Goal: Task Accomplishment & Management: Manage account settings

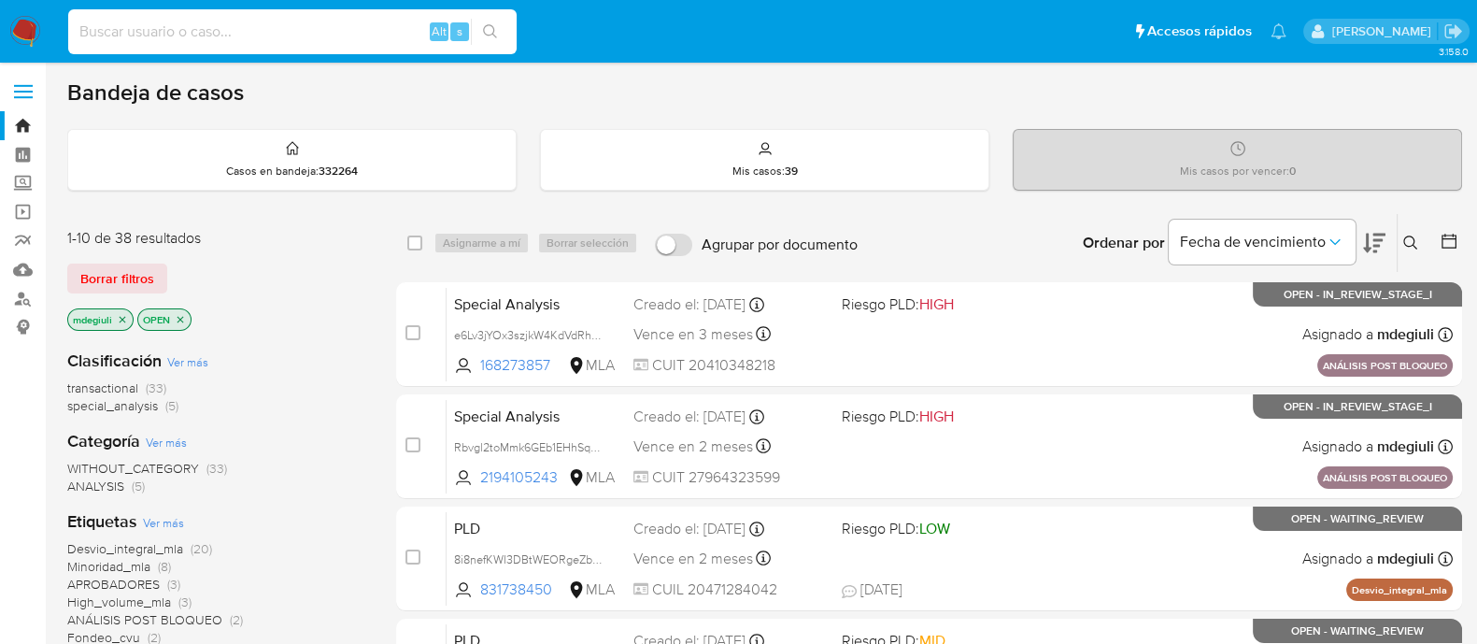
click at [343, 37] on input at bounding box center [292, 32] width 448 height 24
paste input "487335933"
type input "487335933"
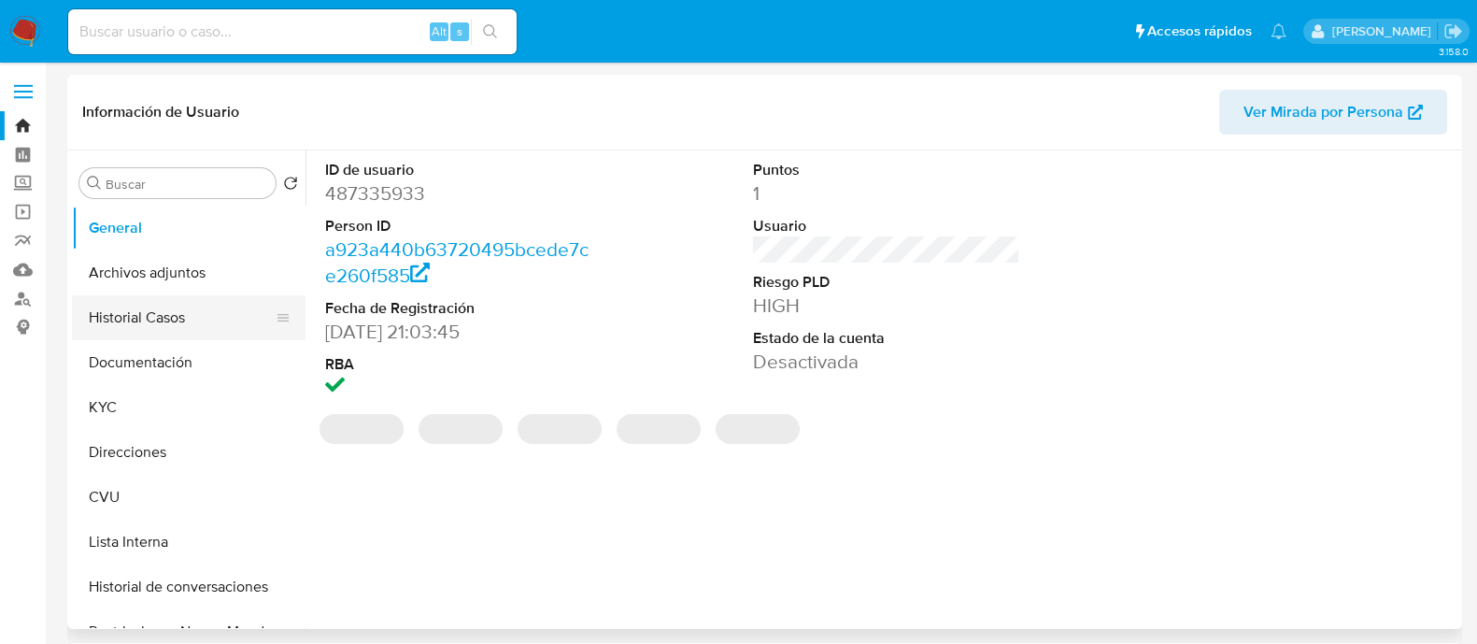
select select "10"
click at [154, 323] on button "Historial Casos" at bounding box center [181, 317] width 219 height 45
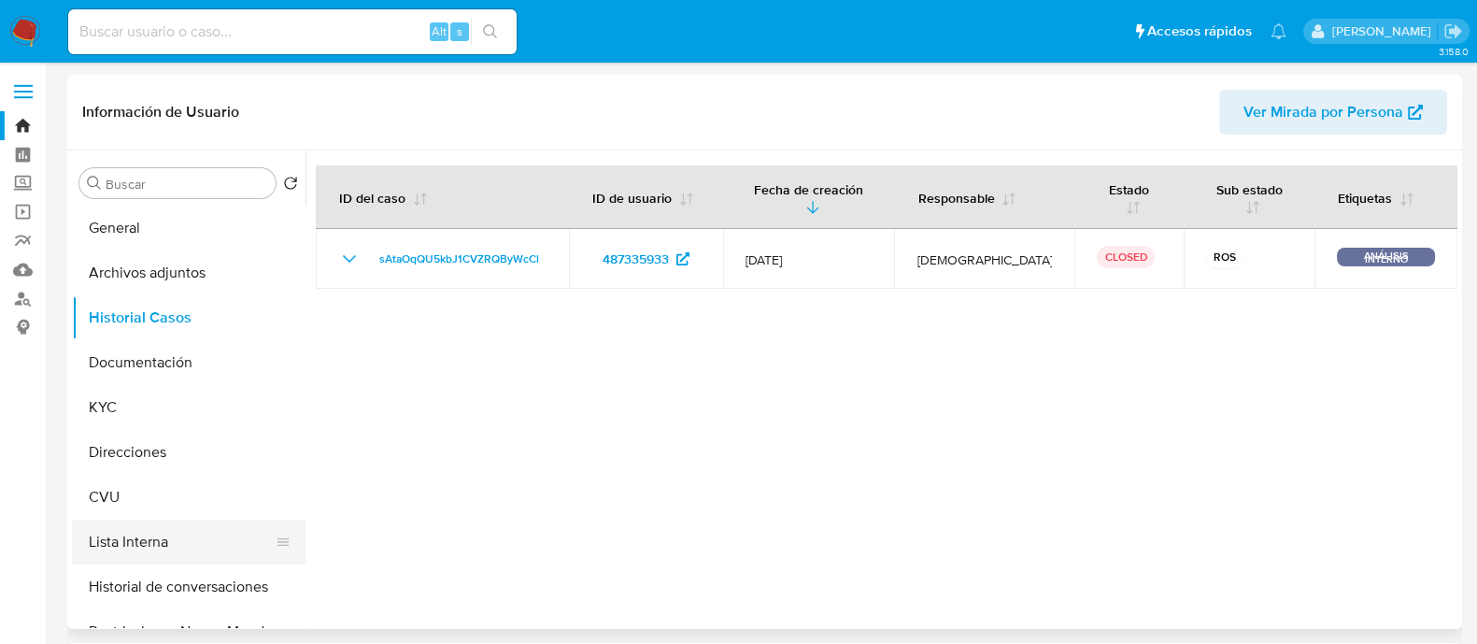
click at [161, 551] on button "Lista Interna" at bounding box center [181, 541] width 219 height 45
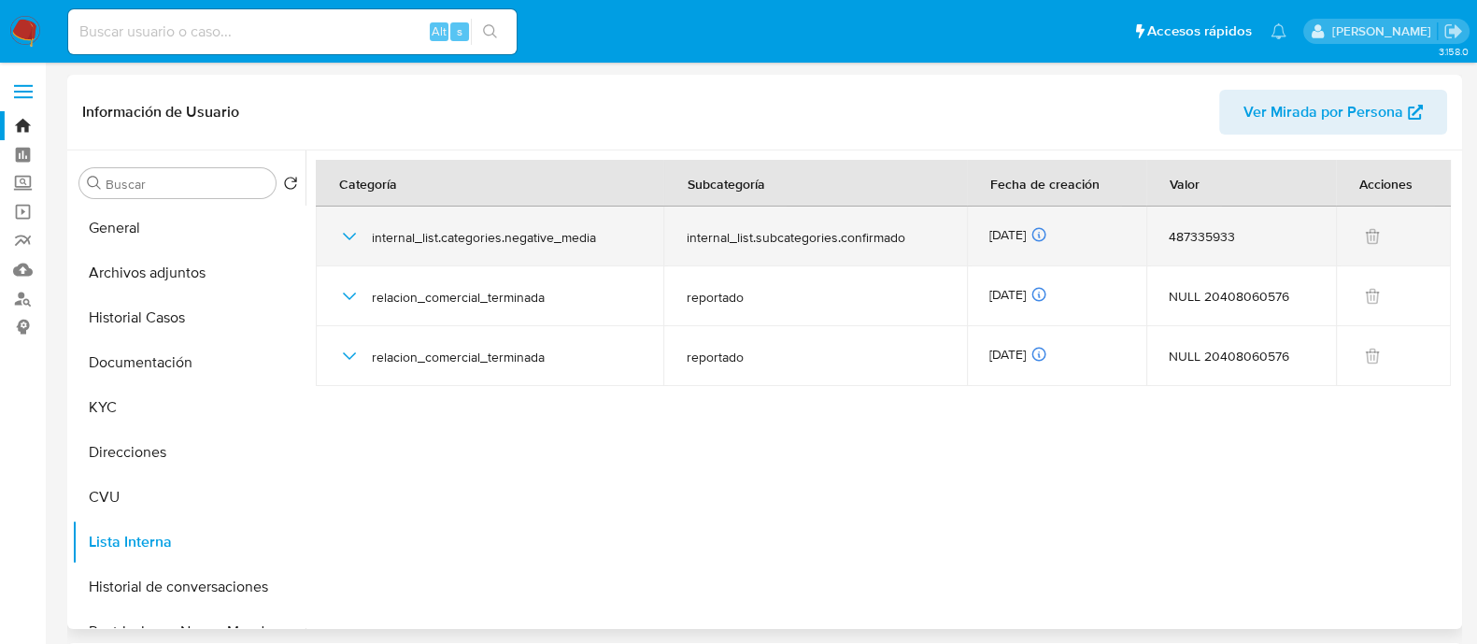
click at [347, 237] on icon "button" at bounding box center [349, 236] width 13 height 7
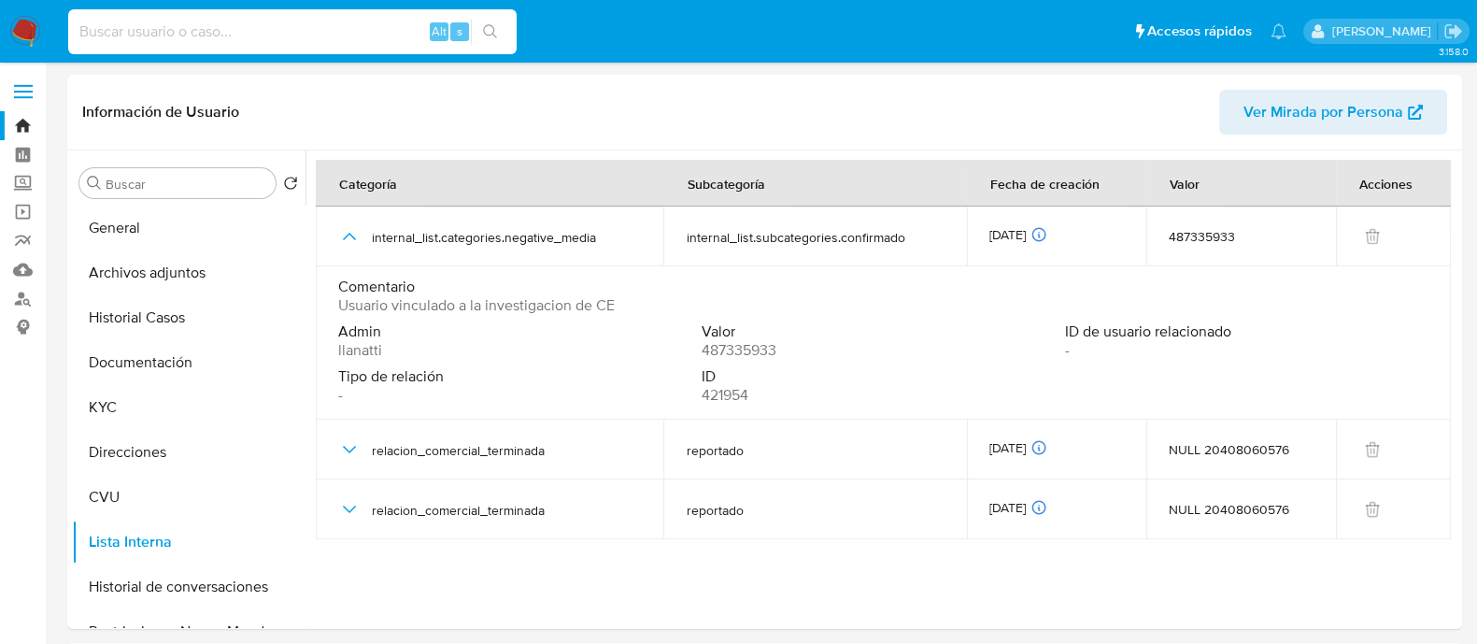
click at [192, 39] on input at bounding box center [292, 32] width 448 height 24
paste input "160145428"
type input "160145428"
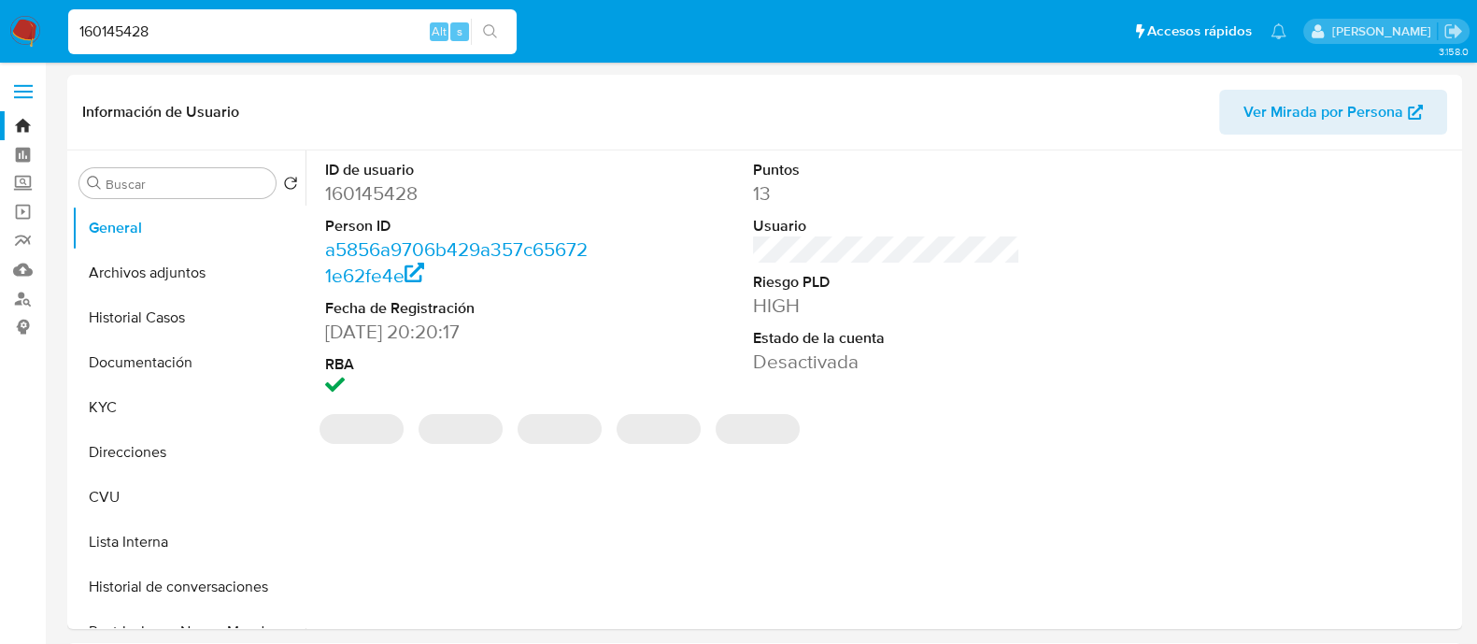
select select "10"
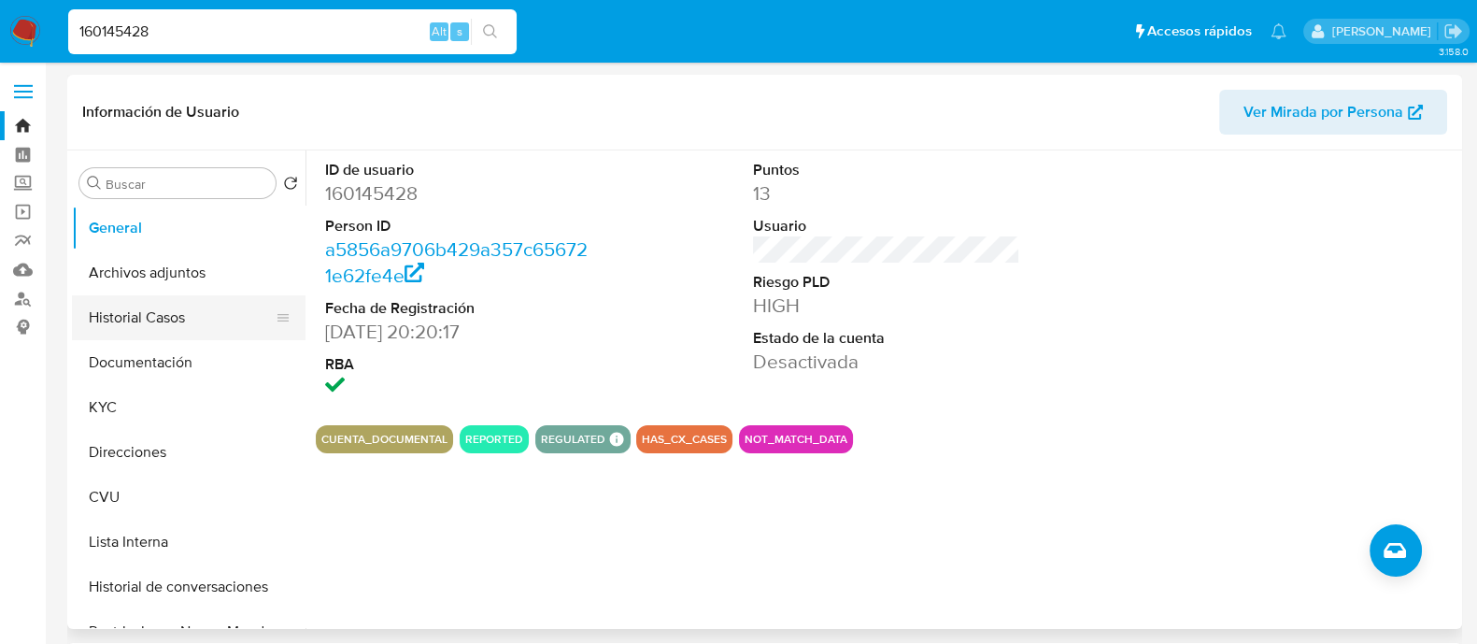
click at [158, 326] on button "Historial Casos" at bounding box center [181, 317] width 219 height 45
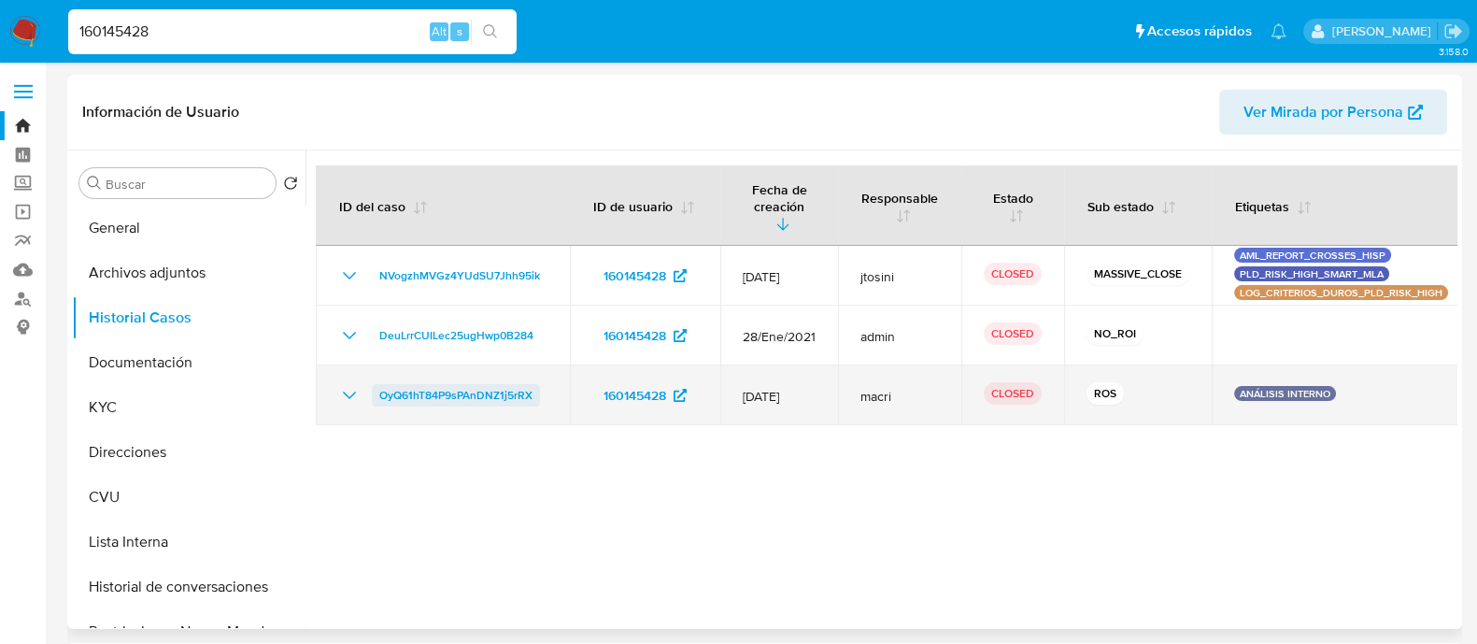
click at [469, 384] on span "OyQ61hT84P9sPAnDNZ1j5rRX" at bounding box center [455, 395] width 153 height 22
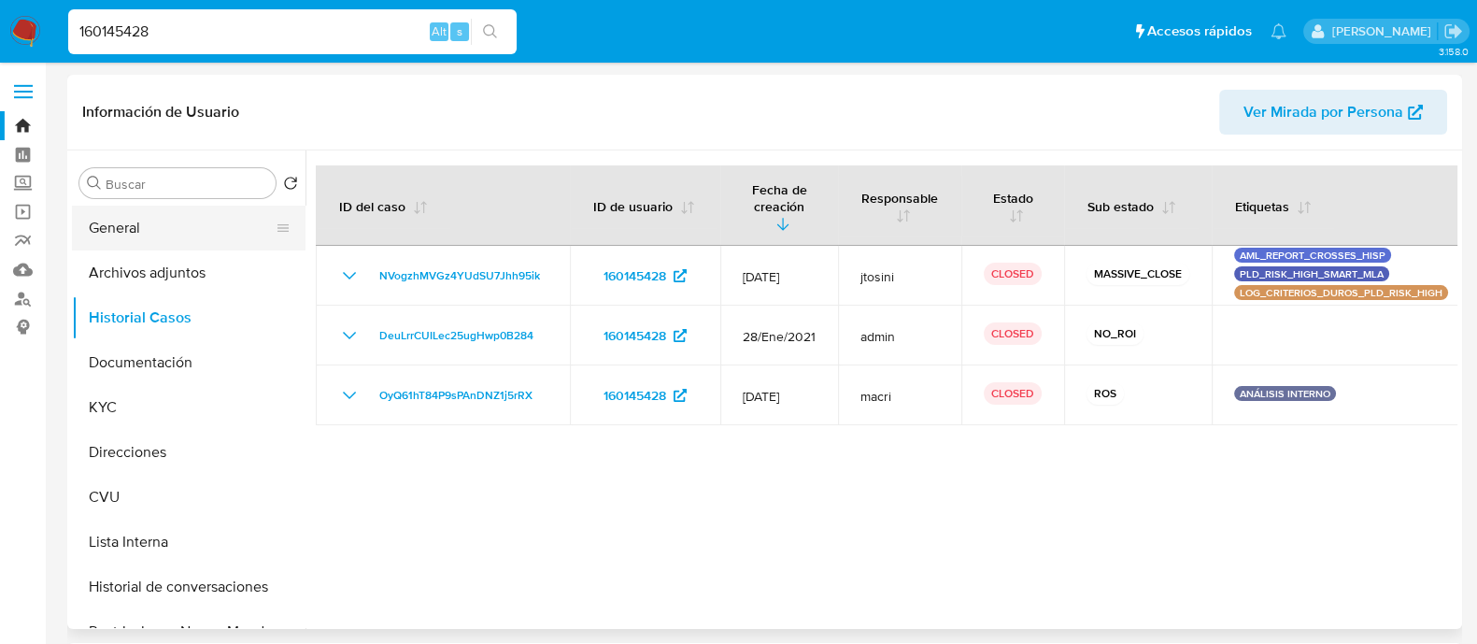
click at [138, 237] on button "General" at bounding box center [181, 228] width 219 height 45
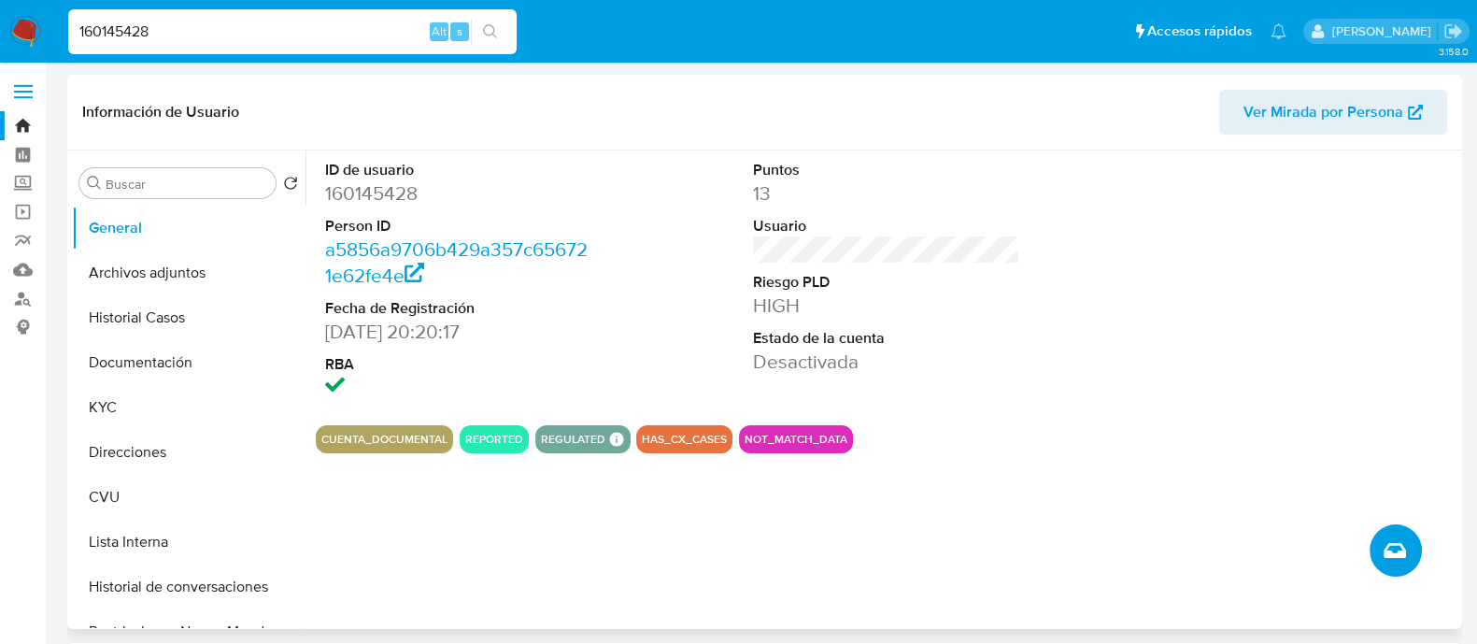
click at [1381, 547] on button "Crear caso manual" at bounding box center [1396, 550] width 52 height 52
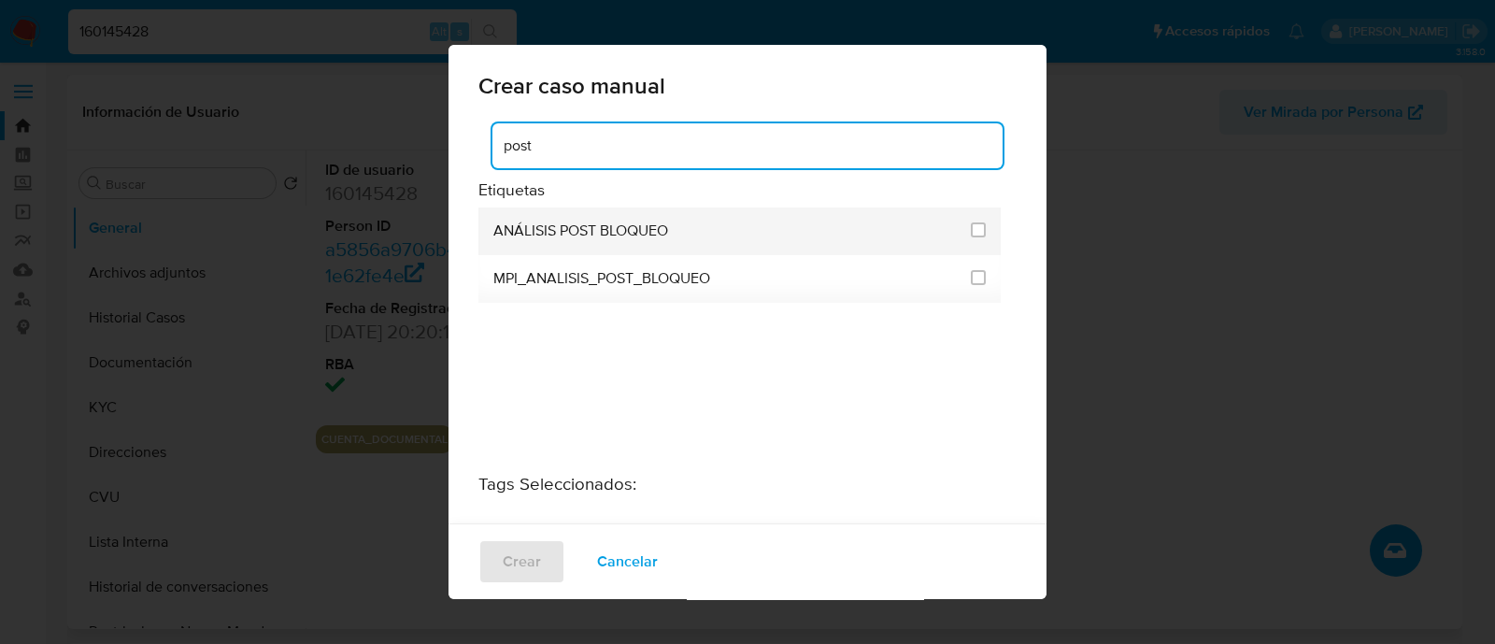
type input "post"
click at [674, 227] on div "ANÁLISIS POST BLOQUEO" at bounding box center [726, 231] width 466 height 48
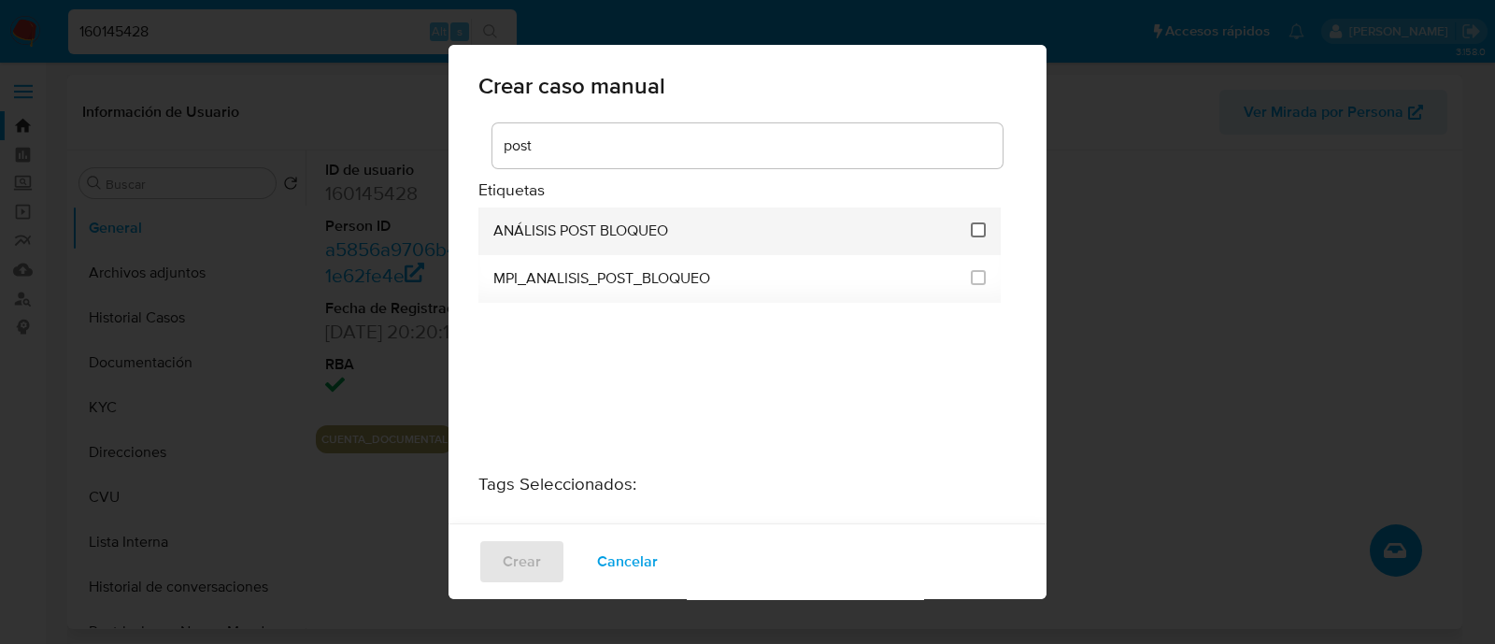
click at [972, 226] on input "3249" at bounding box center [978, 229] width 15 height 15
checkbox input "true"
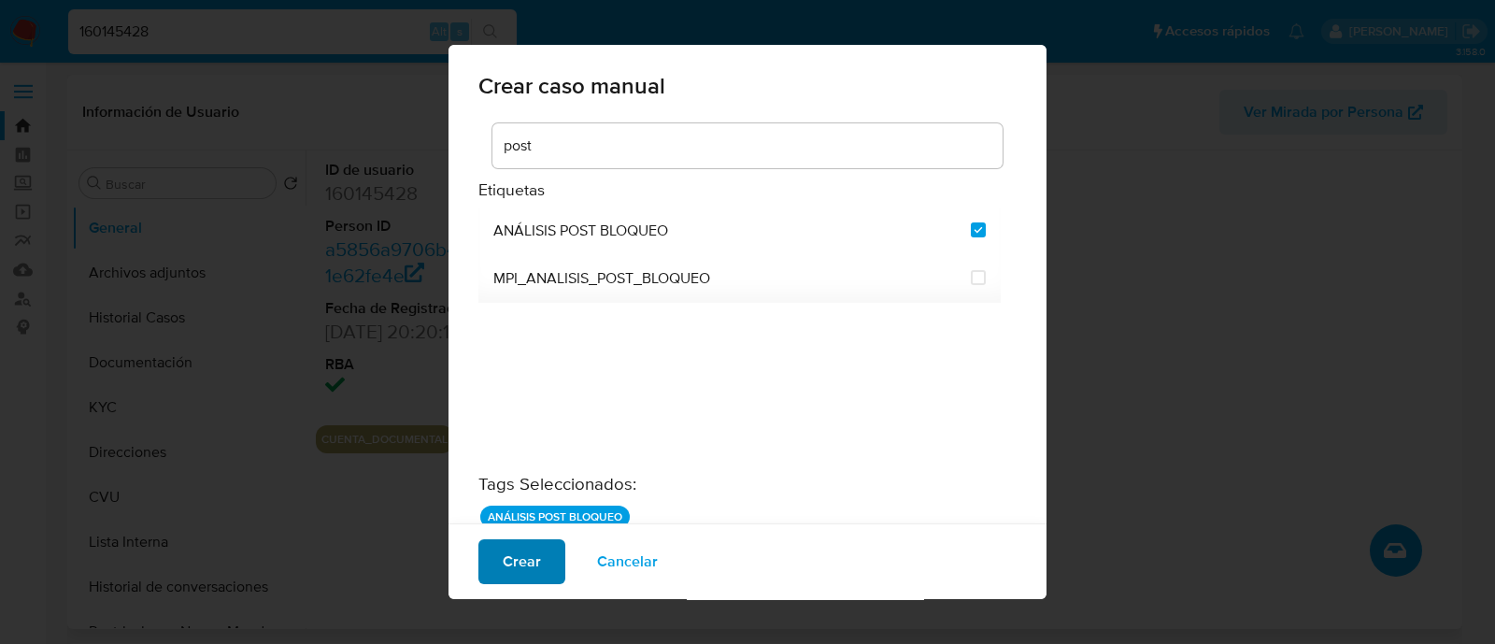
click at [505, 569] on span "Crear" at bounding box center [522, 561] width 38 height 41
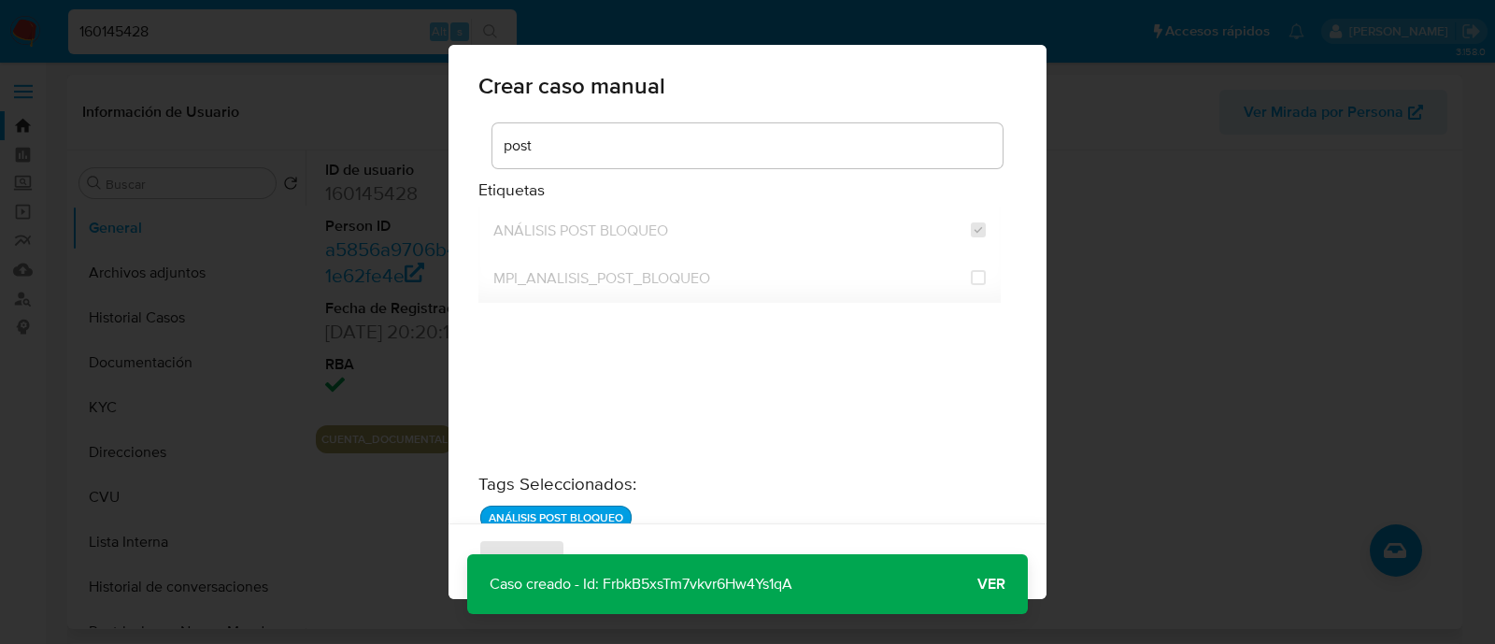
click at [997, 584] on span "Ver" at bounding box center [991, 584] width 28 height 0
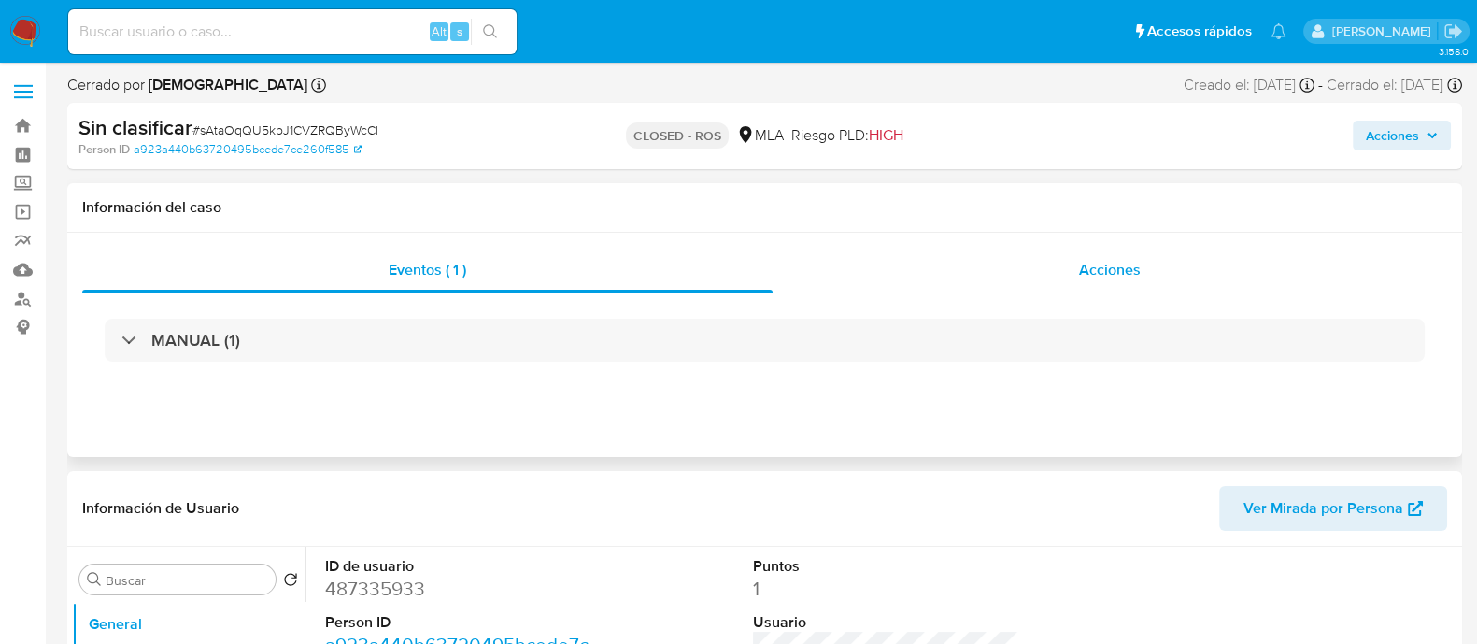
click at [1013, 263] on div "Acciones" at bounding box center [1110, 270] width 675 height 45
select select "10"
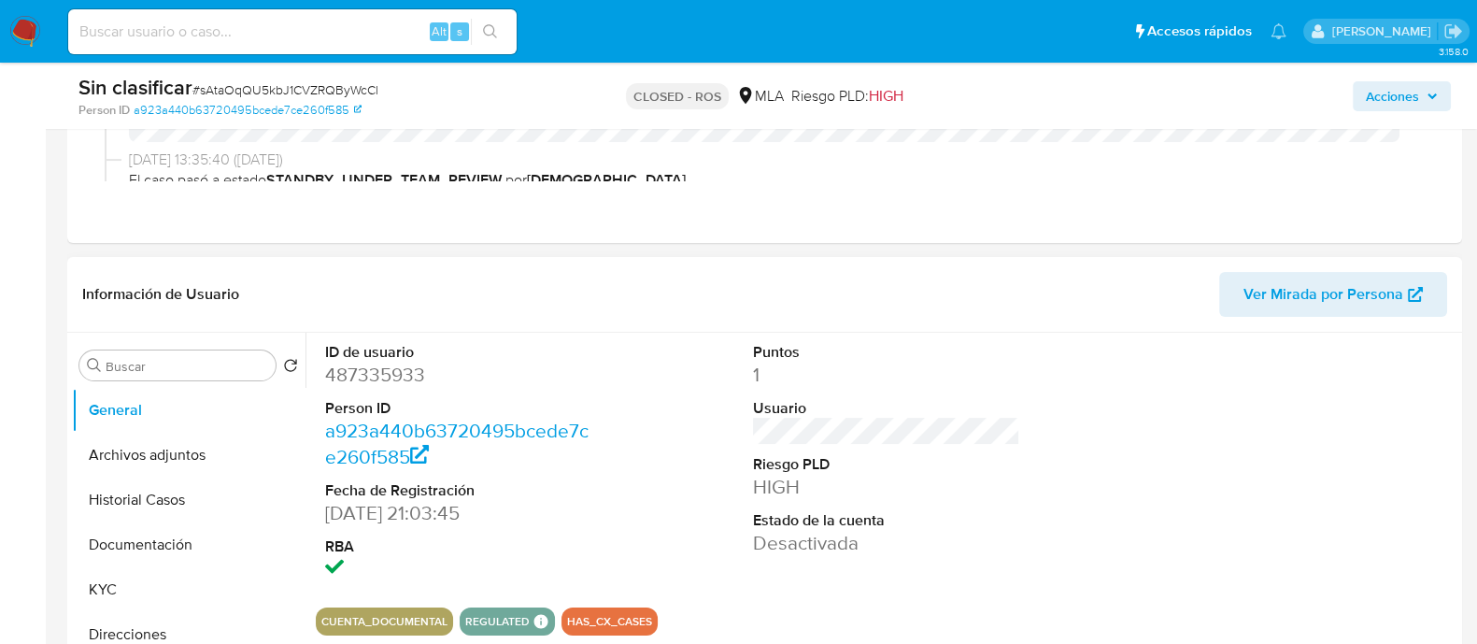
scroll to position [466, 0]
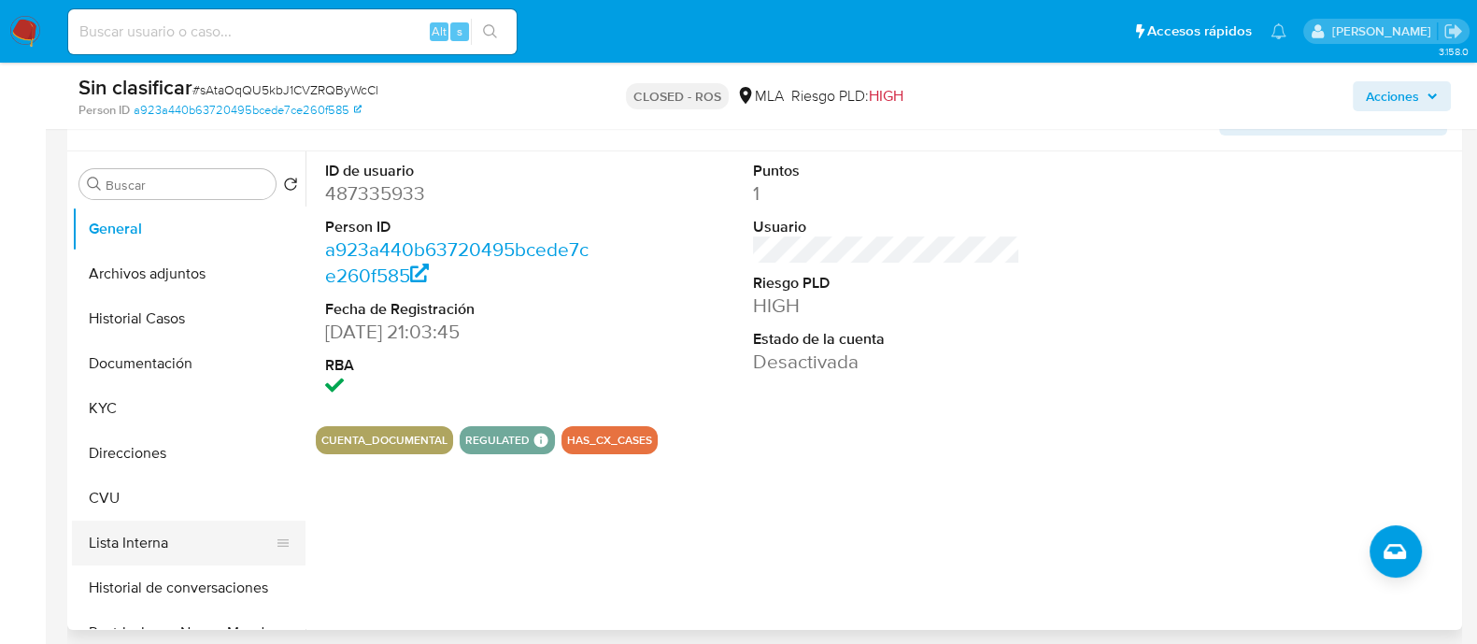
click at [139, 534] on button "Lista Interna" at bounding box center [181, 542] width 219 height 45
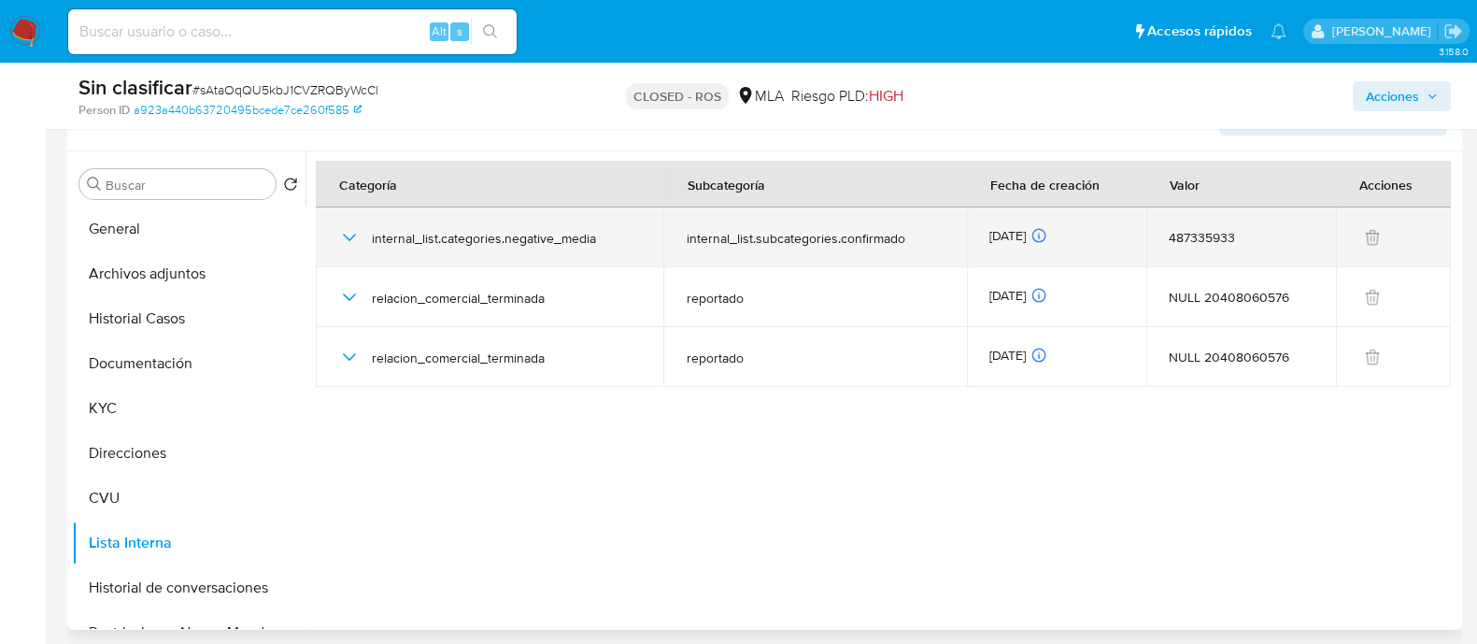
click at [346, 235] on icon "button" at bounding box center [349, 237] width 13 height 7
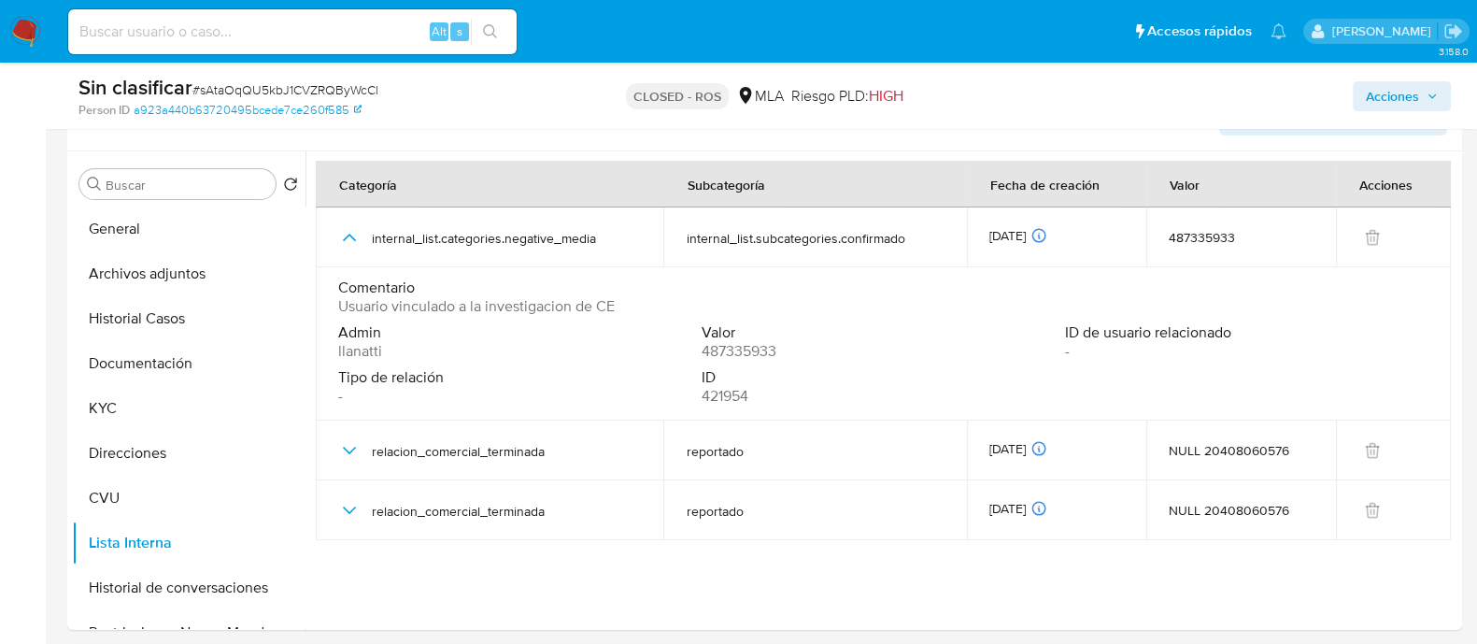
click at [211, 41] on input at bounding box center [292, 32] width 448 height 24
paste input "319824117"
type input "319824117"
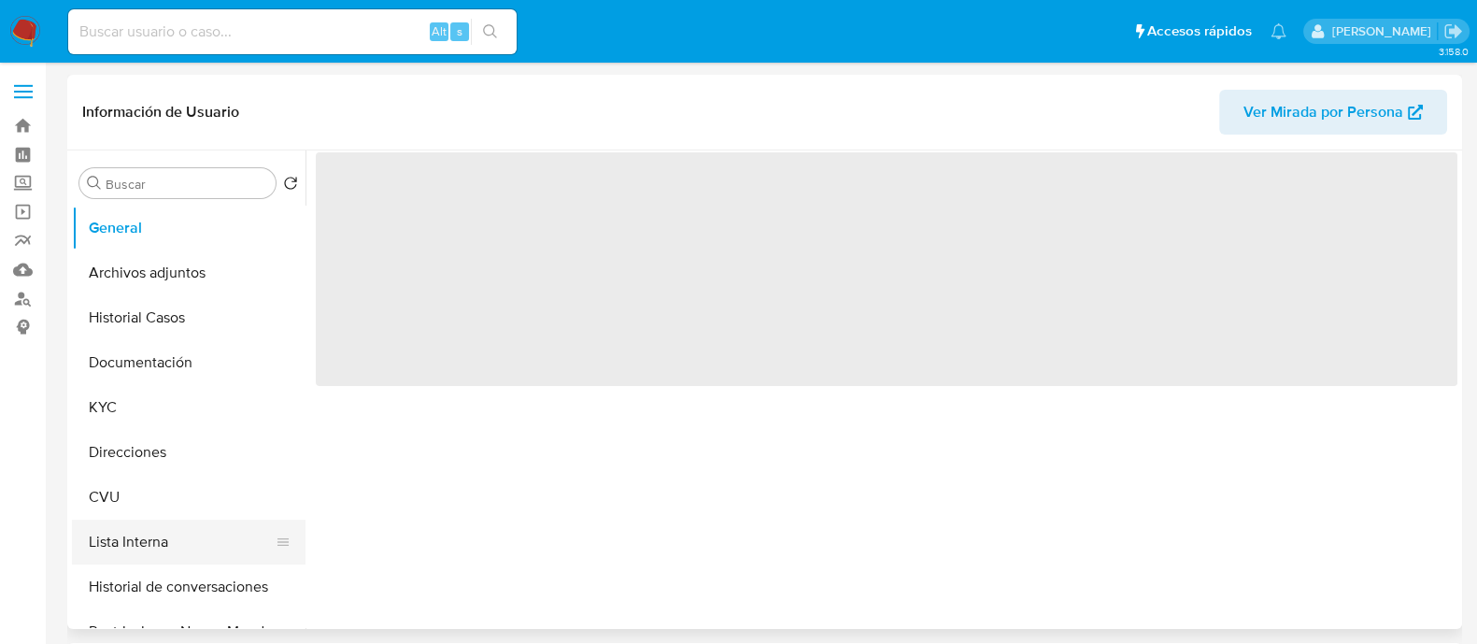
click at [145, 532] on button "Lista Interna" at bounding box center [181, 541] width 219 height 45
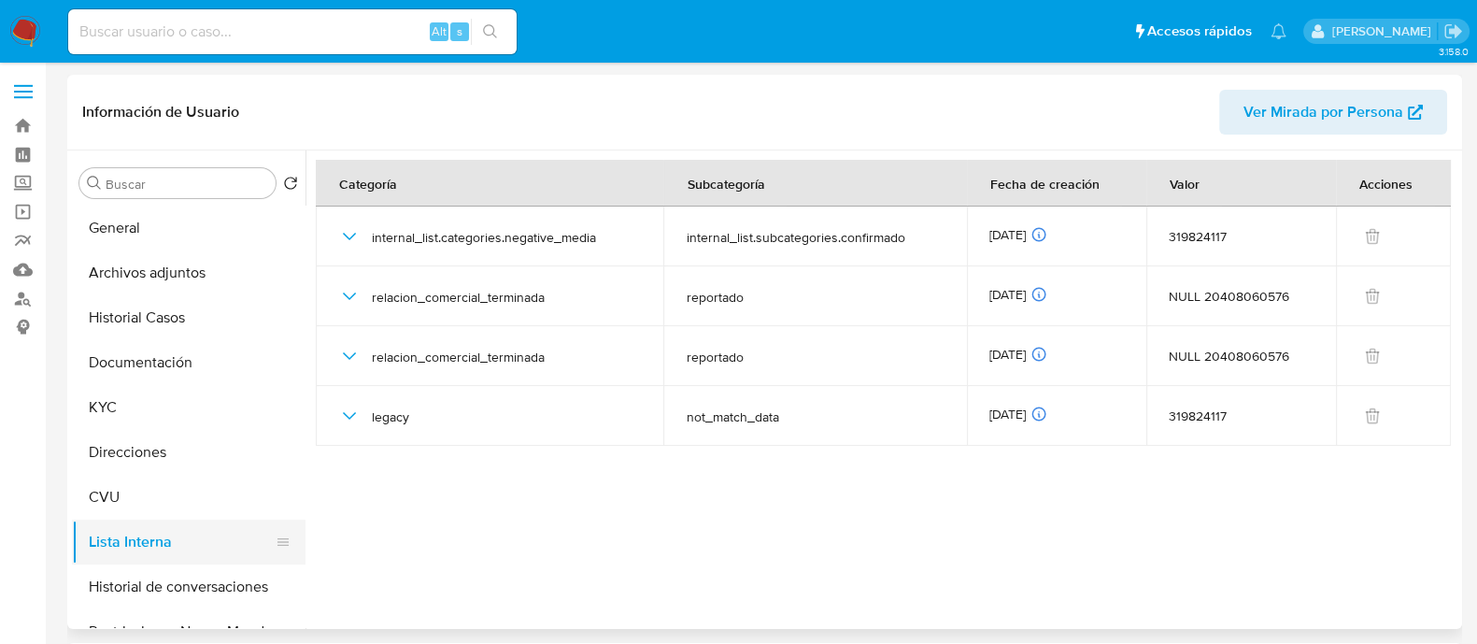
select select "10"
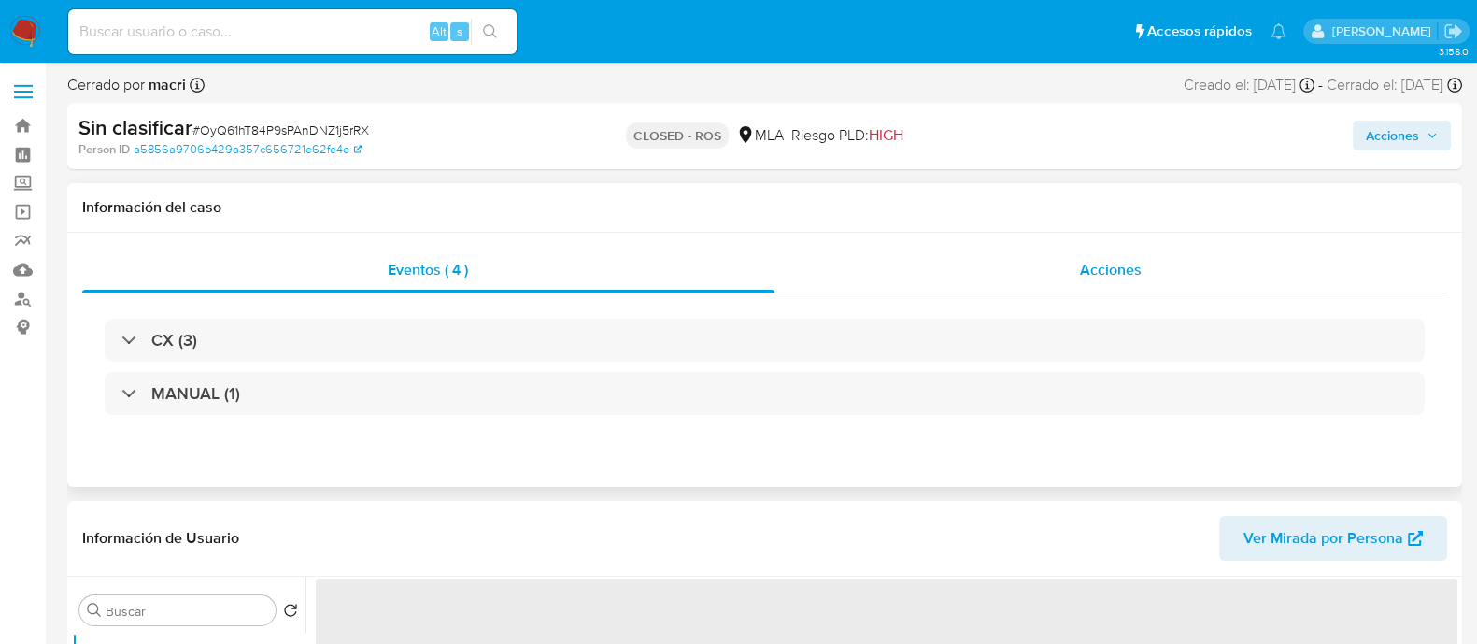
click at [1125, 276] on span "Acciones" at bounding box center [1111, 269] width 62 height 21
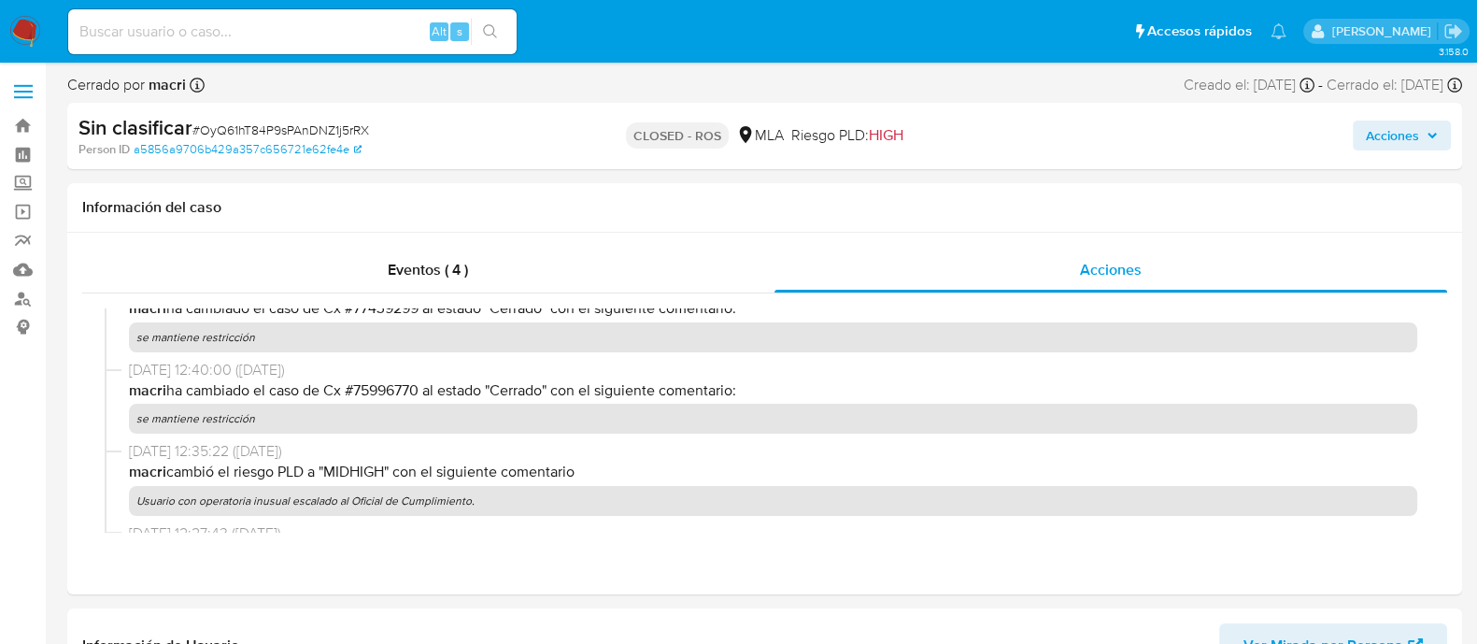
select select "10"
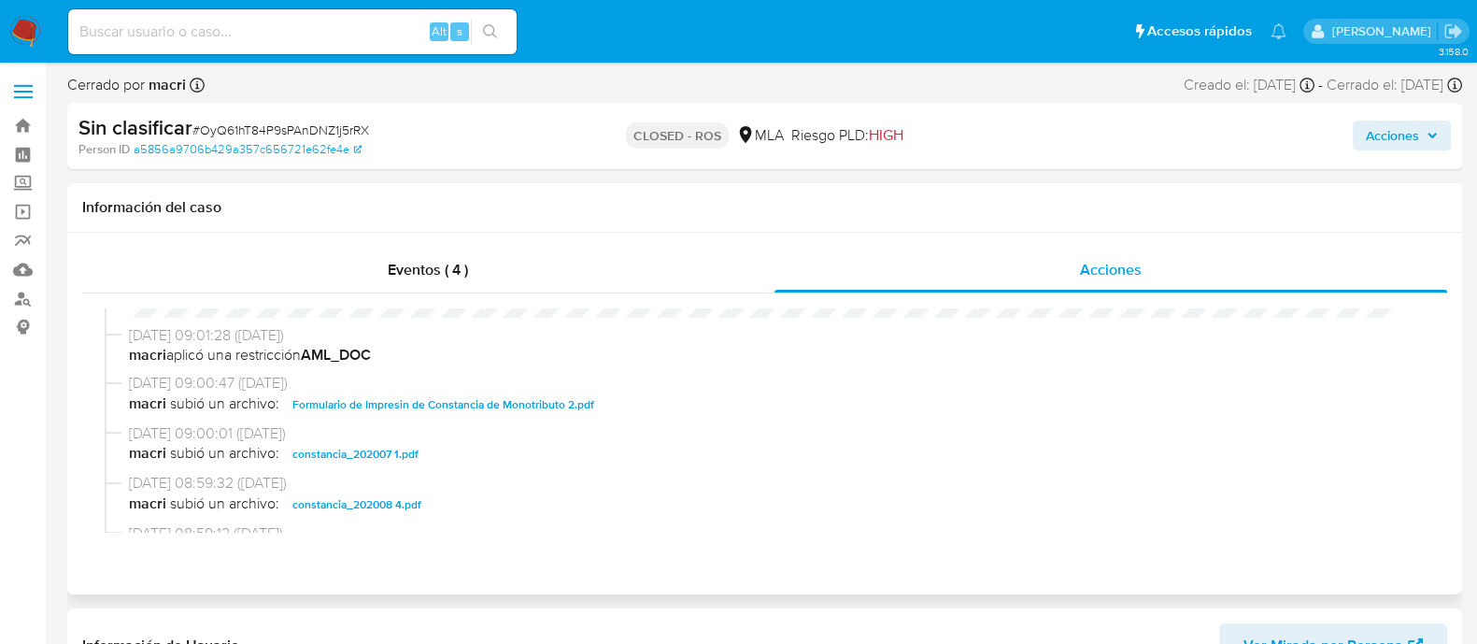
scroll to position [840, 0]
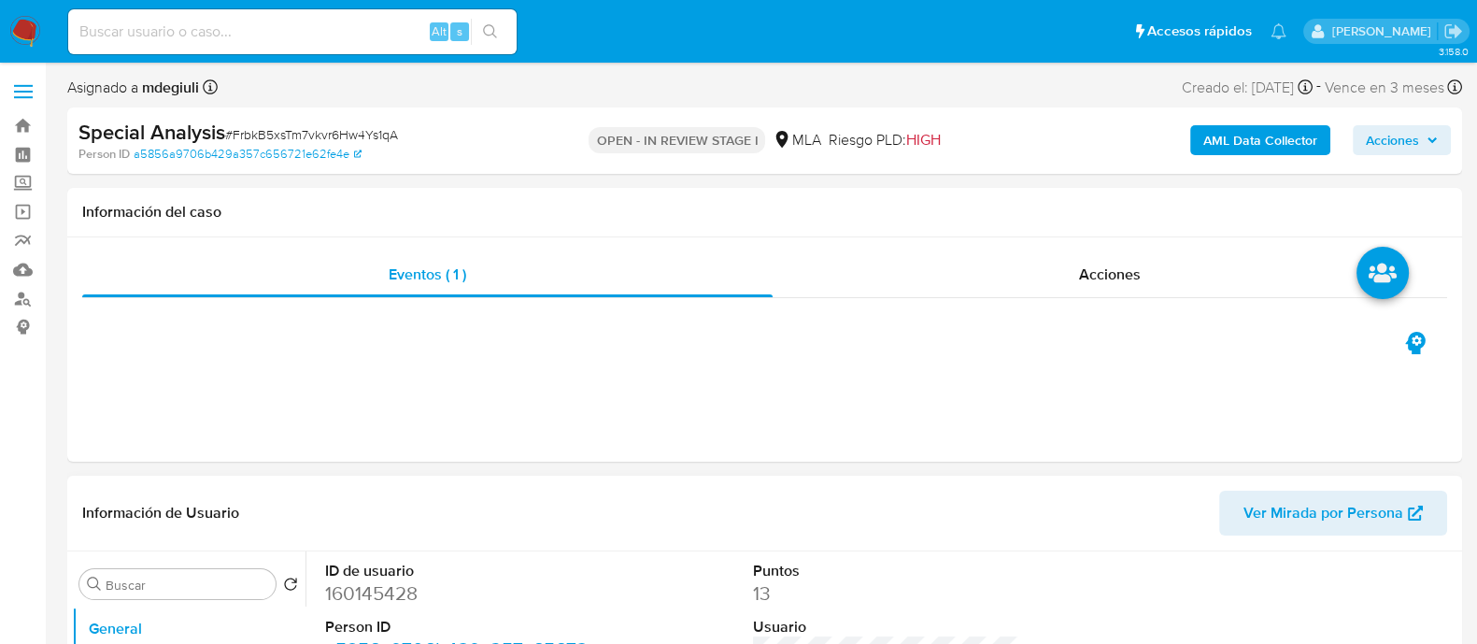
click at [313, 131] on span "# FrbkB5xsTm7vkvr6Hw4Ys1qA" at bounding box center [311, 134] width 173 height 19
select select "10"
copy span "FrbkB5xsTm7vkvr6Hw4Ys1qA"
click at [276, 28] on input at bounding box center [292, 32] width 448 height 24
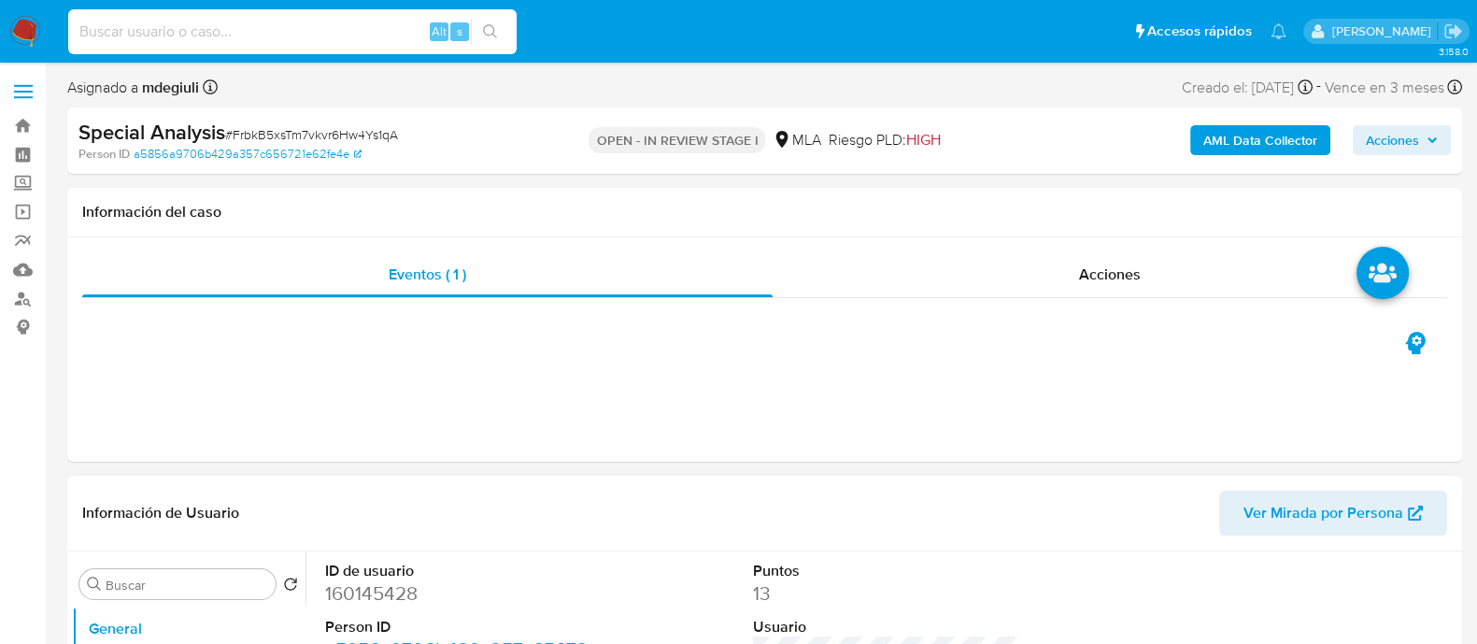
paste input "12718916"
type input "12718916"
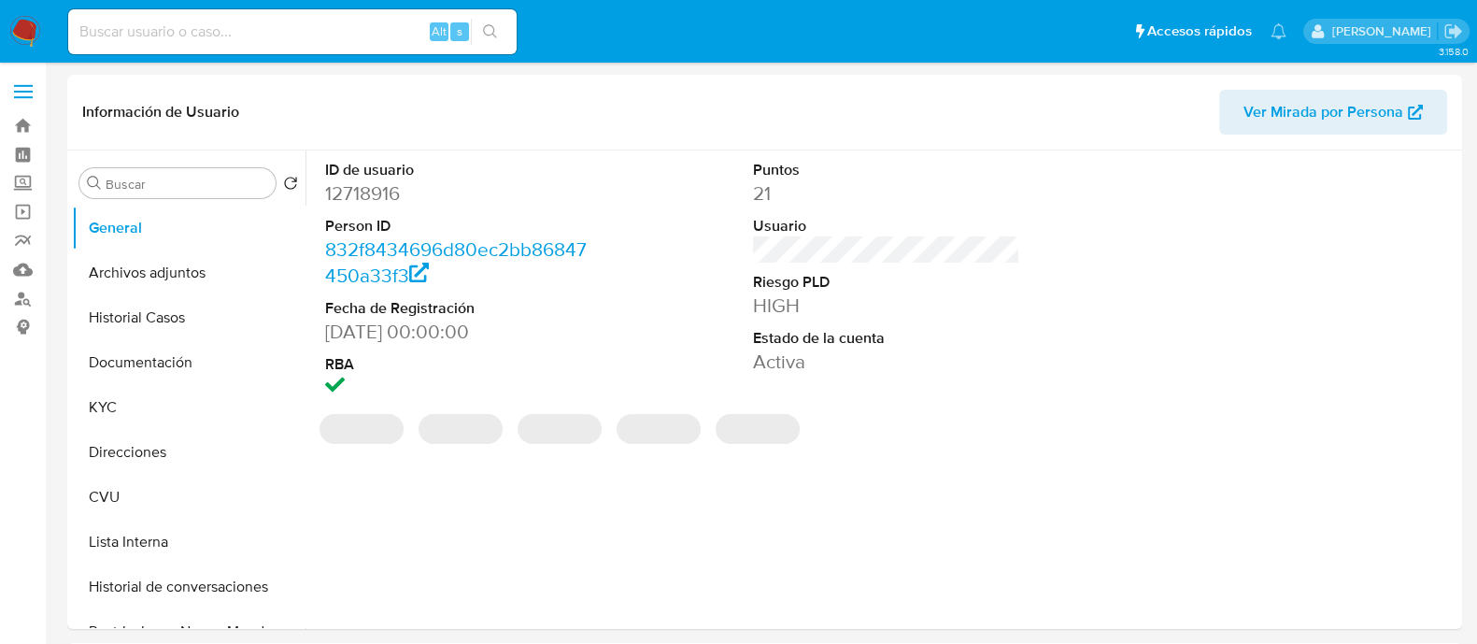
select select "10"
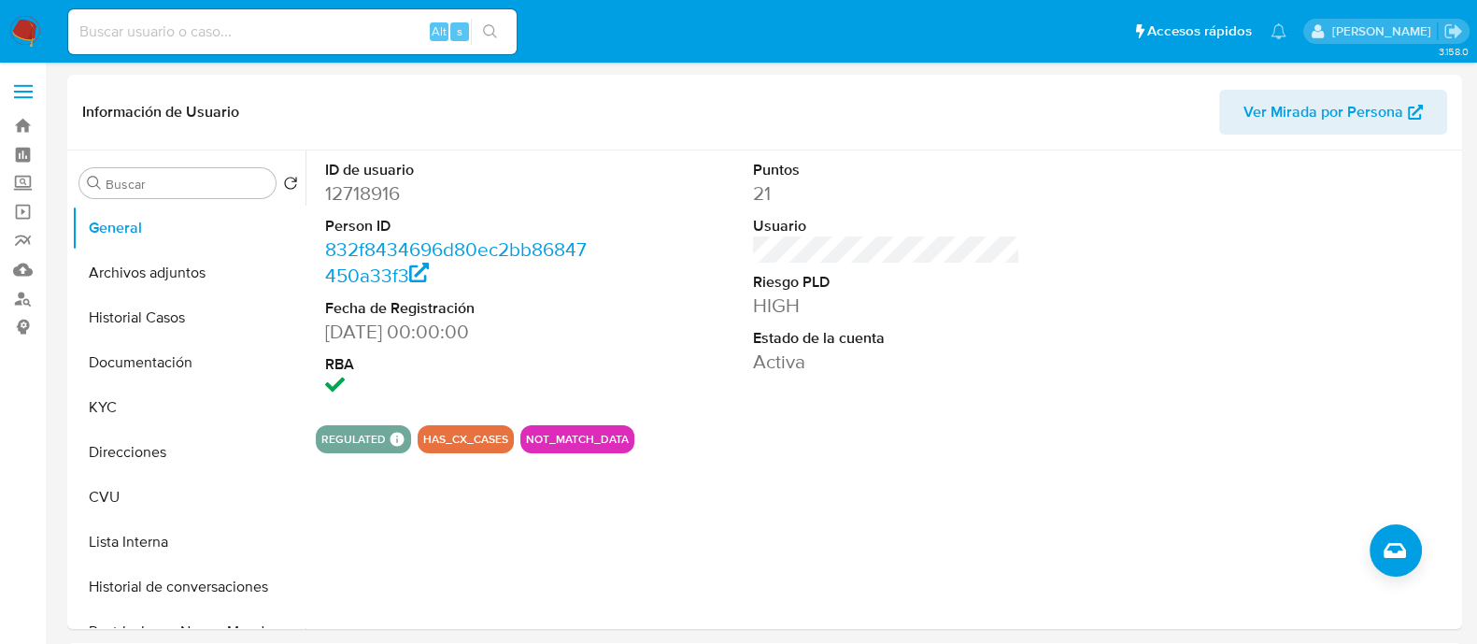
click at [247, 34] on input at bounding box center [292, 32] width 448 height 24
paste input "12718916"
click at [126, 538] on button "Lista Interna" at bounding box center [181, 541] width 219 height 45
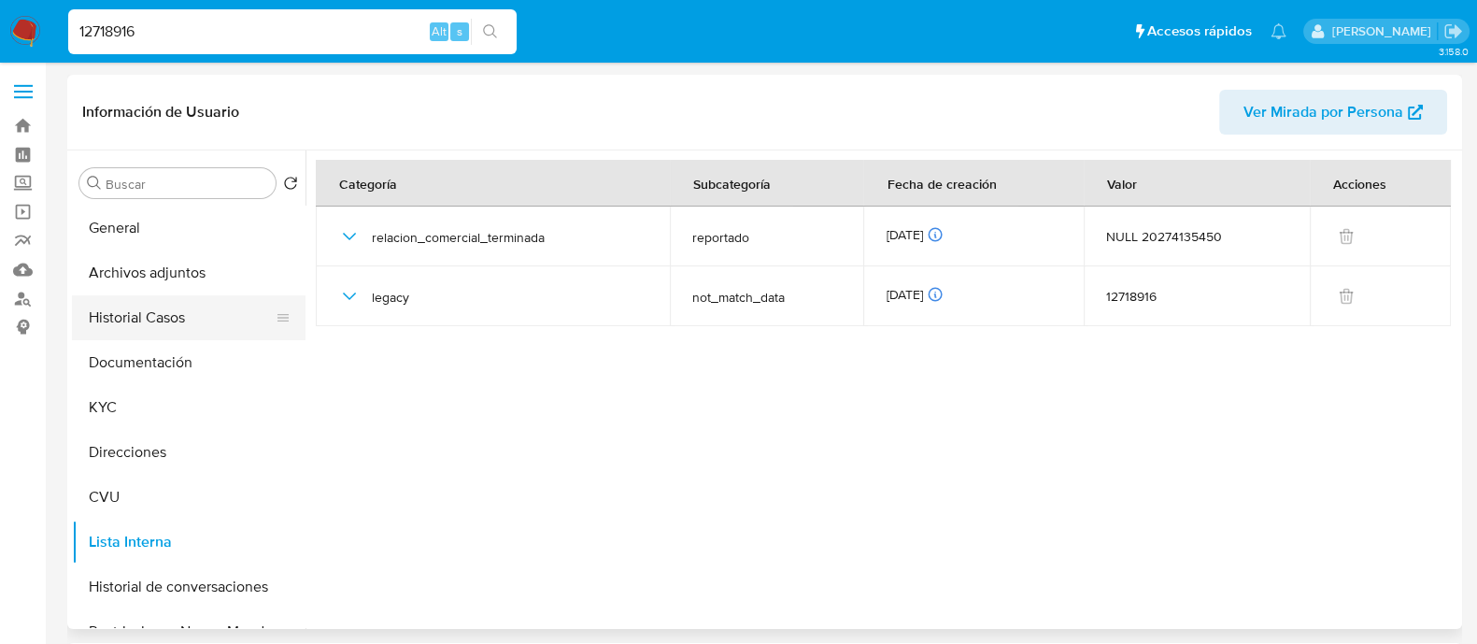
click at [135, 320] on button "Historial Casos" at bounding box center [181, 317] width 219 height 45
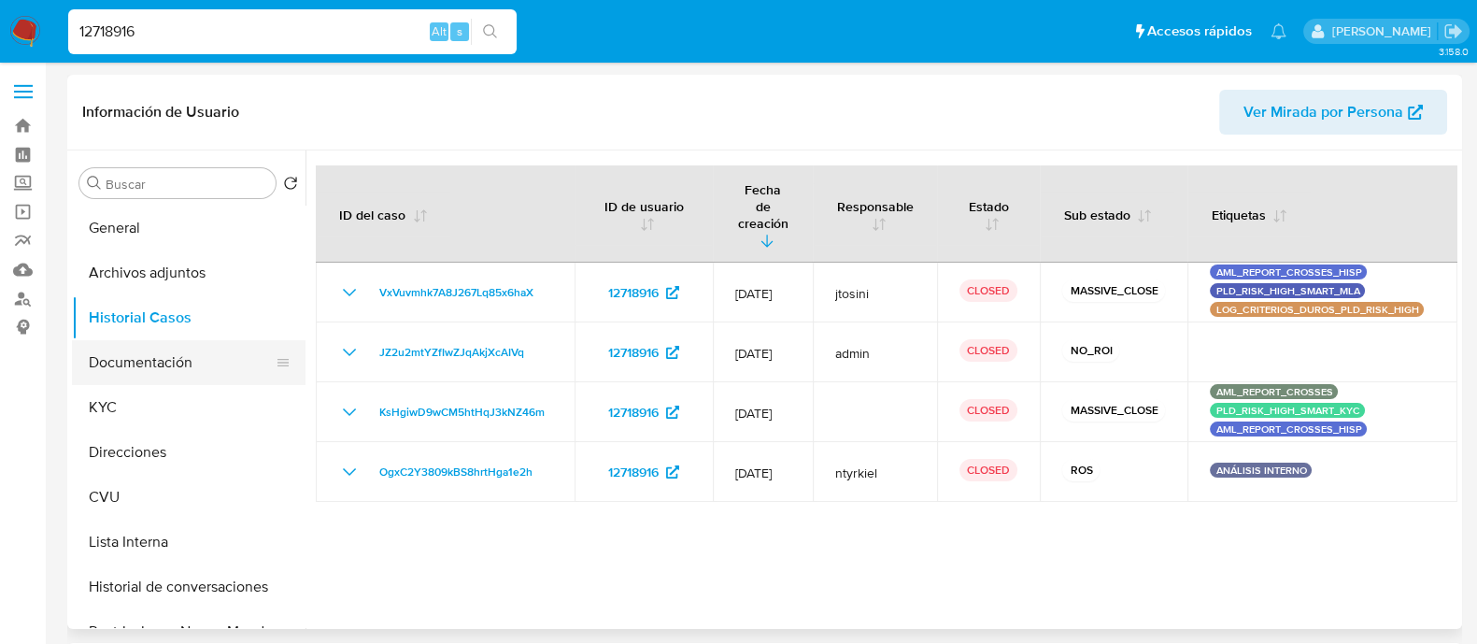
click at [163, 380] on button "Documentación" at bounding box center [181, 362] width 219 height 45
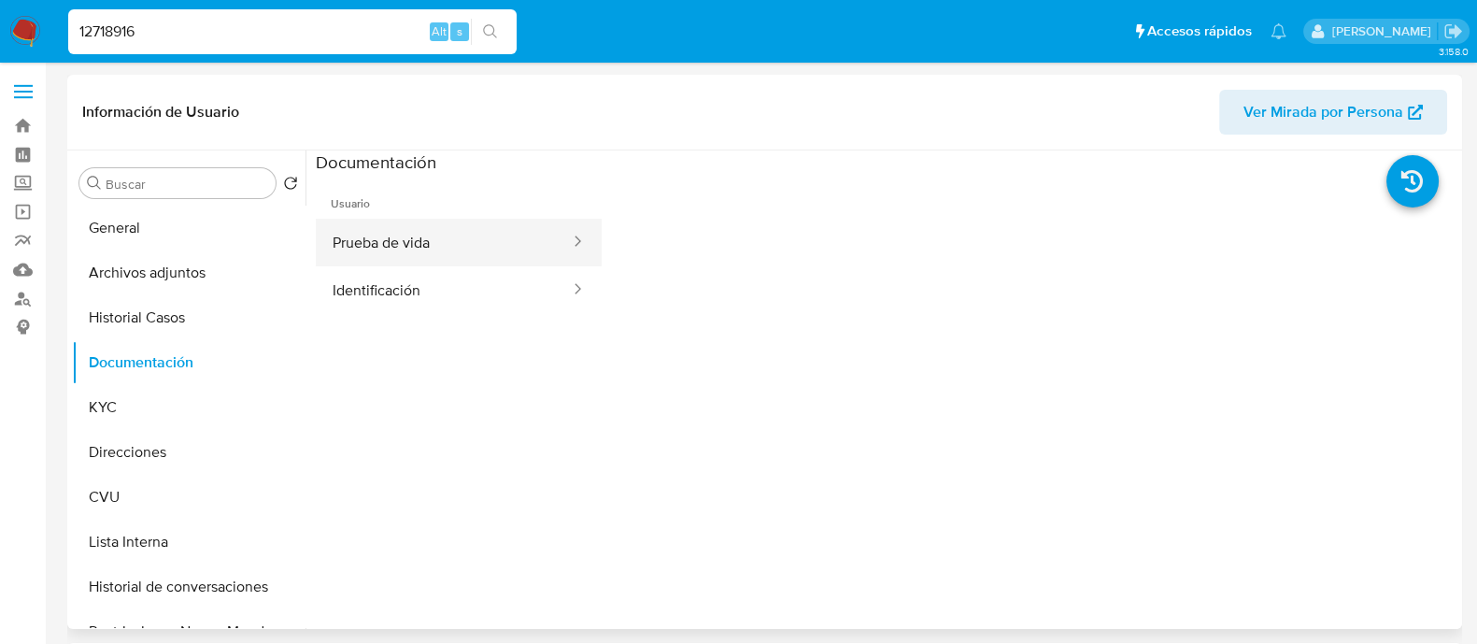
click at [376, 246] on button "Prueba de vida" at bounding box center [444, 243] width 256 height 48
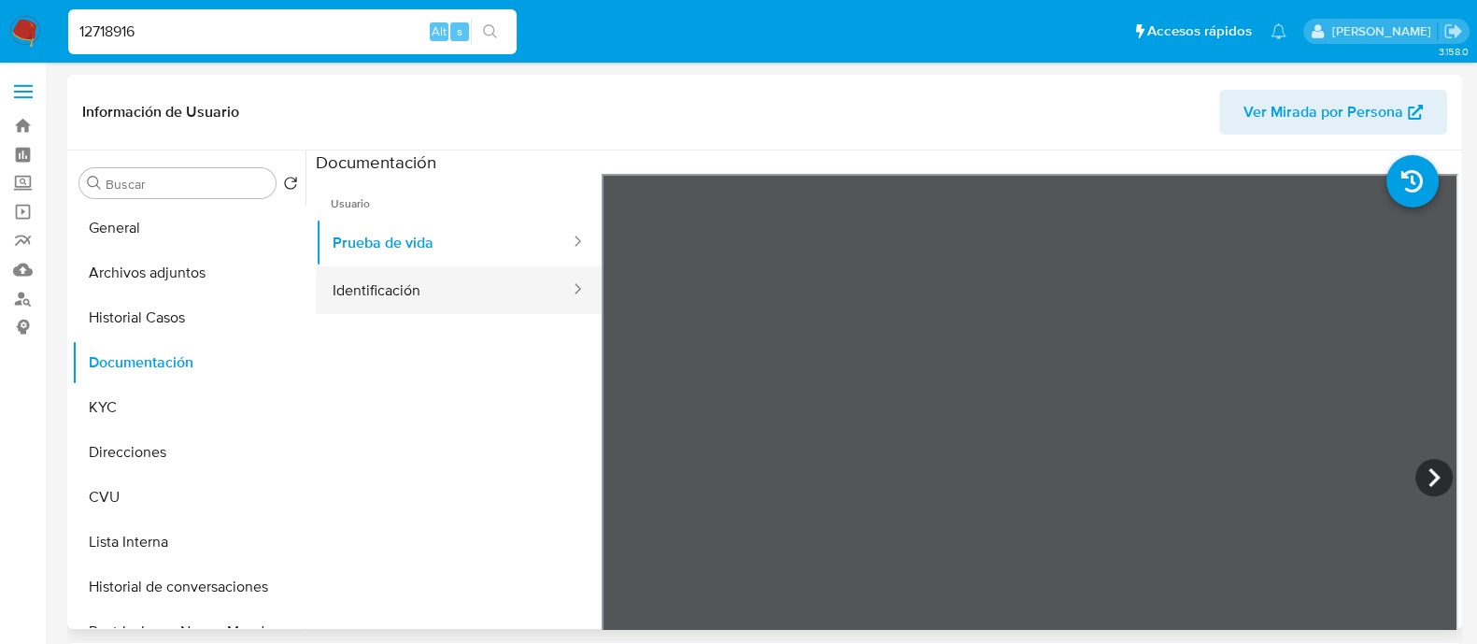
click at [496, 290] on button "Identificación" at bounding box center [444, 290] width 256 height 48
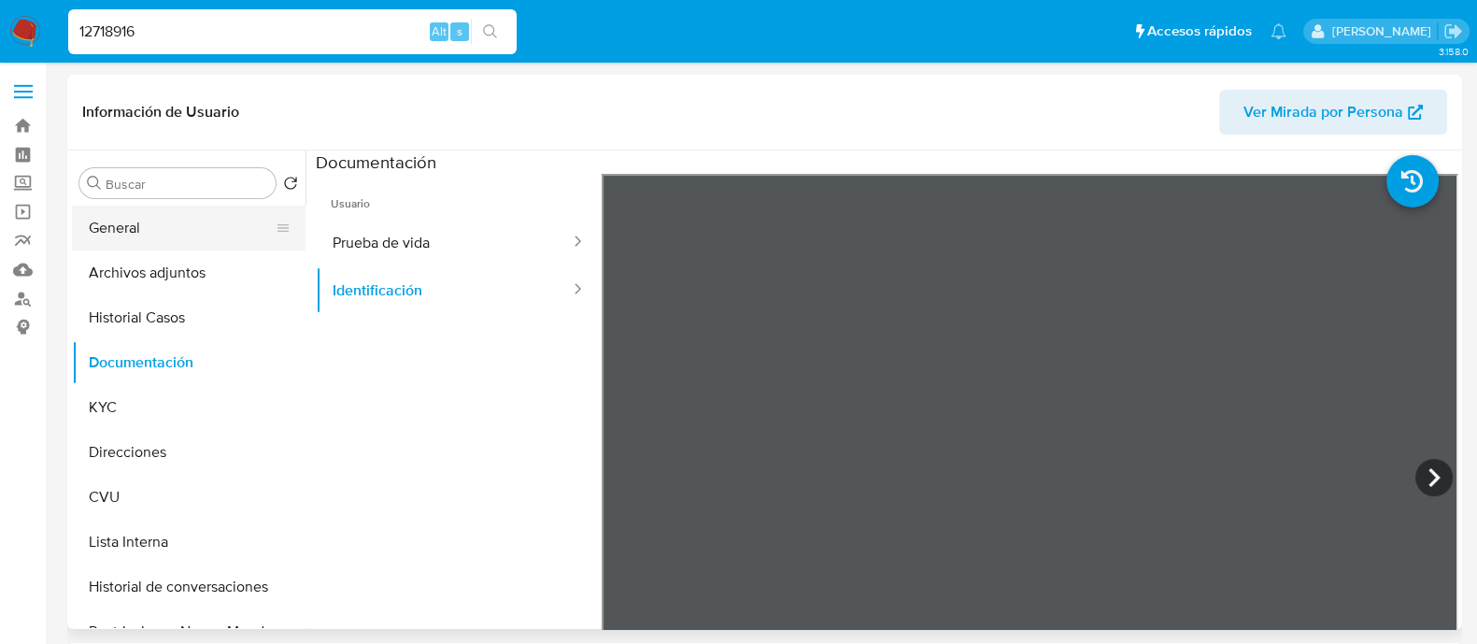
click at [168, 235] on button "General" at bounding box center [181, 228] width 219 height 45
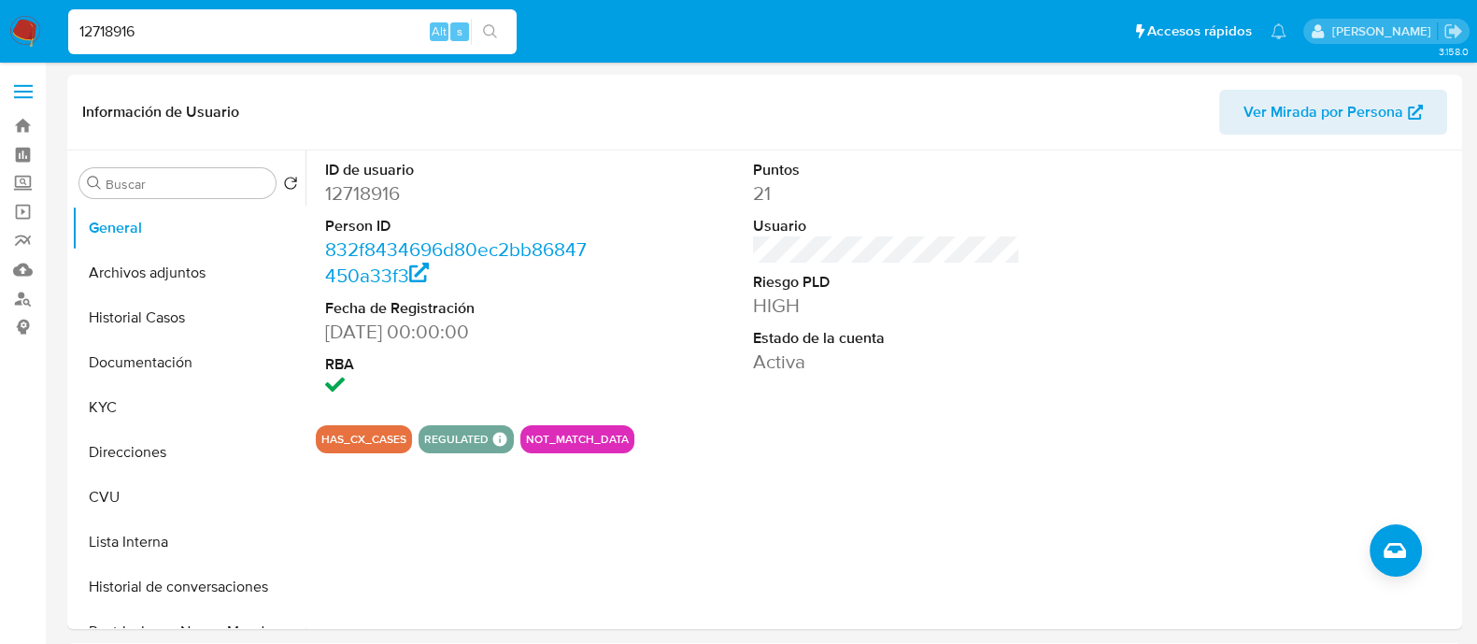
click at [254, 21] on input "12718916" at bounding box center [292, 32] width 448 height 24
paste input "36411468"
type input "136411468"
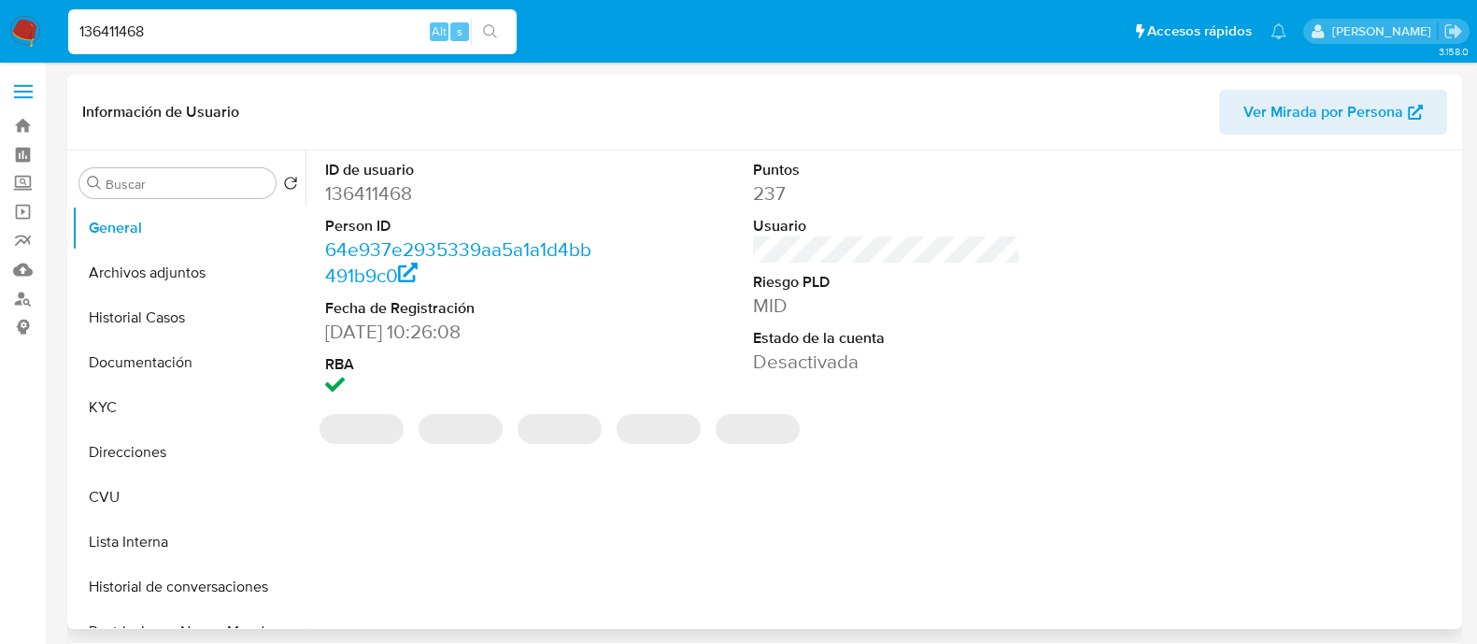
select select "10"
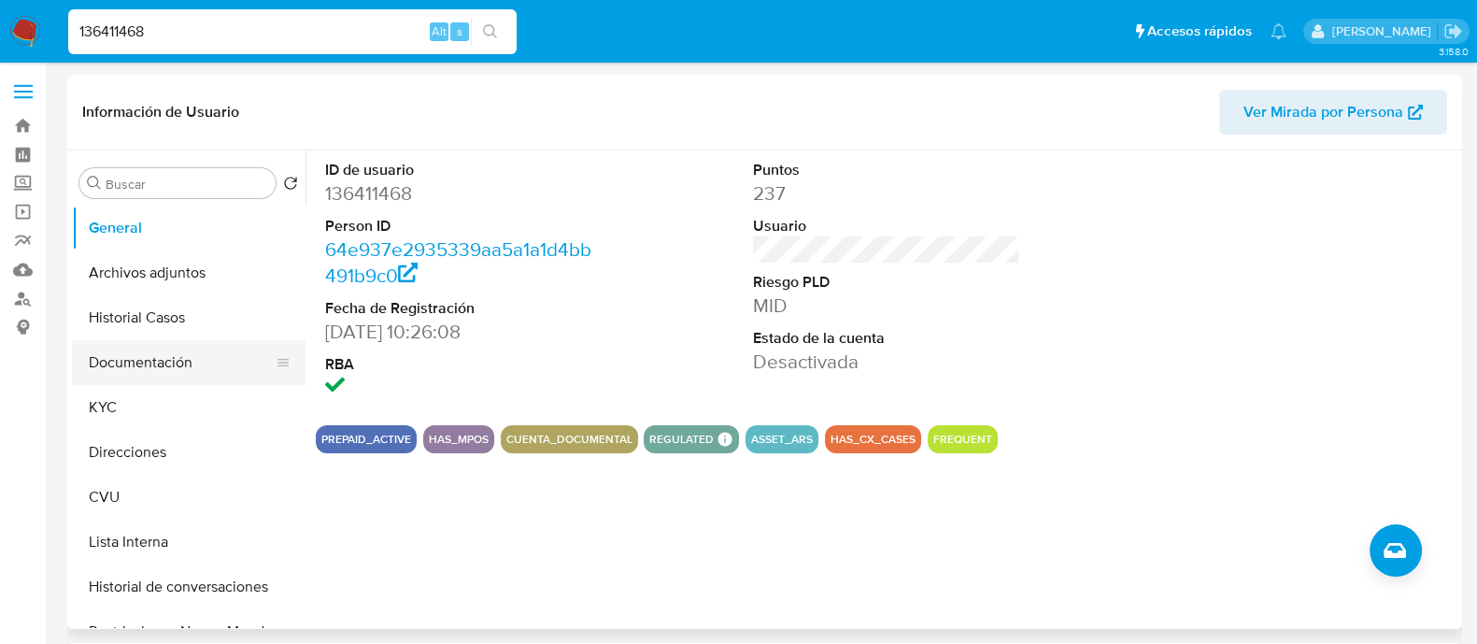
click at [151, 356] on button "Documentación" at bounding box center [181, 362] width 219 height 45
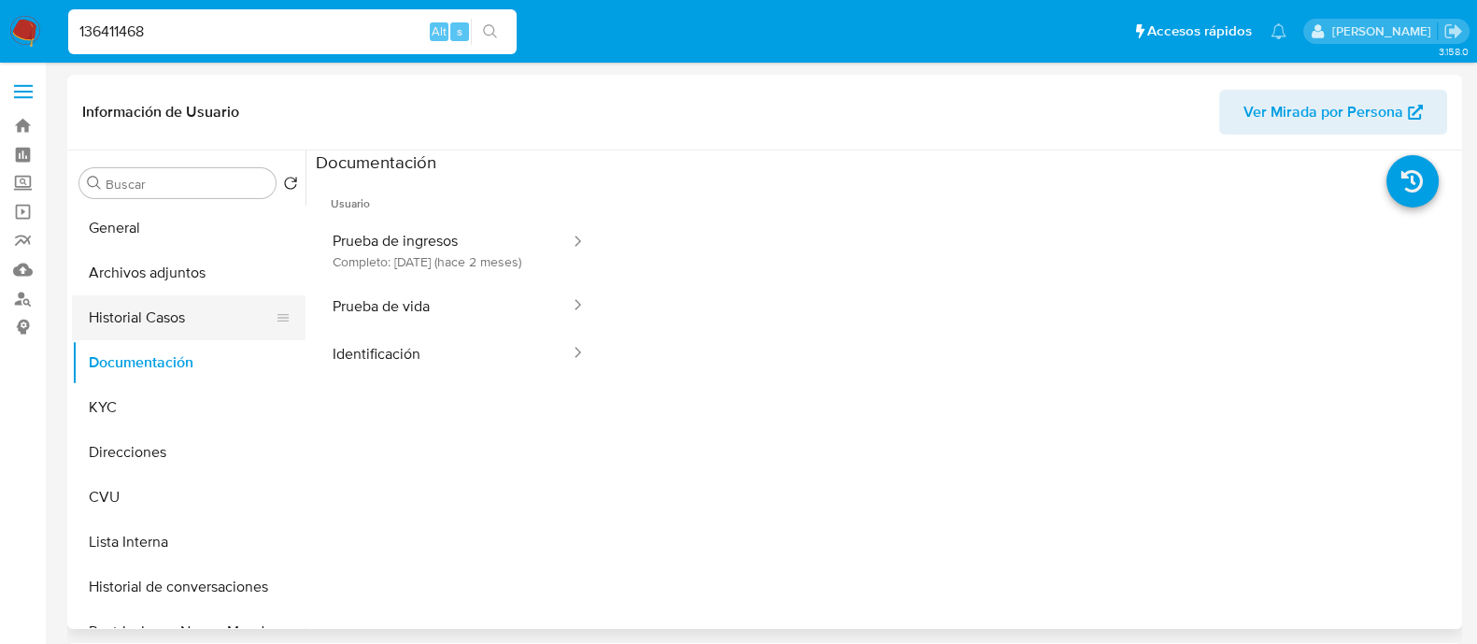
click at [152, 327] on button "Historial Casos" at bounding box center [181, 317] width 219 height 45
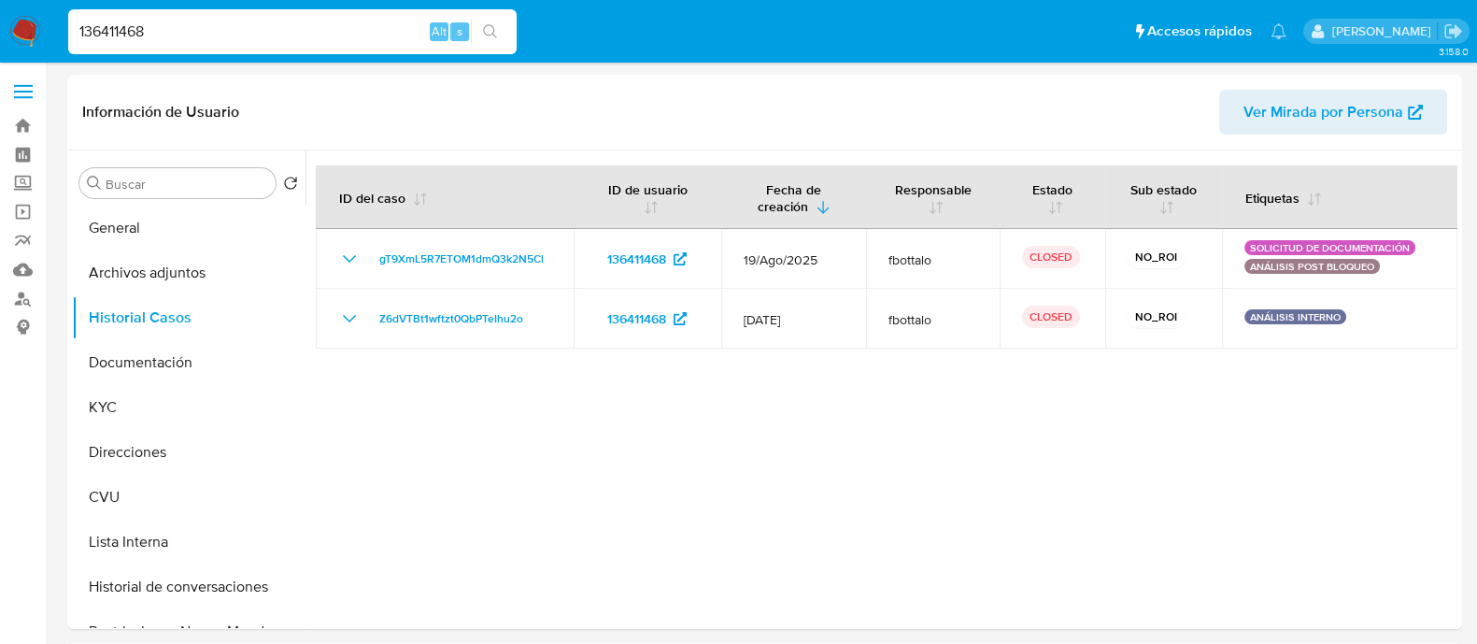
click at [107, 28] on input "136411468" at bounding box center [292, 32] width 448 height 24
paste input "41396809"
type input "41396809"
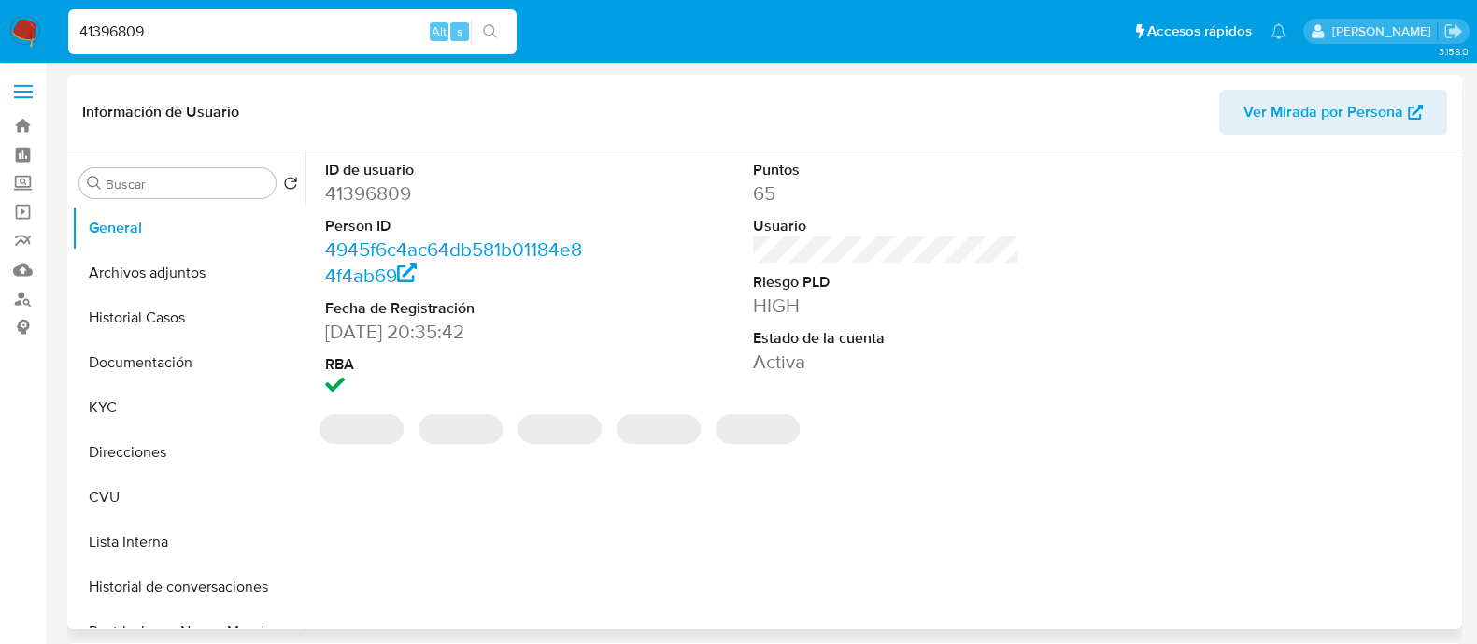
select select "10"
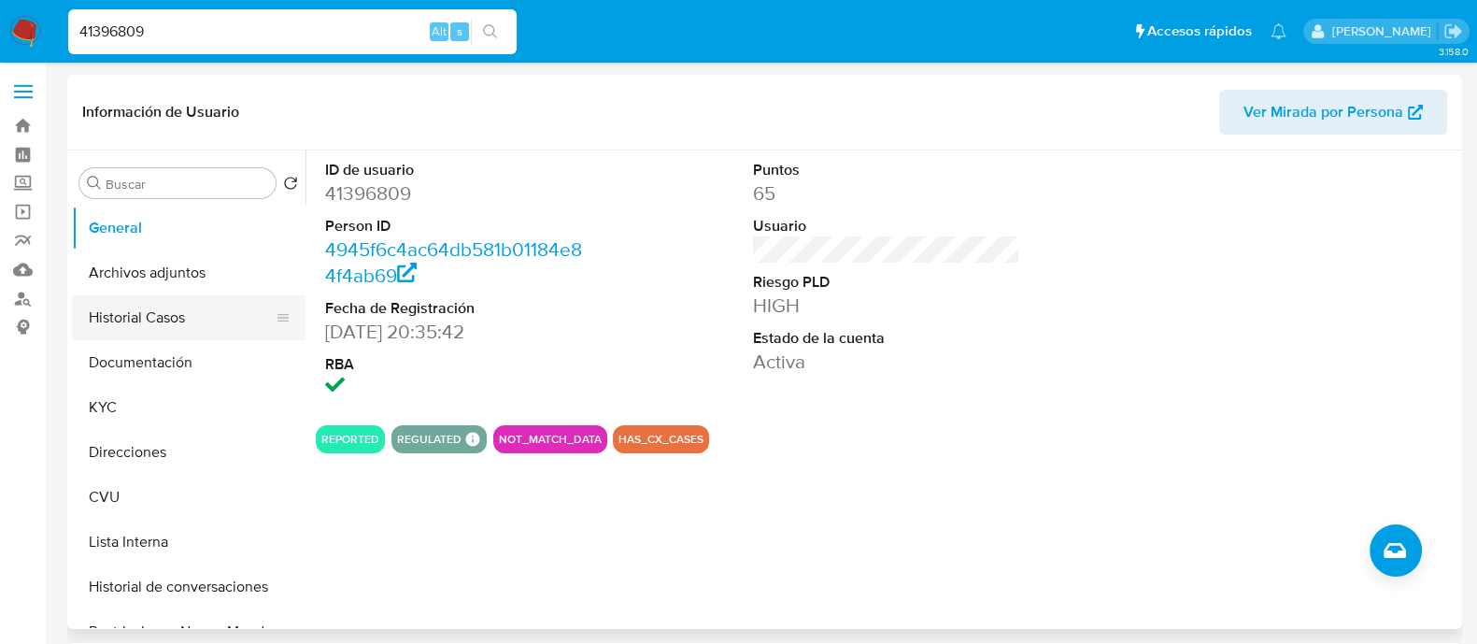
click at [156, 300] on button "Historial Casos" at bounding box center [181, 317] width 219 height 45
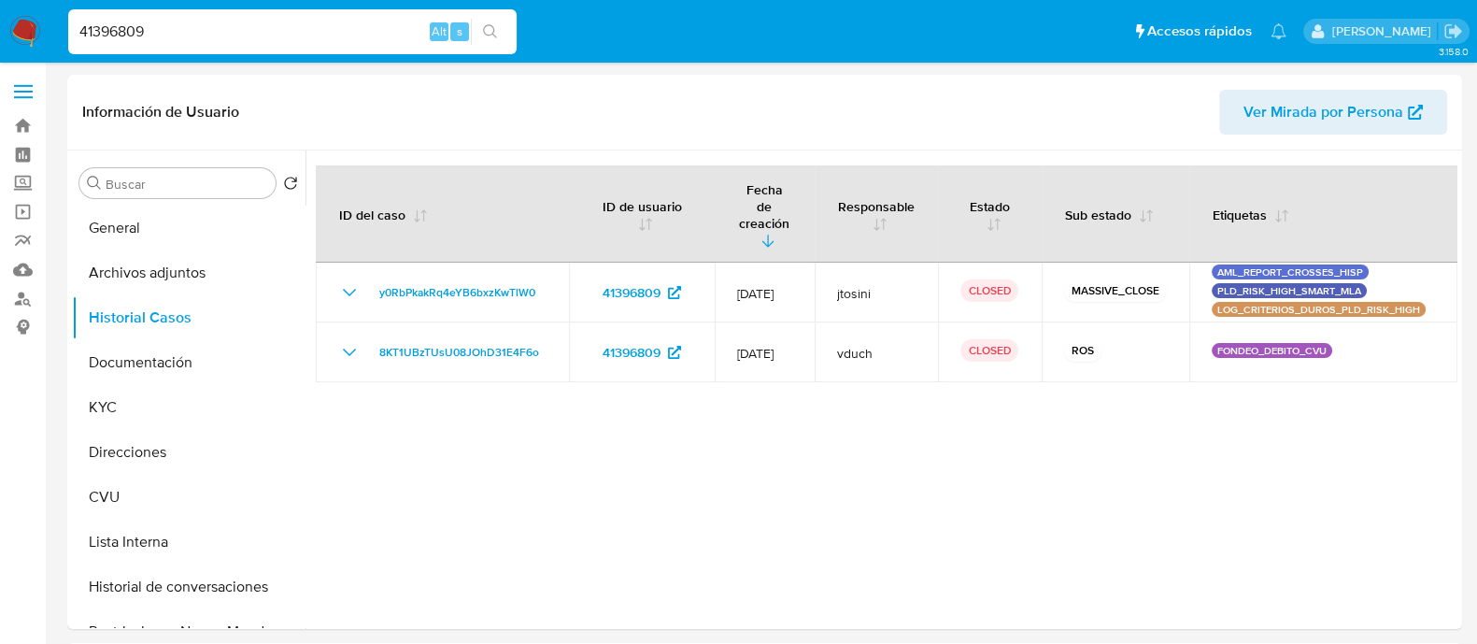
click at [295, 21] on input "41396809" at bounding box center [292, 32] width 448 height 24
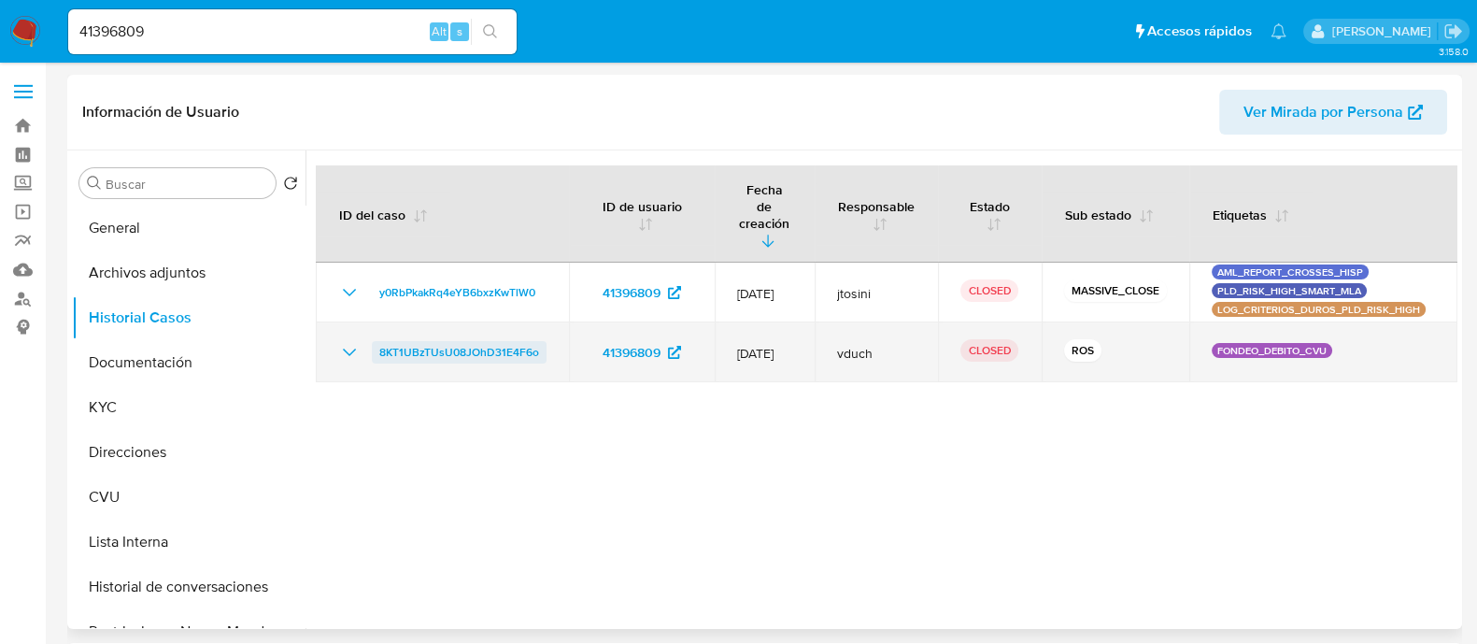
click at [448, 341] on span "8KT1UBzTUsU08JOhD31E4F6o" at bounding box center [459, 352] width 160 height 22
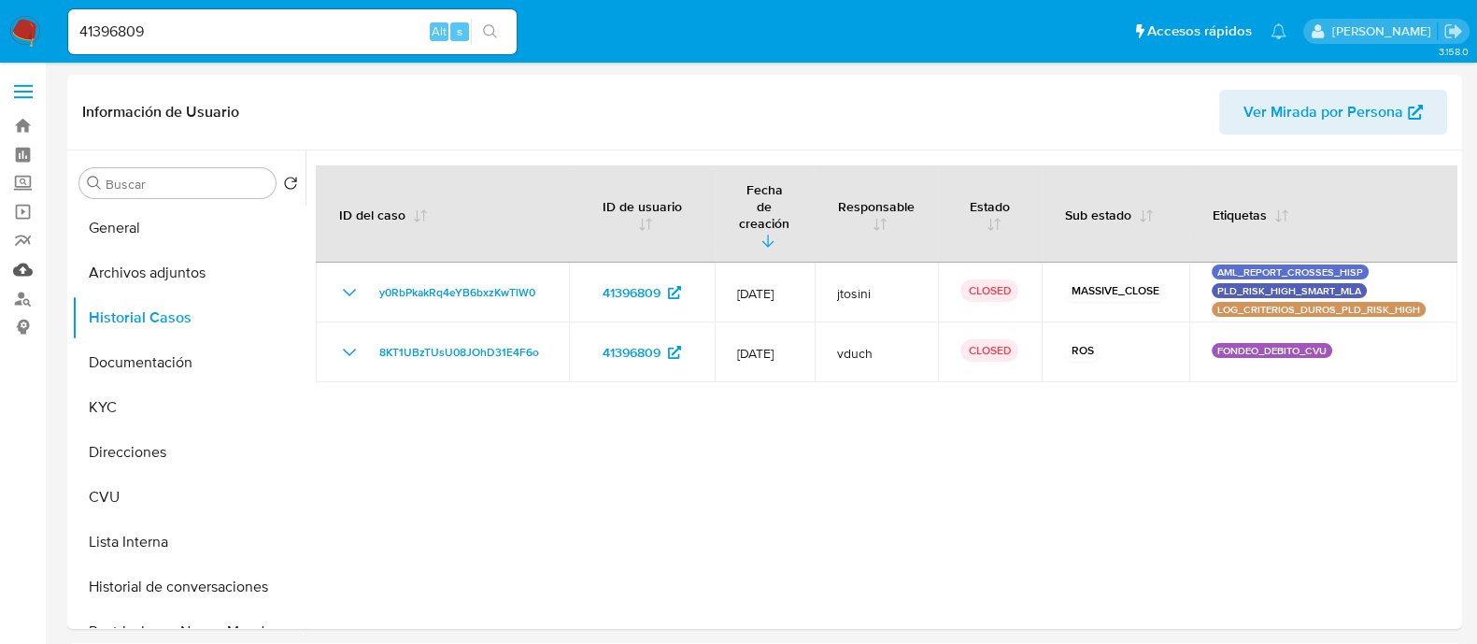
click at [22, 271] on link "Mulan" at bounding box center [111, 269] width 222 height 29
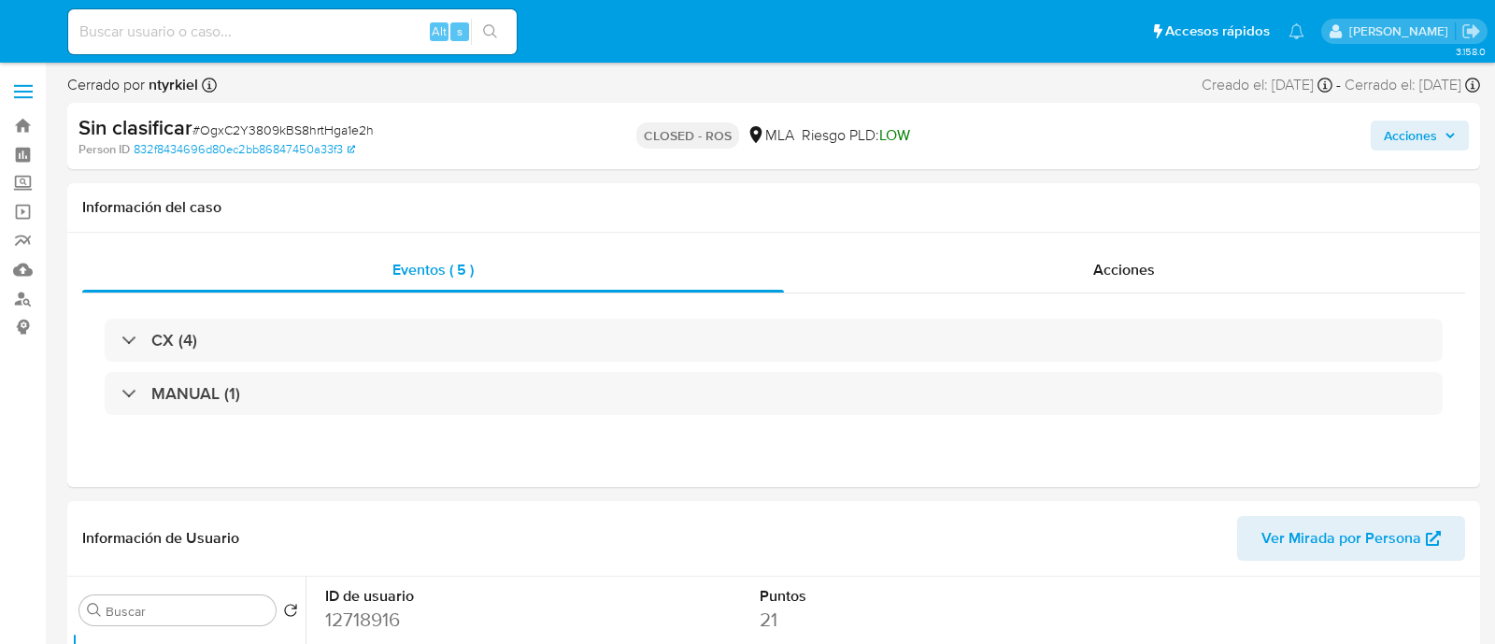
select select "10"
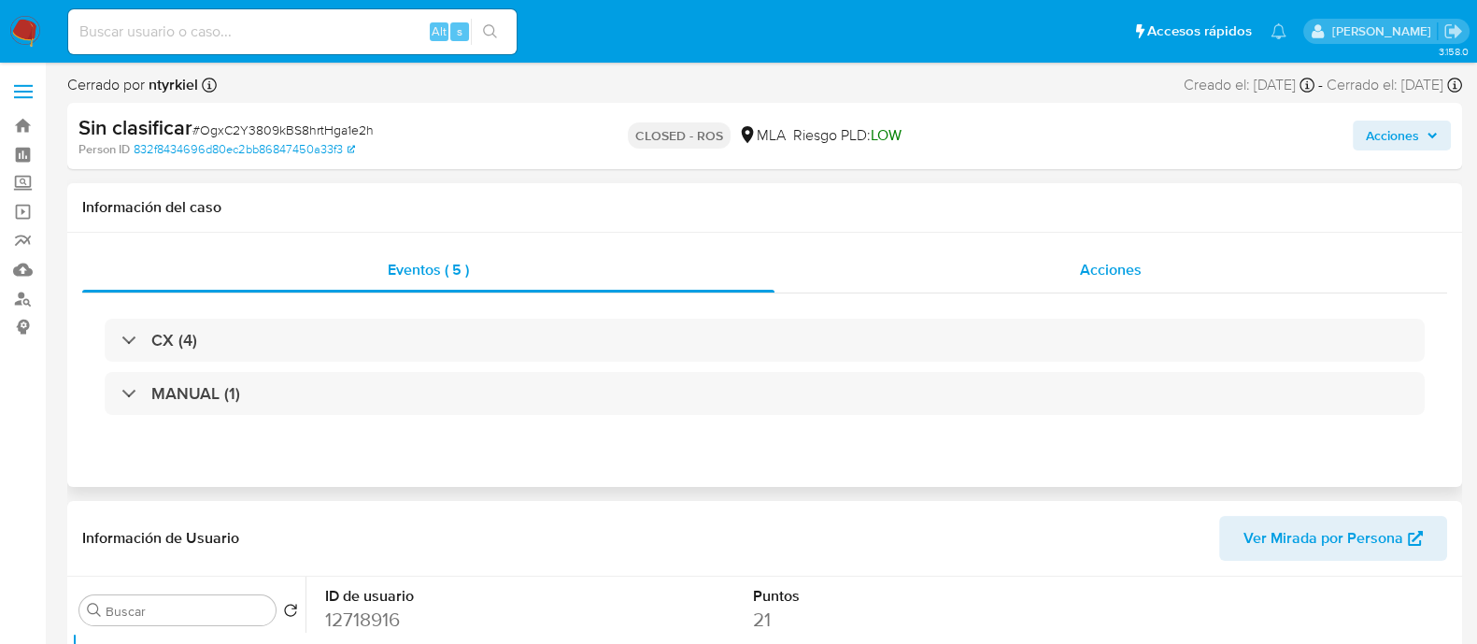
click at [1061, 268] on div "Acciones" at bounding box center [1111, 270] width 673 height 45
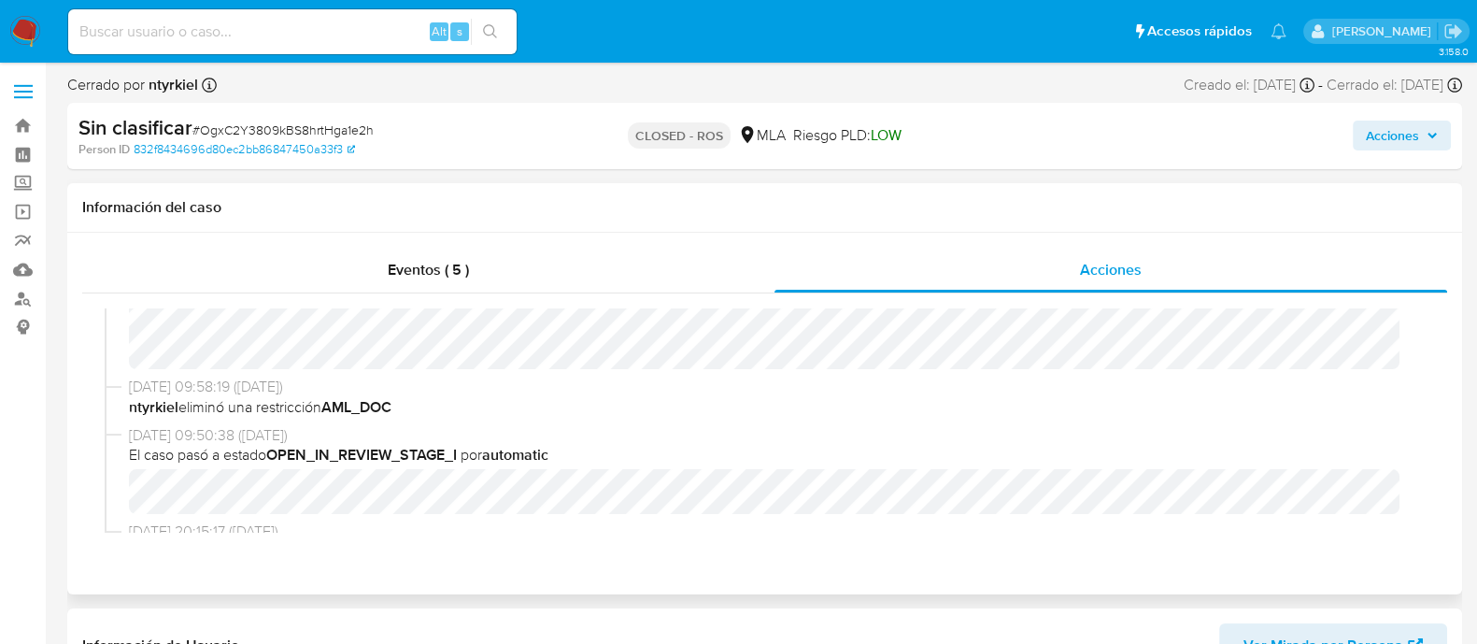
scroll to position [701, 0]
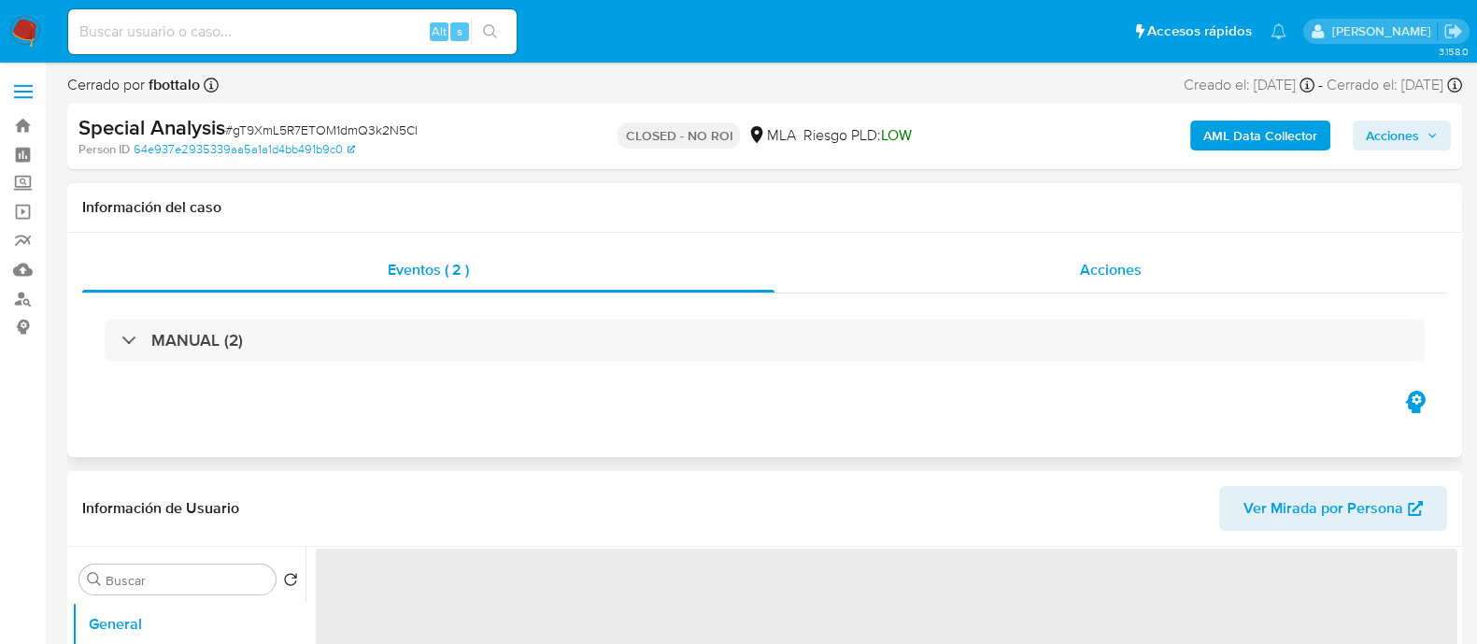
click at [1045, 290] on div "Acciones" at bounding box center [1111, 270] width 673 height 45
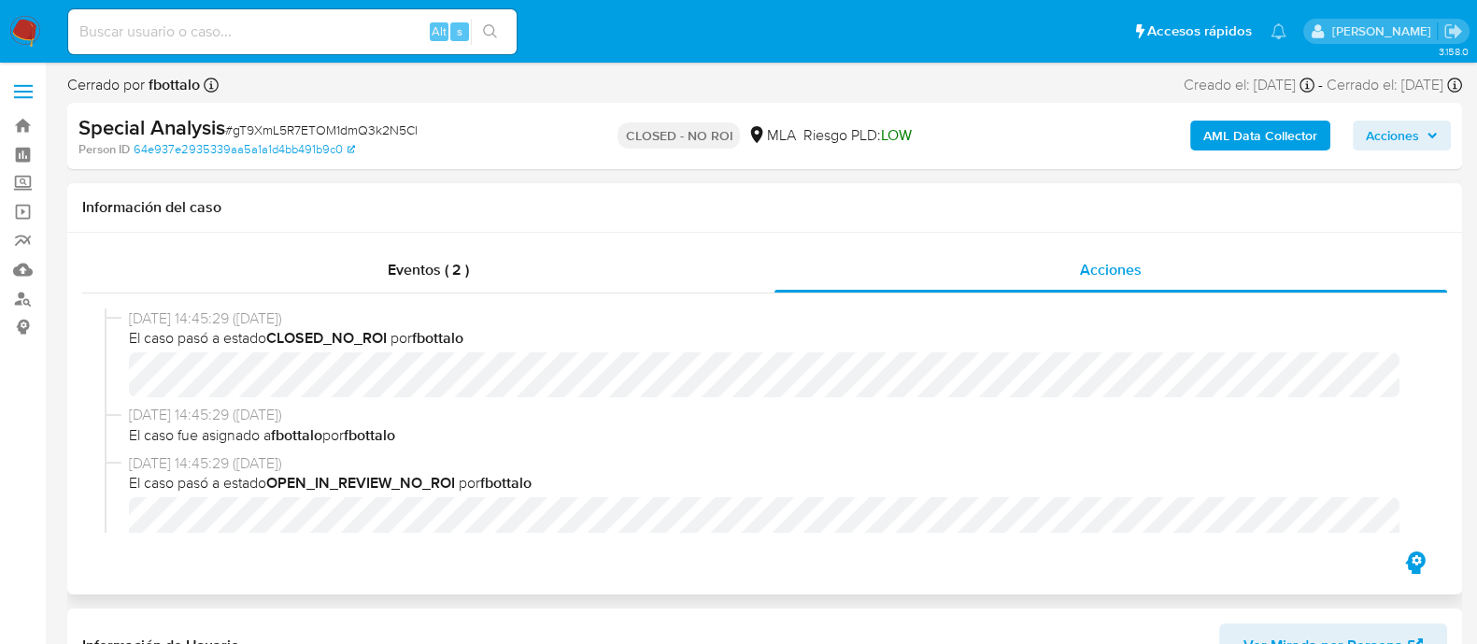
select select "10"
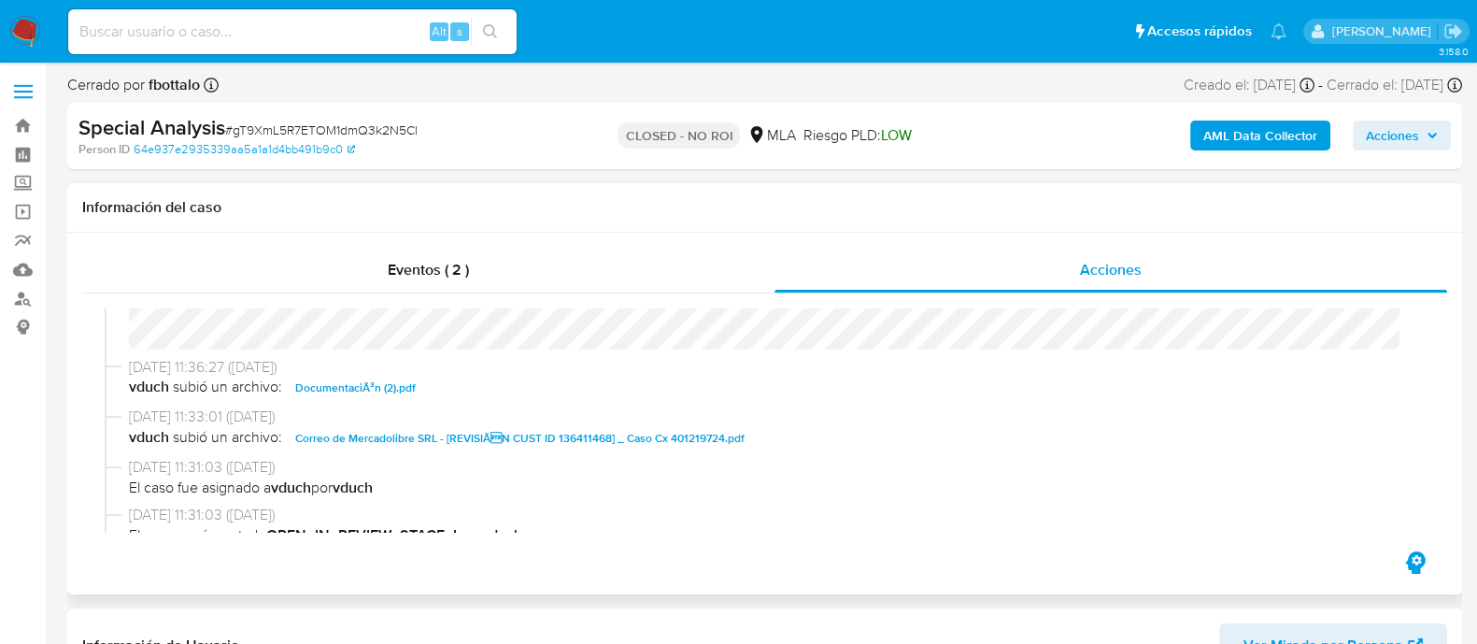
scroll to position [350, 0]
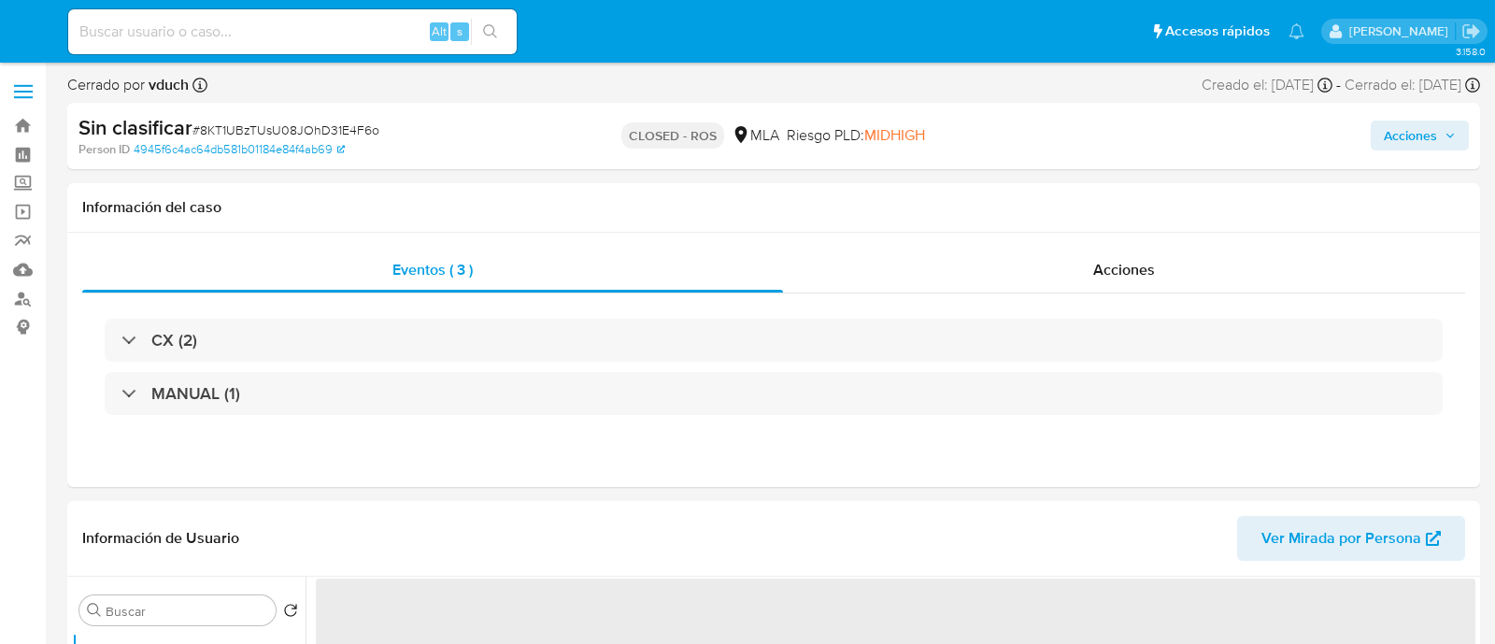
select select "10"
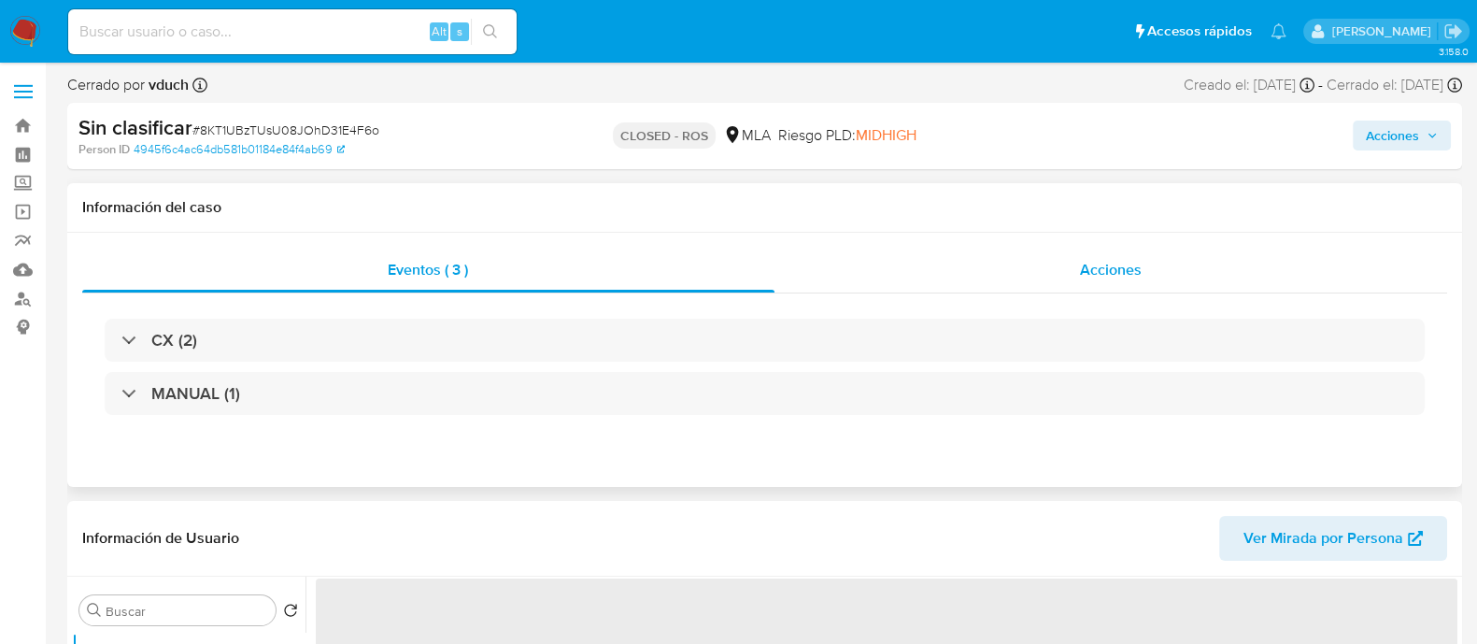
click at [1077, 277] on div "Acciones" at bounding box center [1112, 270] width 674 height 45
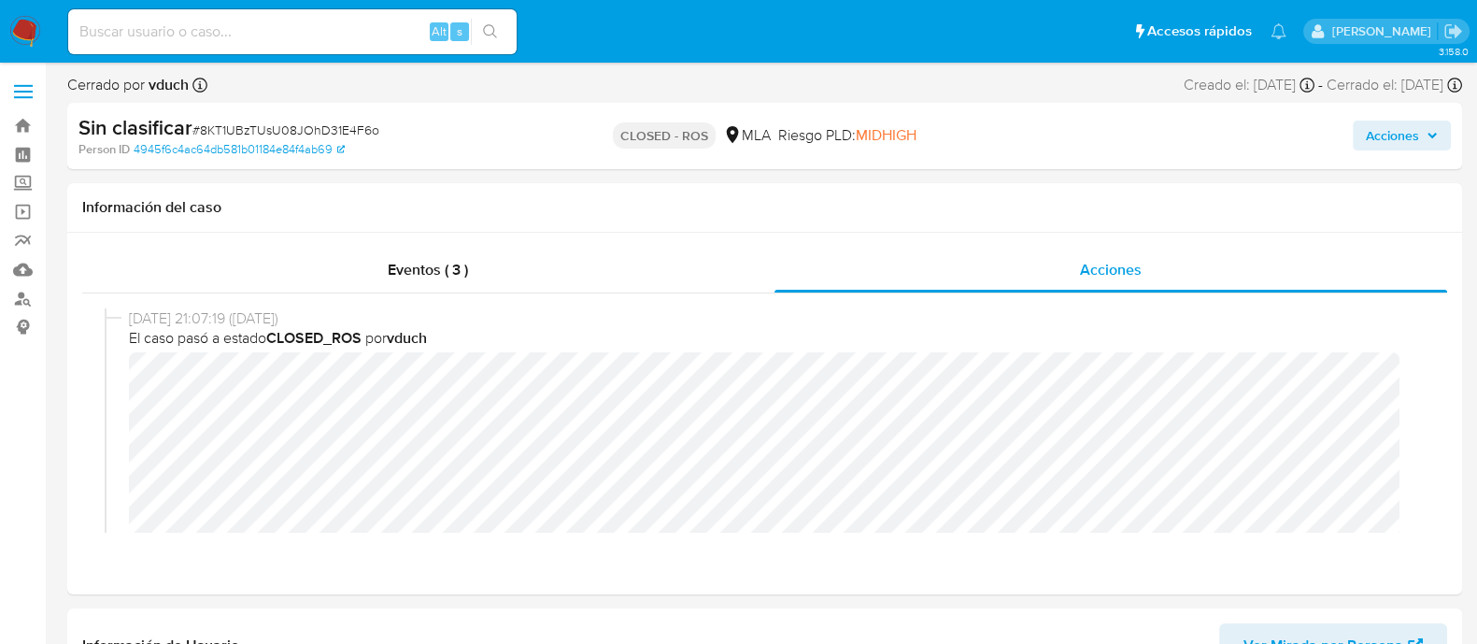
select select "10"
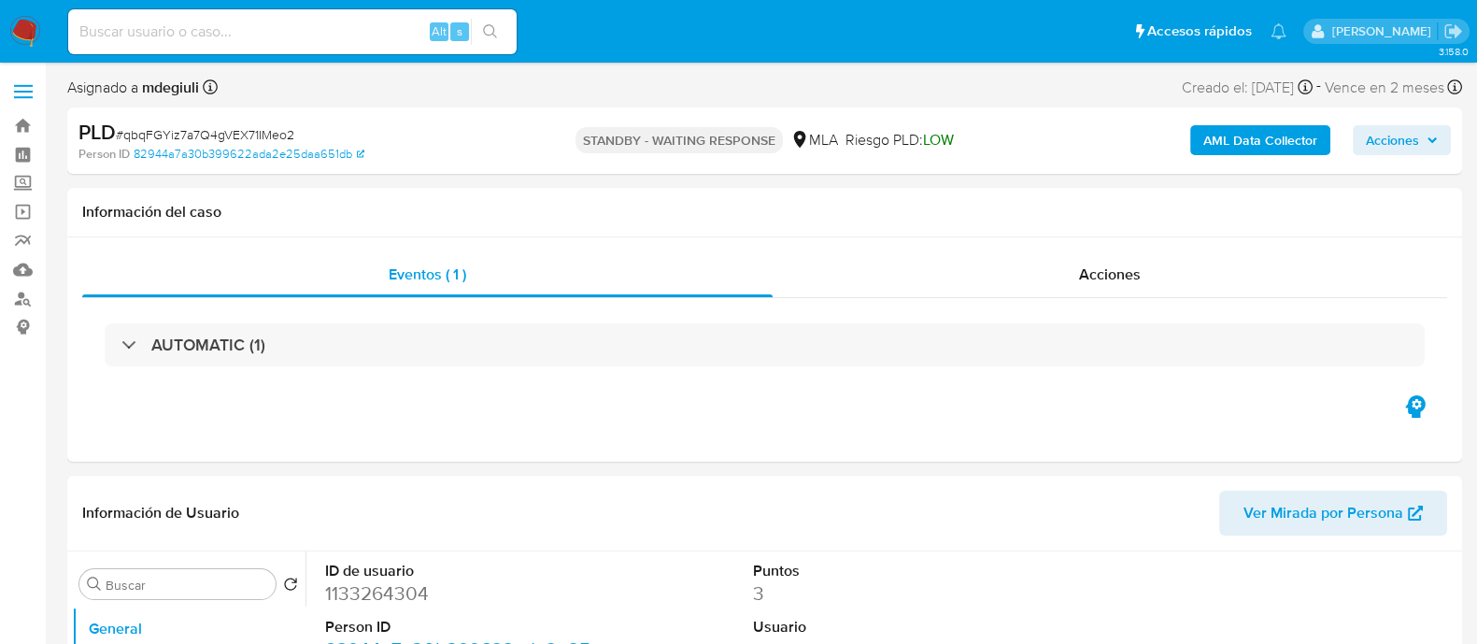
select select "10"
click at [308, 31] on input at bounding box center [292, 32] width 448 height 24
paste input "qbqFGYiz7a7Q4gVEX71IMeo2"
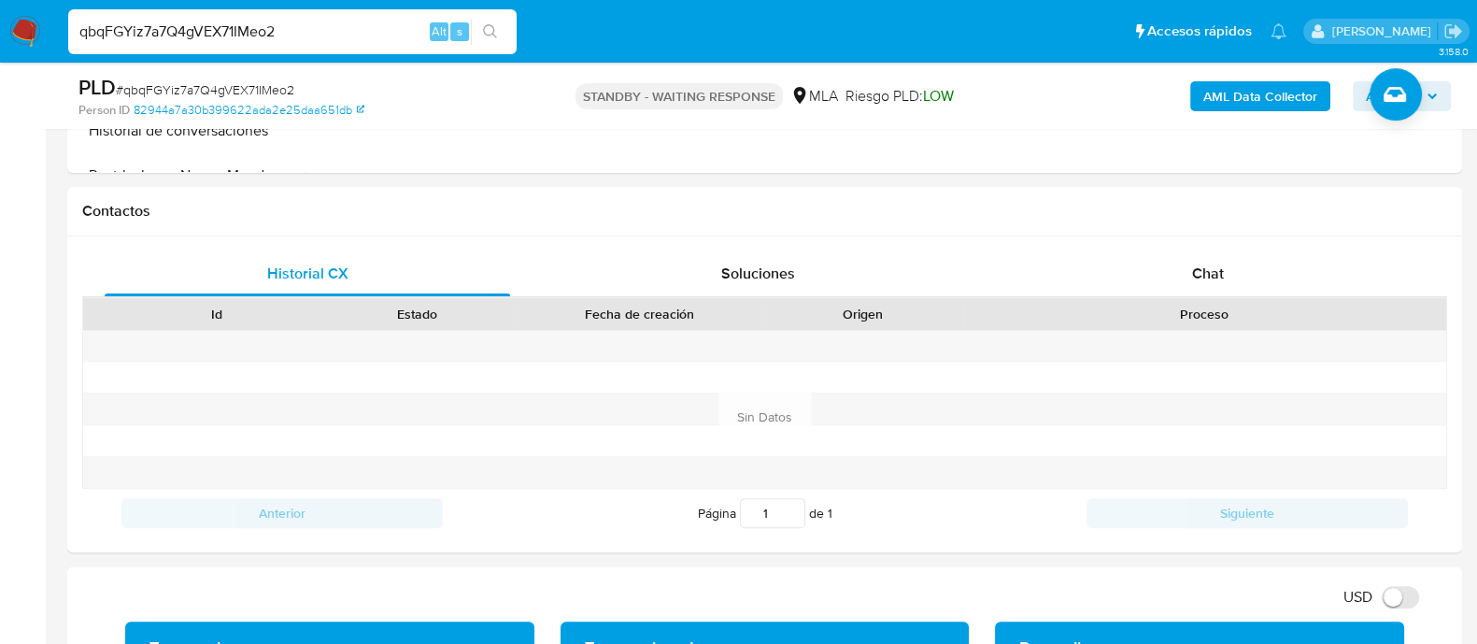
scroll to position [817, 0]
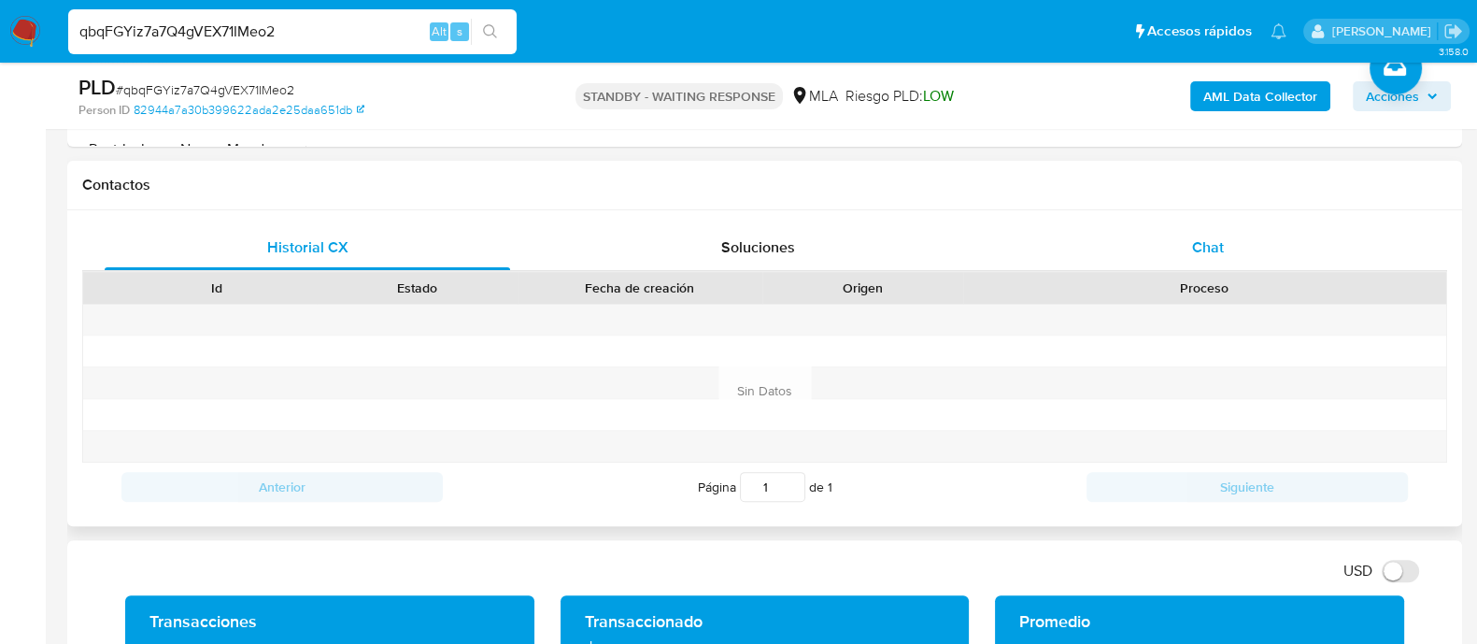
click at [1130, 240] on div "Chat" at bounding box center [1207, 247] width 405 height 45
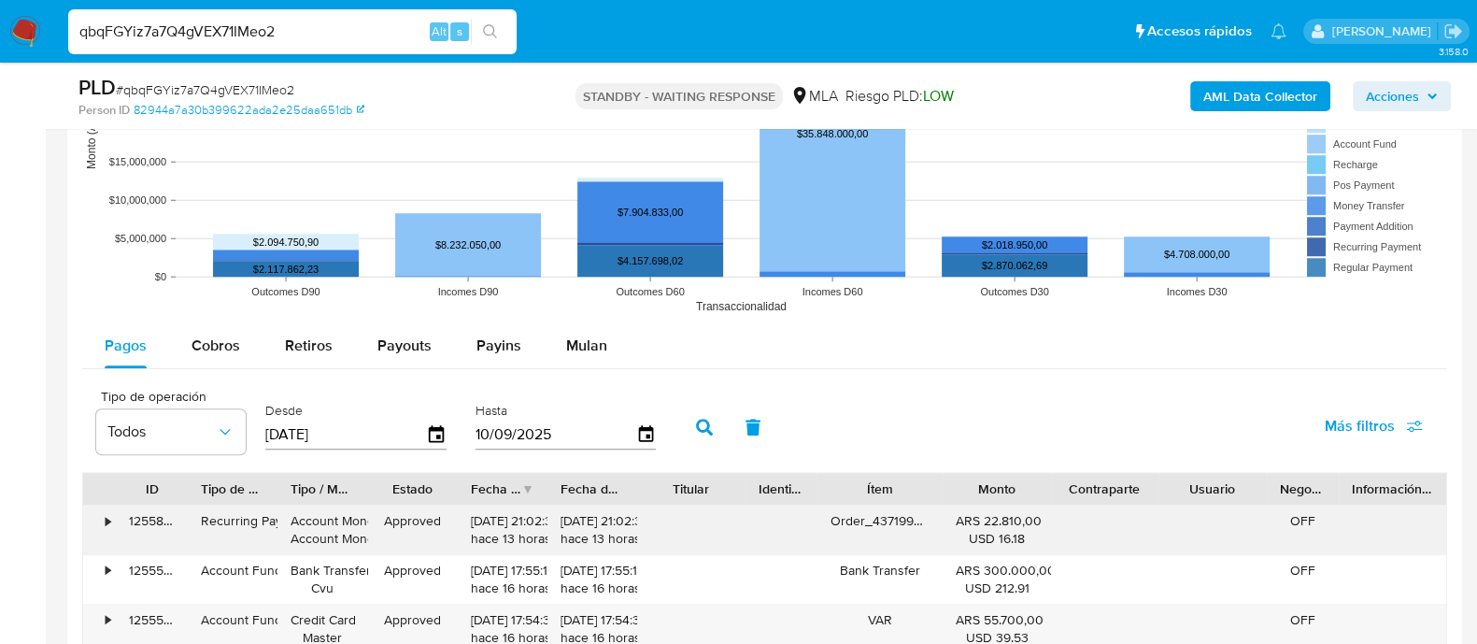
scroll to position [2219, 0]
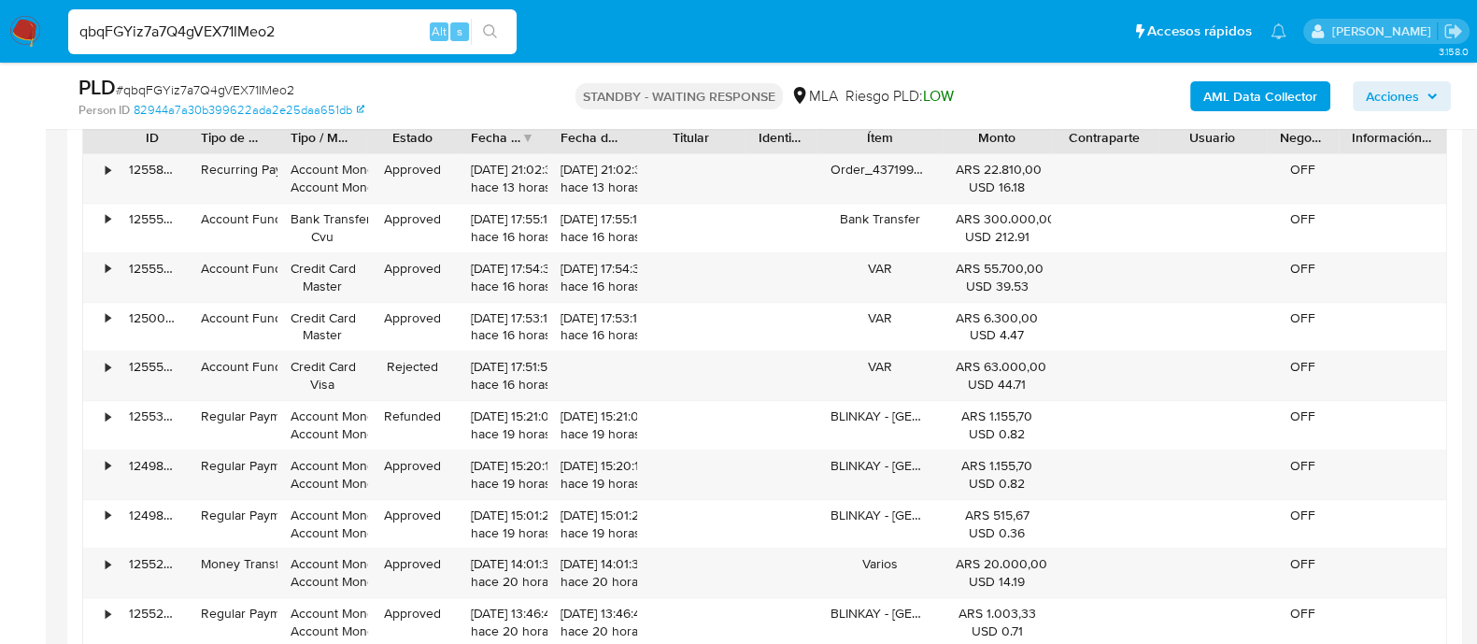
click at [237, 28] on input "qbqFGYiz7a7Q4gVEX71IMeo2" at bounding box center [292, 32] width 448 height 24
paste input "3iDIs3ZbuLldbvFJ9A1FDxqN"
type input "3iDIs3ZbuLldbvFJ9A1FDxqN"
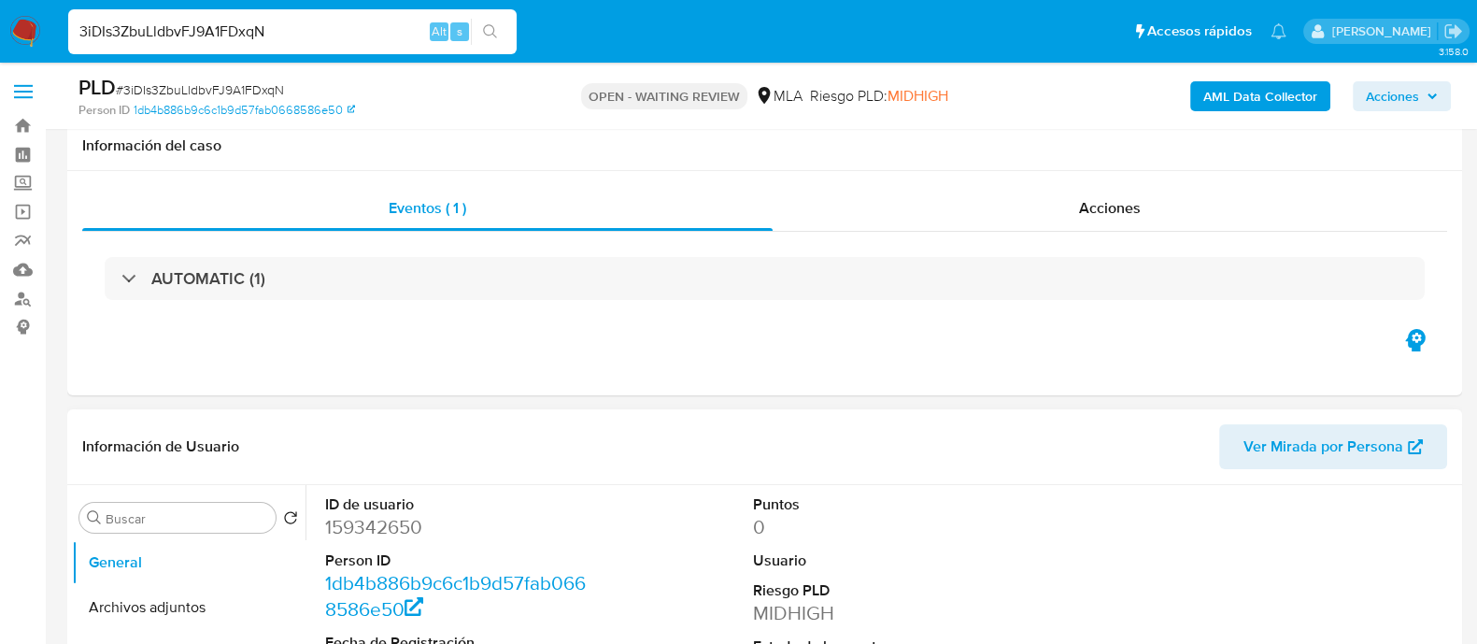
scroll to position [817, 0]
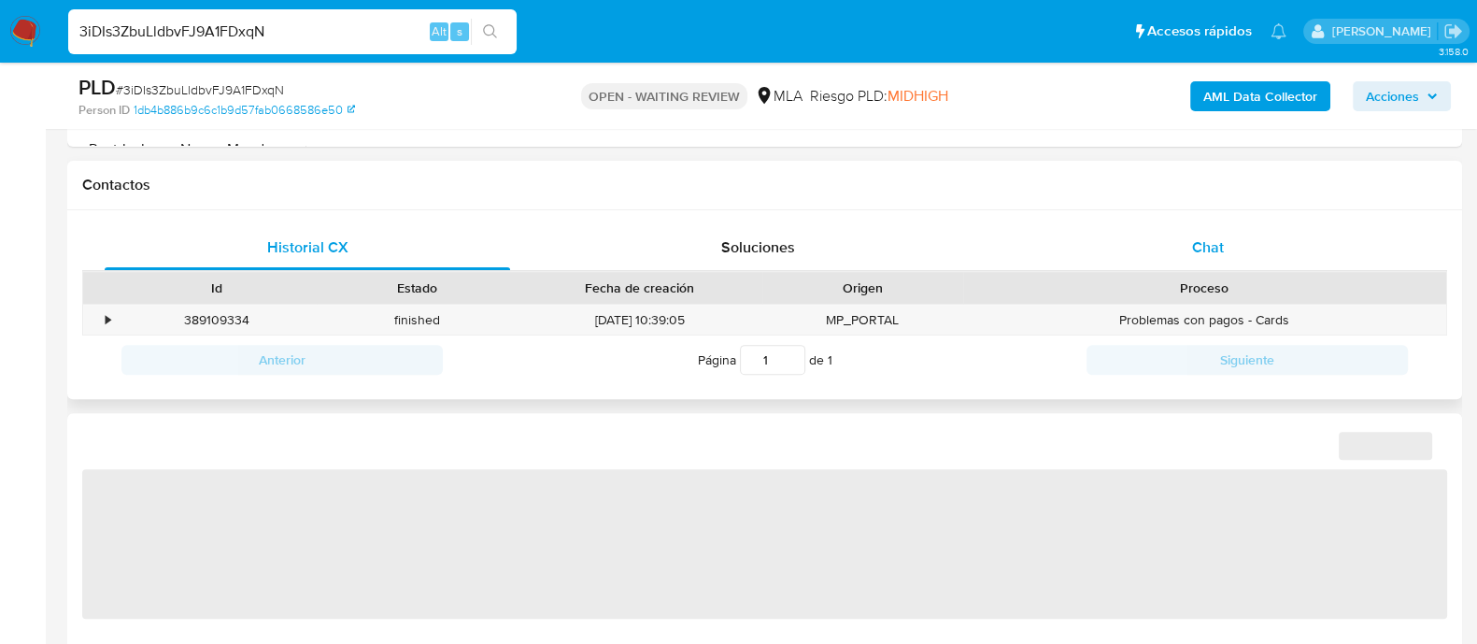
click at [1192, 259] on div "Chat" at bounding box center [1207, 247] width 405 height 45
select select "10"
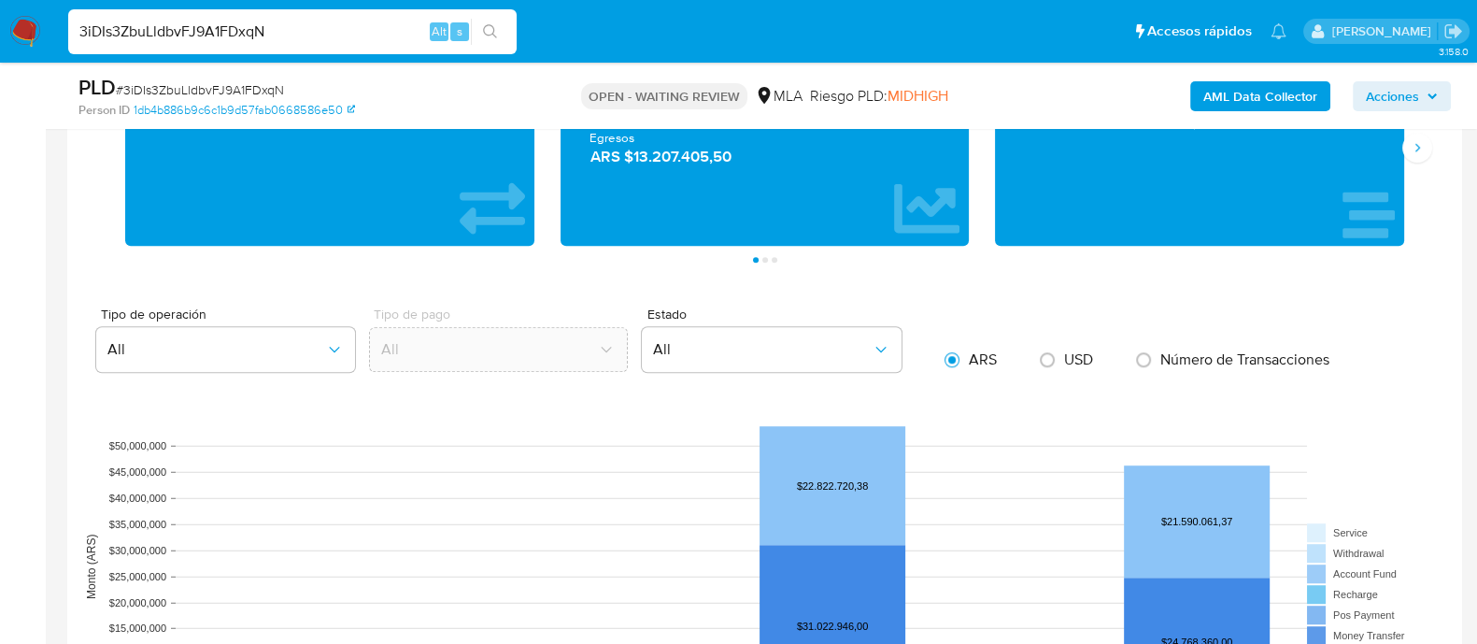
scroll to position [1285, 0]
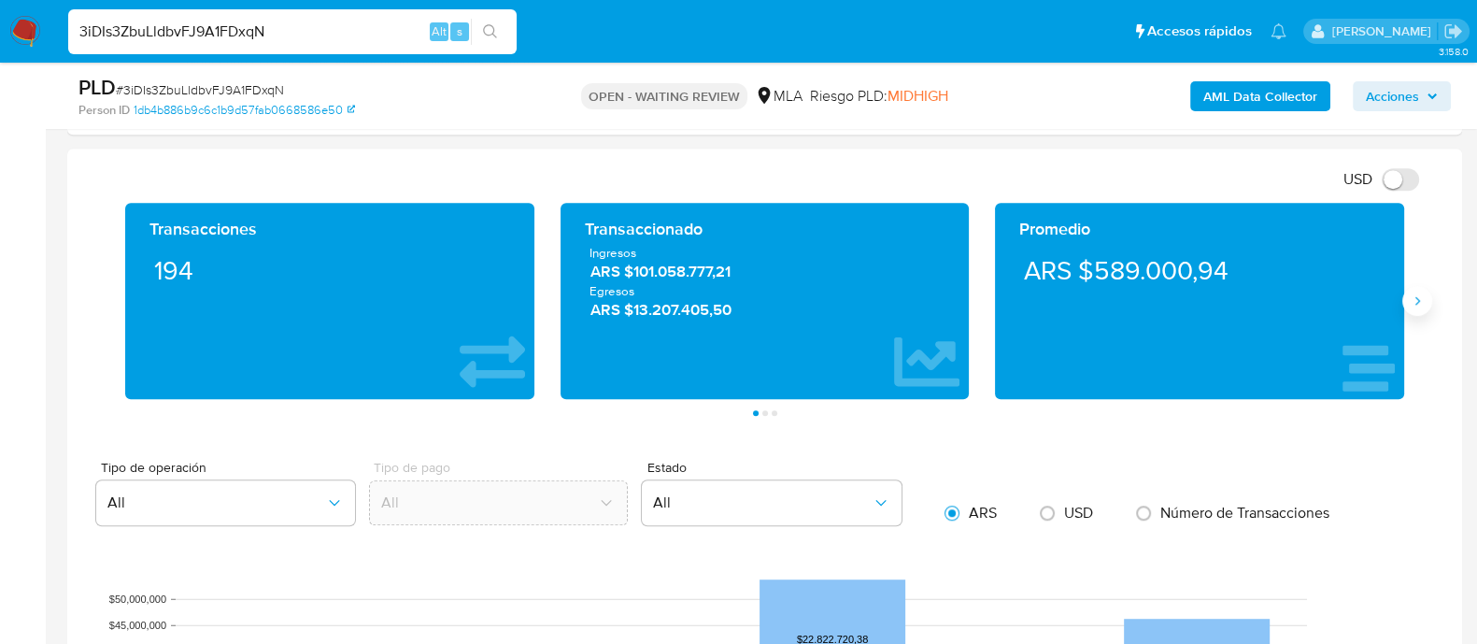
click at [1413, 296] on icon "Siguiente" at bounding box center [1417, 300] width 15 height 15
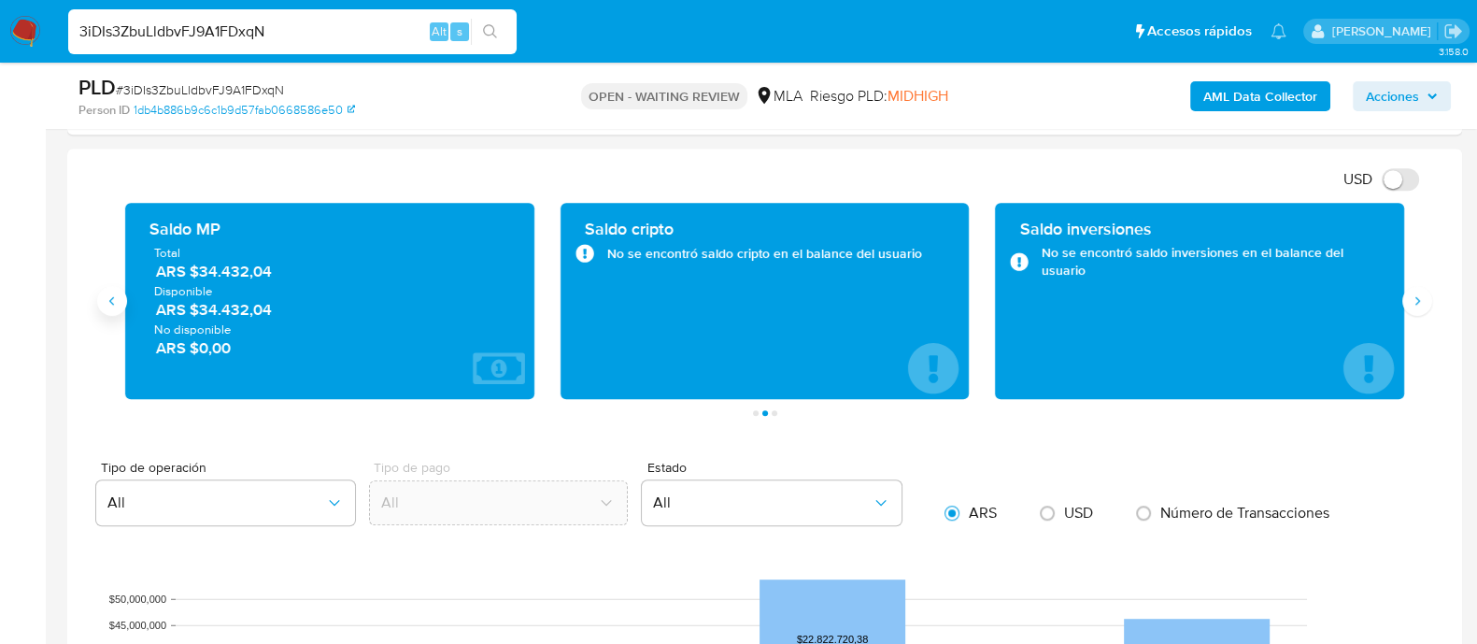
click at [117, 303] on icon "Anterior" at bounding box center [112, 300] width 15 height 15
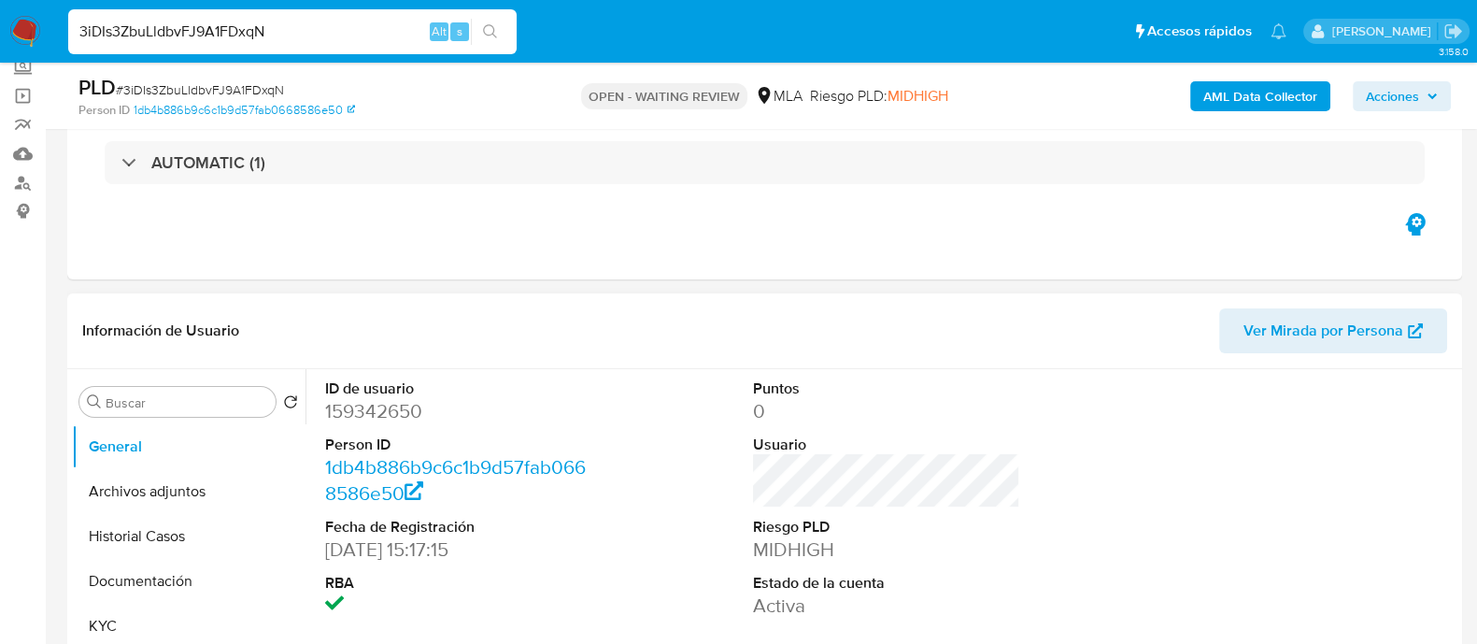
scroll to position [233, 0]
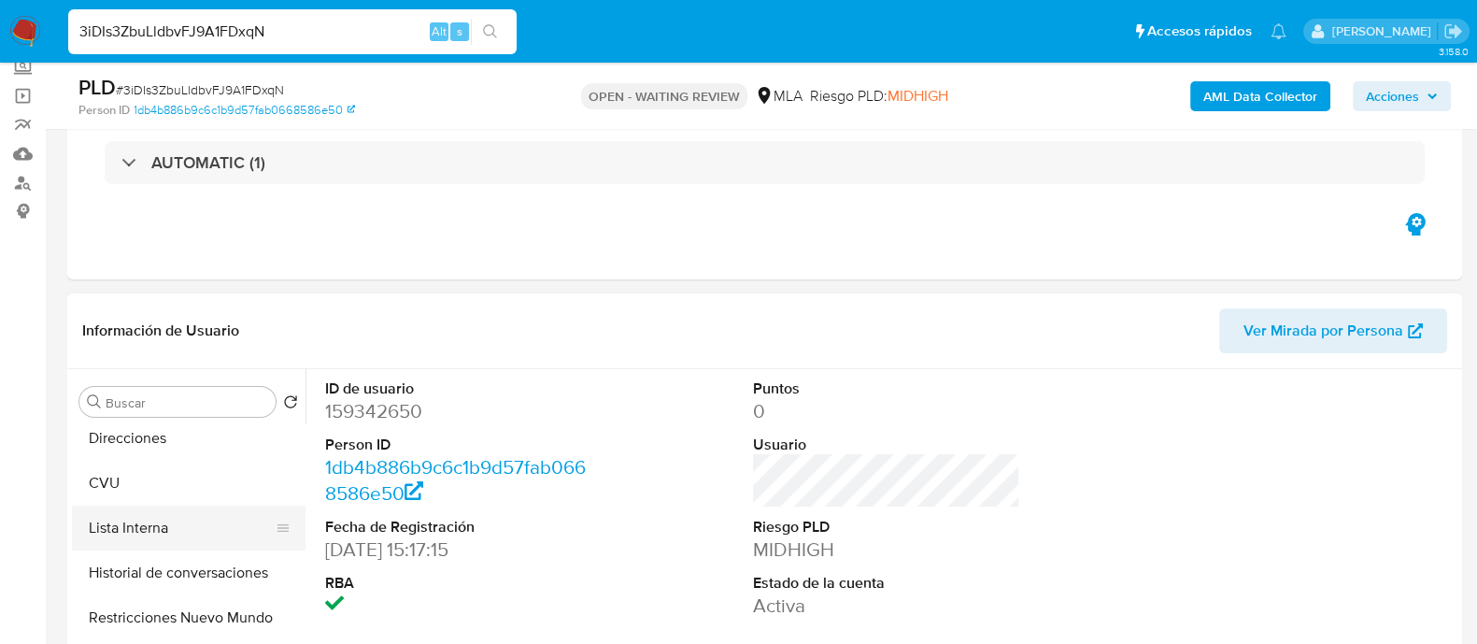
click at [131, 517] on button "Lista Interna" at bounding box center [181, 527] width 219 height 45
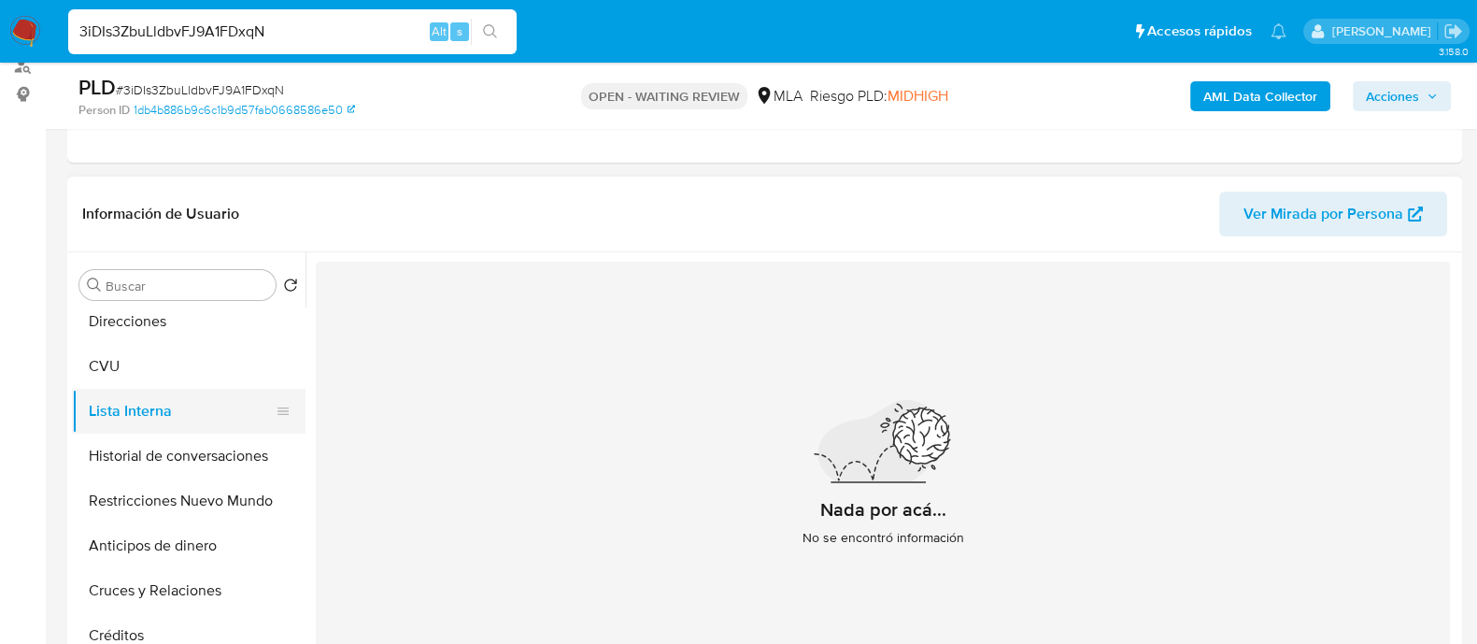
scroll to position [0, 0]
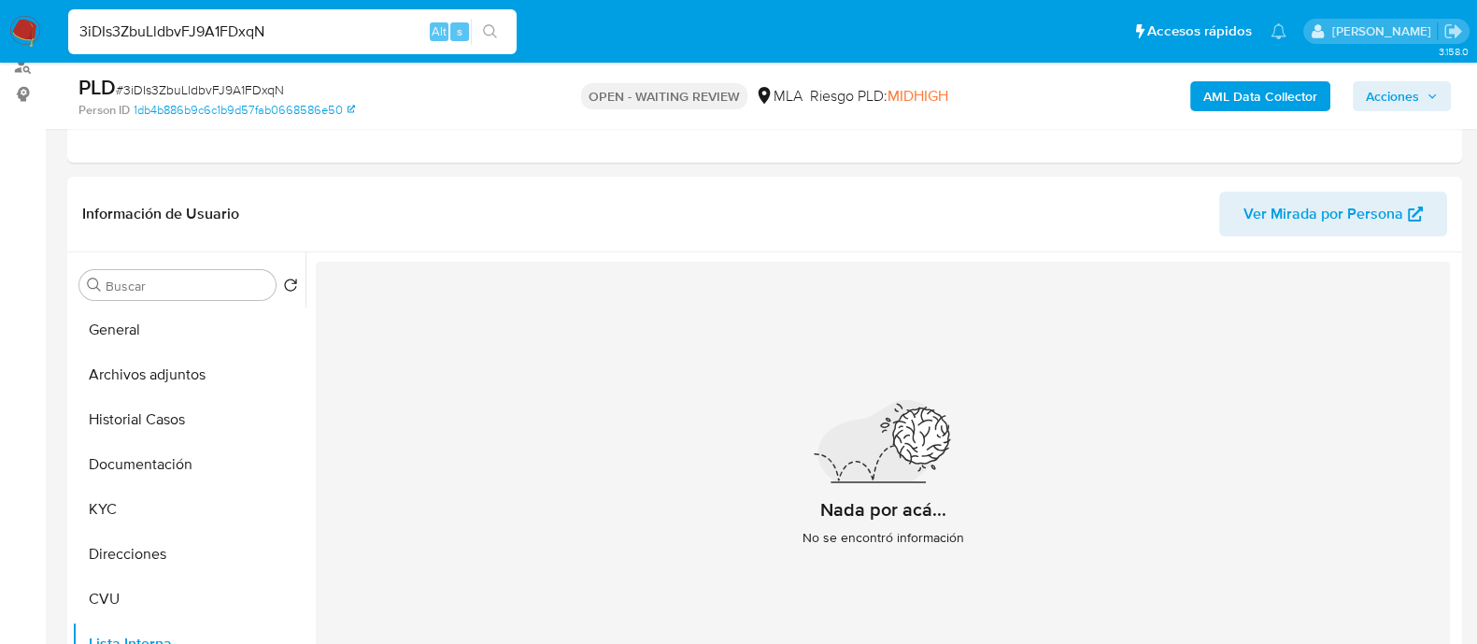
click at [236, 39] on input "3iDIs3ZbuLldbvFJ9A1FDxqN" at bounding box center [292, 32] width 448 height 24
click at [117, 576] on button "CVU" at bounding box center [181, 598] width 219 height 45
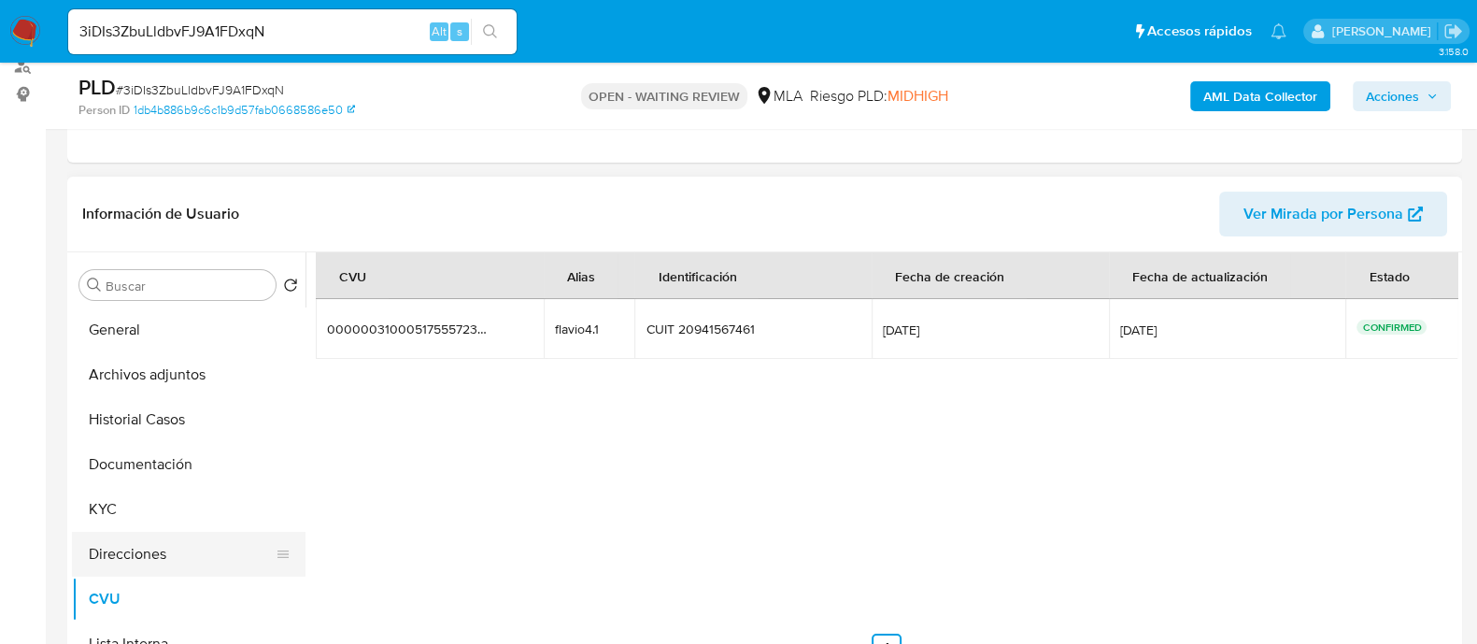
click at [162, 548] on button "Direcciones" at bounding box center [181, 554] width 219 height 45
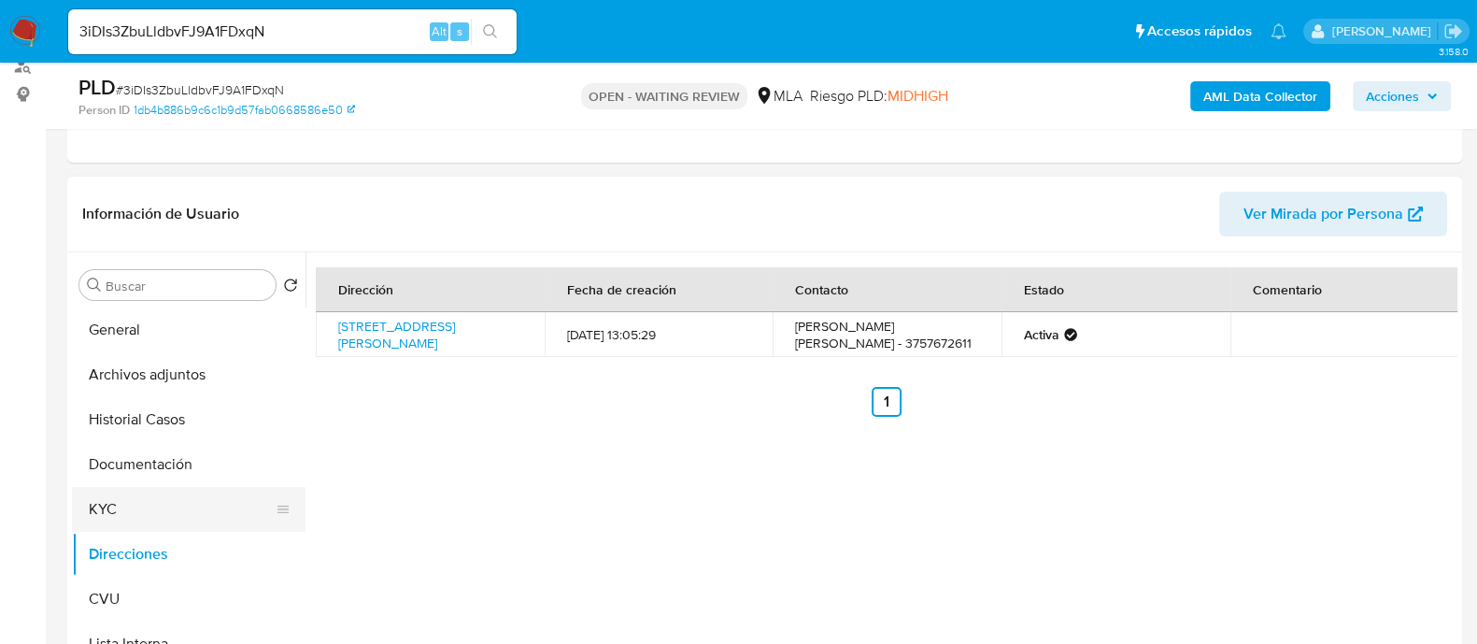
click at [141, 497] on button "KYC" at bounding box center [181, 509] width 219 height 45
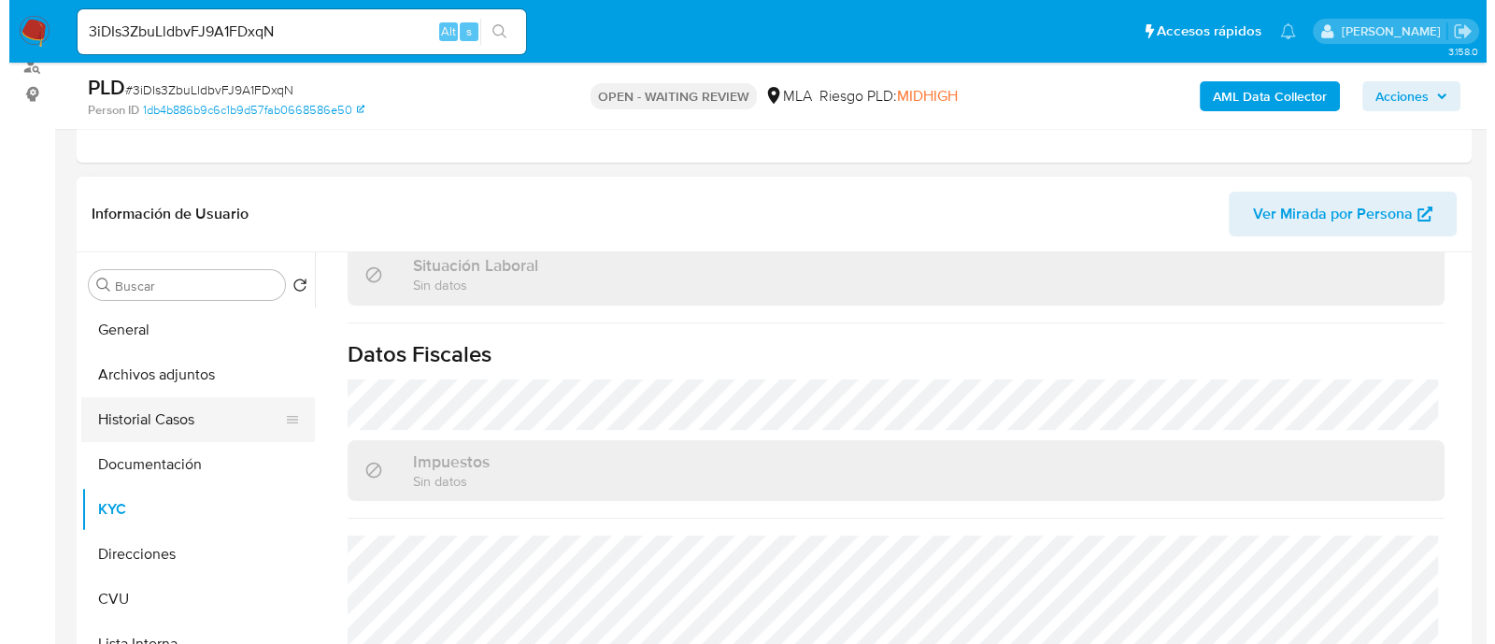
scroll to position [116, 0]
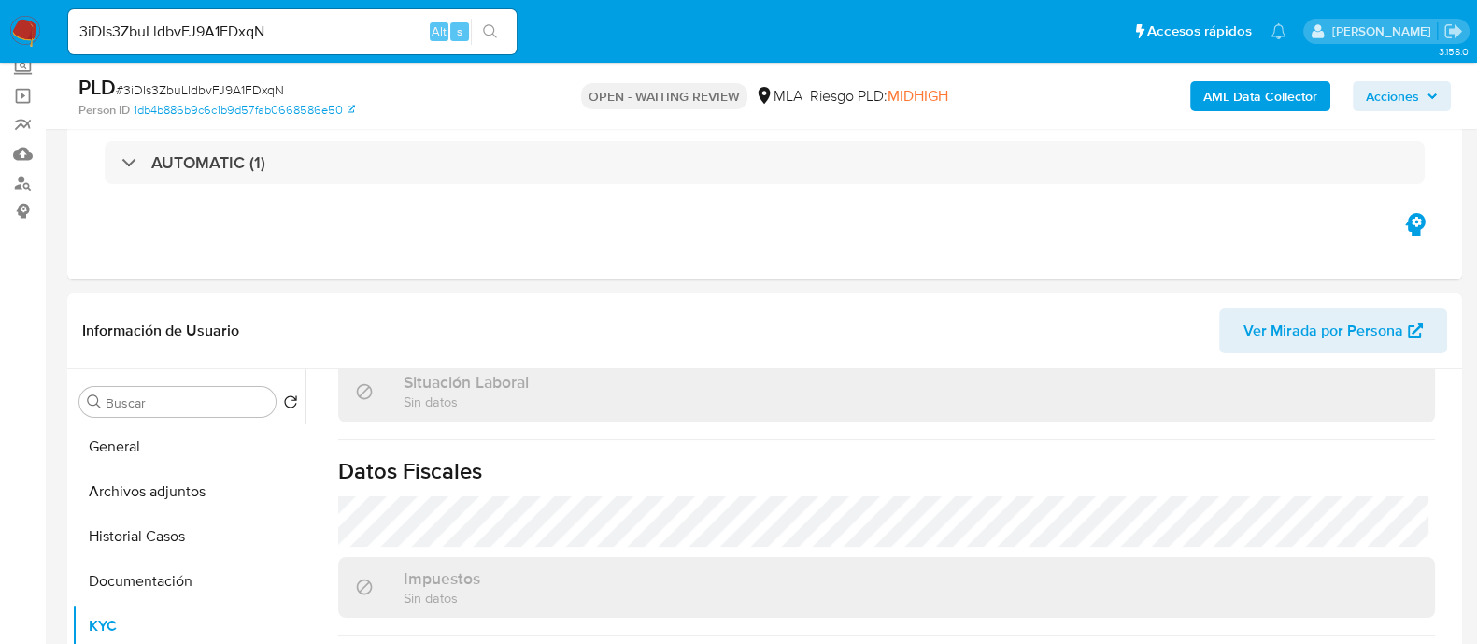
click at [1241, 98] on b "AML Data Collector" at bounding box center [1260, 96] width 114 height 30
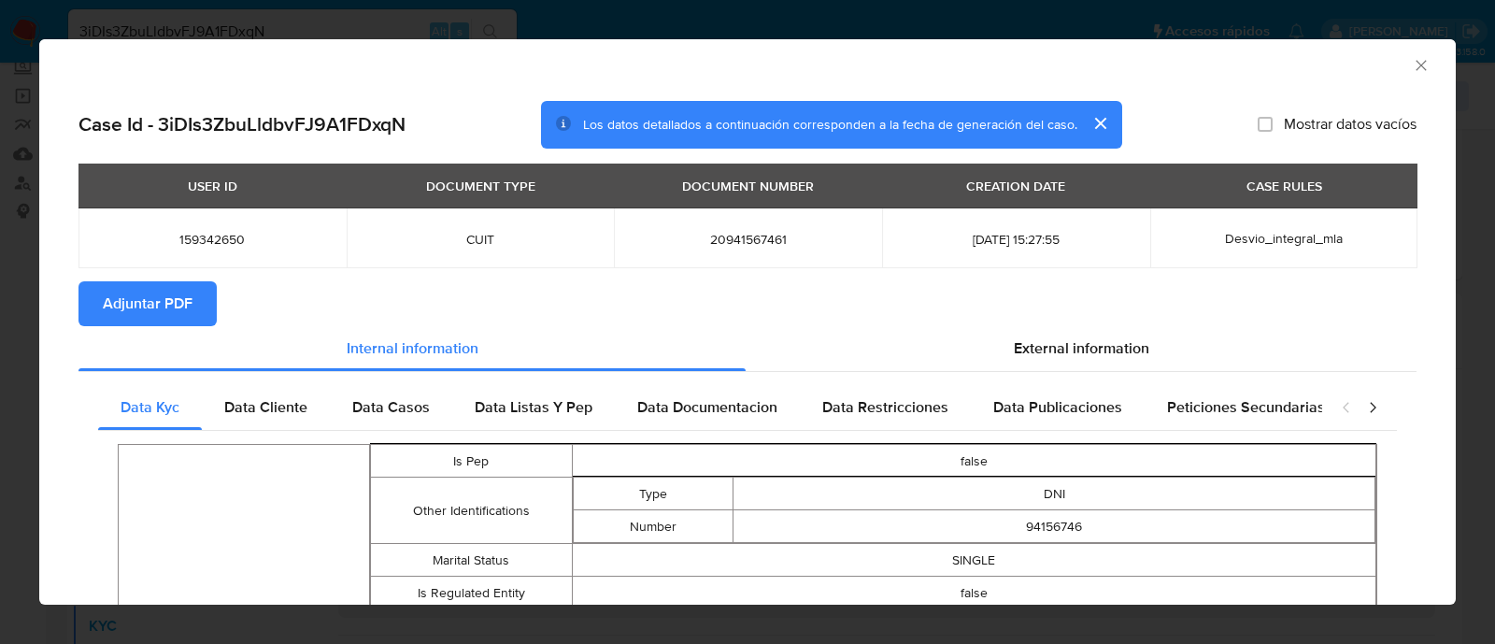
click at [146, 306] on span "Adjuntar PDF" at bounding box center [148, 303] width 90 height 41
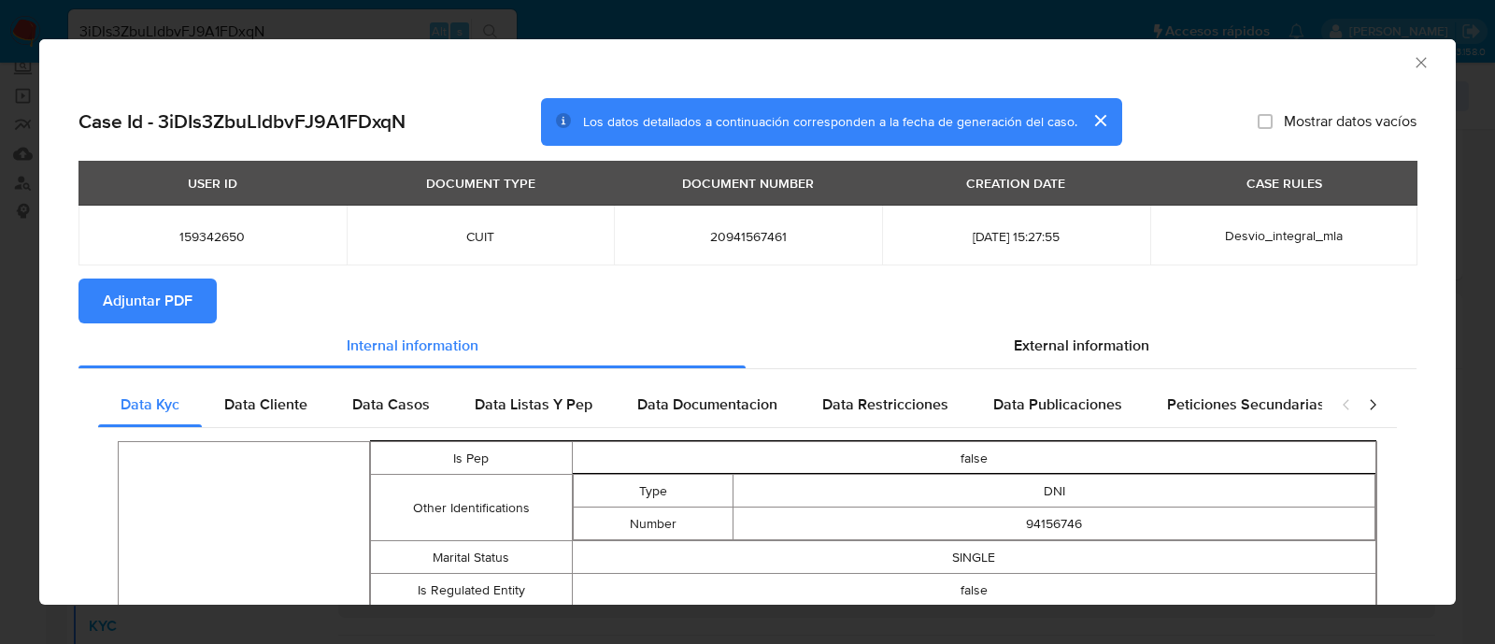
scroll to position [0, 0]
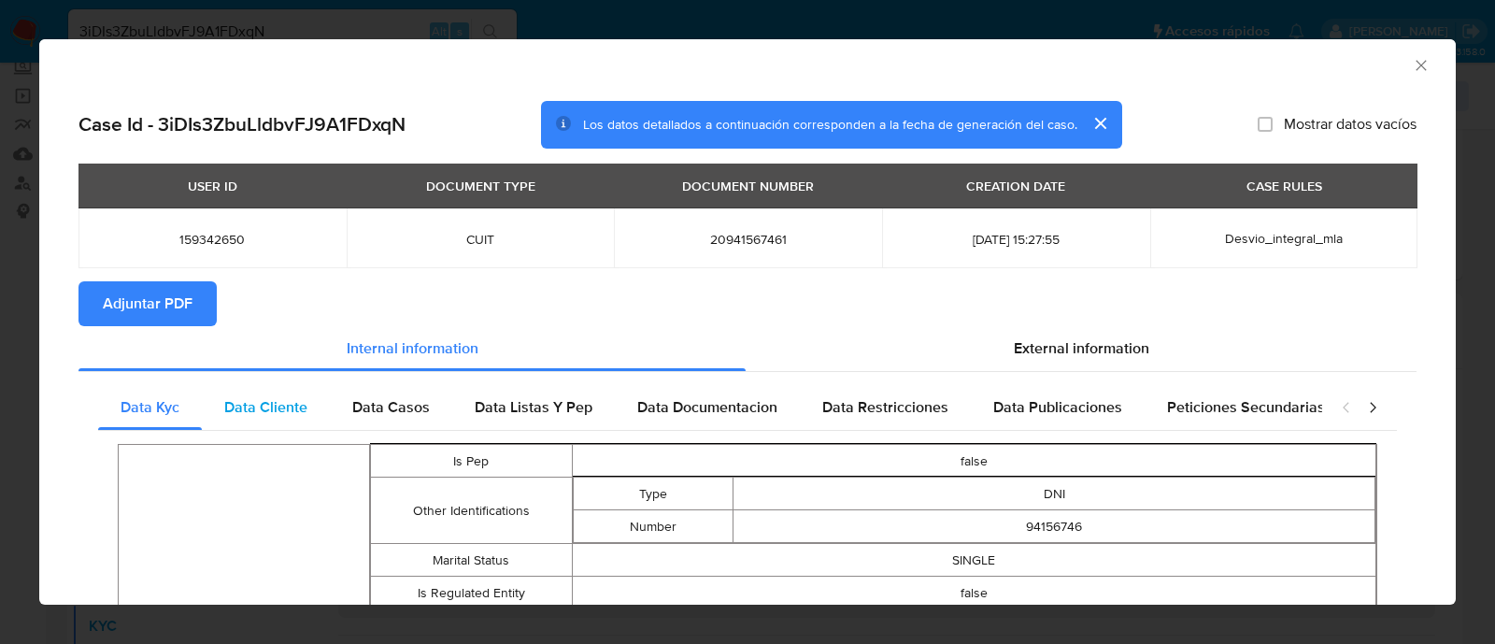
click at [302, 394] on div "Data Cliente" at bounding box center [266, 407] width 128 height 45
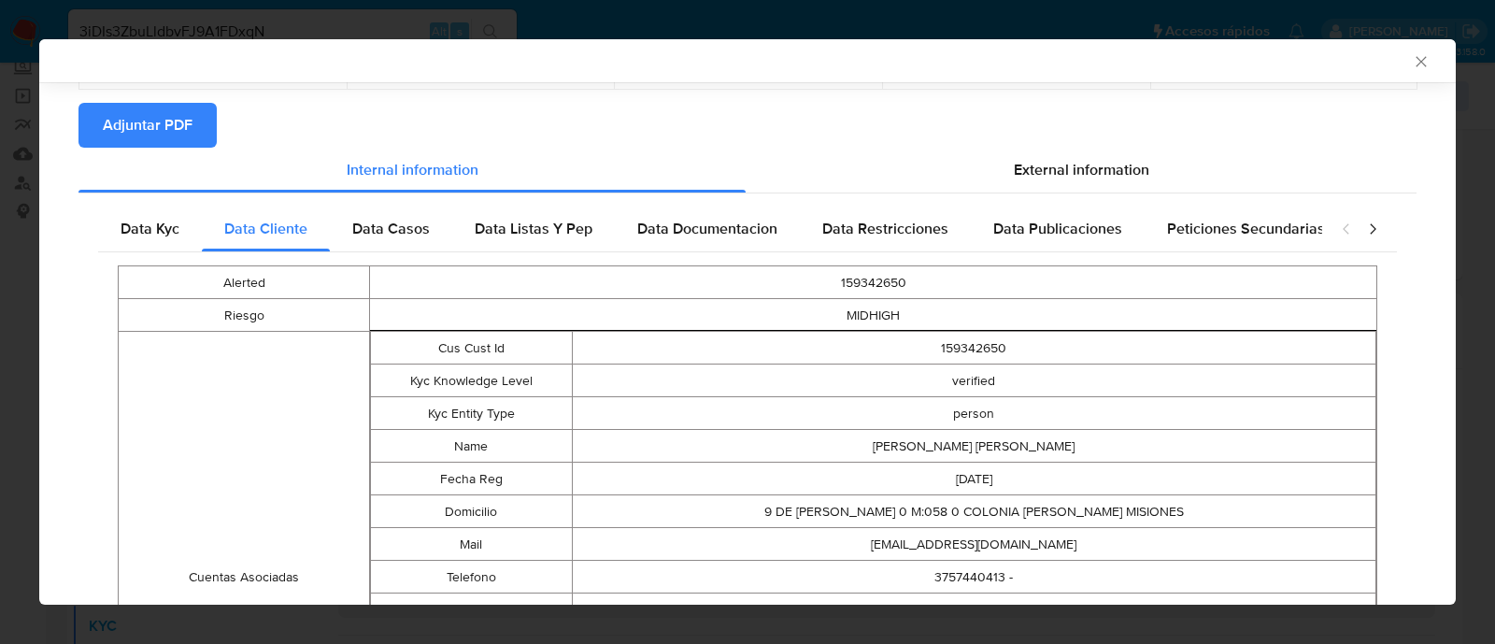
scroll to position [140, 0]
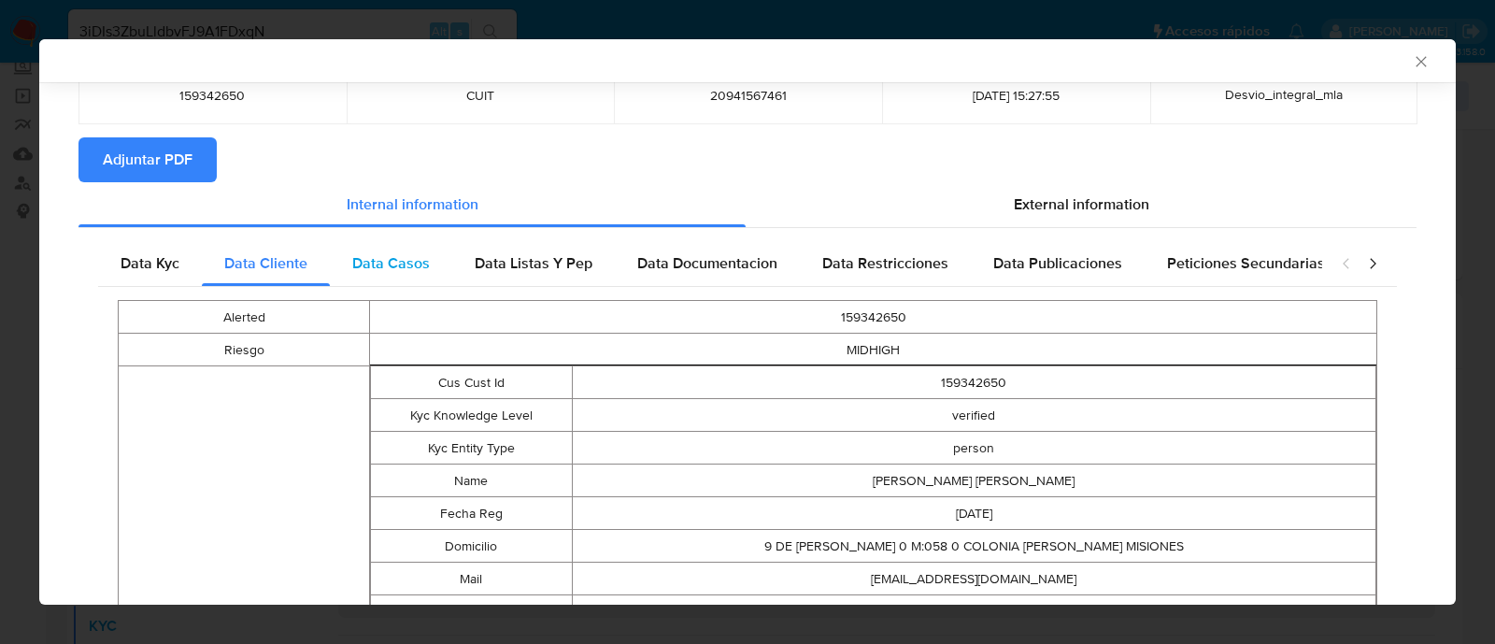
click at [408, 269] on span "Data Casos" at bounding box center [391, 262] width 78 height 21
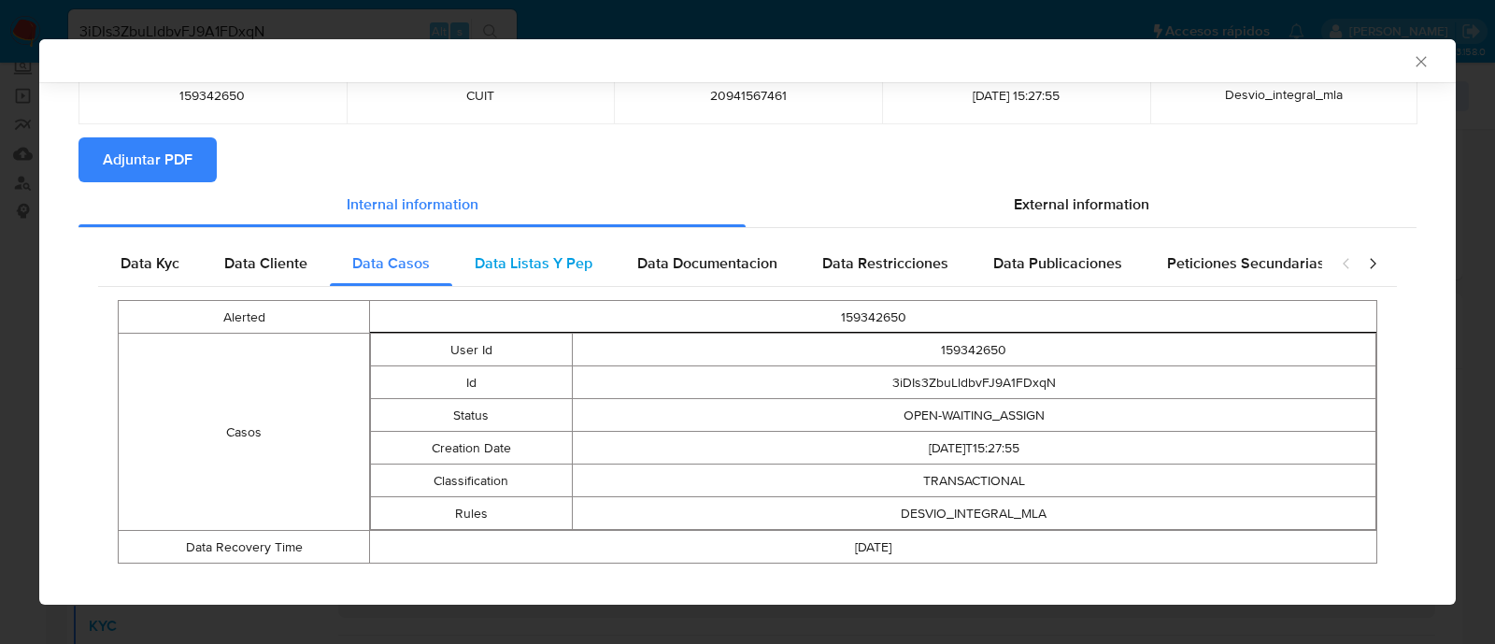
click at [583, 261] on span "Data Listas Y Pep" at bounding box center [534, 262] width 118 height 21
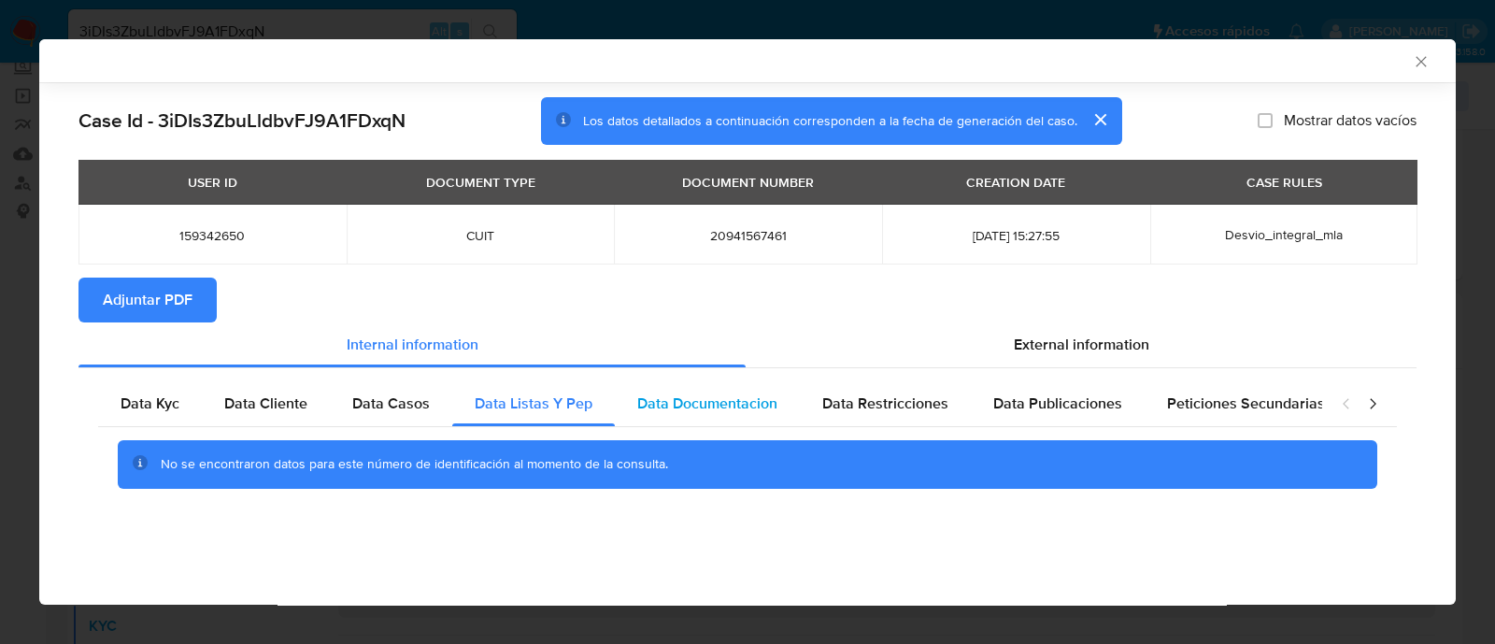
click at [715, 395] on span "Data Documentacion" at bounding box center [707, 402] width 140 height 21
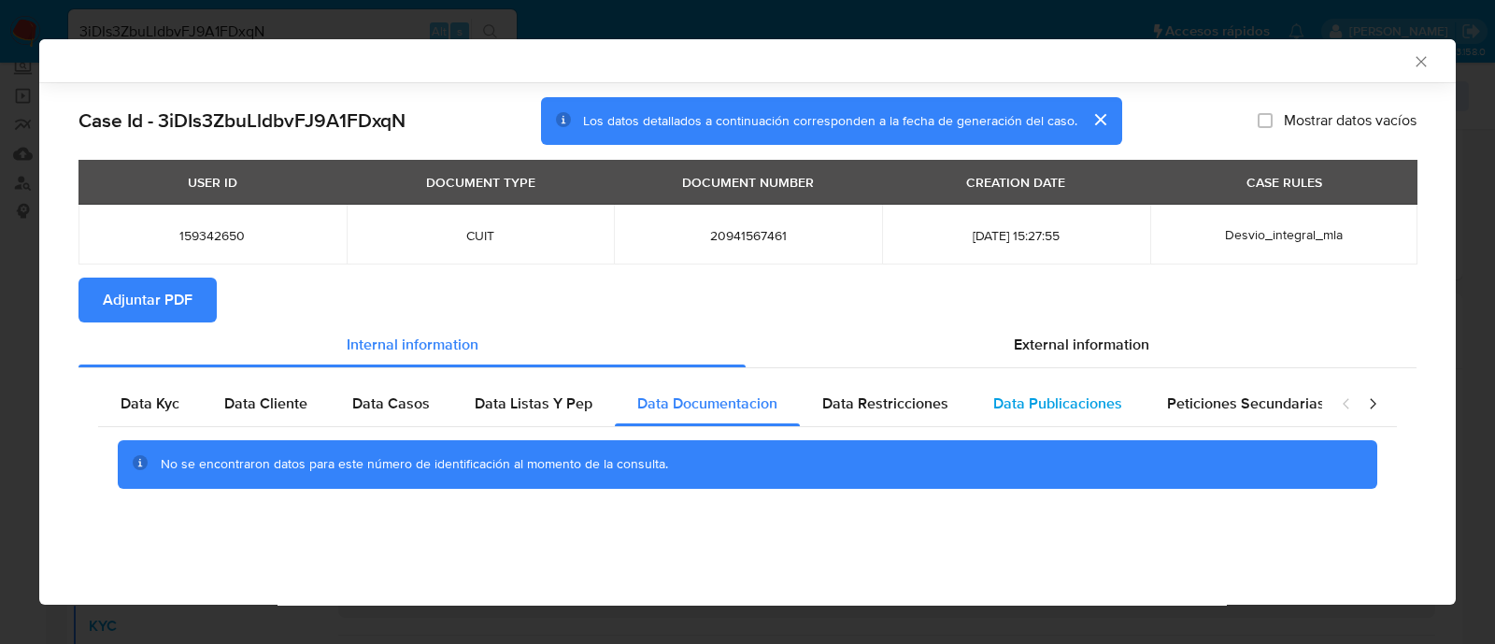
drag, startPoint x: 865, startPoint y: 422, endPoint x: 1055, endPoint y: 411, distance: 190.0
click at [868, 424] on div "Data Restricciones" at bounding box center [885, 403] width 171 height 45
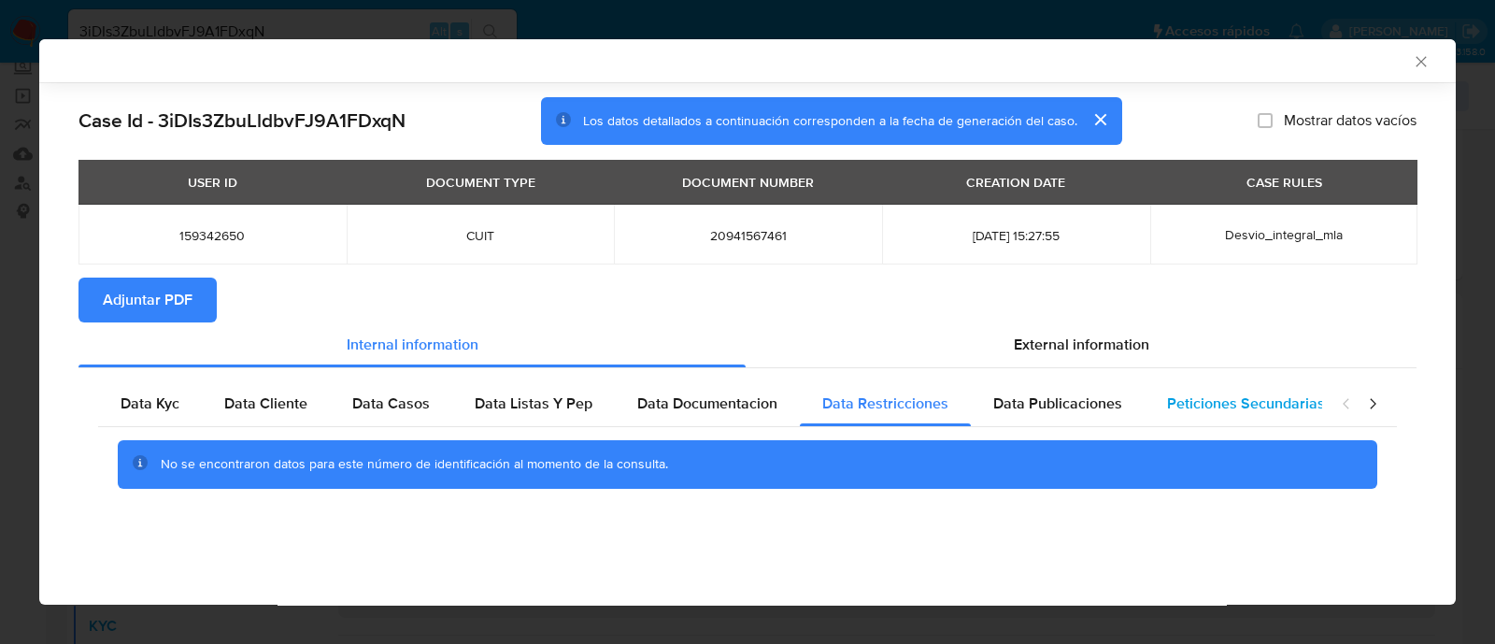
drag, startPoint x: 1058, startPoint y: 410, endPoint x: 1257, endPoint y: 409, distance: 199.0
click at [1059, 408] on span "Data Publicaciones" at bounding box center [1057, 402] width 129 height 21
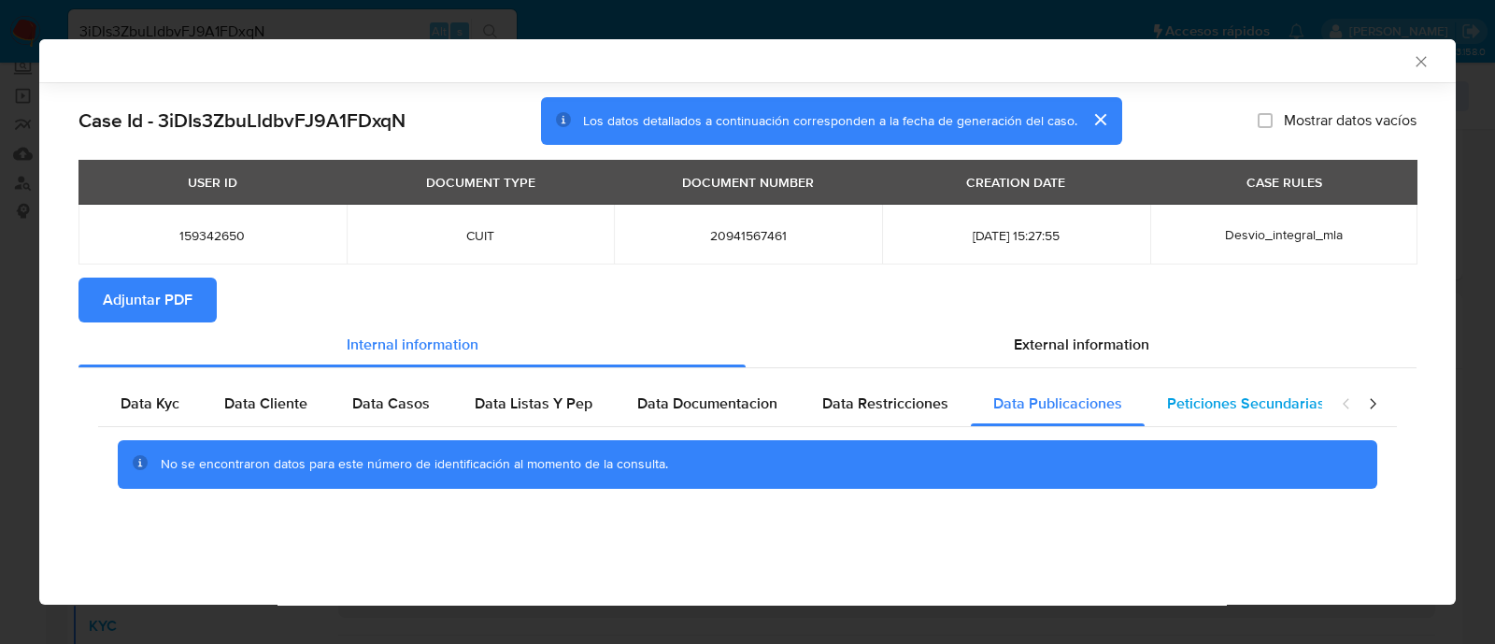
click at [1257, 409] on span "Peticiones Secundarias" at bounding box center [1246, 402] width 158 height 21
click at [1370, 398] on icon "closure-recommendation-modal" at bounding box center [1372, 403] width 19 height 19
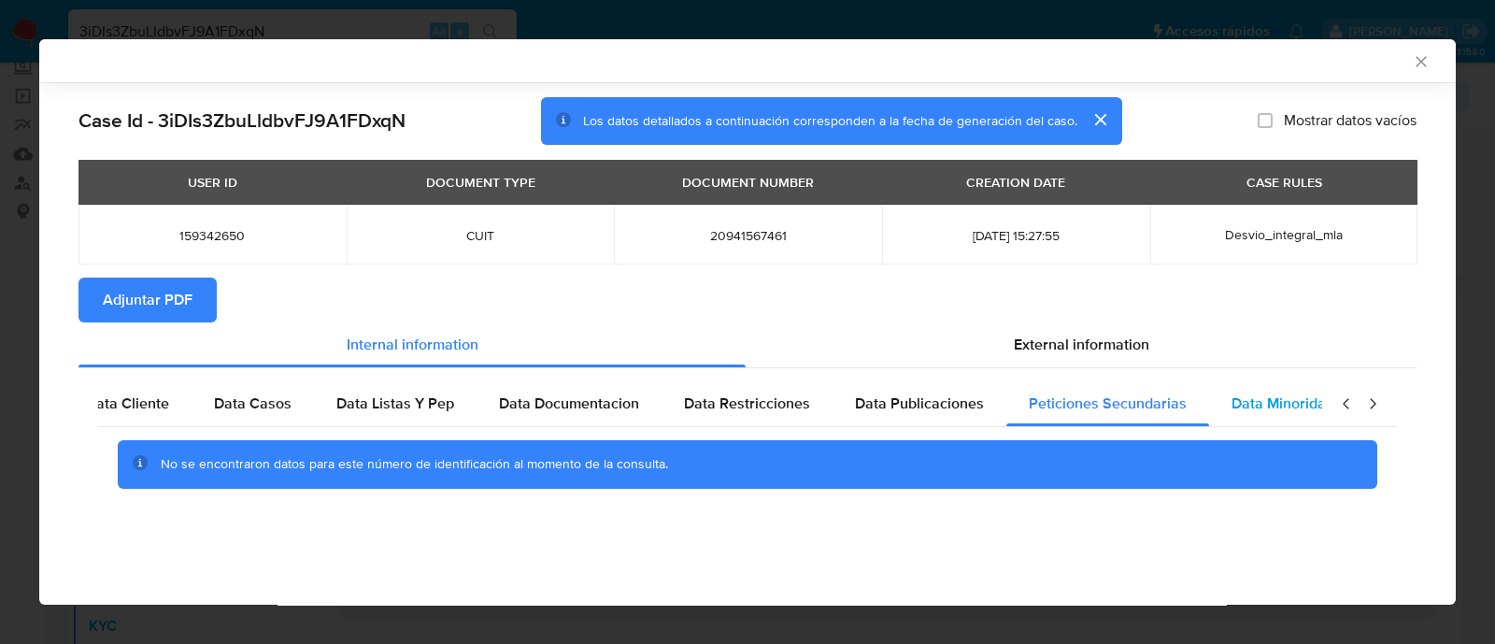
scroll to position [0, 163]
click at [1264, 418] on div "Data Minoridad" at bounding box center [1259, 403] width 148 height 45
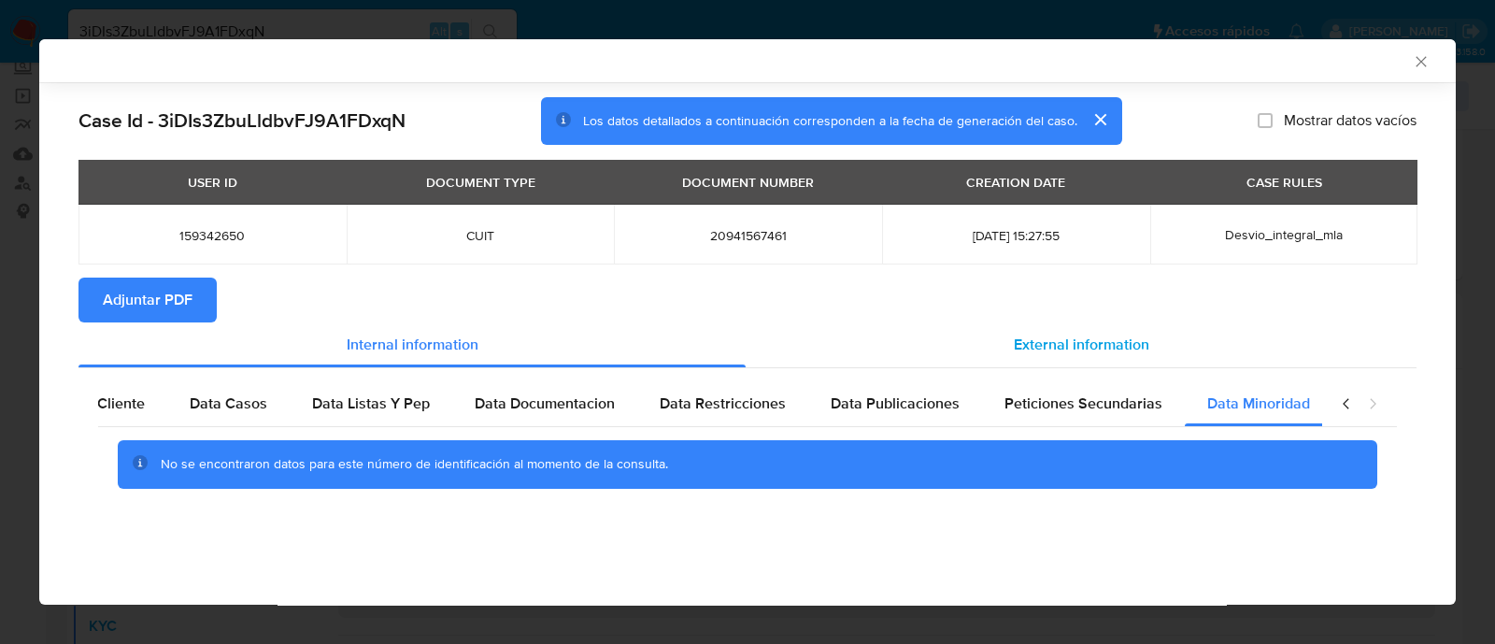
click at [1130, 351] on span "External information" at bounding box center [1081, 344] width 135 height 21
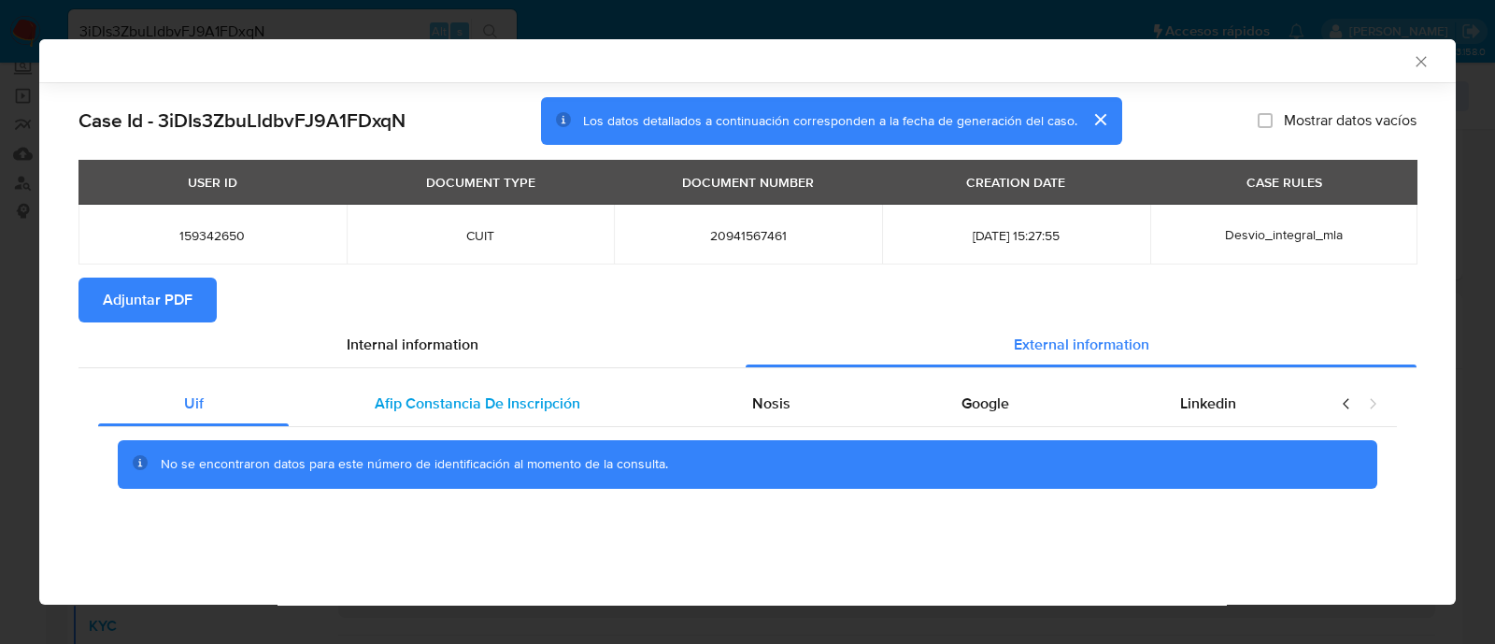
click at [490, 397] on span "Afip Constancia De Inscripción" at bounding box center [478, 402] width 206 height 21
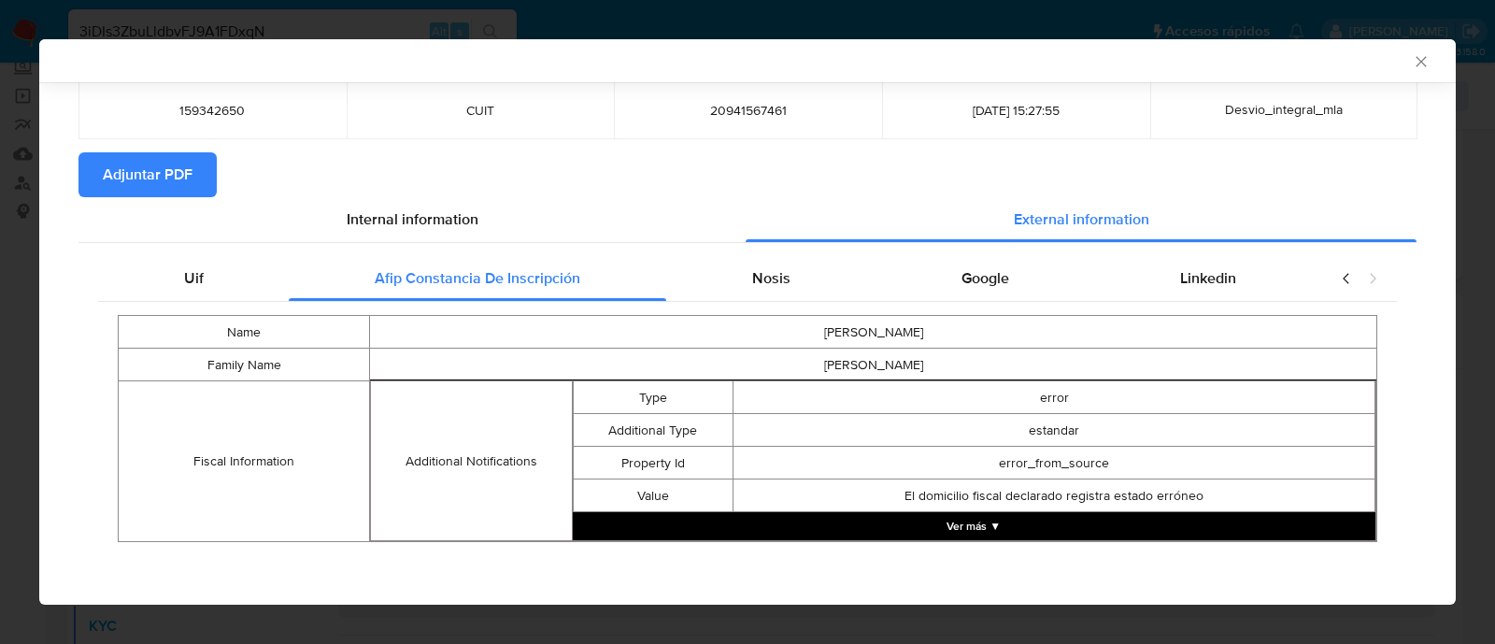
scroll to position [129, 0]
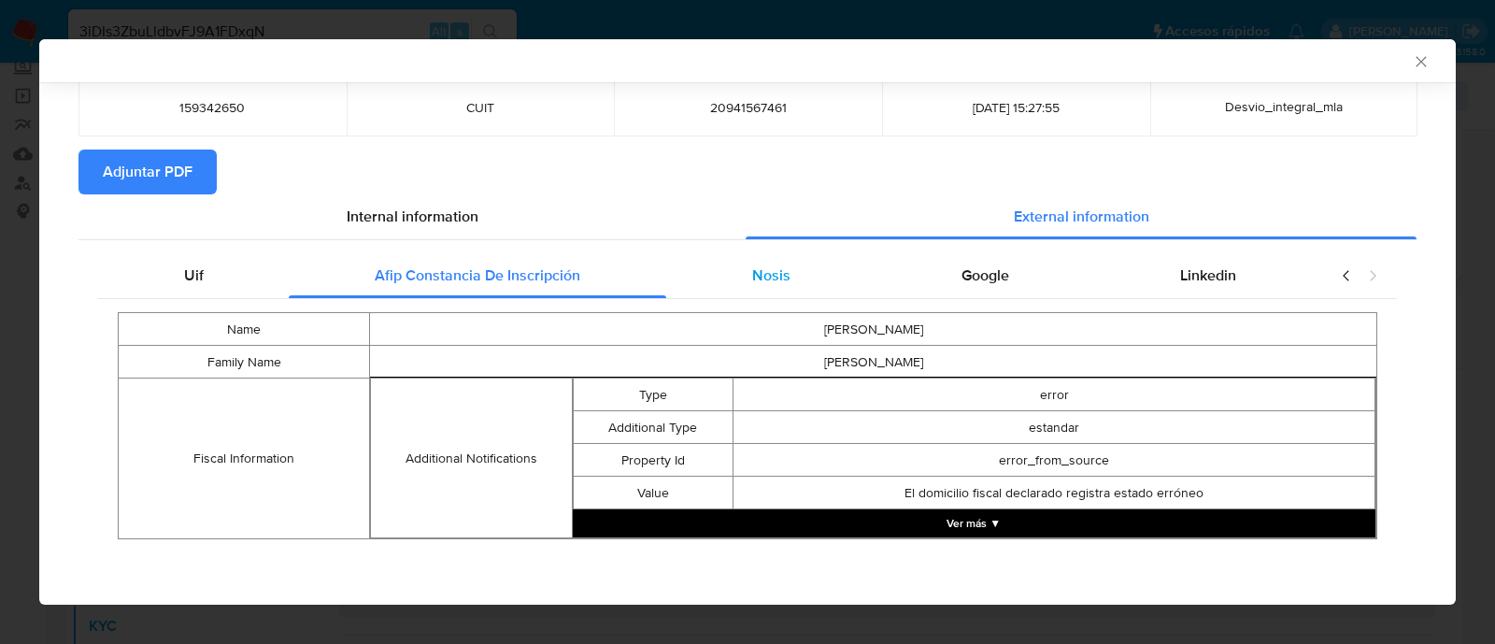
click at [731, 278] on div "Nosis" at bounding box center [770, 275] width 209 height 45
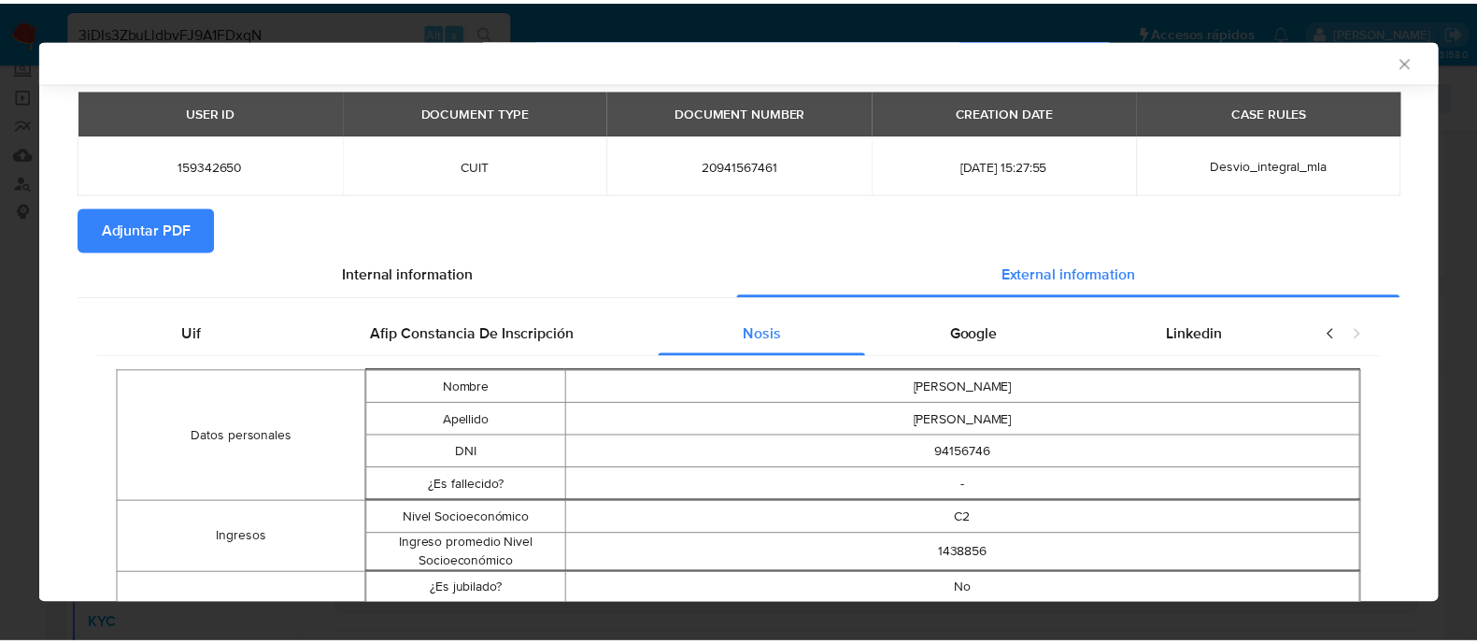
scroll to position [0, 0]
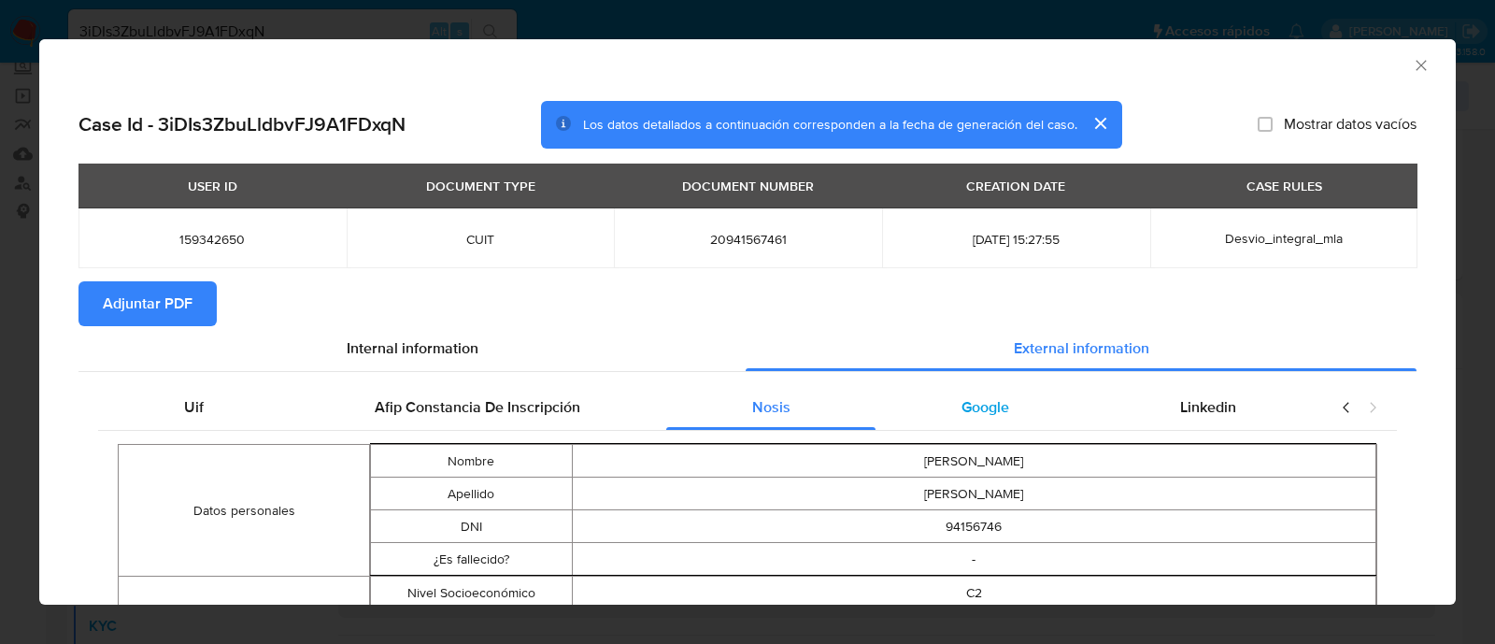
click at [991, 410] on span "Google" at bounding box center [985, 406] width 48 height 21
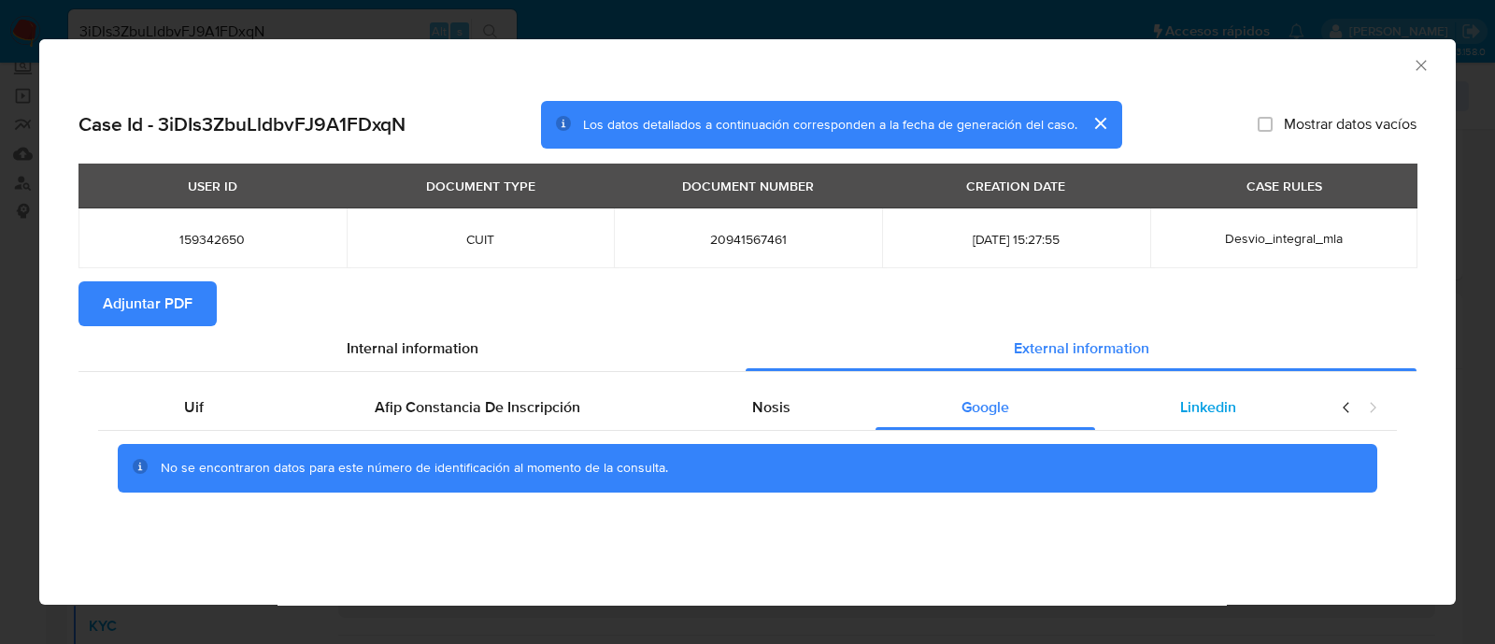
click at [1254, 404] on div "Linkedin" at bounding box center [1208, 407] width 227 height 45
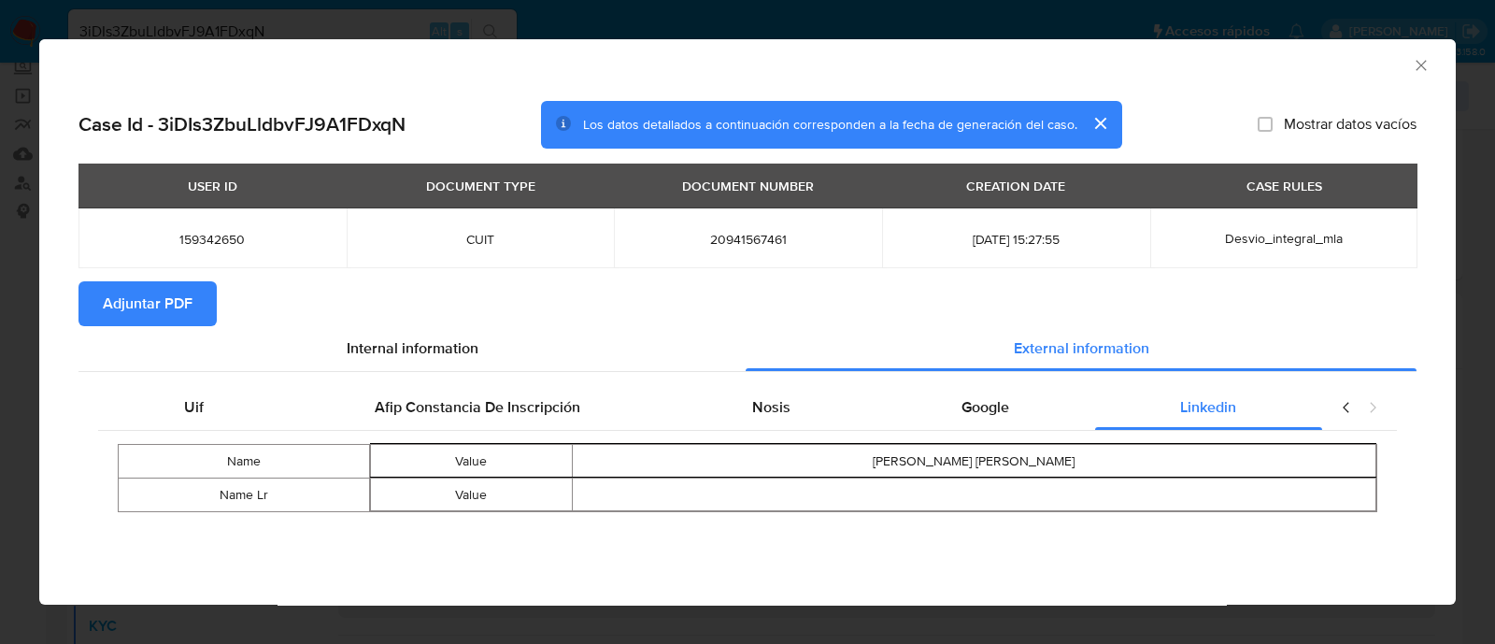
click at [1415, 75] on div "AML Data Collector" at bounding box center [747, 62] width 1416 height 47
click at [1421, 64] on icon "Cerrar ventana" at bounding box center [1420, 65] width 10 height 10
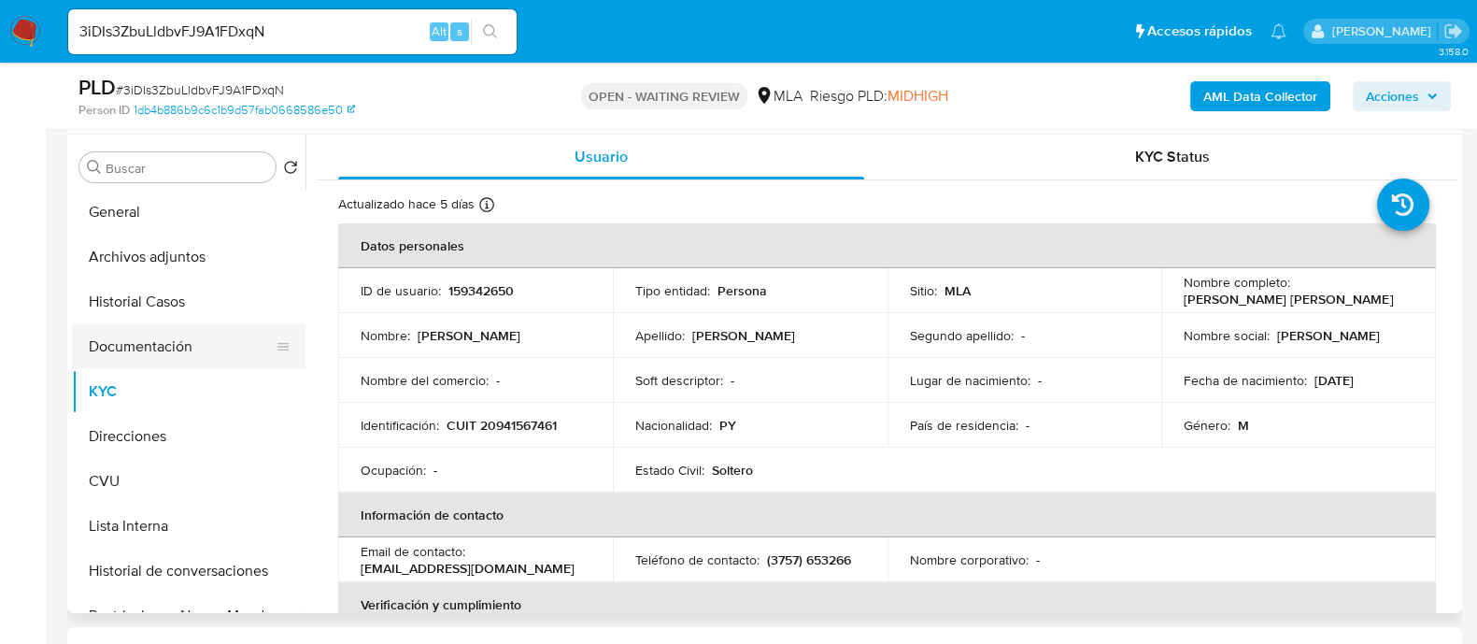
click at [166, 344] on button "Documentación" at bounding box center [181, 346] width 219 height 45
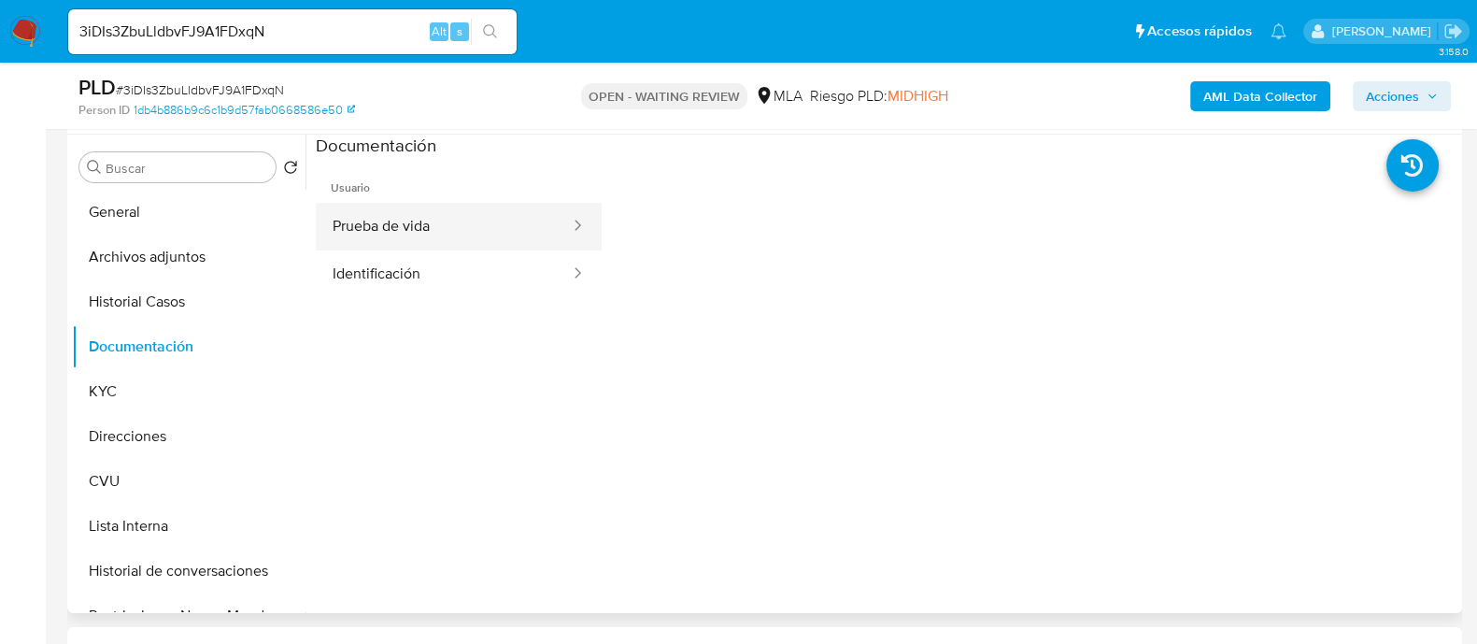
click at [410, 215] on button "Prueba de vida" at bounding box center [444, 227] width 256 height 48
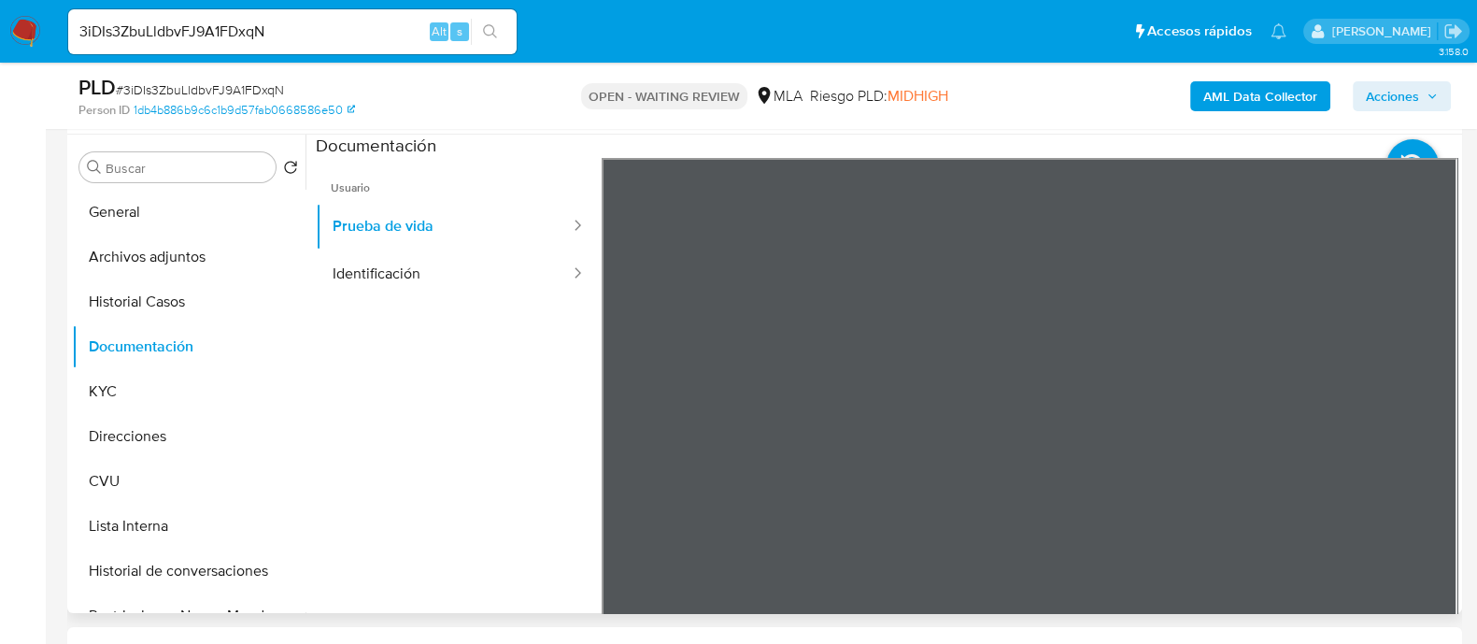
scroll to position [60, 0]
click at [383, 258] on button "Identificación" at bounding box center [444, 274] width 256 height 48
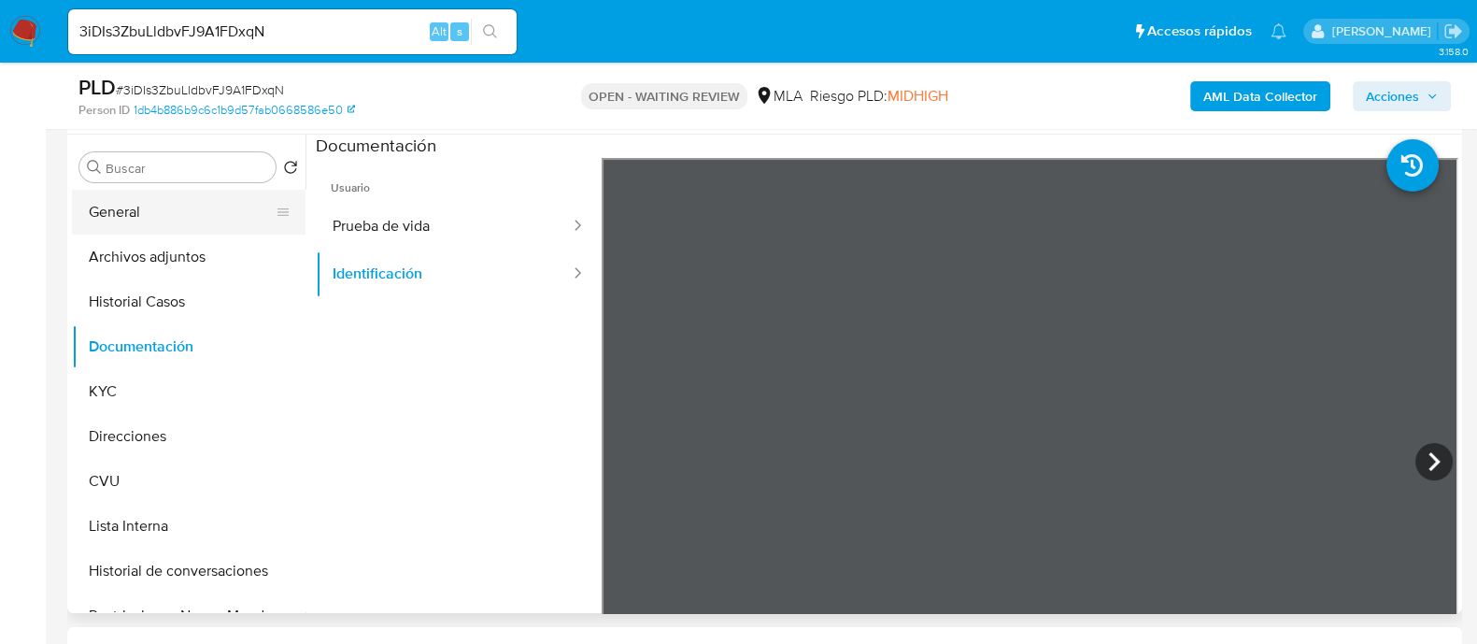
click at [121, 206] on button "General" at bounding box center [181, 212] width 219 height 45
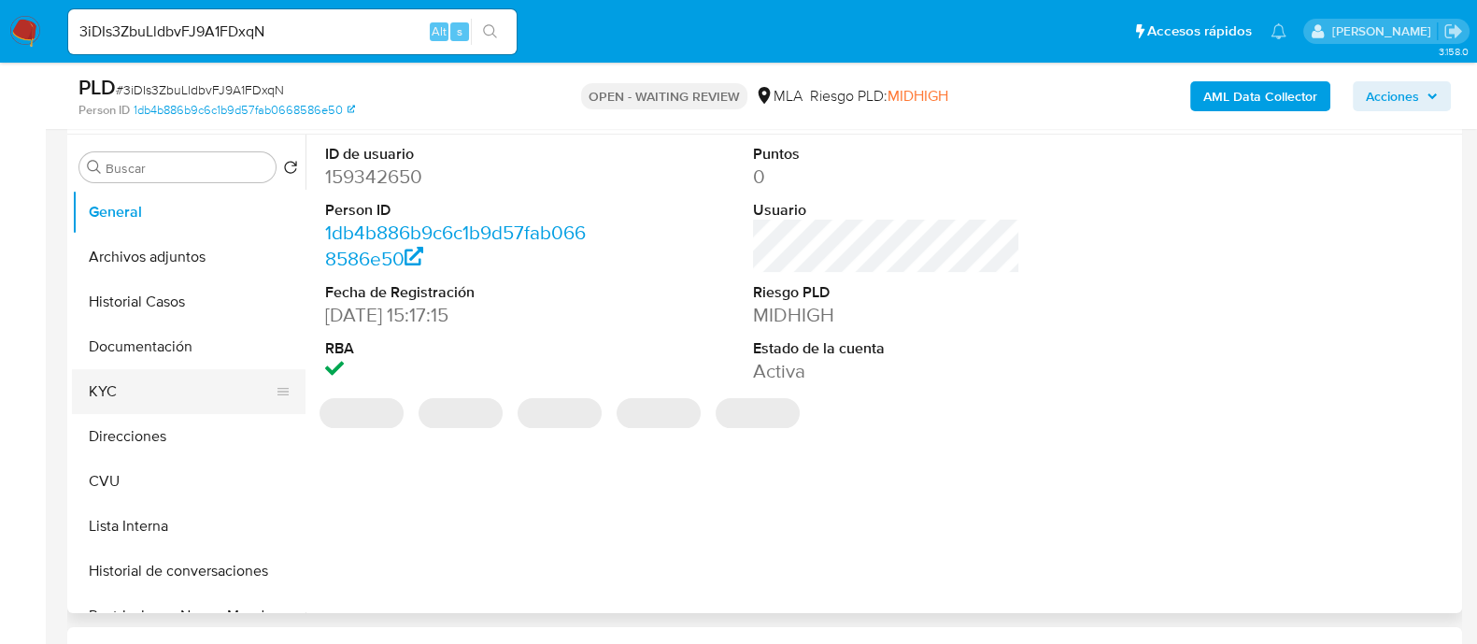
click at [125, 386] on button "KYC" at bounding box center [181, 391] width 219 height 45
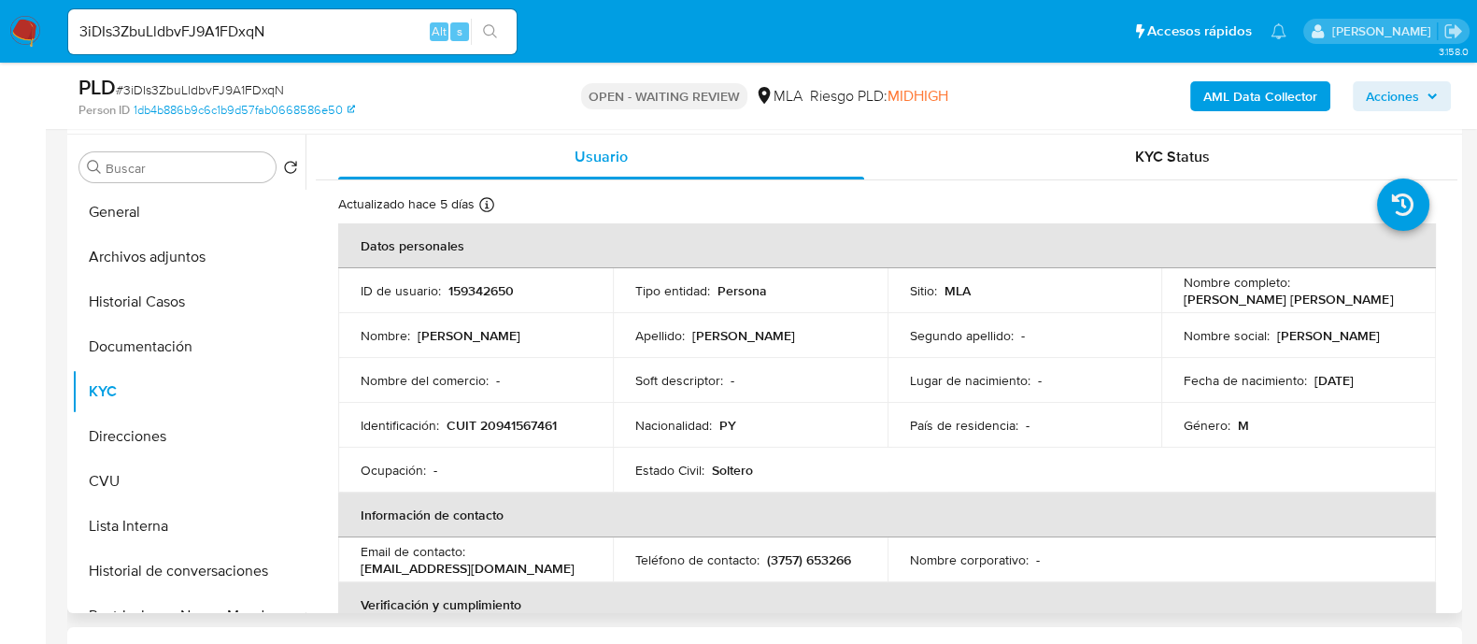
click at [481, 285] on p "159342650" at bounding box center [480, 290] width 65 height 17
copy p "159342650"
click at [121, 423] on button "Direcciones" at bounding box center [181, 436] width 219 height 45
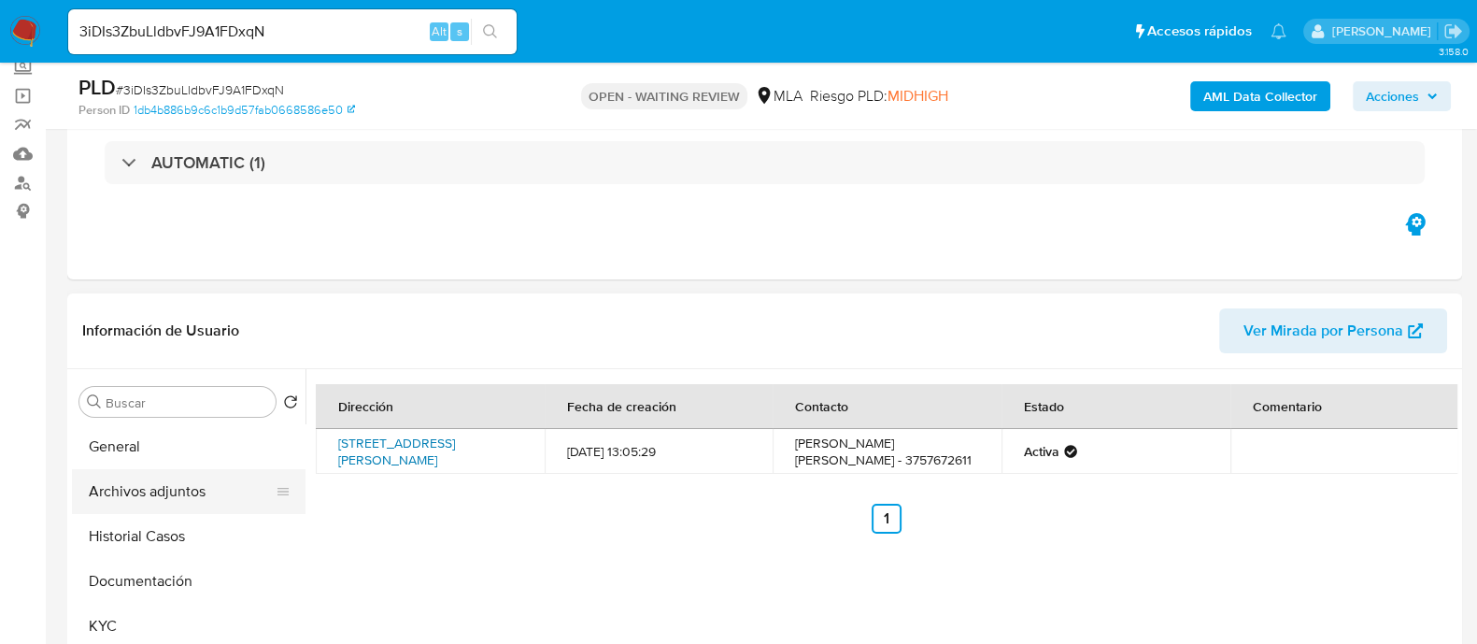
scroll to position [116, 0]
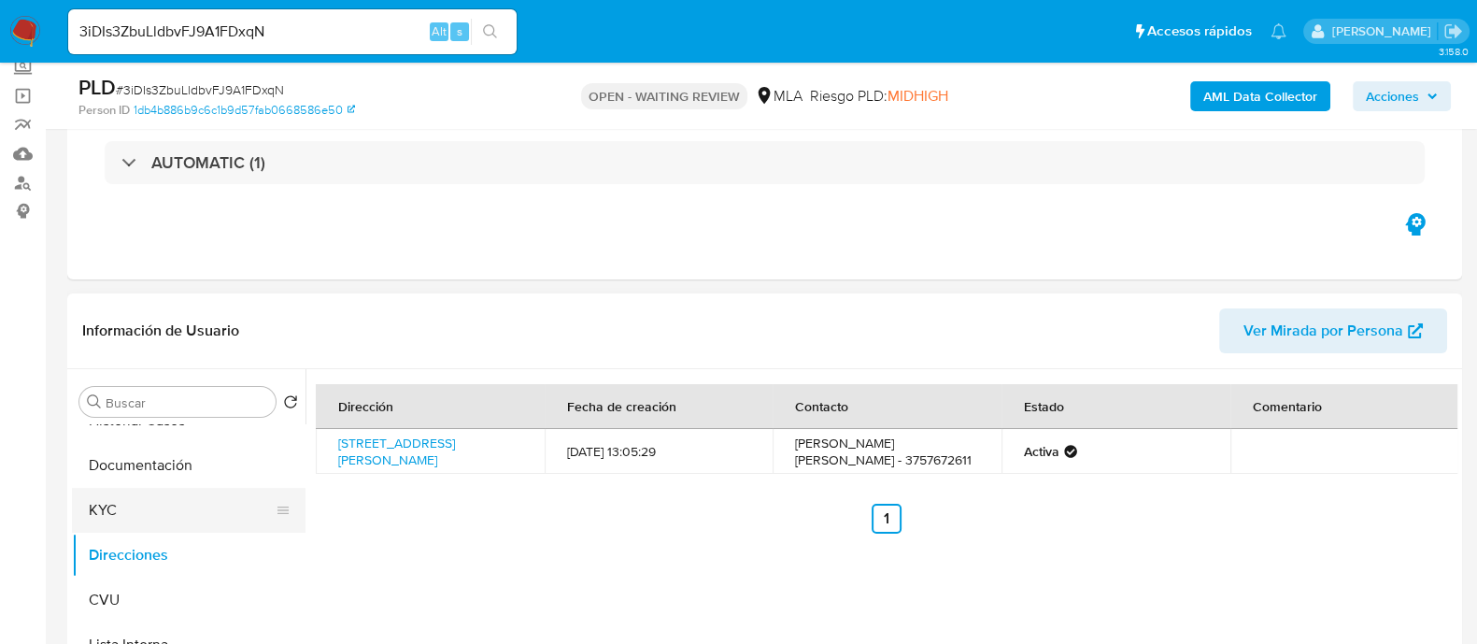
click at [122, 511] on button "KYC" at bounding box center [181, 510] width 219 height 45
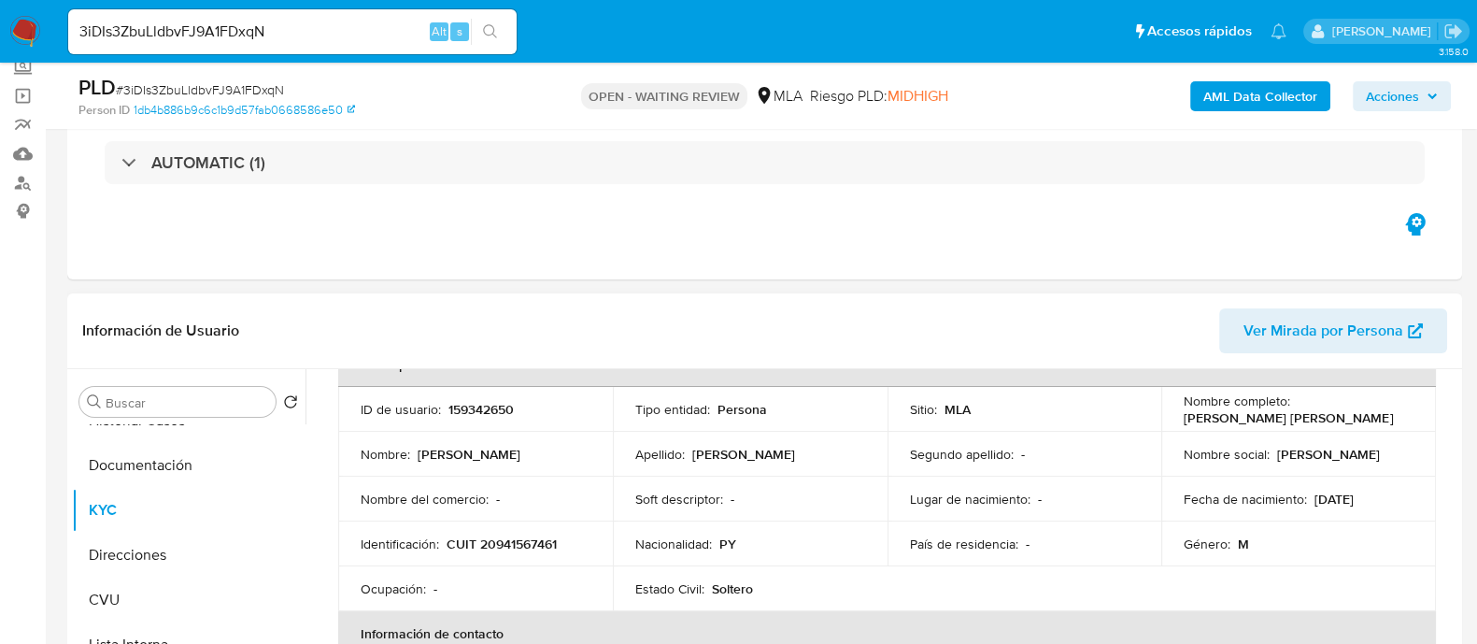
click at [526, 544] on p "CUIT 20941567461" at bounding box center [502, 543] width 110 height 17
copy p "20941567461"
click at [500, 535] on p "CUIT 20941567461" at bounding box center [502, 543] width 110 height 17
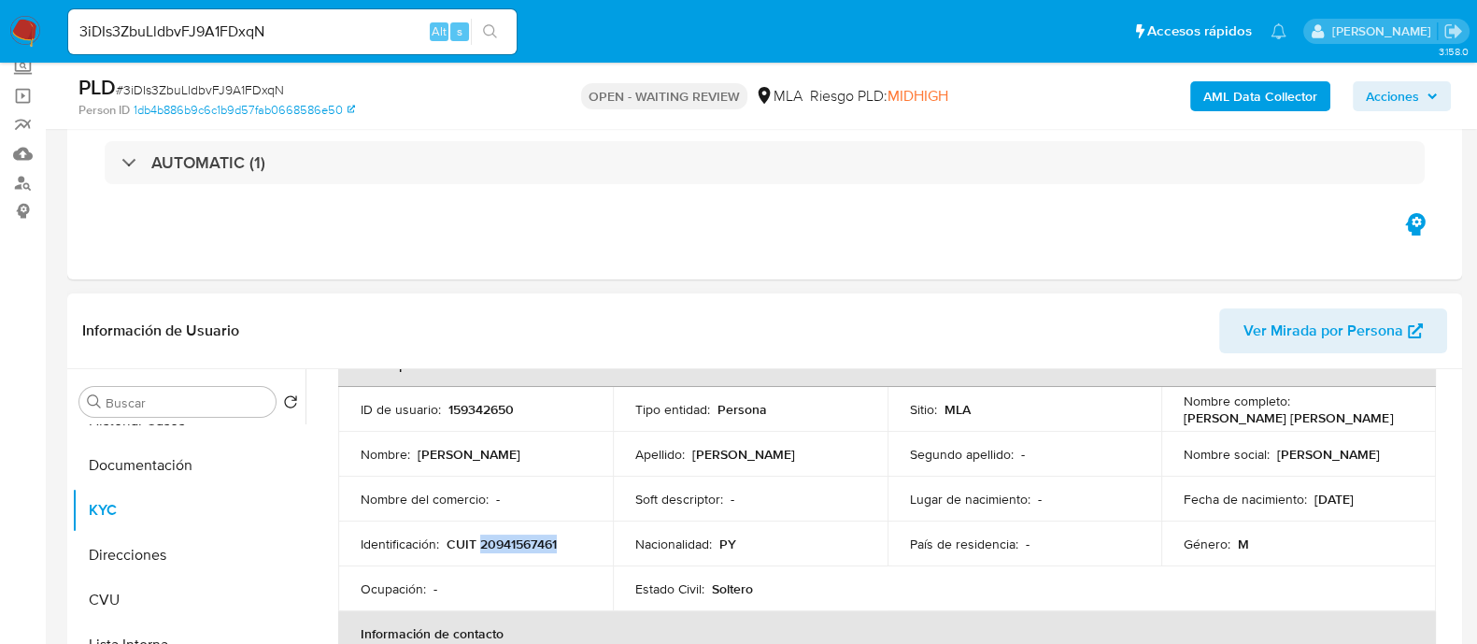
click at [519, 537] on p "CUIT 20941567461" at bounding box center [502, 543] width 110 height 17
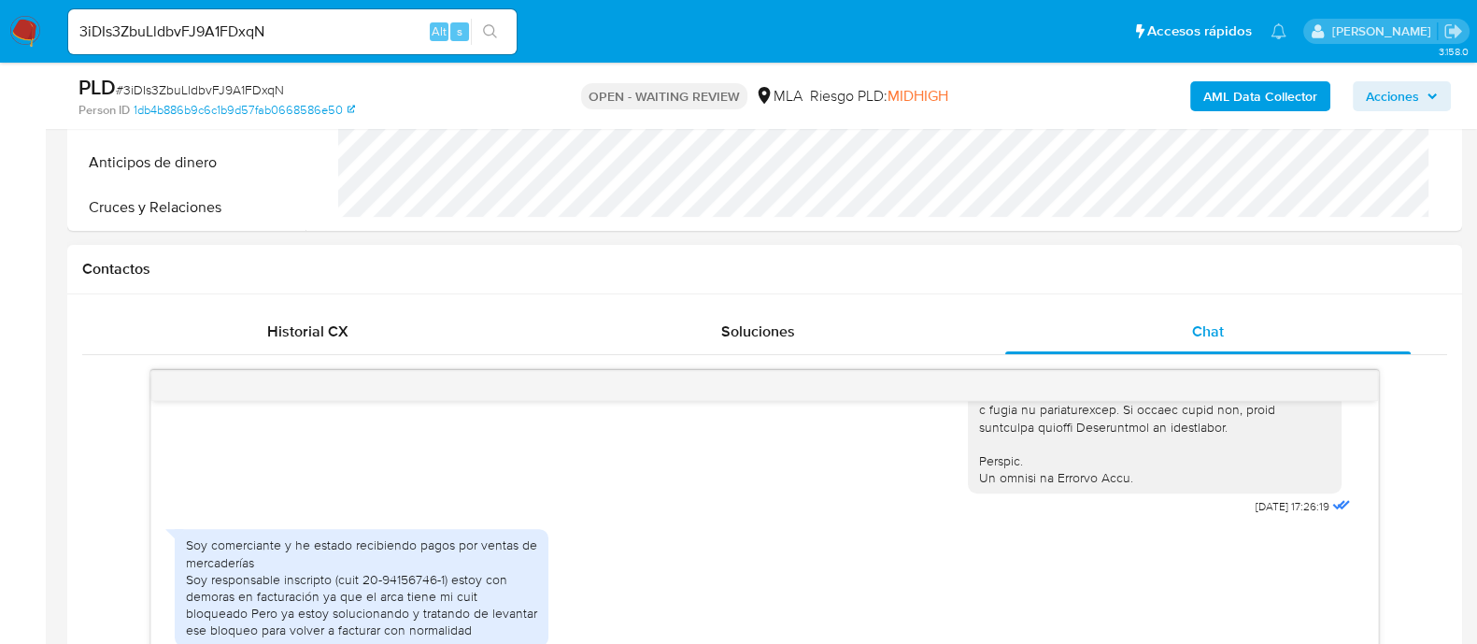
scroll to position [817, 0]
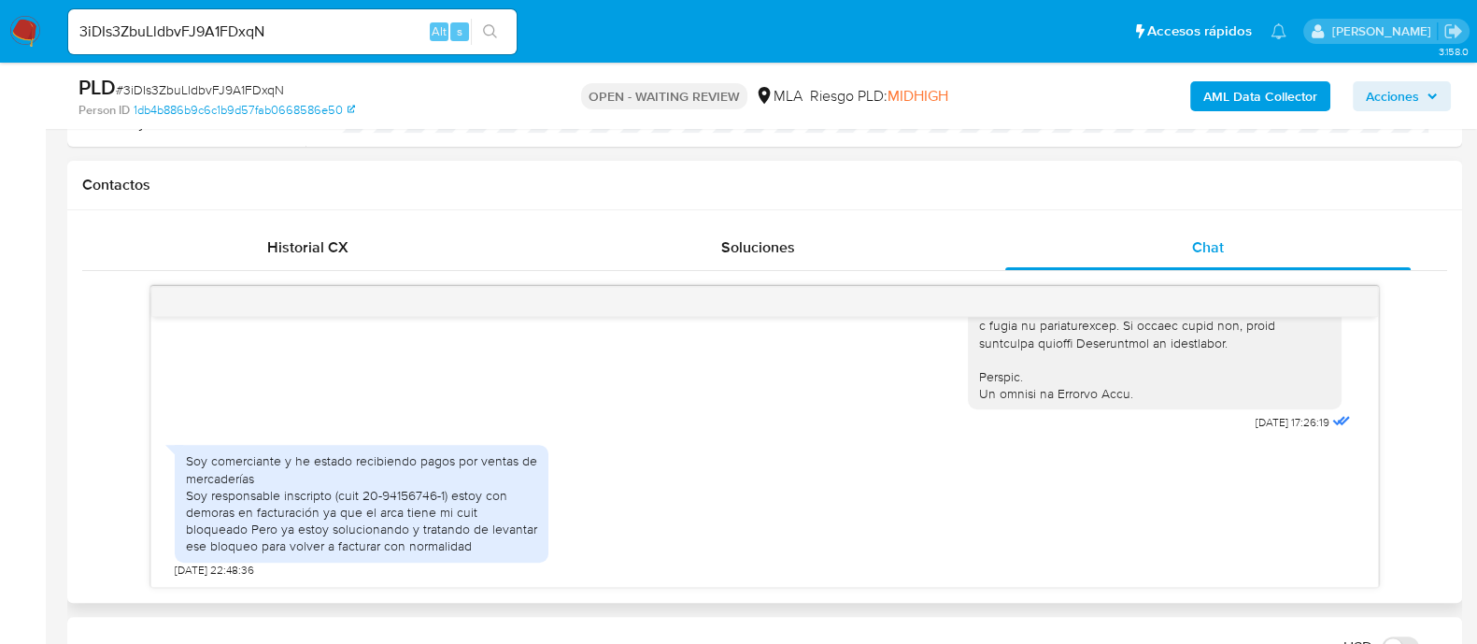
click at [403, 495] on div "Soy comerciante y he estado recibiendo pagos por ventas de mercaderías Soy resp…" at bounding box center [361, 503] width 351 height 102
copy div "94156746"
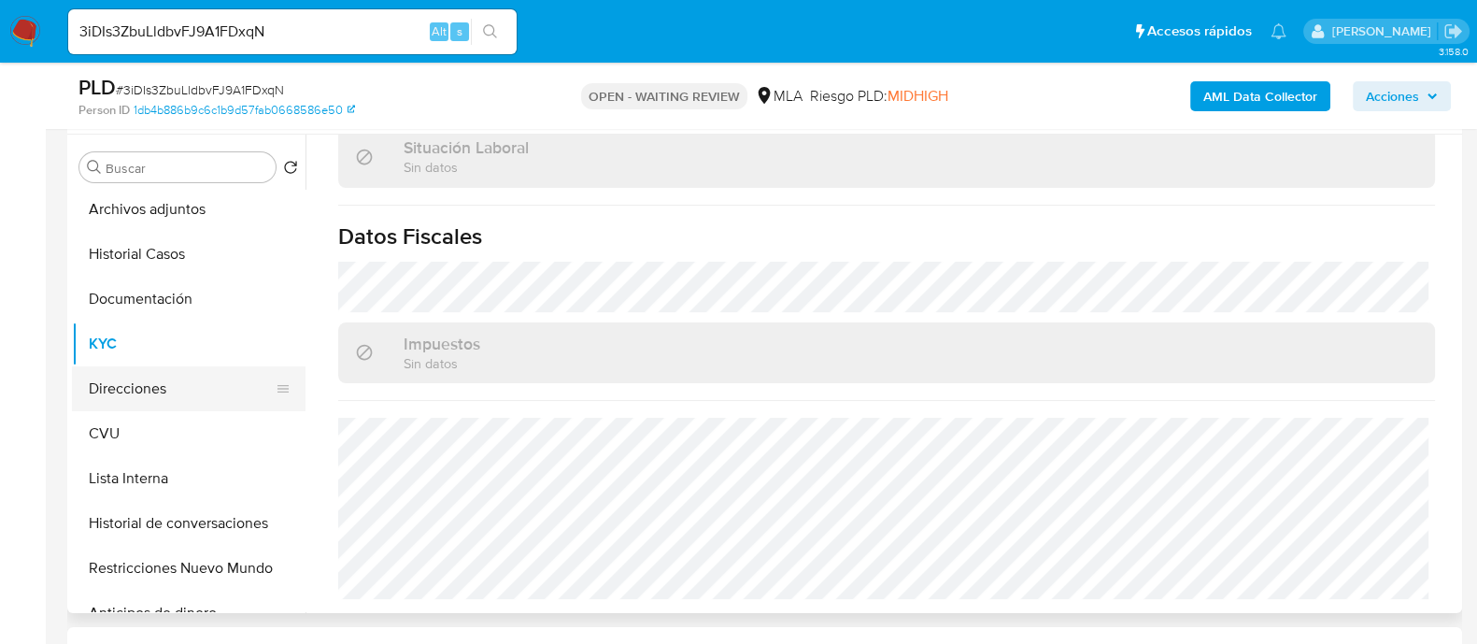
scroll to position [0, 0]
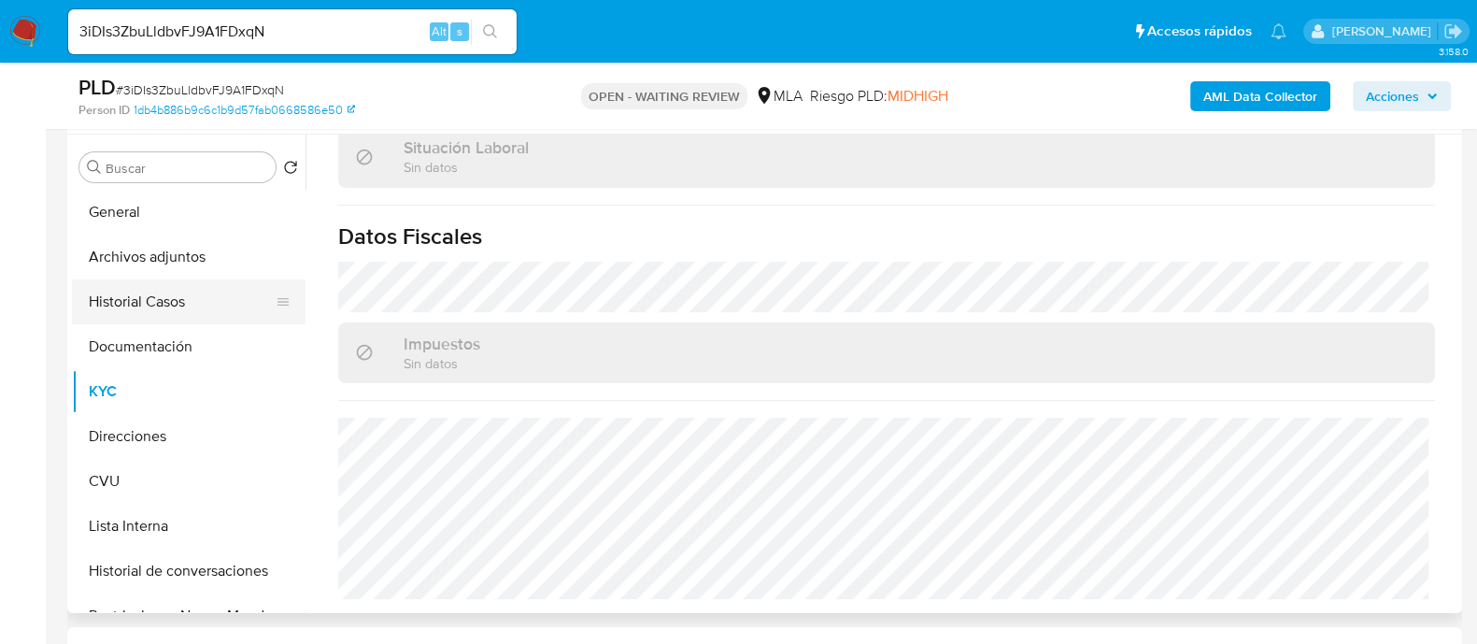
click at [159, 309] on button "Historial Casos" at bounding box center [181, 301] width 219 height 45
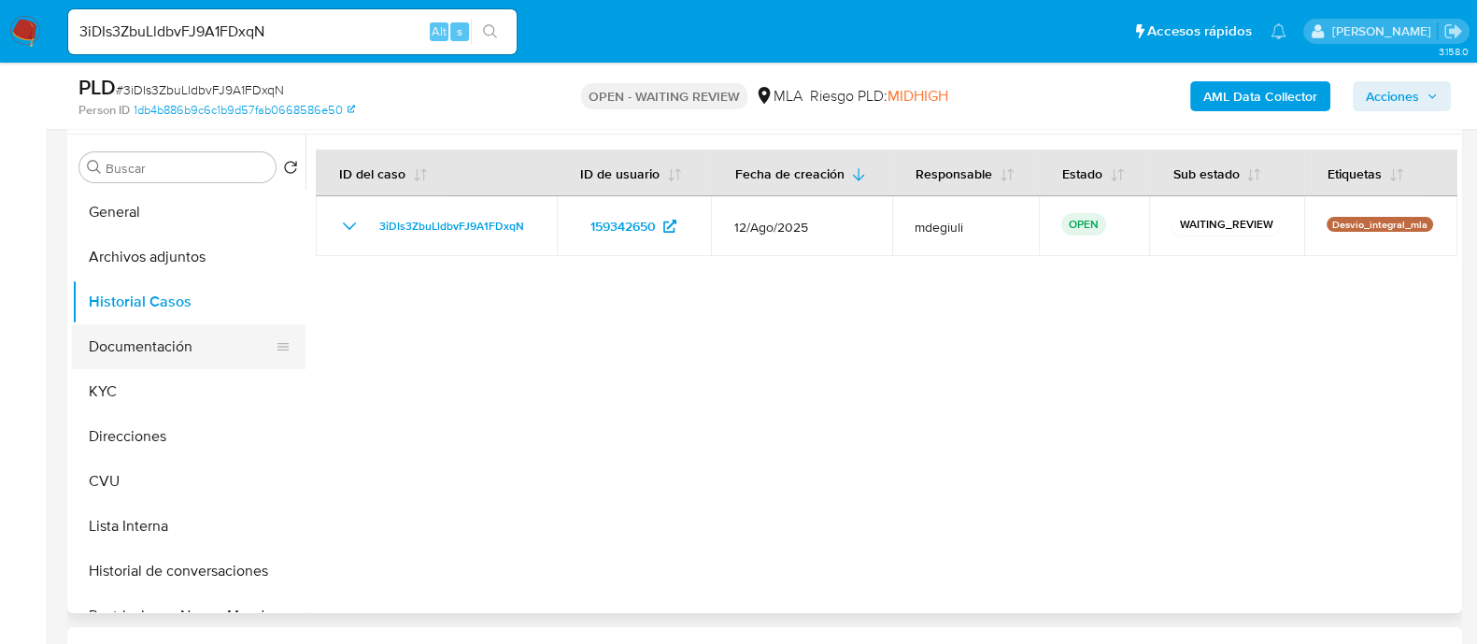
click at [159, 351] on button "Documentación" at bounding box center [181, 346] width 219 height 45
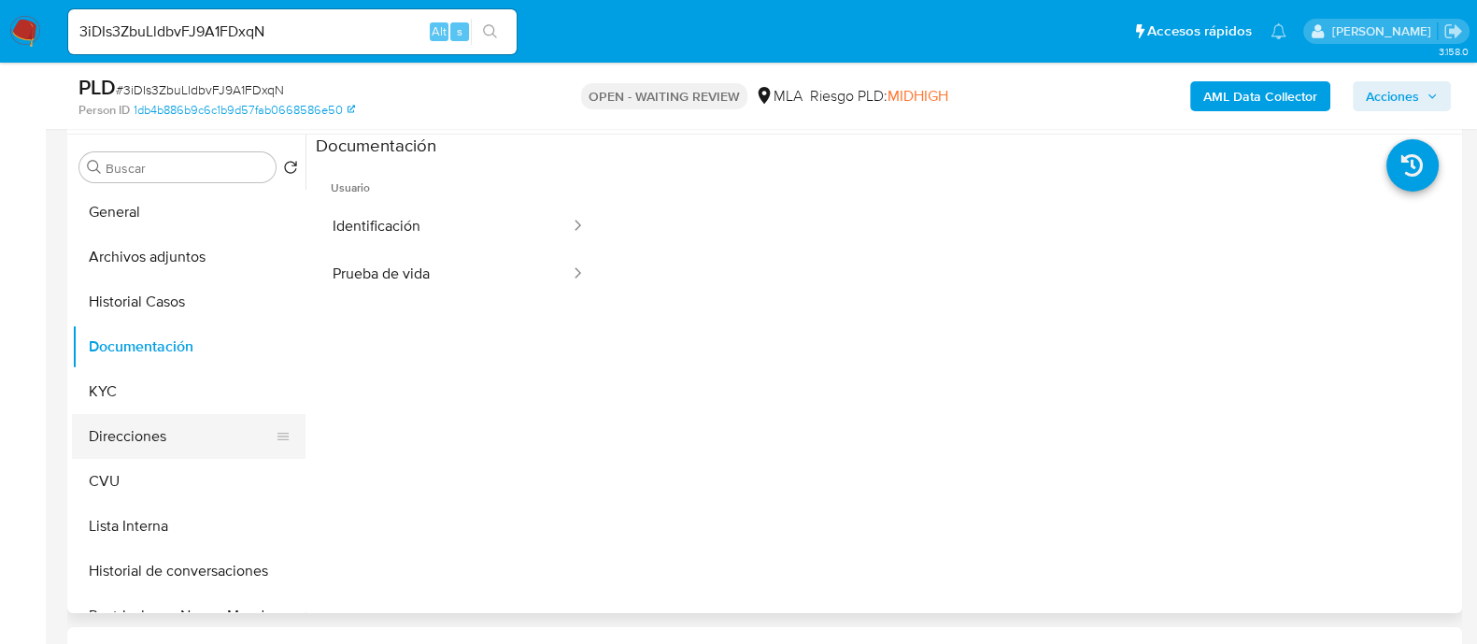
click at [158, 441] on button "Direcciones" at bounding box center [181, 436] width 219 height 45
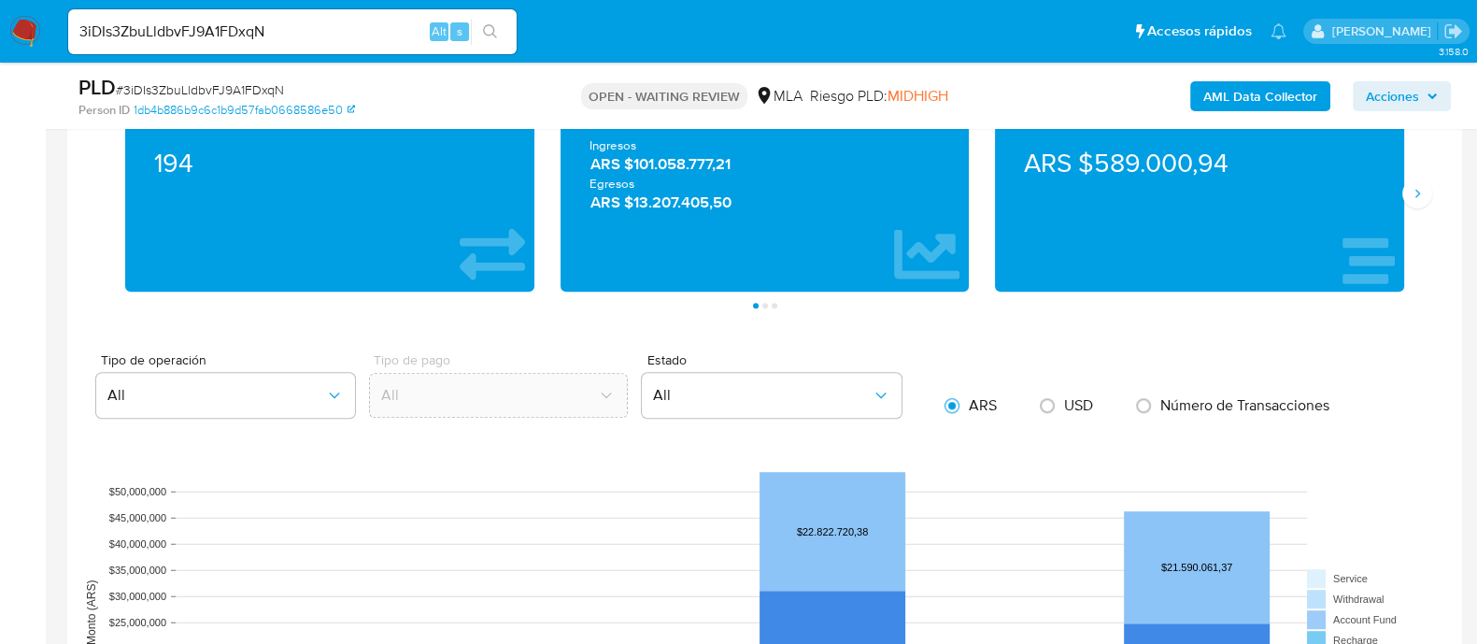
scroll to position [1051, 0]
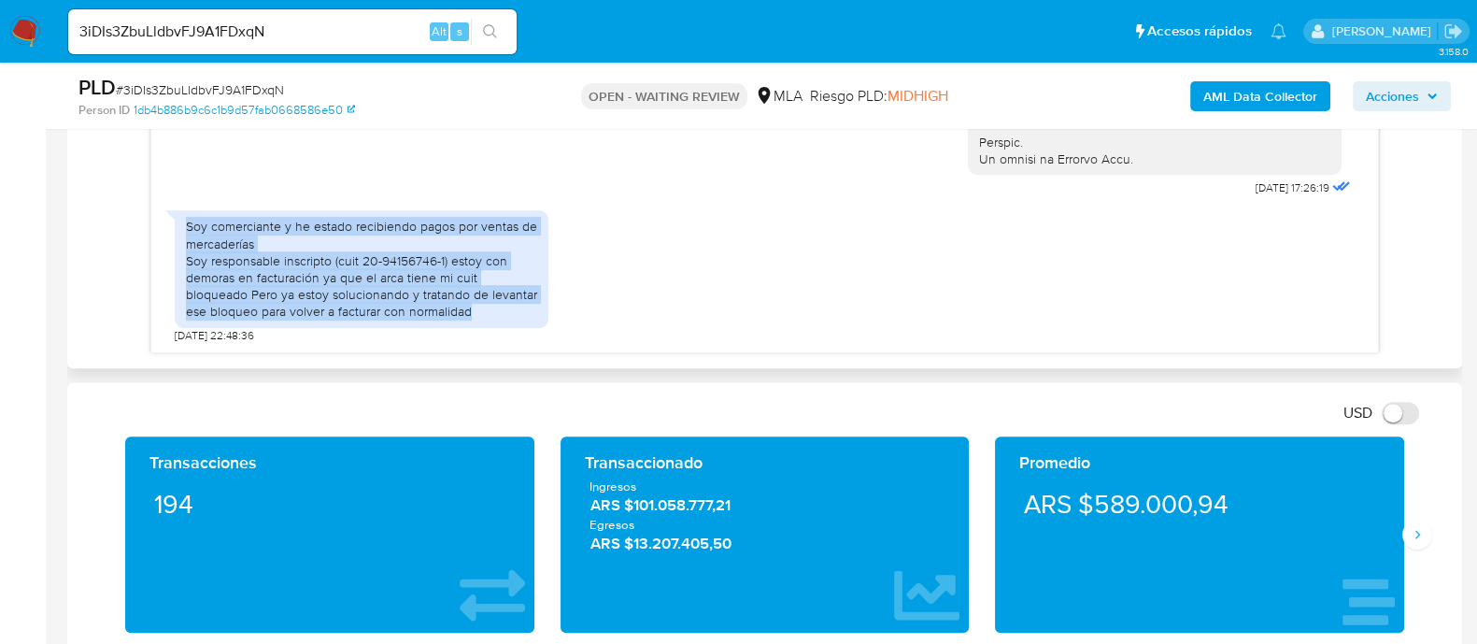
drag, startPoint x: 185, startPoint y: 221, endPoint x: 476, endPoint y: 306, distance: 302.7
click at [476, 306] on div "Soy comerciante y he estado recibiendo pagos por ventas de mercaderías Soy resp…" at bounding box center [361, 269] width 351 height 102
copy div "Soy comerciante y he estado recibiendo pagos por ventas de mercaderías Soy resp…"
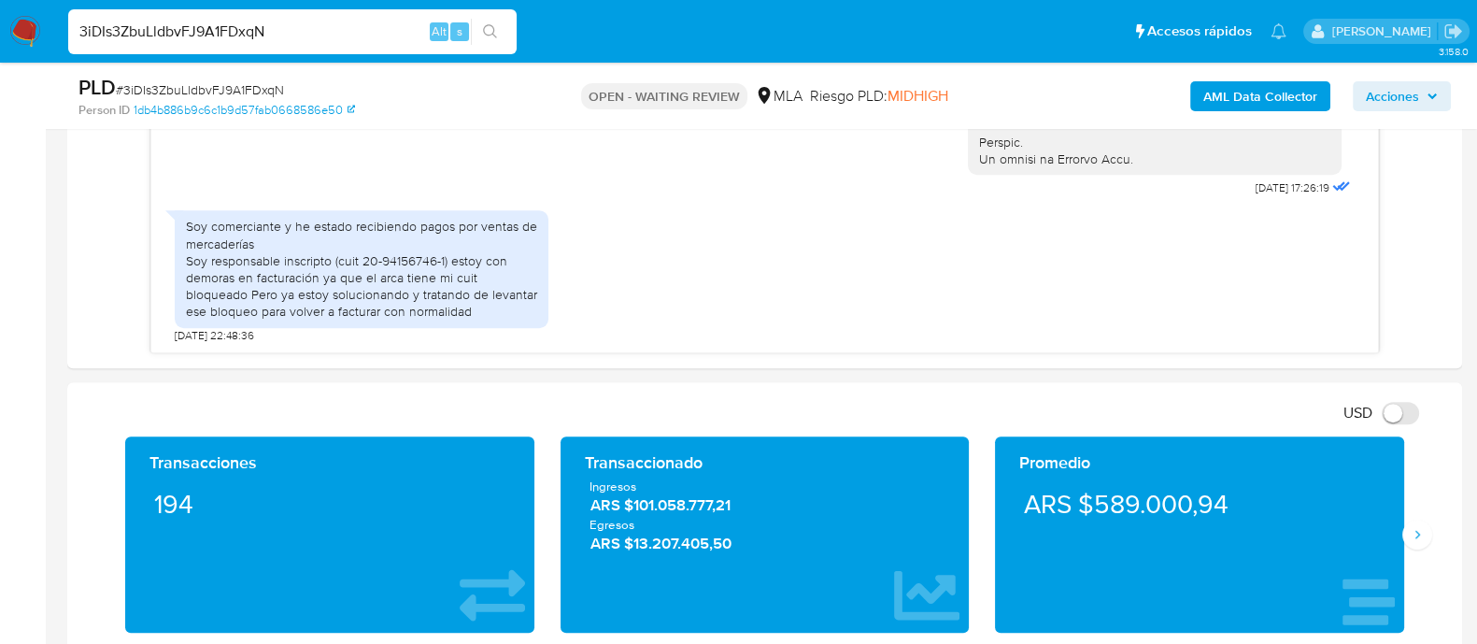
click at [215, 21] on input "3iDIs3ZbuLldbvFJ9A1FDxqN" at bounding box center [292, 32] width 448 height 24
paste input "aA4Up7BvziFYMTPQiFllt6a1"
type input "aA4Up7BvziFYMTPQiFllt6a1"
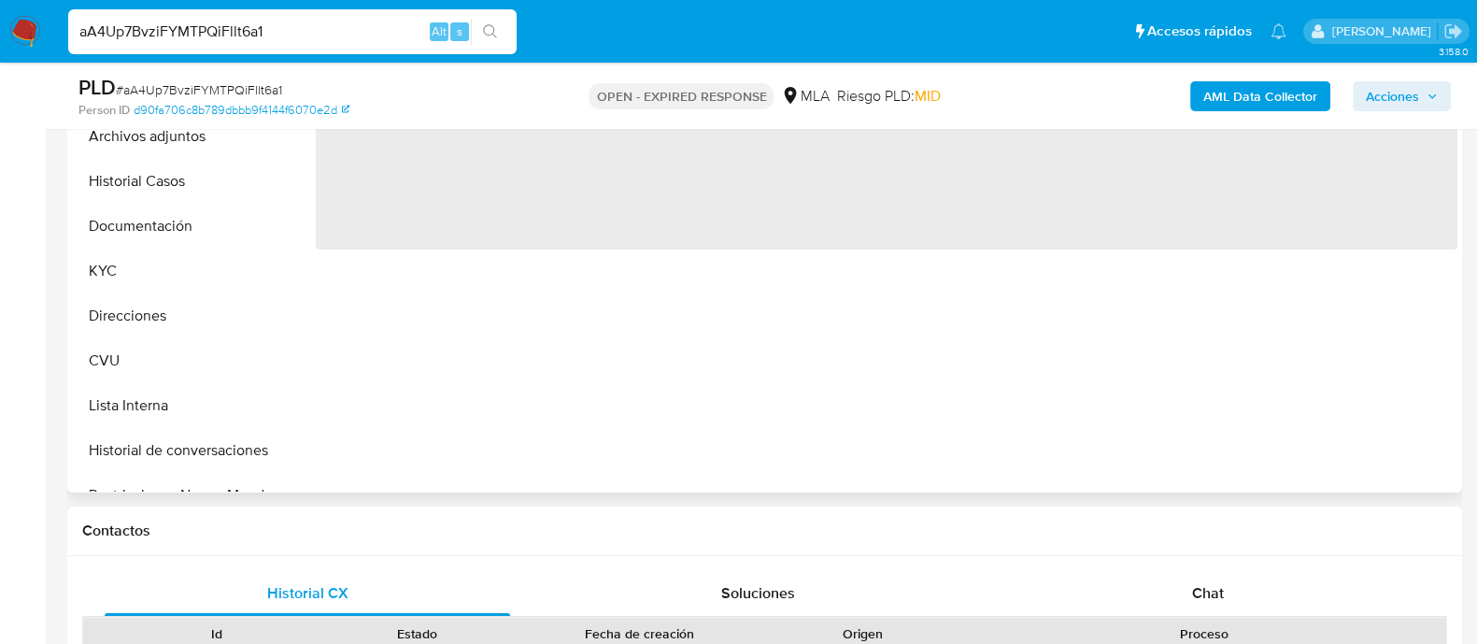
scroll to position [584, 0]
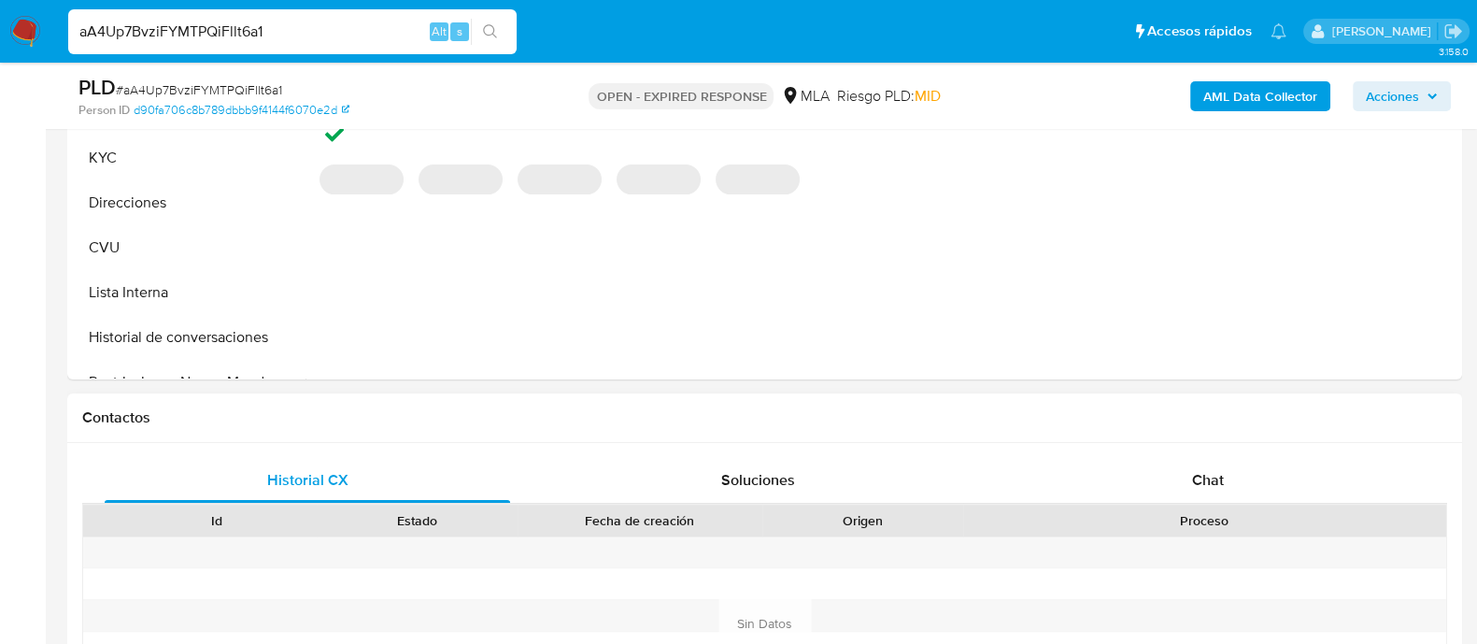
click at [1049, 468] on div "Chat" at bounding box center [1207, 480] width 405 height 45
select select "10"
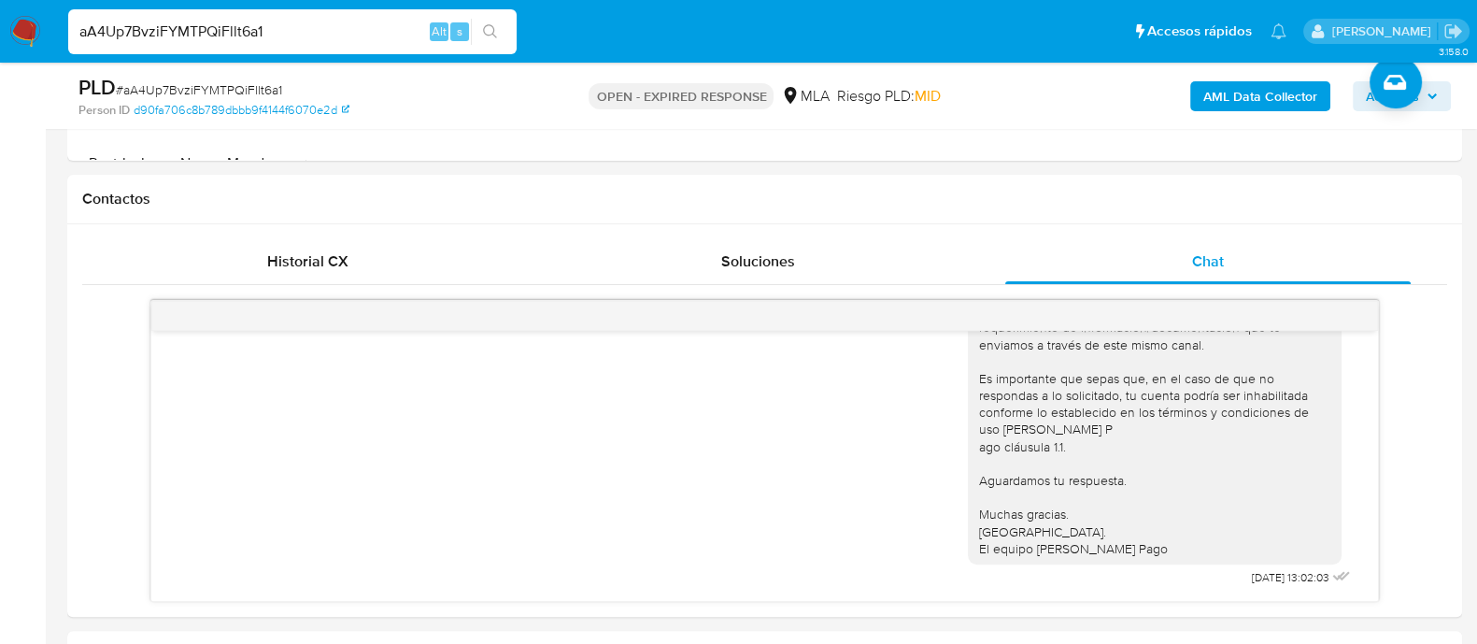
scroll to position [233, 0]
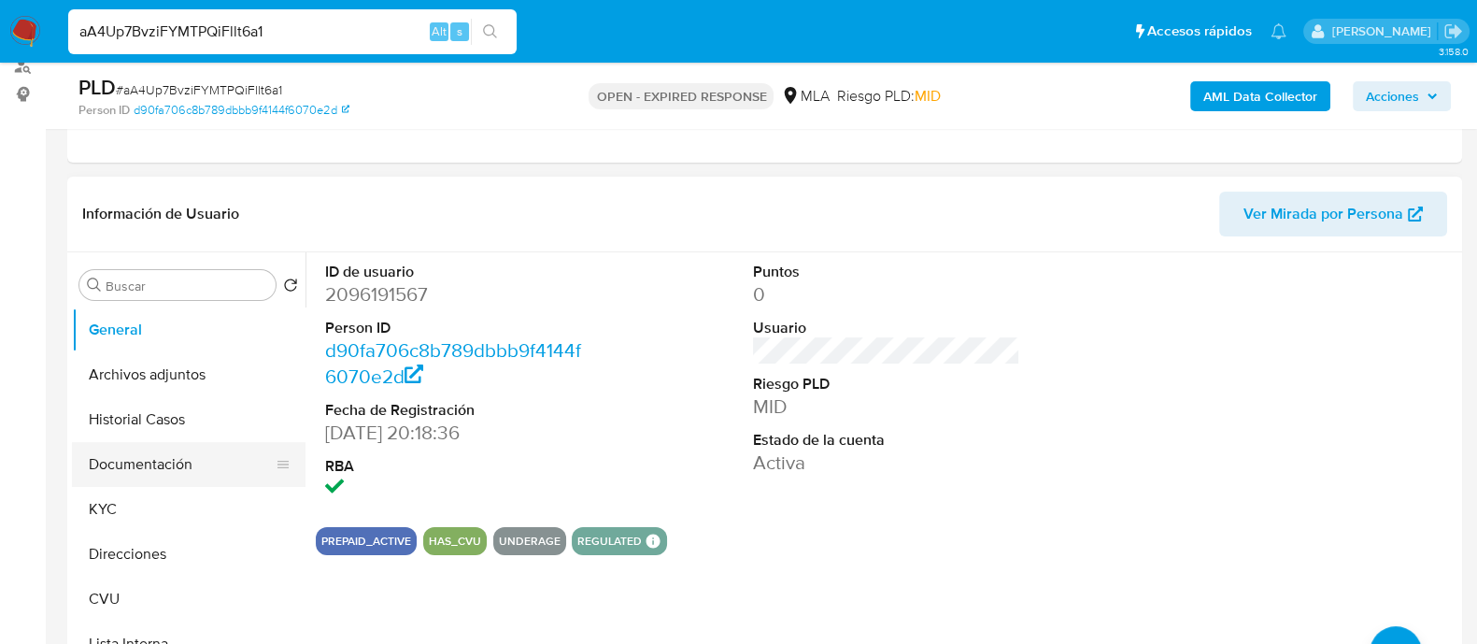
click at [135, 458] on button "Documentación" at bounding box center [181, 464] width 219 height 45
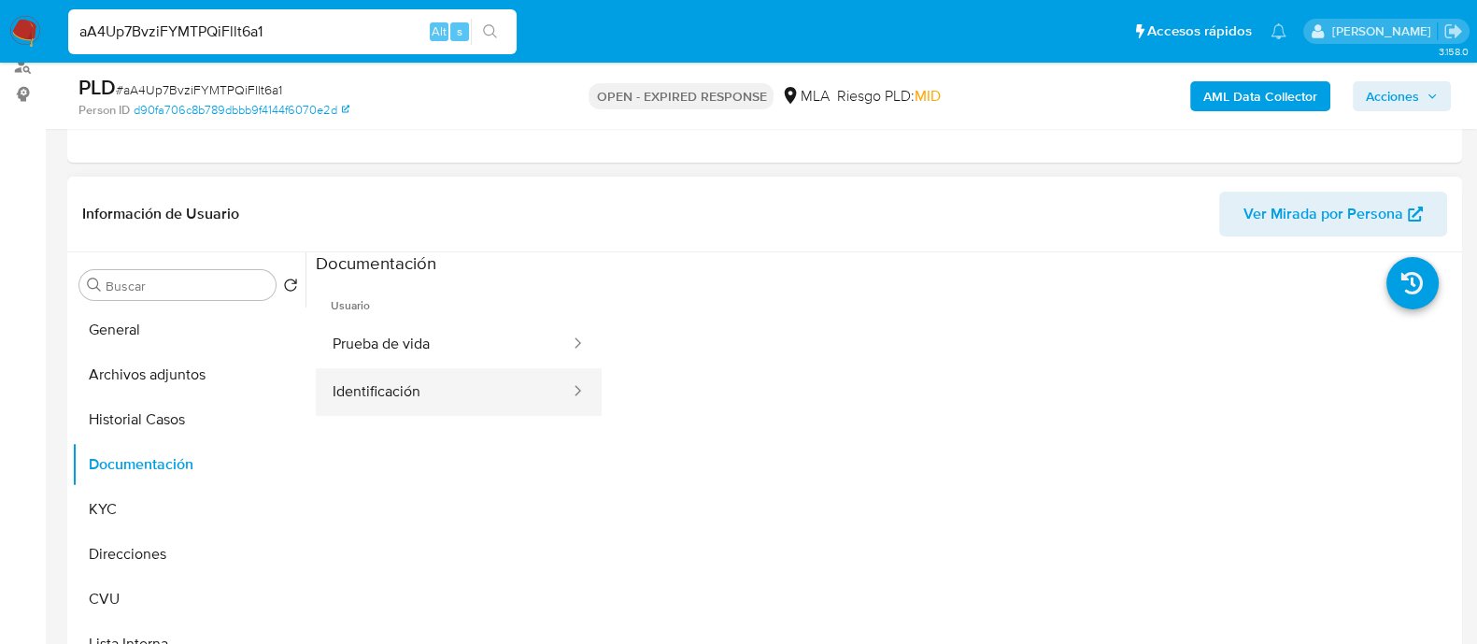
click at [408, 390] on button "Identificación" at bounding box center [444, 392] width 256 height 48
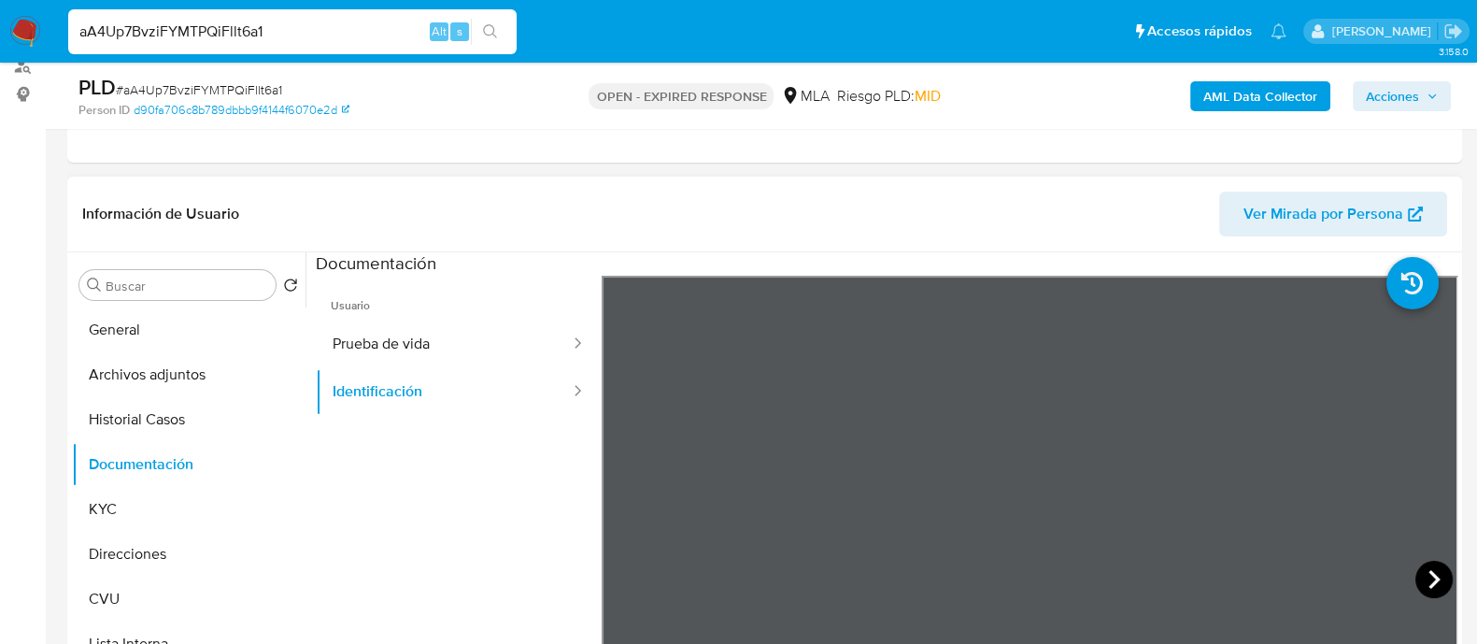
click at [1432, 582] on icon at bounding box center [1433, 579] width 37 height 37
click at [615, 562] on icon at bounding box center [624, 579] width 37 height 37
click at [1425, 590] on icon at bounding box center [1433, 579] width 37 height 37
click at [633, 573] on icon at bounding box center [624, 579] width 37 height 37
click at [369, 340] on button "Prueba de vida" at bounding box center [444, 344] width 256 height 48
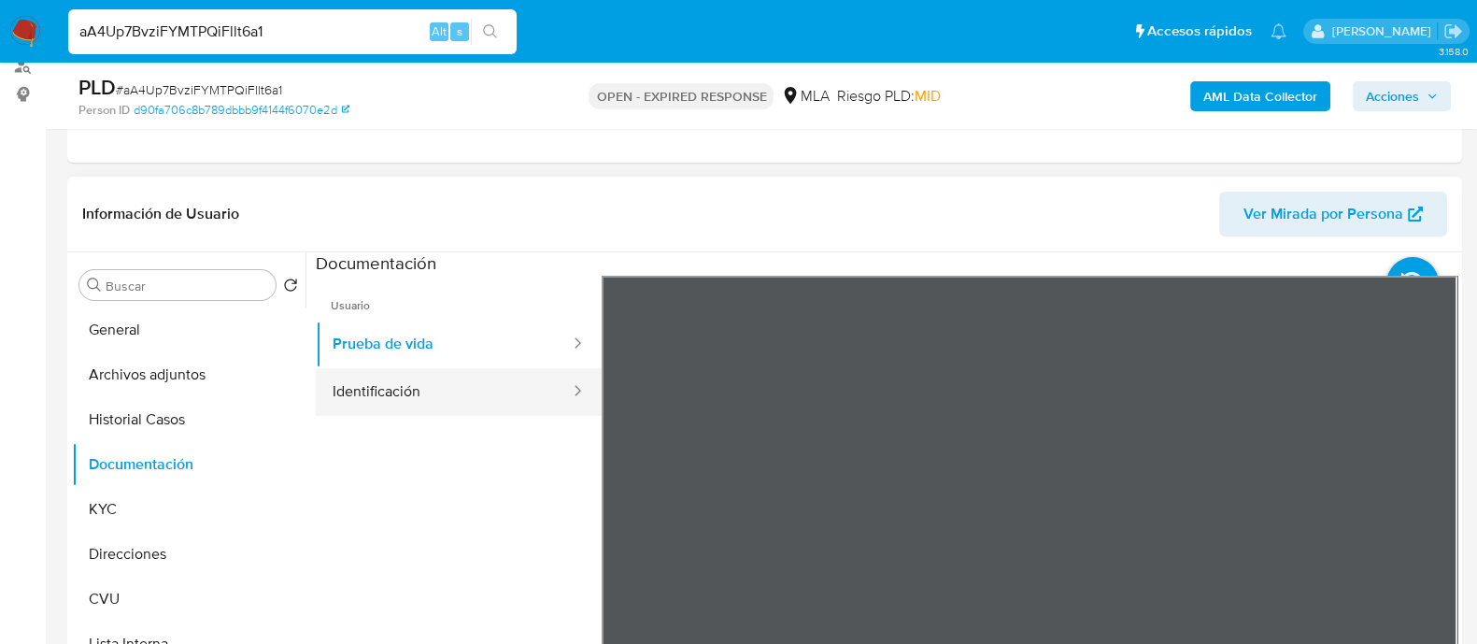
click at [403, 380] on button "Identificación" at bounding box center [444, 392] width 256 height 48
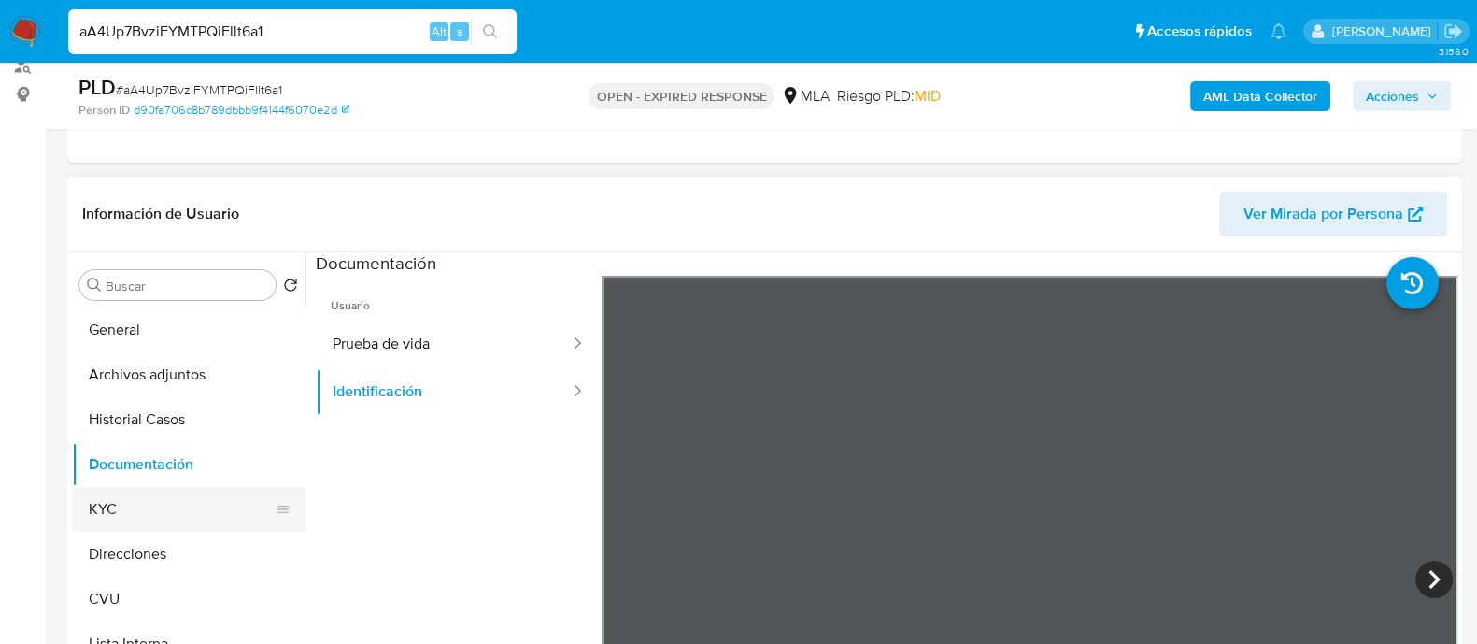
click at [114, 506] on button "KYC" at bounding box center [181, 509] width 219 height 45
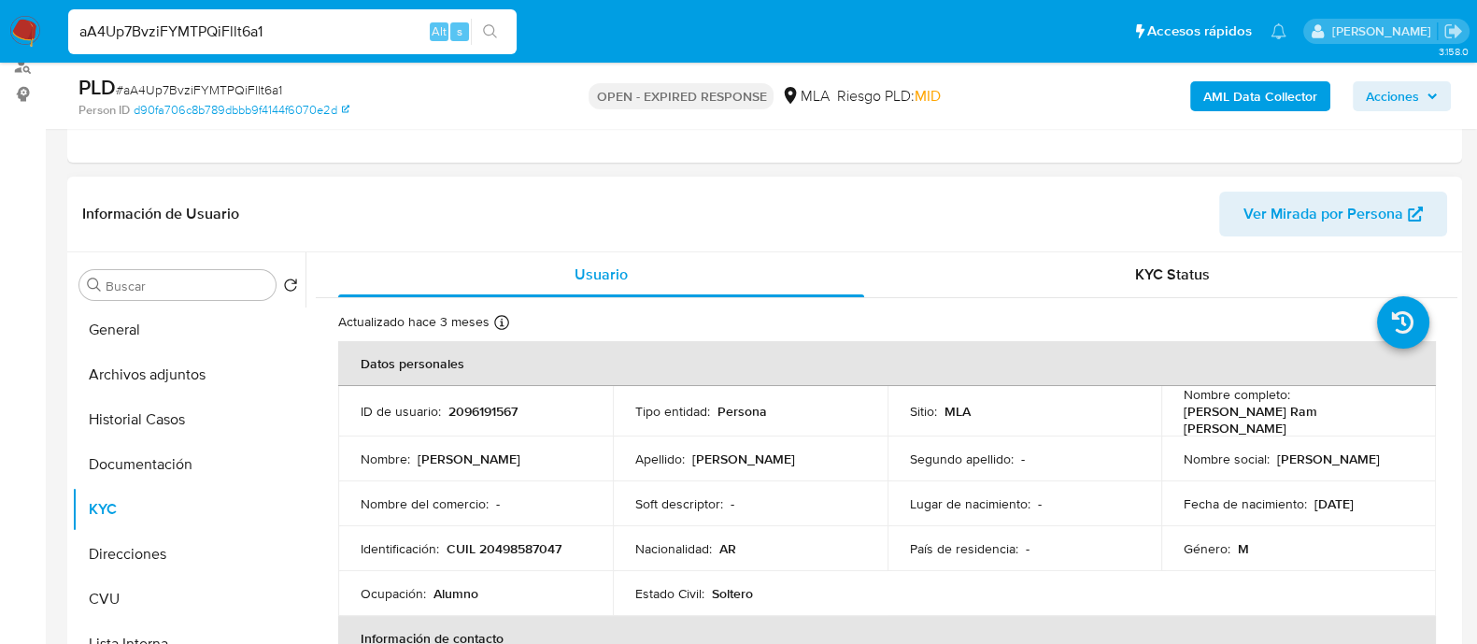
click at [1341, 495] on p "18/09/2009" at bounding box center [1334, 503] width 39 height 17
click at [1339, 496] on p "18/09/2009" at bounding box center [1334, 503] width 39 height 17
drag, startPoint x: 1304, startPoint y: 498, endPoint x: 1376, endPoint y: 499, distance: 71.9
click at [1376, 499] on div "Fecha de nacimiento : 18/09/2009" at bounding box center [1299, 503] width 230 height 17
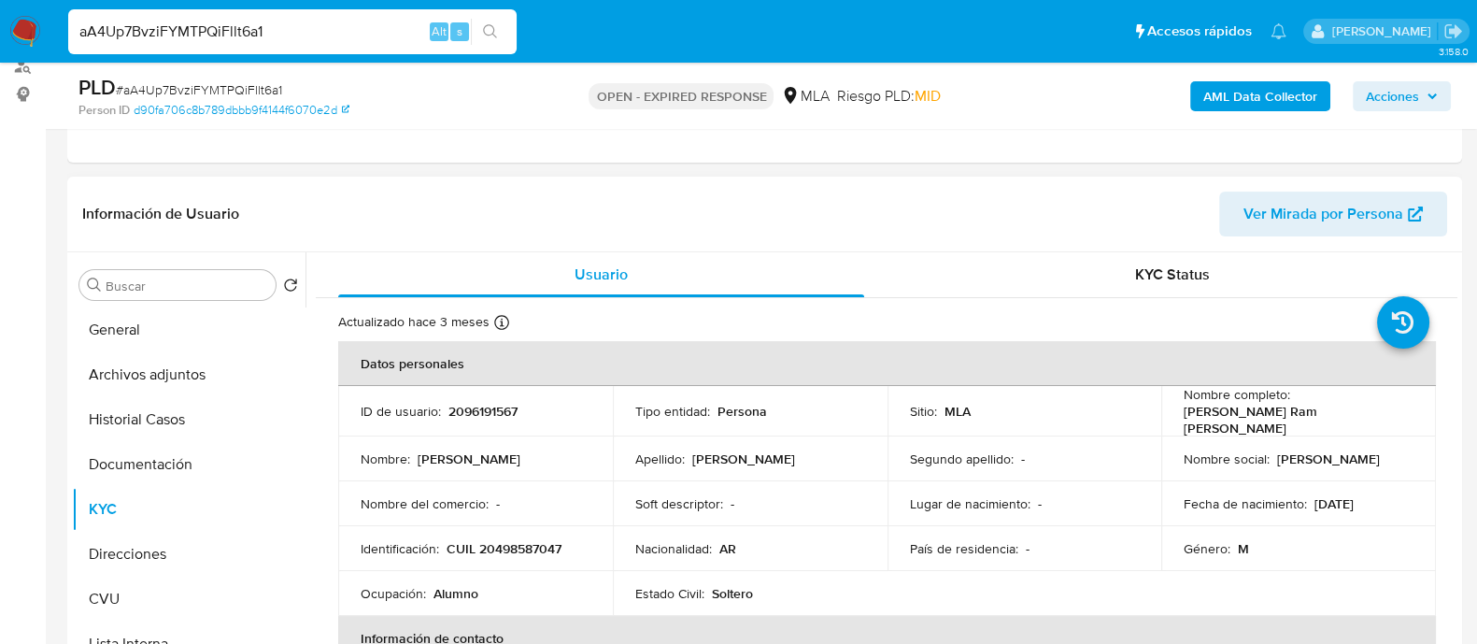
copy div "18/09/2009"
click at [138, 584] on button "CVU" at bounding box center [181, 598] width 219 height 45
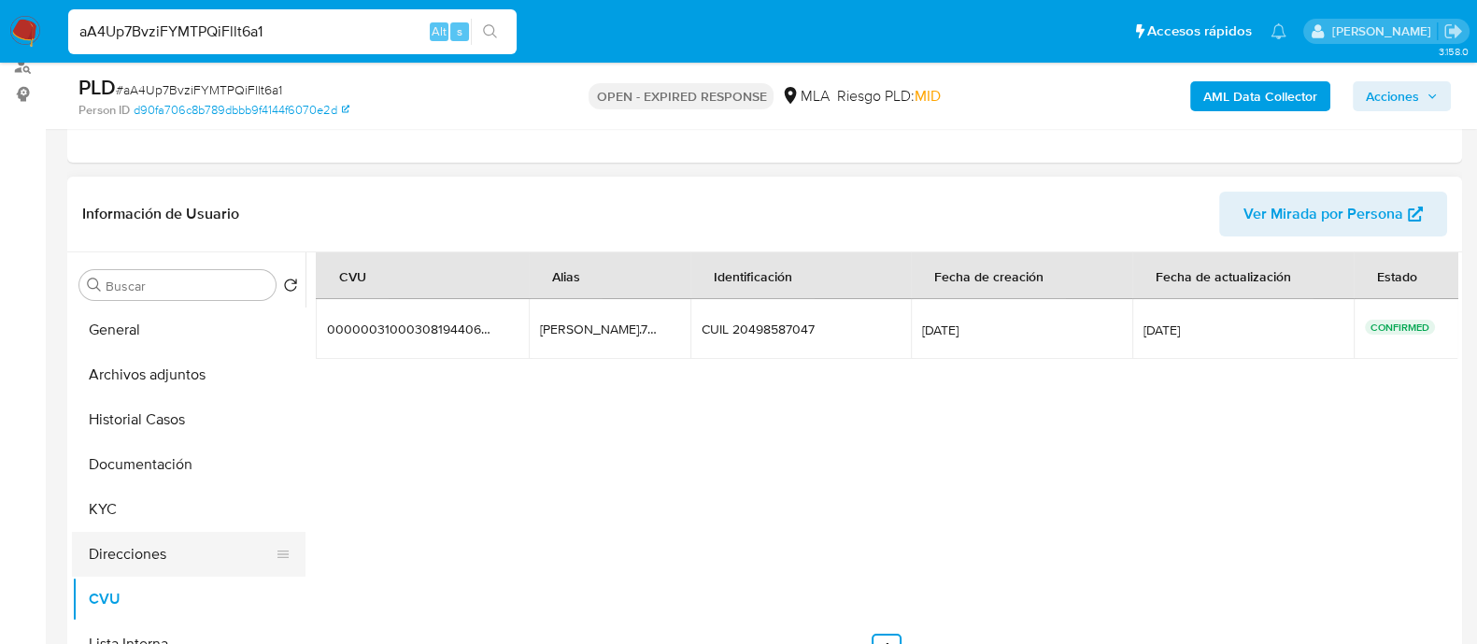
click at [149, 551] on button "Direcciones" at bounding box center [181, 554] width 219 height 45
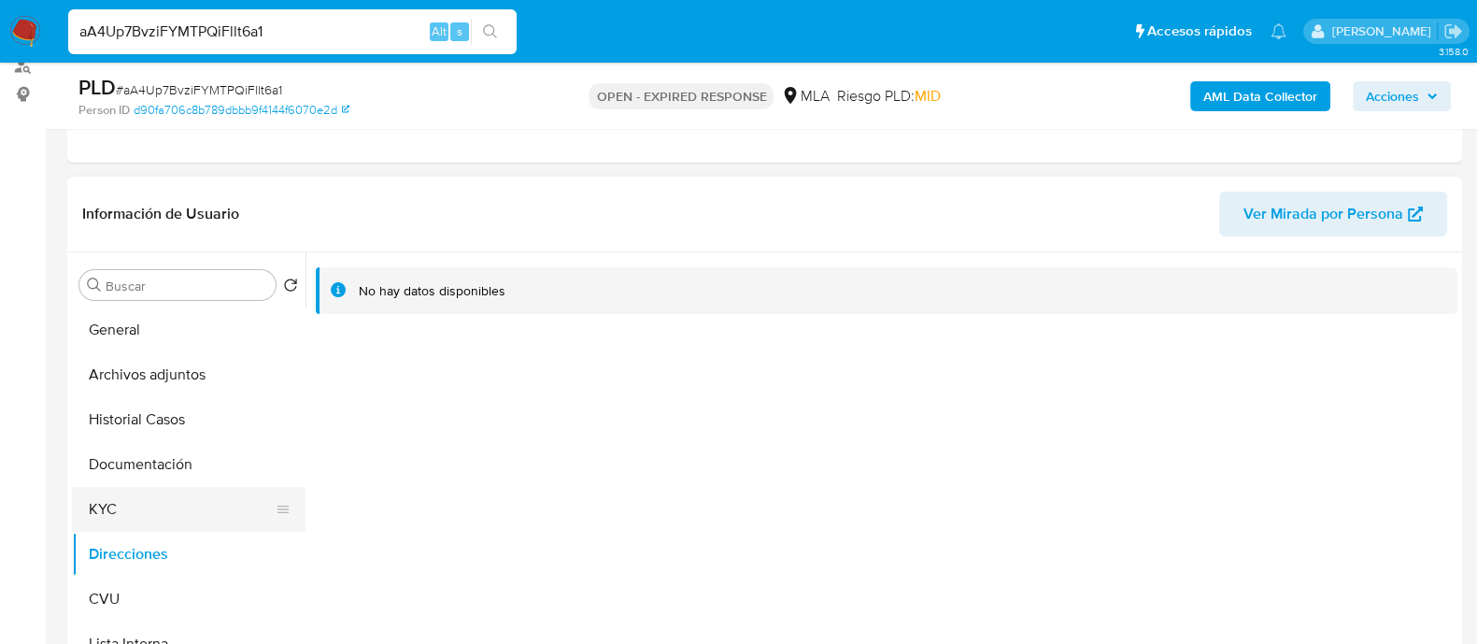
click at [149, 502] on button "KYC" at bounding box center [181, 509] width 219 height 45
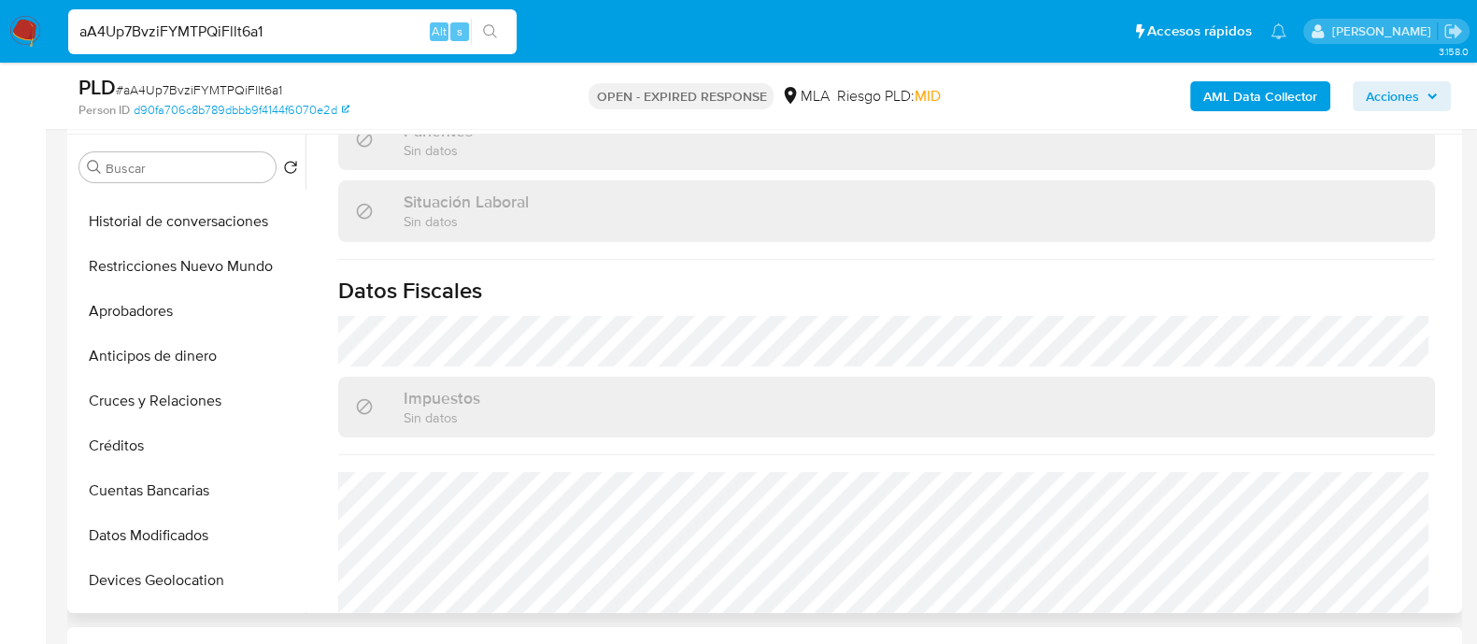
scroll to position [1000, 0]
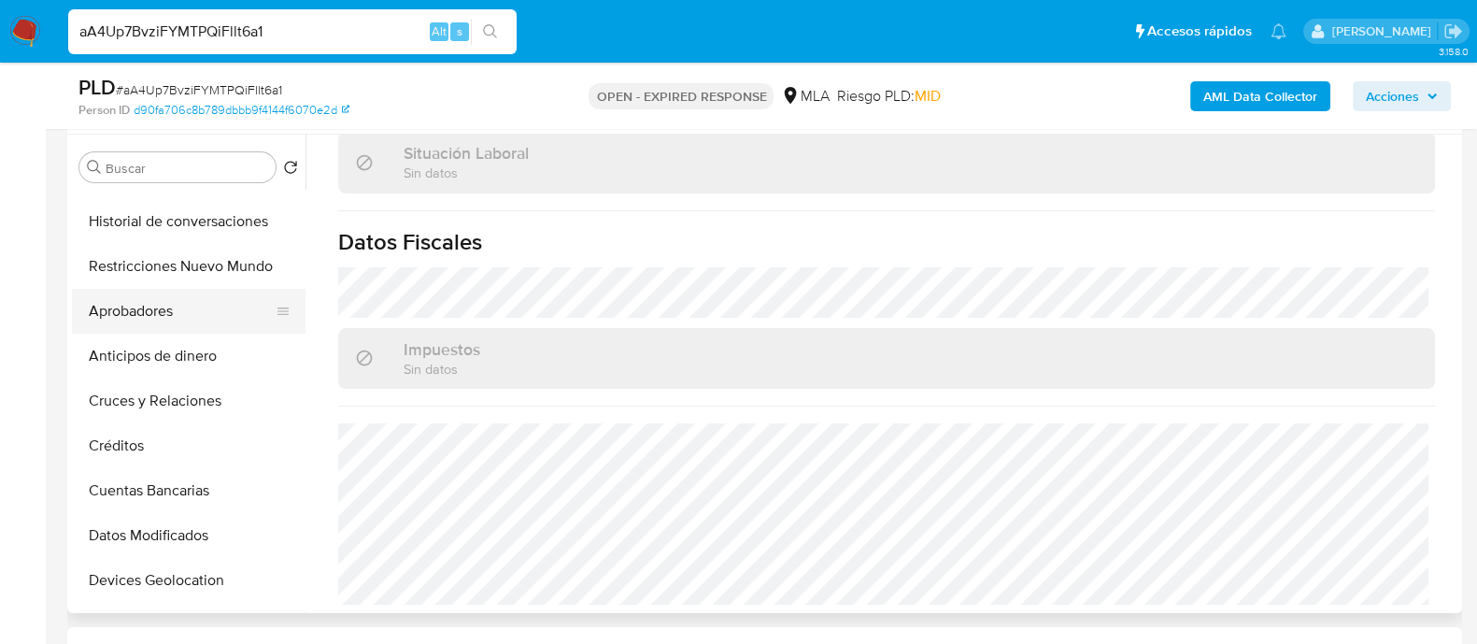
click at [154, 320] on button "Aprobadores" at bounding box center [181, 311] width 219 height 45
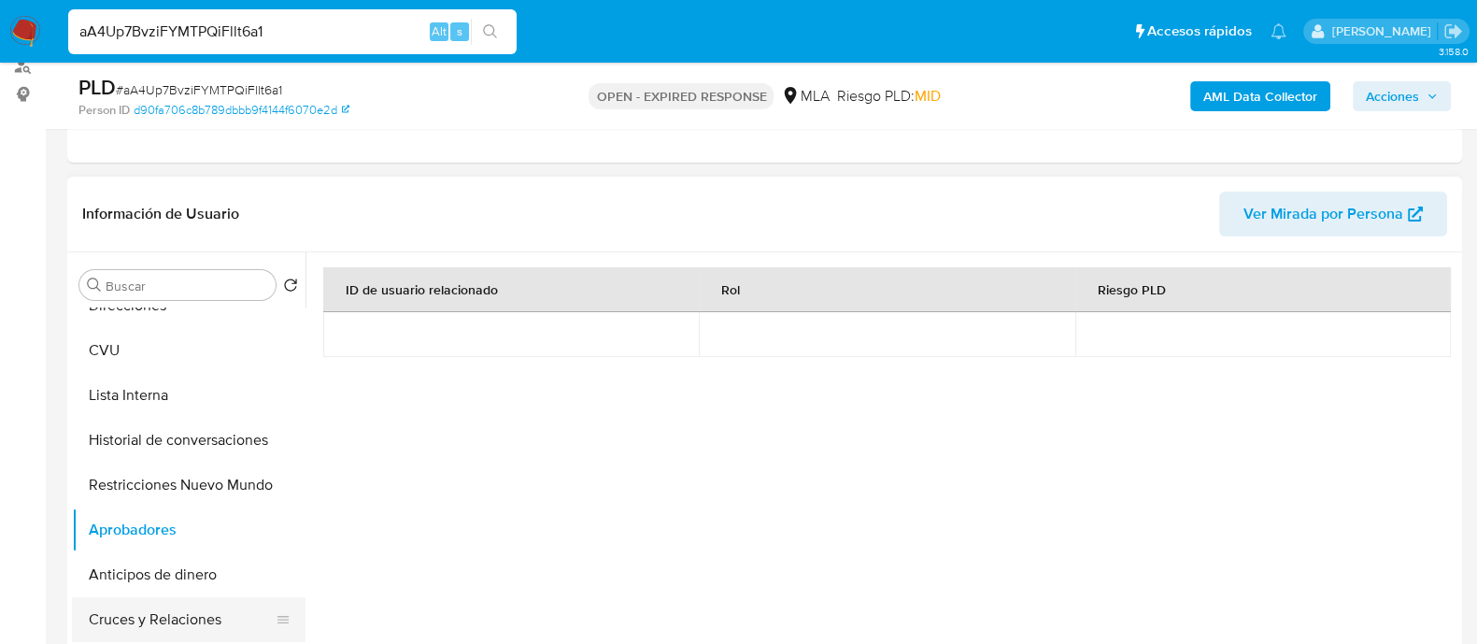
scroll to position [116, 0]
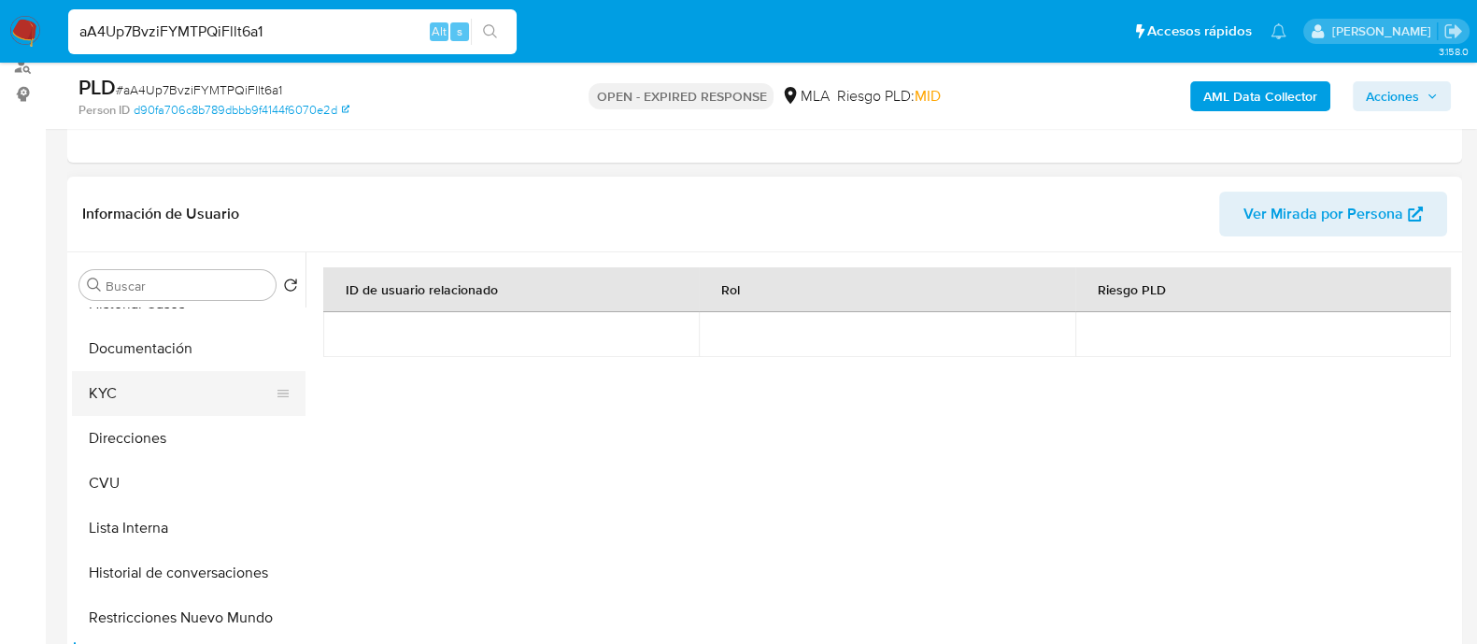
click at [118, 390] on button "KYC" at bounding box center [181, 393] width 219 height 45
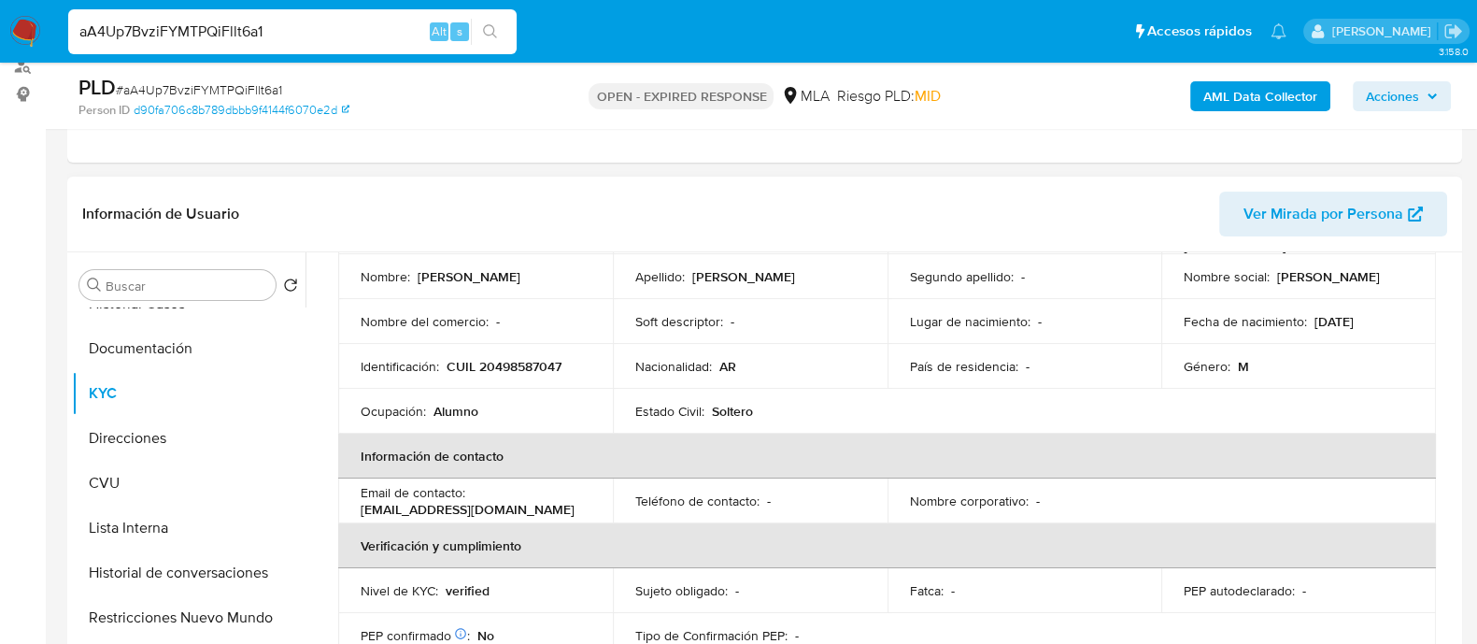
scroll to position [0, 0]
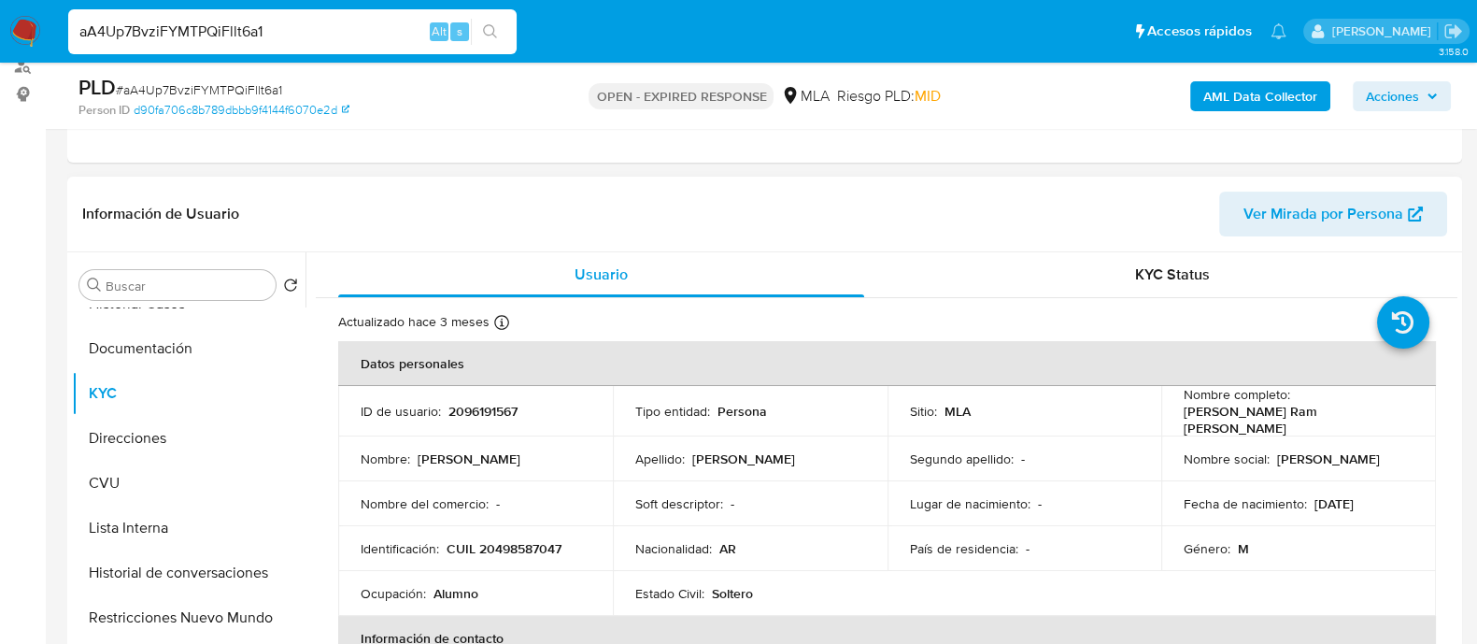
click at [487, 410] on p "2096191567" at bounding box center [482, 411] width 69 height 17
copy p "2096191567"
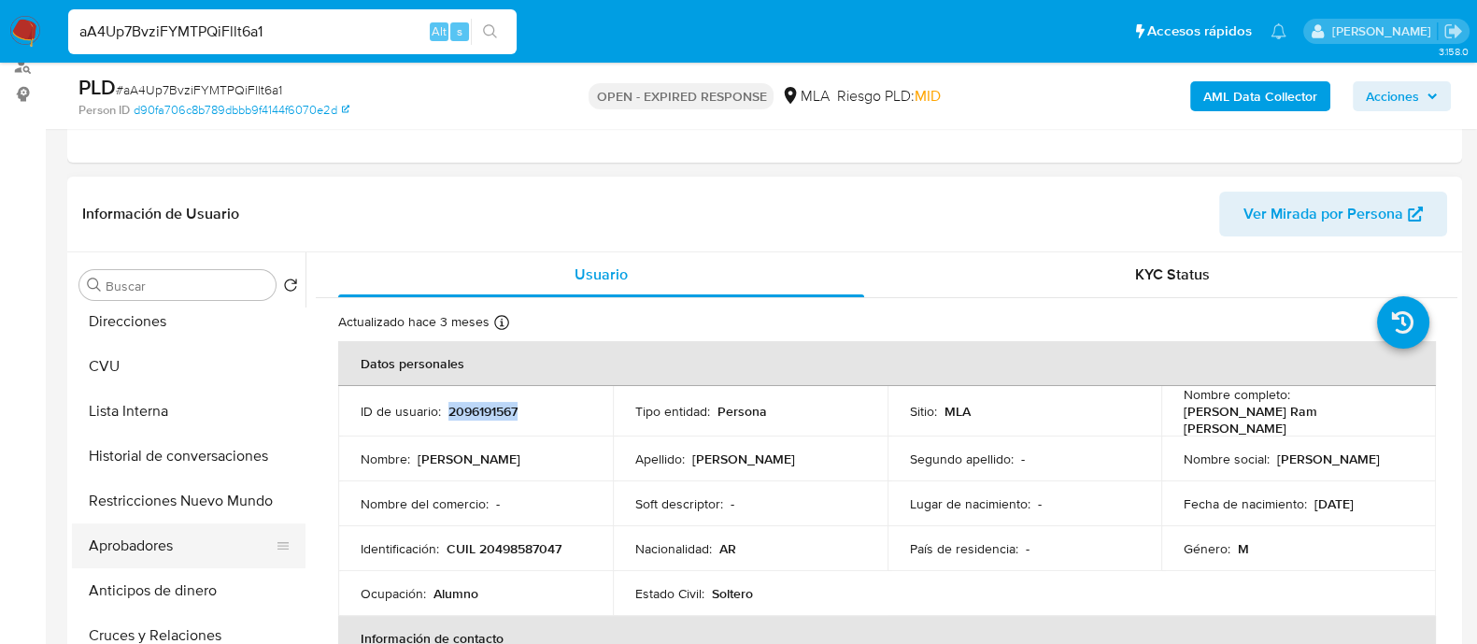
click at [158, 542] on button "Aprobadores" at bounding box center [181, 545] width 219 height 45
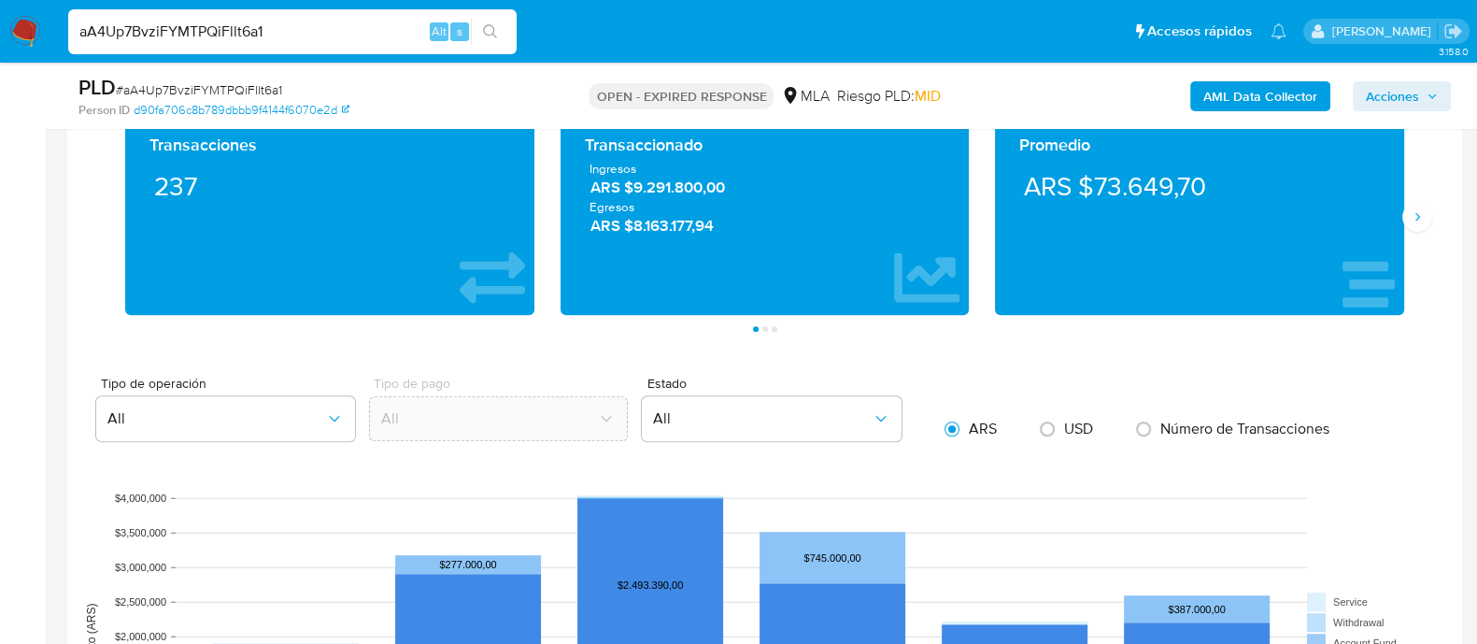
scroll to position [1285, 0]
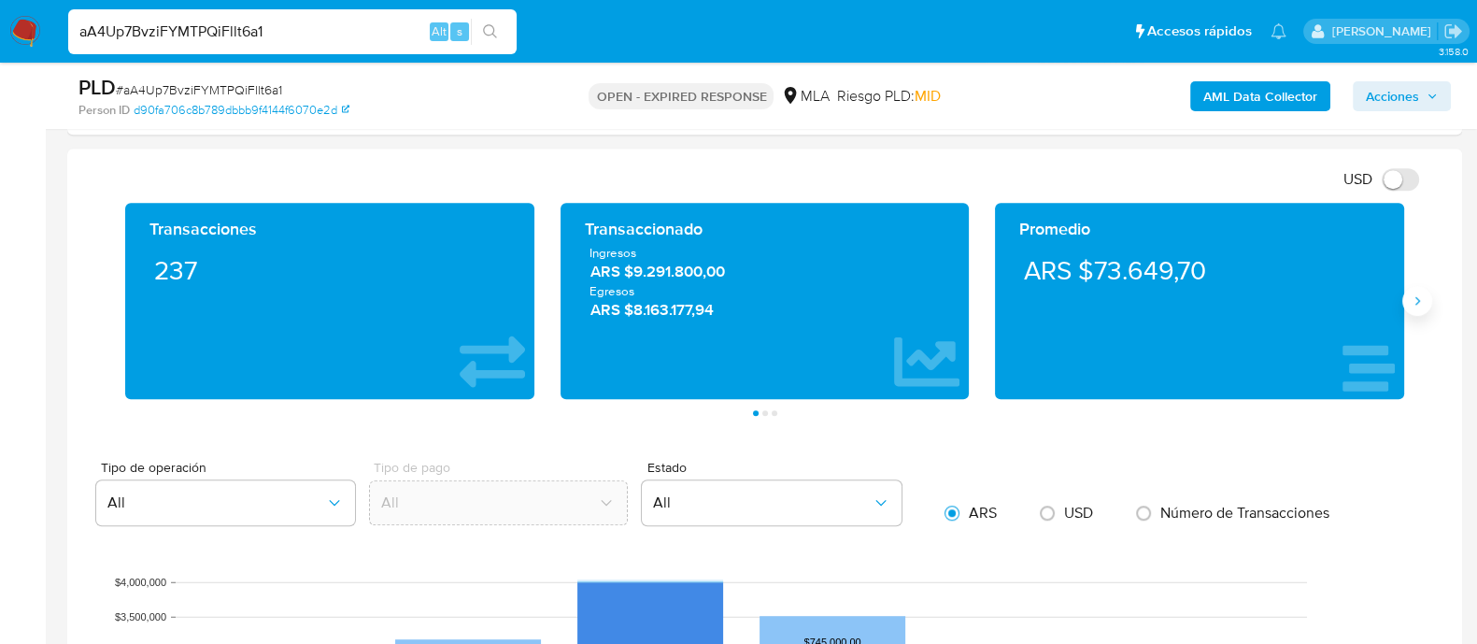
click at [1411, 309] on button "Siguiente" at bounding box center [1417, 301] width 30 height 30
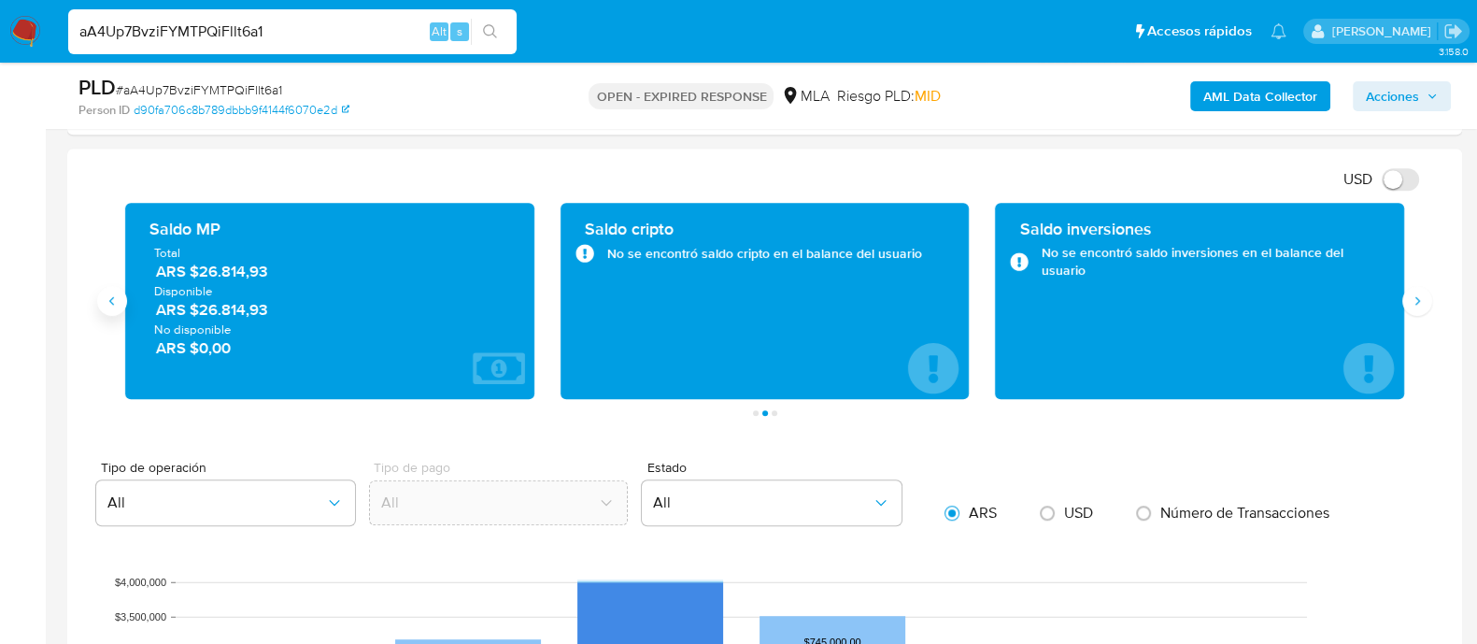
click at [119, 310] on button "Anterior" at bounding box center [112, 301] width 30 height 30
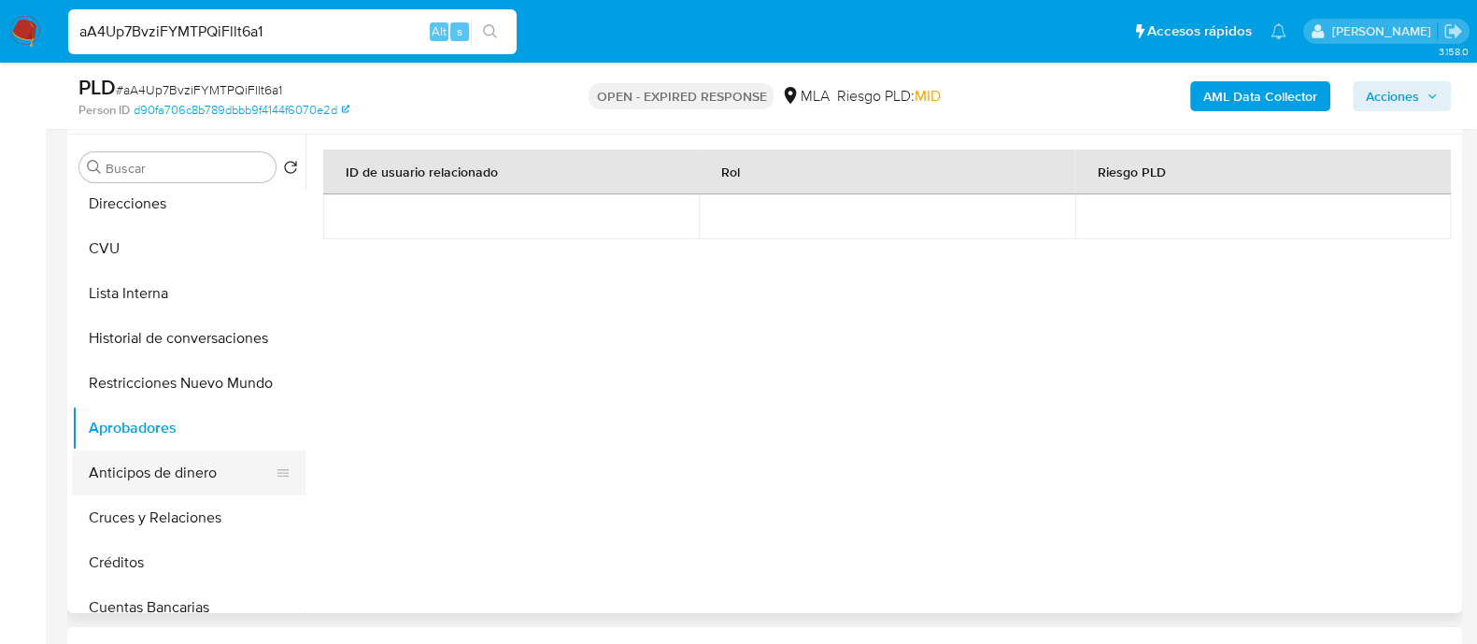
scroll to position [0, 0]
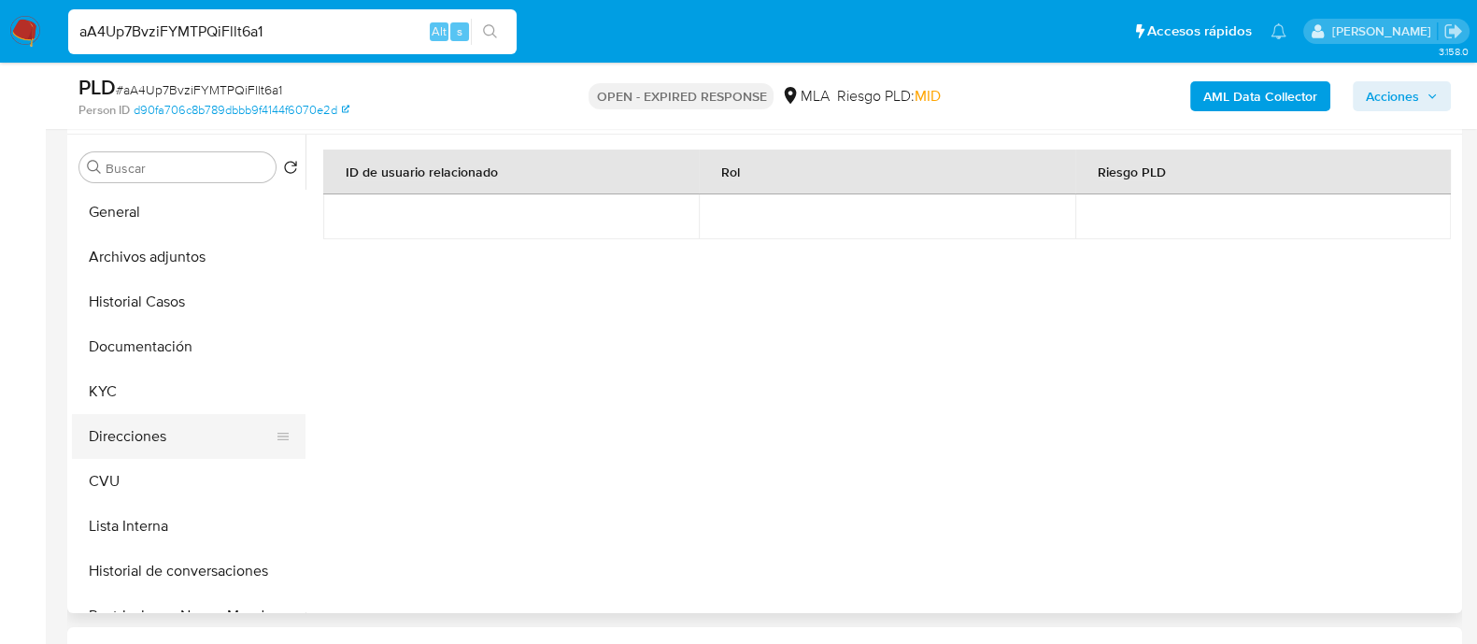
click at [161, 441] on button "Direcciones" at bounding box center [181, 436] width 219 height 45
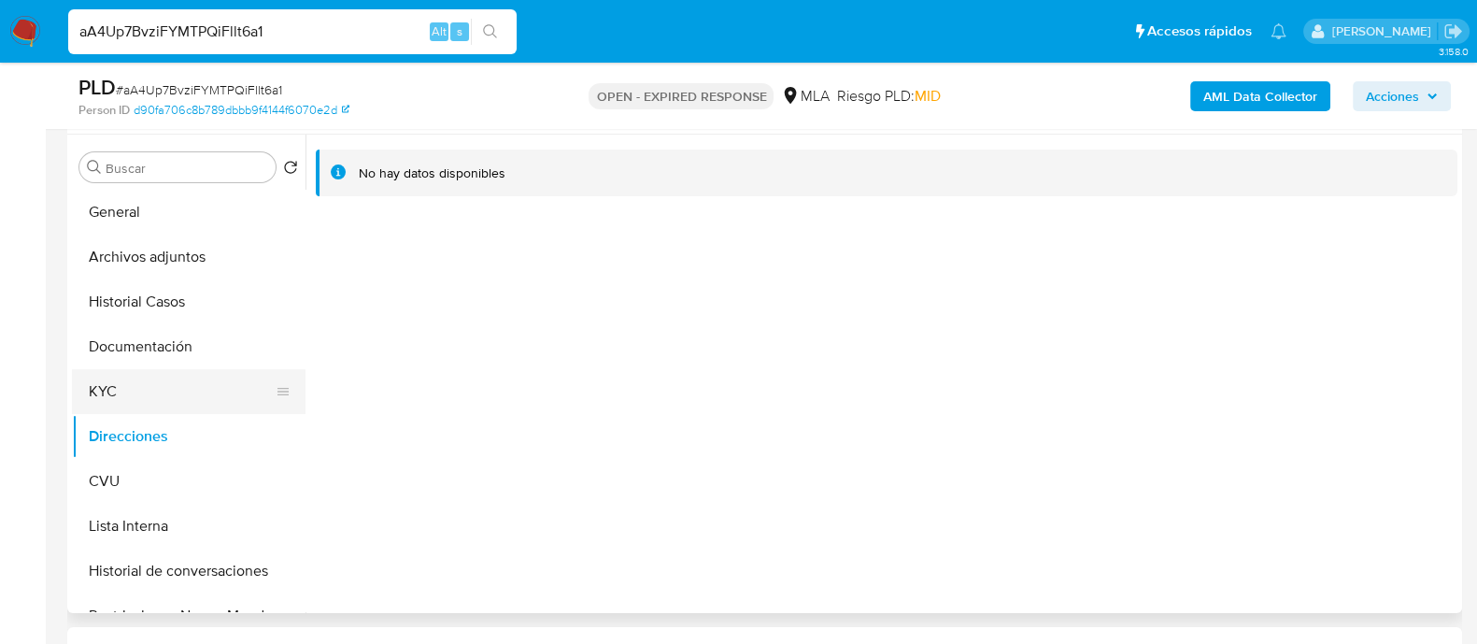
click at [163, 394] on button "KYC" at bounding box center [181, 391] width 219 height 45
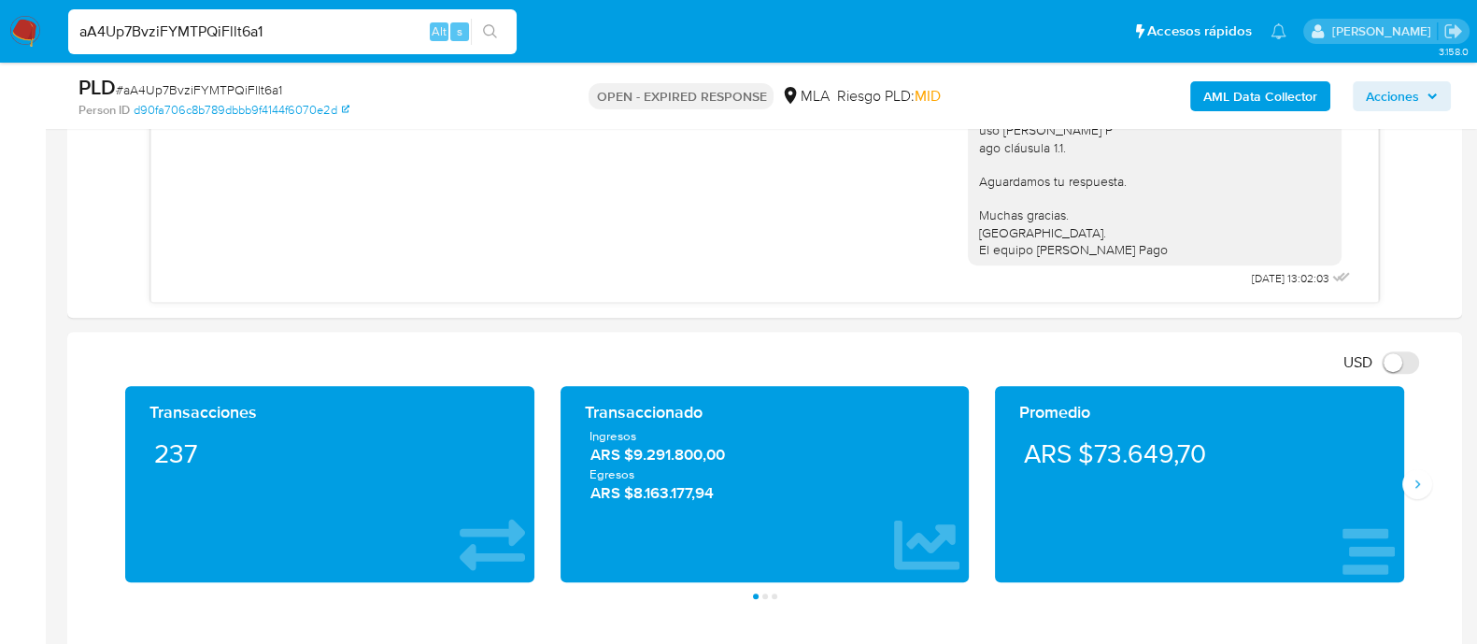
scroll to position [817, 0]
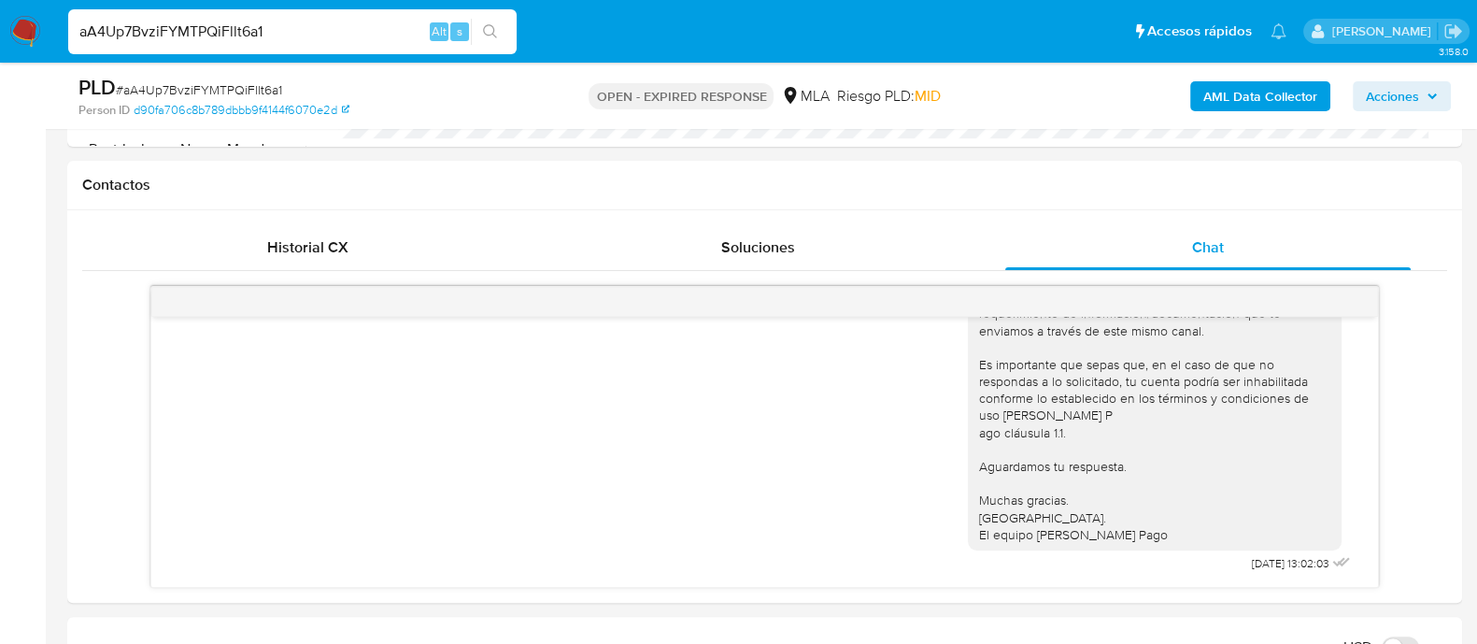
click at [22, 26] on img at bounding box center [25, 32] width 32 height 32
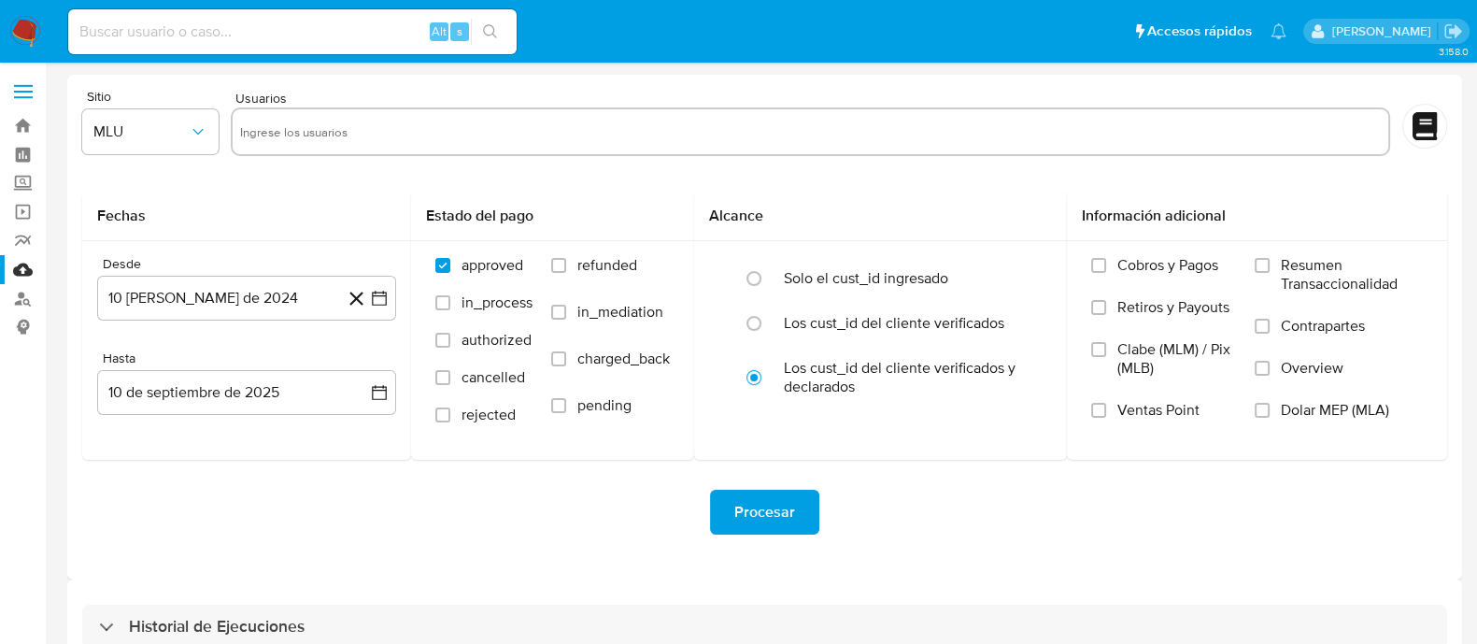
click at [1343, 472] on div "Procesar" at bounding box center [764, 512] width 1365 height 105
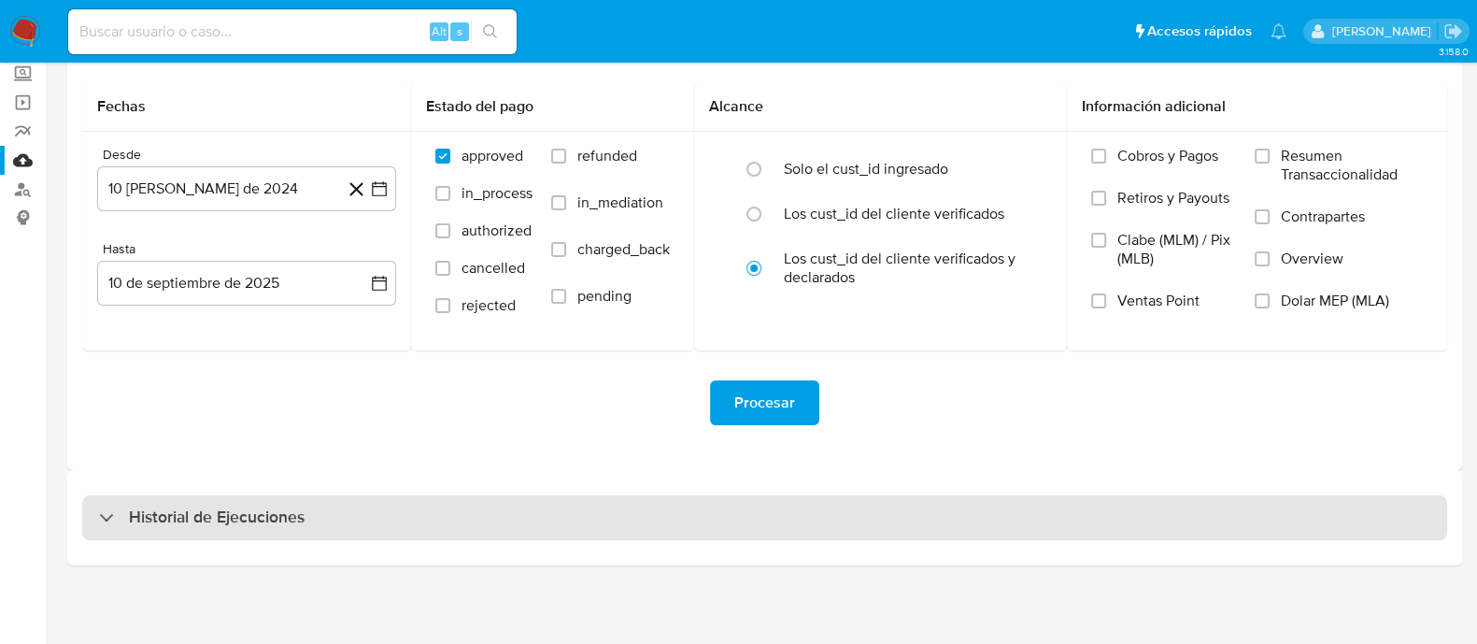
click at [284, 513] on h3 "Historial de Ejecuciones" at bounding box center [217, 517] width 176 height 22
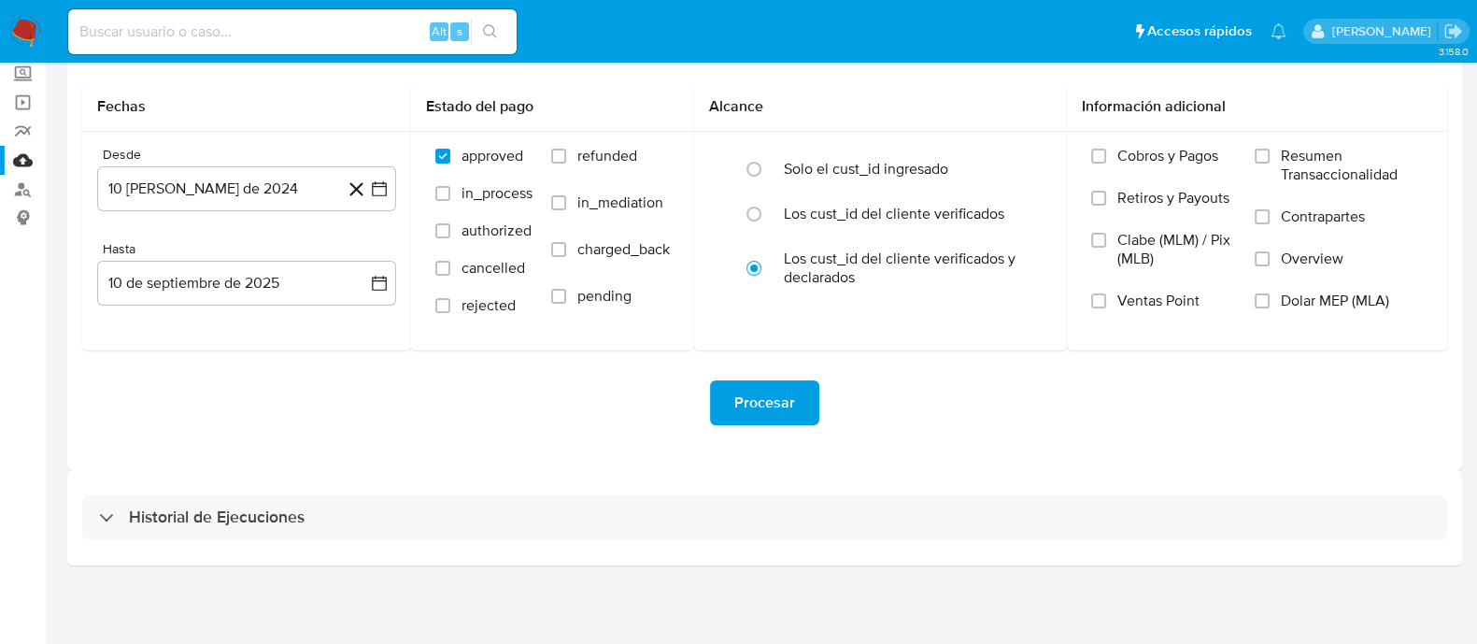
select select "10"
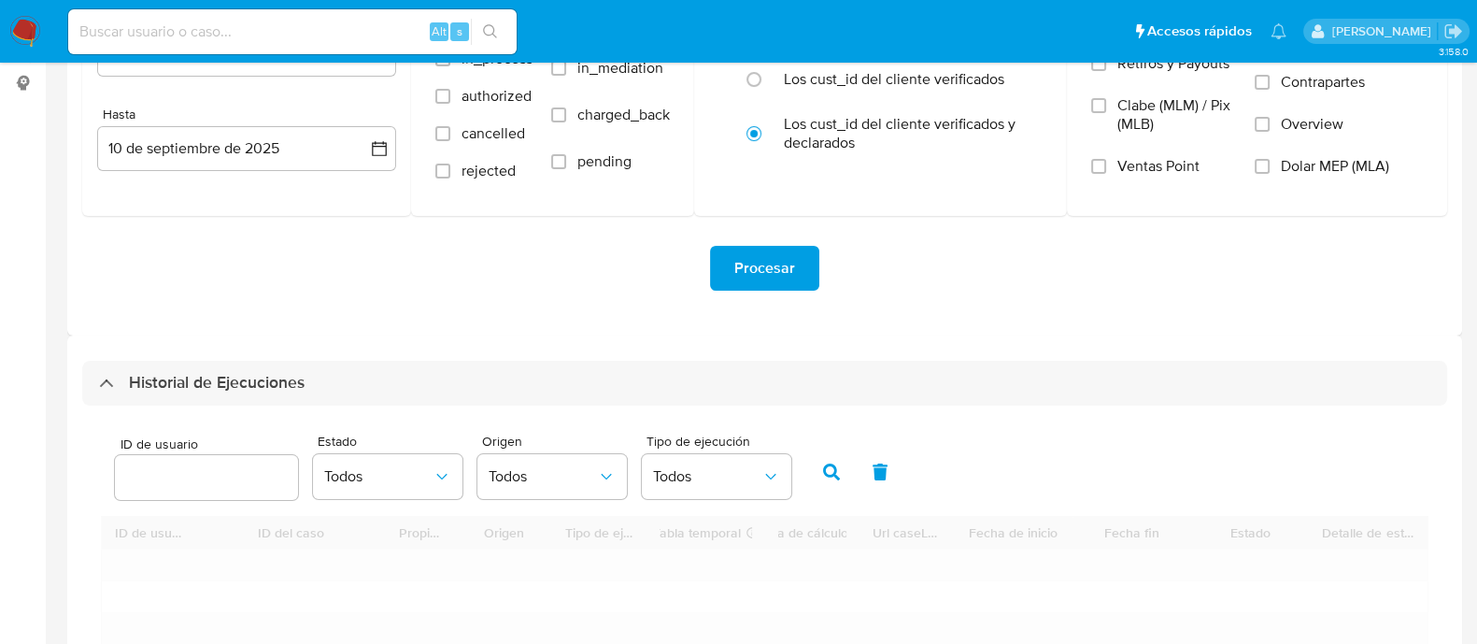
scroll to position [343, 0]
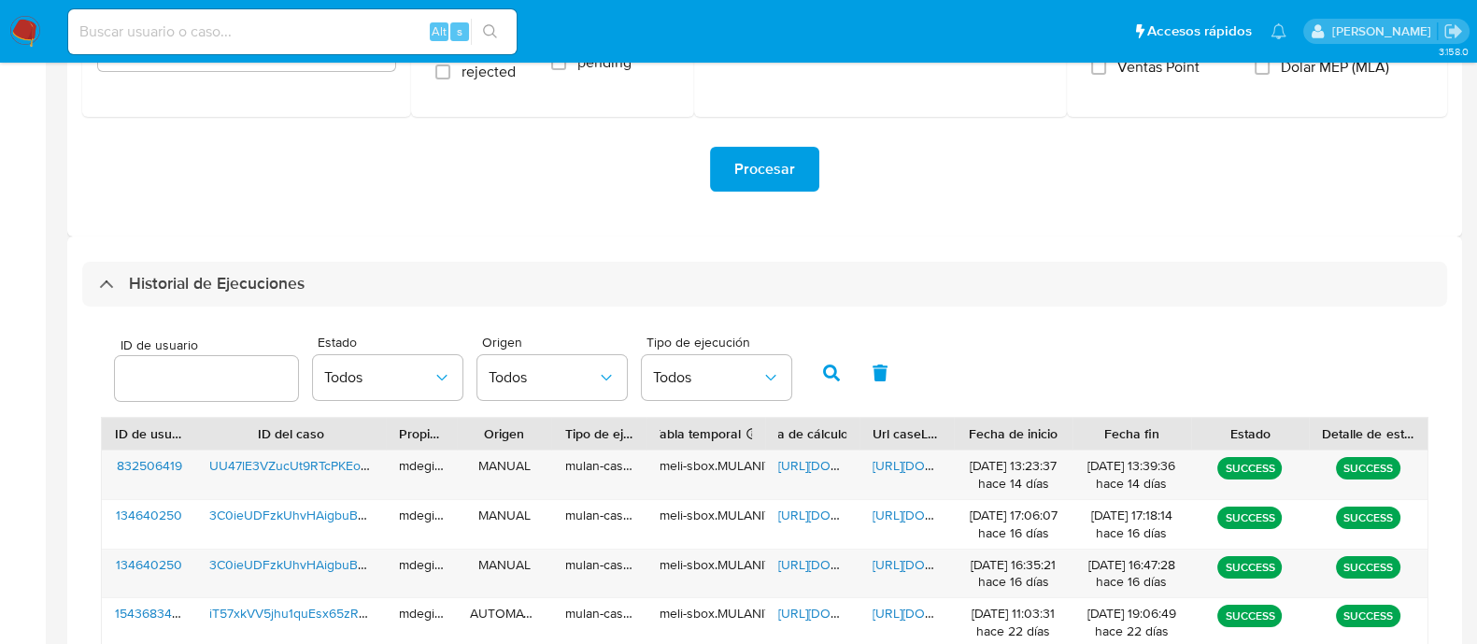
click at [220, 387] on input "number" at bounding box center [206, 378] width 183 height 24
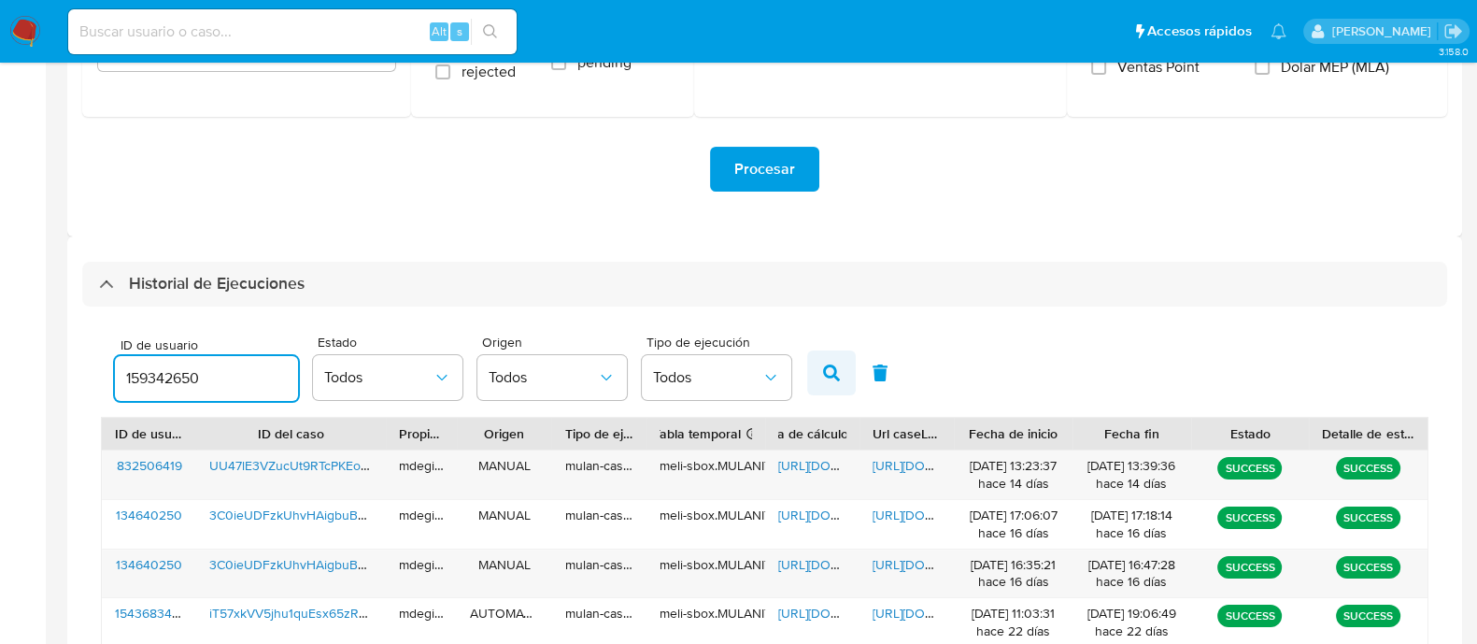
type input "159342650"
click at [836, 370] on button "button" at bounding box center [831, 372] width 49 height 45
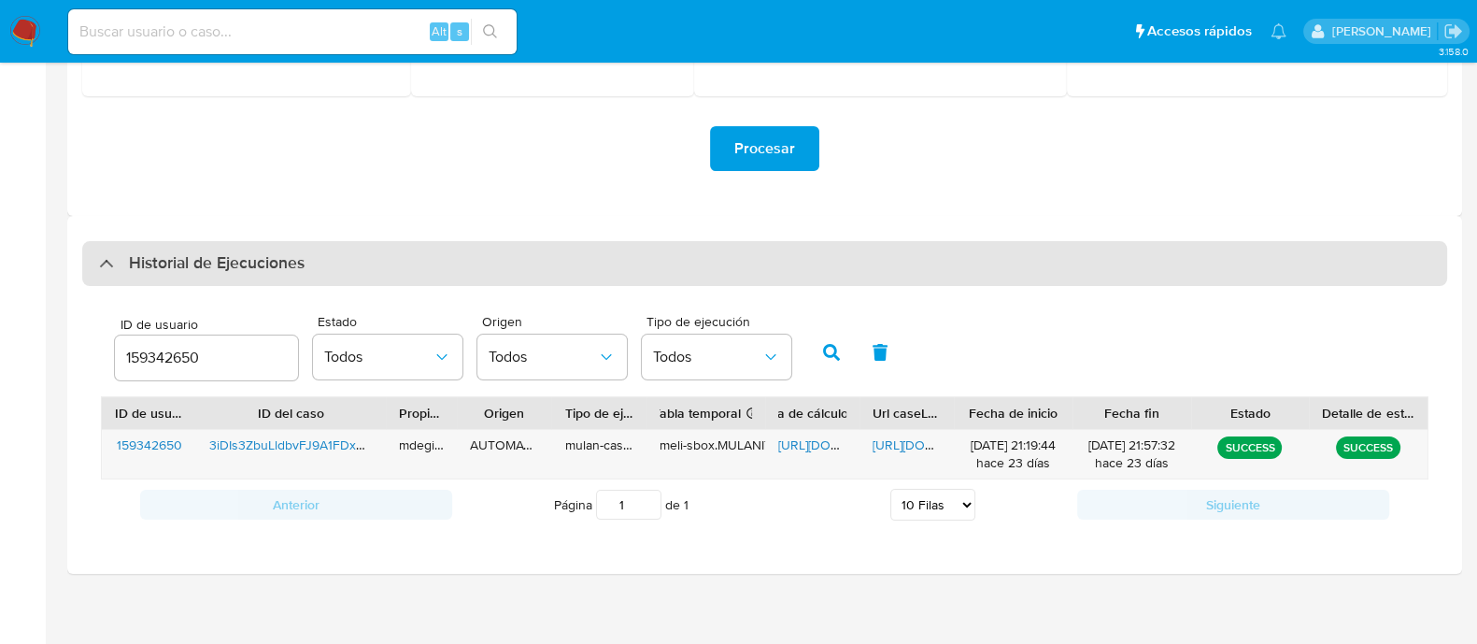
scroll to position [370, 0]
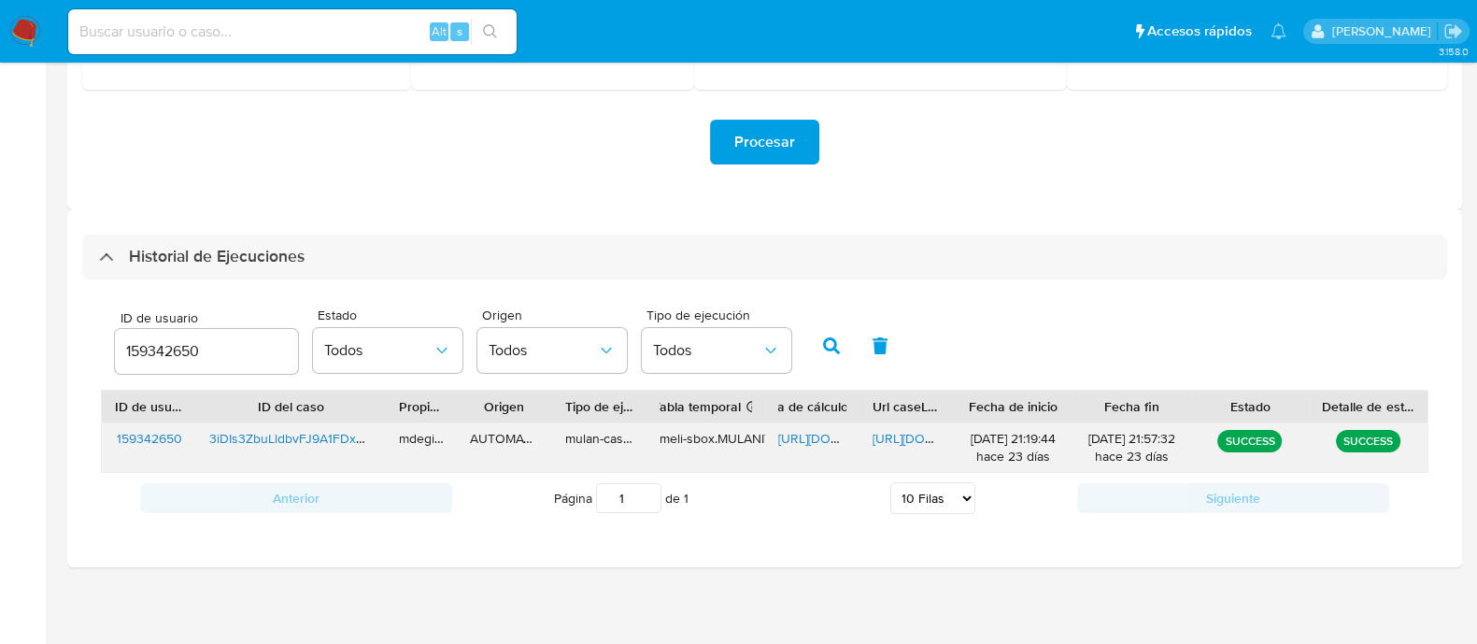
click at [799, 424] on div "[URL][DOMAIN_NAME]" at bounding box center [812, 447] width 94 height 49
click at [800, 433] on span "[URL][DOMAIN_NAME]" at bounding box center [842, 438] width 129 height 19
click at [889, 432] on span "[URL][DOMAIN_NAME]" at bounding box center [937, 438] width 129 height 19
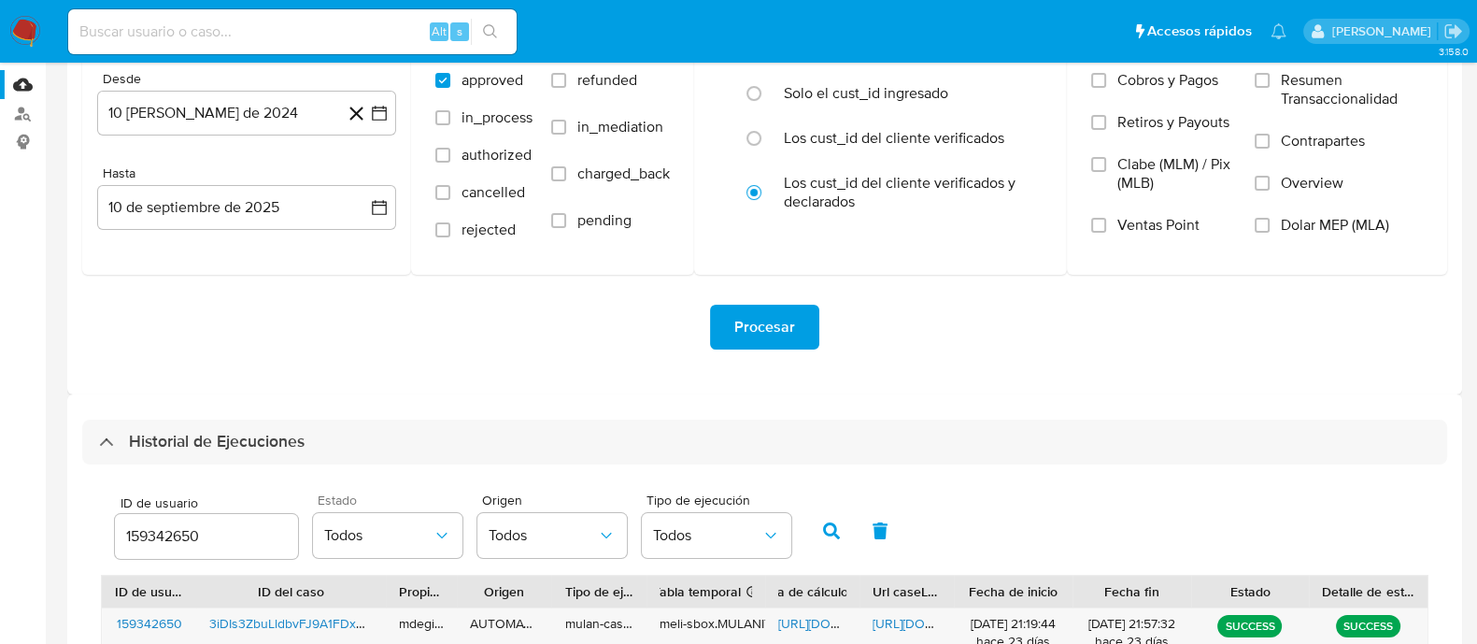
scroll to position [0, 0]
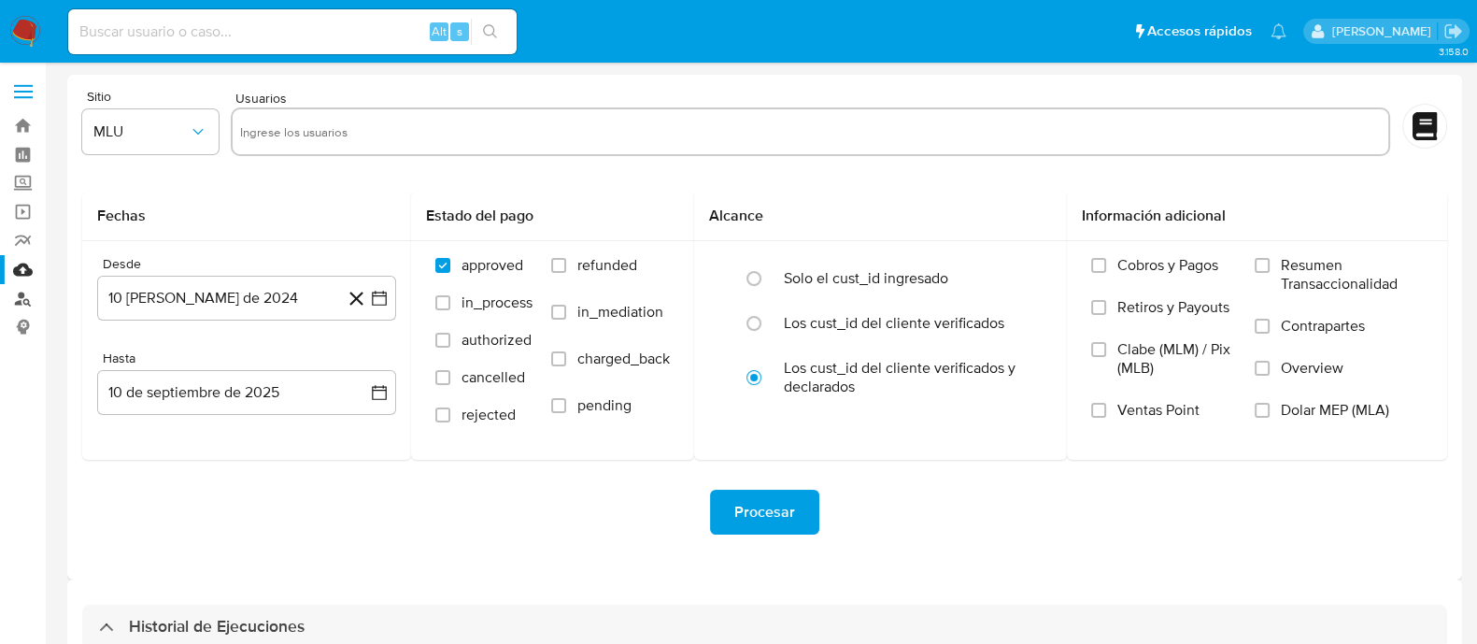
click at [31, 306] on link "Buscador de personas" at bounding box center [111, 298] width 222 height 29
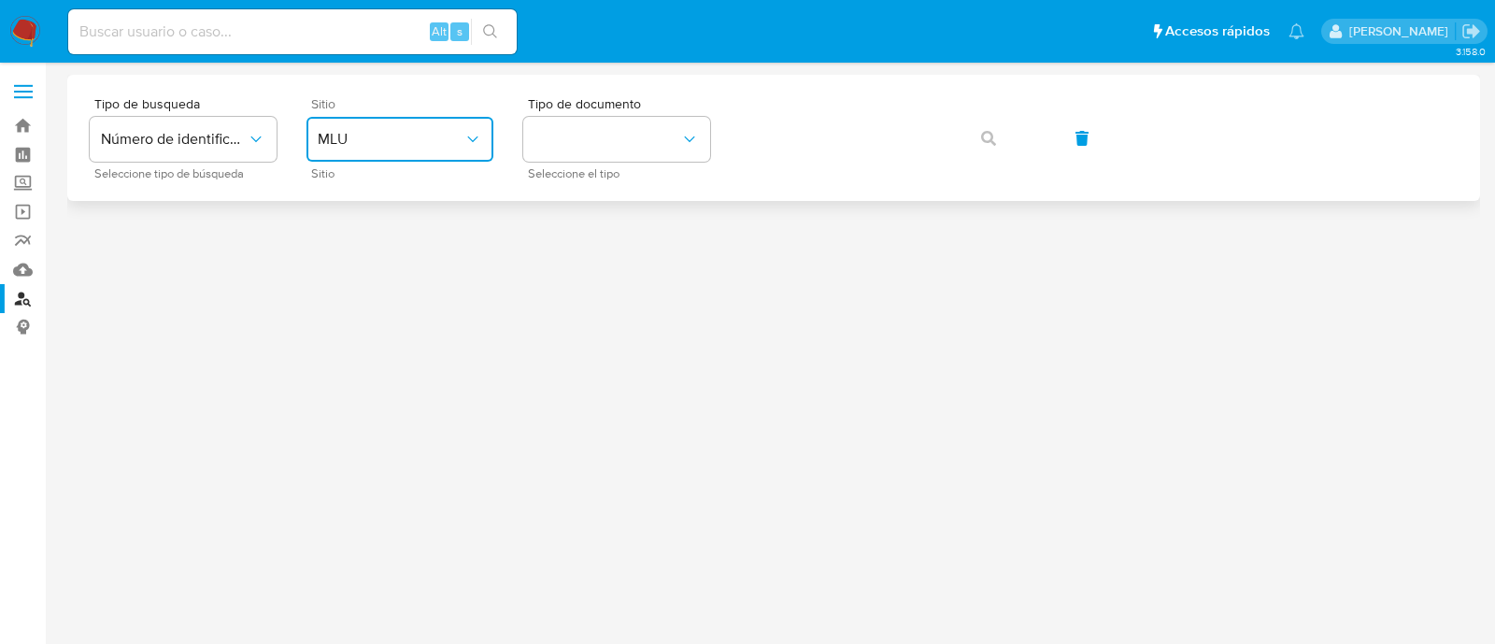
click at [392, 142] on span "MLU" at bounding box center [391, 139] width 146 height 19
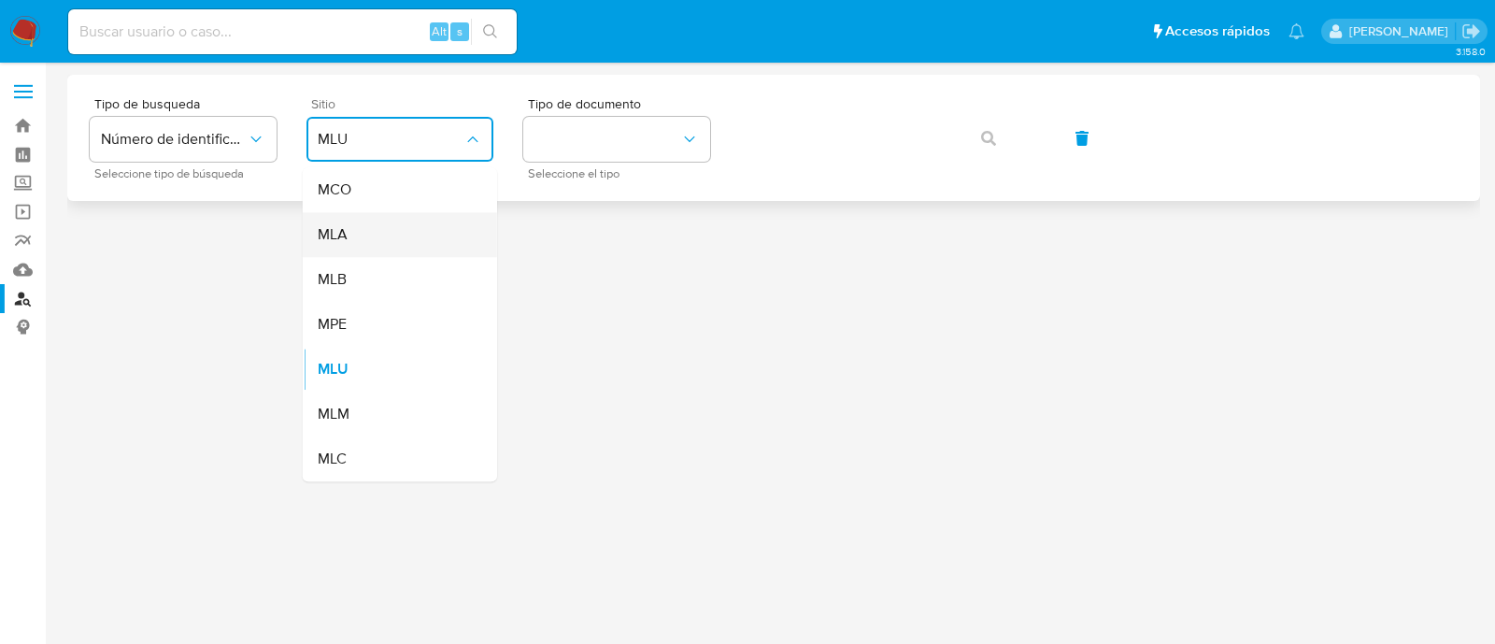
click at [389, 215] on div "MLA" at bounding box center [394, 234] width 153 height 45
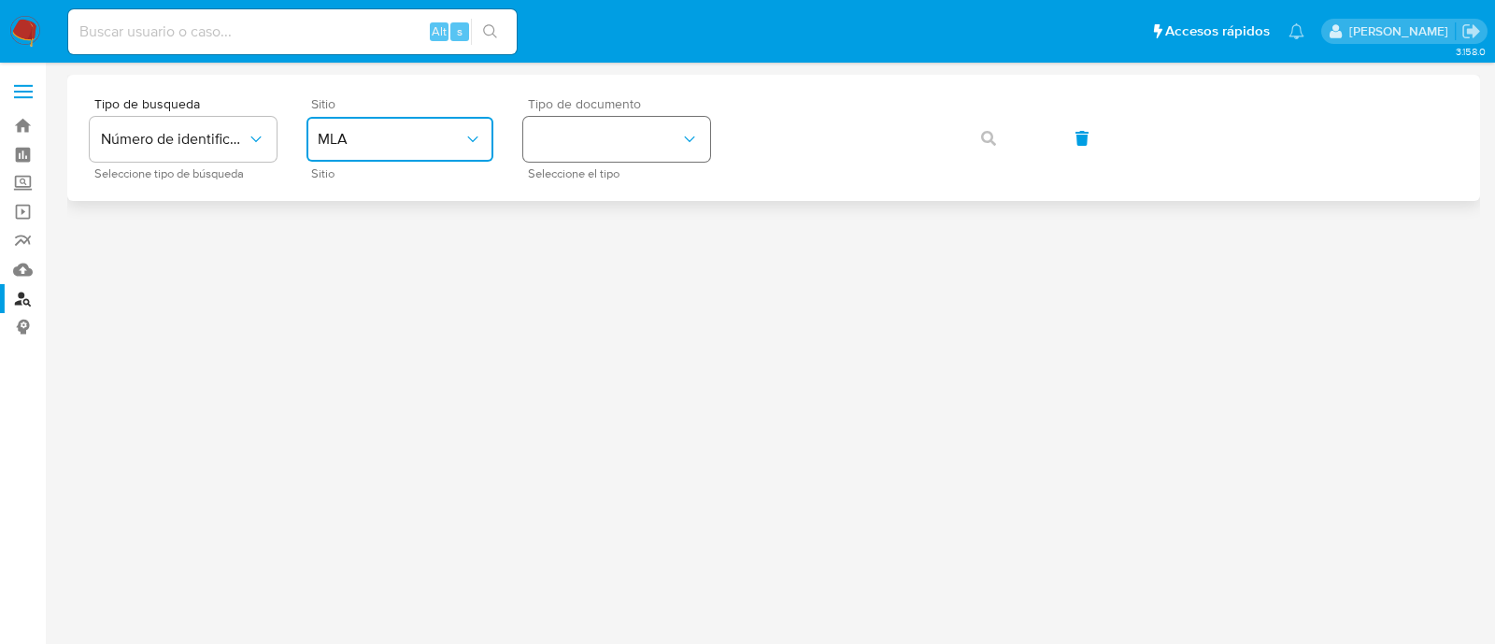
click at [598, 120] on button "identificationType" at bounding box center [616, 139] width 187 height 45
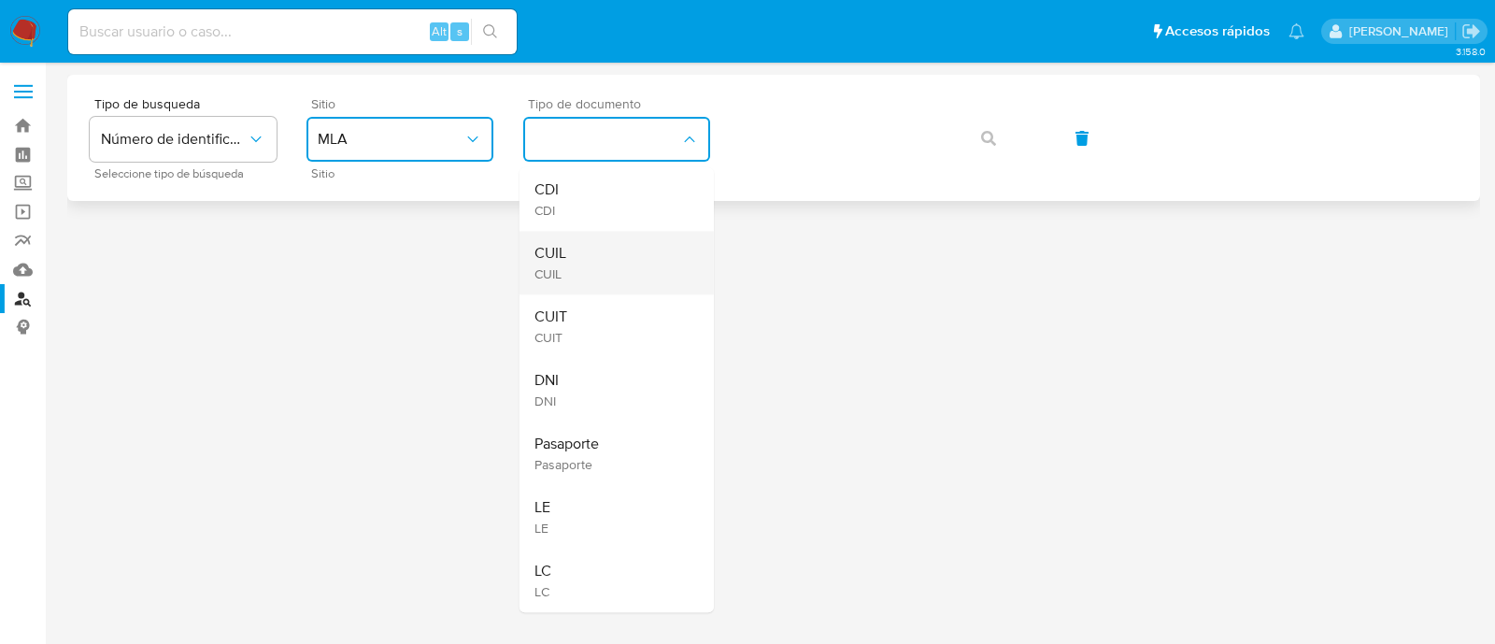
click at [579, 262] on div "CUIL CUIL" at bounding box center [610, 263] width 153 height 64
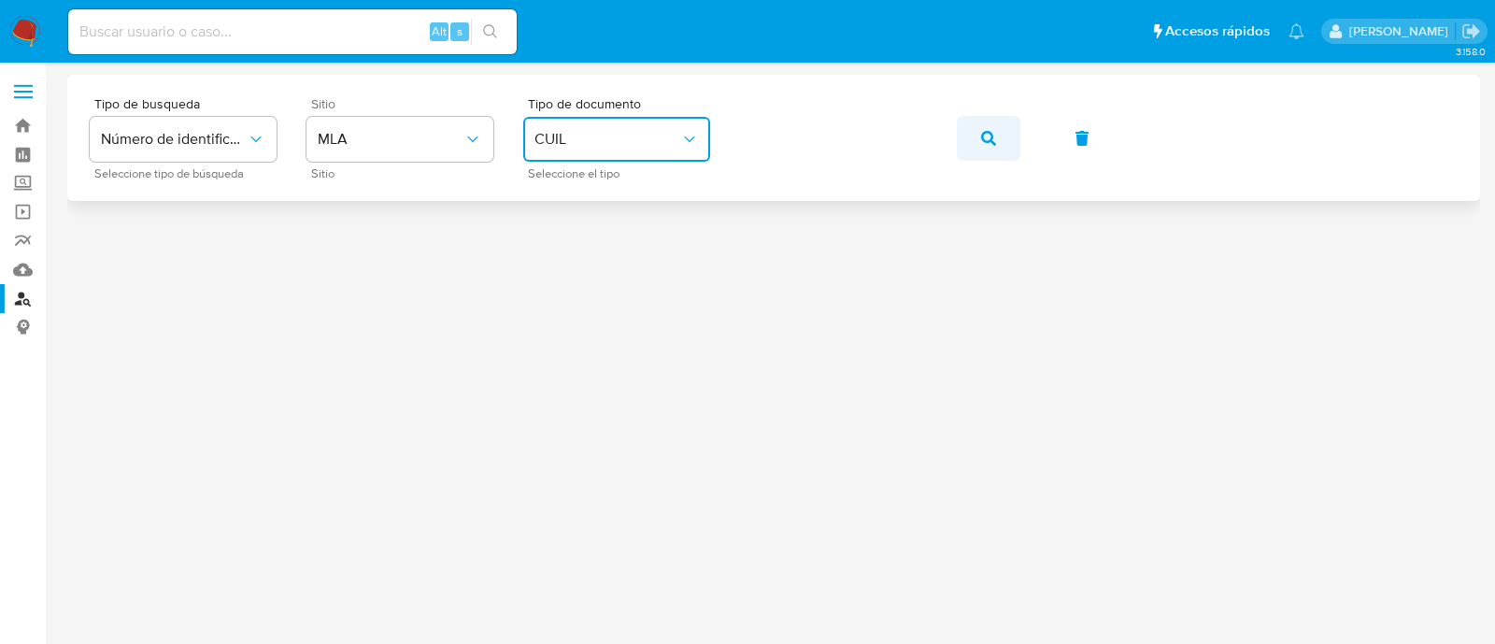
click at [998, 127] on button "button" at bounding box center [989, 138] width 64 height 45
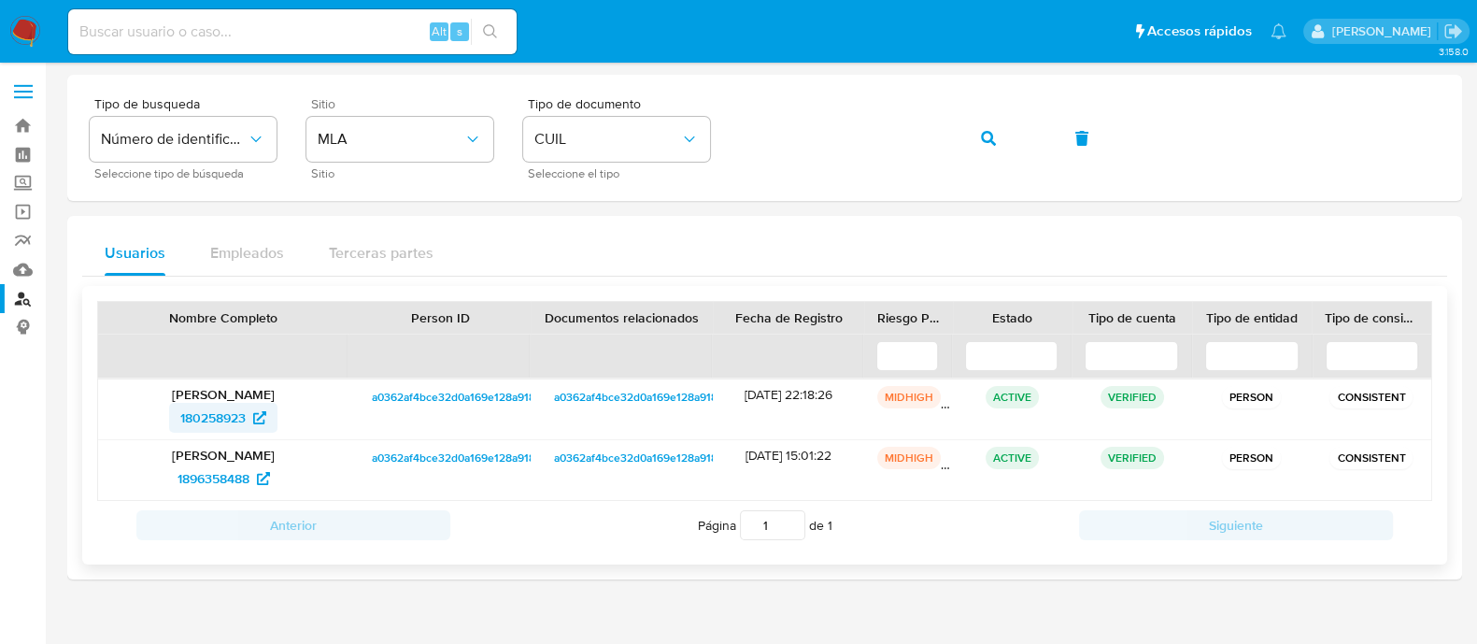
click at [214, 414] on span "180258923" at bounding box center [212, 418] width 65 height 30
click at [1016, 147] on button "button" at bounding box center [989, 138] width 64 height 45
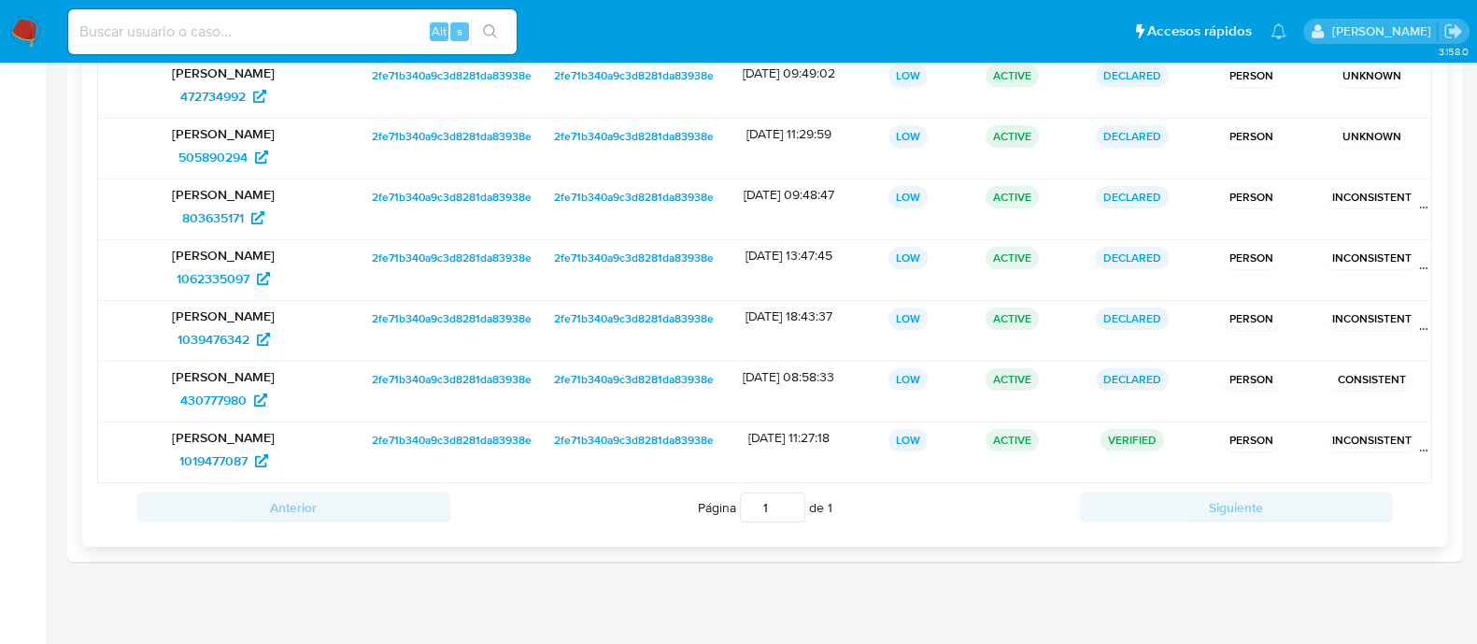
scroll to position [157, 0]
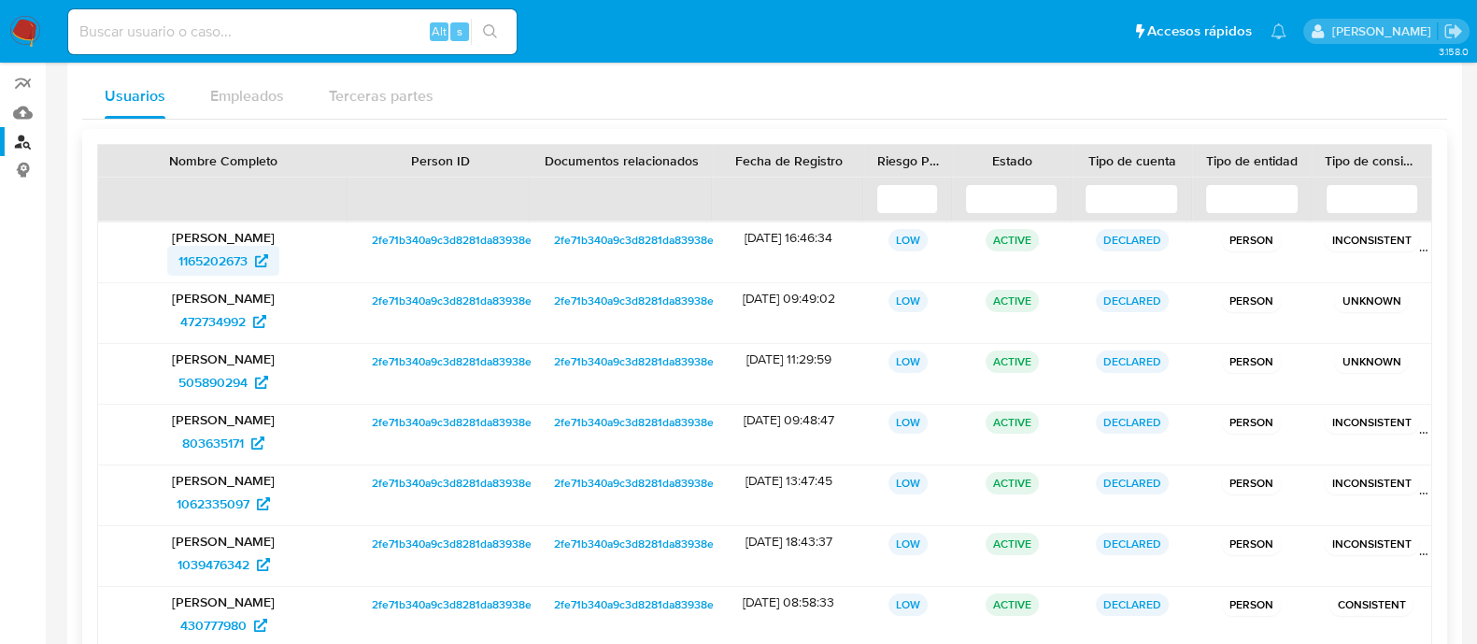
click at [197, 246] on span "1165202673" at bounding box center [212, 261] width 69 height 30
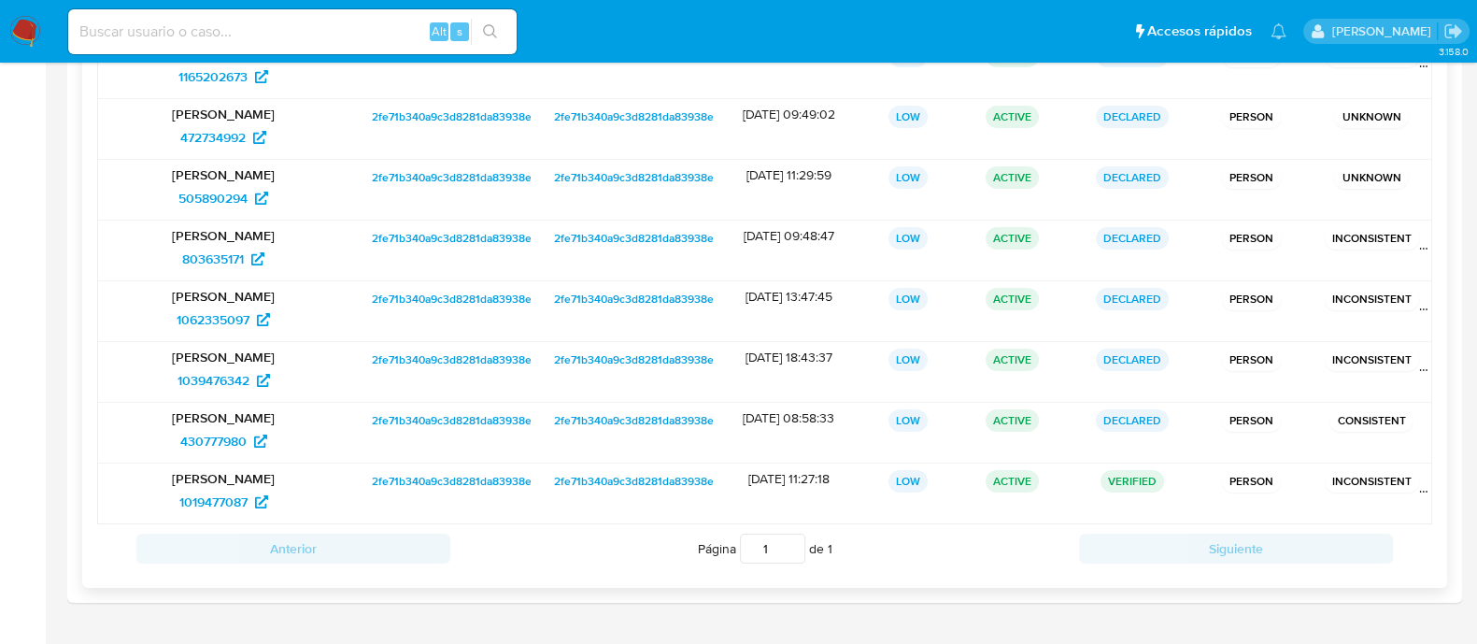
scroll to position [391, 0]
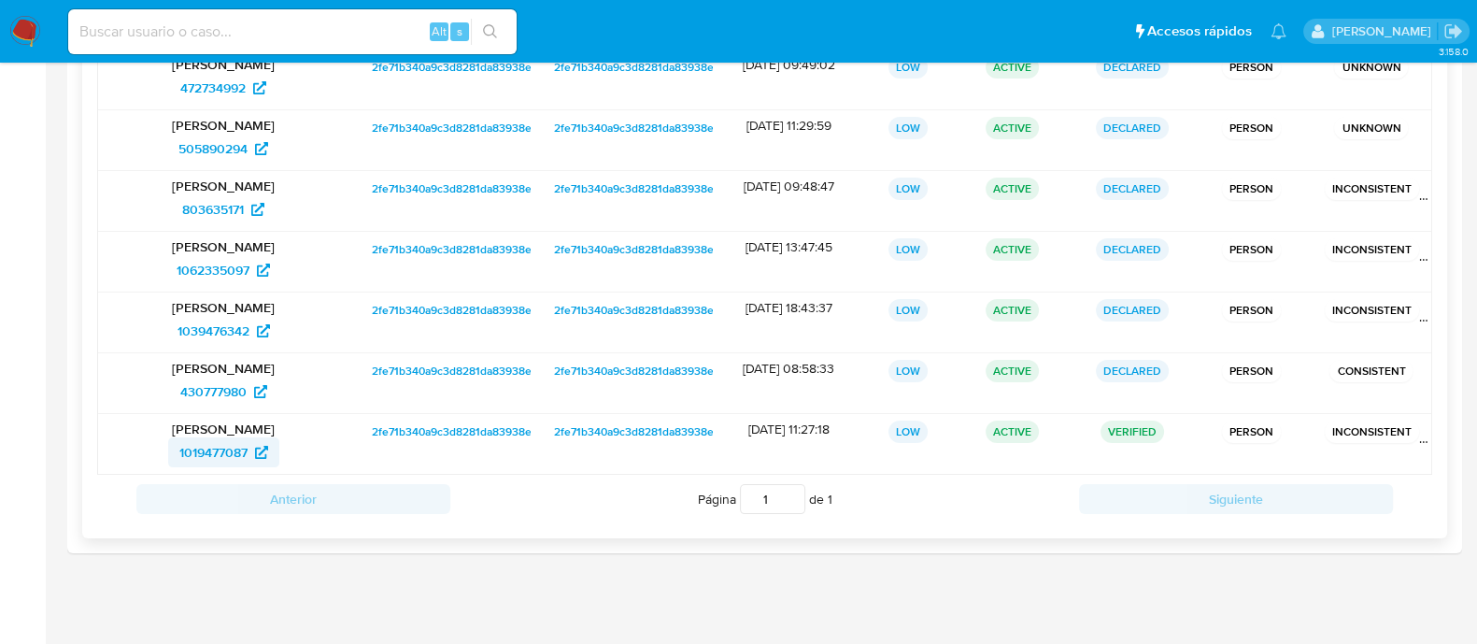
click at [201, 443] on span "1019477087" at bounding box center [213, 452] width 68 height 30
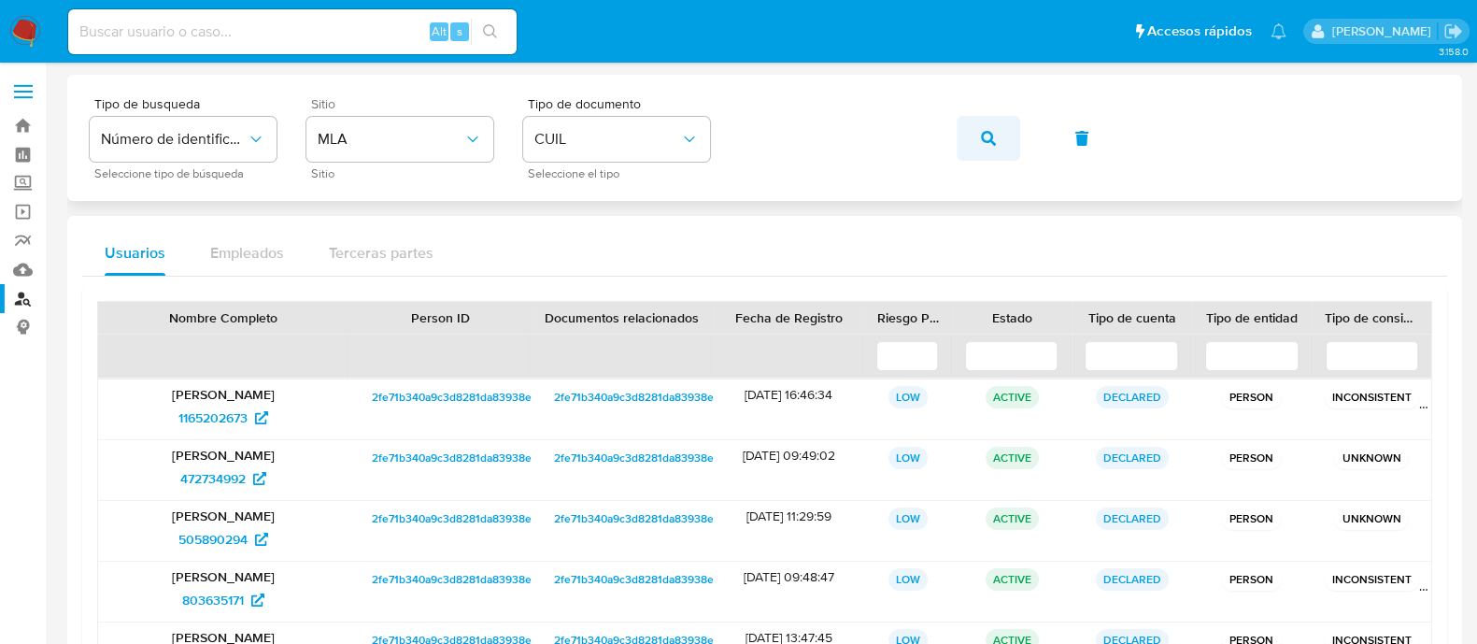
click at [974, 128] on button "button" at bounding box center [989, 138] width 64 height 45
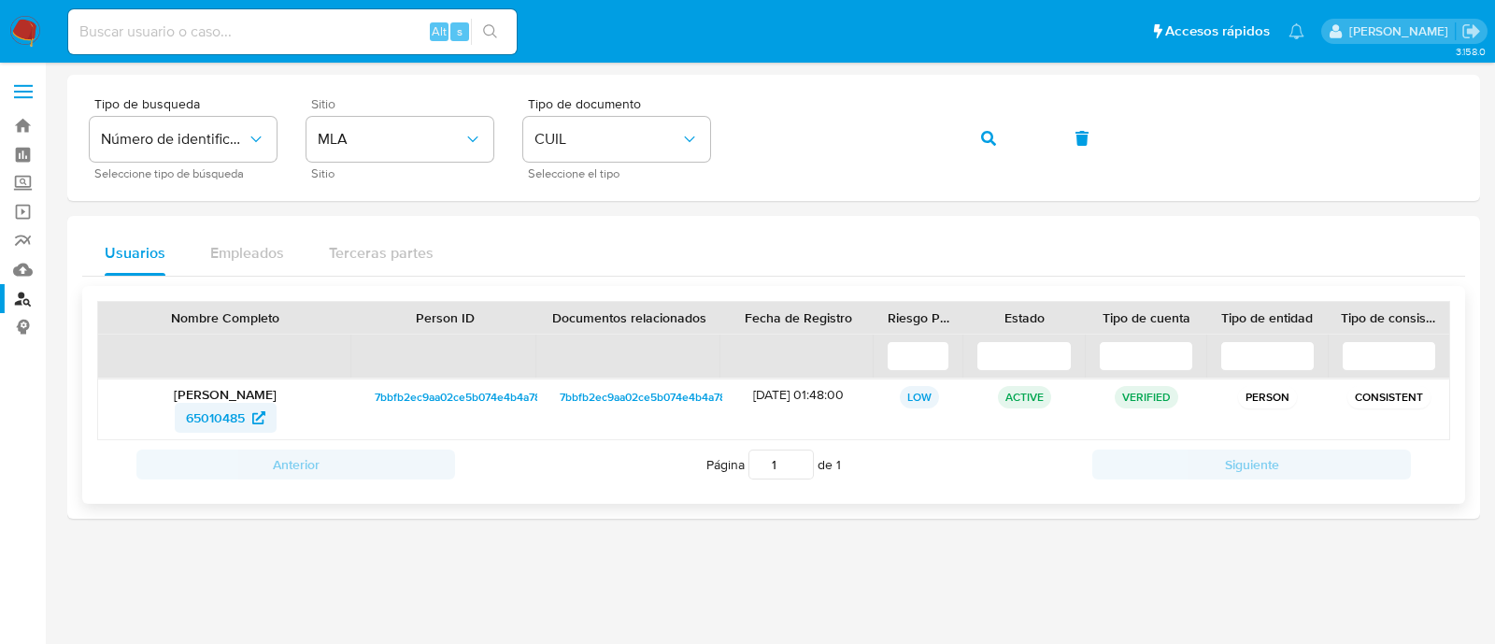
click at [222, 409] on span "65010485" at bounding box center [215, 418] width 59 height 30
click at [1003, 144] on button "button" at bounding box center [989, 138] width 64 height 45
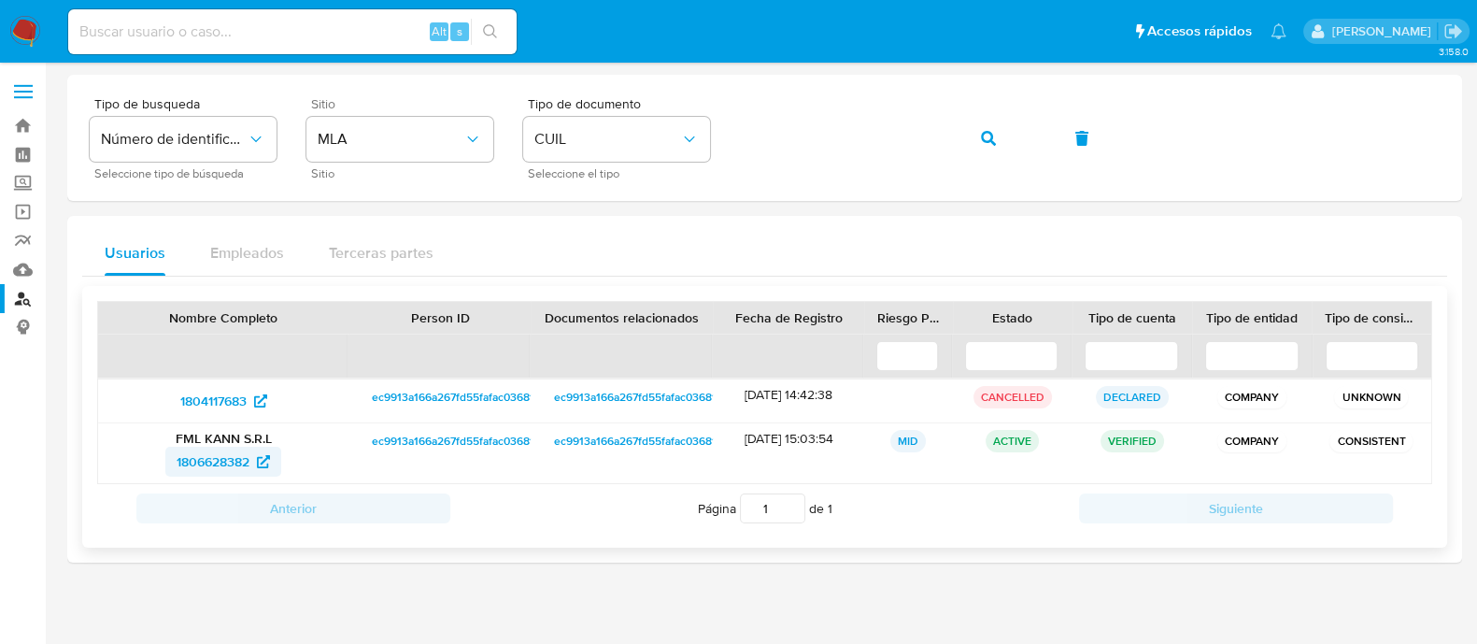
click at [224, 458] on span "1806628382" at bounding box center [213, 462] width 73 height 30
click at [994, 143] on icon "button" at bounding box center [988, 138] width 15 height 15
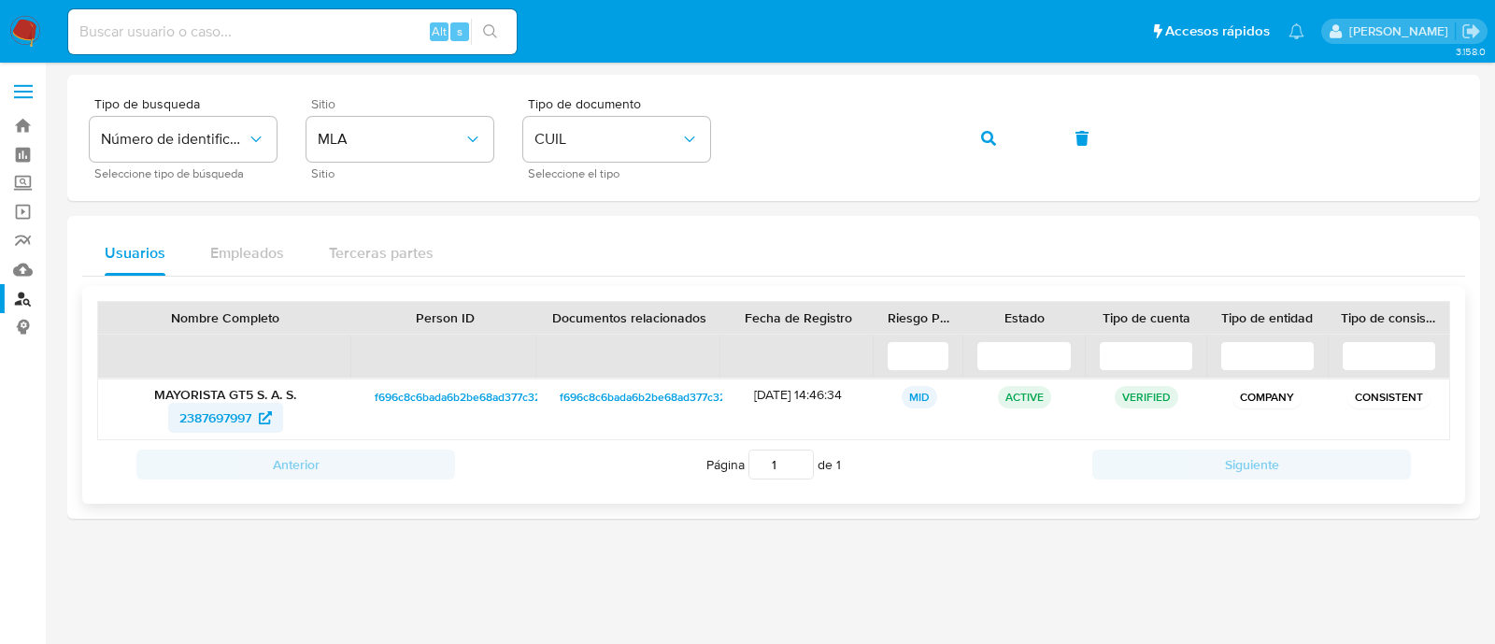
click at [179, 408] on span "2387697997" at bounding box center [215, 418] width 72 height 30
click at [995, 142] on button "button" at bounding box center [989, 138] width 64 height 45
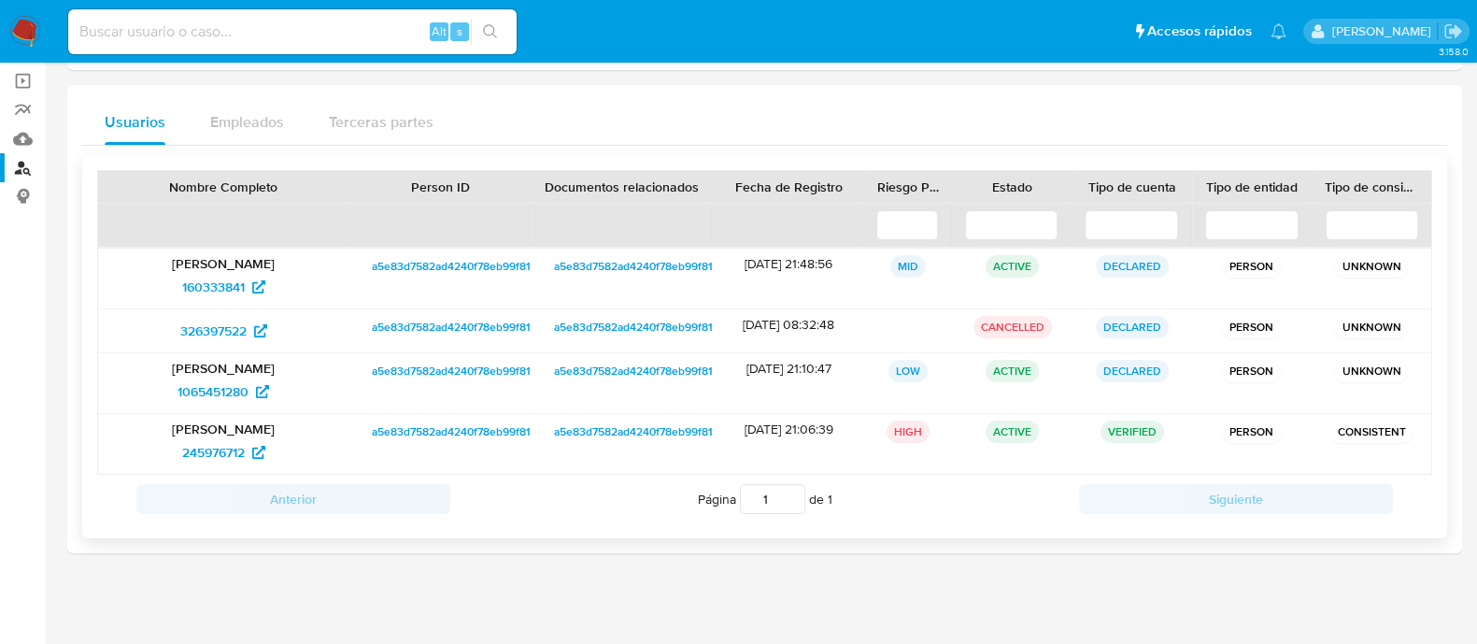
scroll to position [132, 0]
click at [220, 390] on span "1065451280" at bounding box center [213, 391] width 71 height 30
click at [212, 446] on span "245976712" at bounding box center [213, 451] width 63 height 30
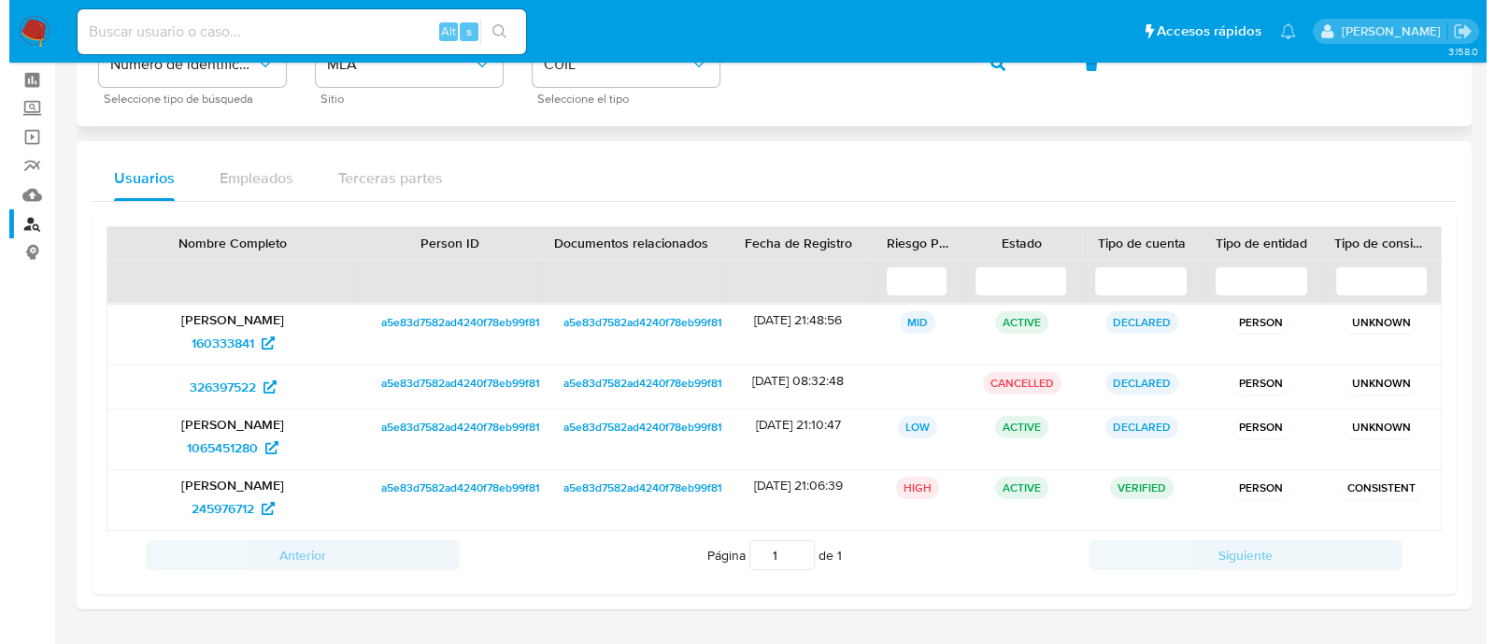
scroll to position [0, 0]
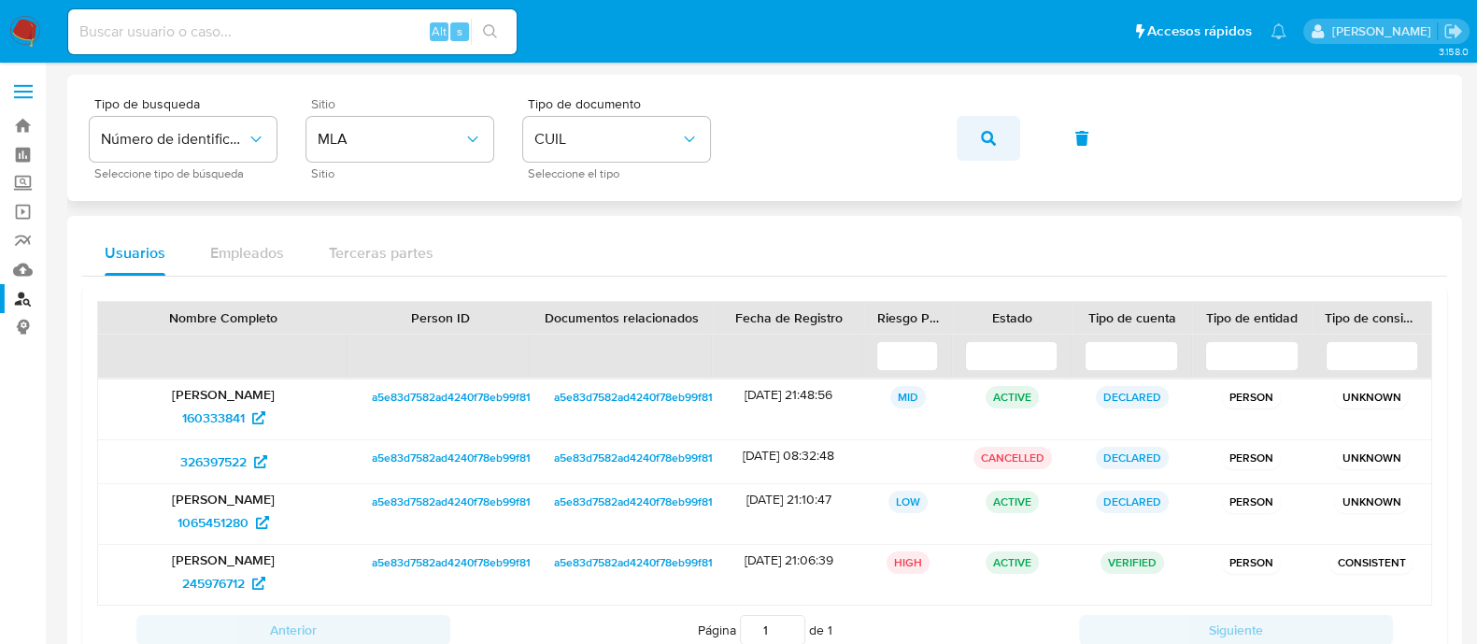
click at [1004, 146] on button "button" at bounding box center [989, 138] width 64 height 45
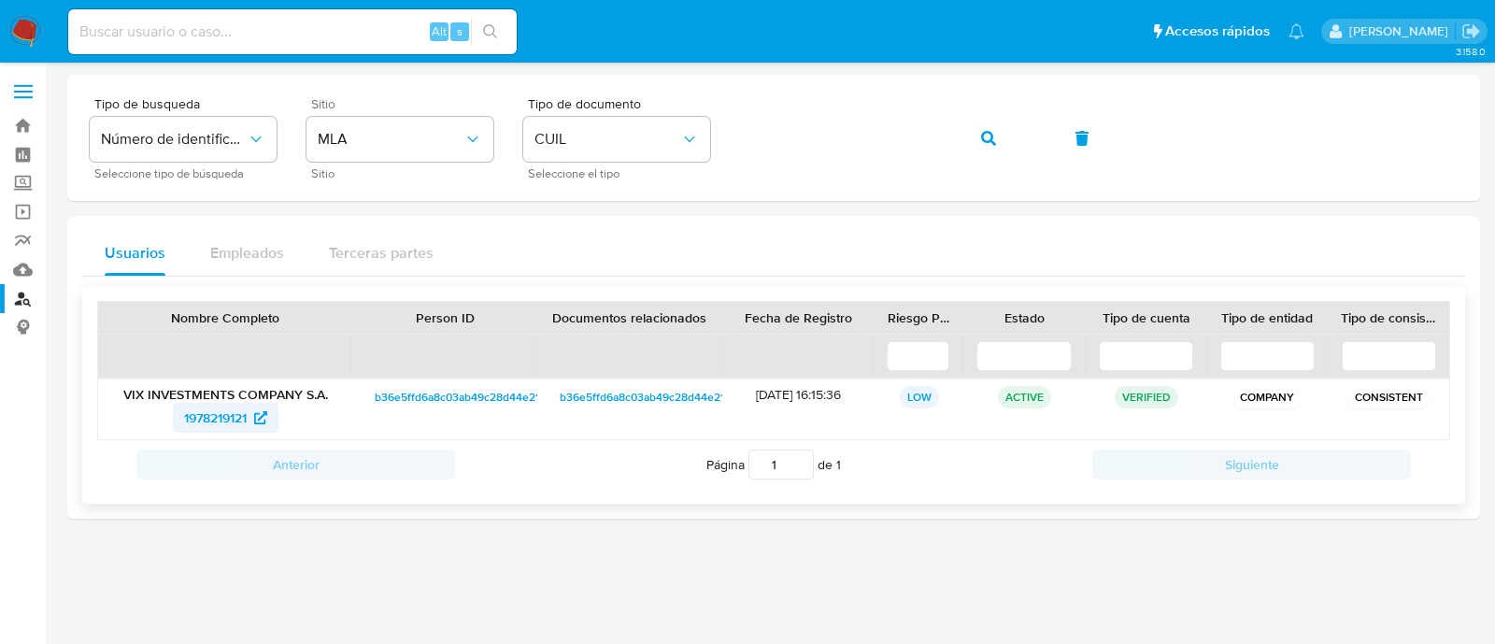
click at [227, 411] on span "1978219121" at bounding box center [215, 418] width 63 height 30
click at [1002, 144] on button "button" at bounding box center [989, 138] width 64 height 45
click at [209, 411] on span "1978219121" at bounding box center [215, 418] width 63 height 30
click at [1003, 134] on button "button" at bounding box center [989, 138] width 64 height 45
click at [226, 411] on span "132167645" at bounding box center [215, 418] width 61 height 30
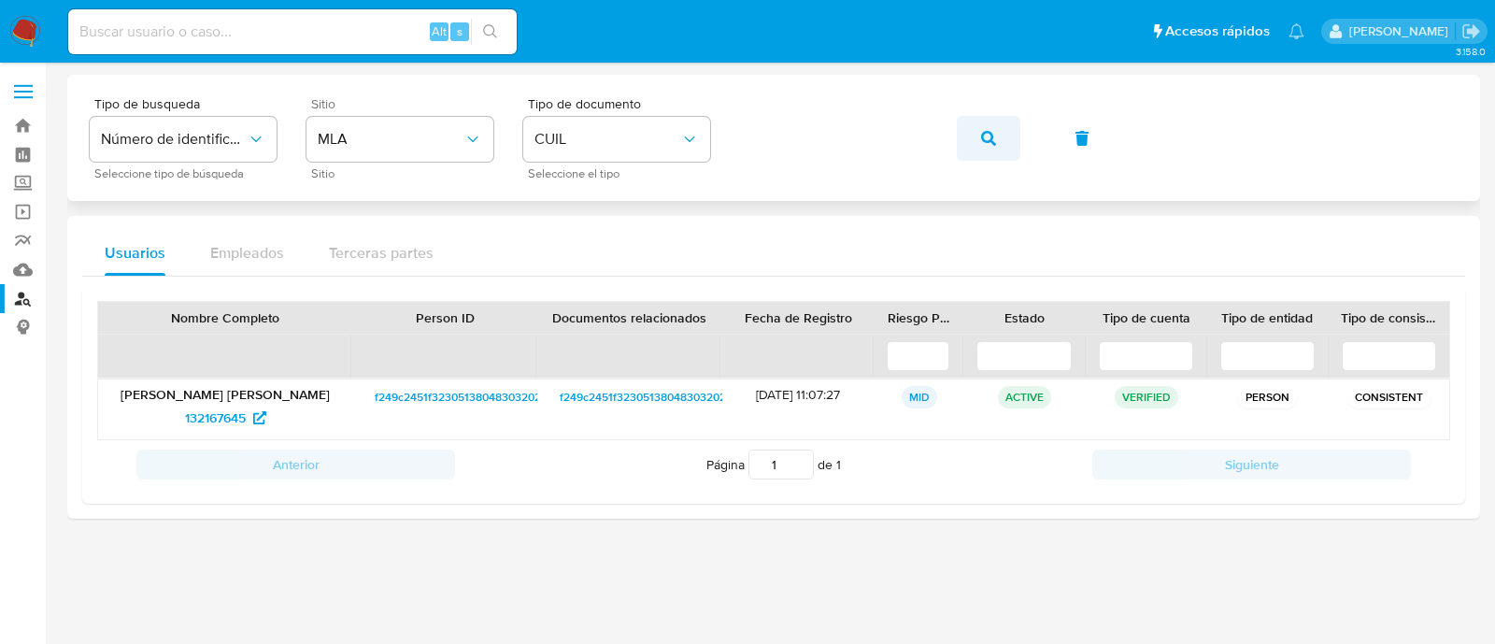
click at [981, 133] on icon "button" at bounding box center [988, 138] width 15 height 15
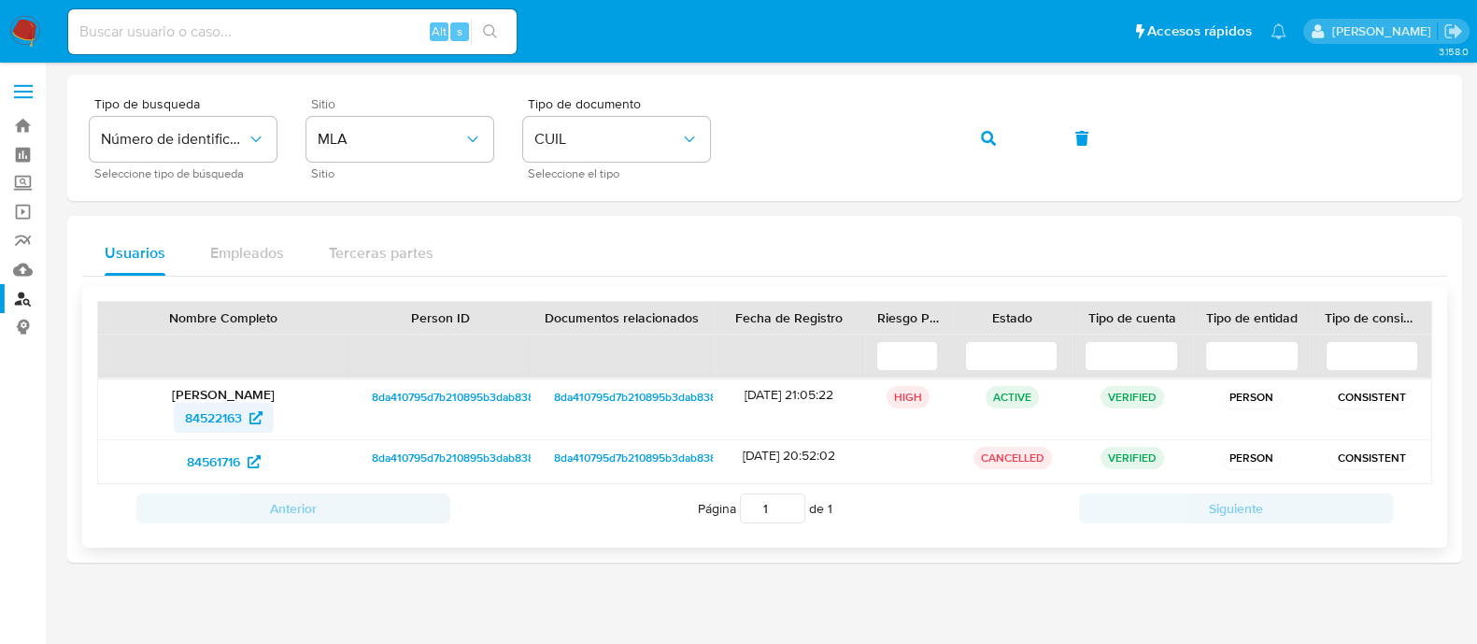
click at [225, 410] on span "84522163" at bounding box center [213, 418] width 57 height 30
click at [984, 135] on icon "button" at bounding box center [988, 138] width 15 height 15
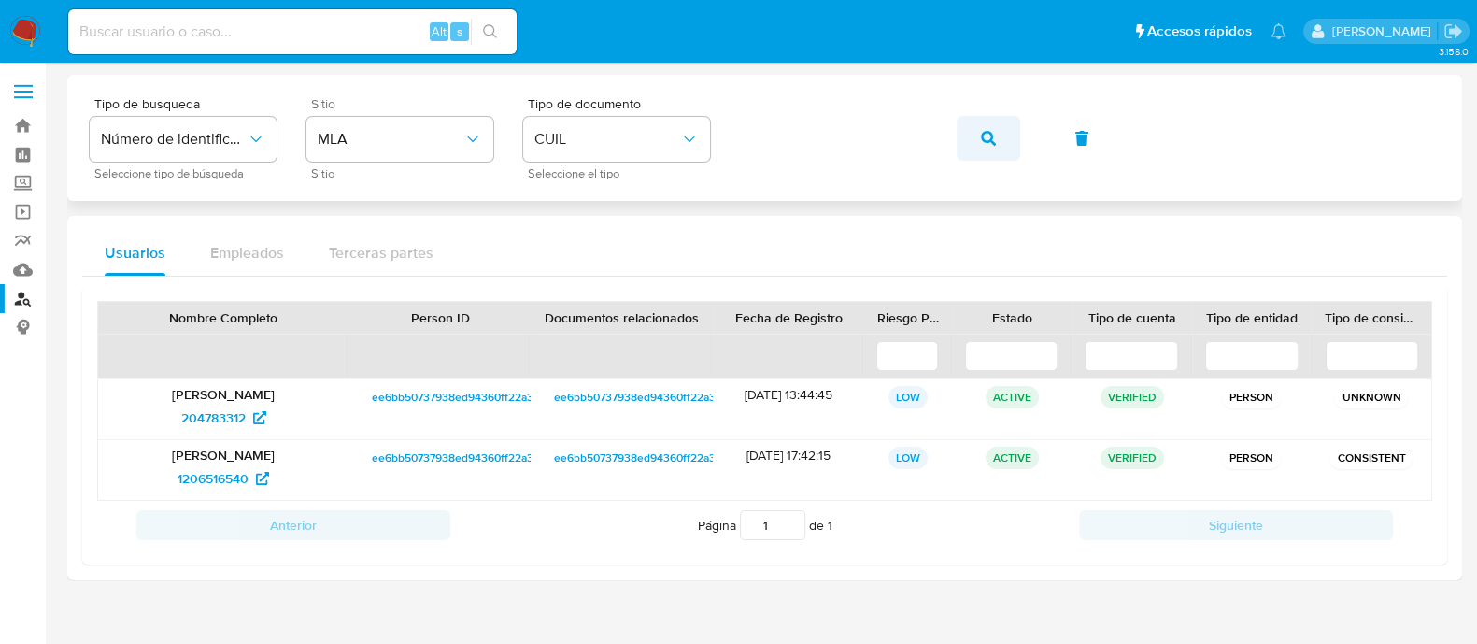
click at [987, 133] on icon "button" at bounding box center [988, 138] width 15 height 15
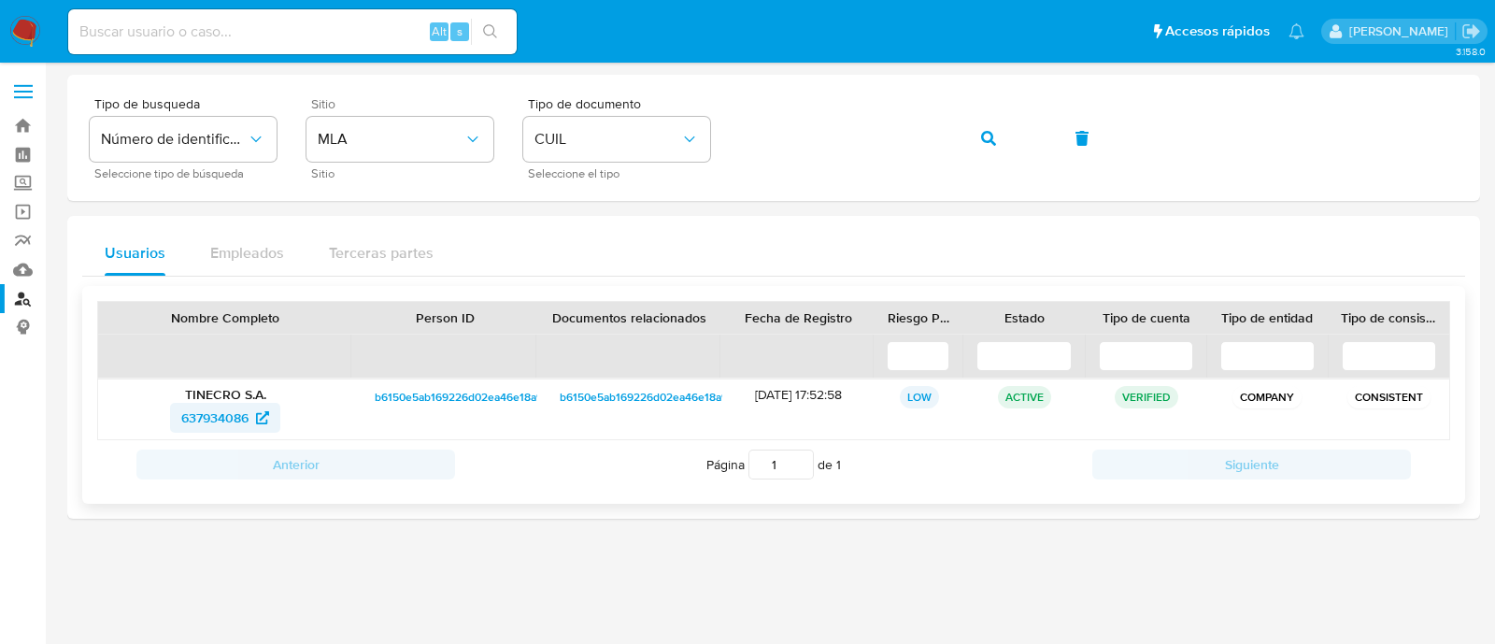
click at [234, 419] on span "637934086" at bounding box center [214, 418] width 67 height 30
click at [17, 271] on link "Mulan" at bounding box center [111, 269] width 222 height 29
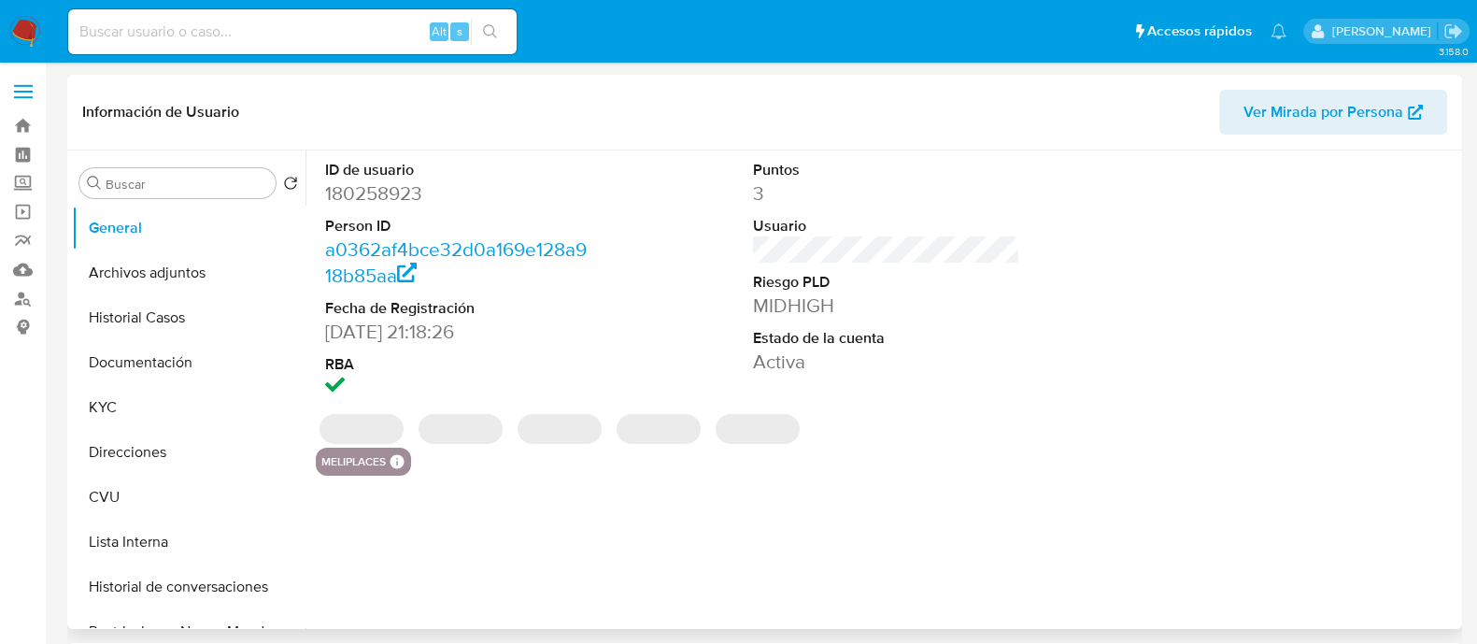
select select "10"
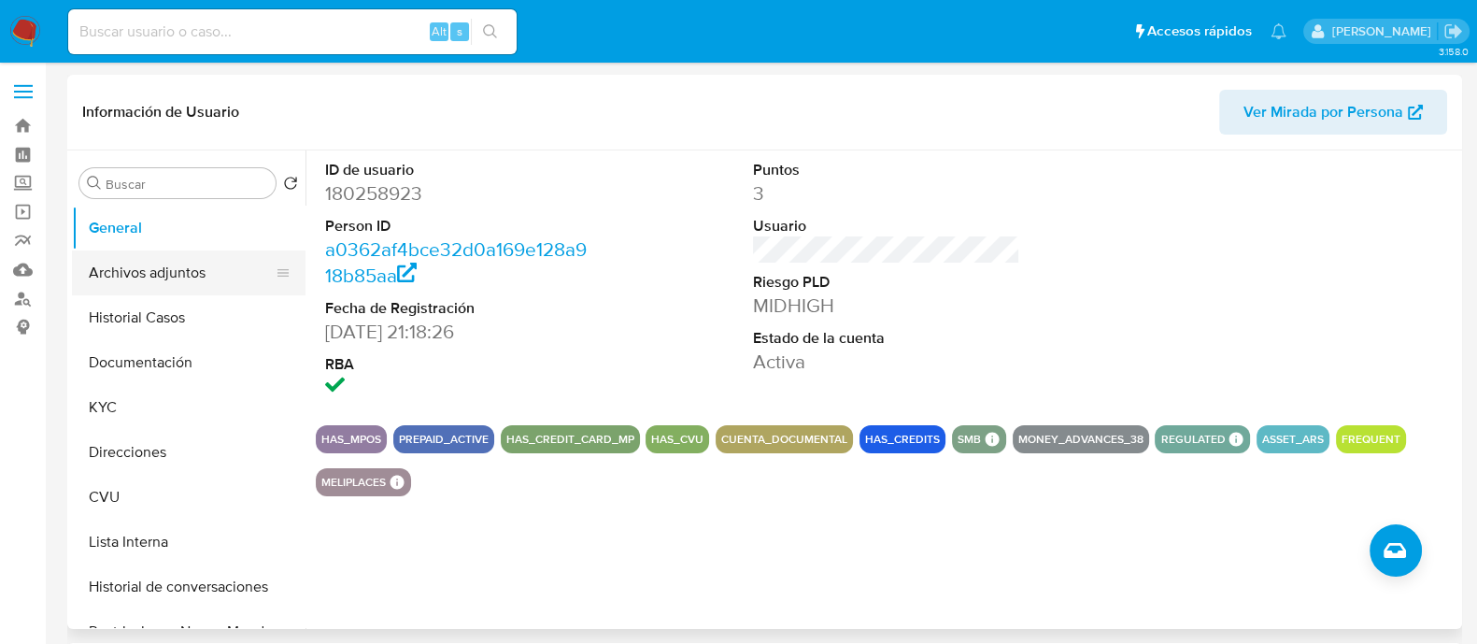
click at [166, 292] on button "Archivos adjuntos" at bounding box center [181, 272] width 219 height 45
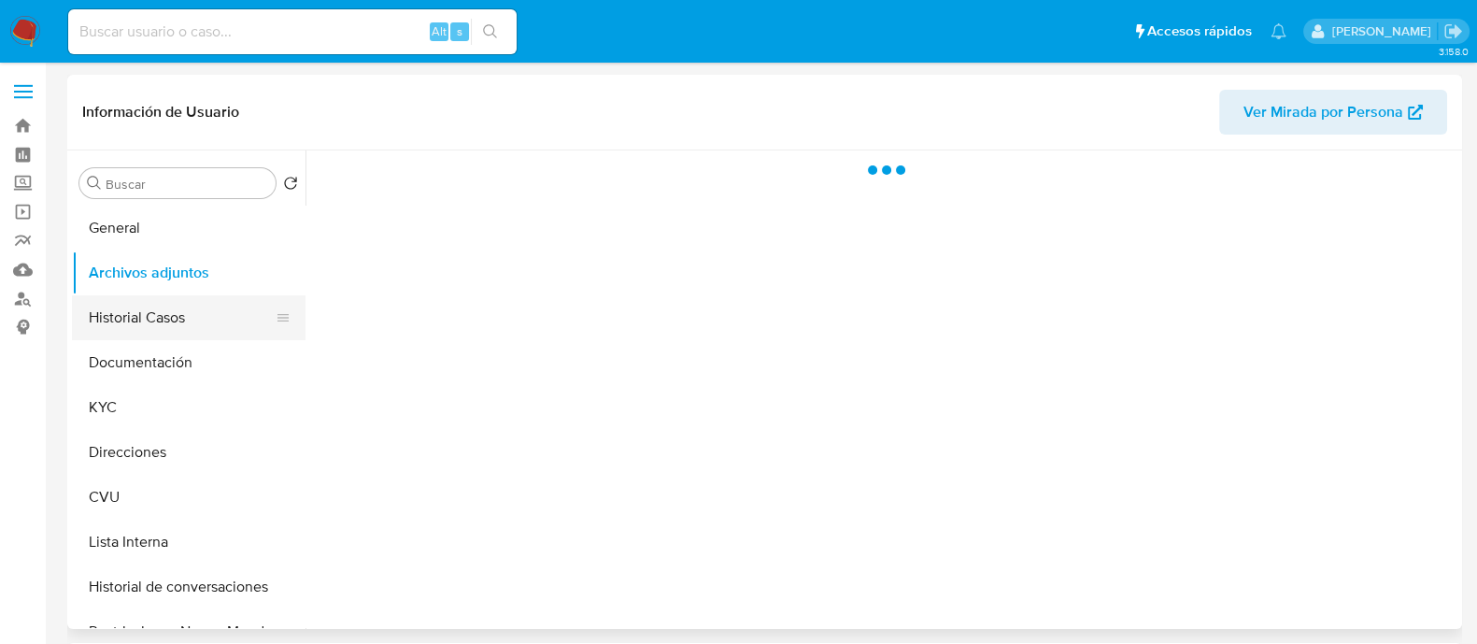
click at [159, 313] on button "Historial Casos" at bounding box center [181, 317] width 219 height 45
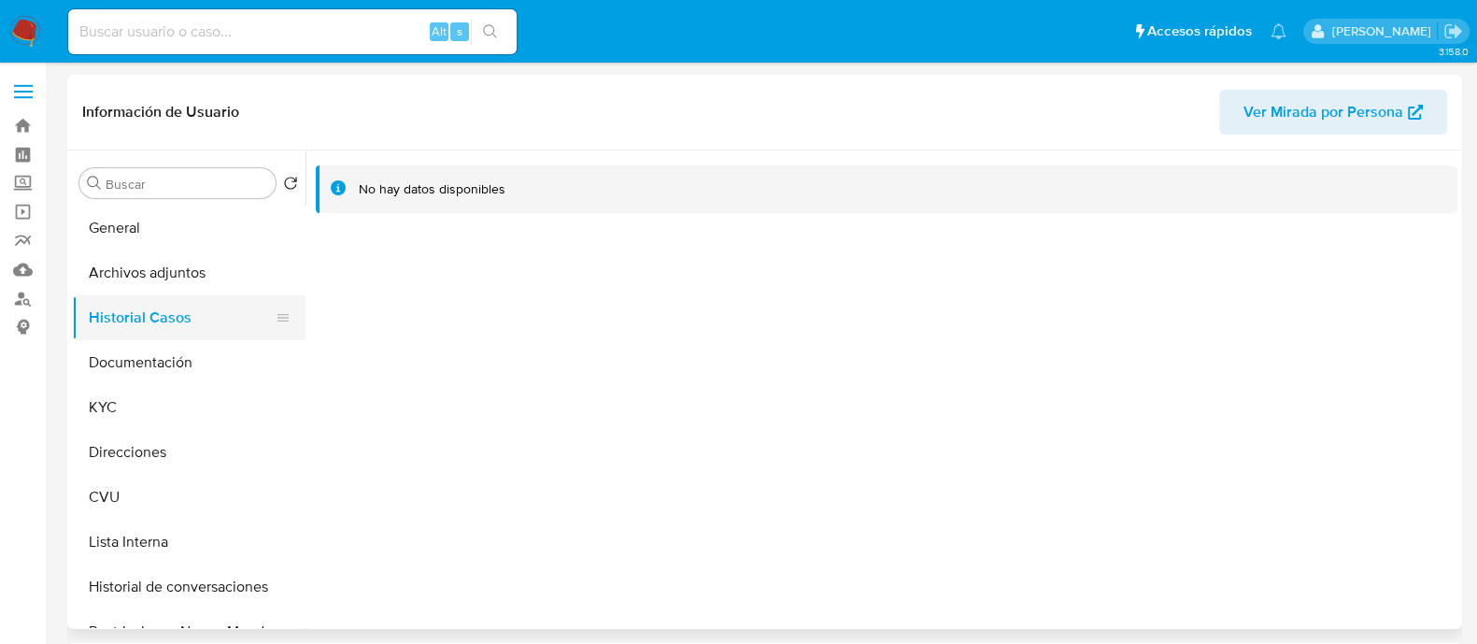
click at [159, 312] on button "Historial Casos" at bounding box center [181, 317] width 219 height 45
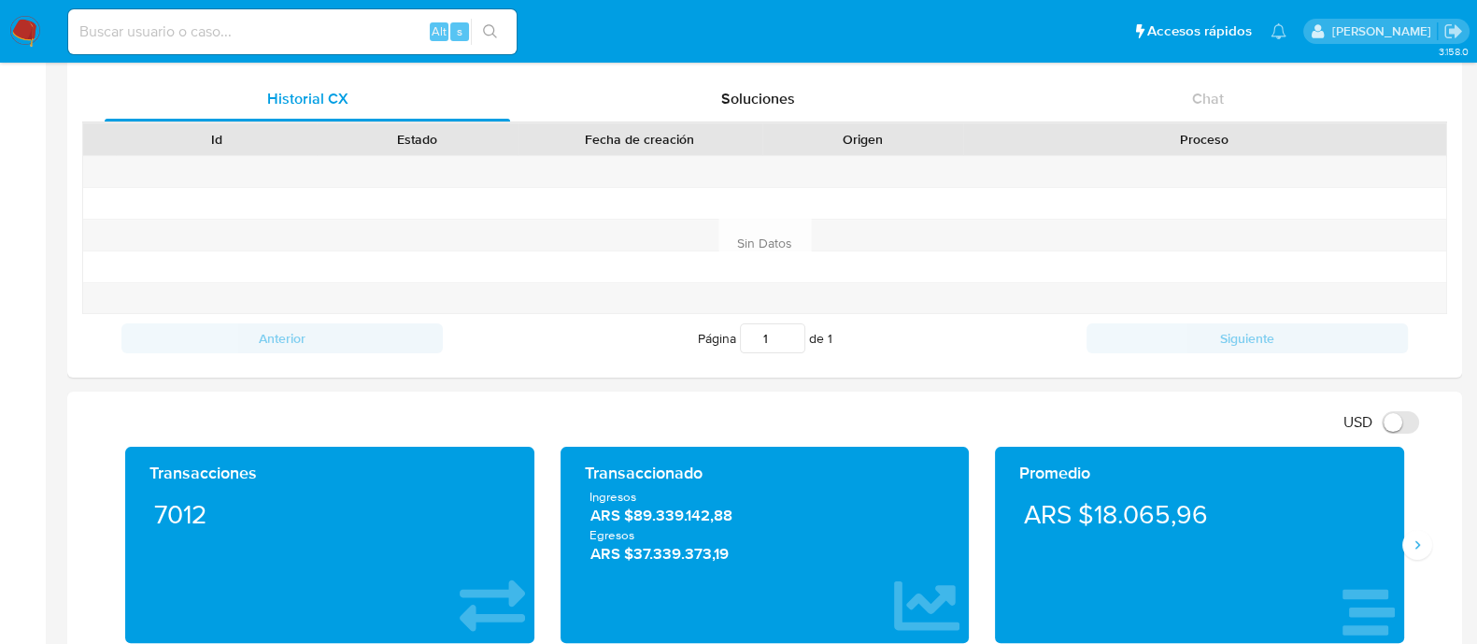
scroll to position [817, 0]
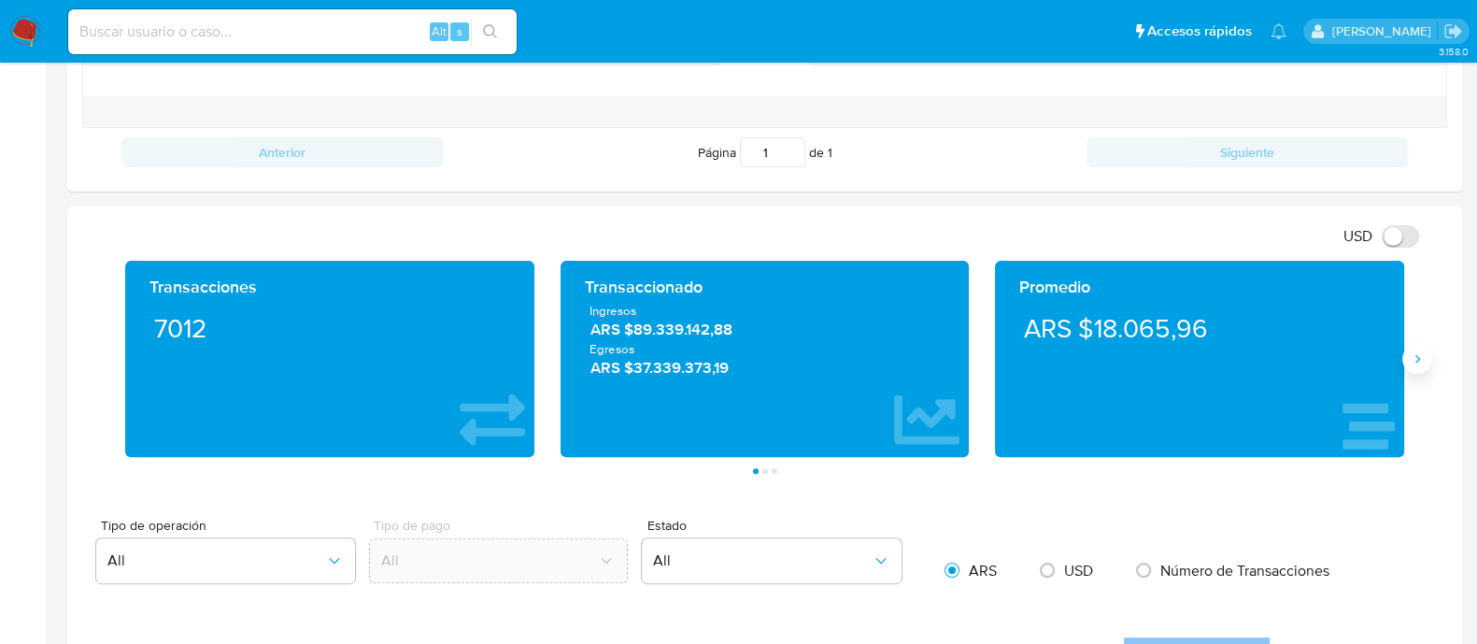
click at [1419, 364] on button "Siguiente" at bounding box center [1417, 359] width 30 height 30
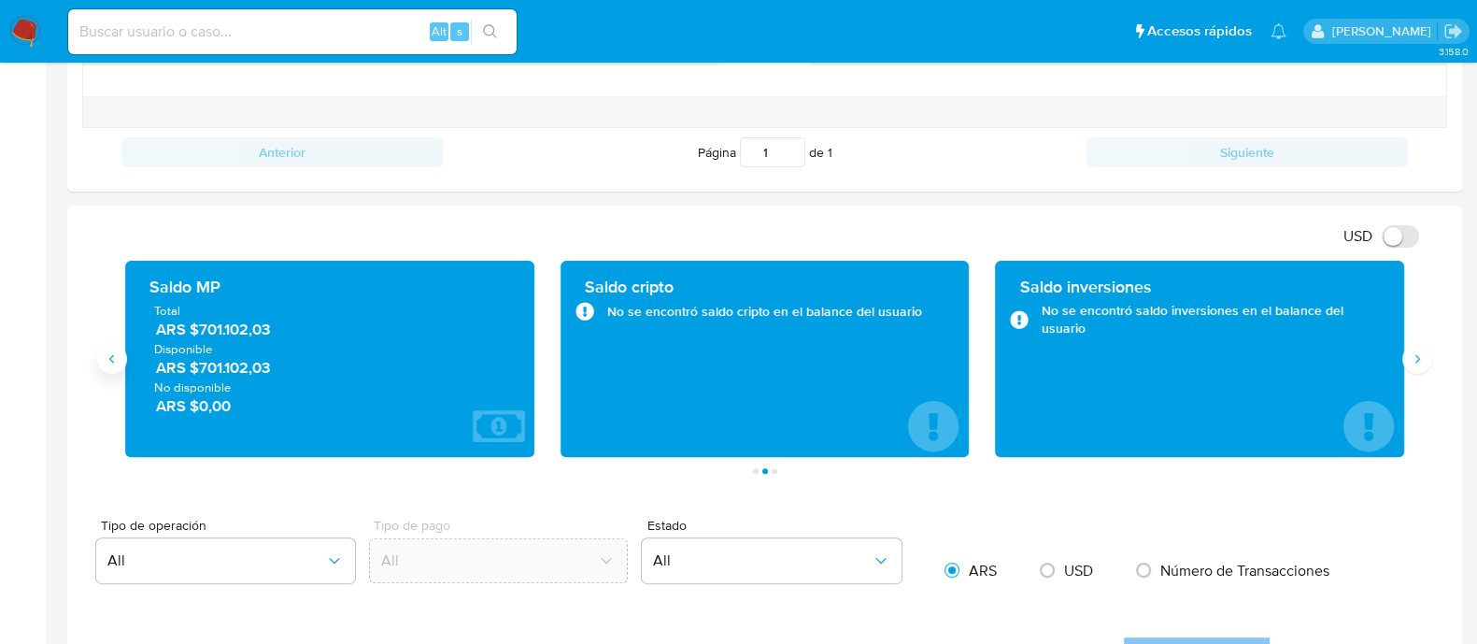
click at [110, 363] on icon "Anterior" at bounding box center [112, 358] width 15 height 15
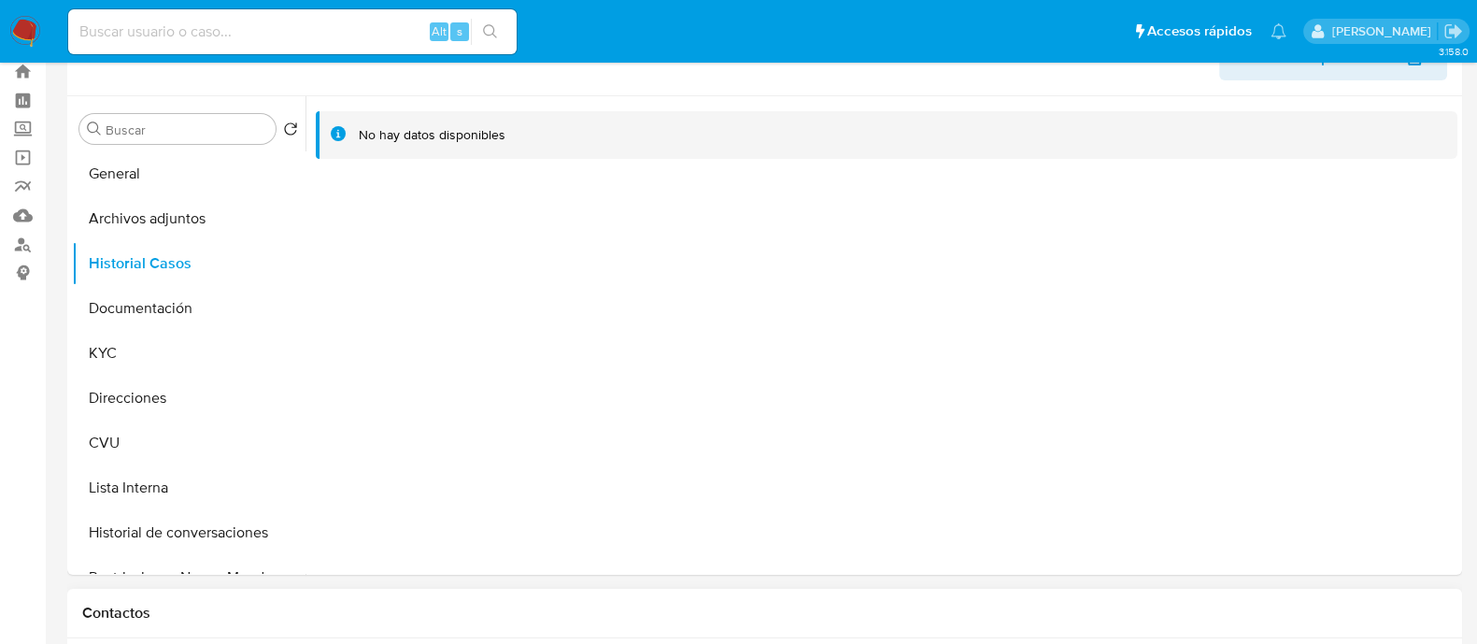
scroll to position [0, 0]
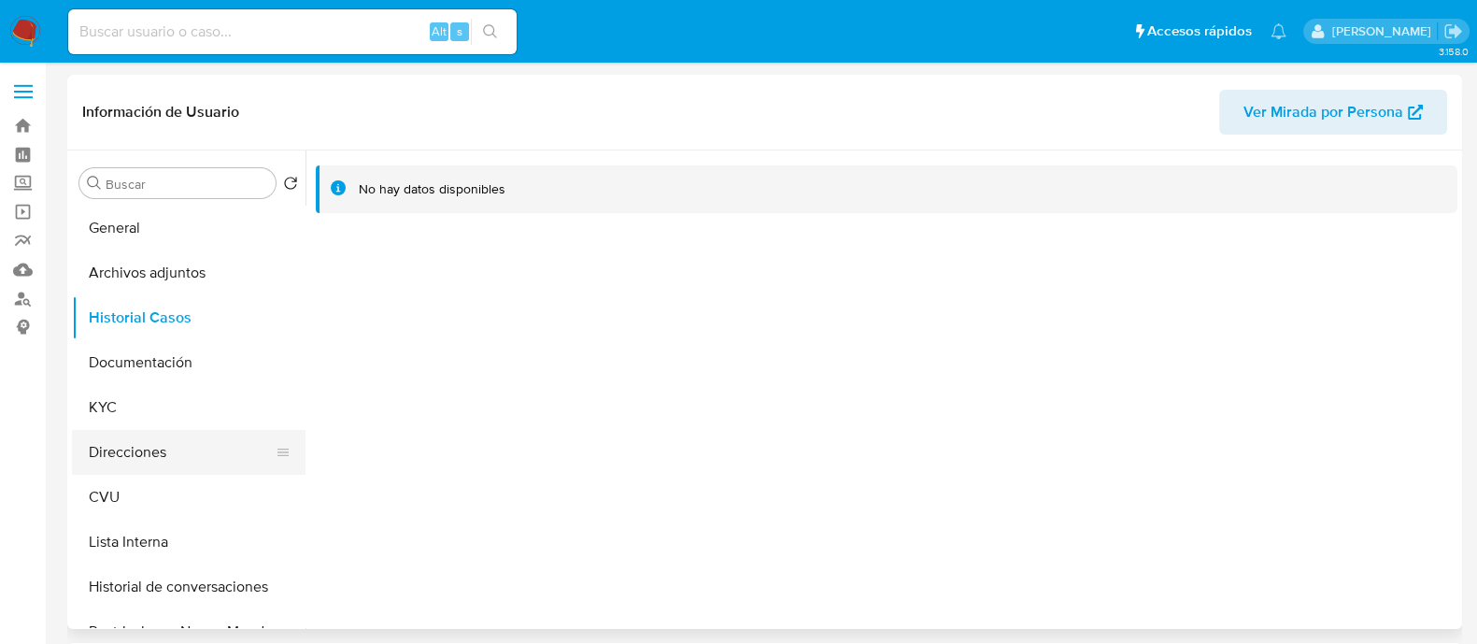
click at [149, 455] on button "Direcciones" at bounding box center [181, 452] width 219 height 45
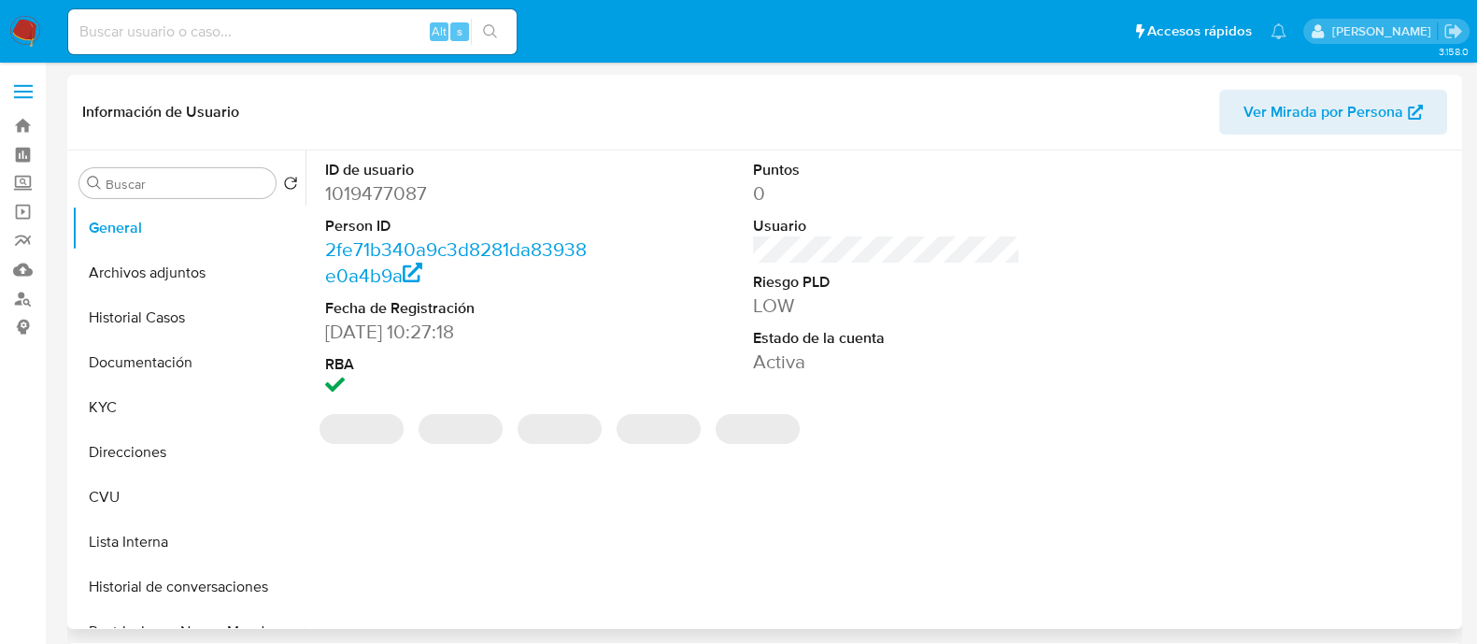
select select "10"
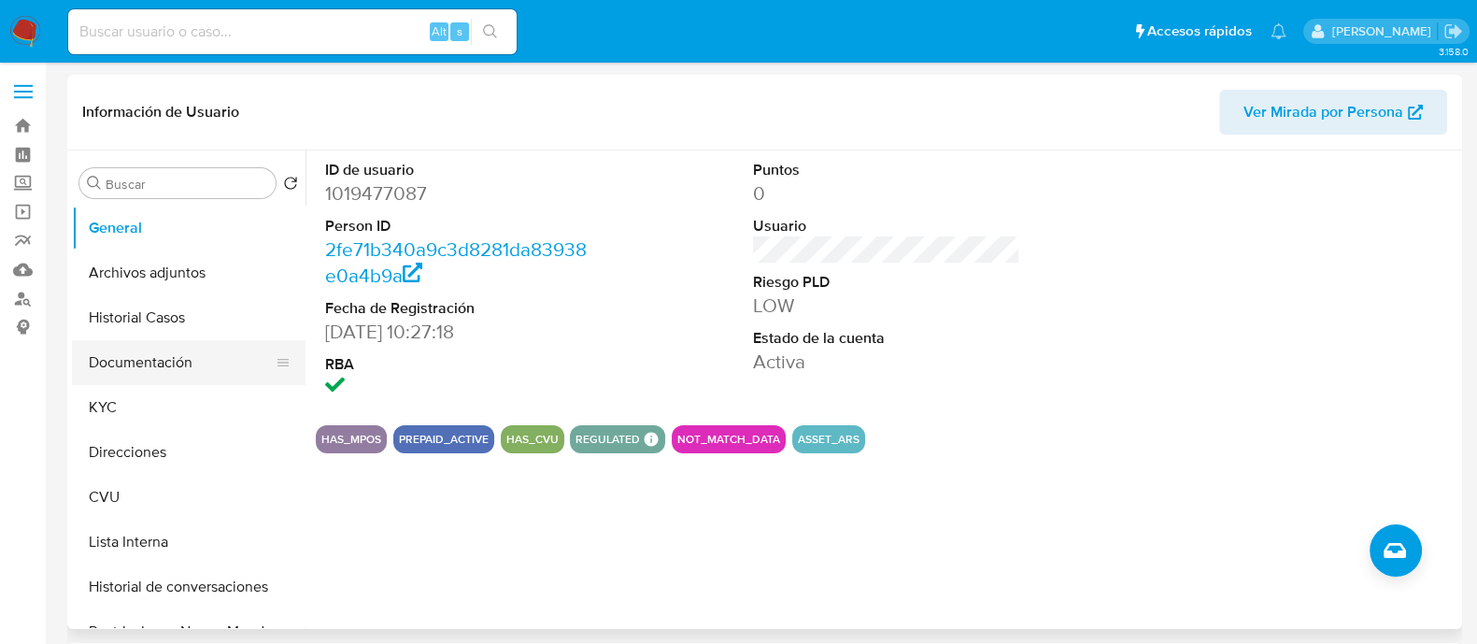
click at [140, 367] on button "Documentación" at bounding box center [181, 362] width 219 height 45
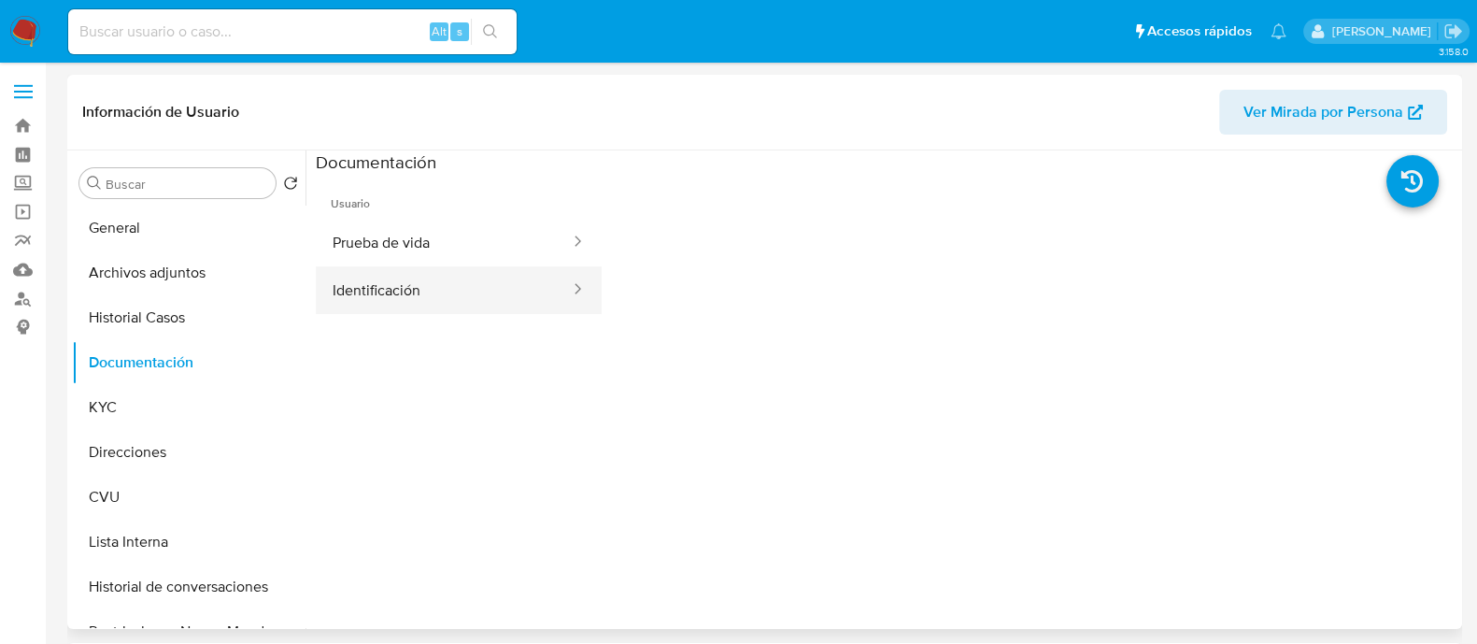
click at [373, 307] on button "Identificación" at bounding box center [444, 290] width 256 height 48
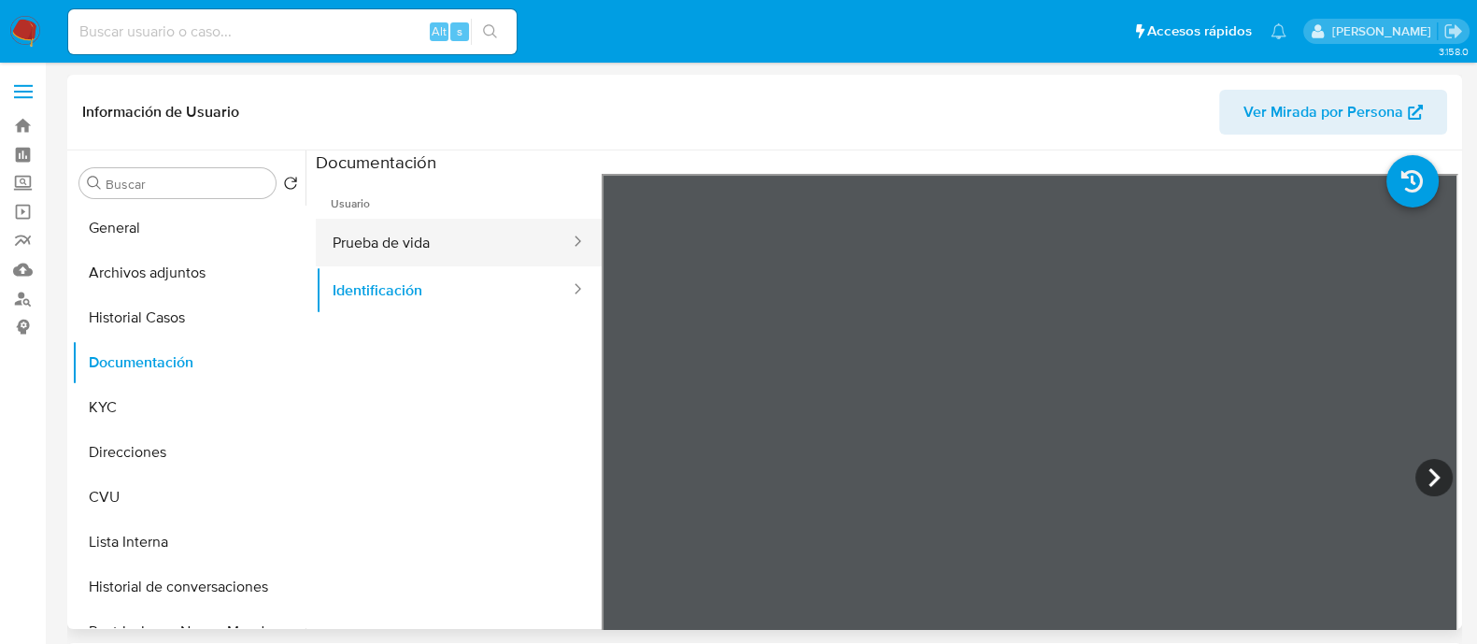
click at [400, 262] on button "Prueba de vida" at bounding box center [444, 243] width 256 height 48
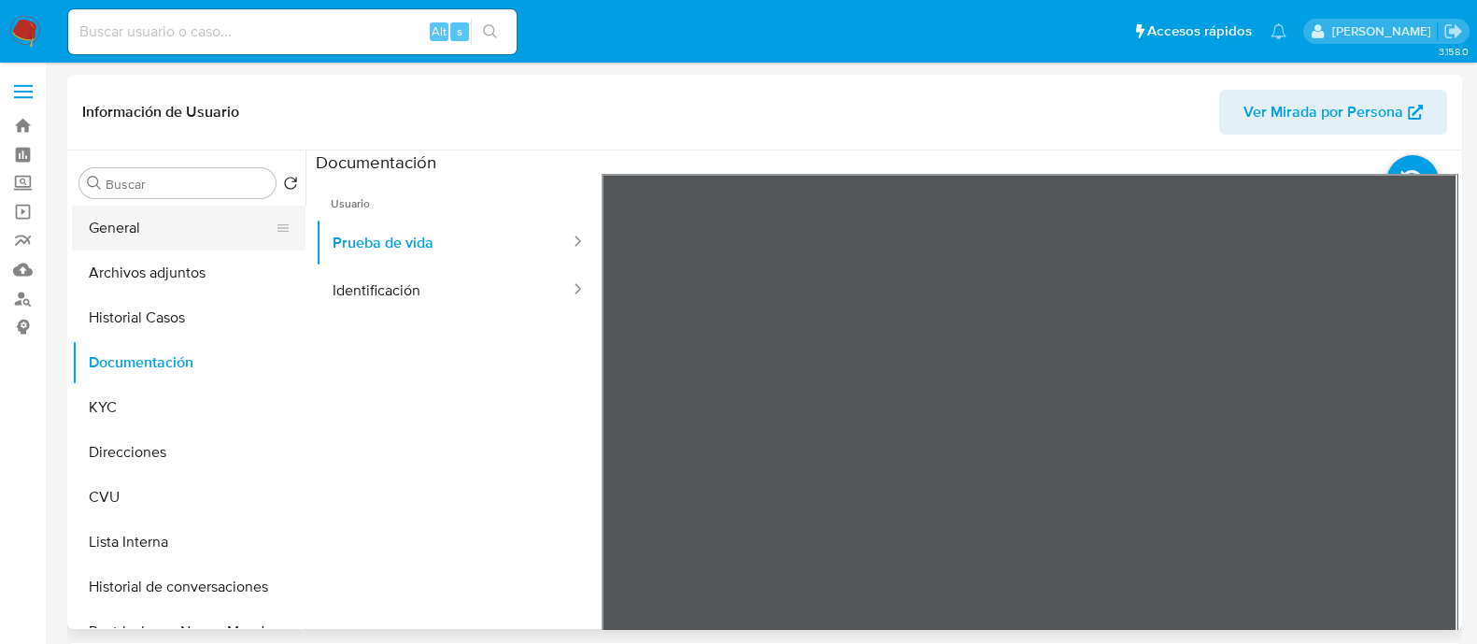
click at [163, 240] on button "General" at bounding box center [181, 228] width 219 height 45
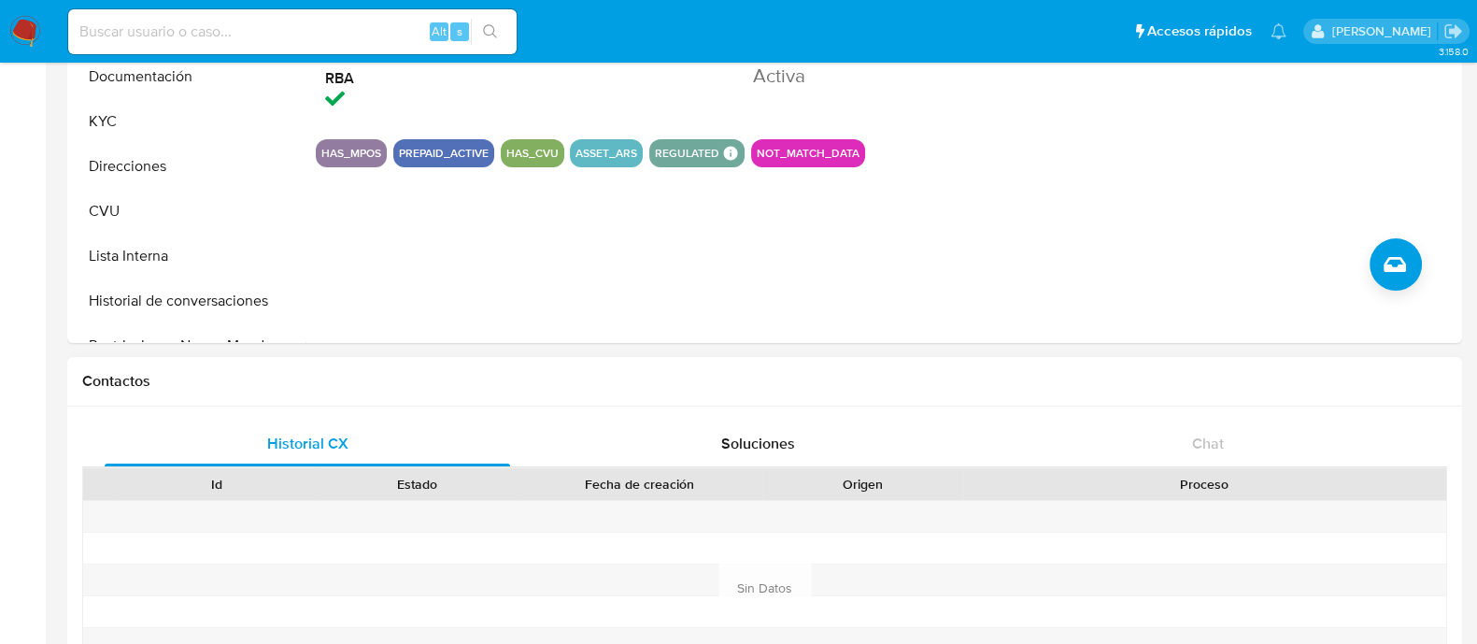
scroll to position [143, 0]
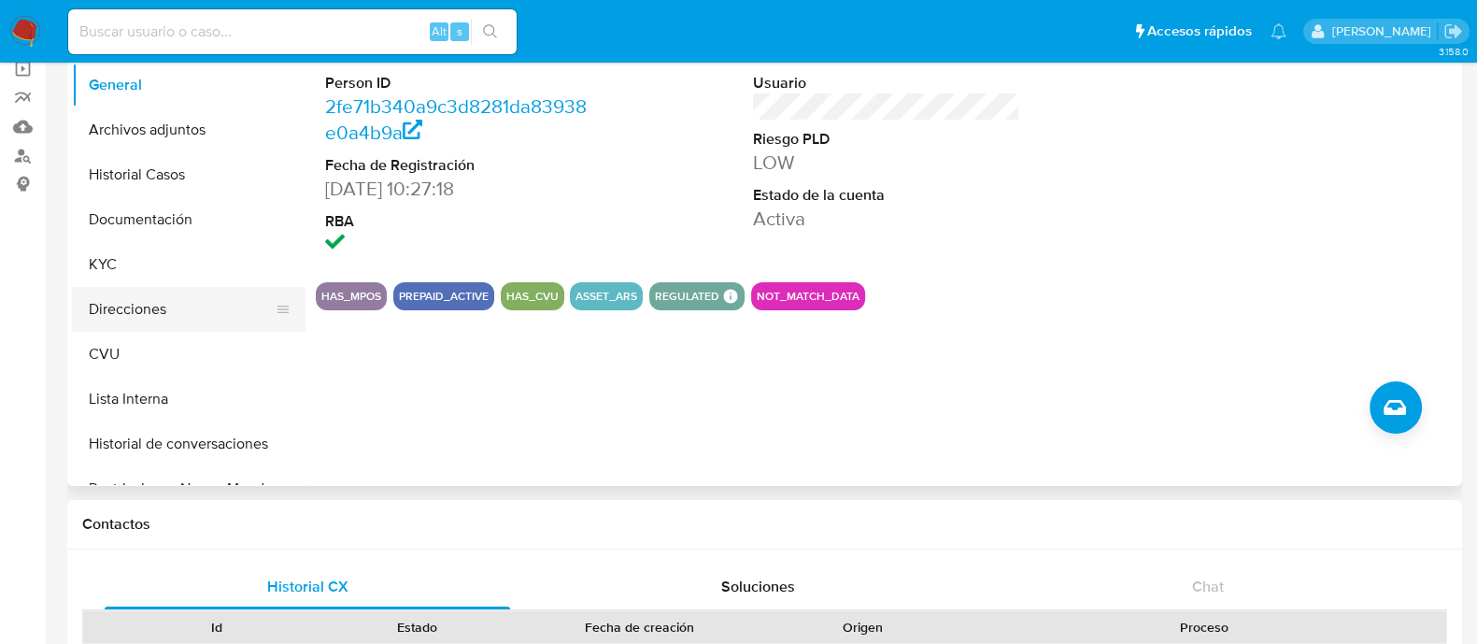
click at [145, 311] on button "Direcciones" at bounding box center [181, 309] width 219 height 45
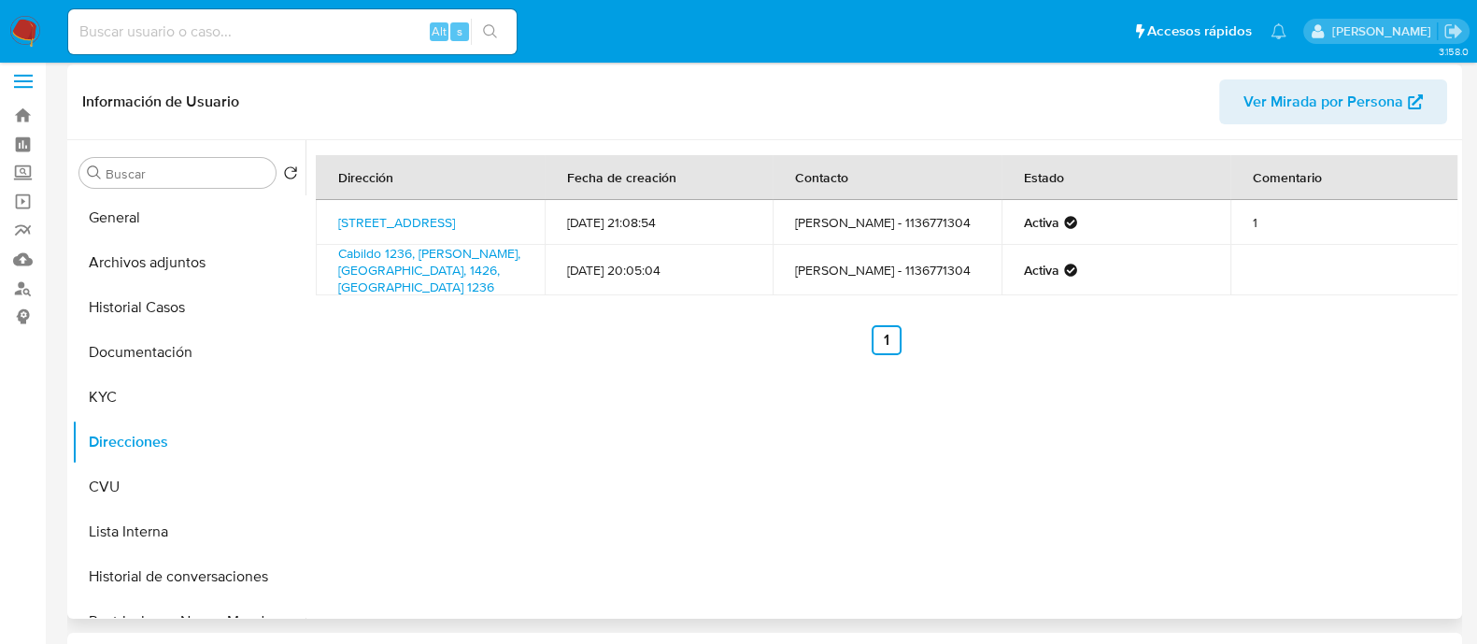
scroll to position [0, 0]
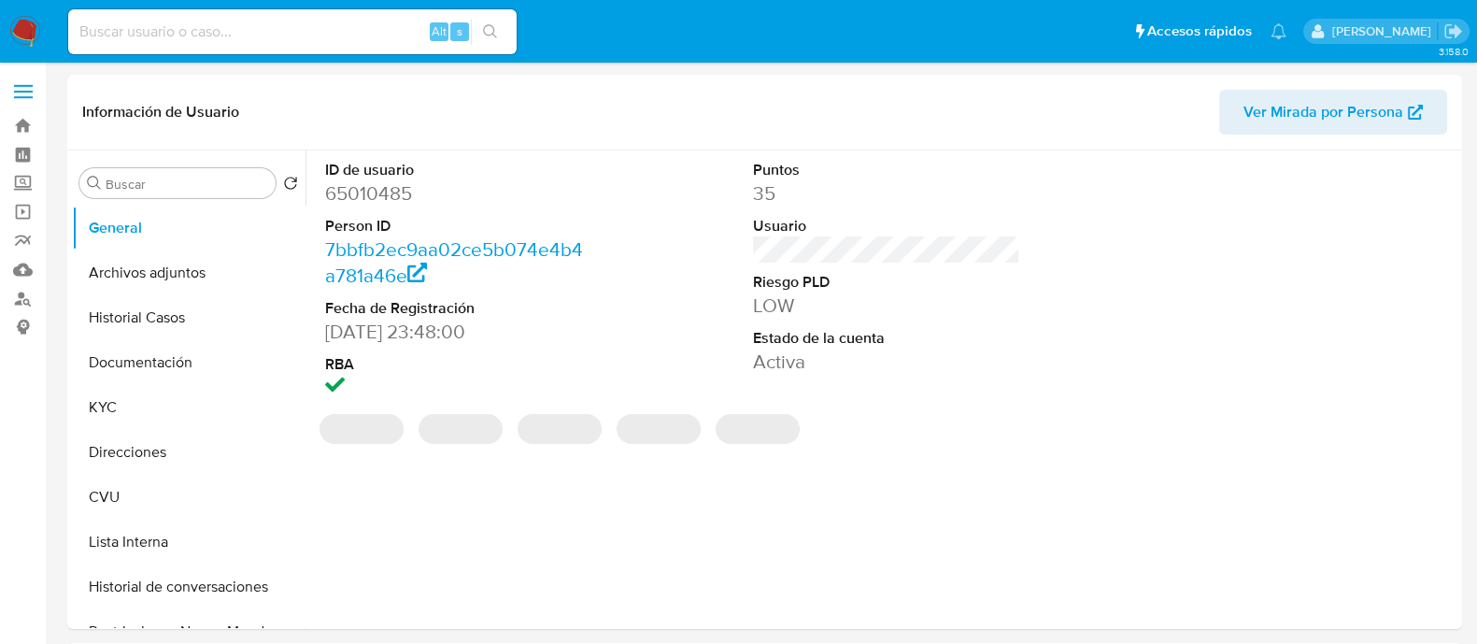
select select "10"
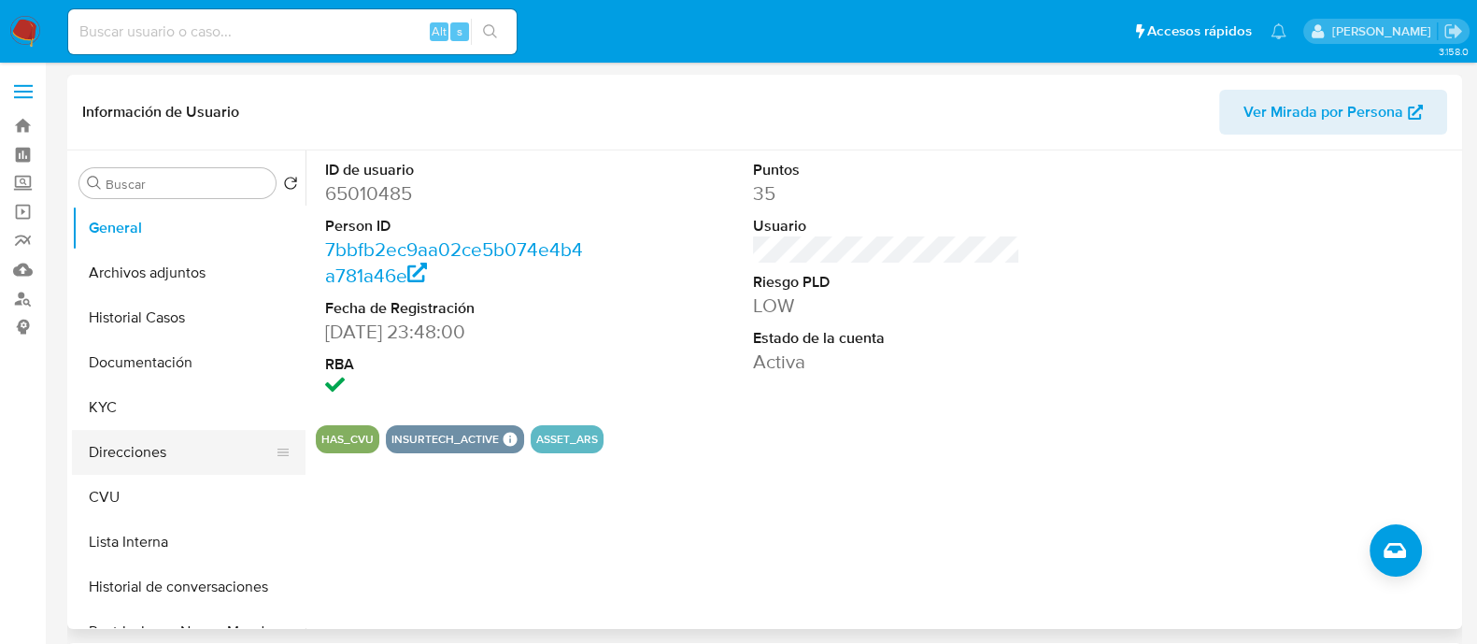
click at [153, 459] on button "Direcciones" at bounding box center [181, 452] width 219 height 45
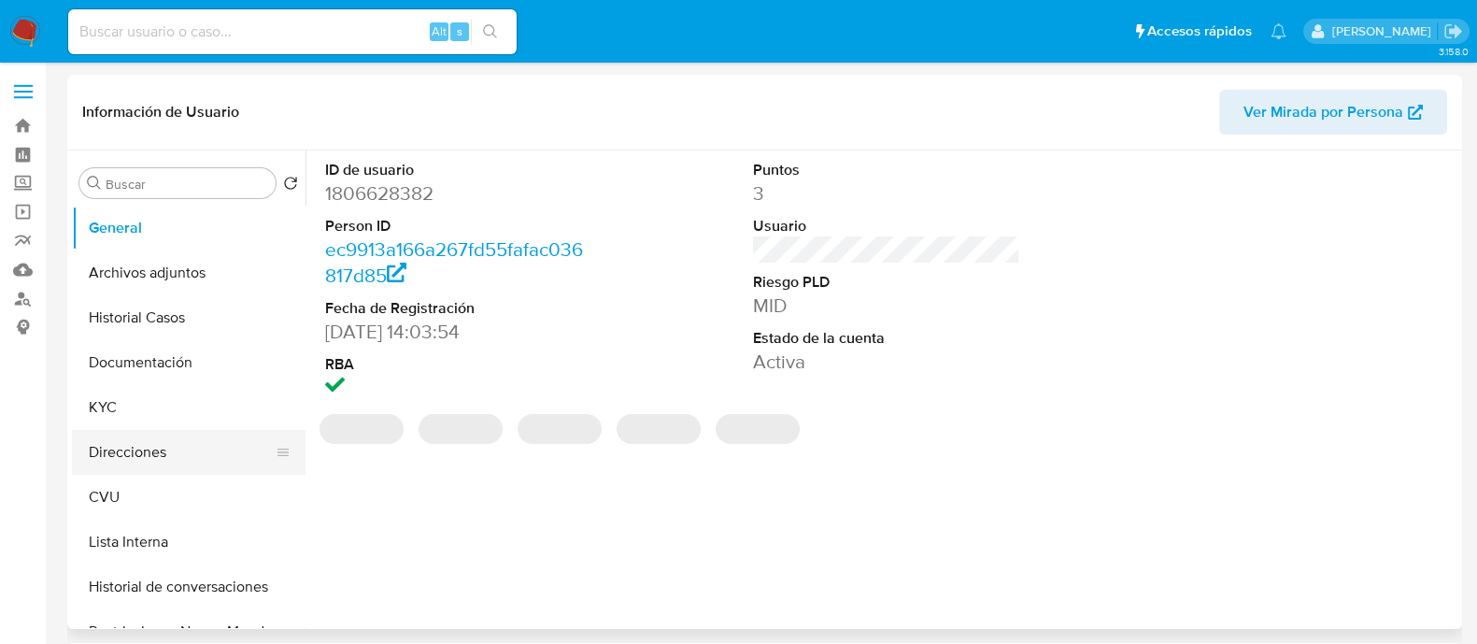
select select "10"
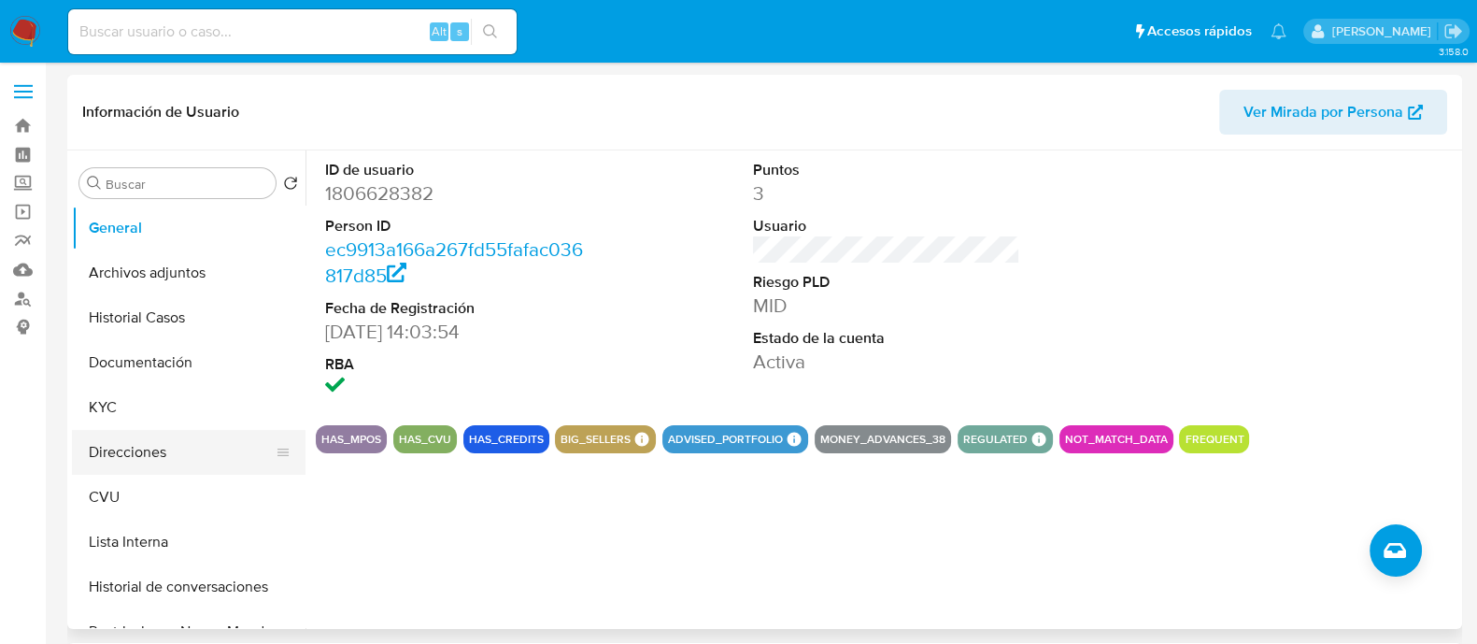
click at [143, 446] on button "Direcciones" at bounding box center [181, 452] width 219 height 45
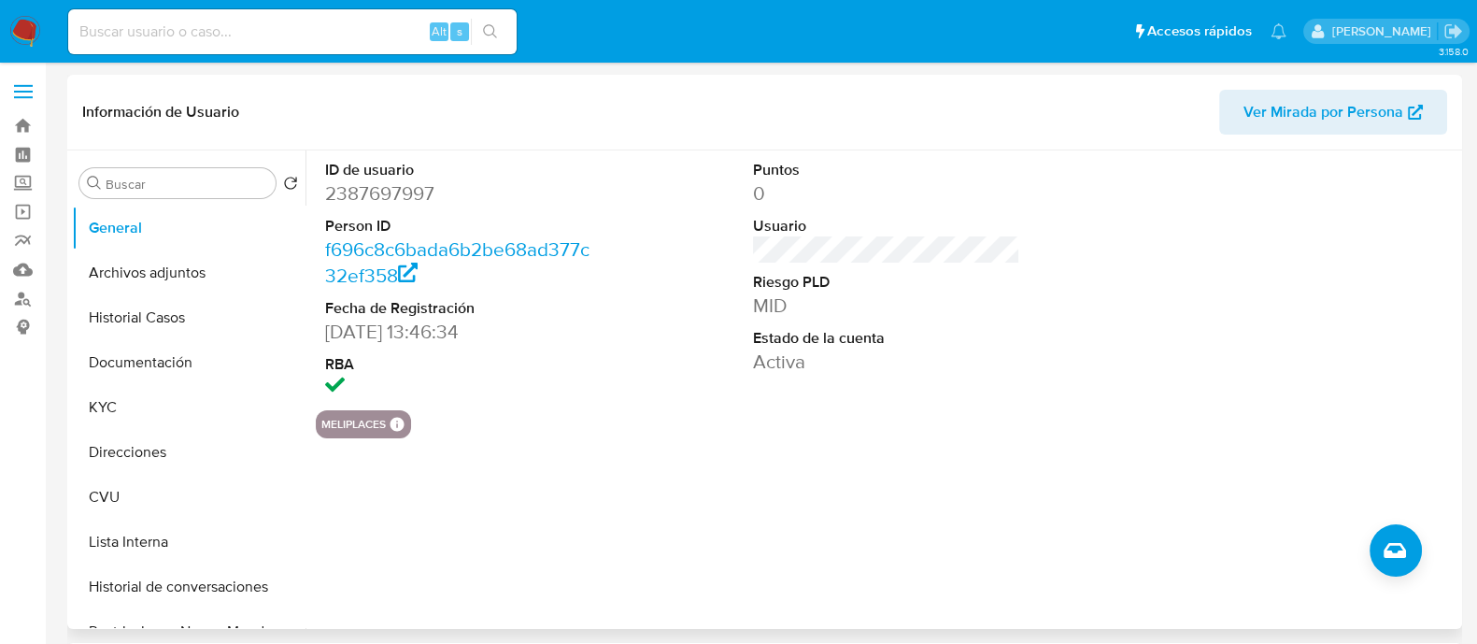
select select "10"
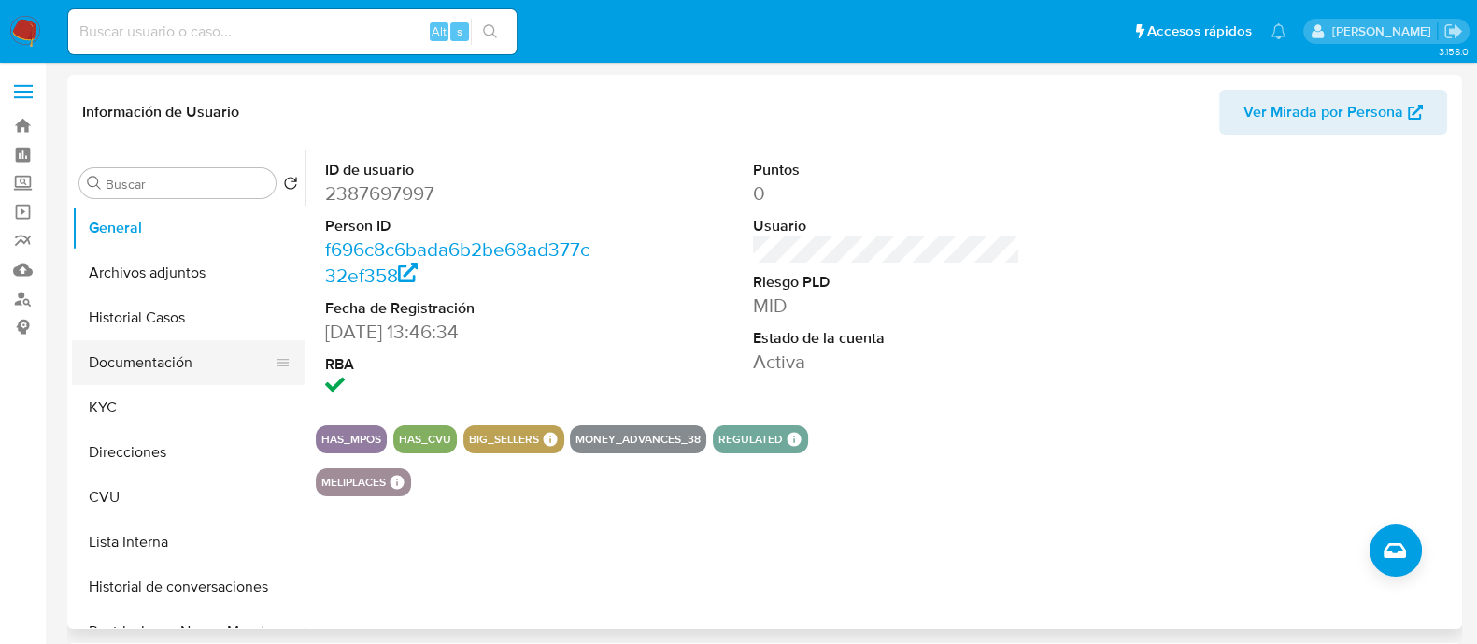
click at [183, 355] on button "Documentación" at bounding box center [181, 362] width 219 height 45
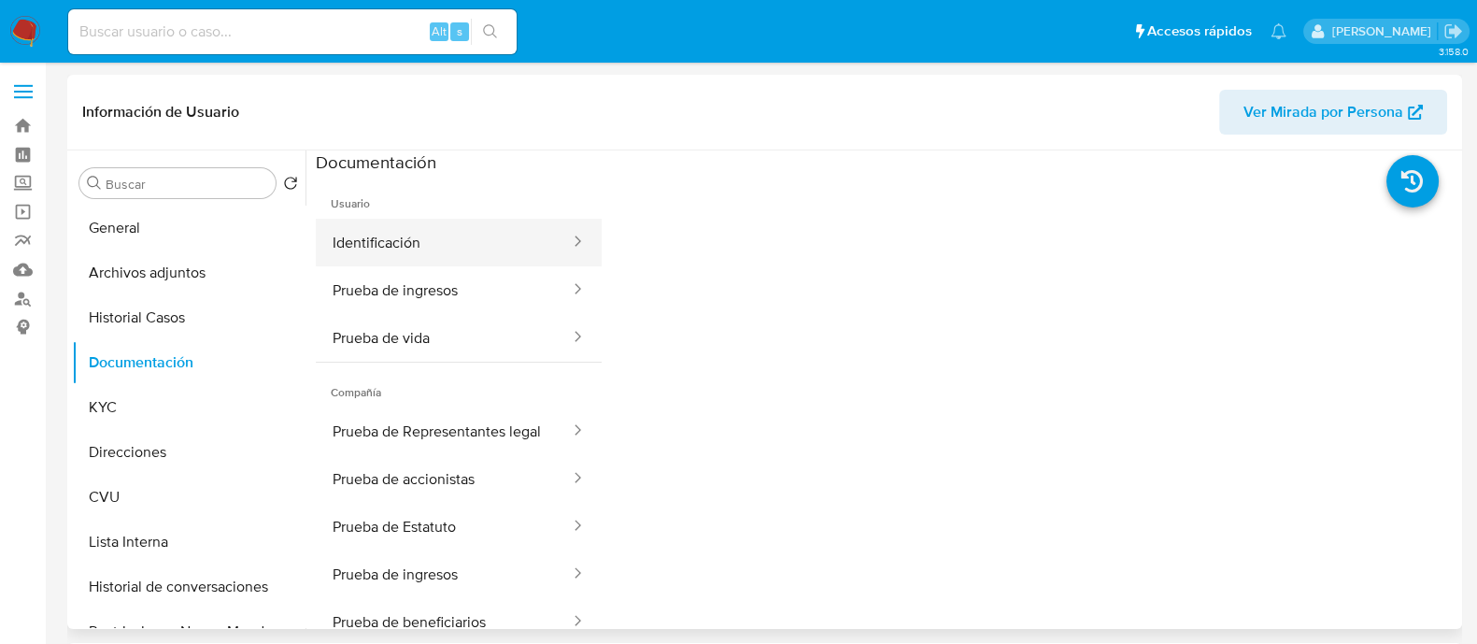
click at [376, 253] on button "Identificación" at bounding box center [444, 243] width 256 height 48
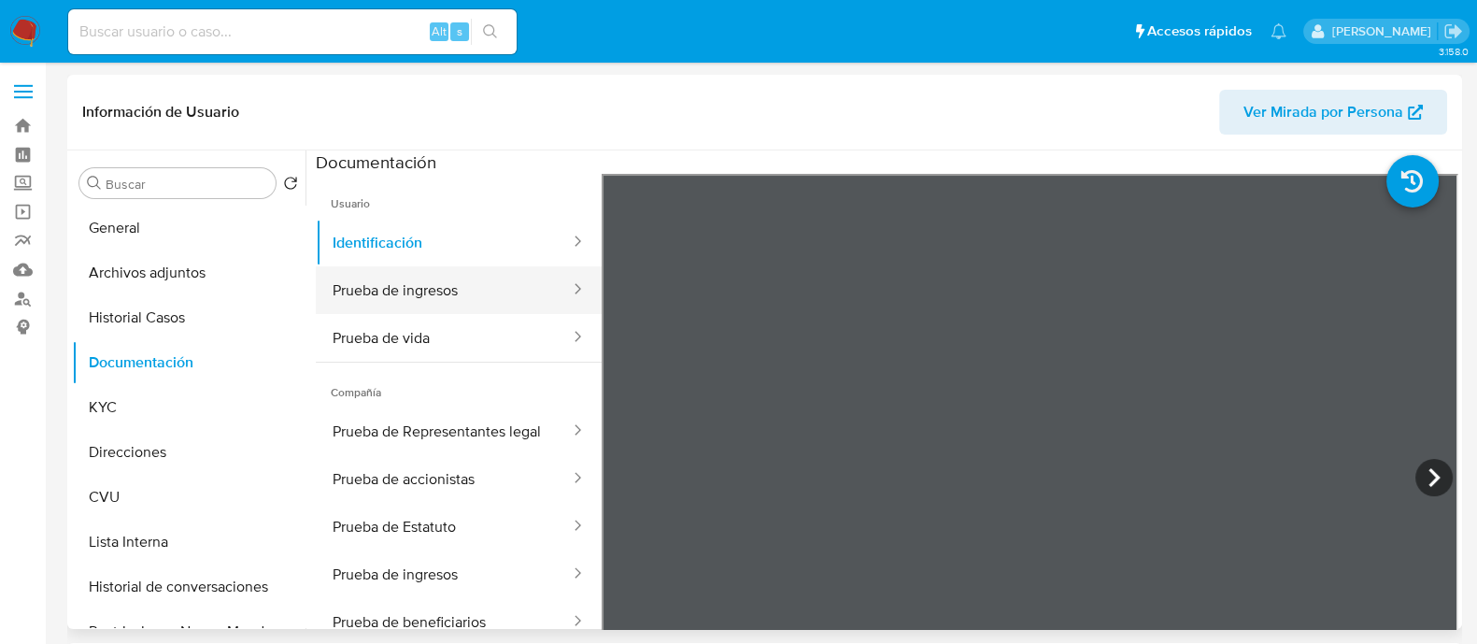
click at [402, 291] on button "Prueba de ingresos" at bounding box center [444, 290] width 256 height 48
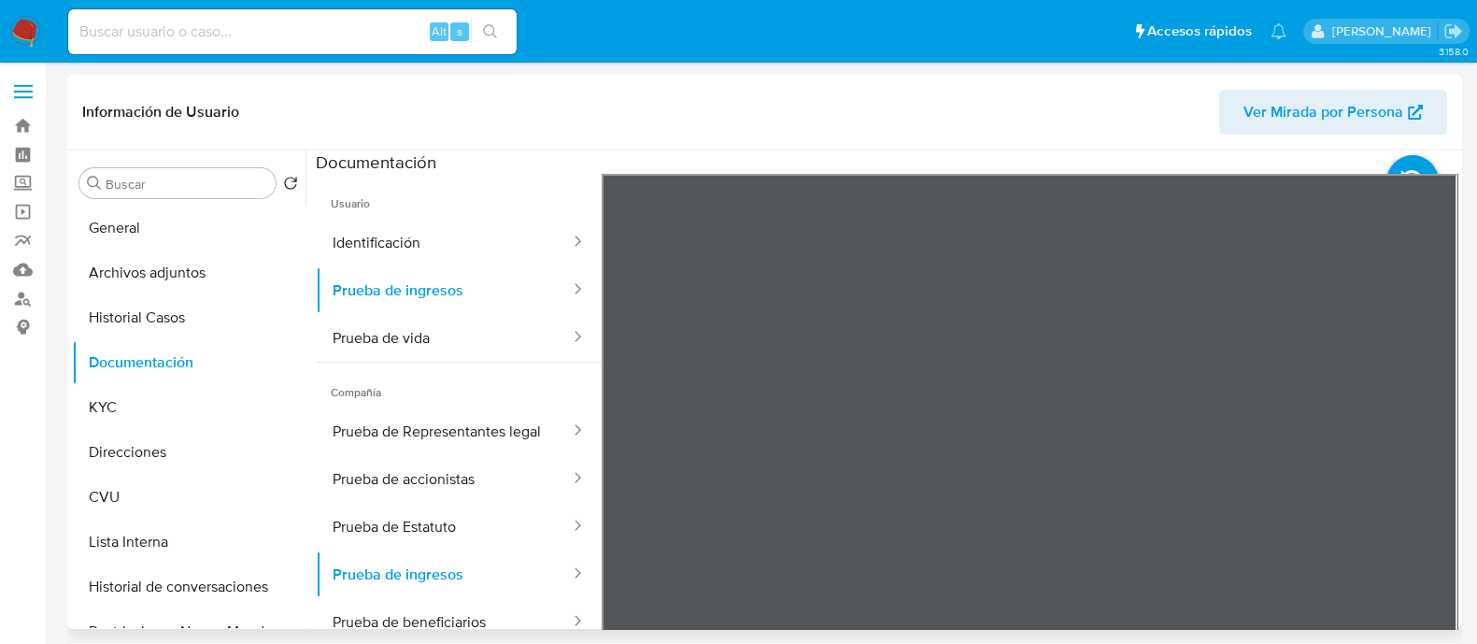
click at [812, 112] on div "Información de Usuario Ver Mirada por Persona Buscar Volver al orden por defect…" at bounding box center [764, 352] width 1395 height 554
click at [468, 327] on button "Prueba de vida" at bounding box center [444, 338] width 256 height 48
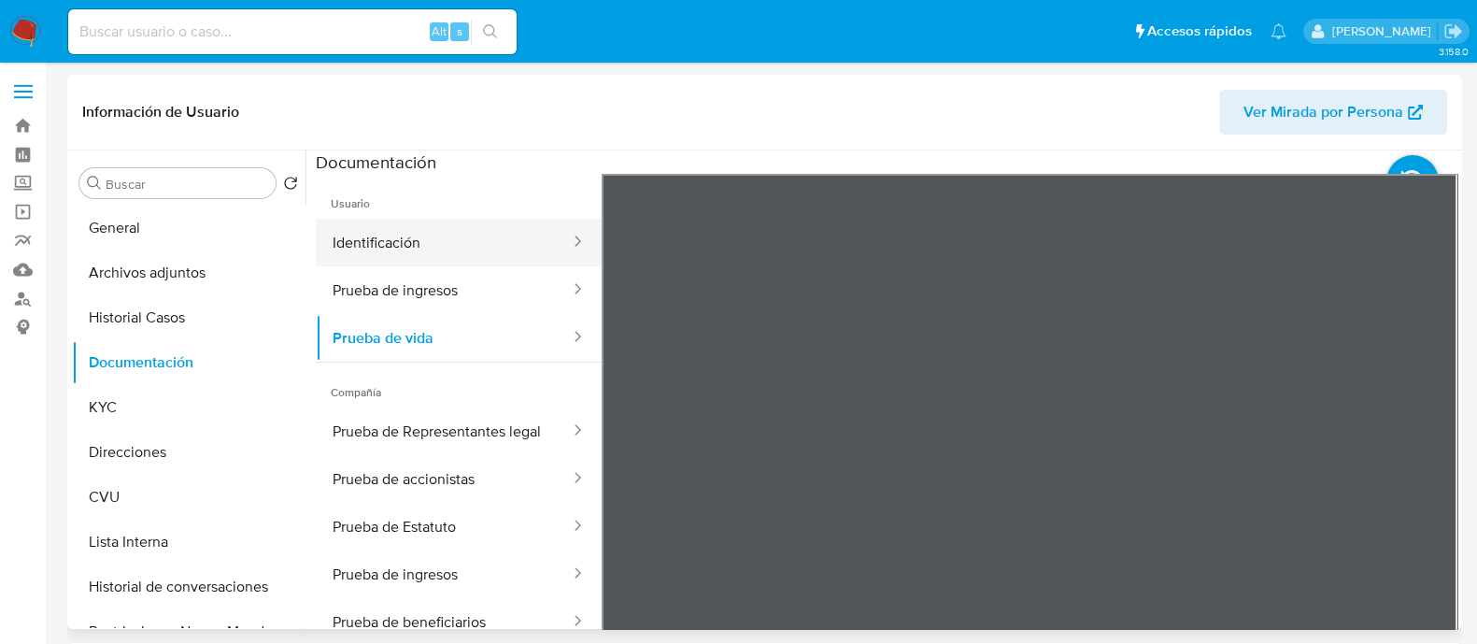
click at [493, 246] on button "Identificación" at bounding box center [444, 243] width 256 height 48
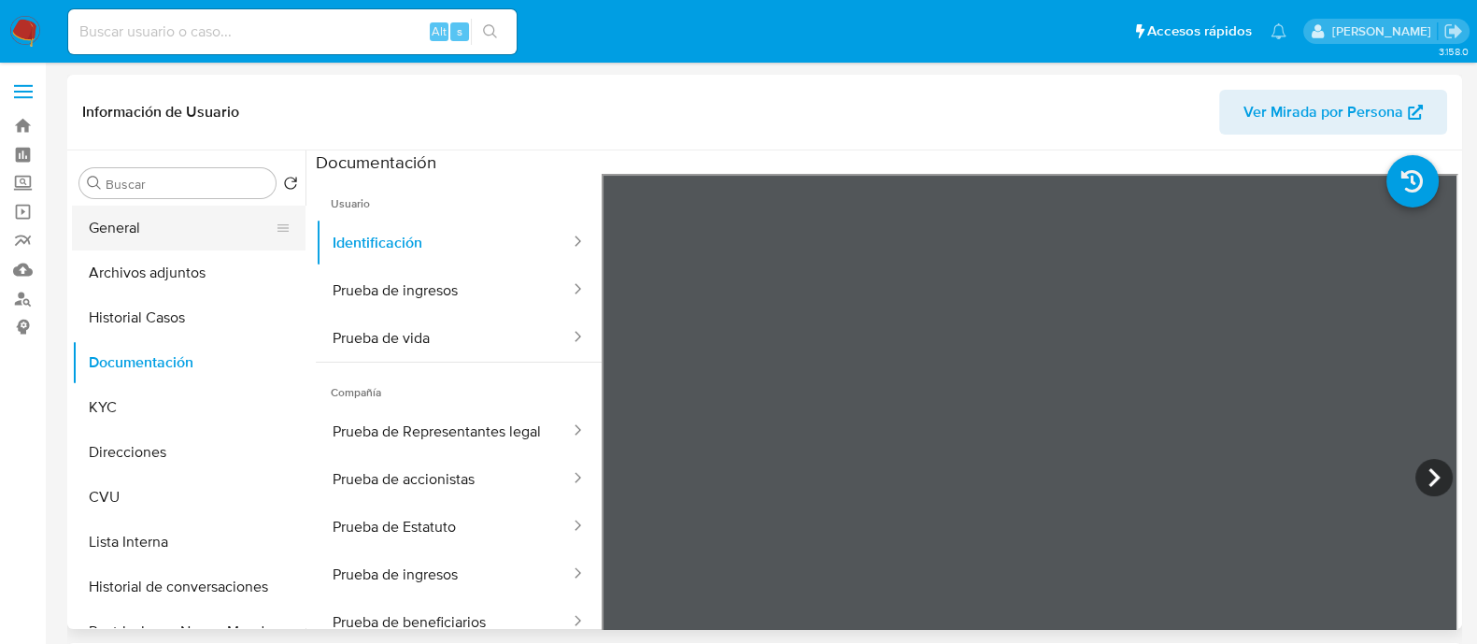
click at [130, 238] on button "General" at bounding box center [181, 228] width 219 height 45
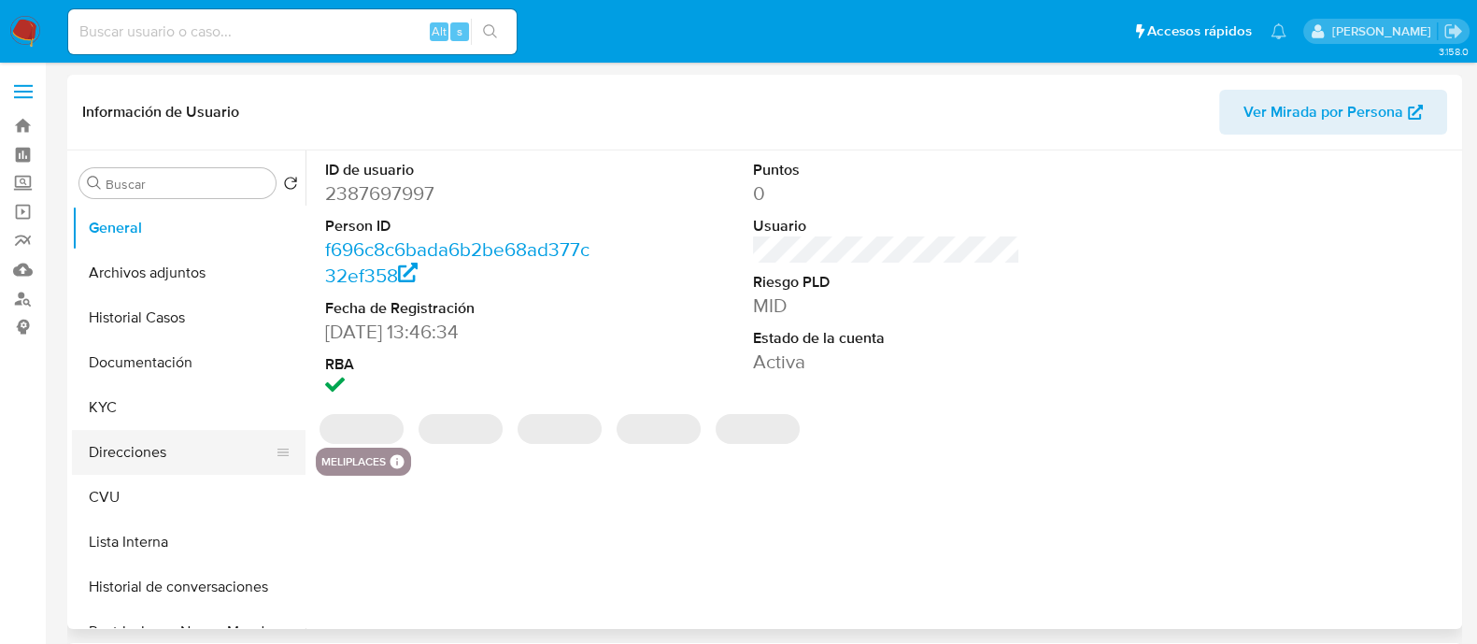
click at [154, 455] on button "Direcciones" at bounding box center [181, 452] width 219 height 45
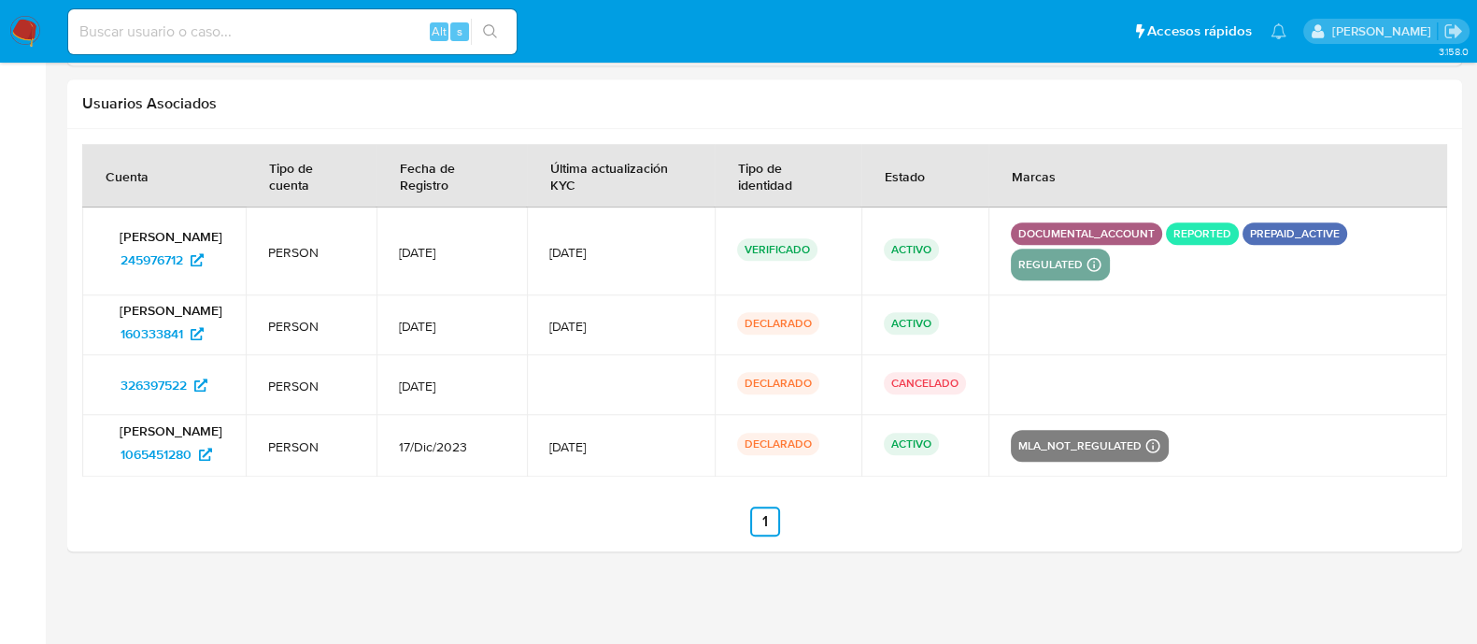
select select "10"
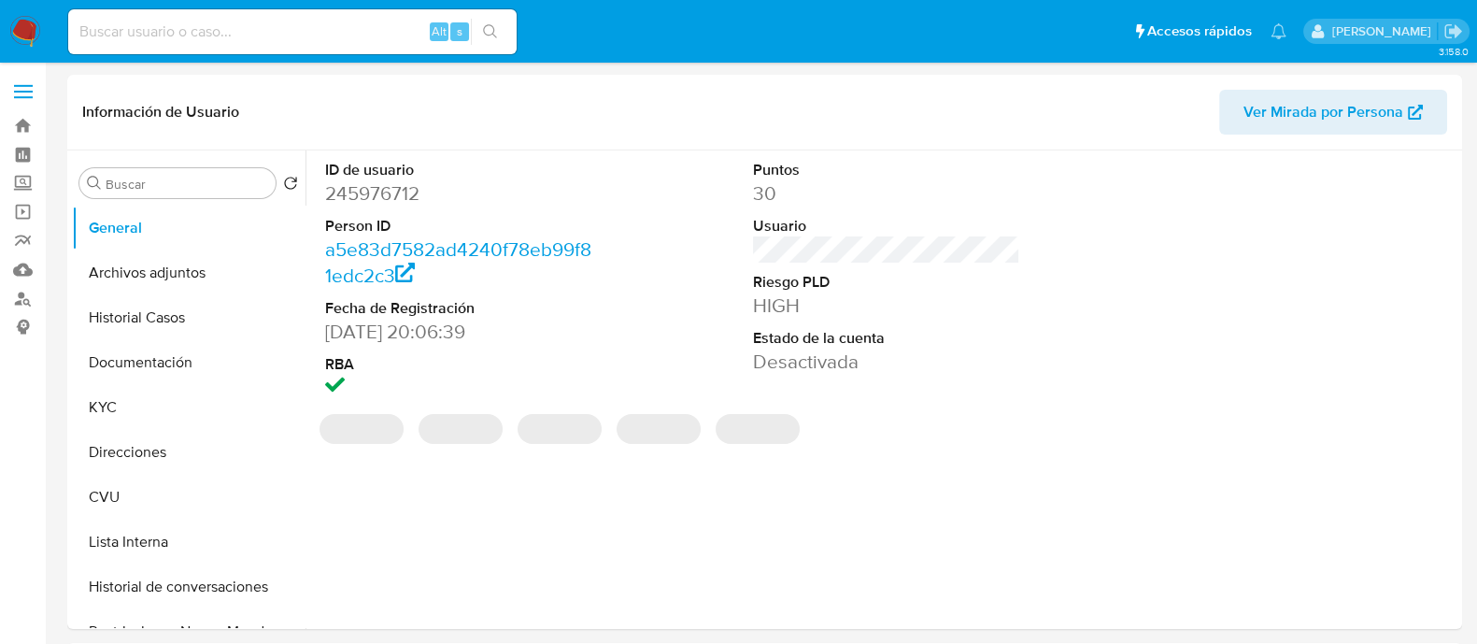
select select "10"
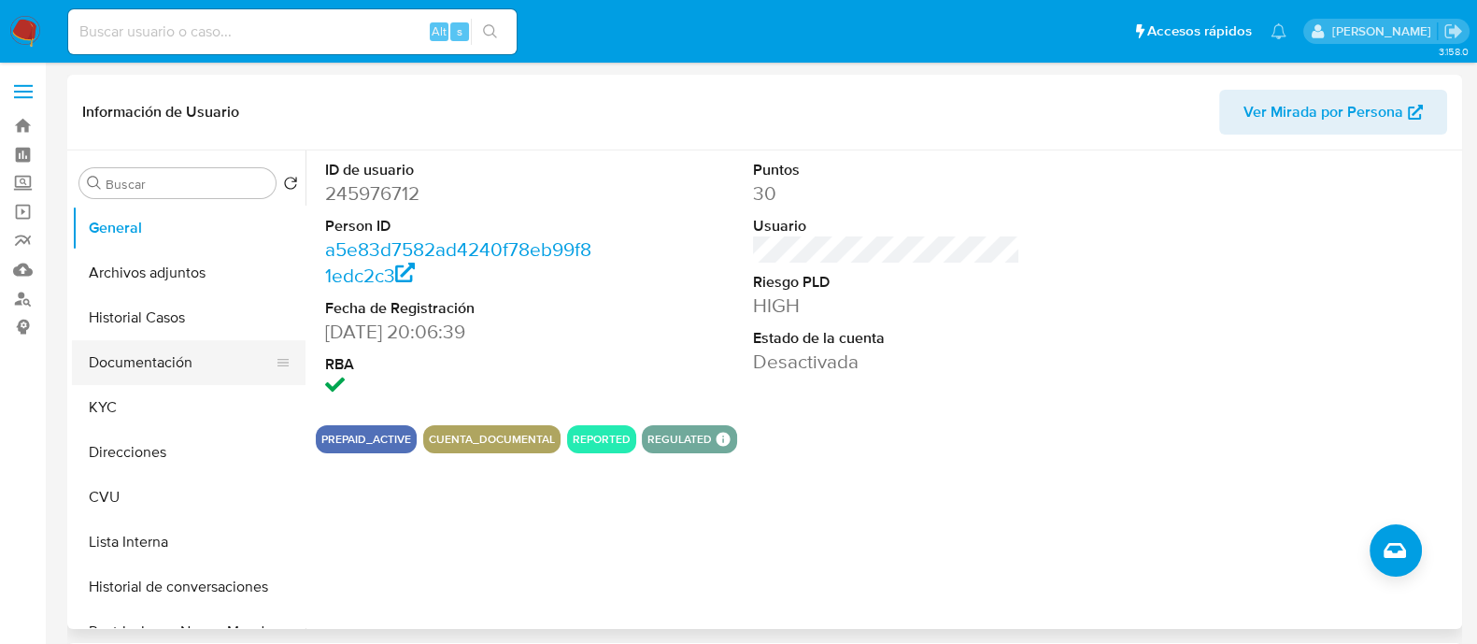
click at [178, 364] on button "Documentación" at bounding box center [181, 362] width 219 height 45
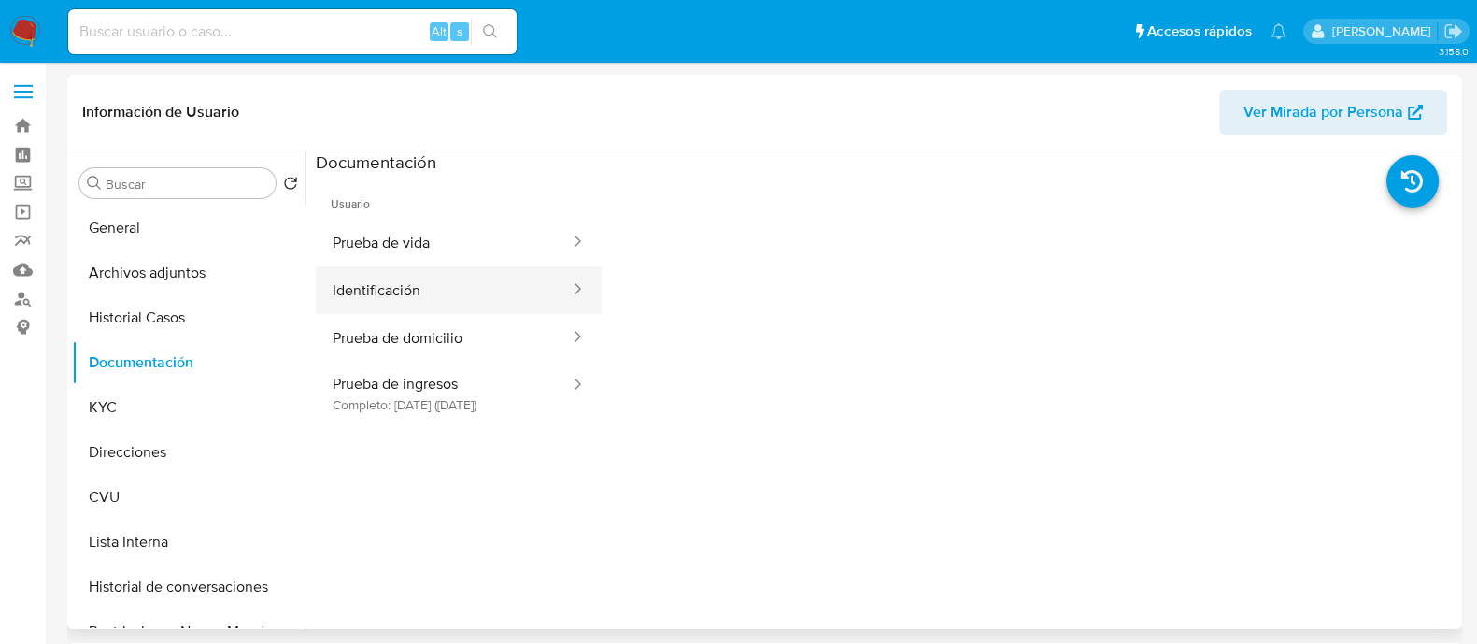
click at [460, 268] on button "Identificación" at bounding box center [444, 290] width 256 height 48
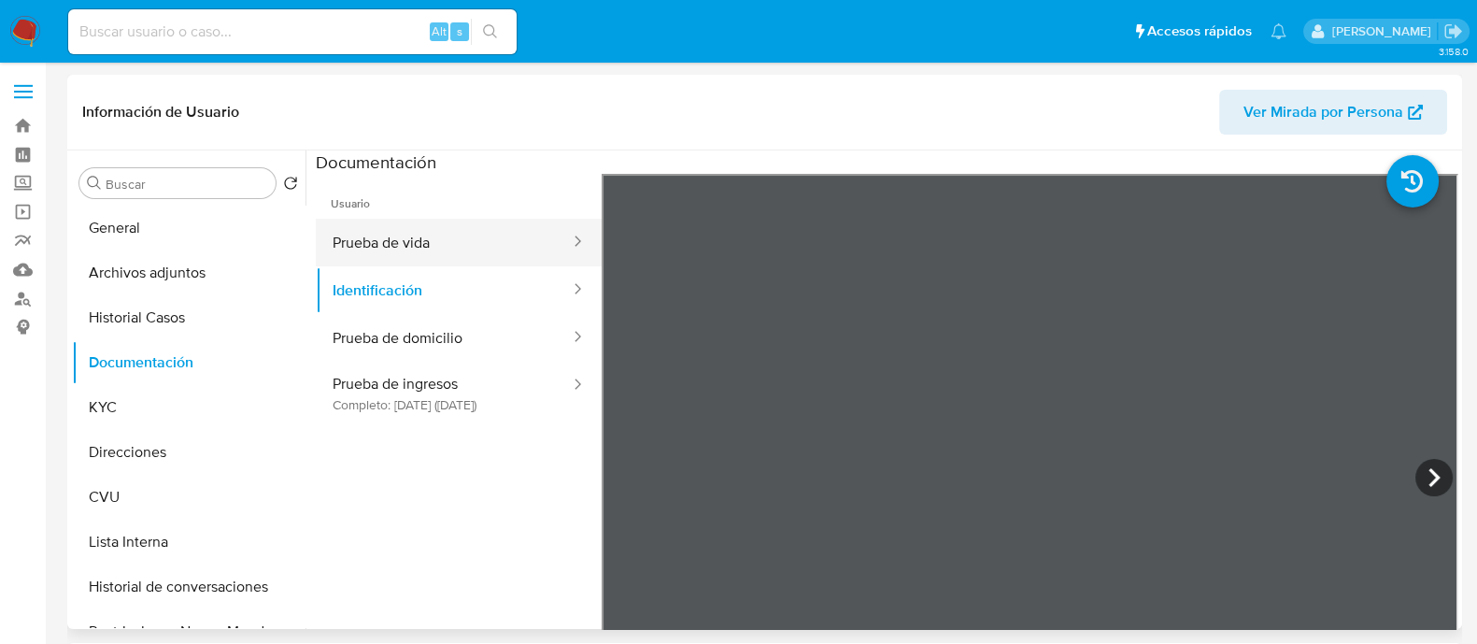
click at [458, 253] on button "Prueba de vida" at bounding box center [444, 243] width 256 height 48
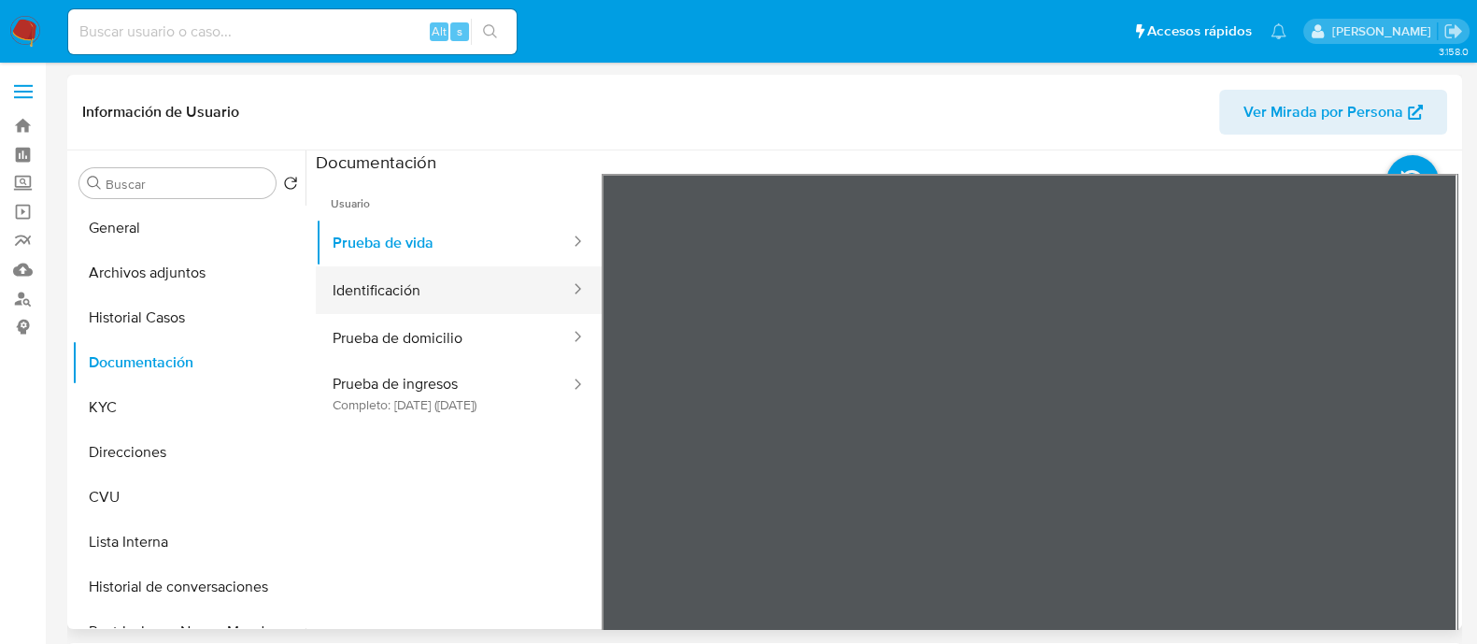
click at [404, 273] on button "Identificación" at bounding box center [444, 290] width 256 height 48
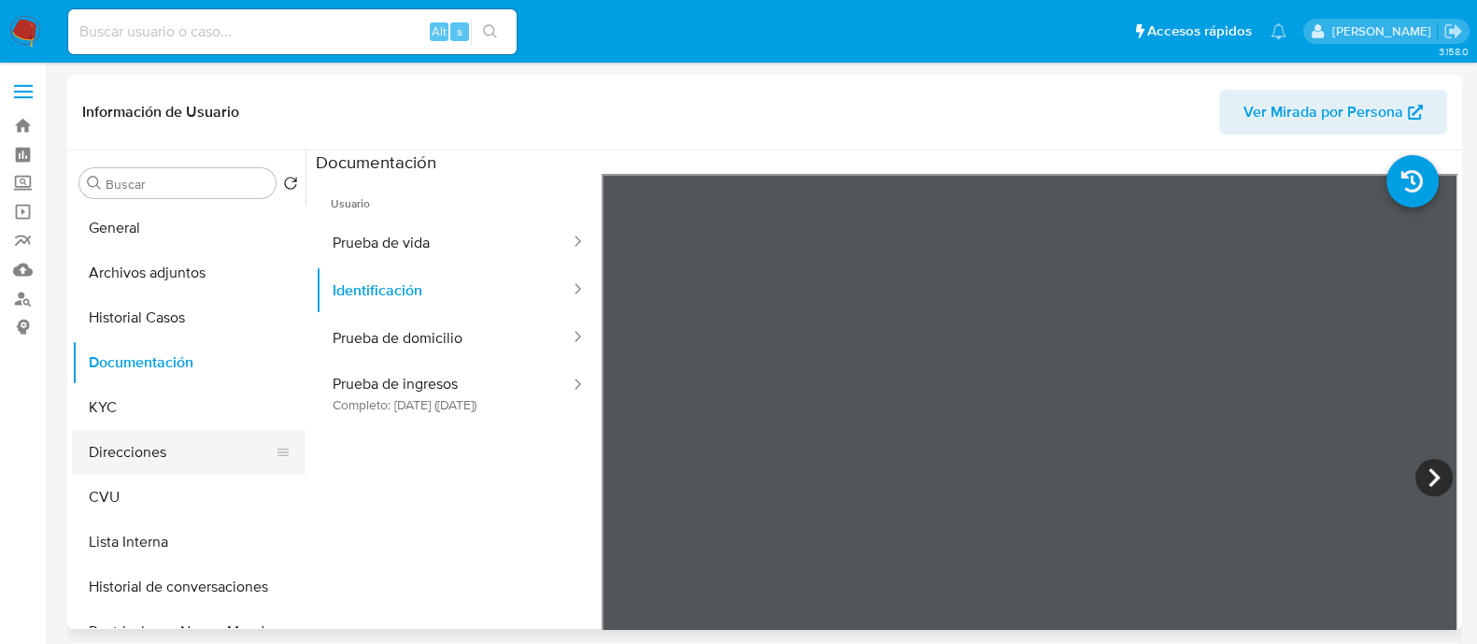
click at [175, 448] on button "Direcciones" at bounding box center [181, 452] width 219 height 45
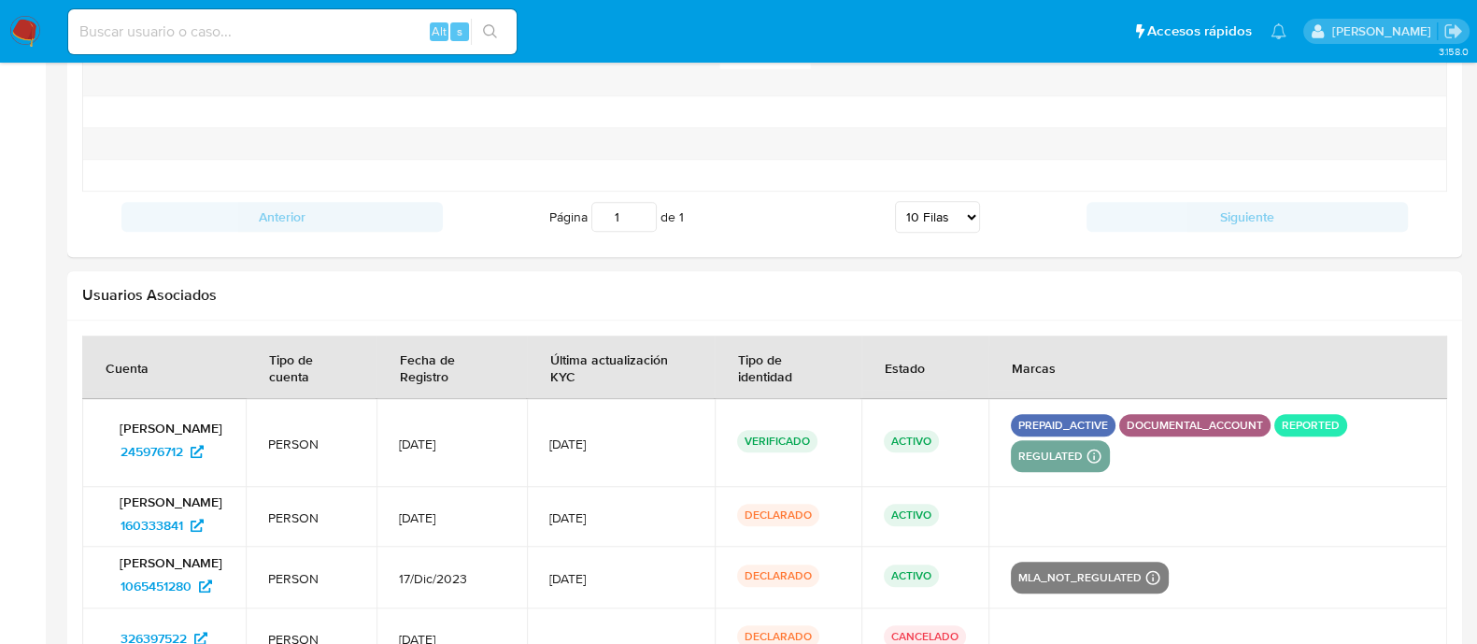
scroll to position [2282, 0]
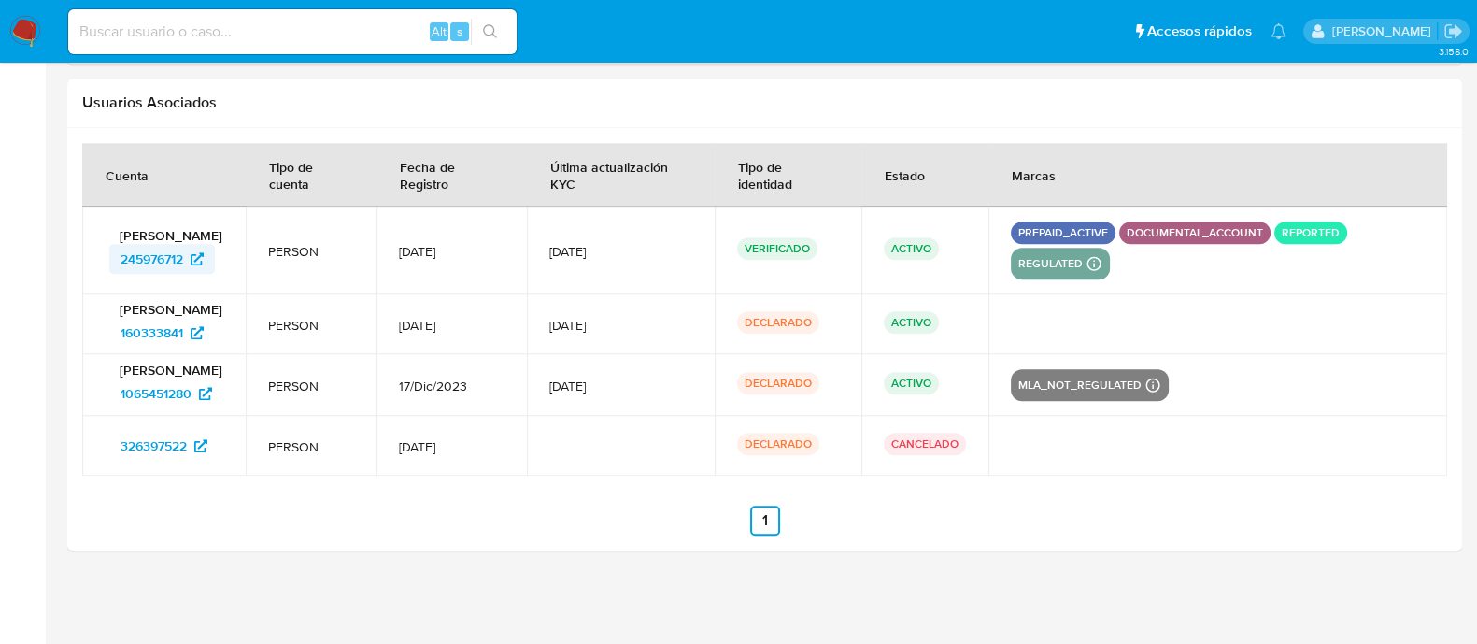
click at [178, 265] on span "245976712" at bounding box center [152, 259] width 63 height 30
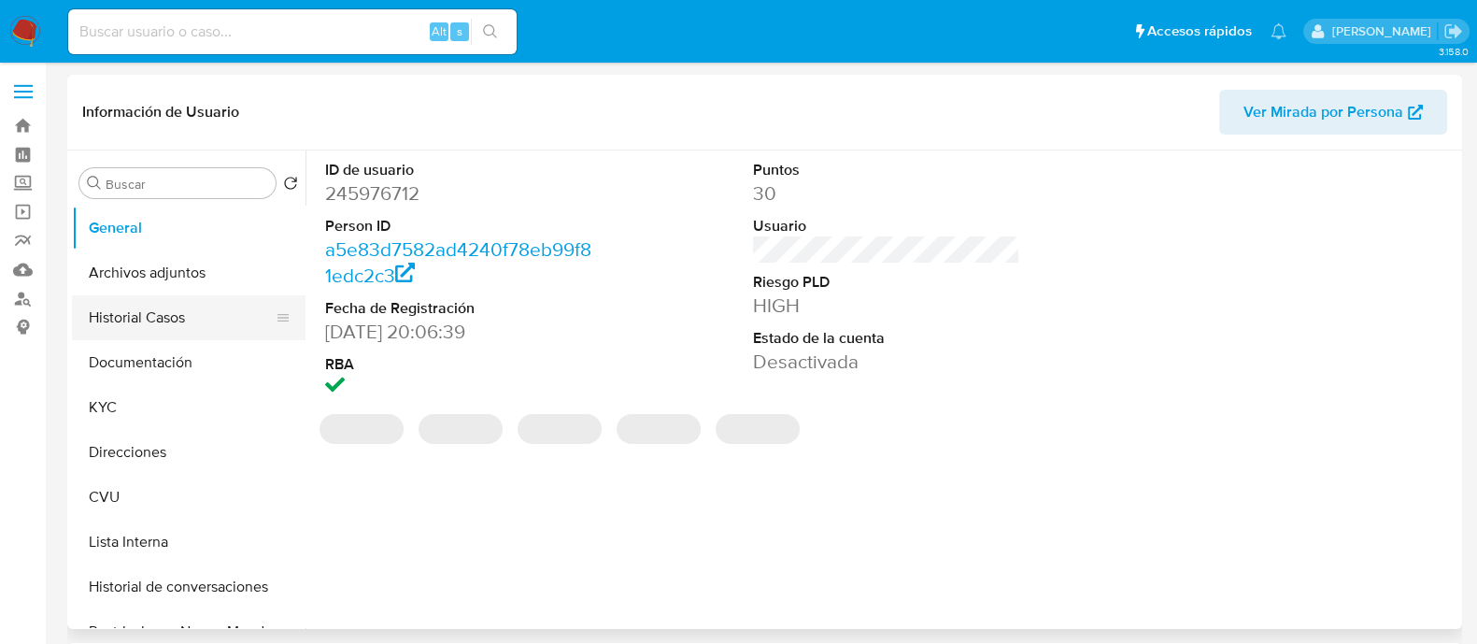
click at [153, 320] on button "Historial Casos" at bounding box center [181, 317] width 219 height 45
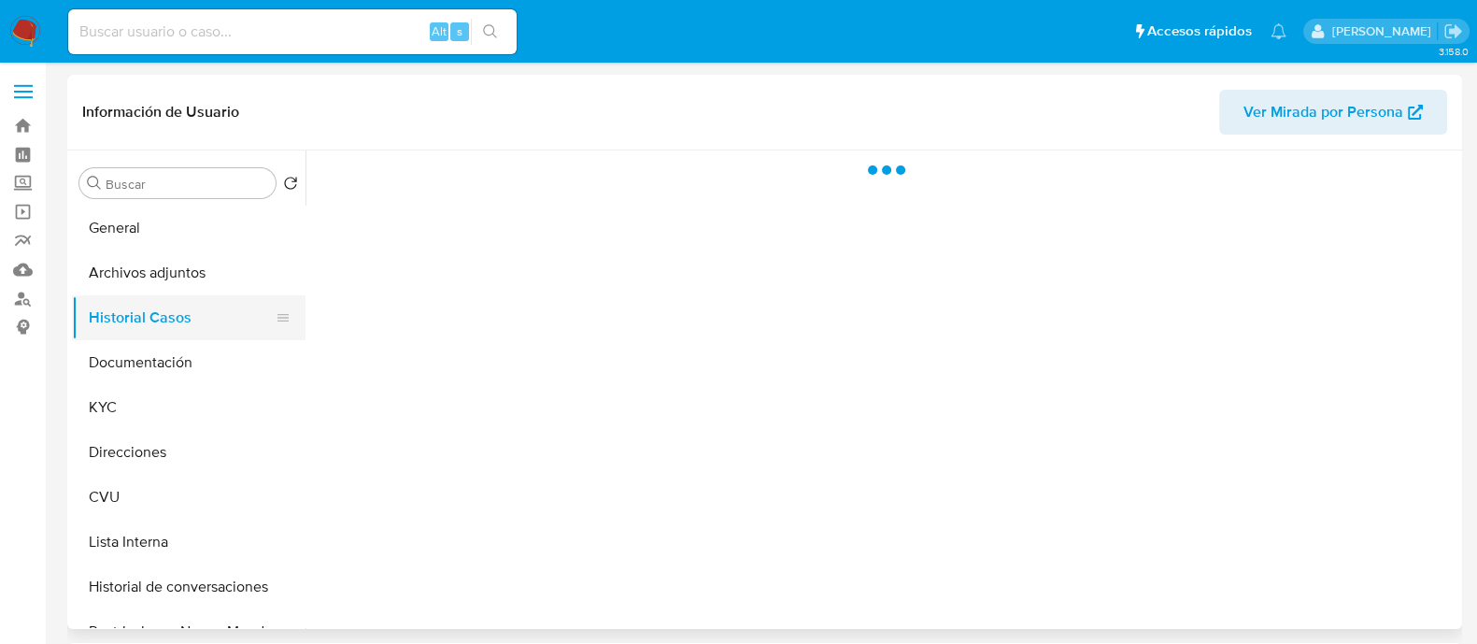
select select "10"
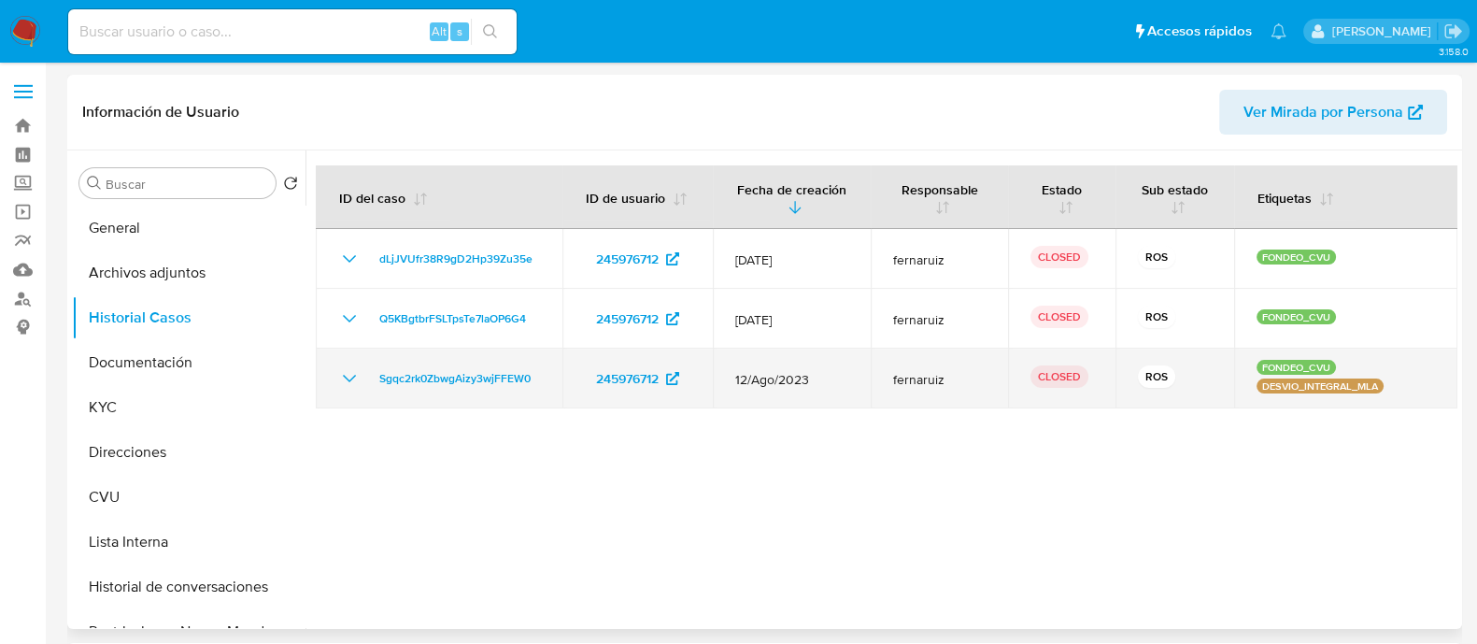
click at [348, 374] on icon "Mostrar/Ocultar" at bounding box center [349, 378] width 22 height 22
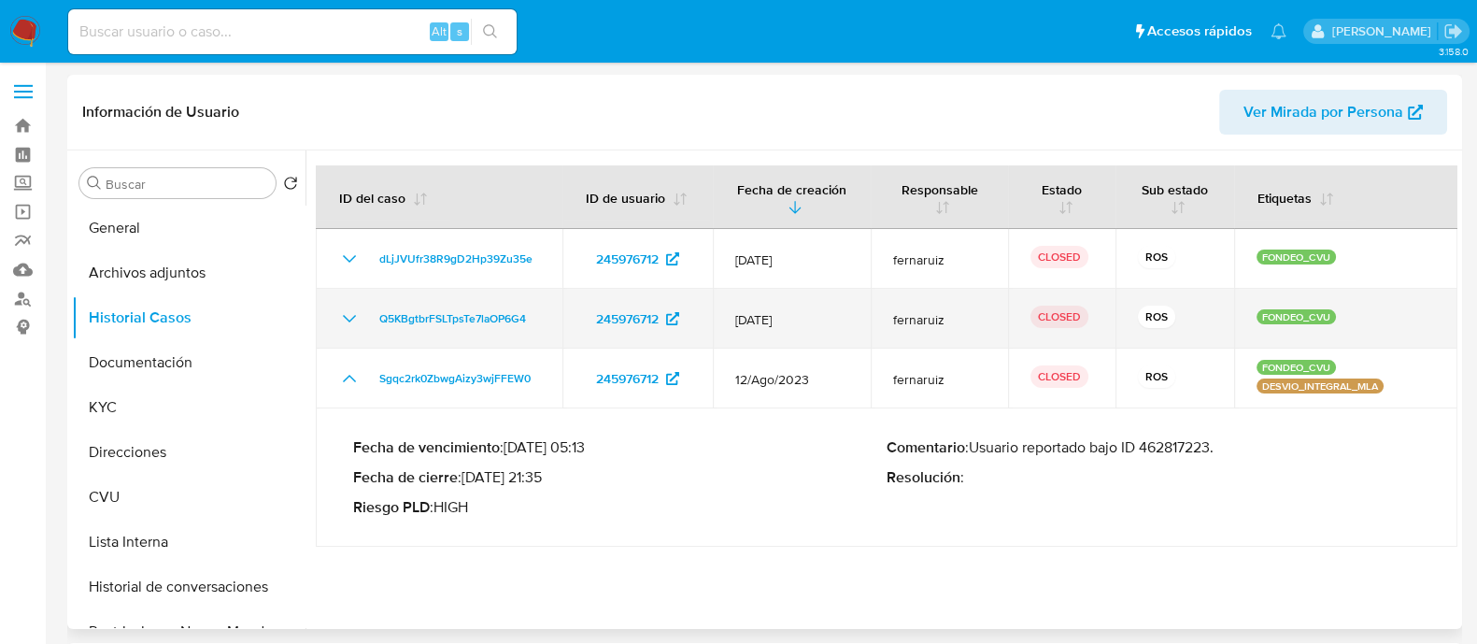
click at [346, 324] on icon "Mostrar/Ocultar" at bounding box center [349, 318] width 22 height 22
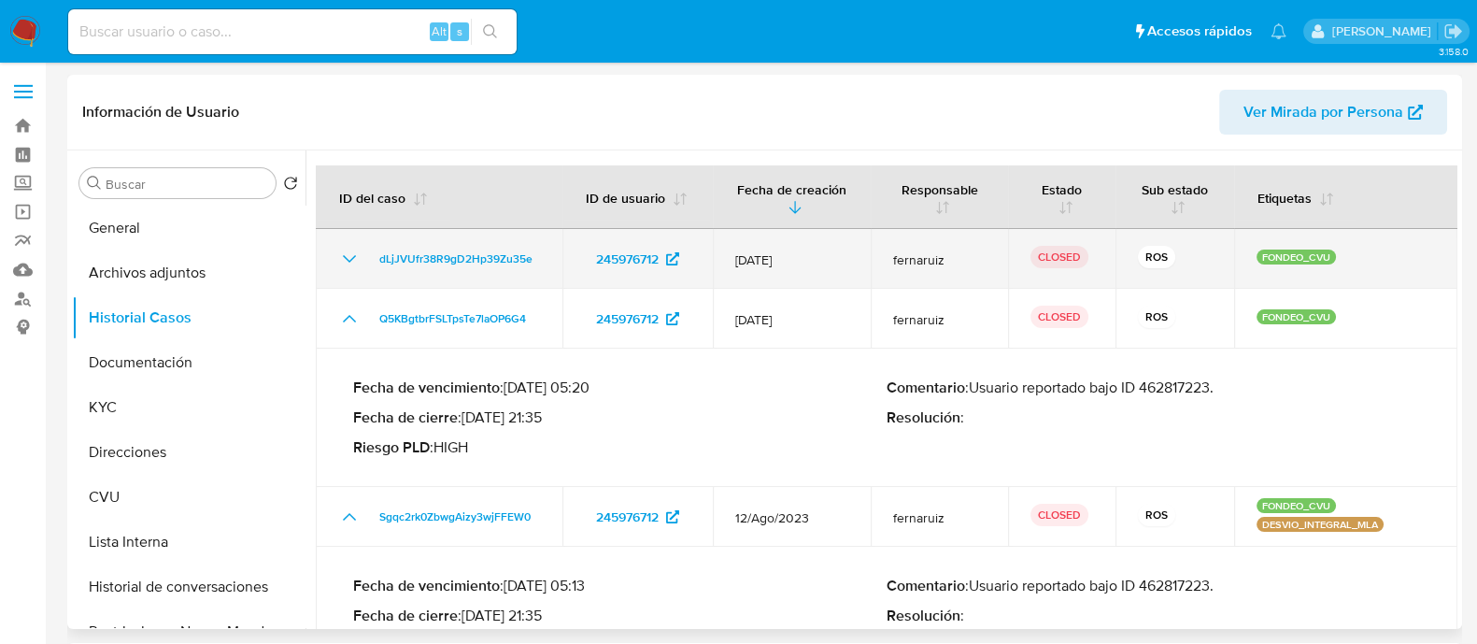
click at [342, 248] on icon "Mostrar/Ocultar" at bounding box center [349, 259] width 22 height 22
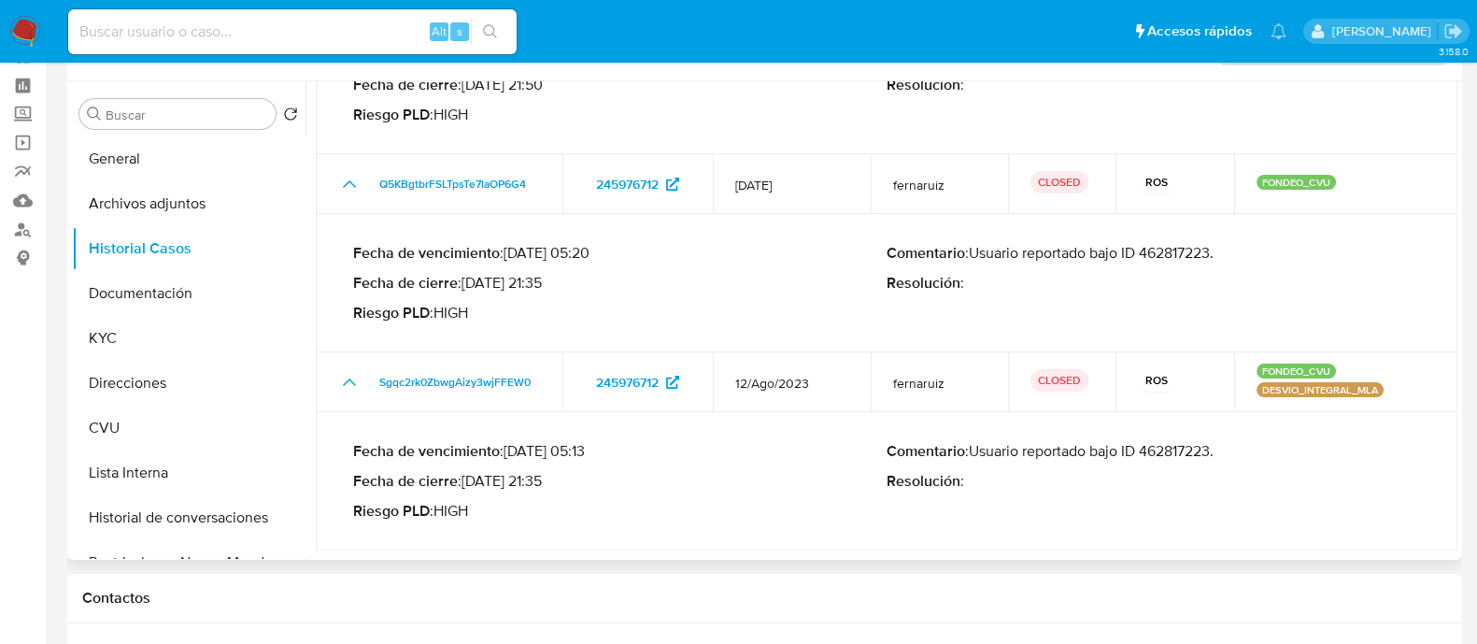
scroll to position [116, 0]
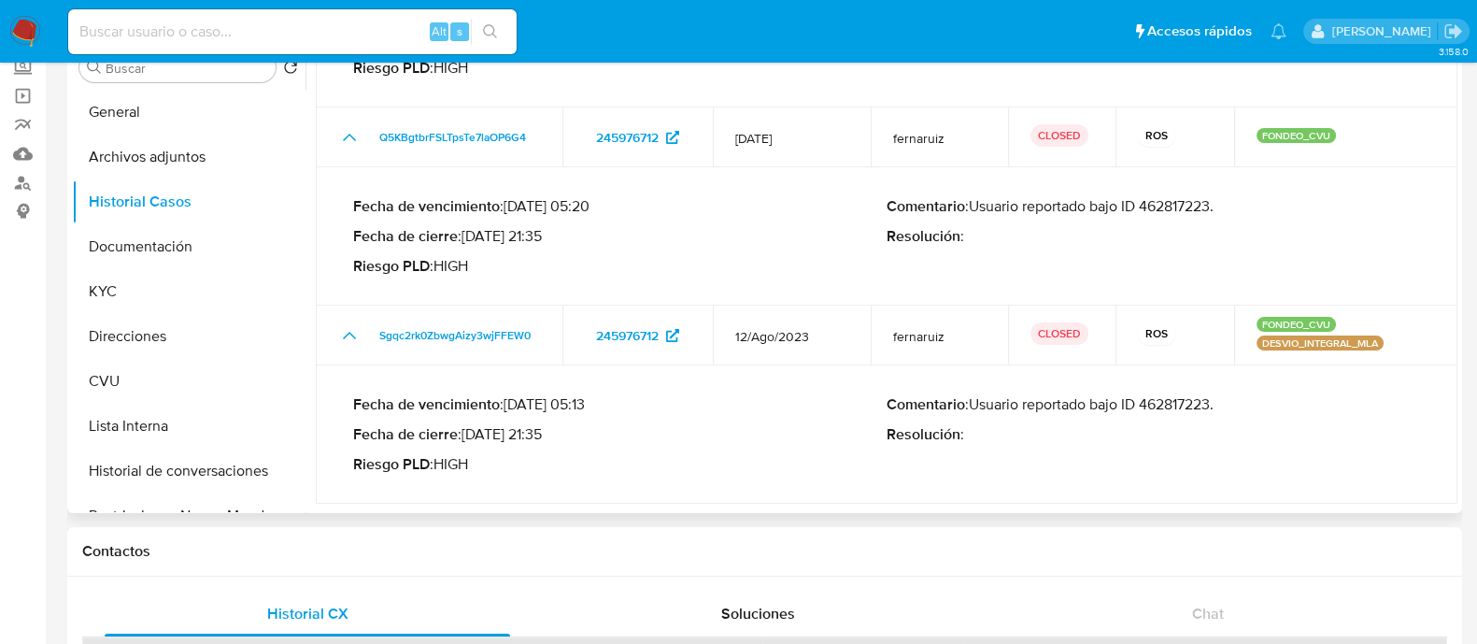
drag, startPoint x: 973, startPoint y: 399, endPoint x: 1215, endPoint y: 400, distance: 242.0
click at [1215, 400] on p "Comentario : Usuario reportado bajo ID 462817223." at bounding box center [1153, 404] width 533 height 19
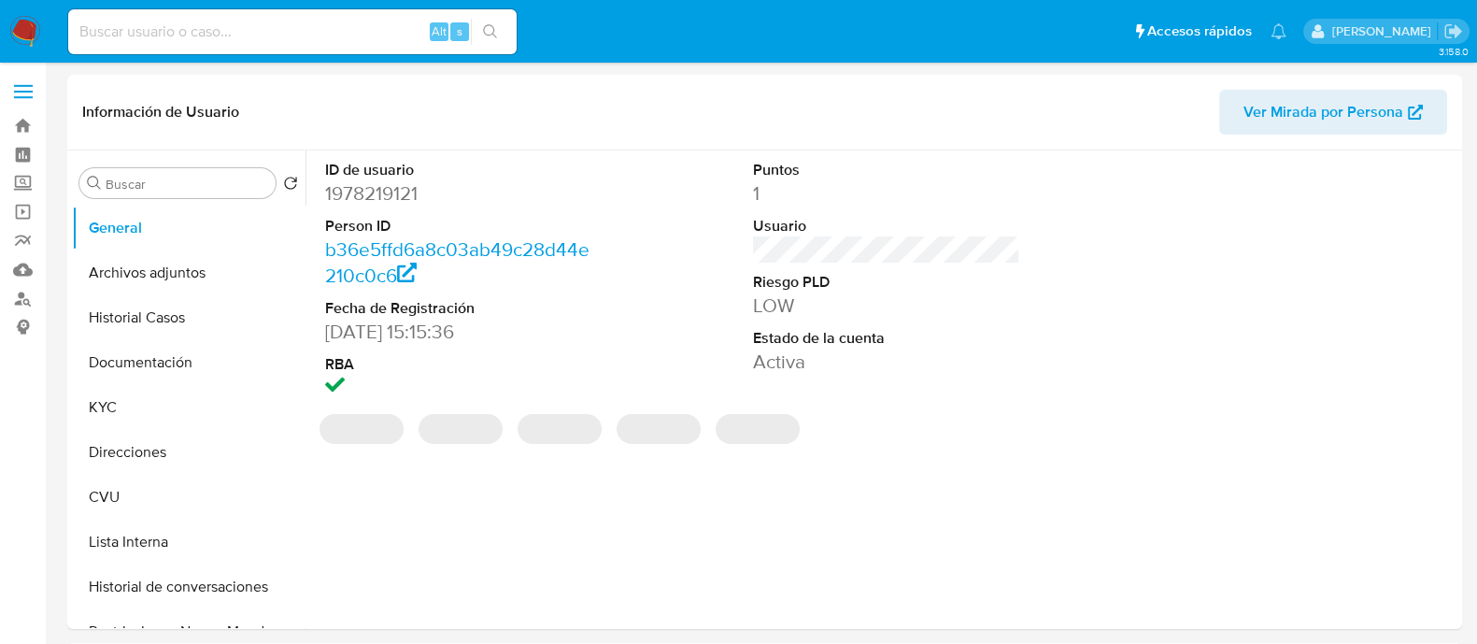
select select "10"
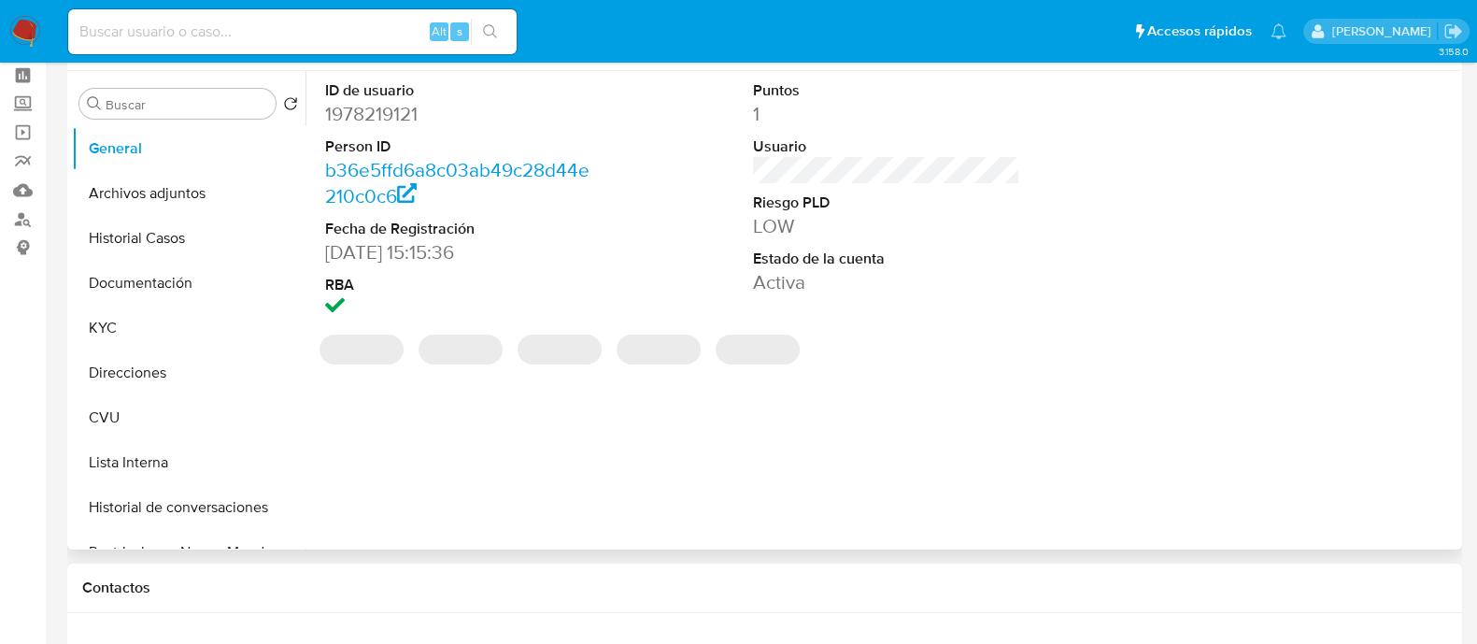
scroll to position [116, 0]
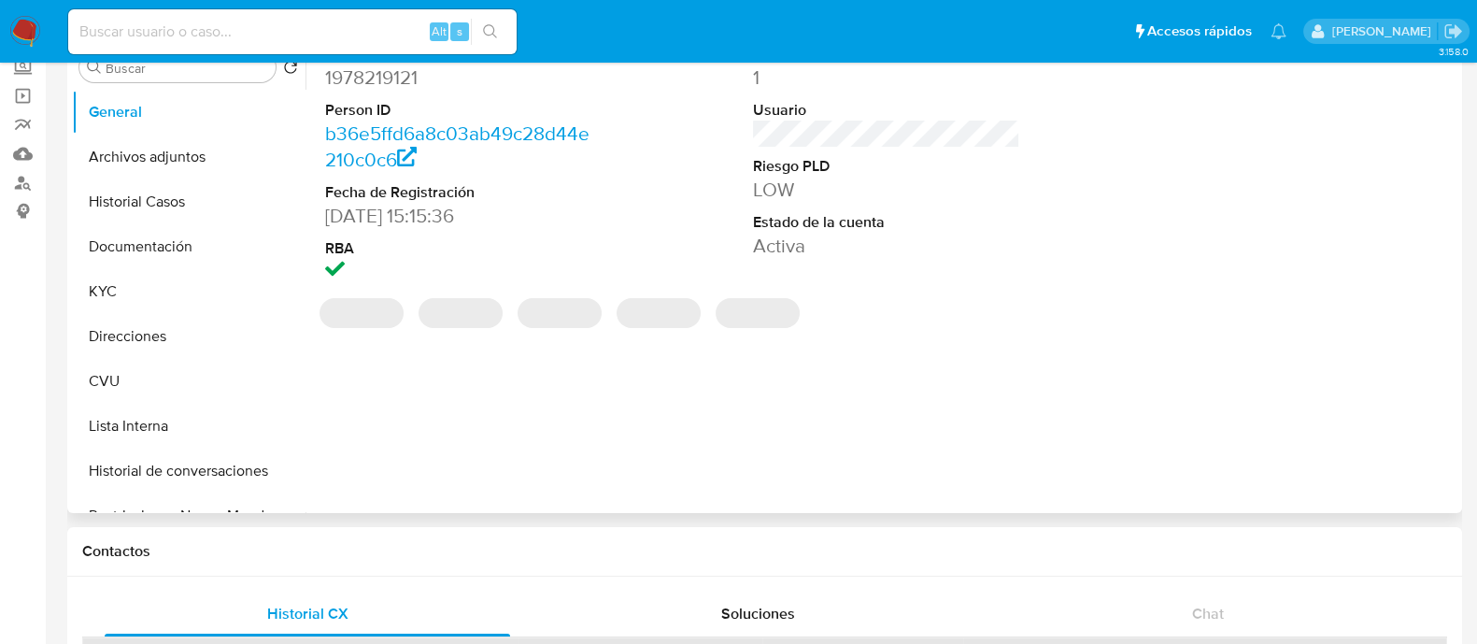
select select "10"
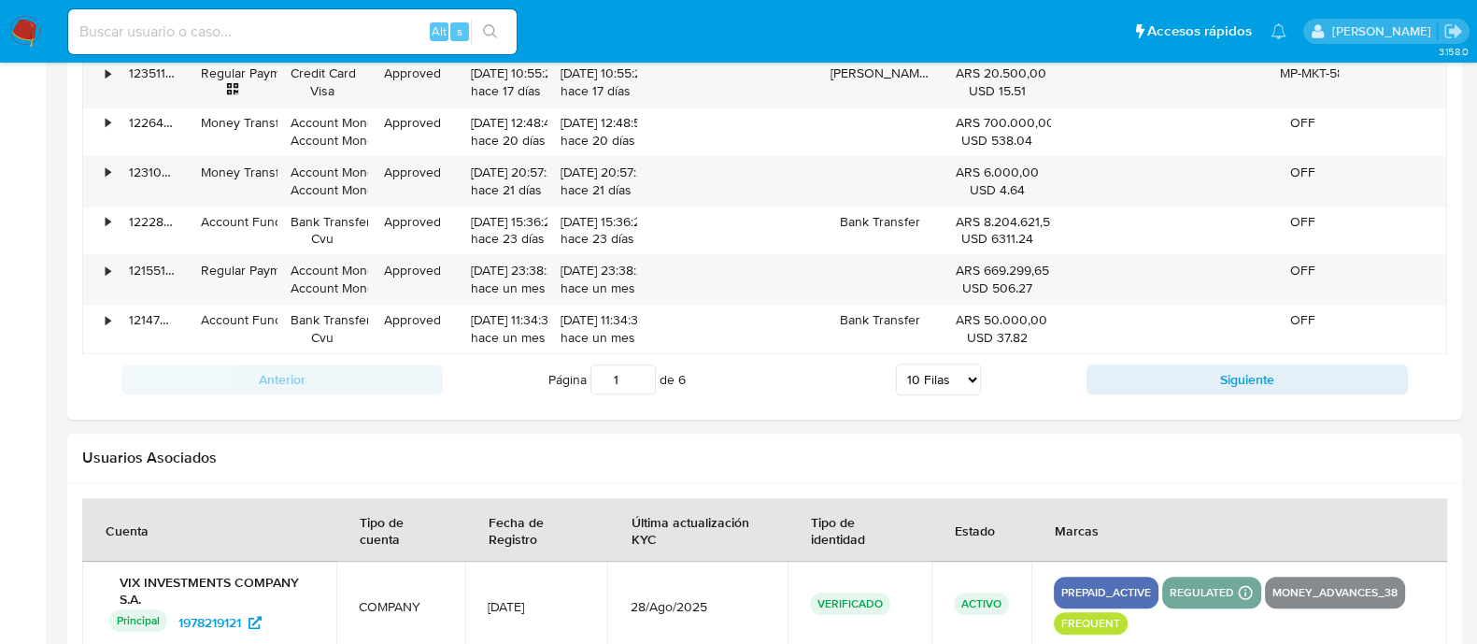
scroll to position [2270, 0]
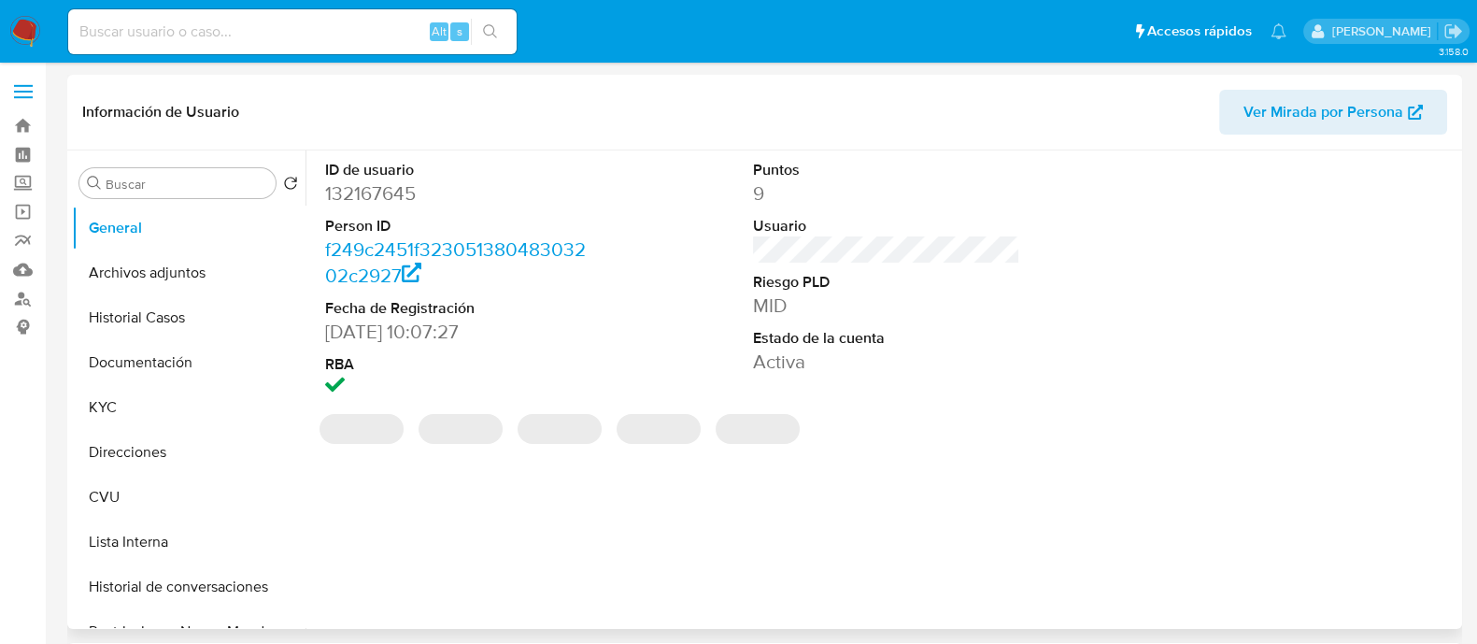
select select "10"
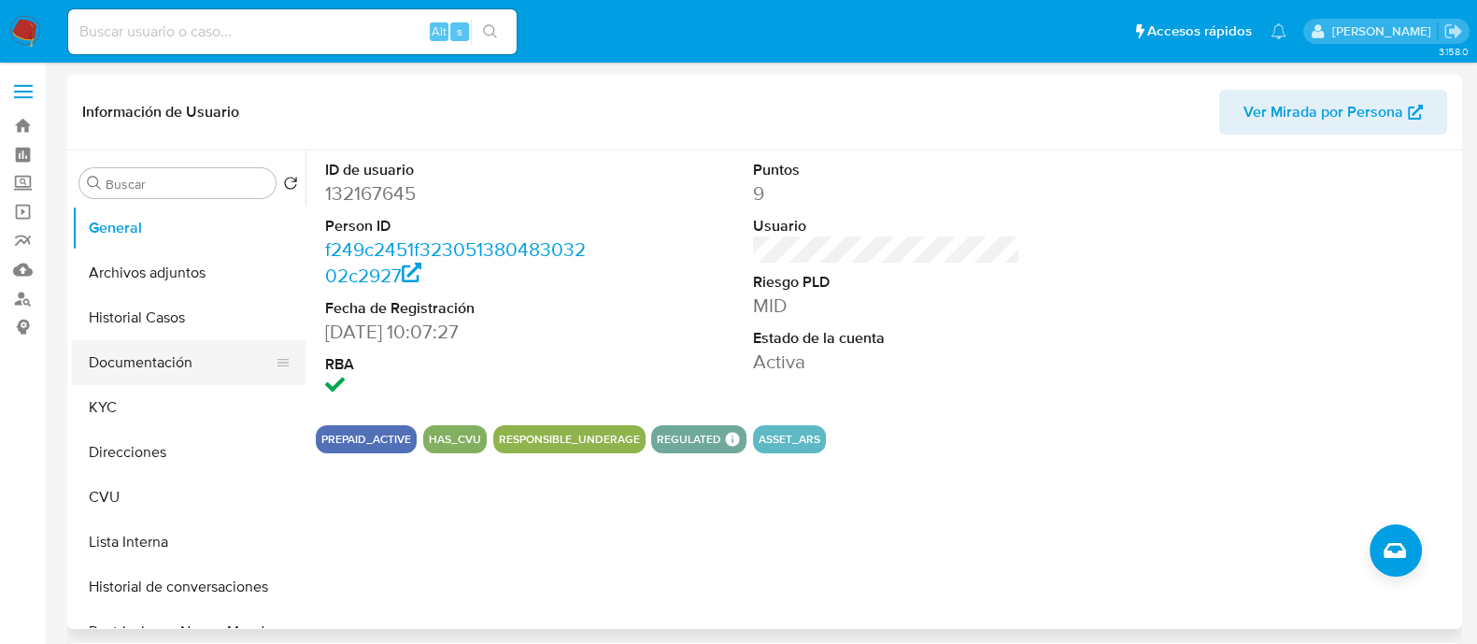
click at [146, 359] on button "Documentación" at bounding box center [181, 362] width 219 height 45
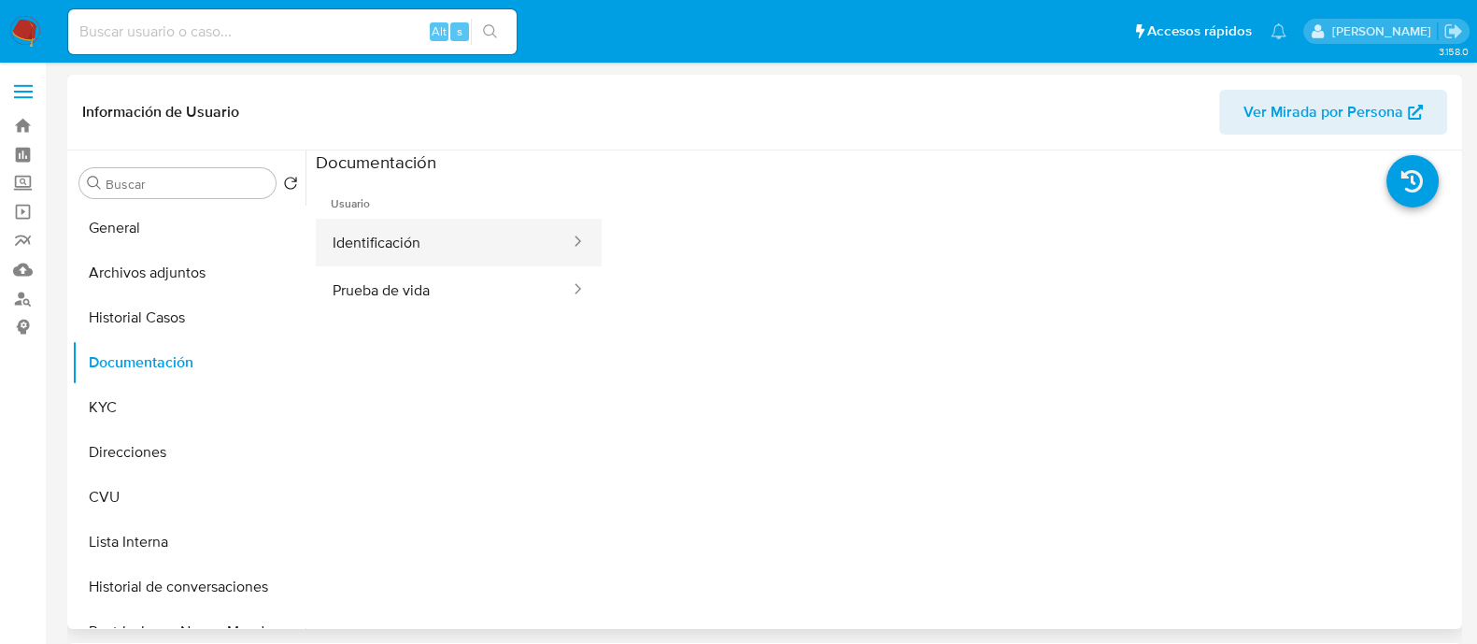
click at [432, 246] on button "Identificación" at bounding box center [444, 243] width 256 height 48
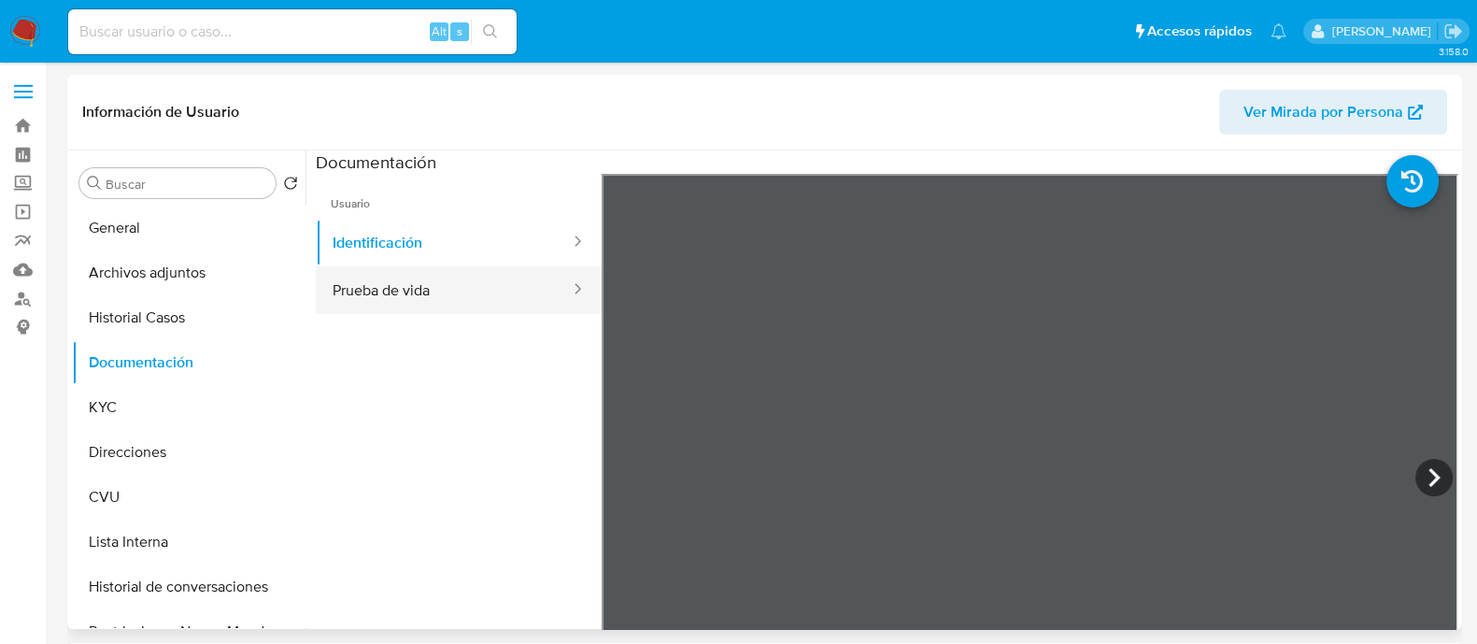
click at [456, 304] on button "Prueba de vida" at bounding box center [444, 290] width 256 height 48
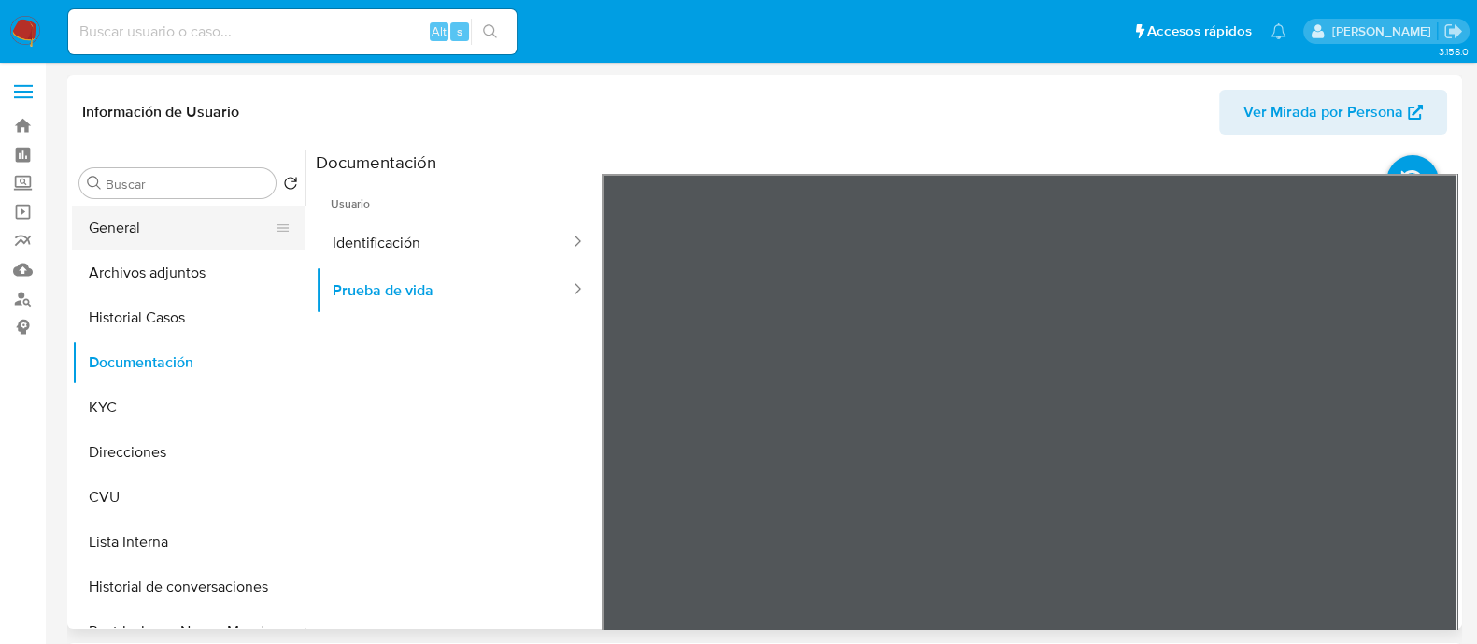
click at [206, 215] on button "General" at bounding box center [181, 228] width 219 height 45
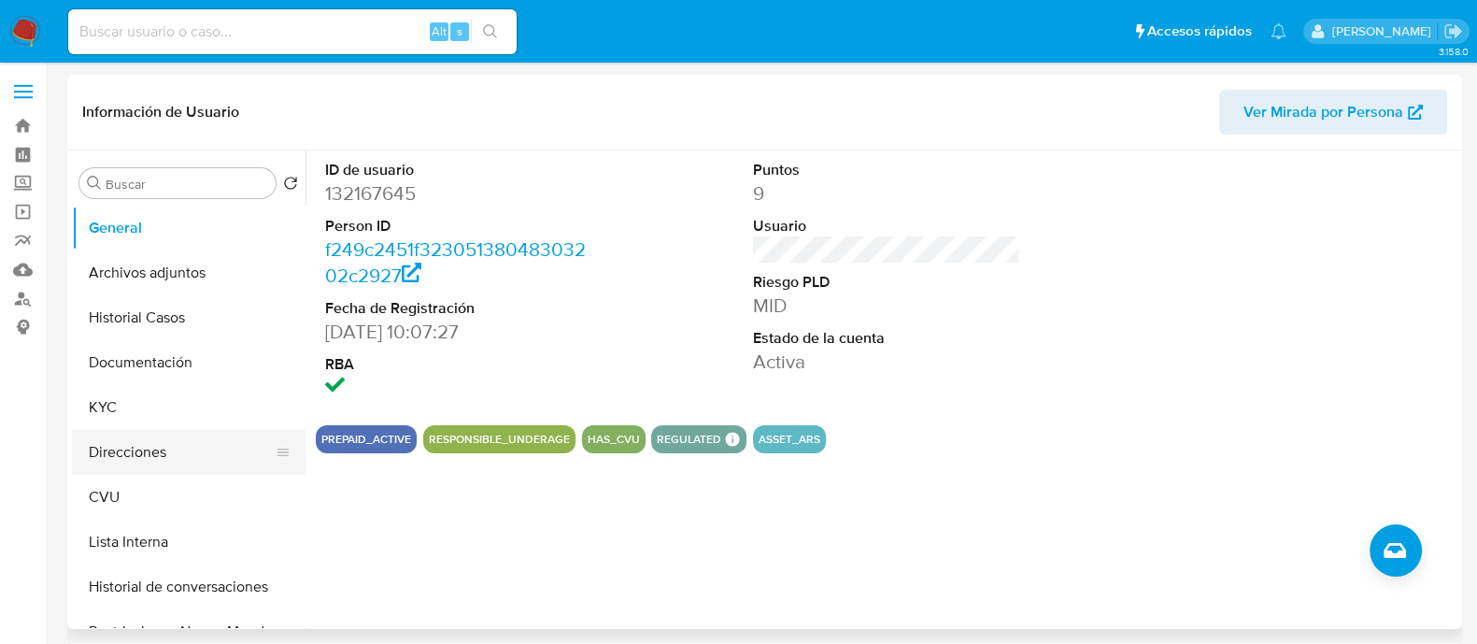
click at [98, 462] on button "Direcciones" at bounding box center [181, 452] width 219 height 45
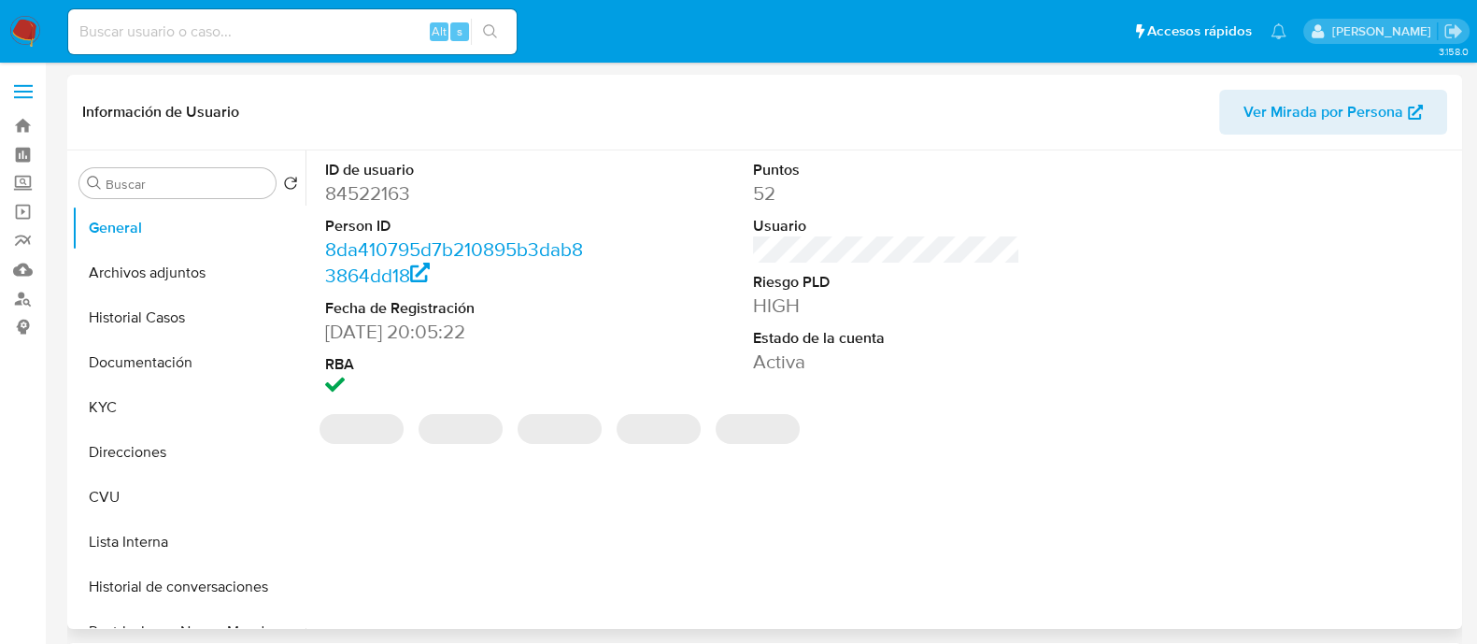
select select "10"
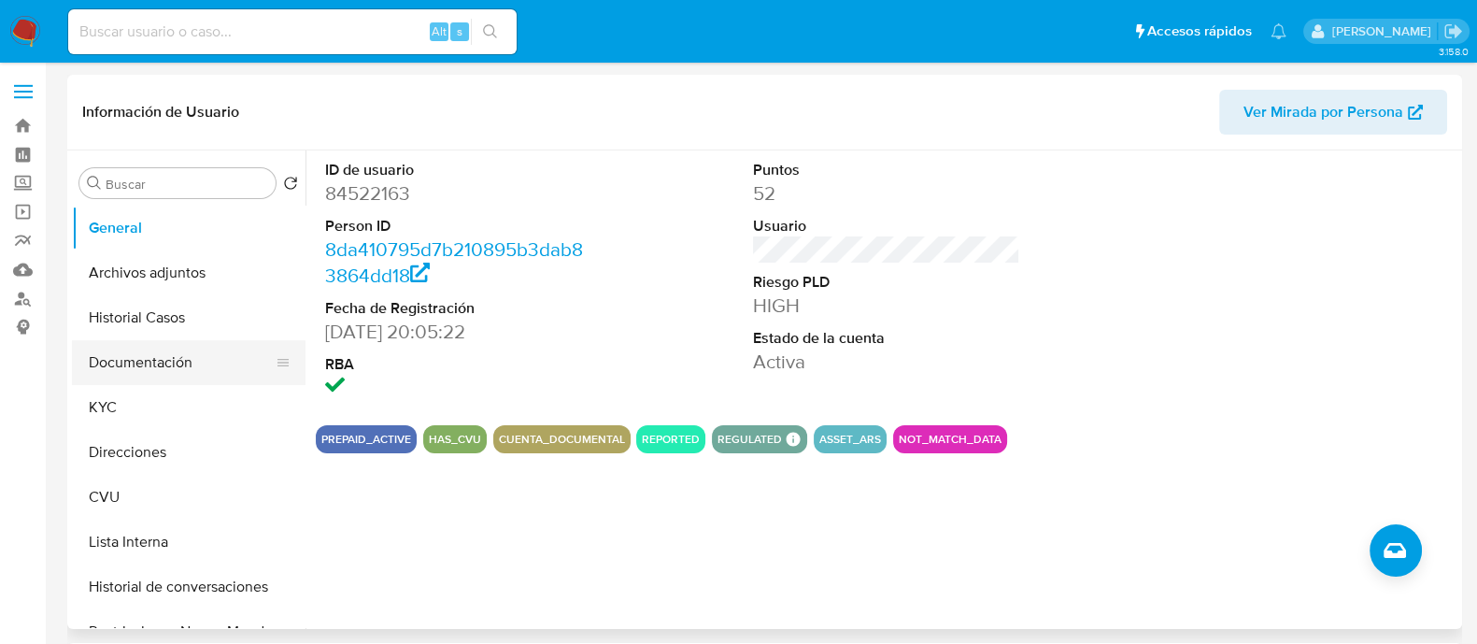
click at [173, 367] on button "Documentación" at bounding box center [181, 362] width 219 height 45
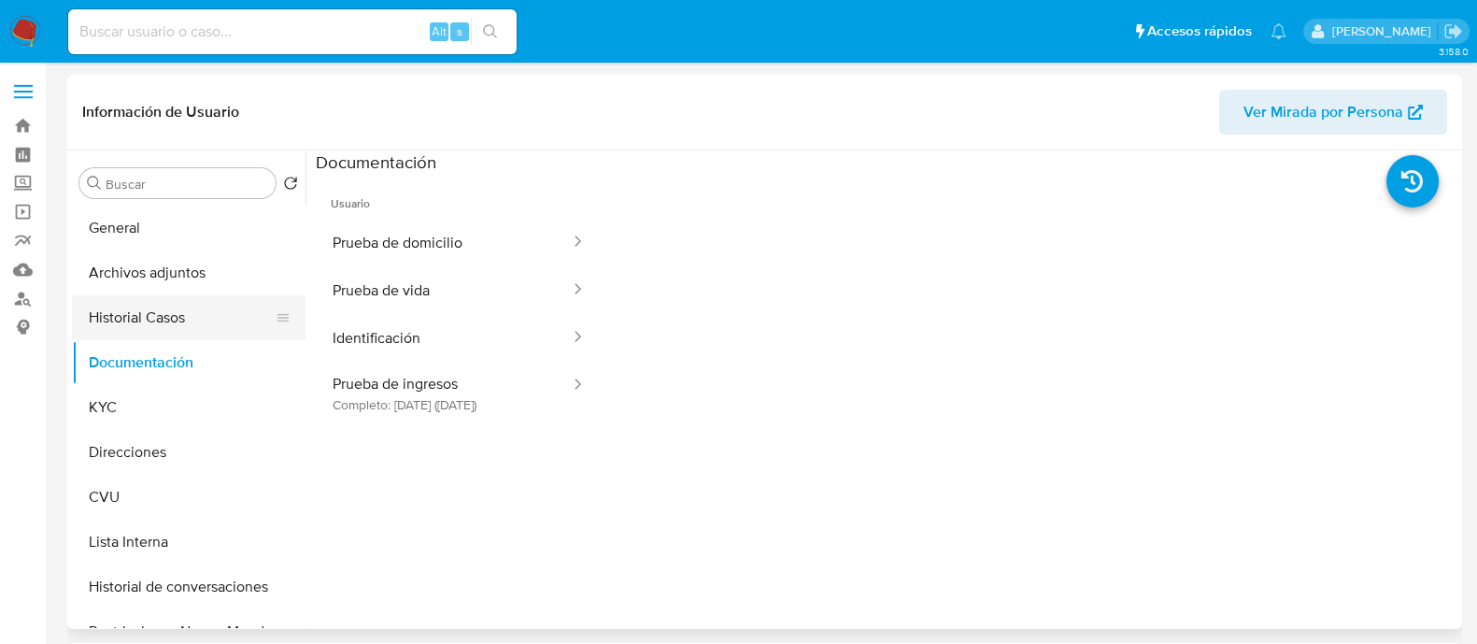
click at [167, 320] on button "Historial Casos" at bounding box center [181, 317] width 219 height 45
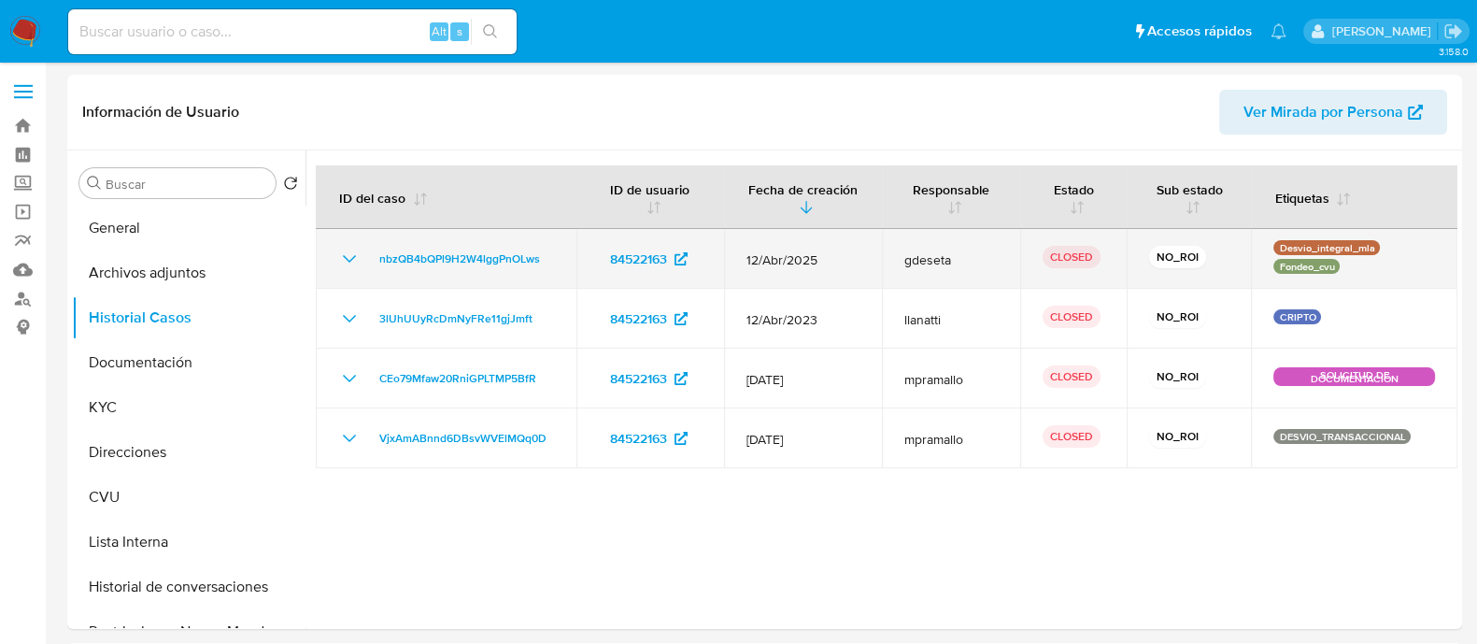
click at [355, 254] on icon "Mostrar/Ocultar" at bounding box center [349, 259] width 22 height 22
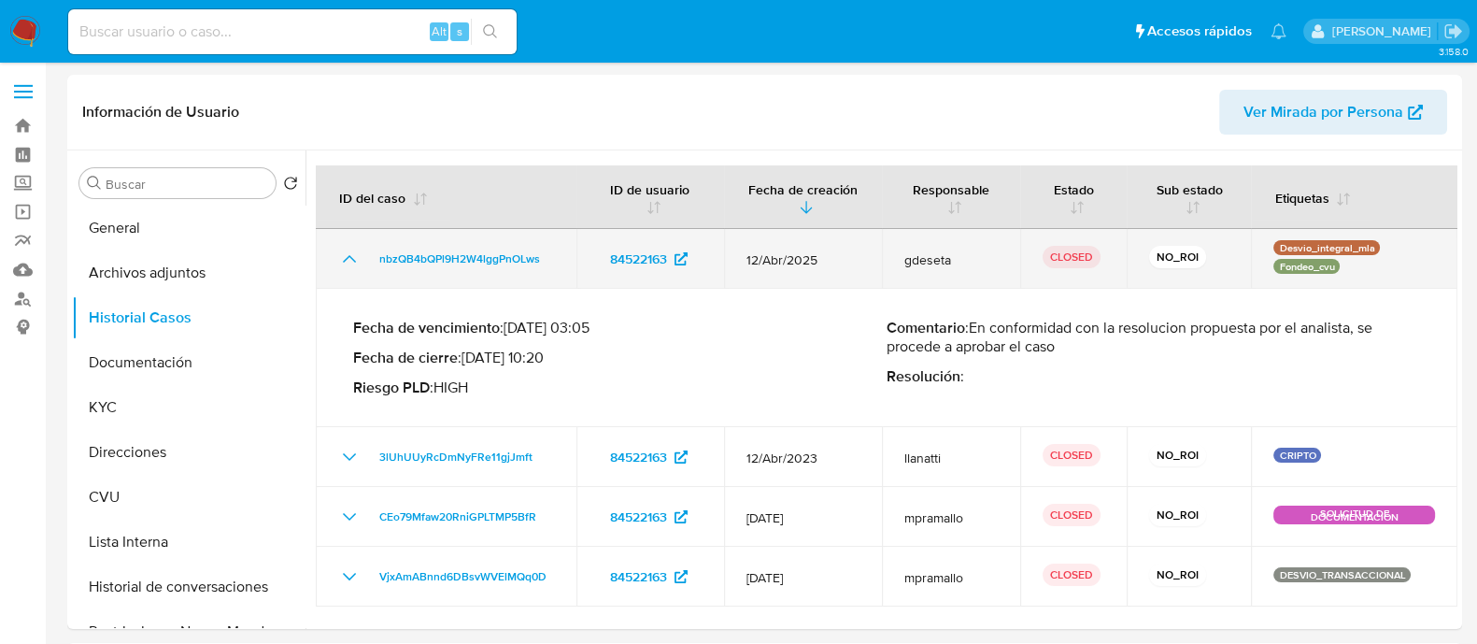
click at [340, 263] on icon "Mostrar/Ocultar" at bounding box center [349, 259] width 22 height 22
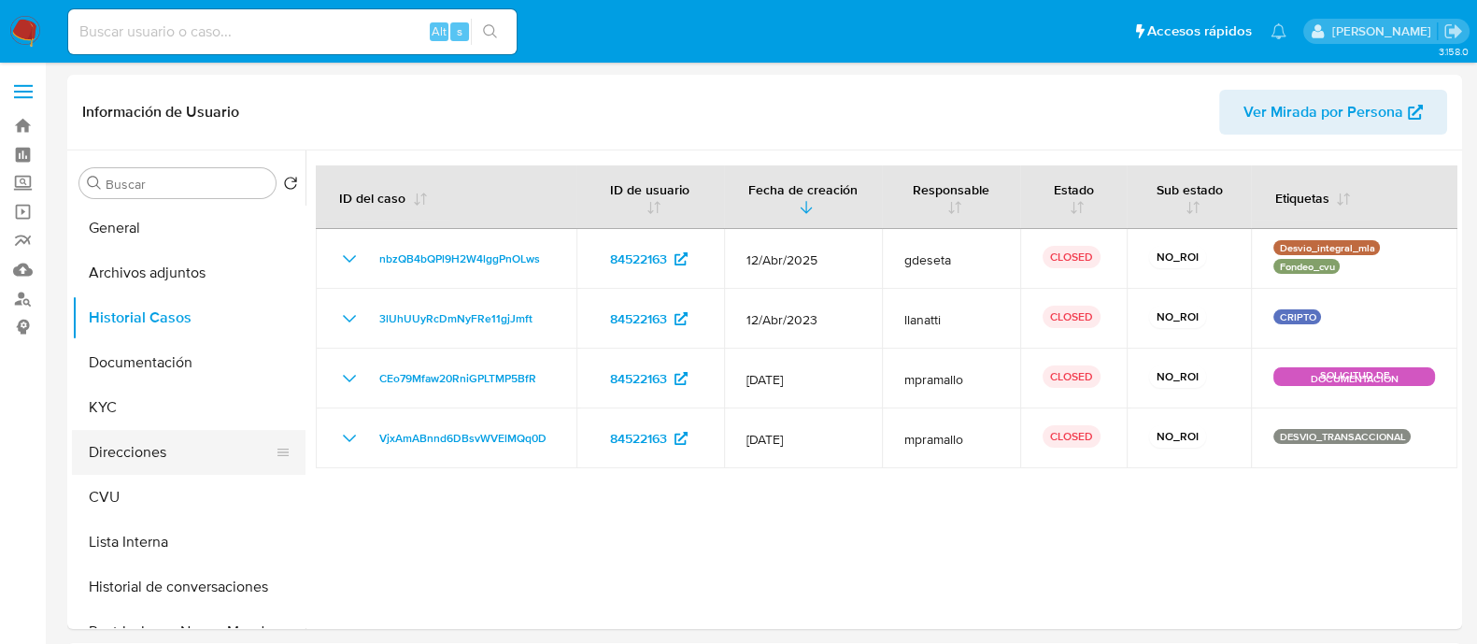
click at [118, 472] on button "Direcciones" at bounding box center [181, 452] width 219 height 45
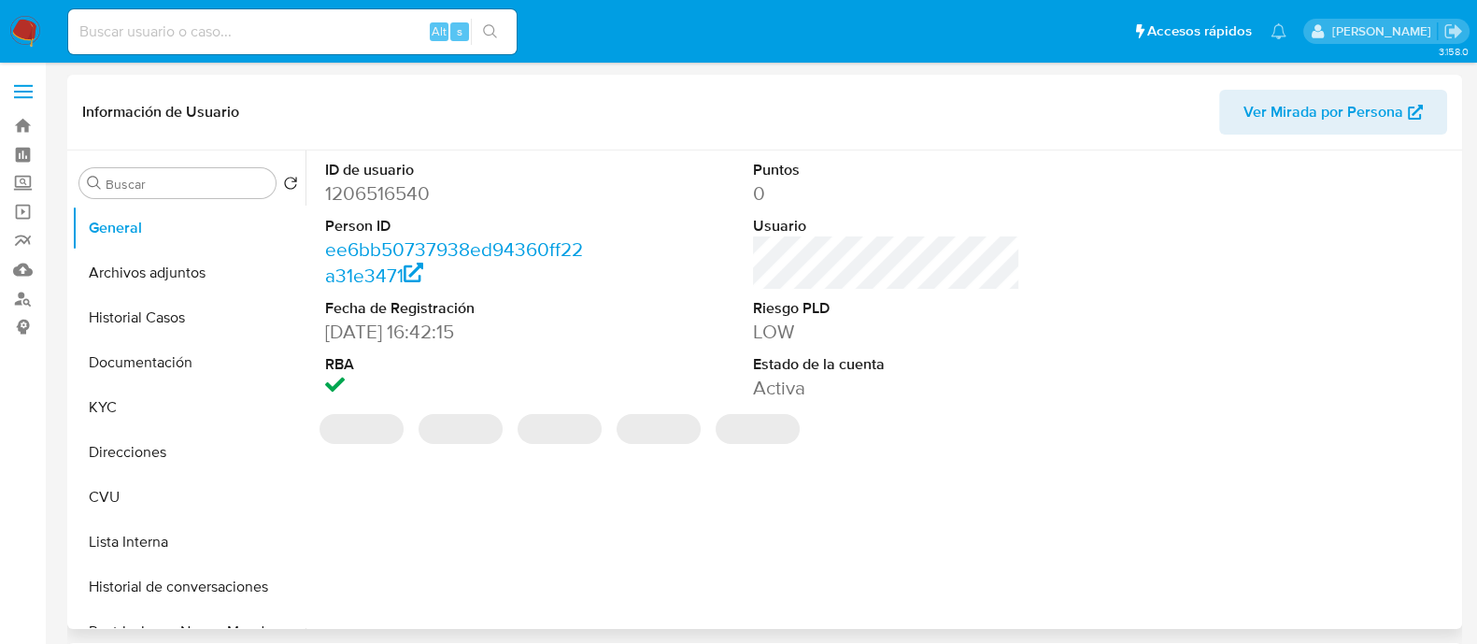
select select "10"
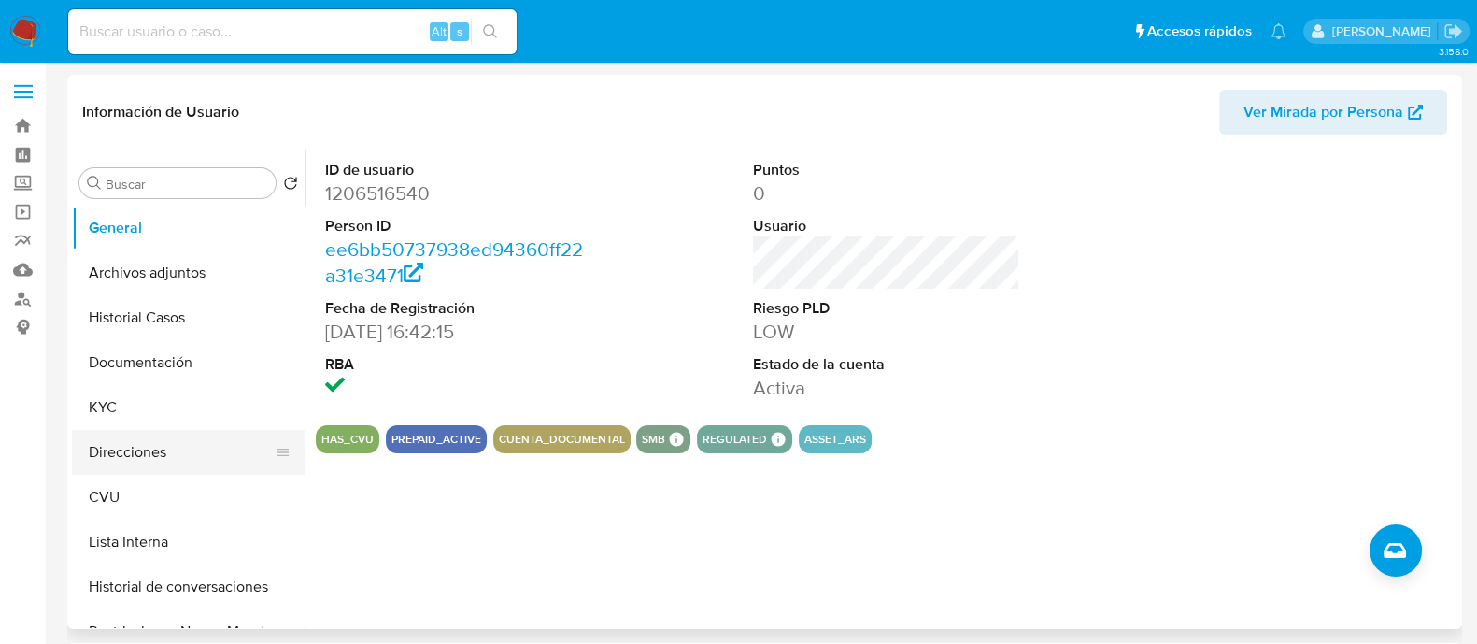
click at [134, 451] on button "Direcciones" at bounding box center [181, 452] width 219 height 45
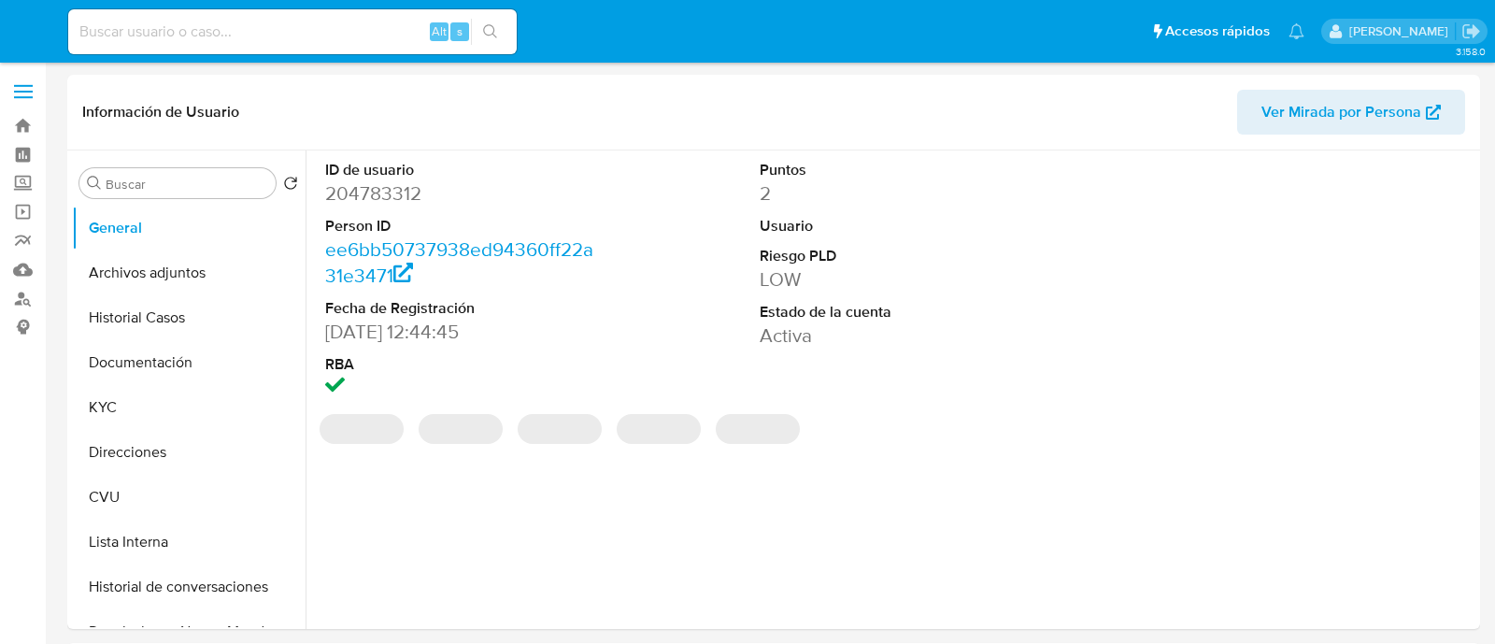
select select "10"
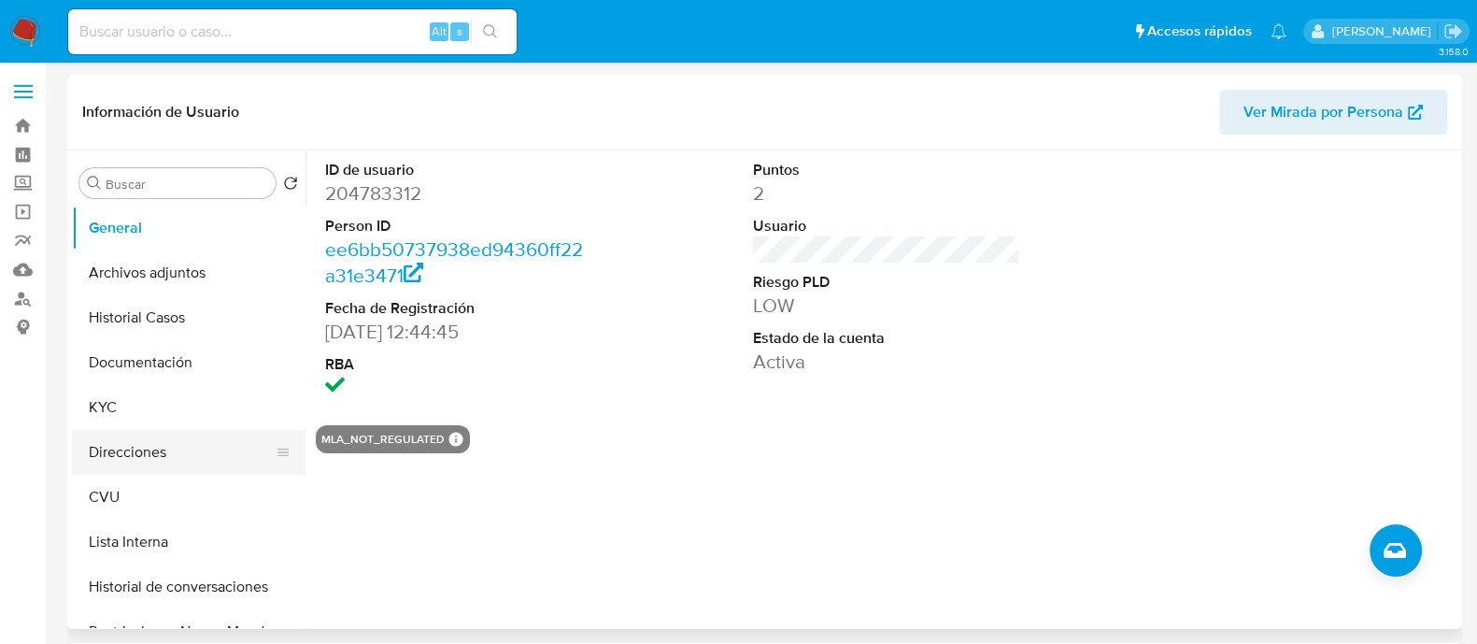
click at [160, 446] on button "Direcciones" at bounding box center [181, 452] width 219 height 45
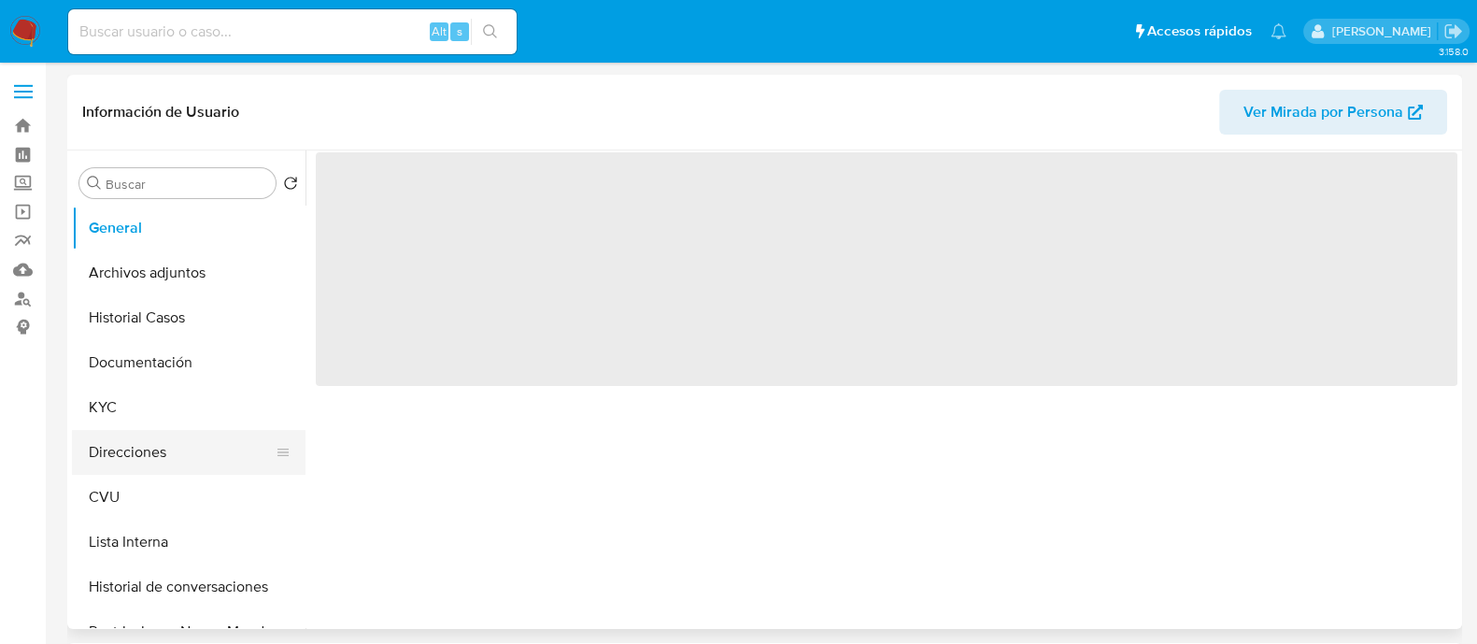
click at [155, 448] on button "Direcciones" at bounding box center [181, 452] width 219 height 45
select select "10"
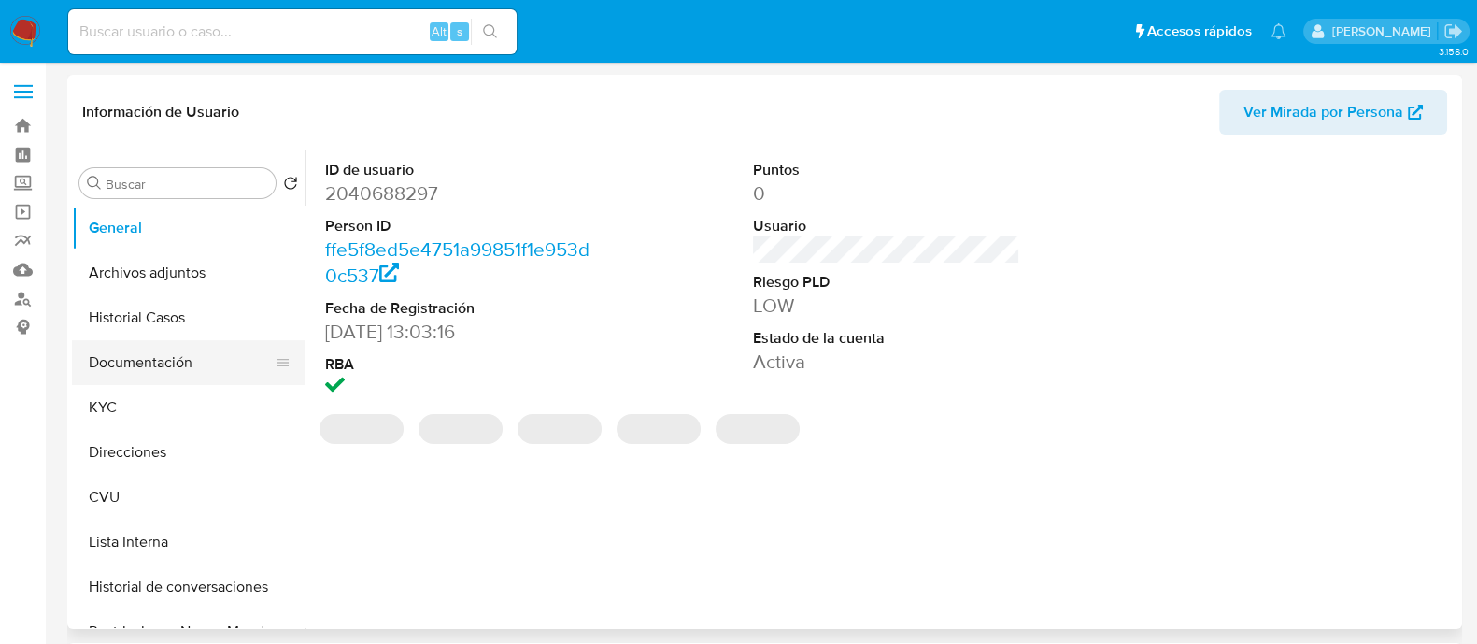
select select "10"
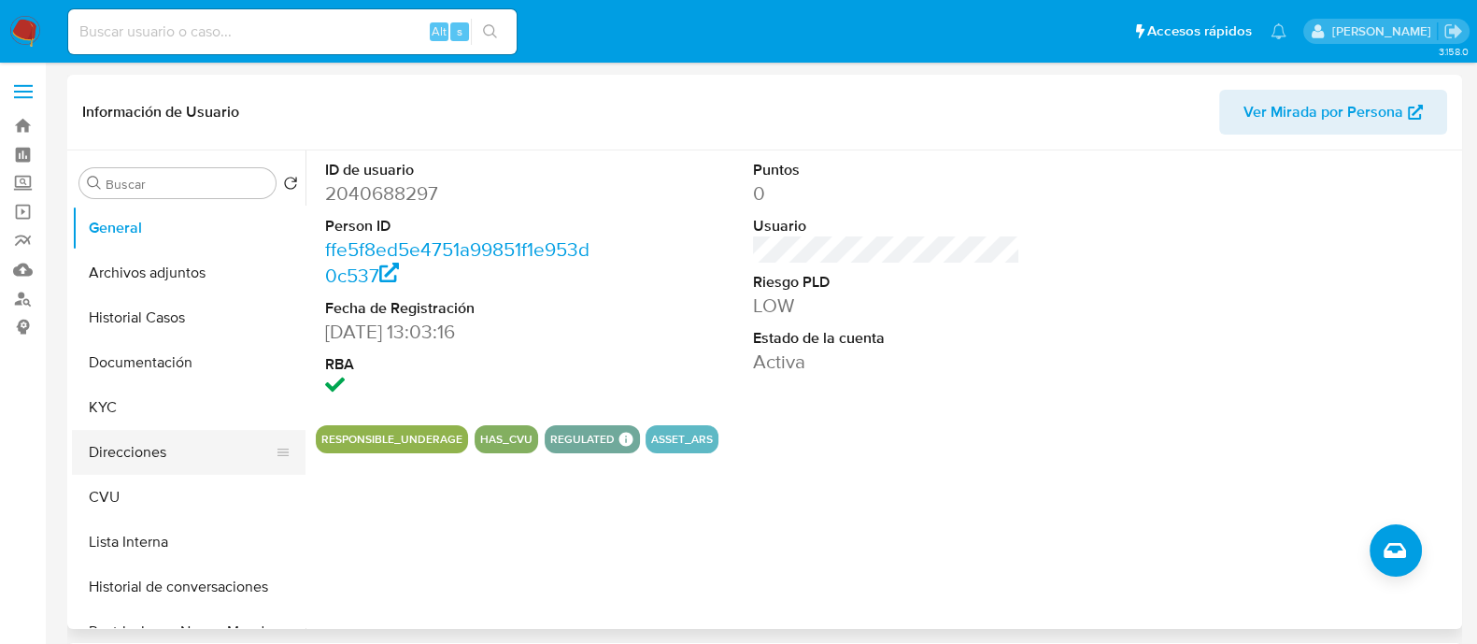
click at [151, 449] on button "Direcciones" at bounding box center [181, 452] width 219 height 45
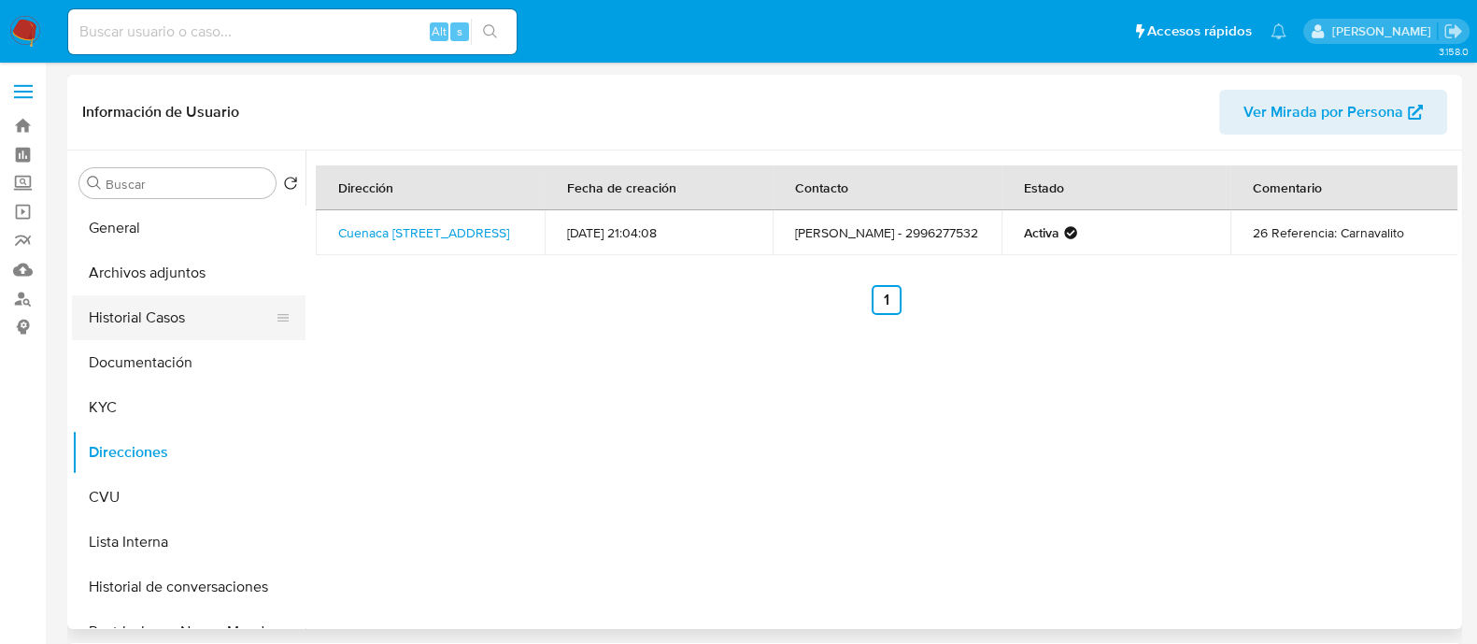
click at [164, 312] on button "Historial Casos" at bounding box center [181, 317] width 219 height 45
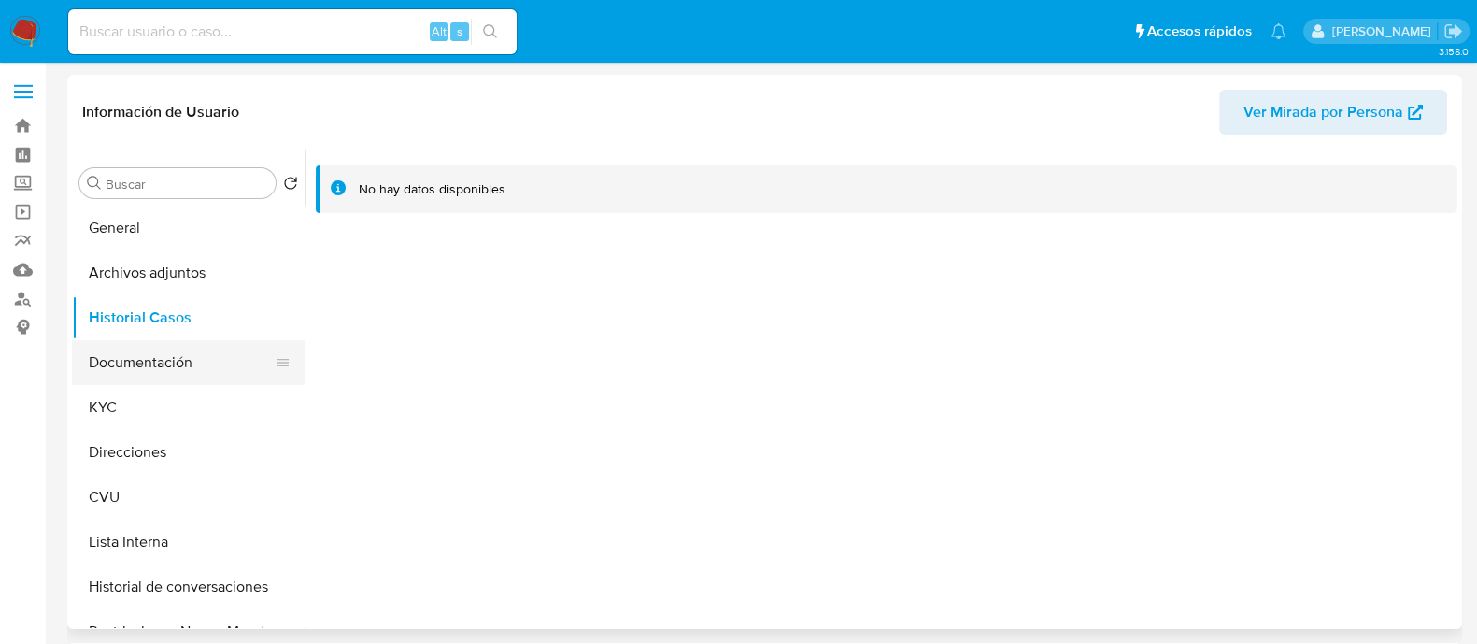
click at [161, 364] on button "Documentación" at bounding box center [181, 362] width 219 height 45
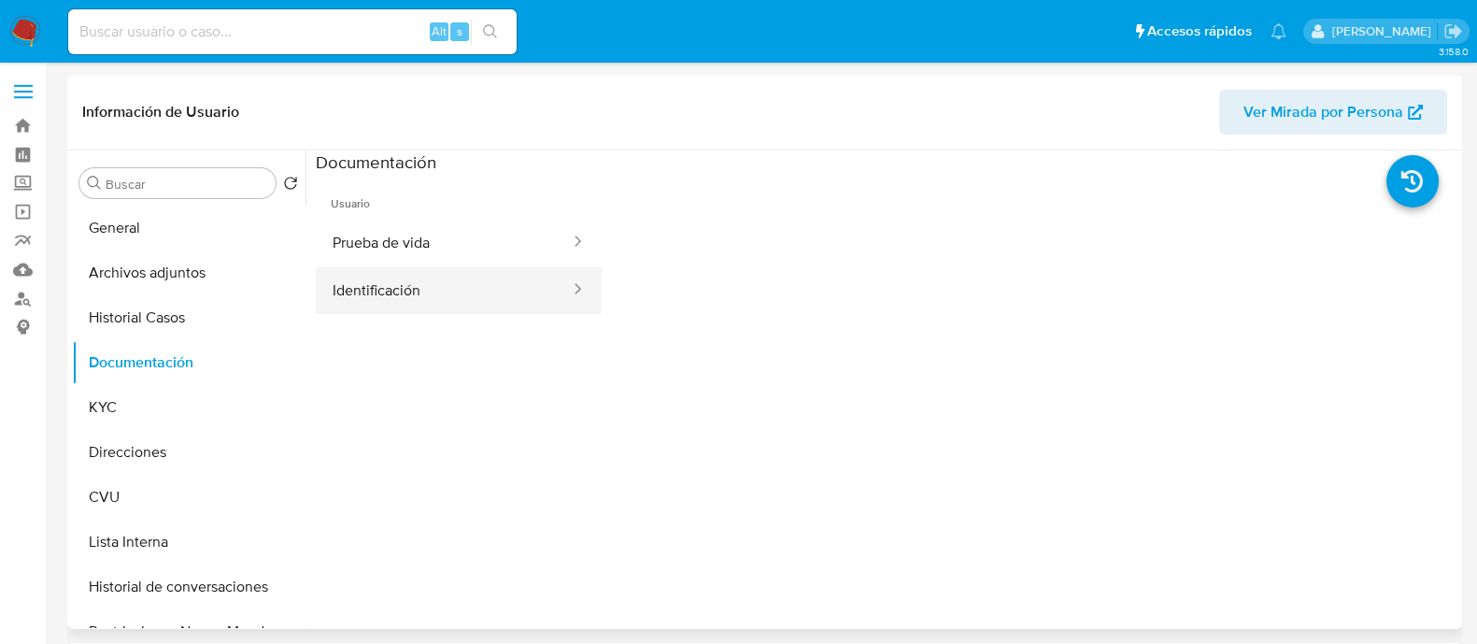
click at [406, 279] on button "Identificación" at bounding box center [444, 290] width 256 height 48
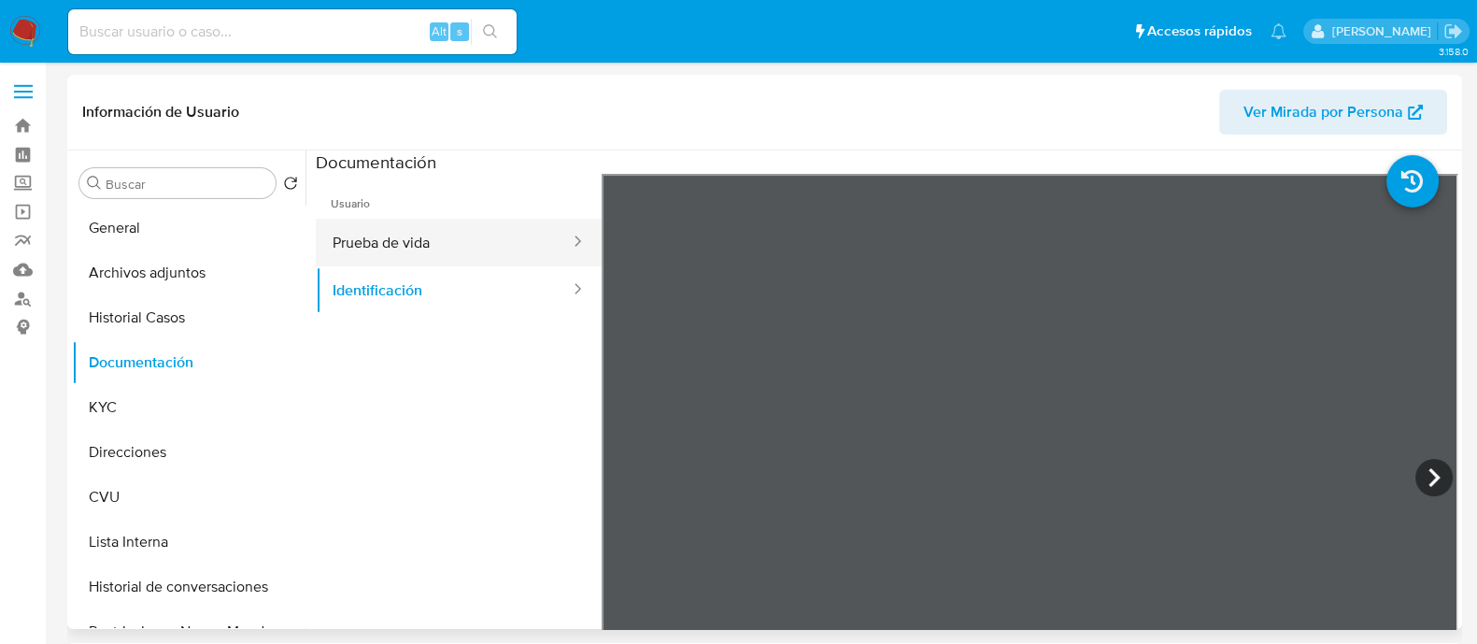
click at [434, 234] on button "Prueba de vida" at bounding box center [444, 243] width 256 height 48
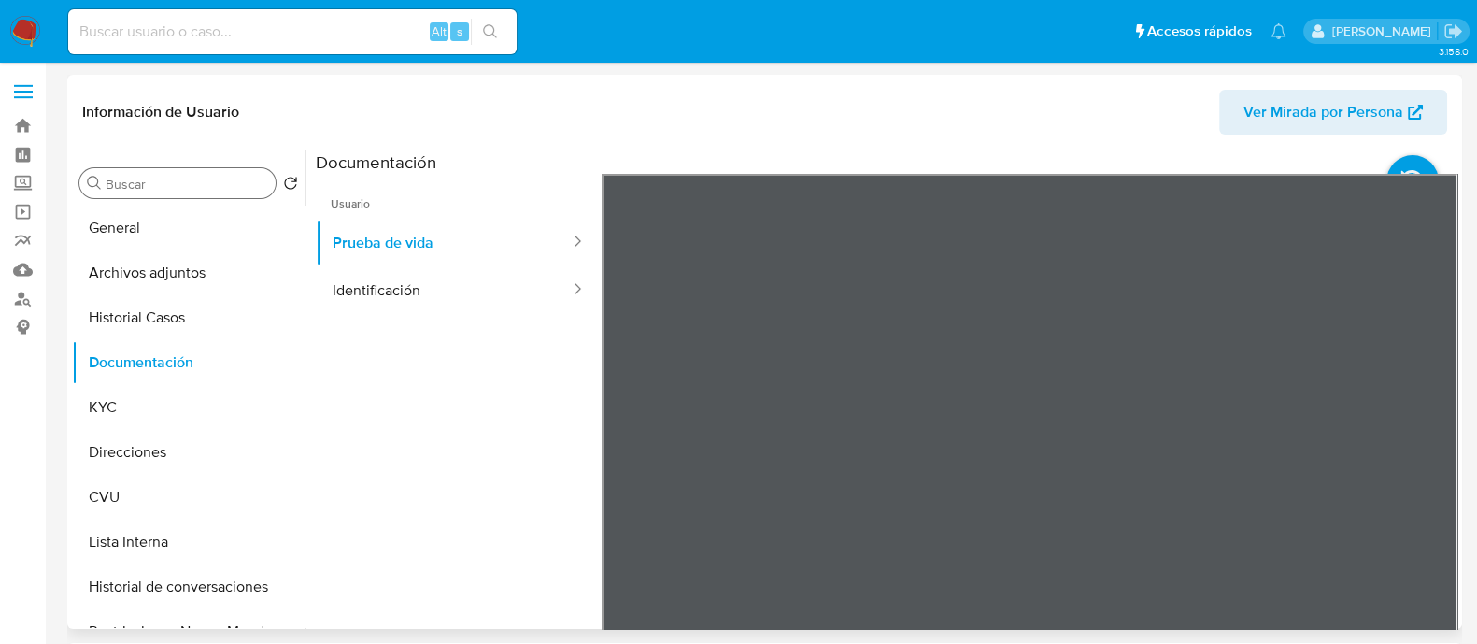
drag, startPoint x: 179, startPoint y: 225, endPoint x: 191, endPoint y: 182, distance: 44.4
click at [178, 225] on button "General" at bounding box center [189, 228] width 234 height 45
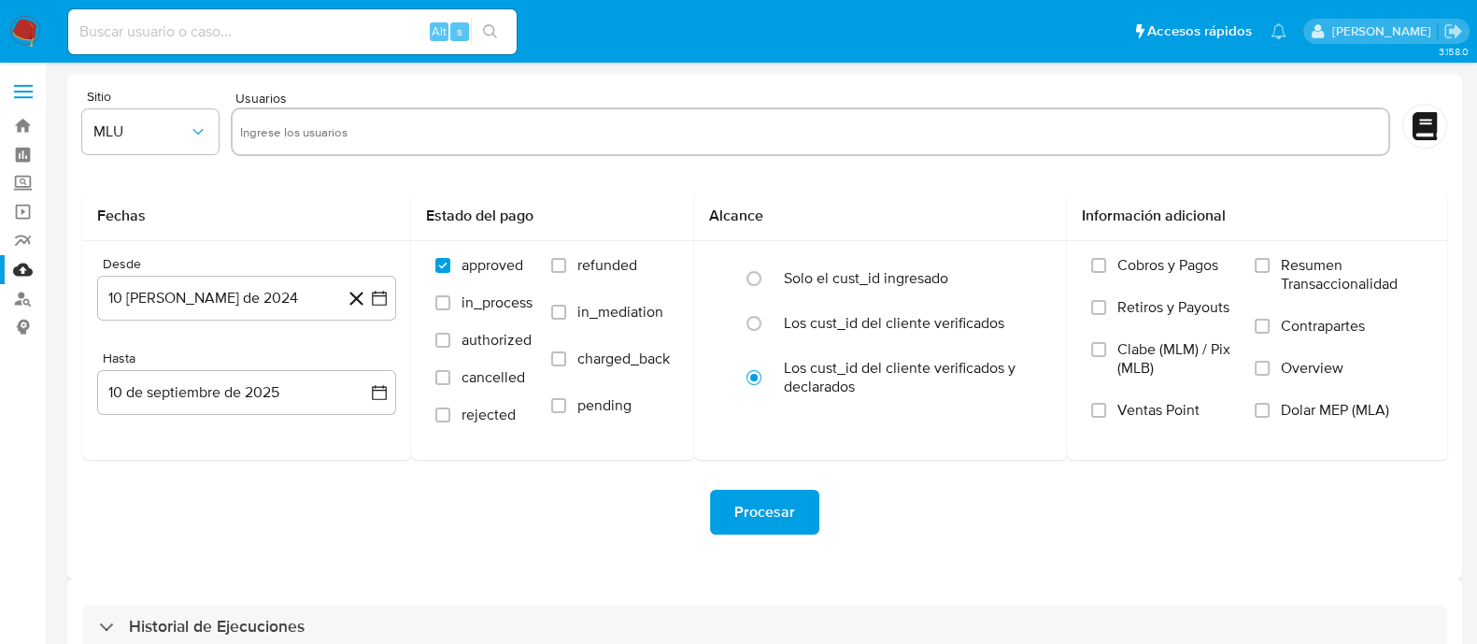
scroll to position [109, 0]
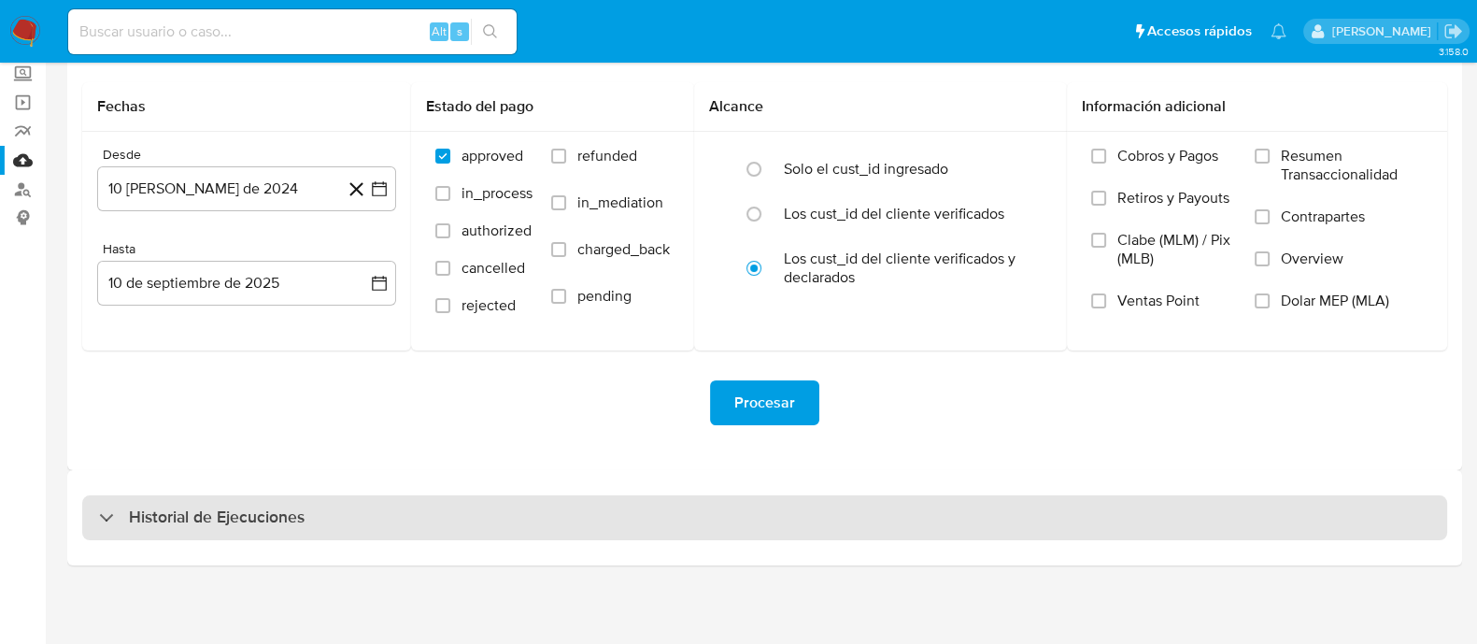
click at [495, 524] on div "Historial de Ejecuciones" at bounding box center [764, 517] width 1365 height 45
select select "10"
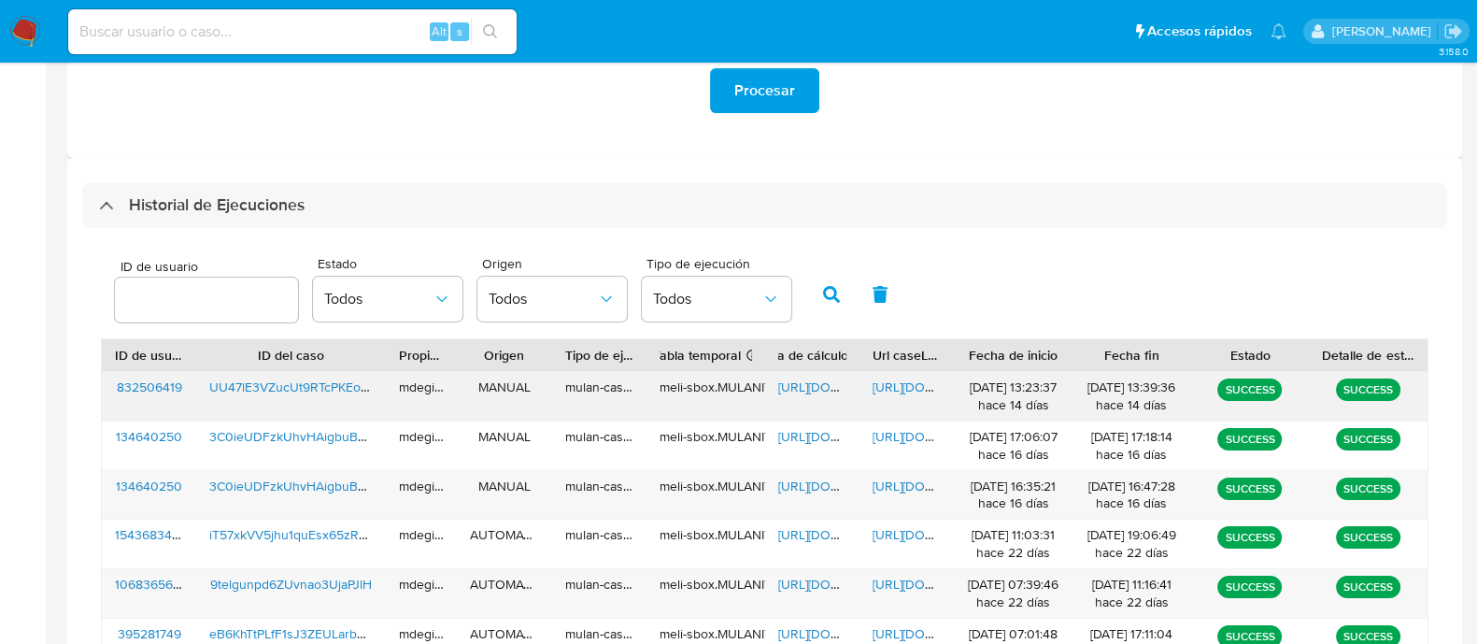
scroll to position [460, 0]
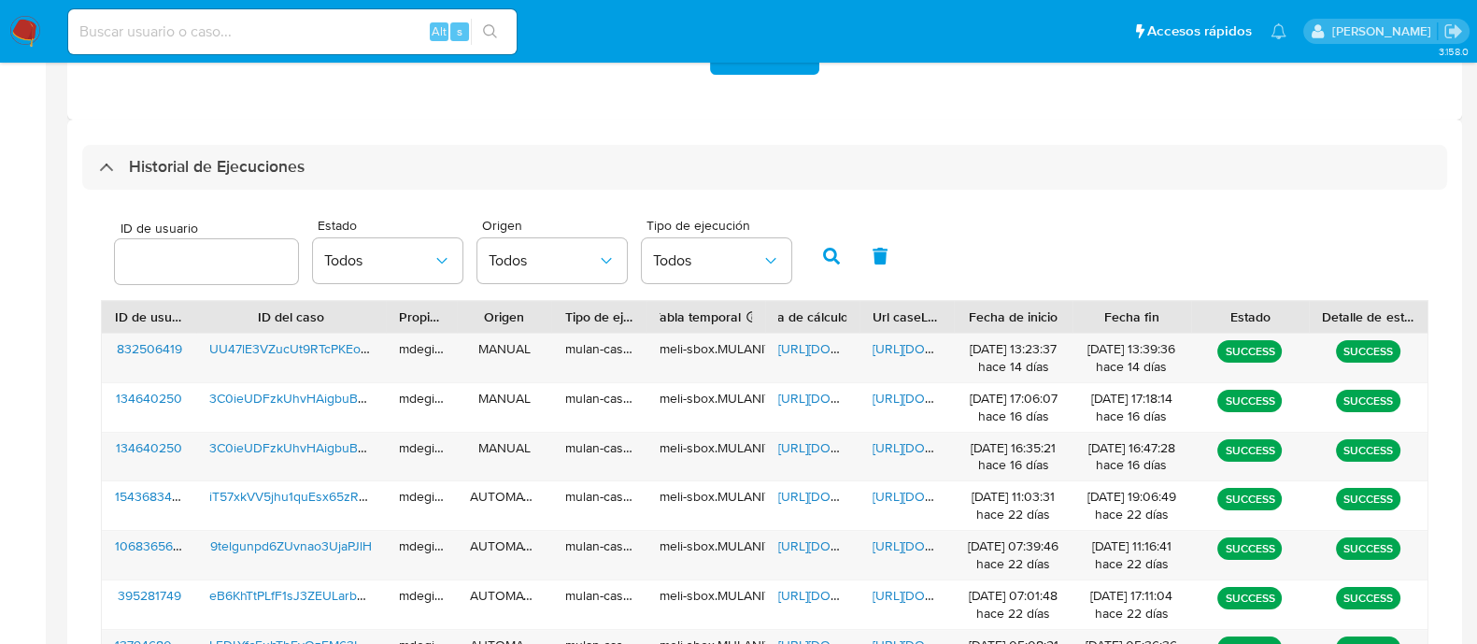
click at [241, 271] on input "number" at bounding box center [206, 261] width 183 height 24
type input "2096191567"
click at [827, 257] on icon "button" at bounding box center [831, 256] width 17 height 17
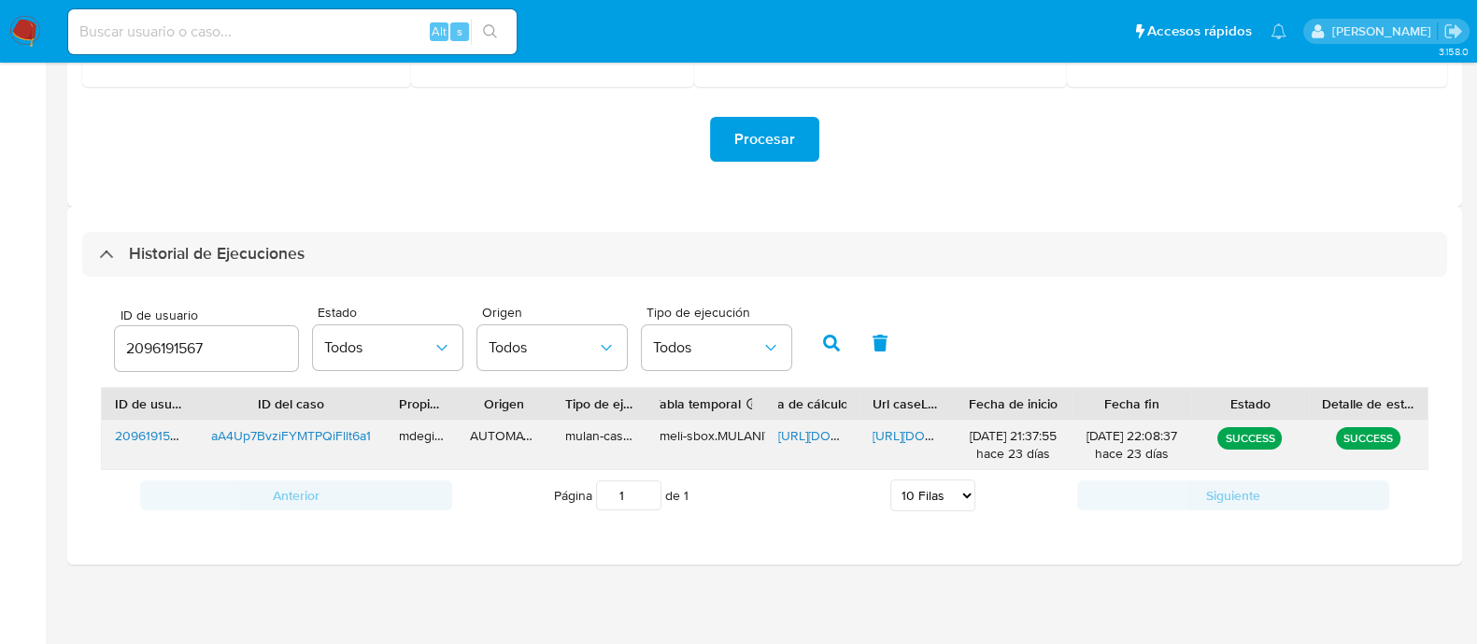
scroll to position [370, 0]
click at [826, 432] on span "[URL][DOMAIN_NAME]" at bounding box center [842, 438] width 129 height 19
click at [902, 439] on span "[URL][DOMAIN_NAME]" at bounding box center [937, 438] width 129 height 19
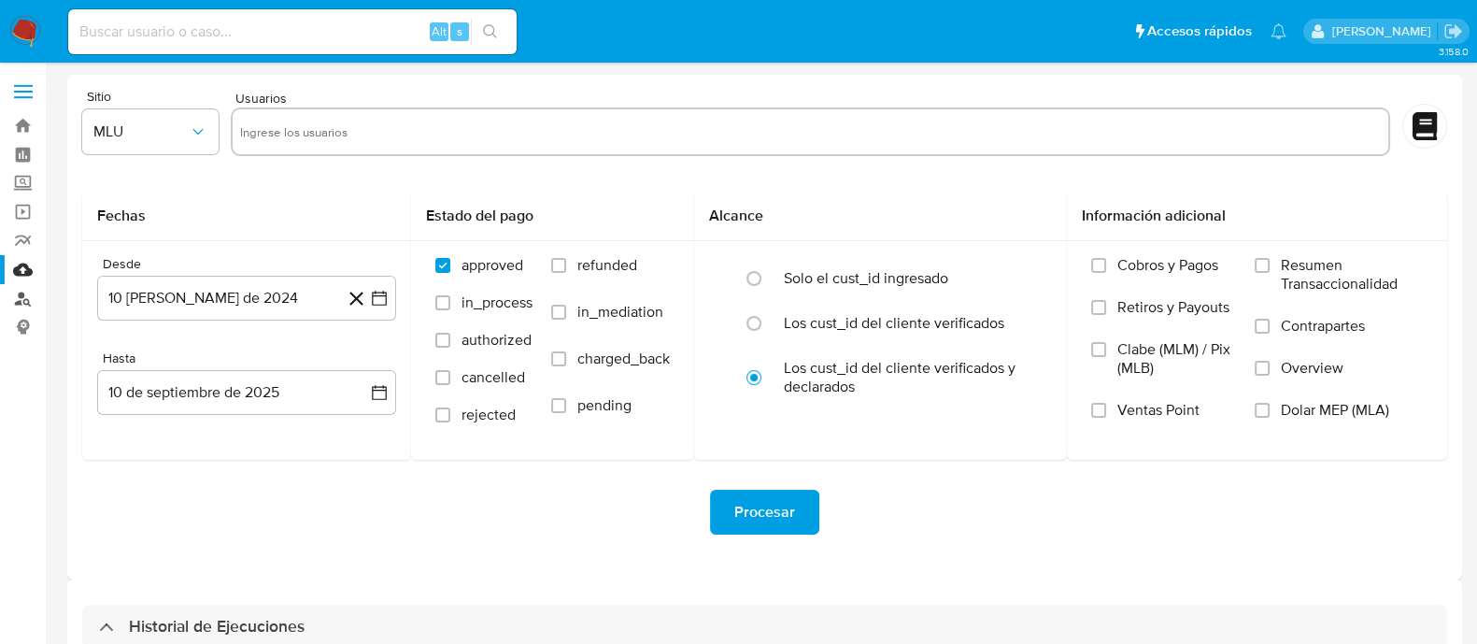
click at [16, 298] on link "Buscador de personas" at bounding box center [111, 298] width 222 height 29
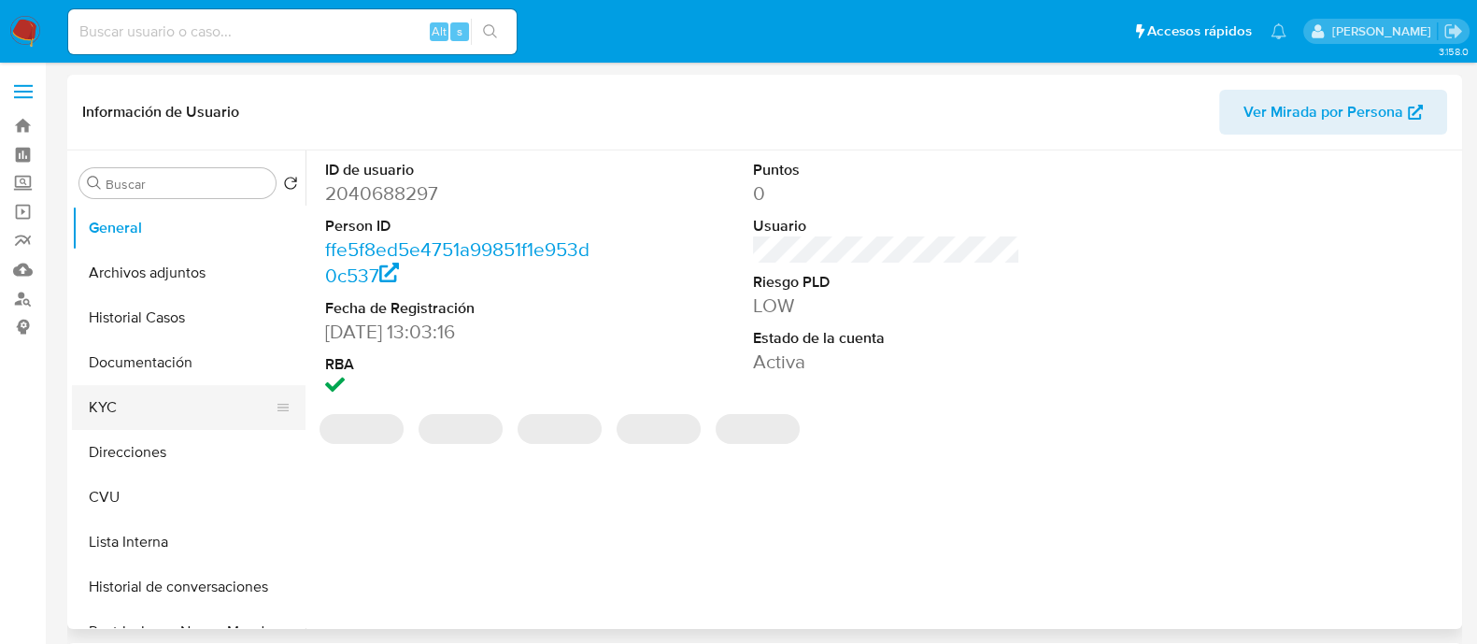
click at [126, 395] on button "KYC" at bounding box center [181, 407] width 219 height 45
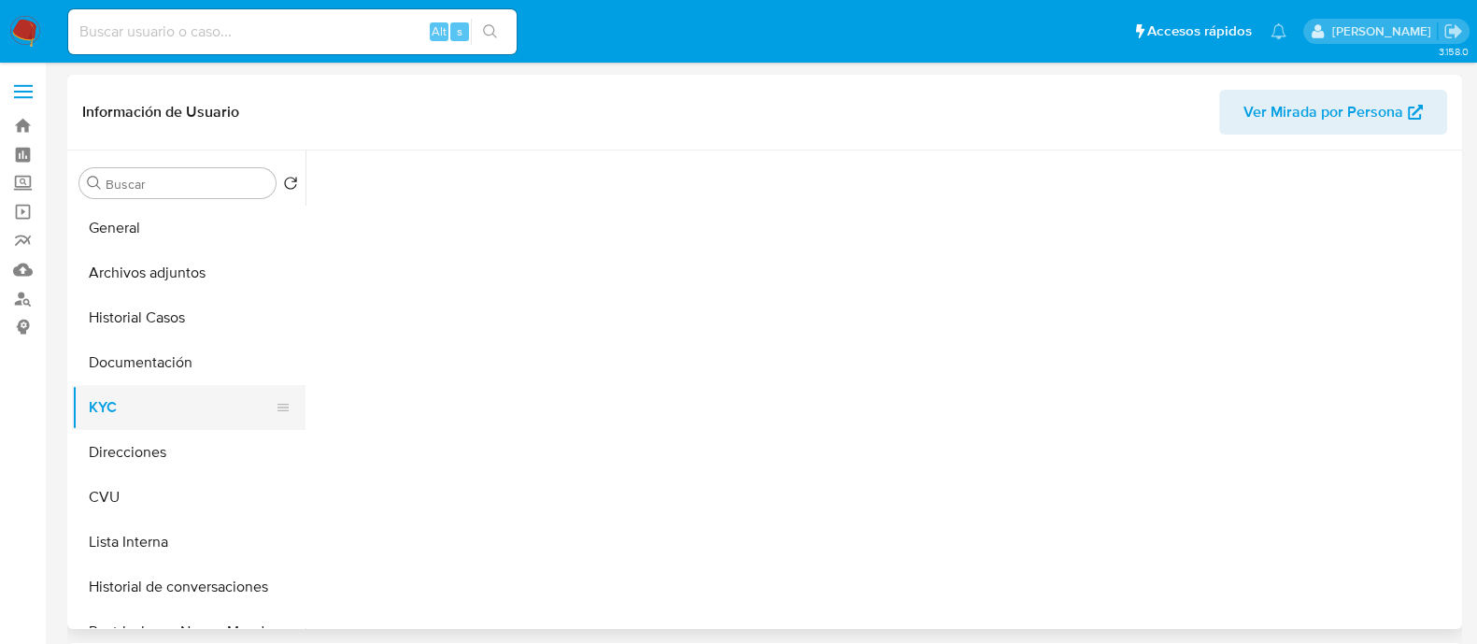
select select "10"
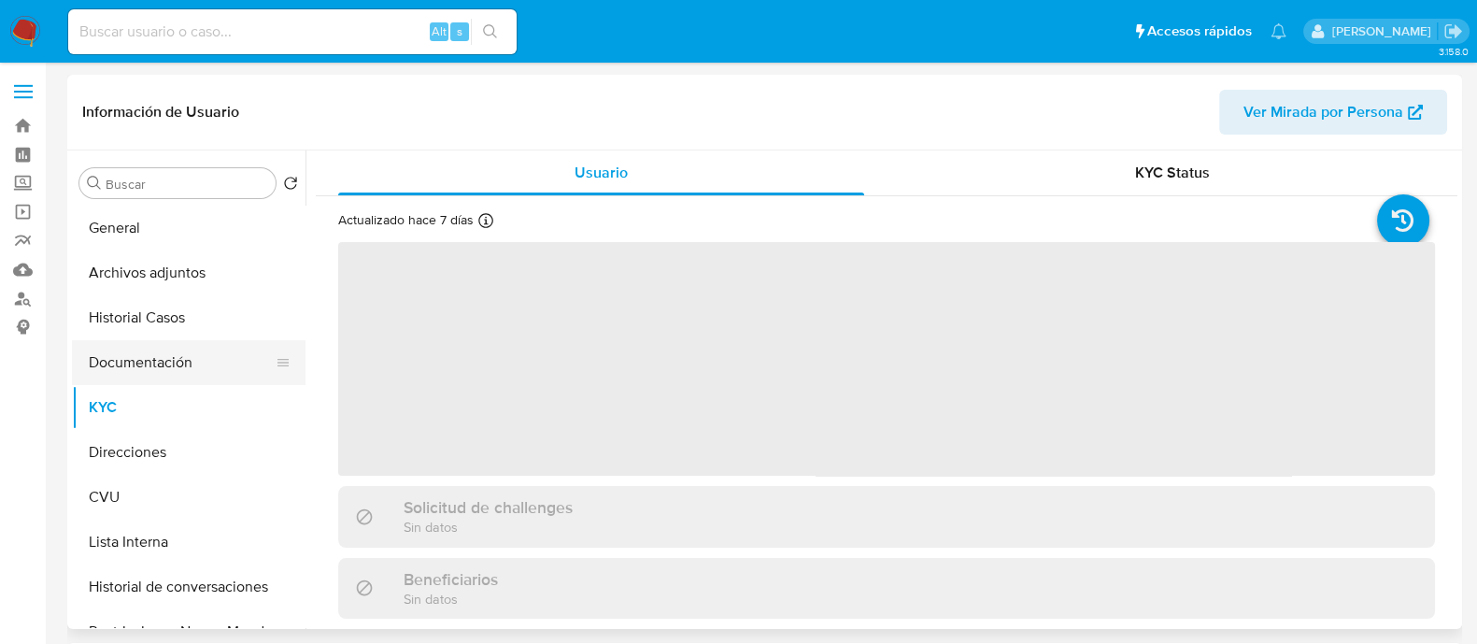
click at [156, 368] on button "Documentación" at bounding box center [181, 362] width 219 height 45
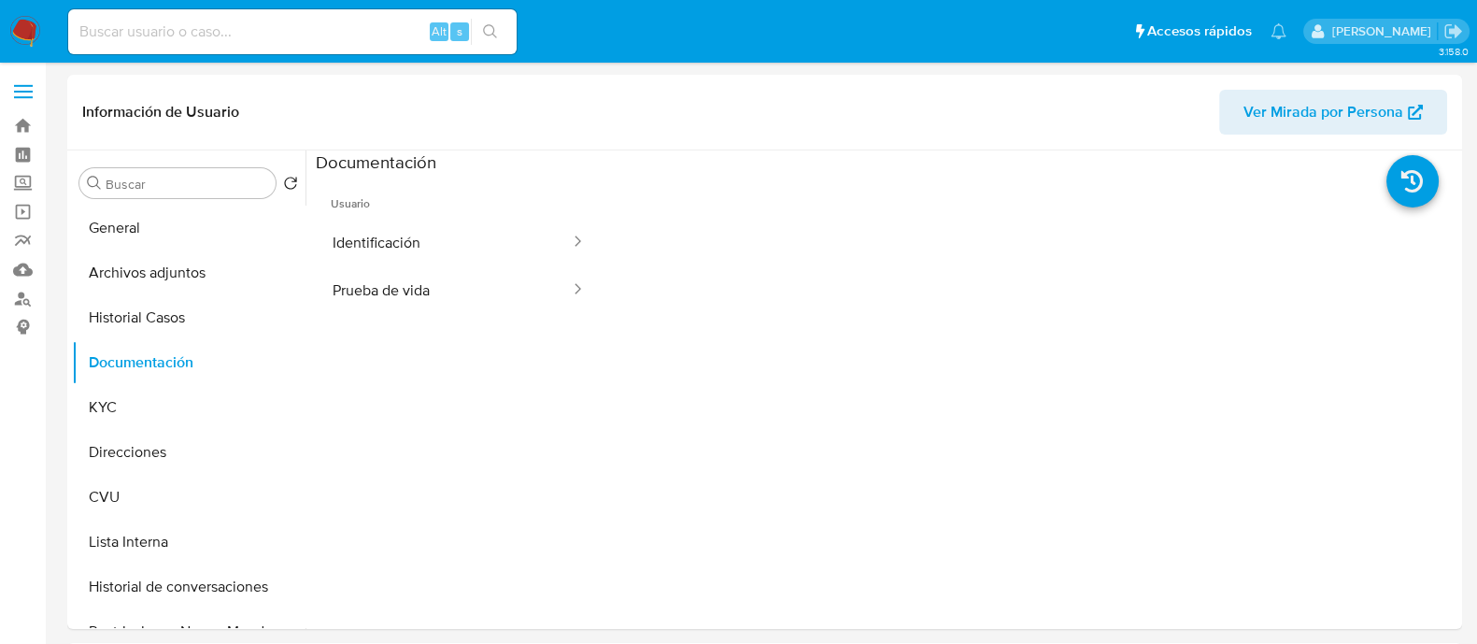
click at [404, 249] on button "Identificación" at bounding box center [444, 243] width 256 height 48
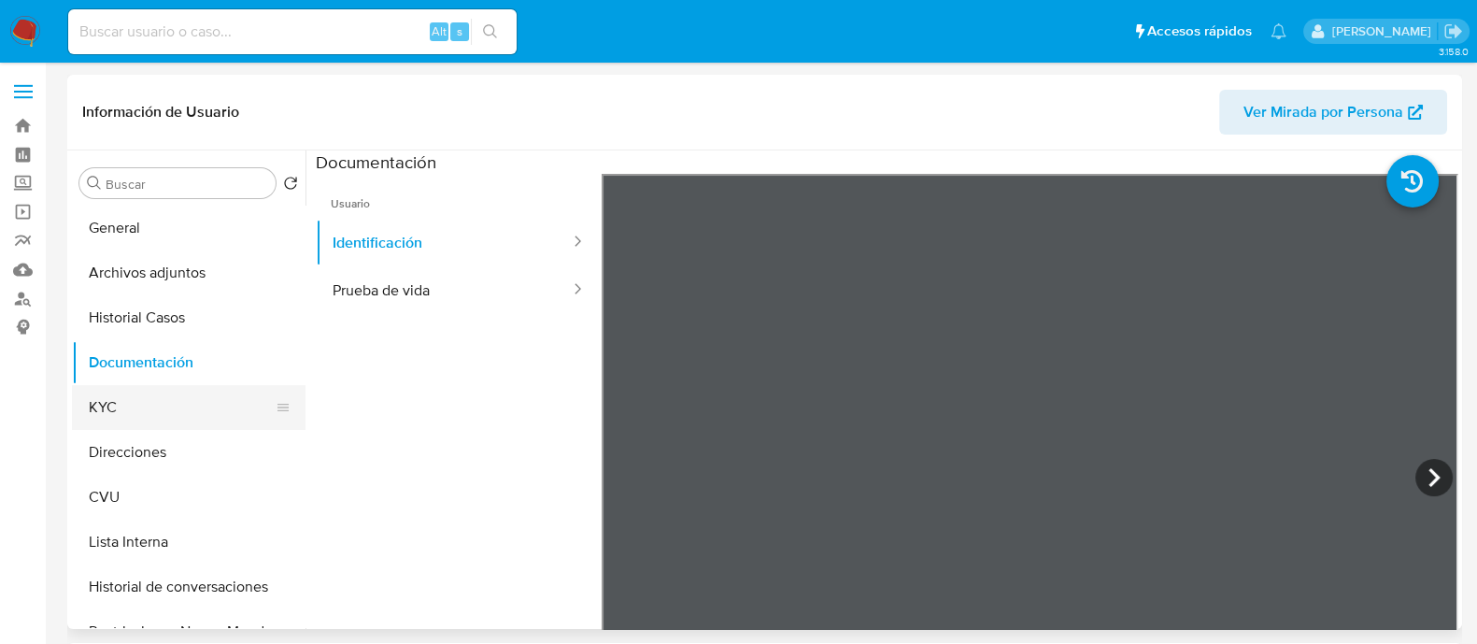
click at [113, 405] on button "KYC" at bounding box center [181, 407] width 219 height 45
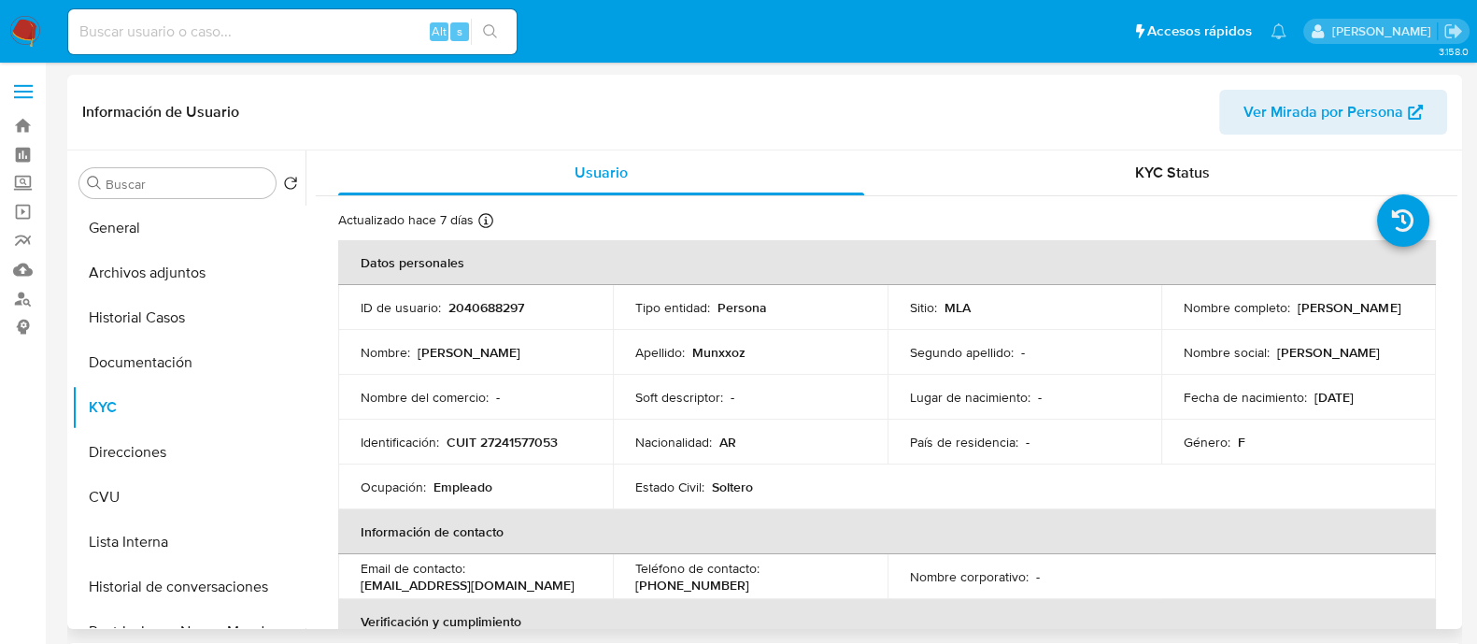
click at [430, 349] on p "Stella Maris" at bounding box center [469, 352] width 103 height 17
click at [428, 355] on p "Stella Maris" at bounding box center [469, 352] width 103 height 17
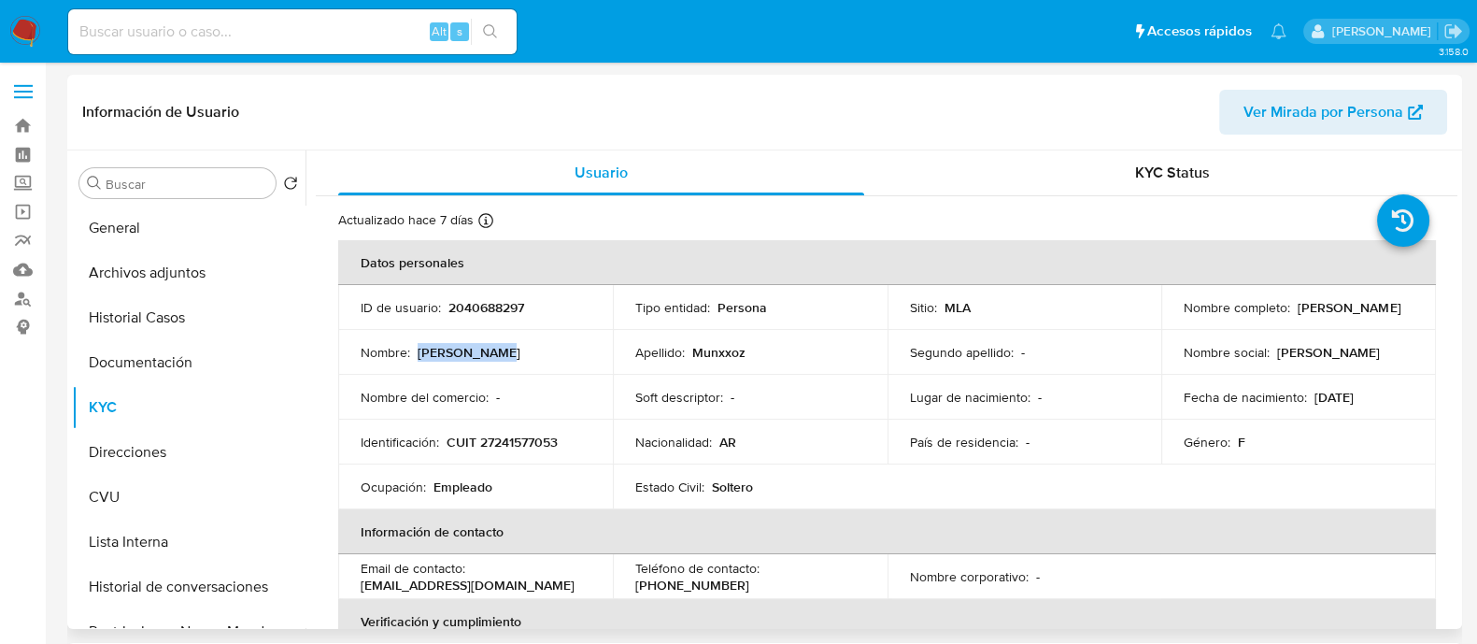
drag, startPoint x: 426, startPoint y: 354, endPoint x: 496, endPoint y: 348, distance: 70.3
click at [496, 348] on div "Nombre : Stella Maris" at bounding box center [476, 352] width 230 height 17
copy p "Stella Maris"
click at [729, 348] on p "Munxxoz" at bounding box center [718, 352] width 53 height 17
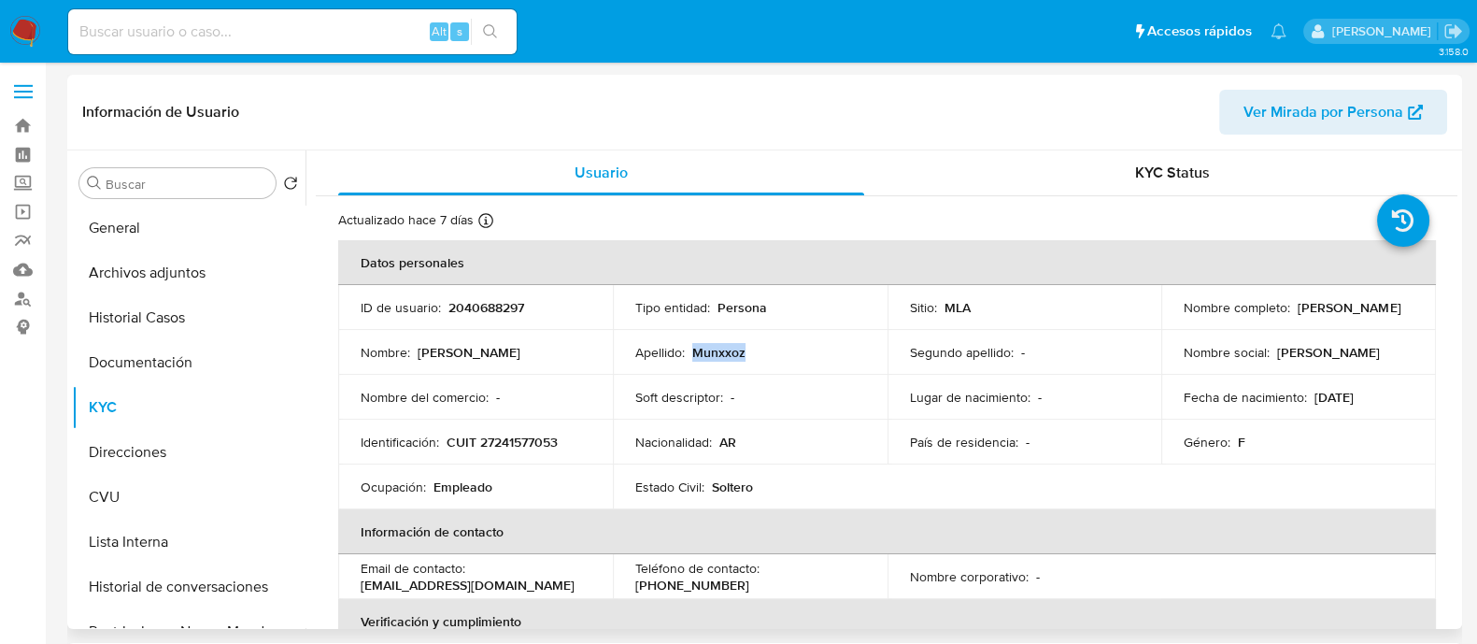
copy p "Munxxoz"
click at [516, 441] on p "CUIT 27241577053" at bounding box center [502, 442] width 111 height 17
copy p "27241577053"
click at [757, 506] on td "Estado Civil : Soltero" at bounding box center [750, 486] width 275 height 45
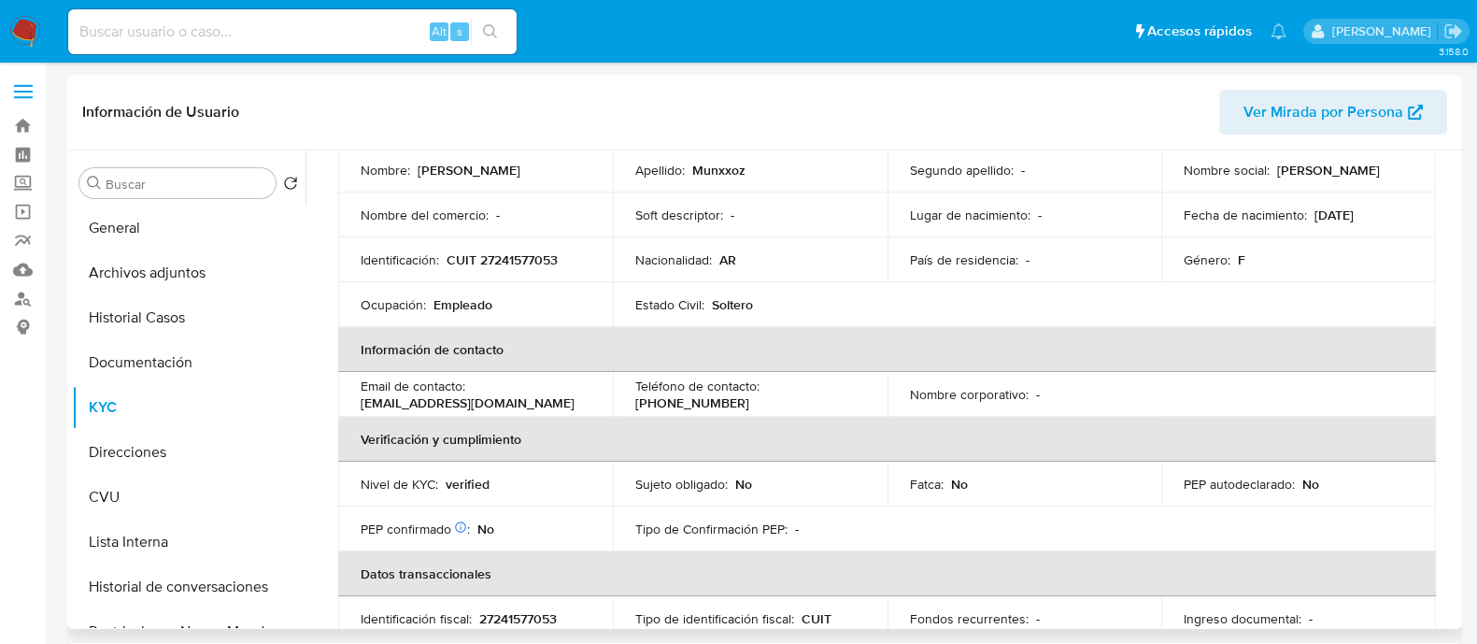
scroll to position [65, 0]
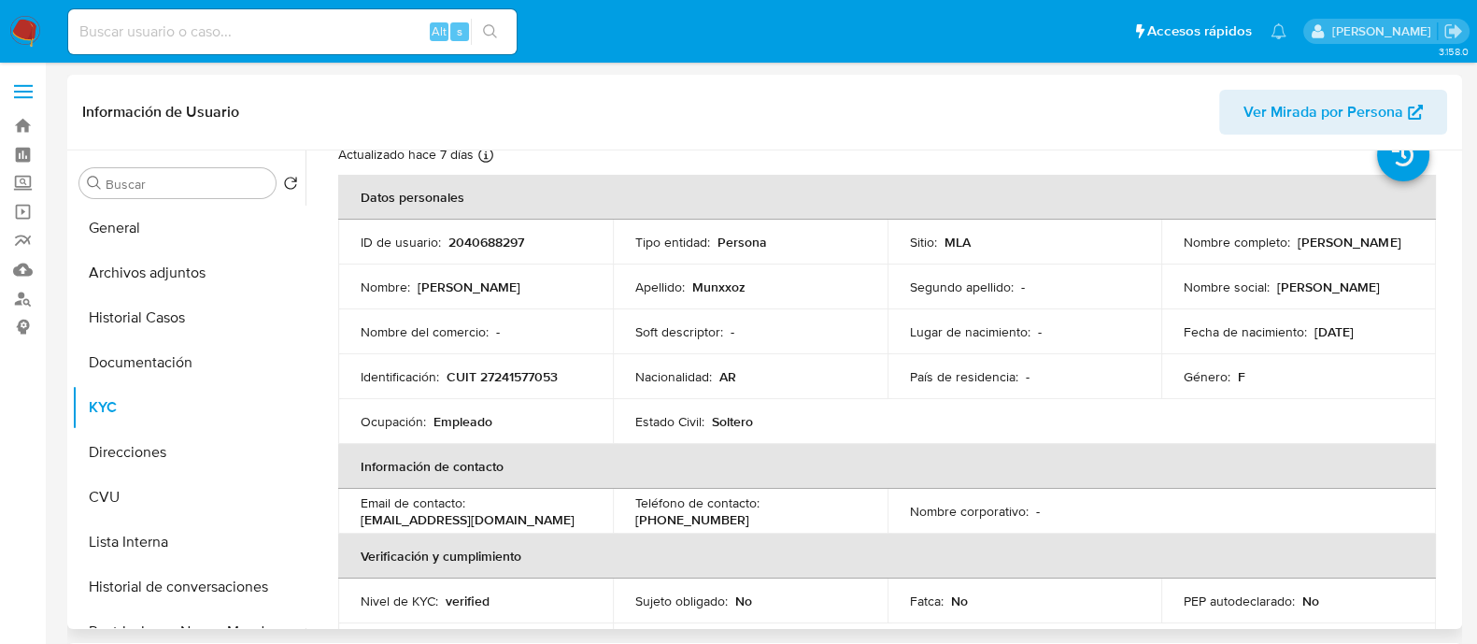
click at [524, 369] on p "CUIT 27241577053" at bounding box center [502, 376] width 111 height 17
copy p "27241577053"
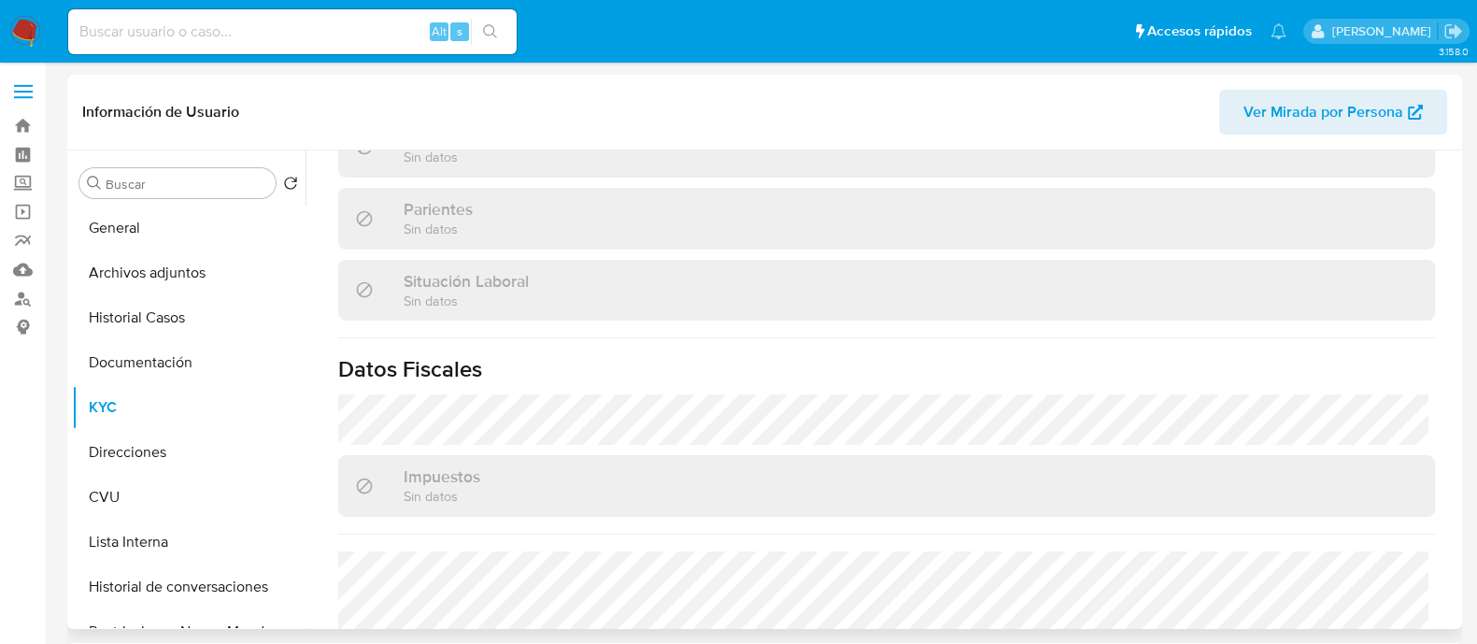
scroll to position [1000, 0]
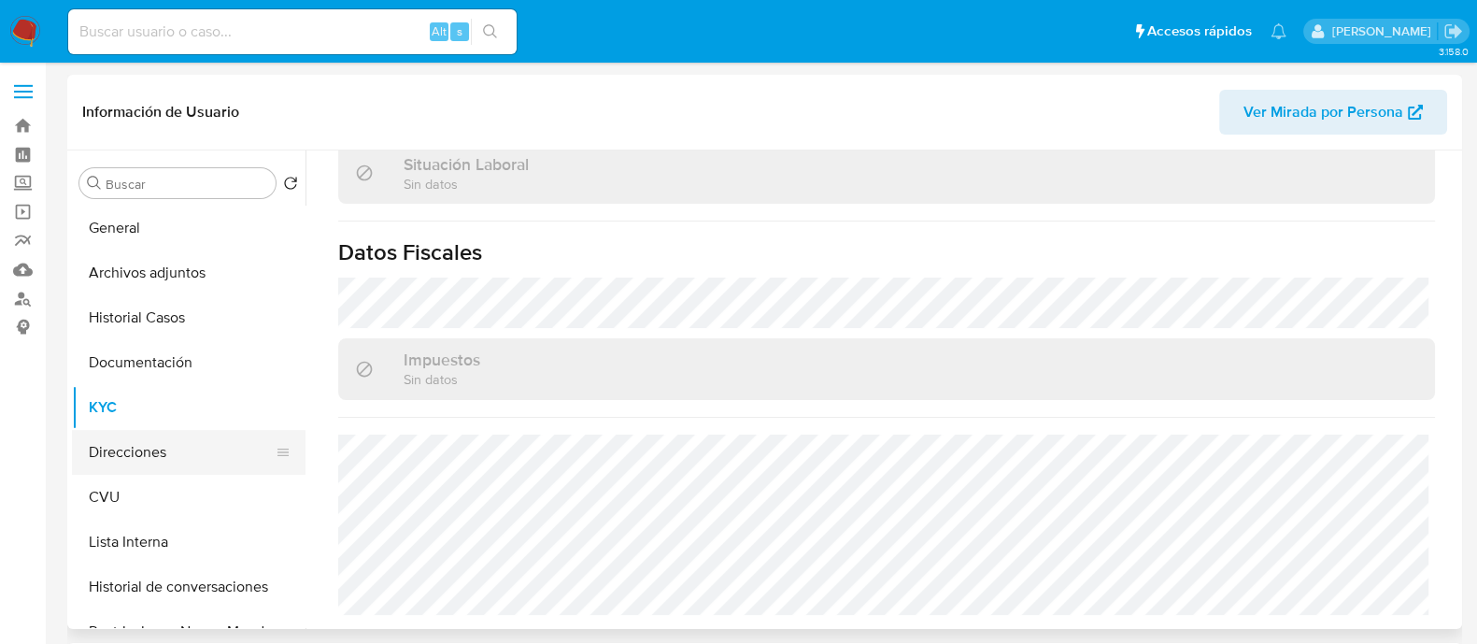
click at [190, 455] on button "Direcciones" at bounding box center [181, 452] width 219 height 45
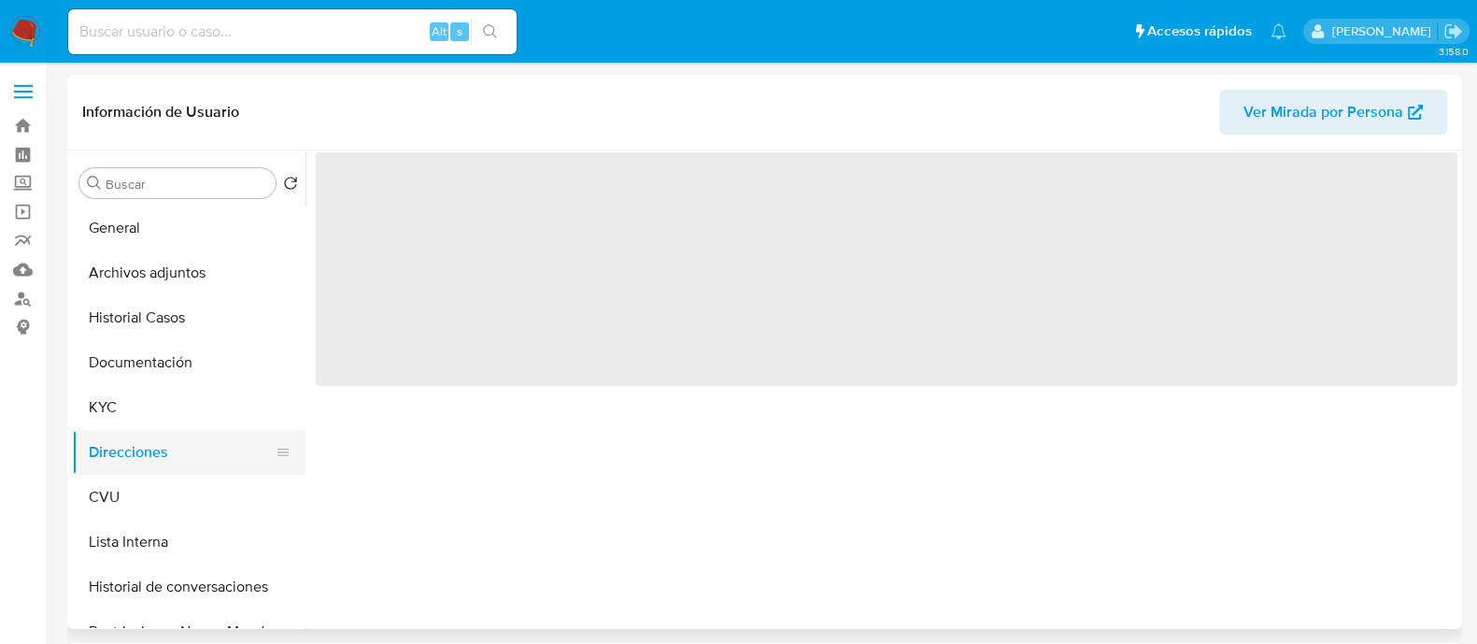
scroll to position [0, 0]
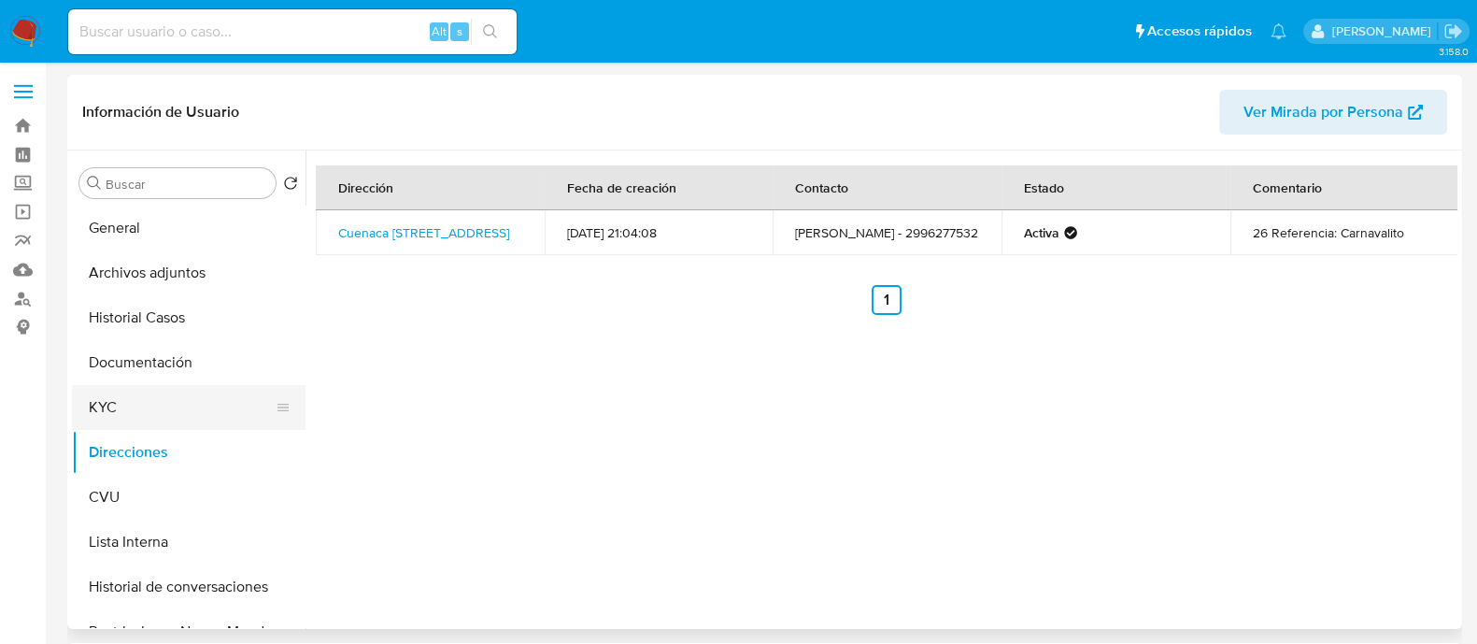
click at [161, 397] on button "KYC" at bounding box center [181, 407] width 219 height 45
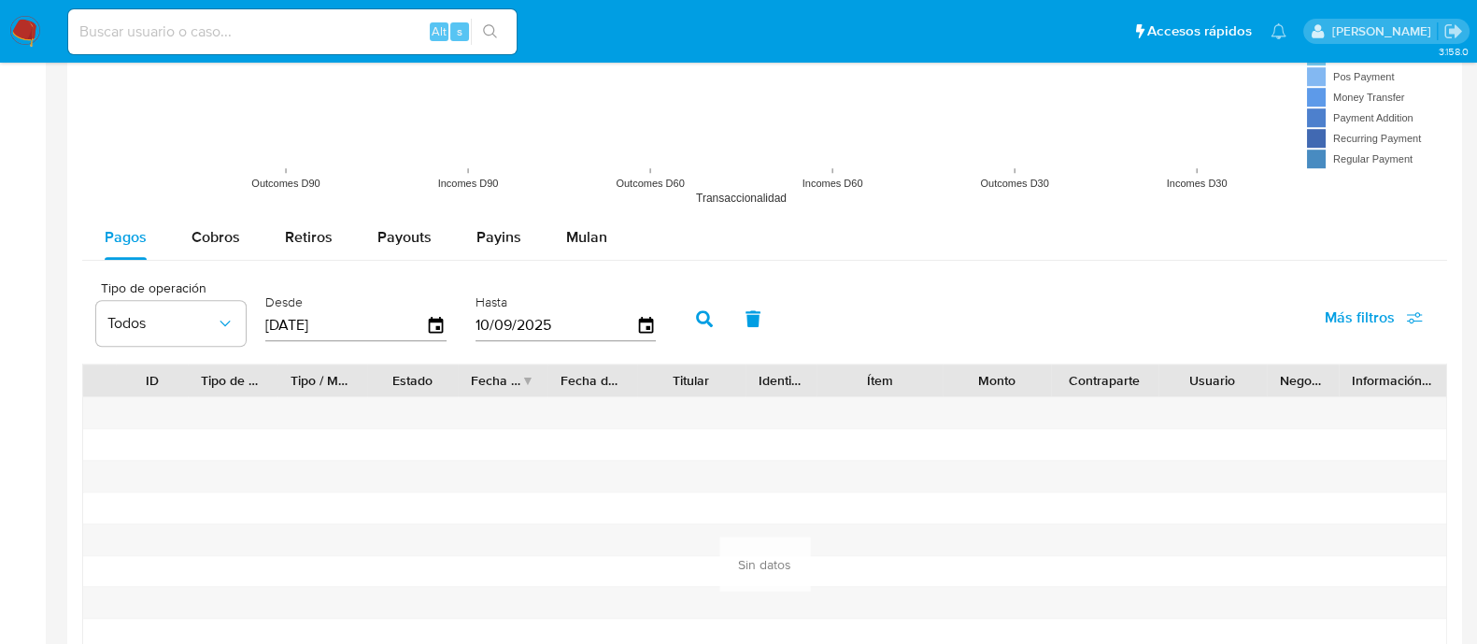
scroll to position [1542, 0]
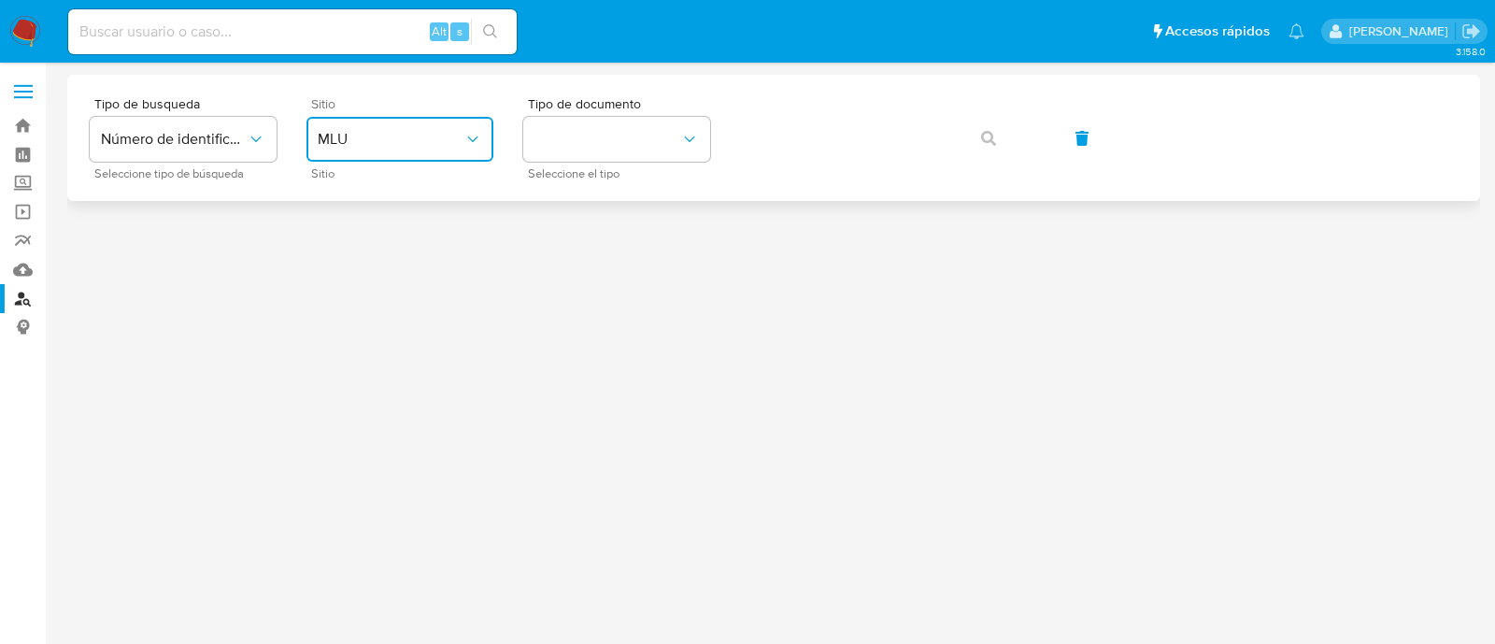
click at [377, 150] on button "MLU" at bounding box center [399, 139] width 187 height 45
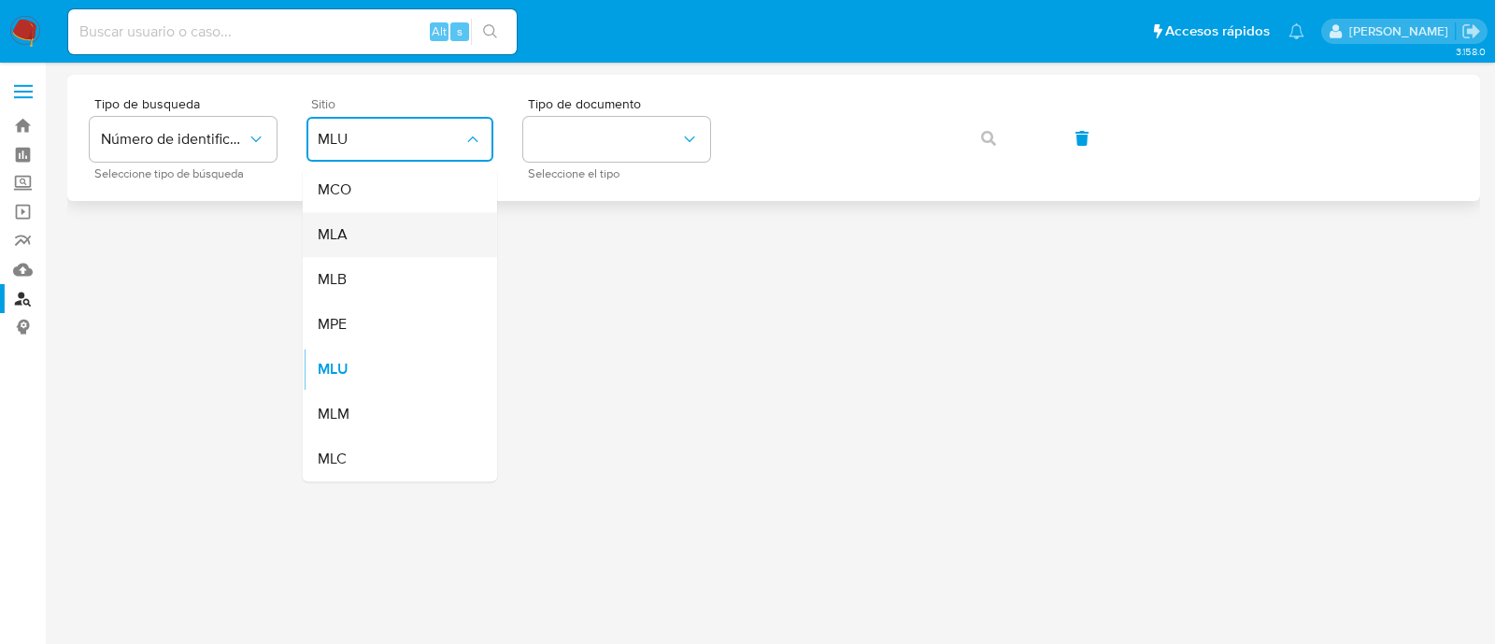
click at [370, 239] on div "MLA" at bounding box center [394, 234] width 153 height 45
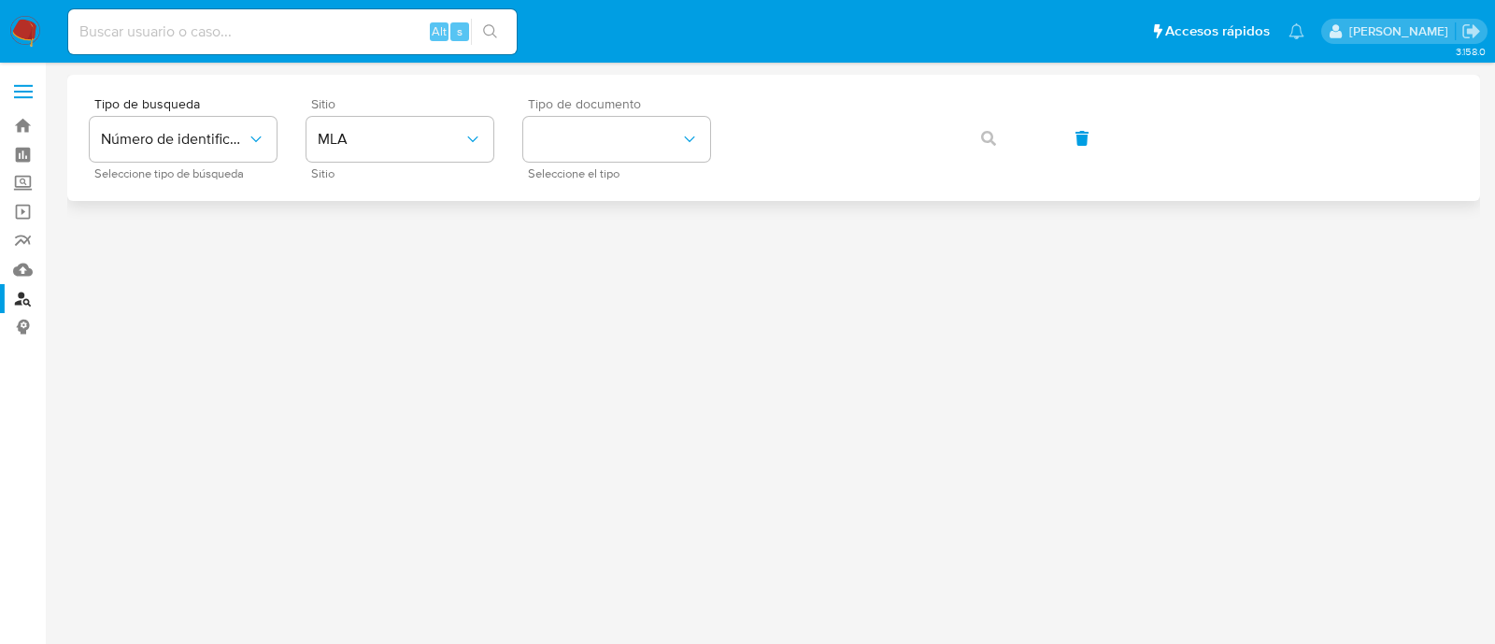
click at [634, 114] on div "Tipo de documento Seleccione el tipo" at bounding box center [616, 137] width 187 height 81
click at [624, 143] on button "identificationType" at bounding box center [616, 139] width 187 height 45
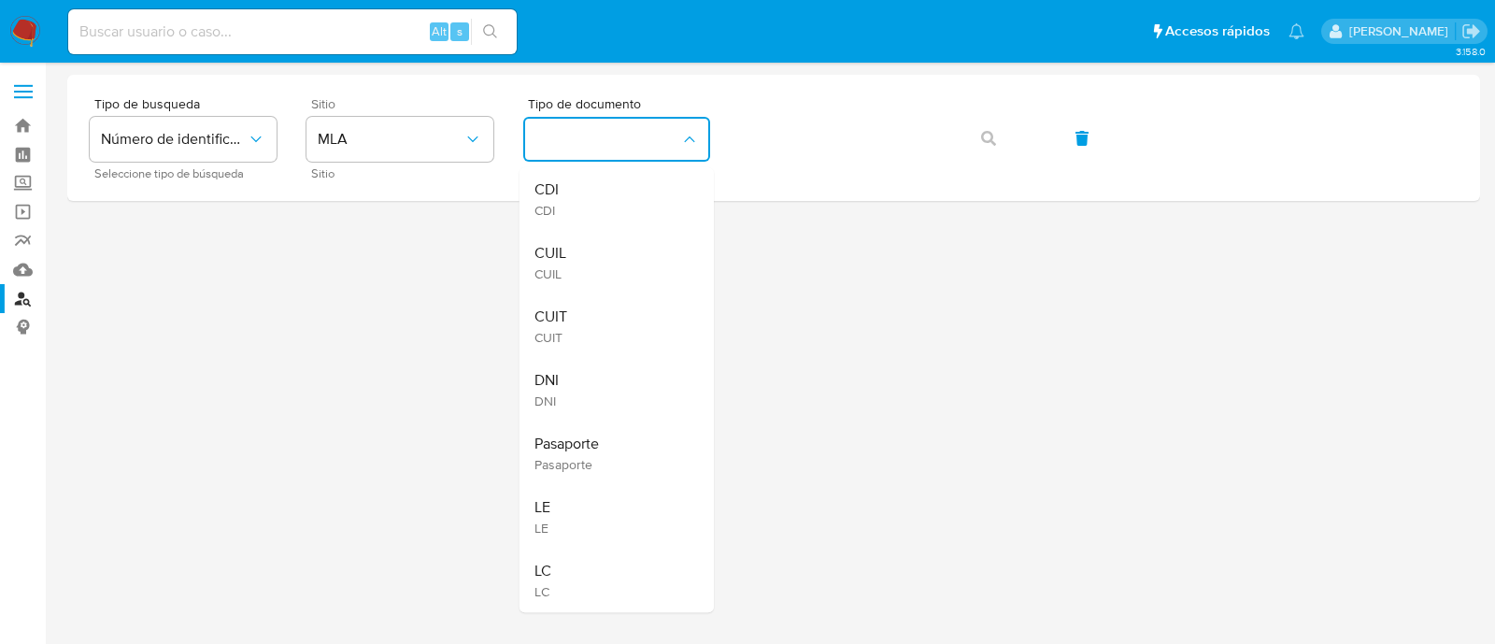
click at [575, 265] on div "CUIL CUIL" at bounding box center [610, 263] width 153 height 64
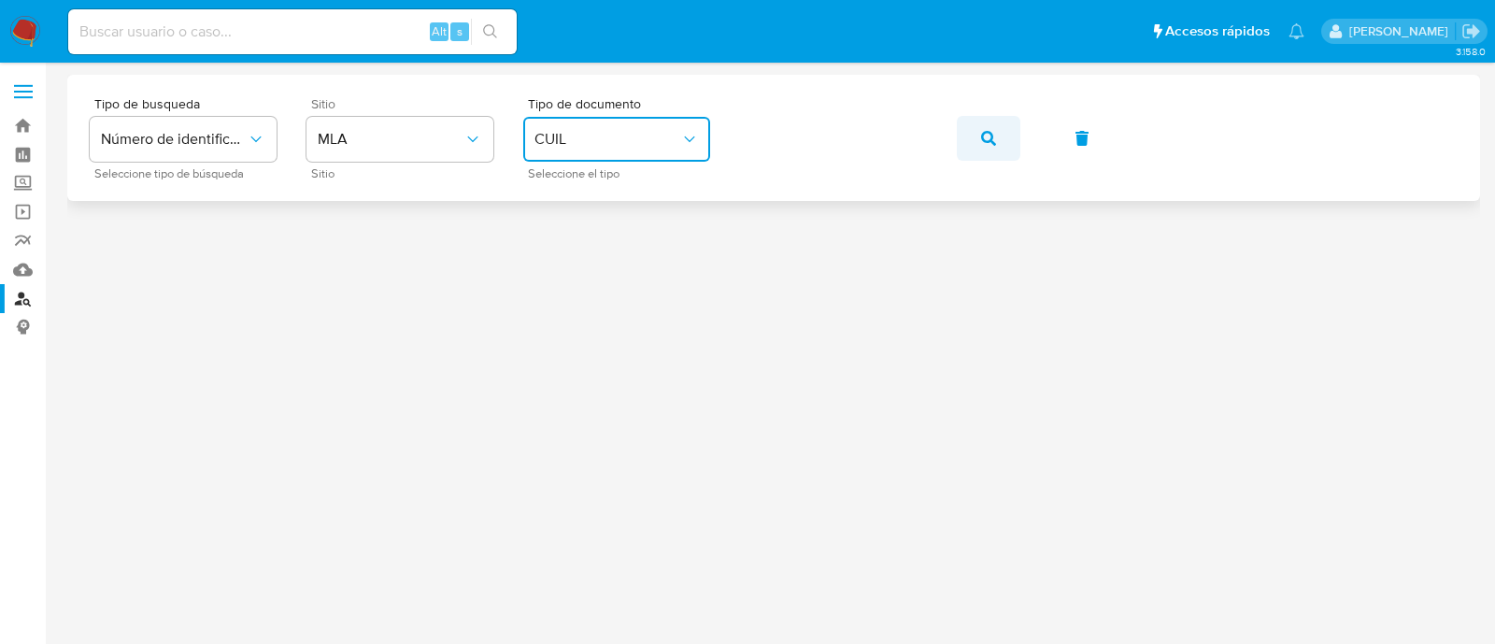
click at [994, 126] on span "button" at bounding box center [988, 138] width 15 height 41
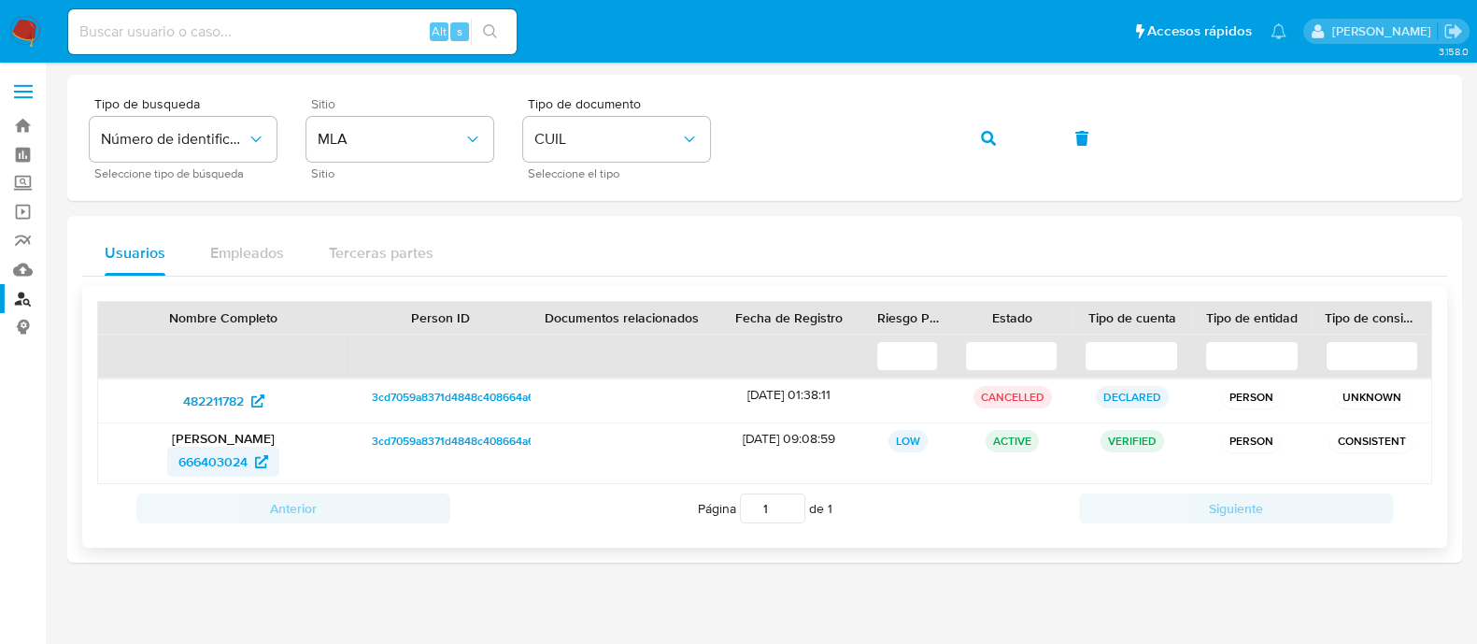
click at [234, 460] on span "666403024" at bounding box center [212, 462] width 69 height 30
click at [995, 121] on button "button" at bounding box center [989, 138] width 64 height 45
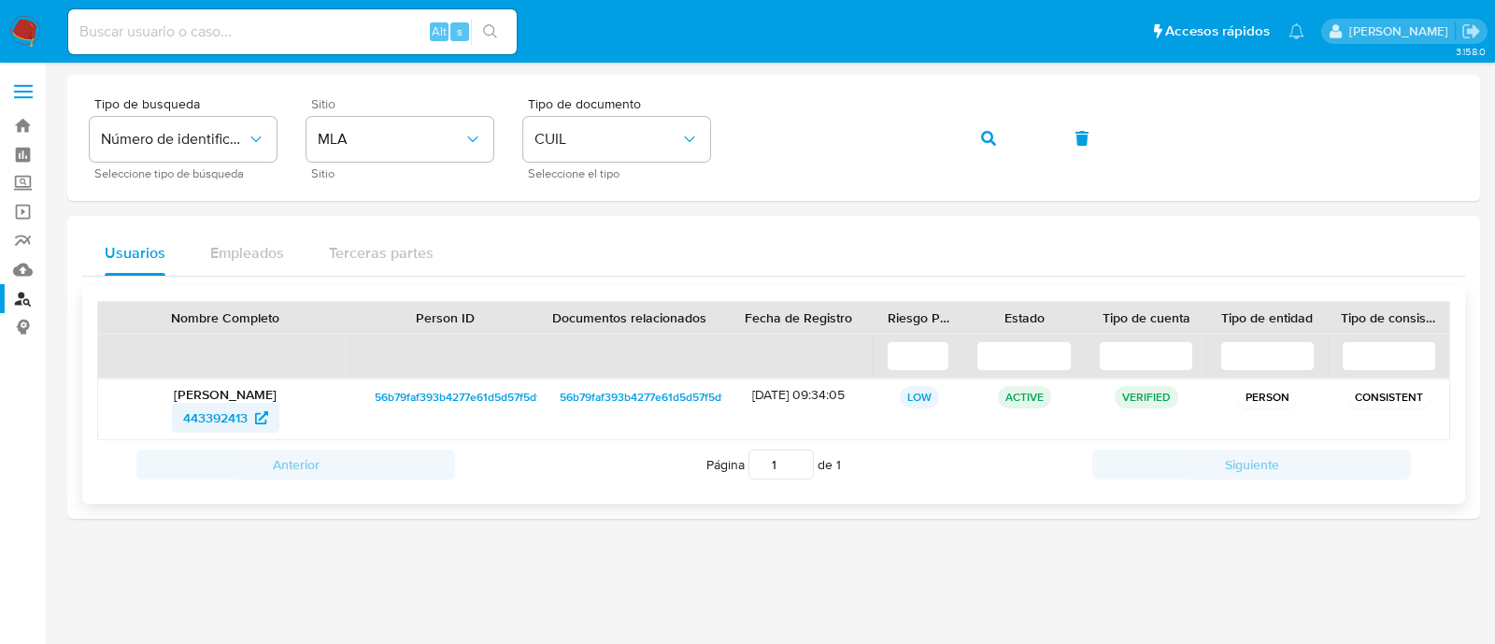
click at [243, 415] on span "443392413" at bounding box center [215, 418] width 64 height 30
click at [982, 139] on icon "button" at bounding box center [988, 138] width 15 height 15
click at [201, 417] on span "455959915" at bounding box center [215, 418] width 64 height 30
click at [981, 134] on icon "button" at bounding box center [988, 138] width 15 height 15
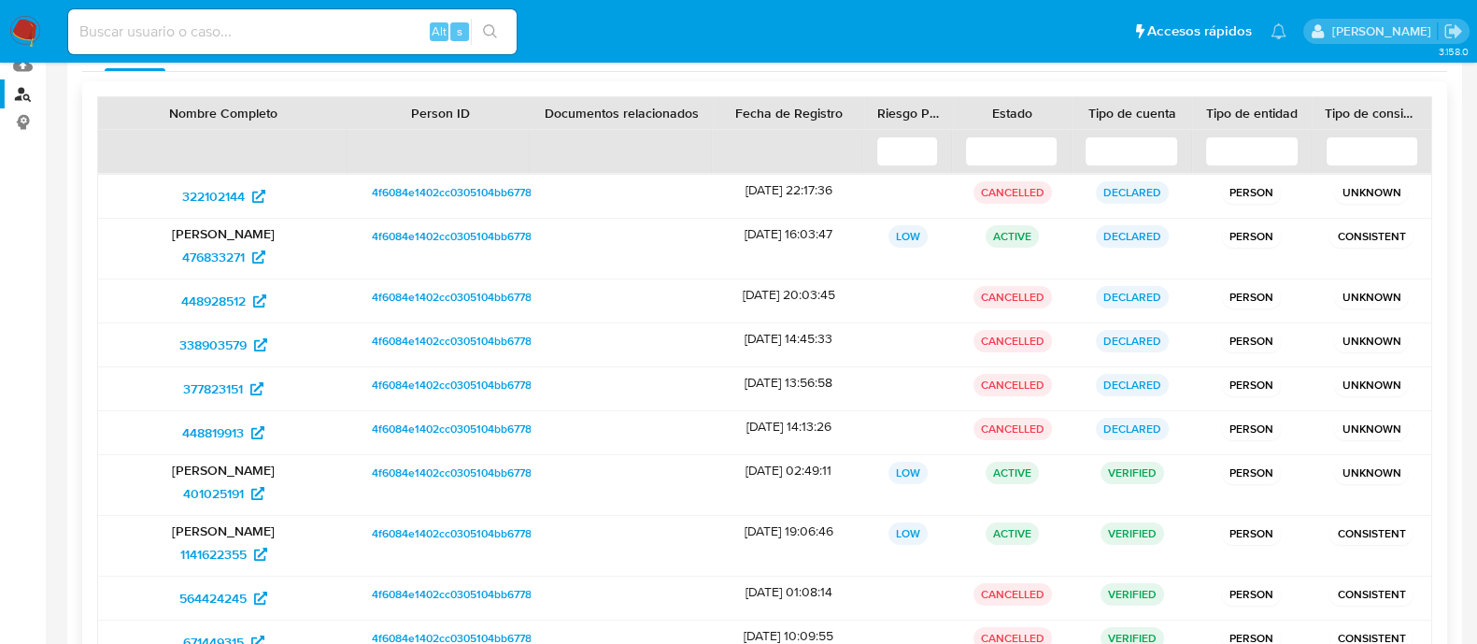
scroll to position [394, 0]
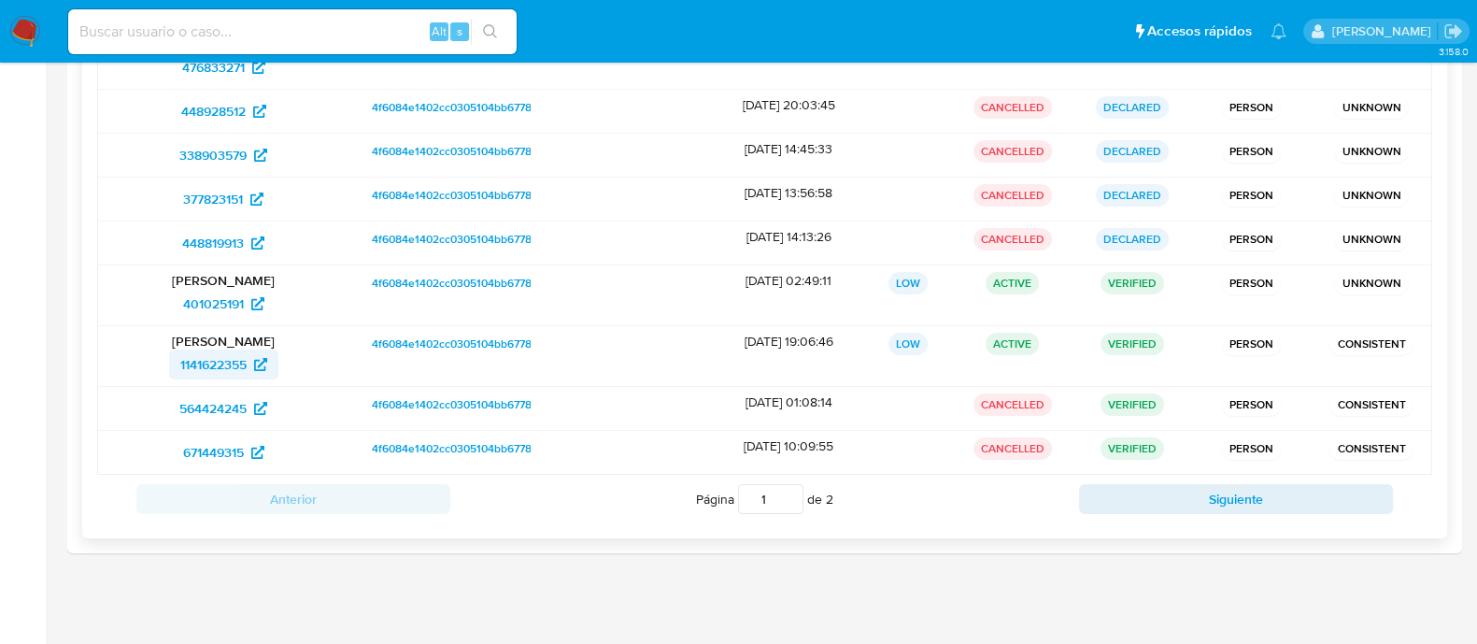
click at [235, 357] on span "1141622355" at bounding box center [213, 364] width 66 height 30
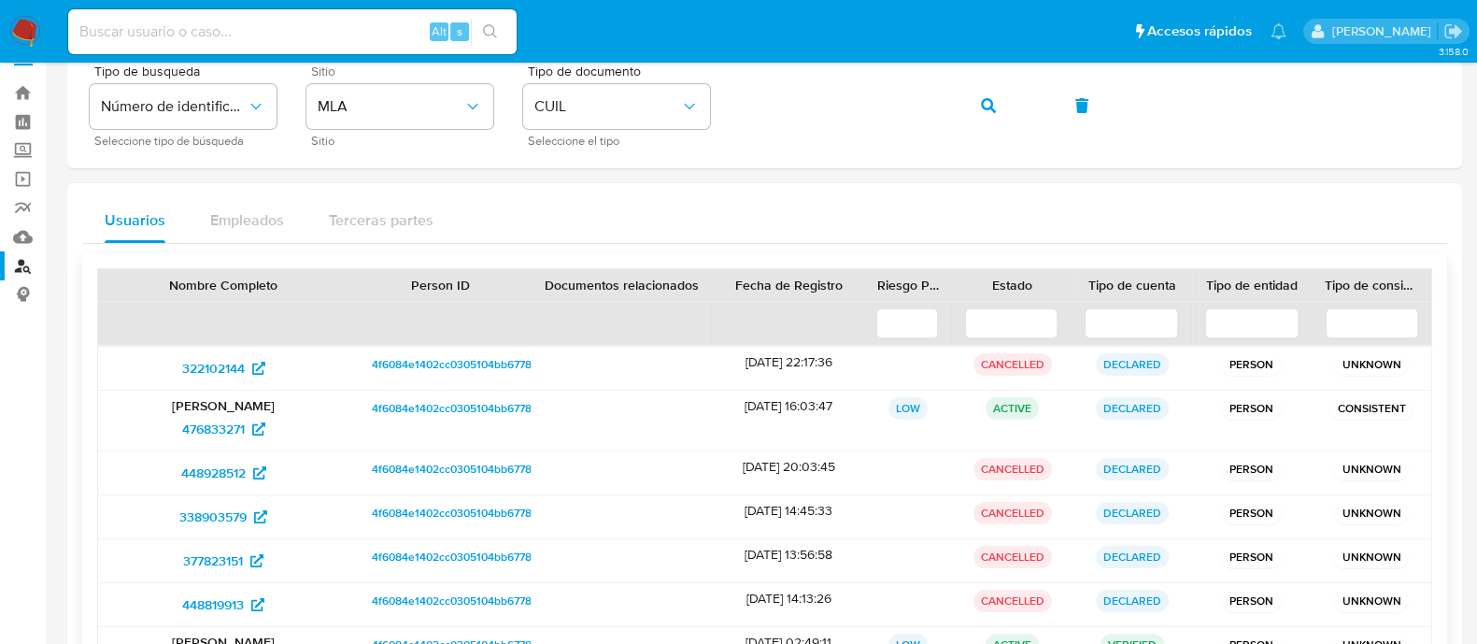
scroll to position [0, 0]
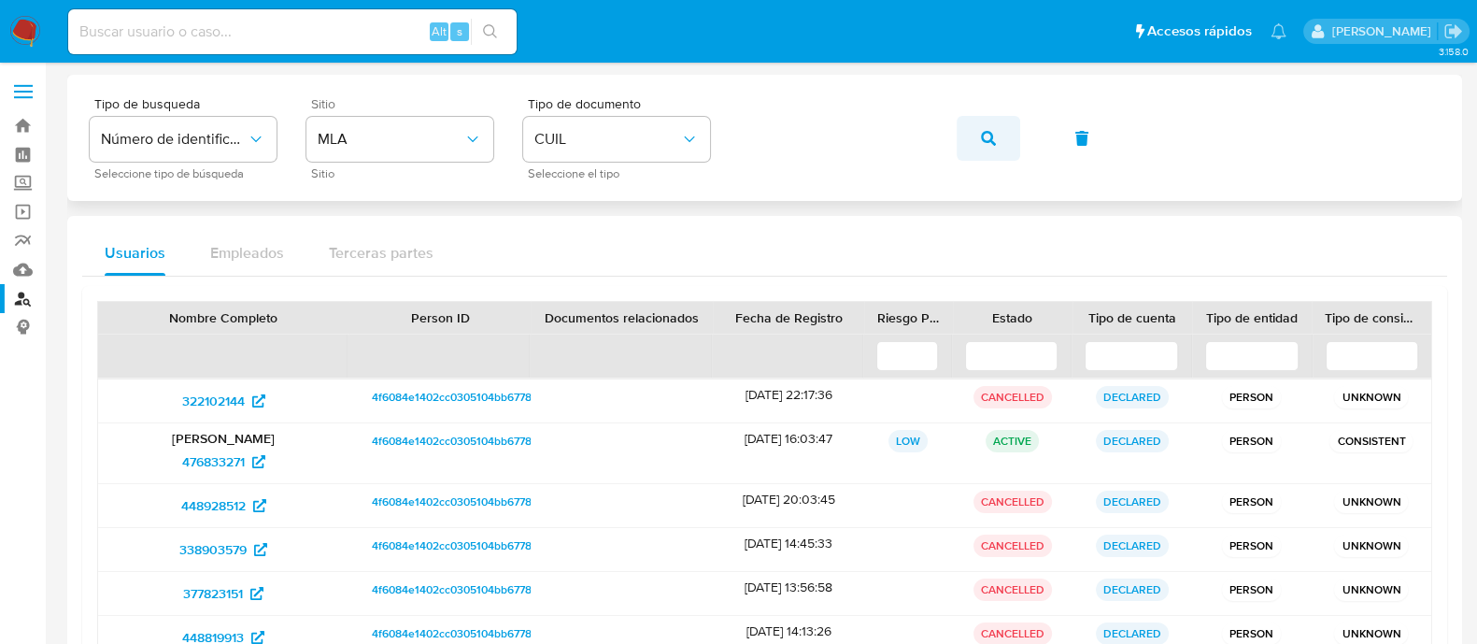
click at [984, 135] on icon "button" at bounding box center [988, 138] width 15 height 15
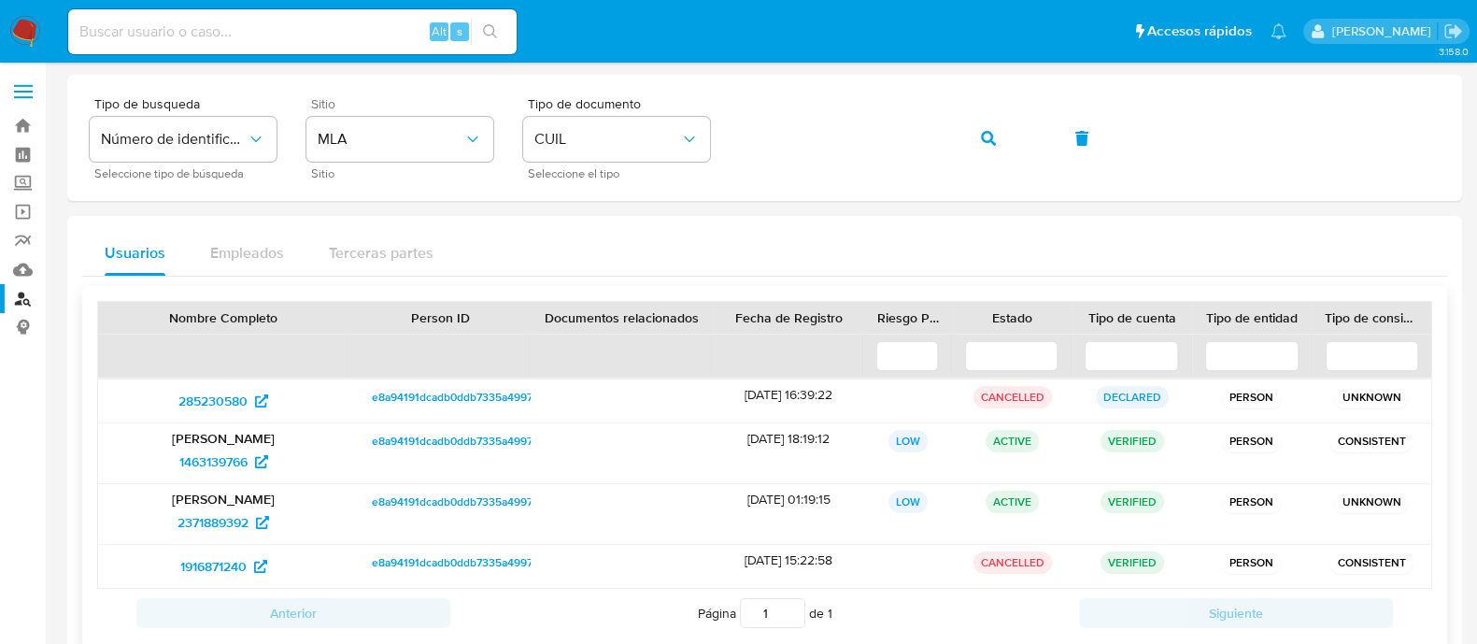
scroll to position [115, 0]
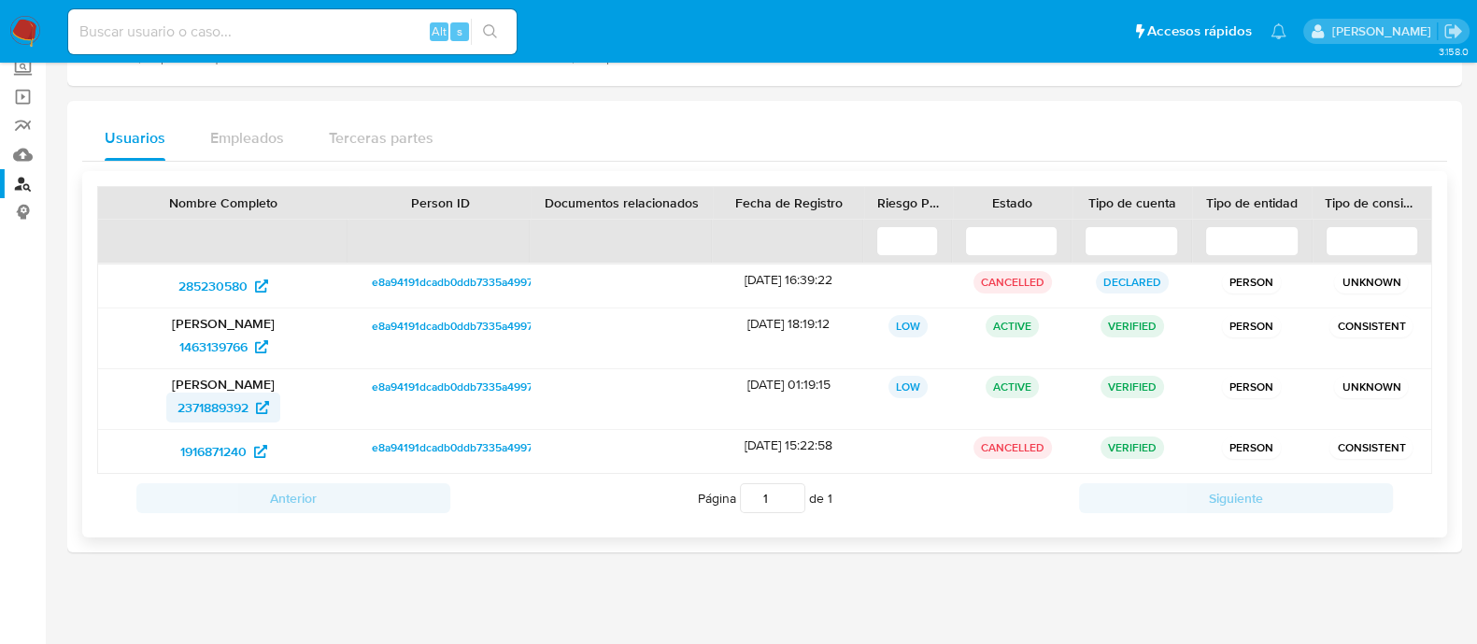
click at [218, 399] on span "2371889392" at bounding box center [213, 407] width 71 height 30
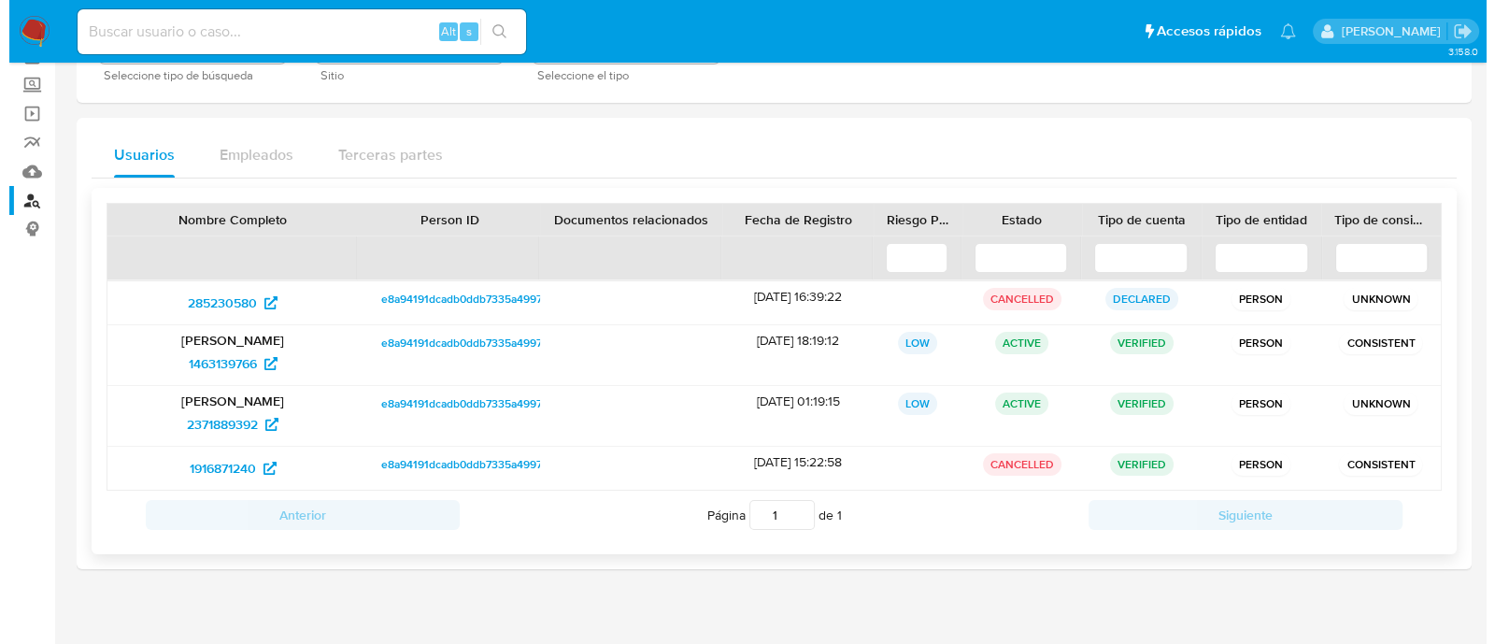
scroll to position [0, 0]
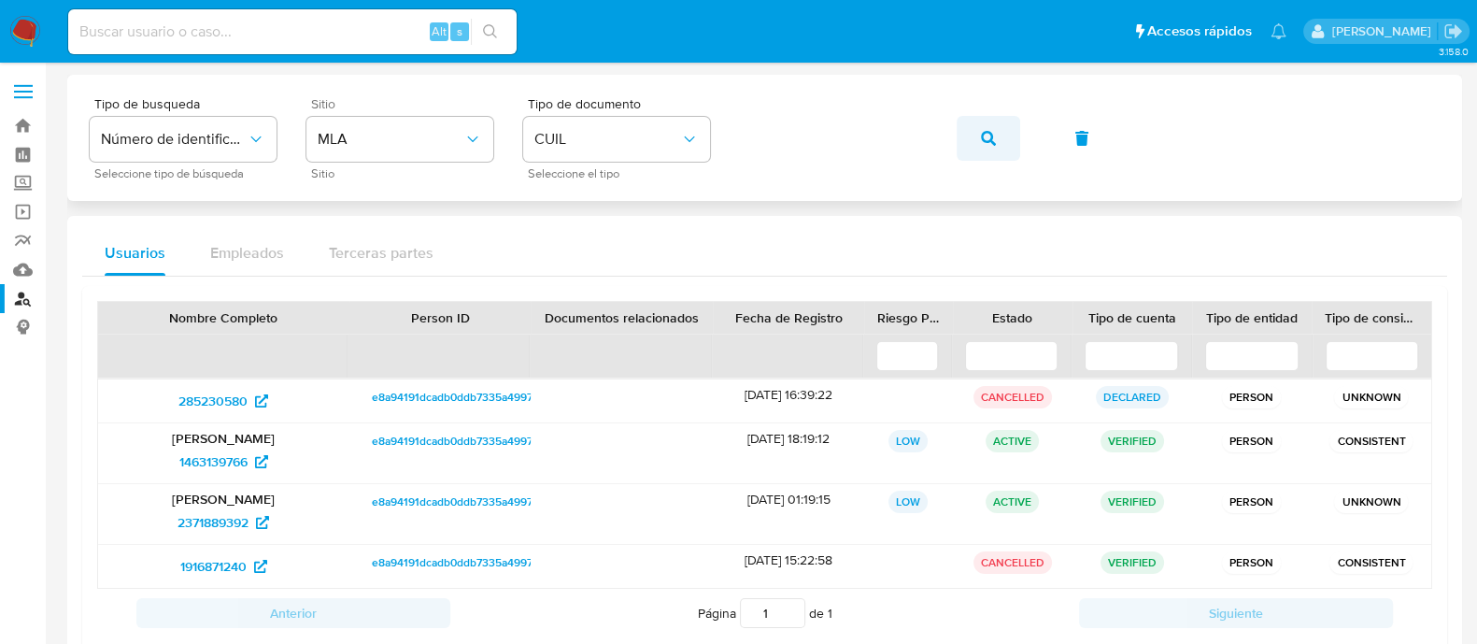
click at [986, 127] on span "button" at bounding box center [988, 138] width 15 height 41
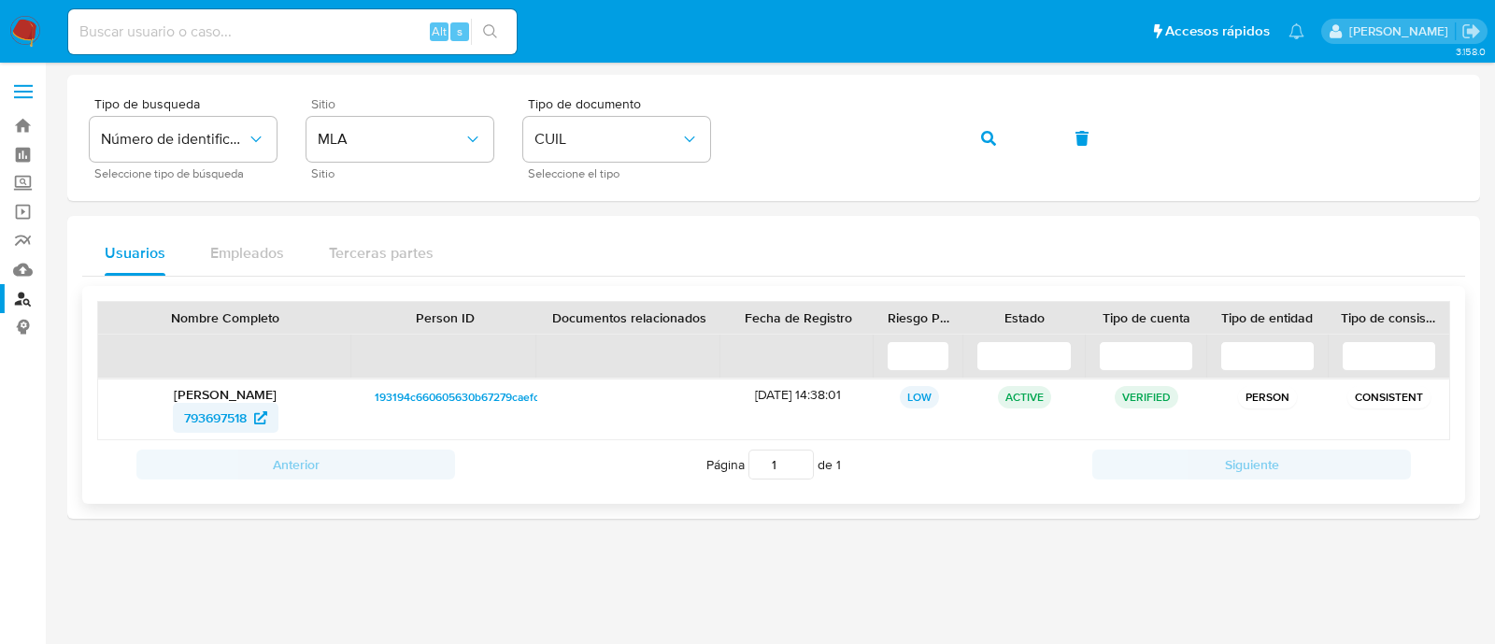
click at [229, 419] on span "793697518" at bounding box center [215, 418] width 63 height 30
click at [981, 146] on span "button" at bounding box center [988, 138] width 15 height 41
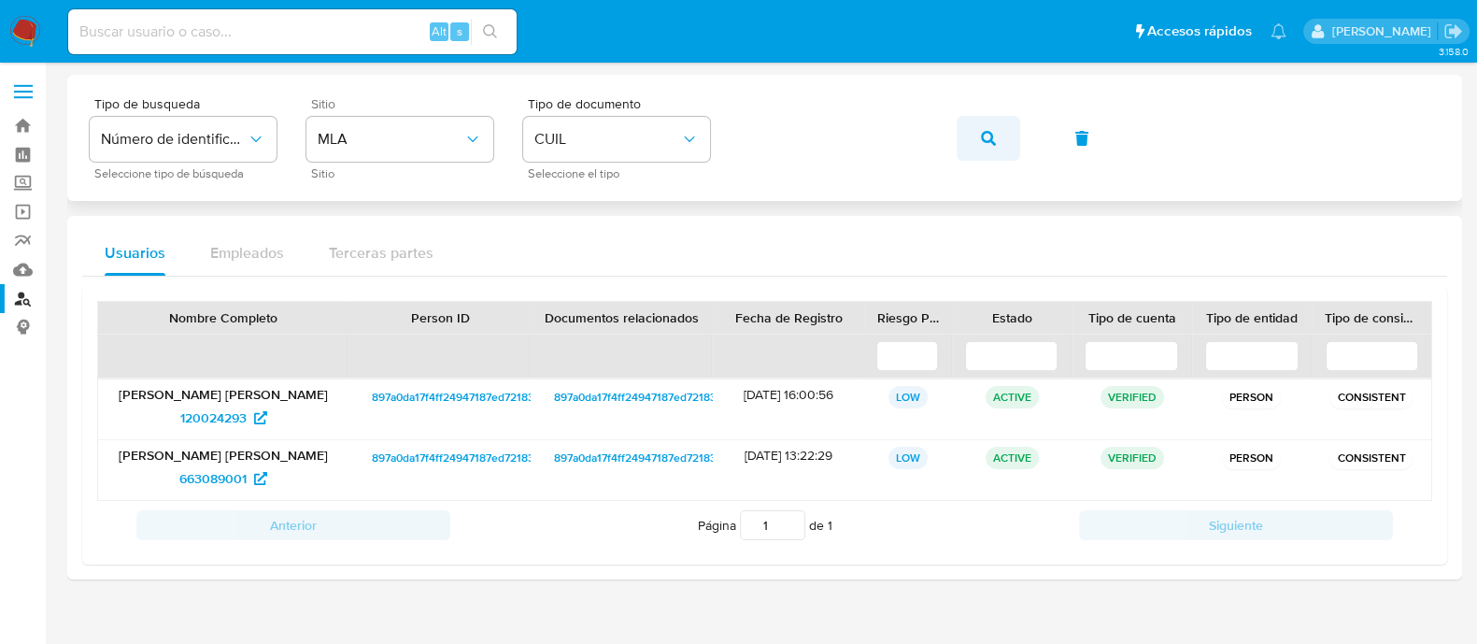
click at [981, 131] on icon "button" at bounding box center [988, 138] width 15 height 15
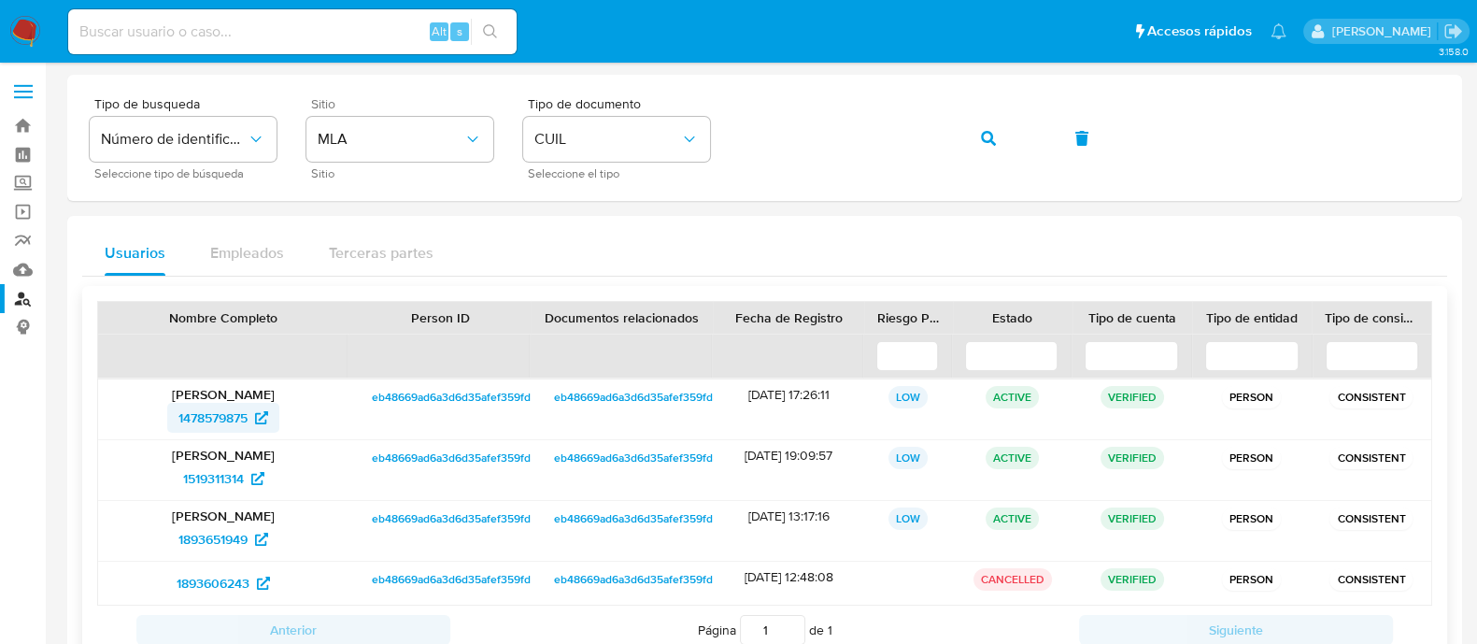
click at [235, 416] on span "1478579875" at bounding box center [212, 418] width 69 height 30
click at [1005, 141] on button "button" at bounding box center [989, 138] width 64 height 45
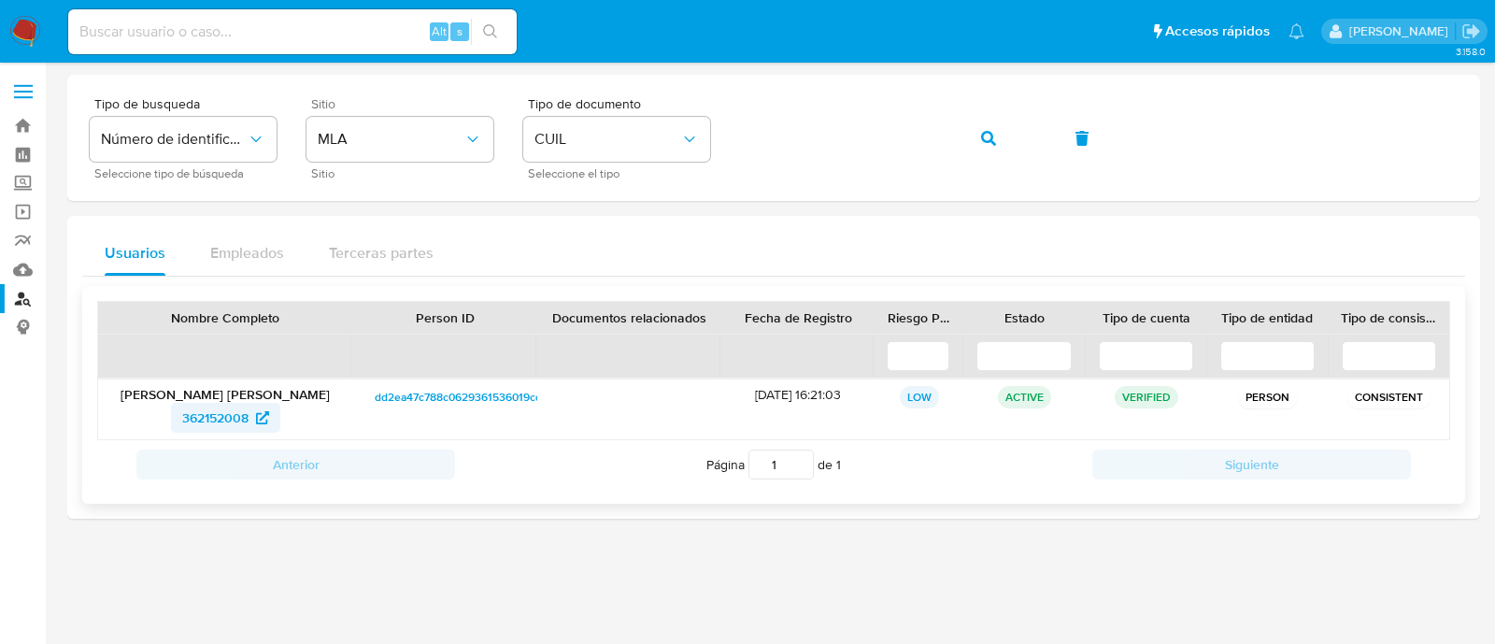
click at [216, 410] on span "362152008" at bounding box center [215, 418] width 66 height 30
click at [14, 268] on link "Mulan" at bounding box center [111, 269] width 222 height 29
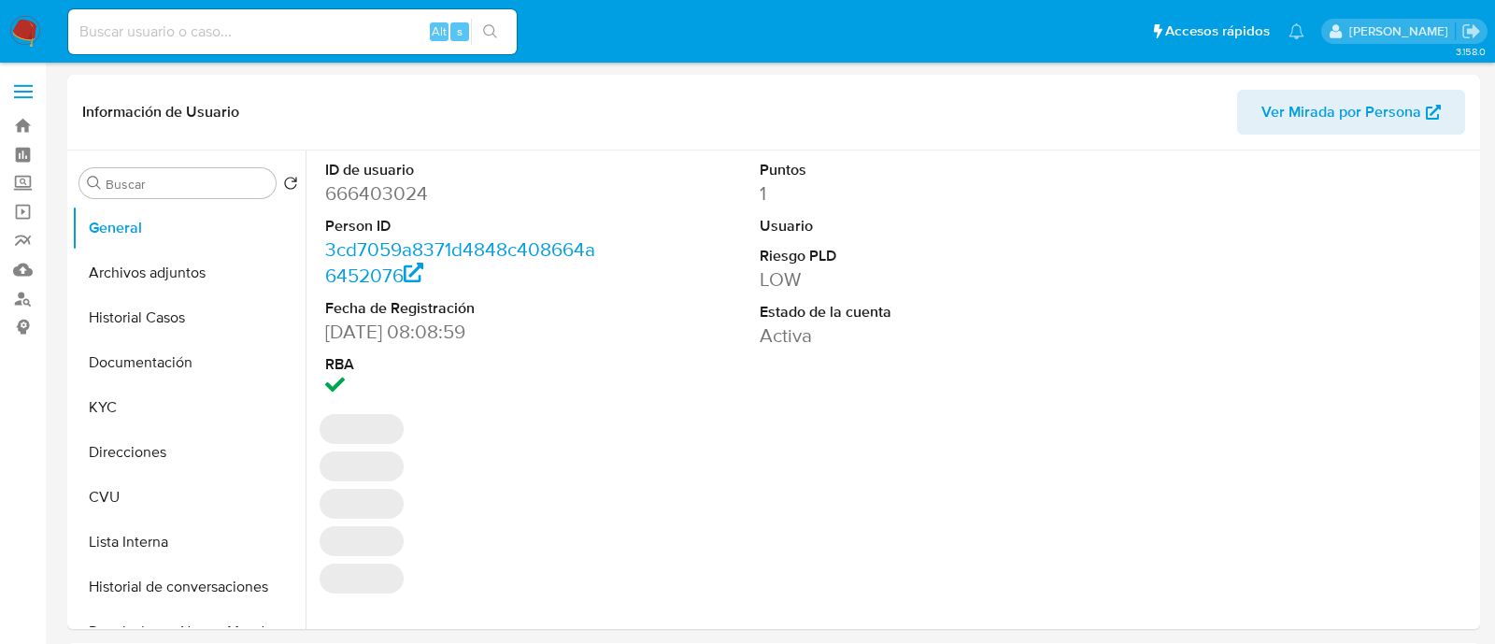
select select "10"
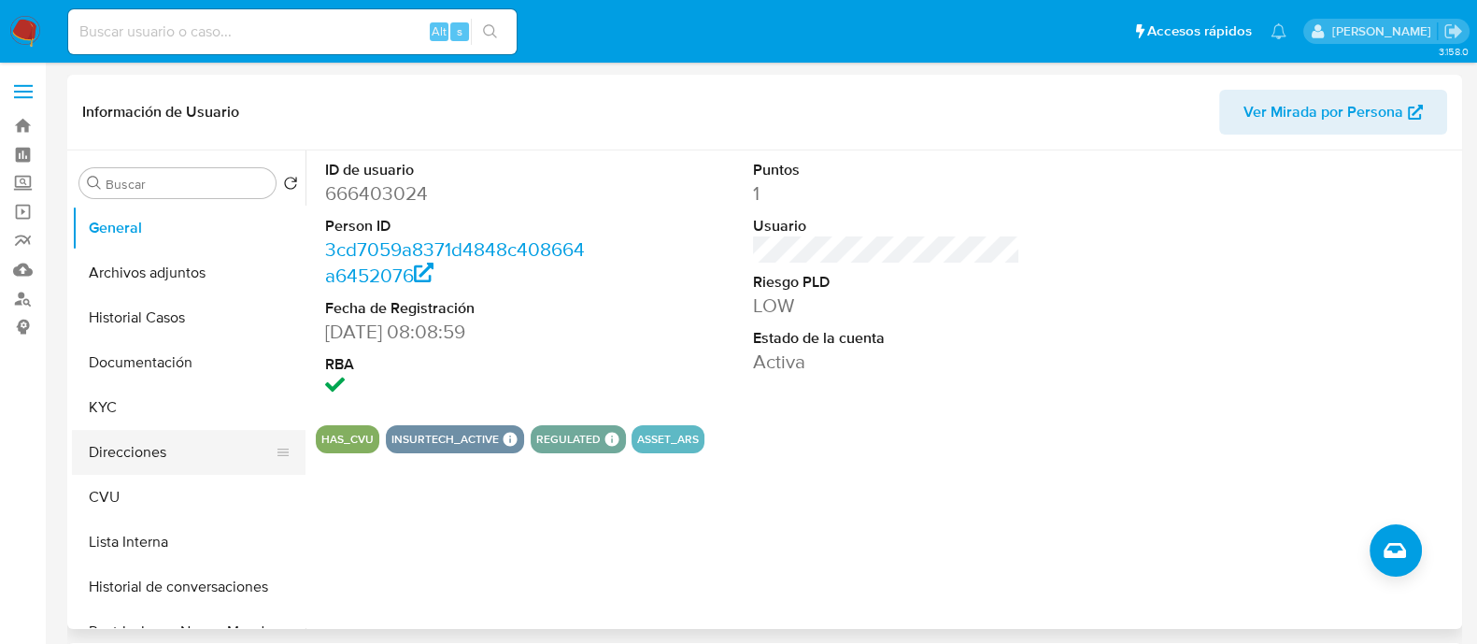
click at [195, 451] on button "Direcciones" at bounding box center [181, 452] width 219 height 45
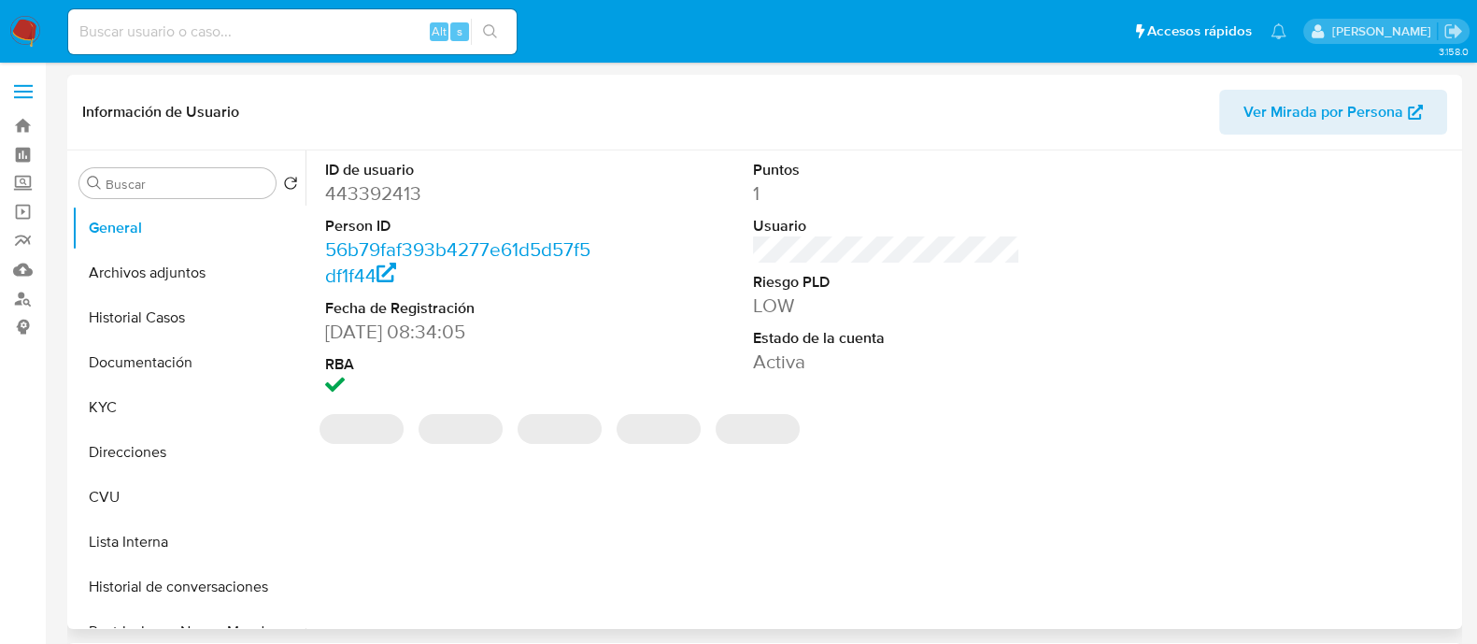
select select "10"
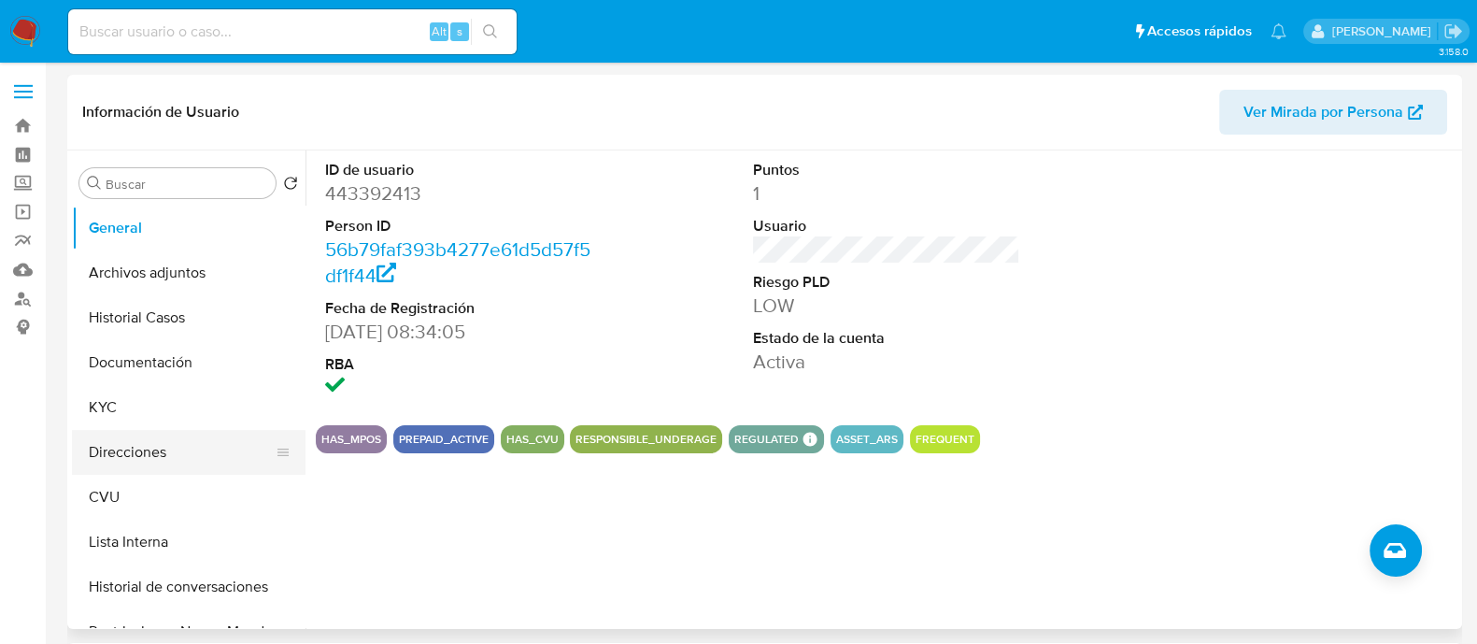
click at [174, 449] on button "Direcciones" at bounding box center [181, 452] width 219 height 45
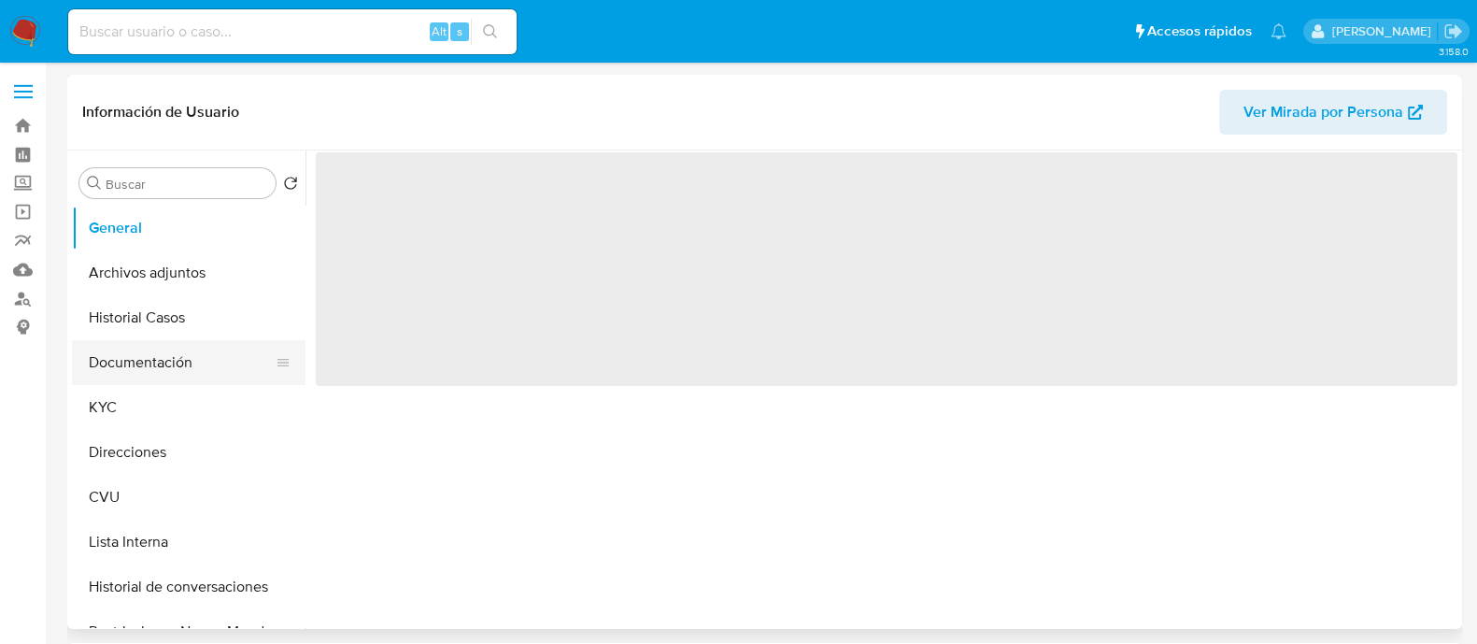
click at [161, 362] on button "Documentación" at bounding box center [181, 362] width 219 height 45
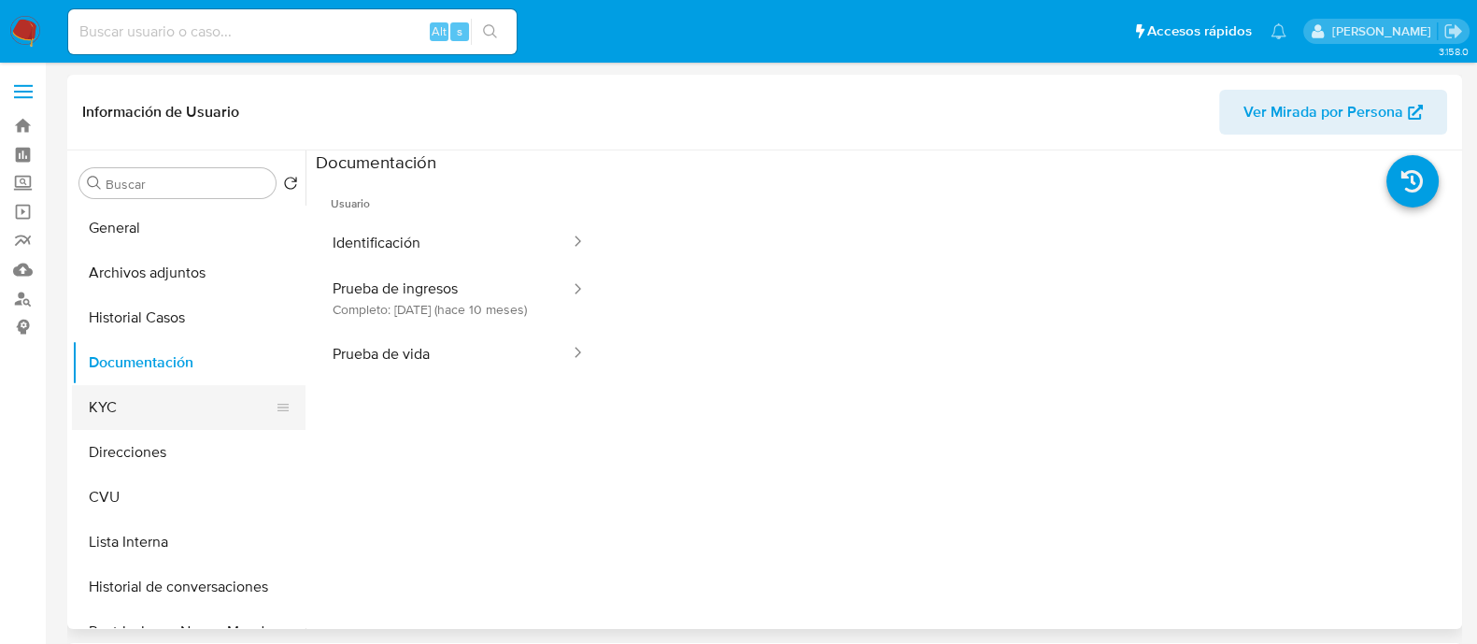
select select "10"
click at [197, 441] on button "Direcciones" at bounding box center [181, 452] width 219 height 45
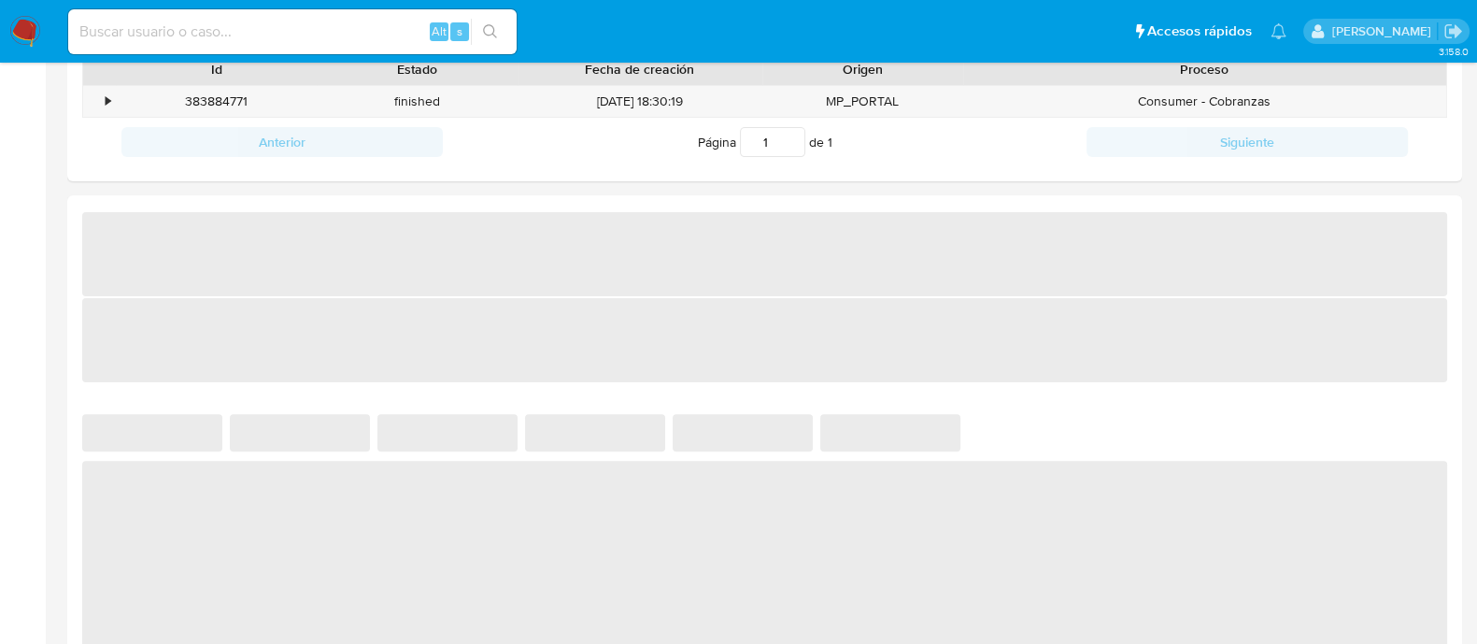
scroll to position [1357, 0]
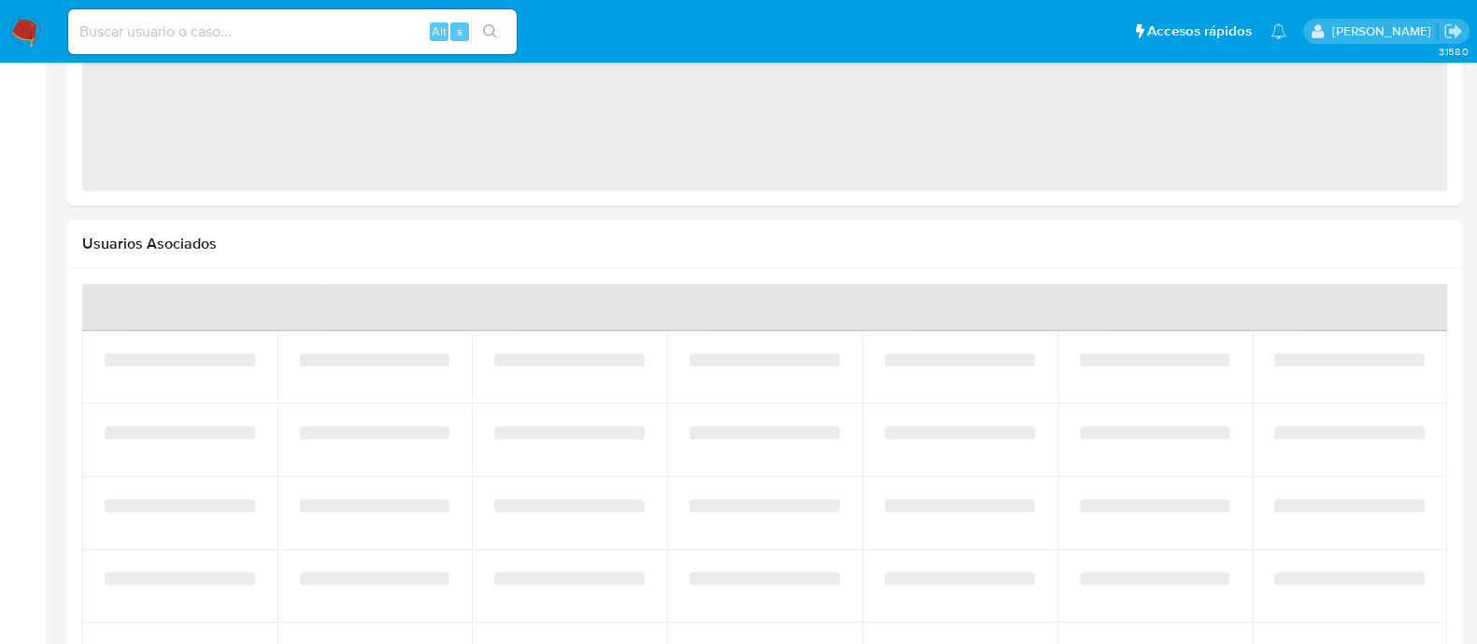
select select "10"
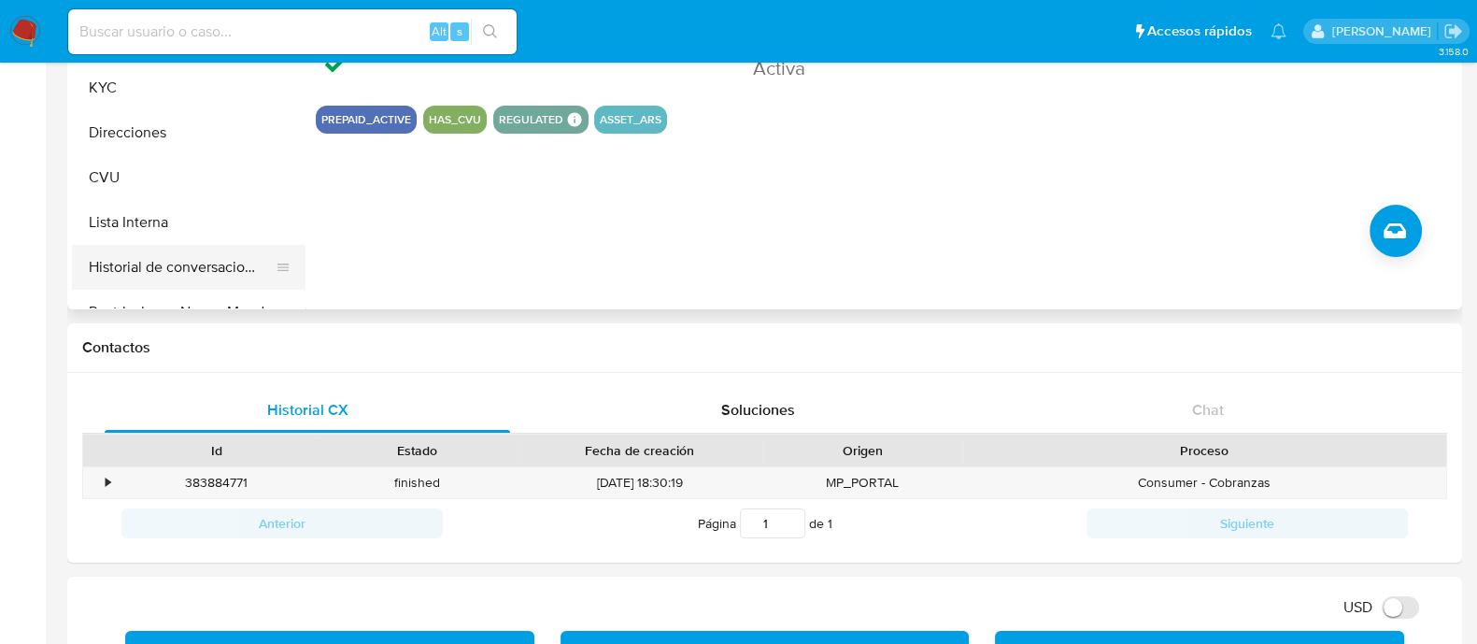
scroll to position [132, 0]
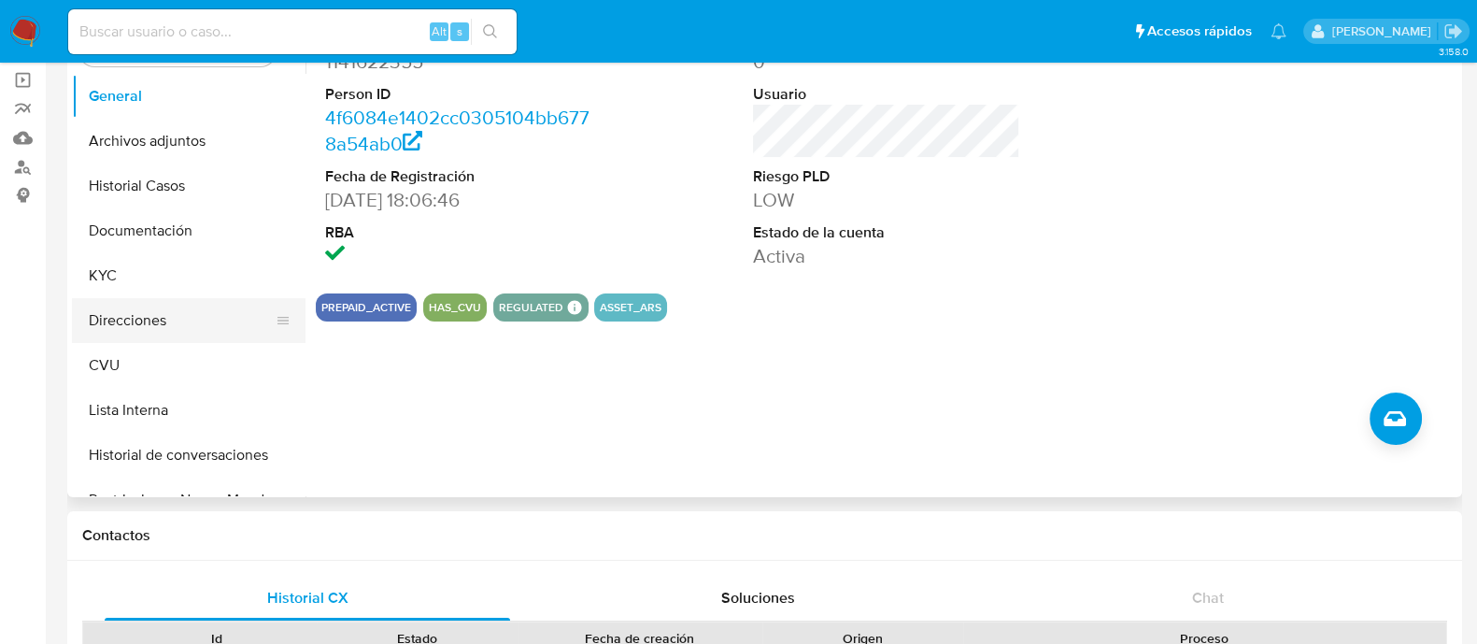
click at [163, 334] on button "Direcciones" at bounding box center [181, 320] width 219 height 45
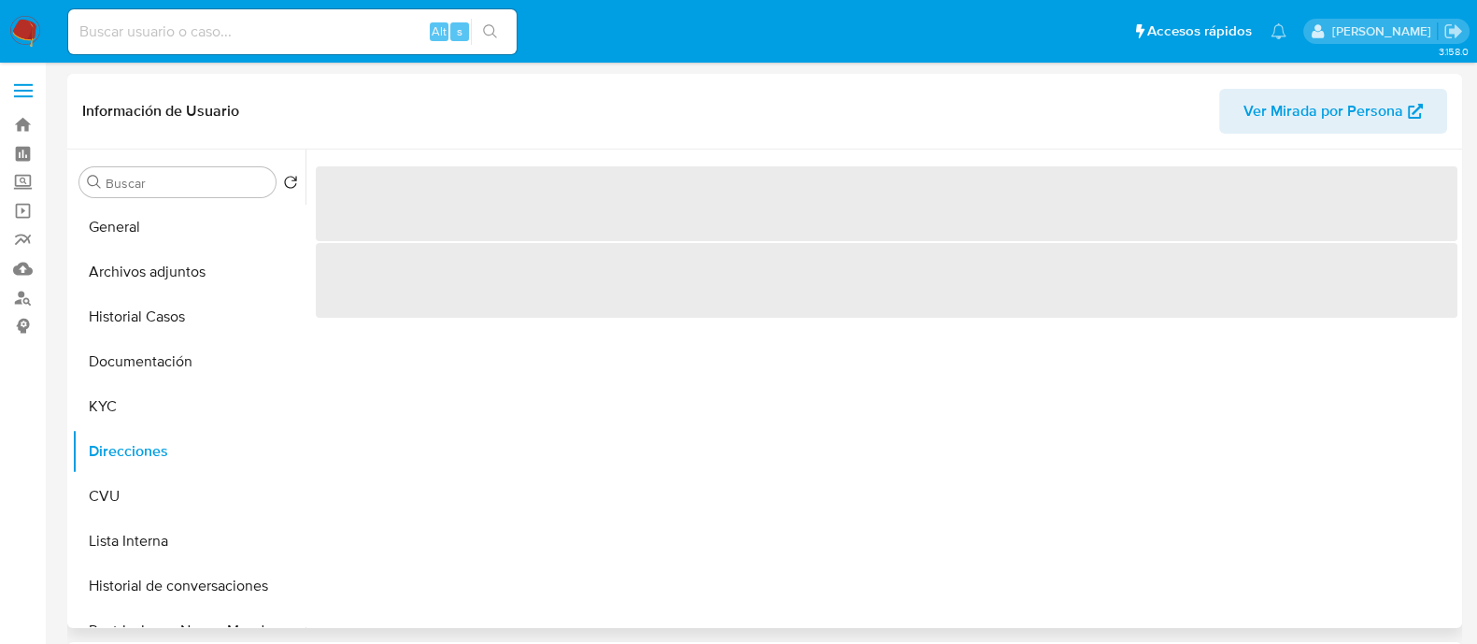
scroll to position [0, 0]
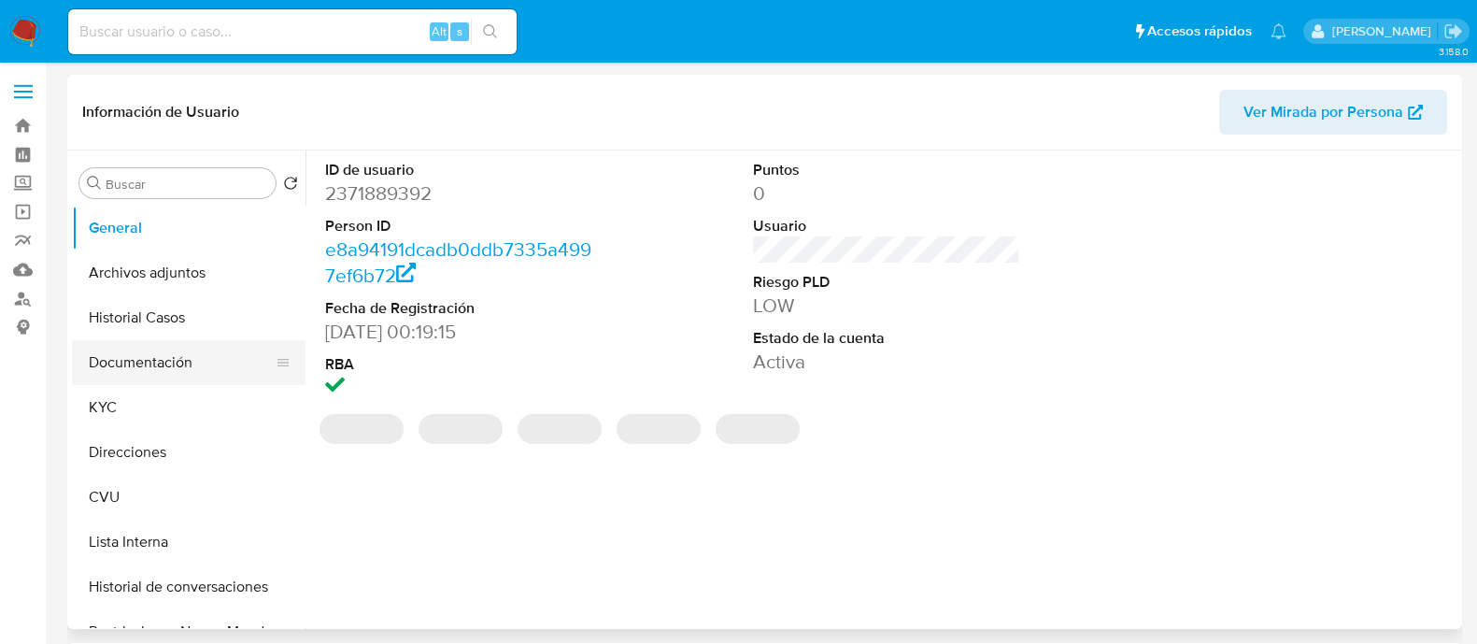
select select "10"
click at [112, 370] on button "Documentación" at bounding box center [181, 362] width 219 height 45
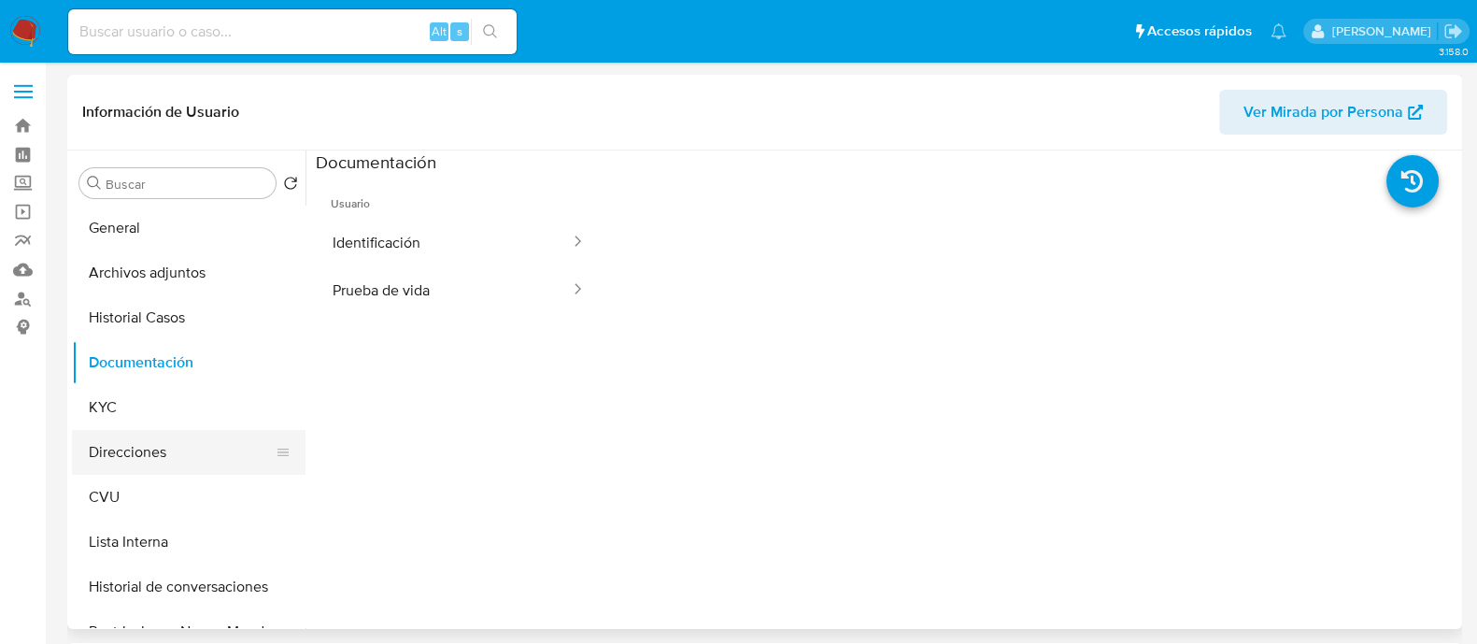
click at [136, 449] on button "Direcciones" at bounding box center [181, 452] width 219 height 45
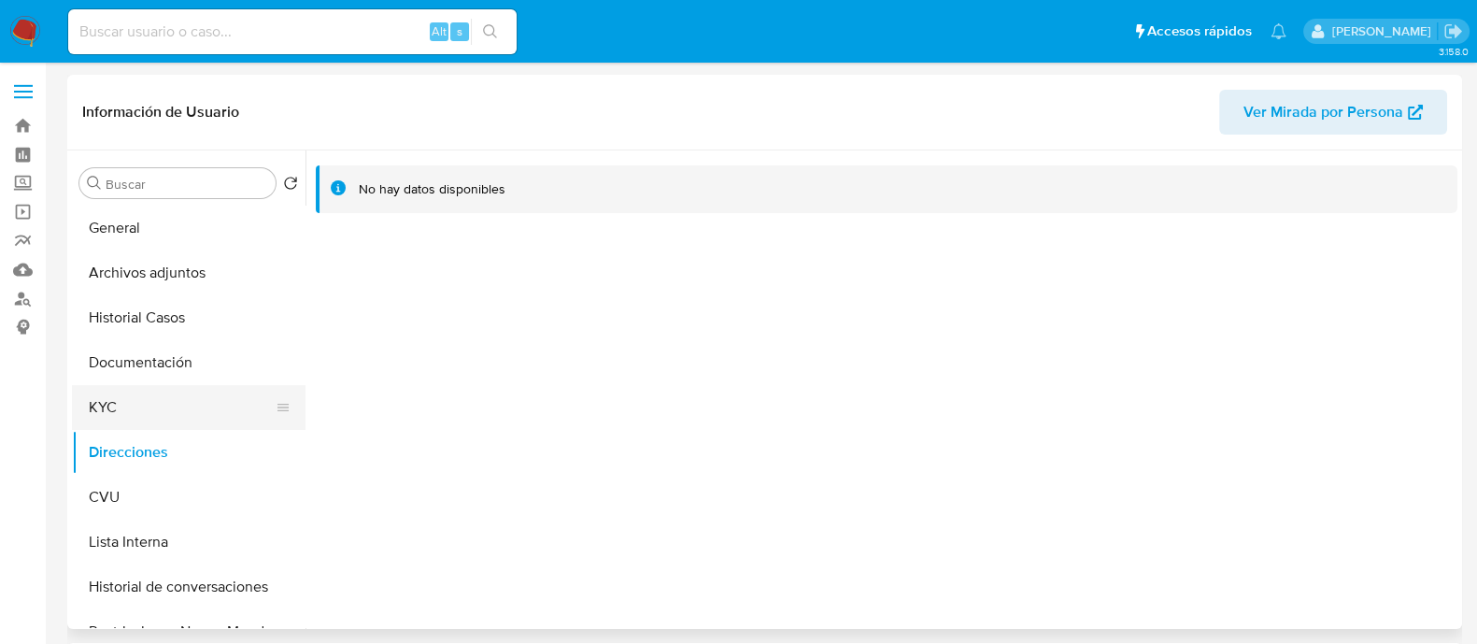
click at [182, 403] on button "KYC" at bounding box center [181, 407] width 219 height 45
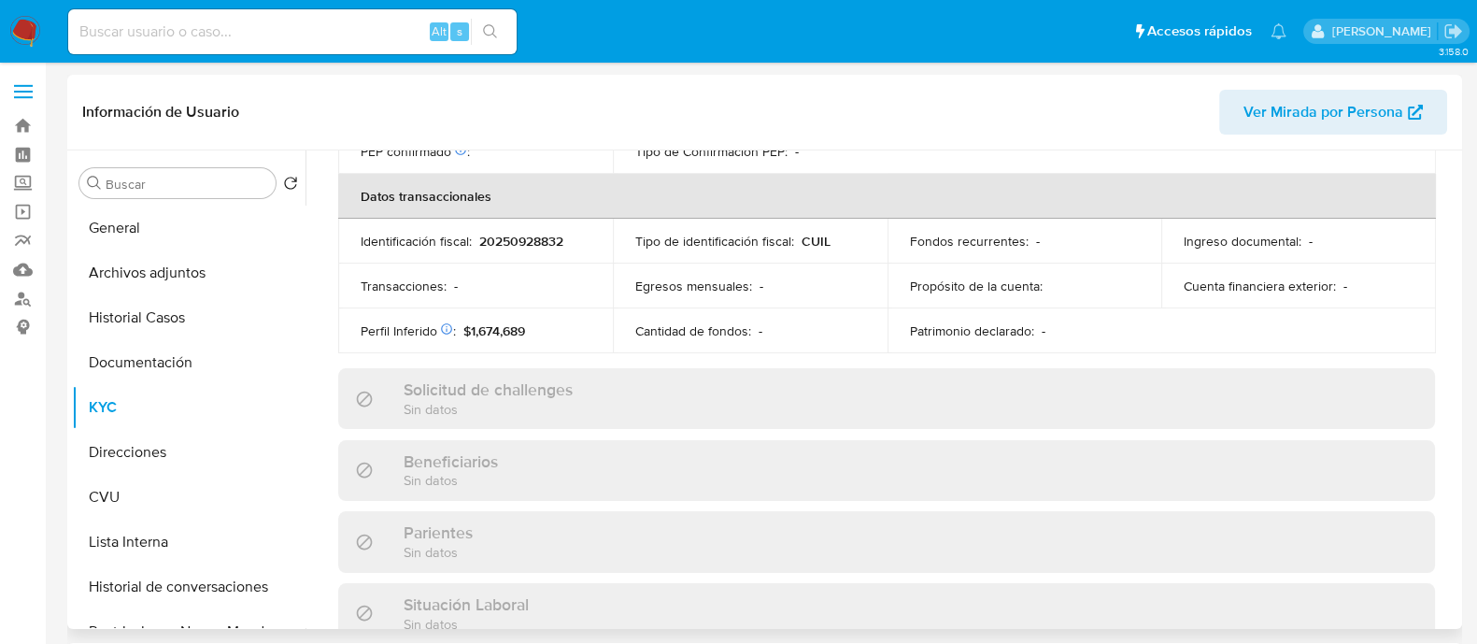
scroll to position [1000, 0]
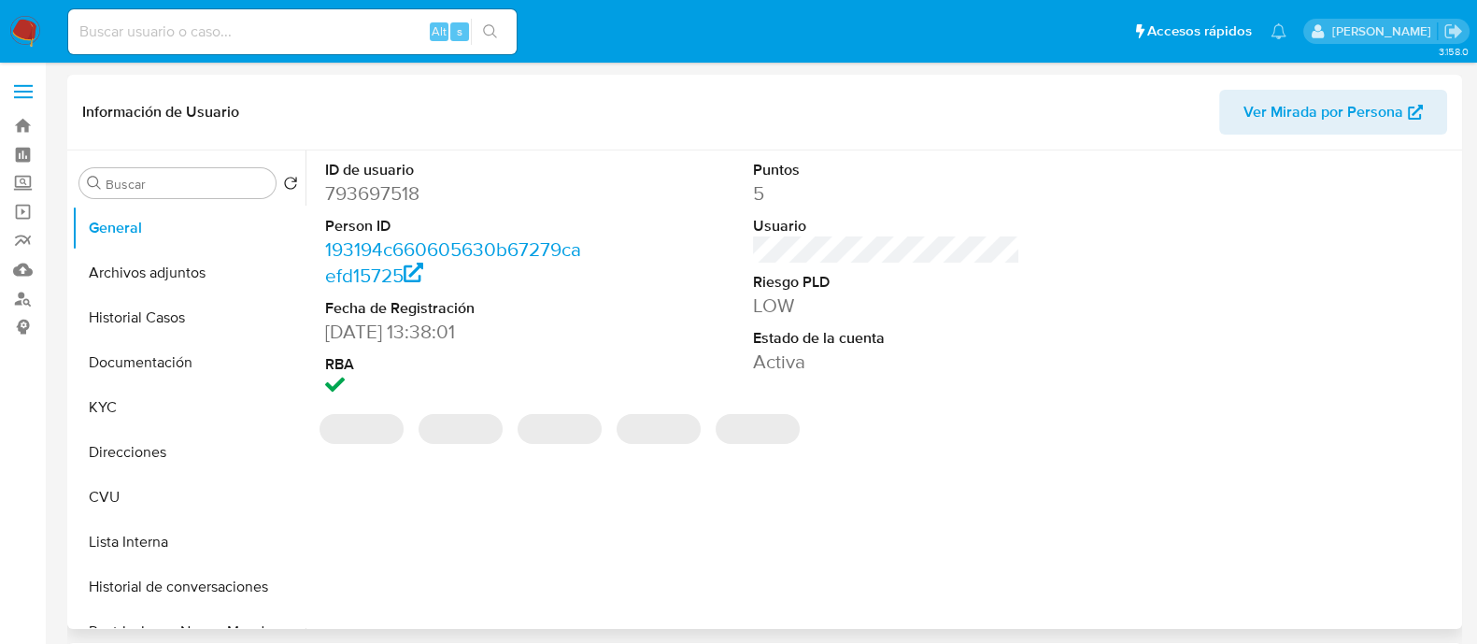
select select "10"
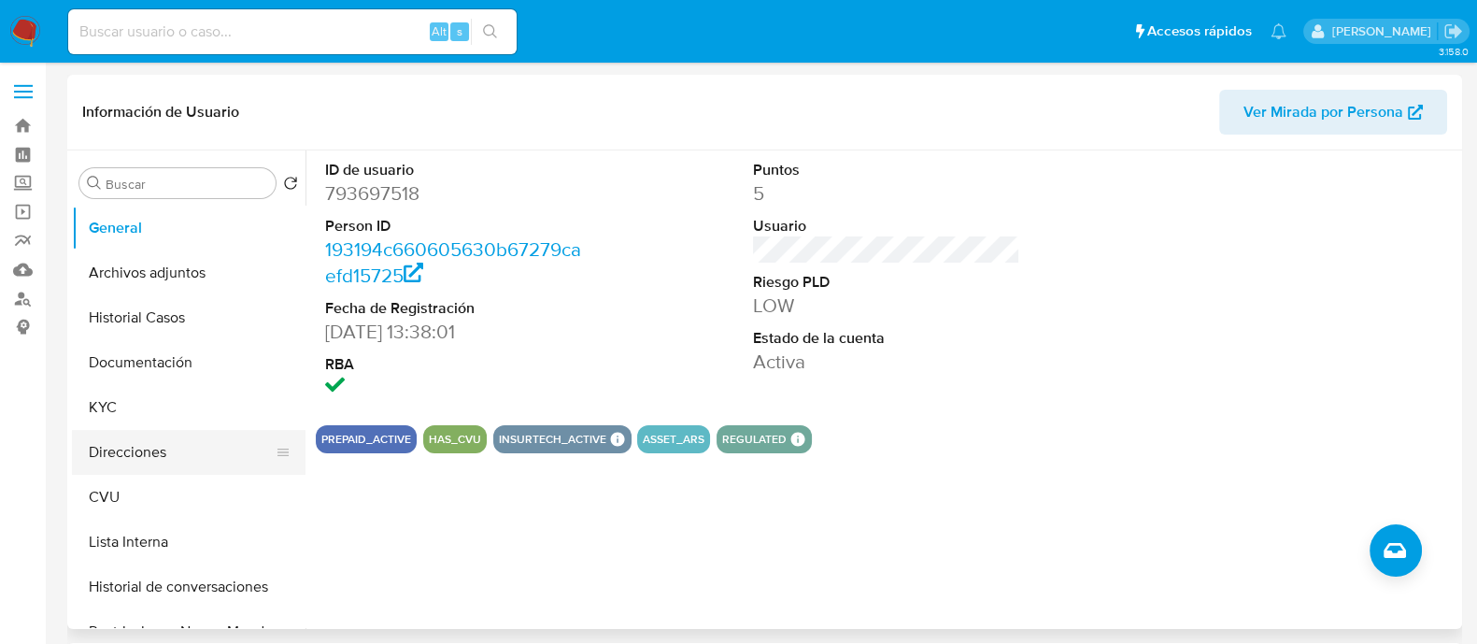
click at [126, 448] on button "Direcciones" at bounding box center [181, 452] width 219 height 45
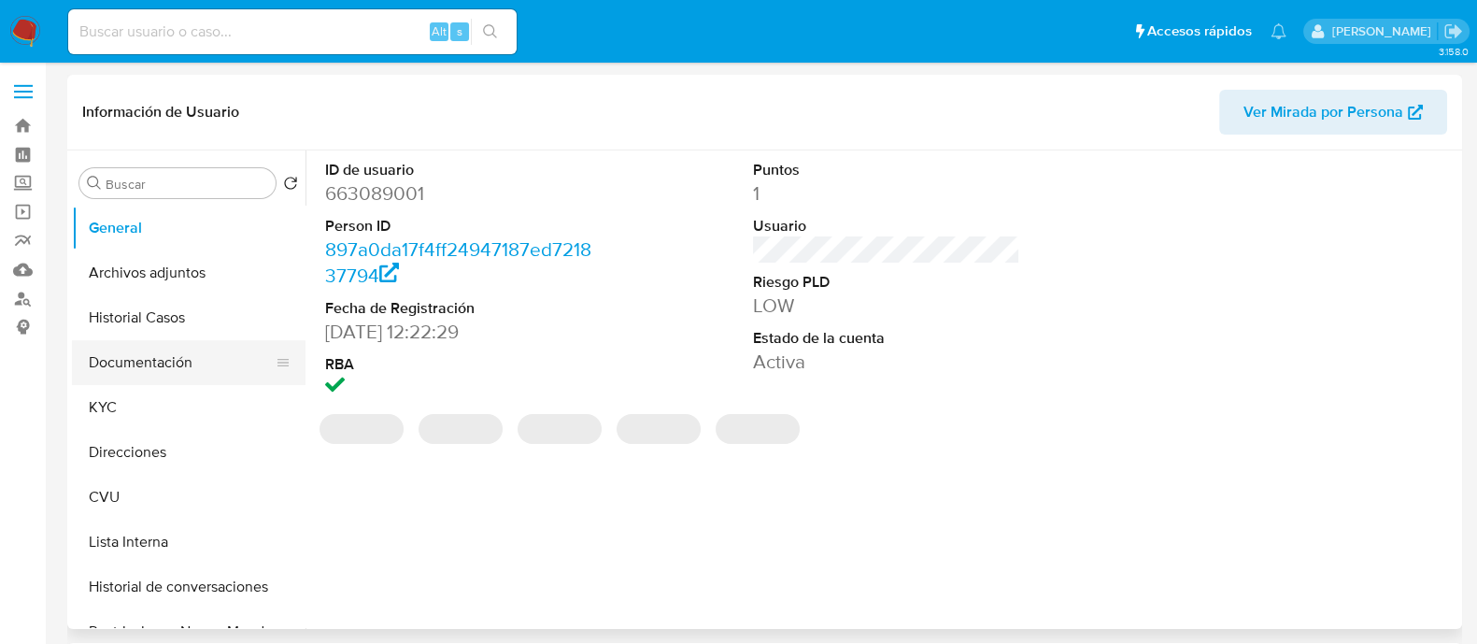
select select "10"
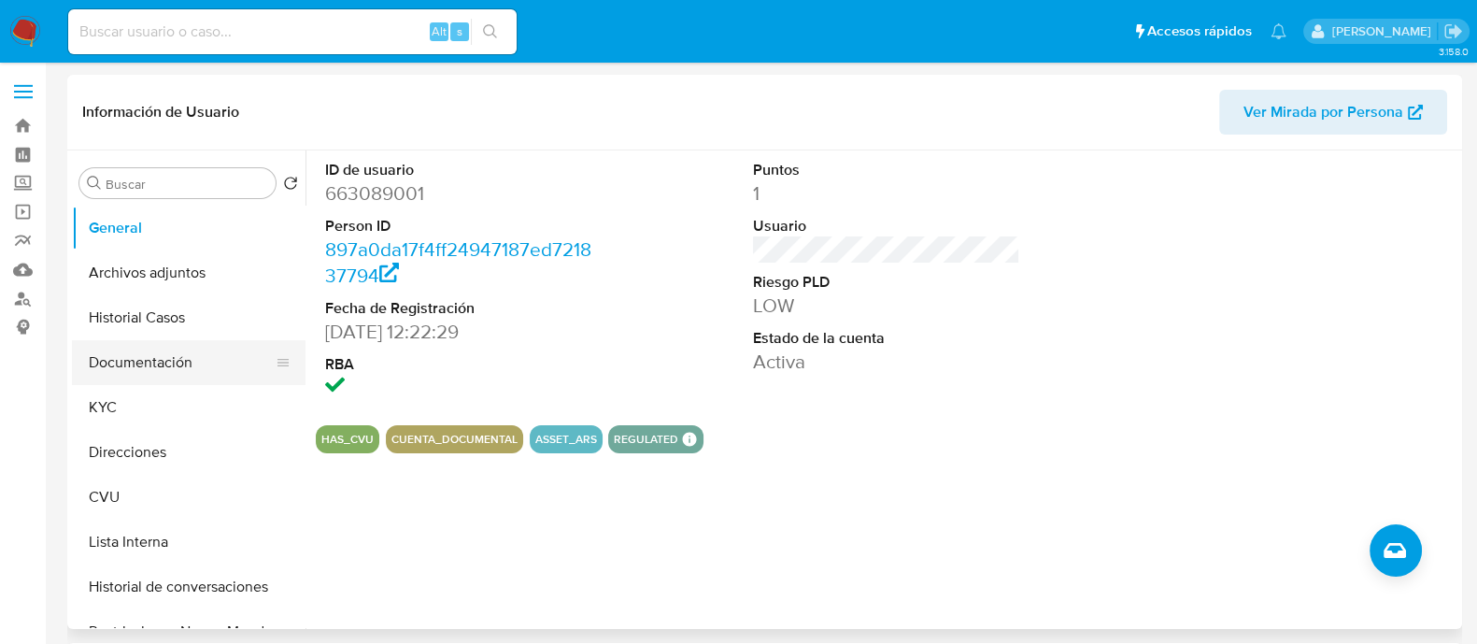
click at [169, 363] on button "Documentación" at bounding box center [181, 362] width 219 height 45
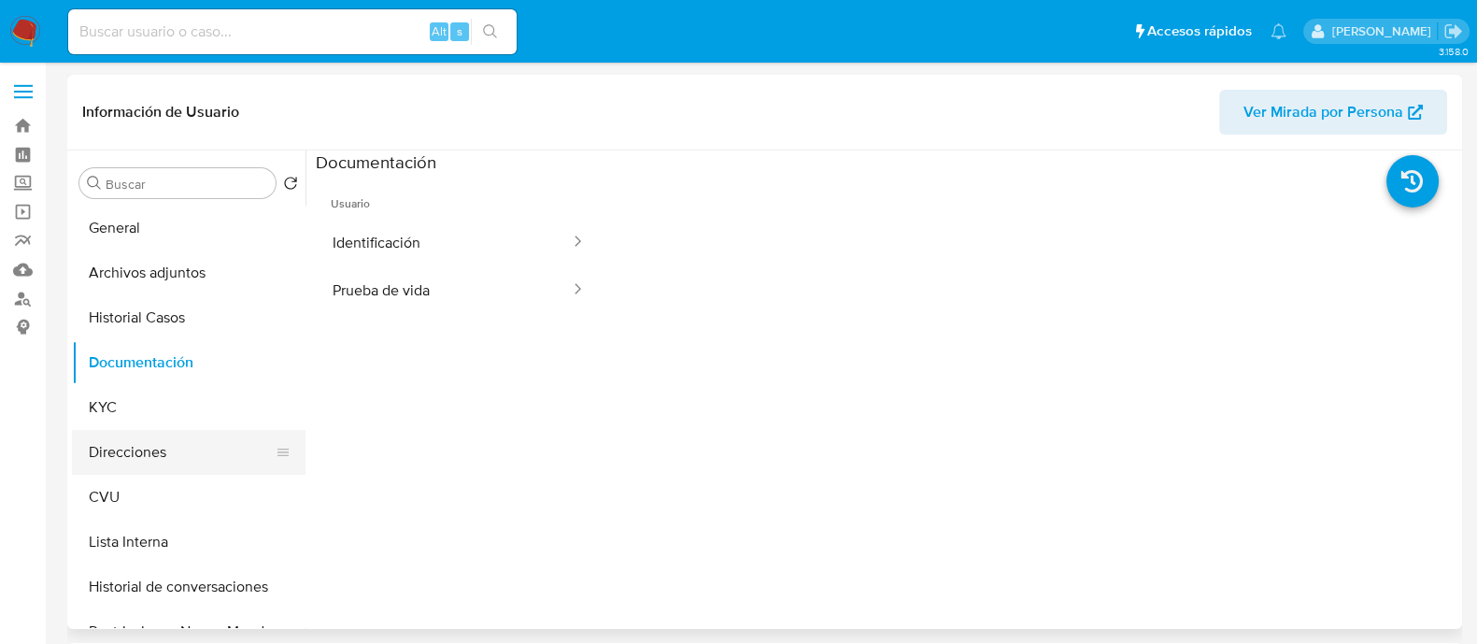
click at [153, 432] on button "Direcciones" at bounding box center [181, 452] width 219 height 45
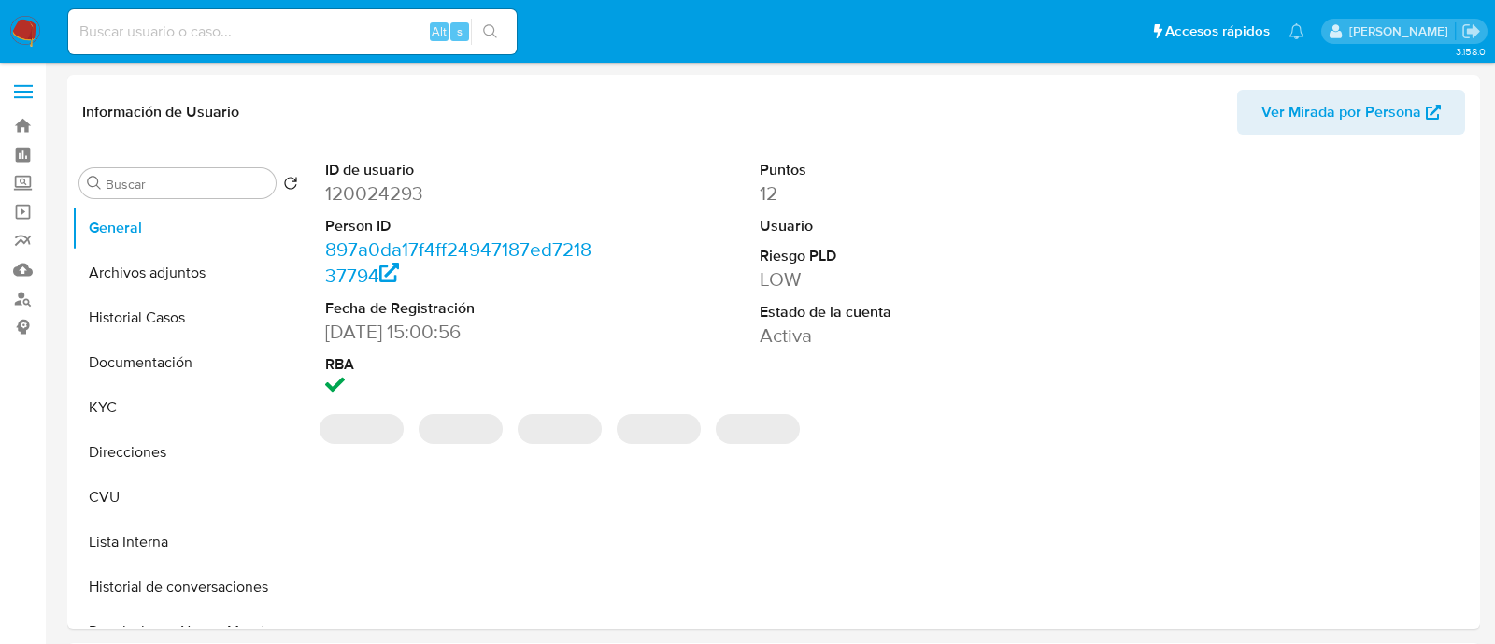
select select "10"
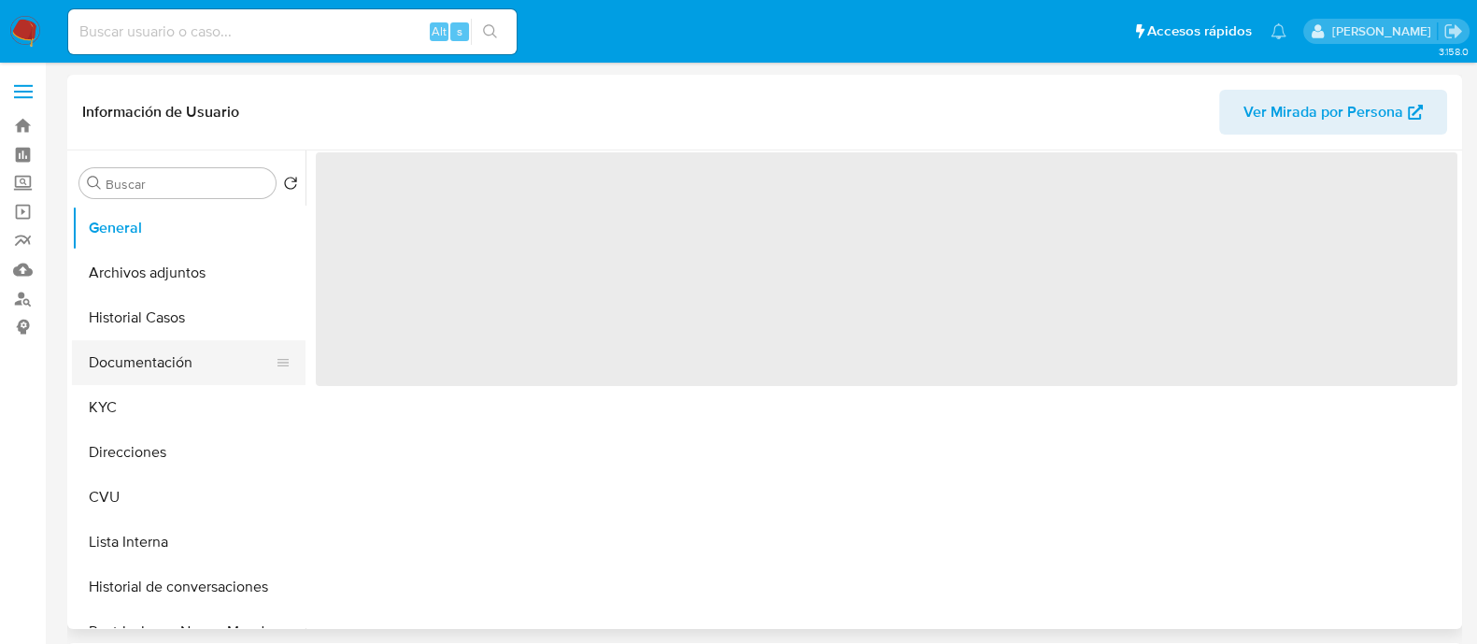
click at [163, 380] on button "Documentación" at bounding box center [181, 362] width 219 height 45
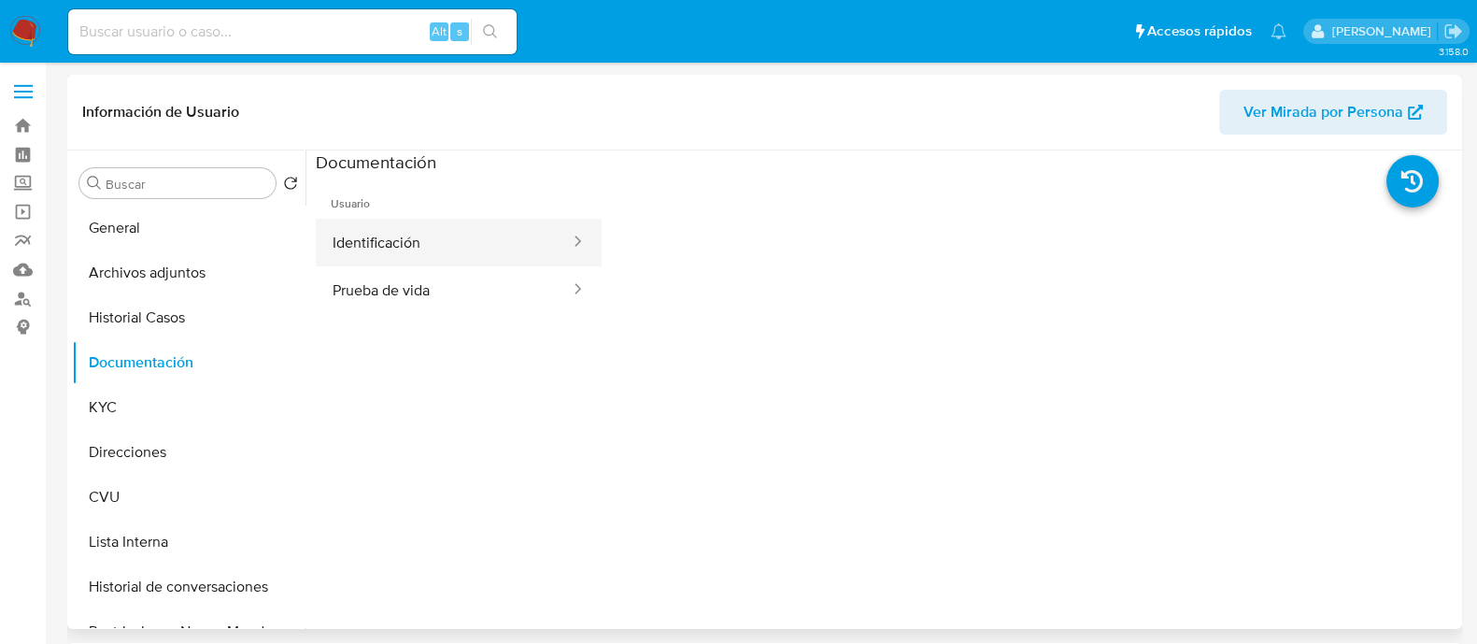
click at [486, 240] on button "Identificación" at bounding box center [444, 243] width 256 height 48
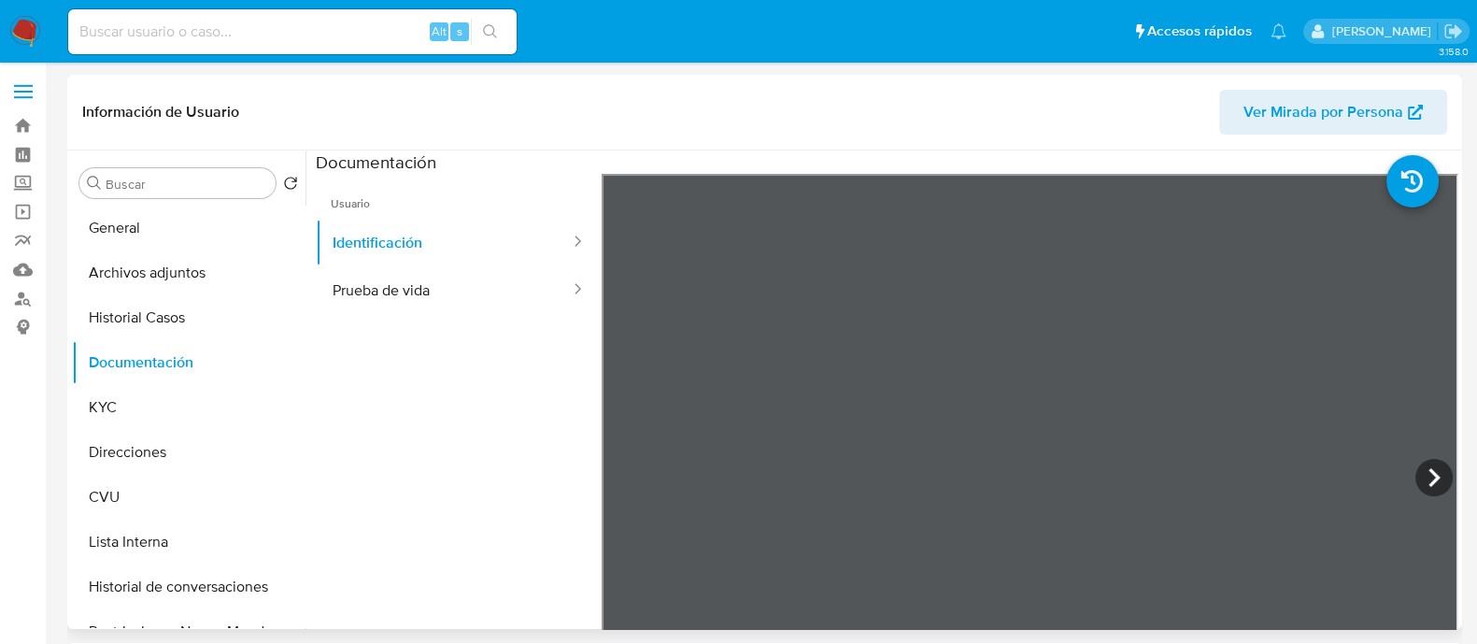
select select "10"
click at [411, 299] on button "Prueba de vida" at bounding box center [444, 290] width 256 height 48
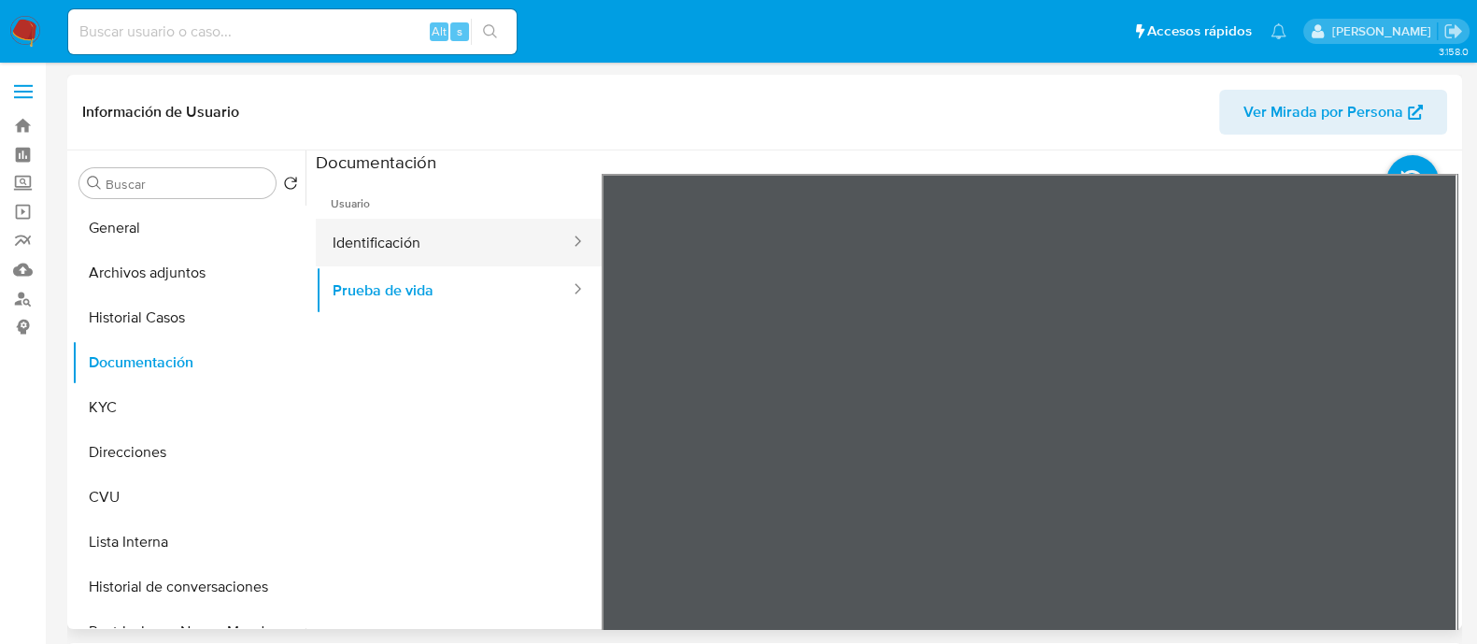
click at [424, 249] on button "Identificación" at bounding box center [444, 243] width 256 height 48
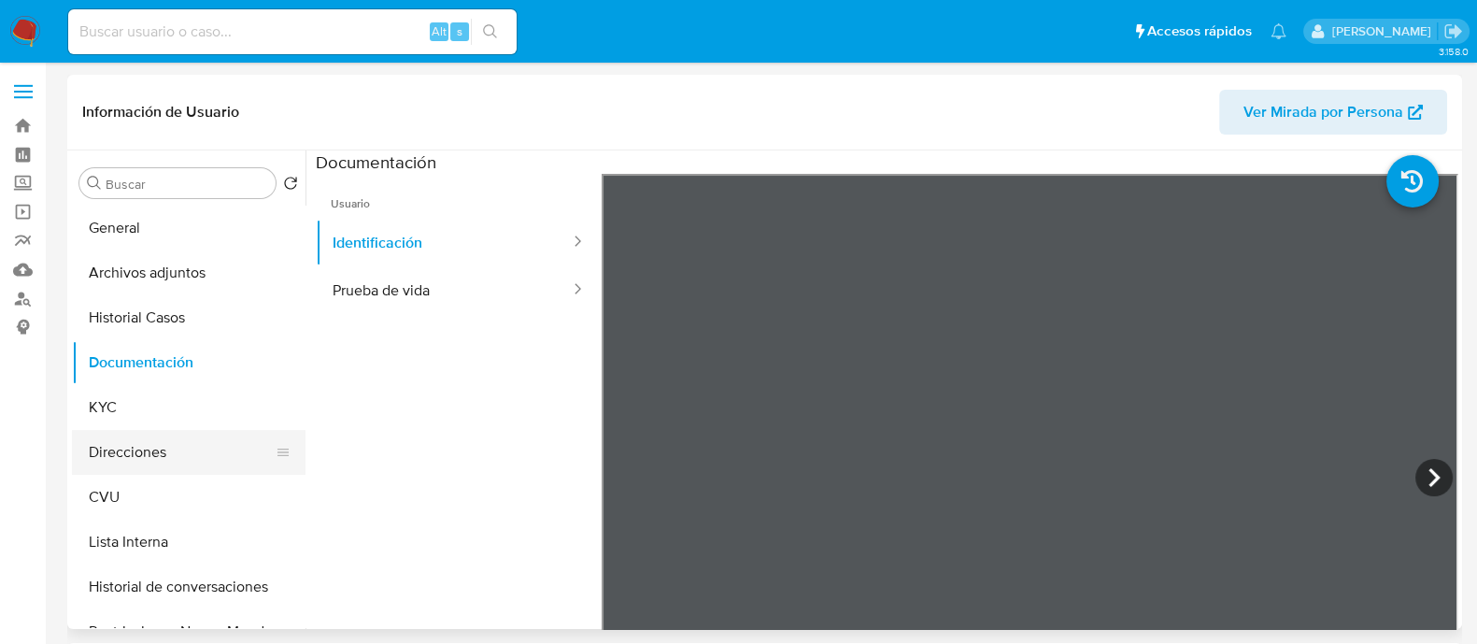
click at [126, 467] on button "Direcciones" at bounding box center [181, 452] width 219 height 45
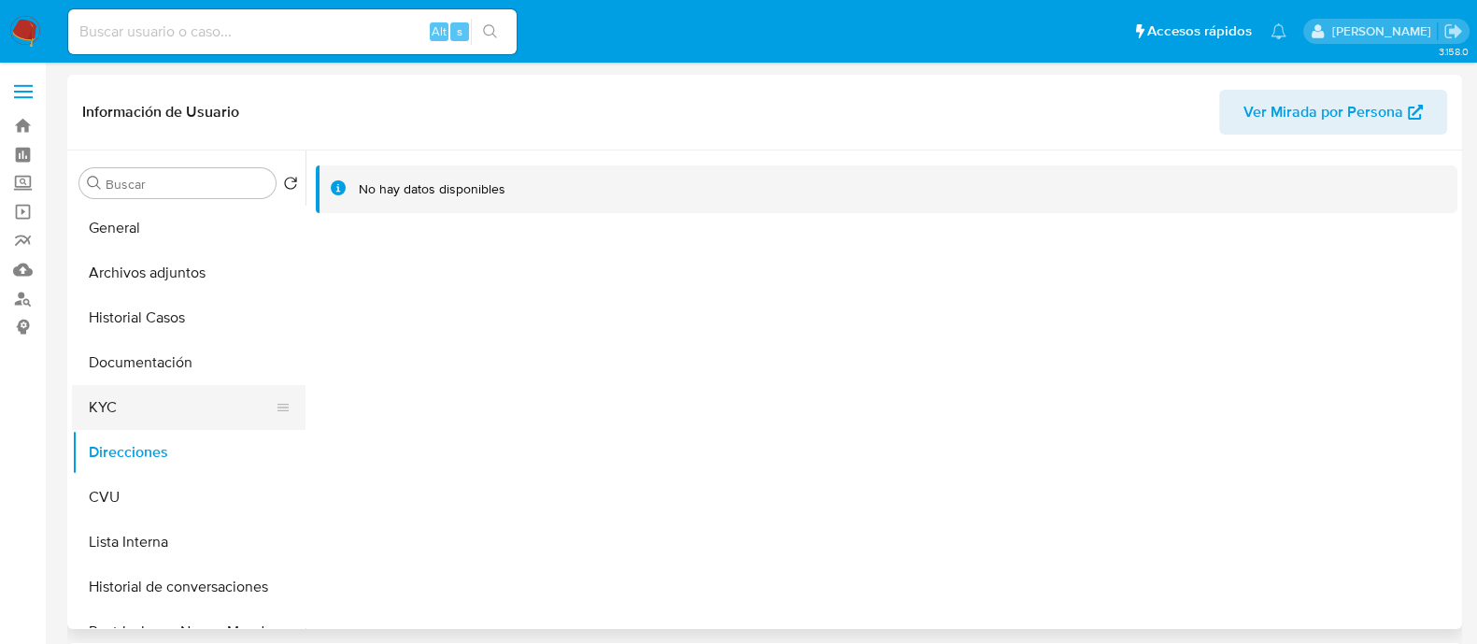
click at [118, 395] on button "KYC" at bounding box center [181, 407] width 219 height 45
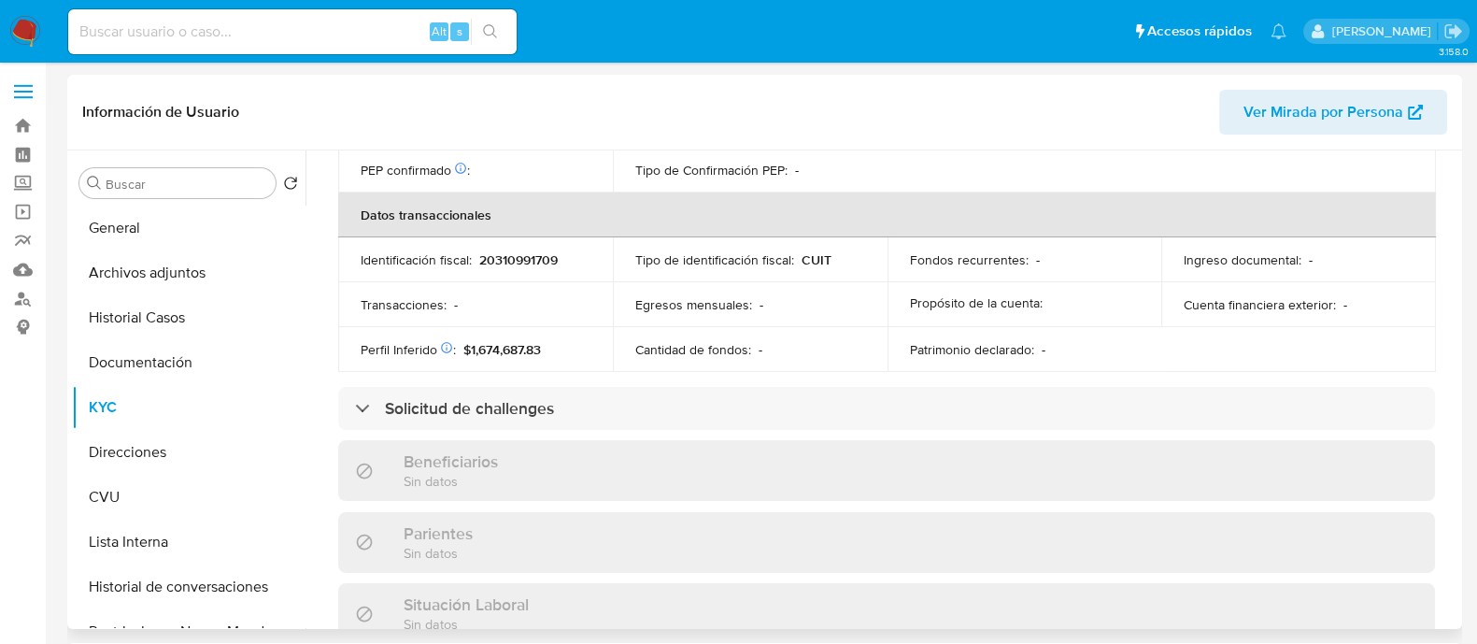
scroll to position [982, 0]
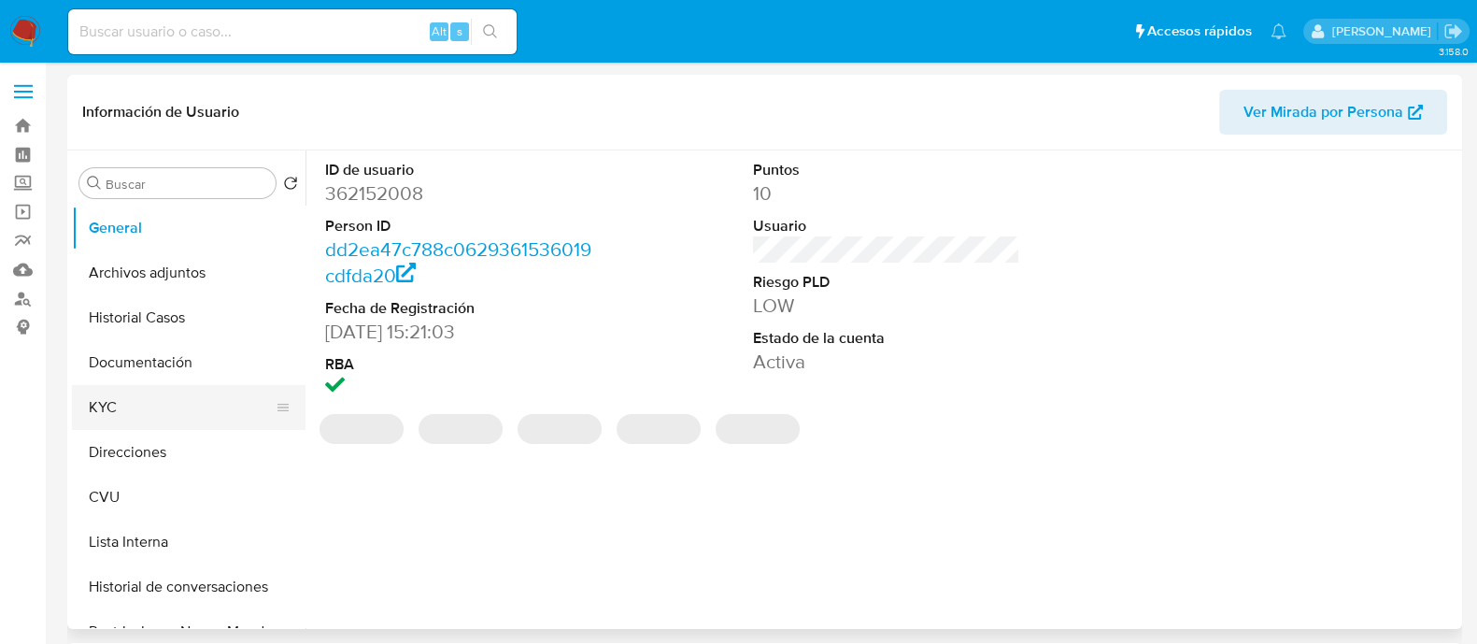
select select "10"
click at [173, 362] on button "Documentación" at bounding box center [181, 362] width 219 height 45
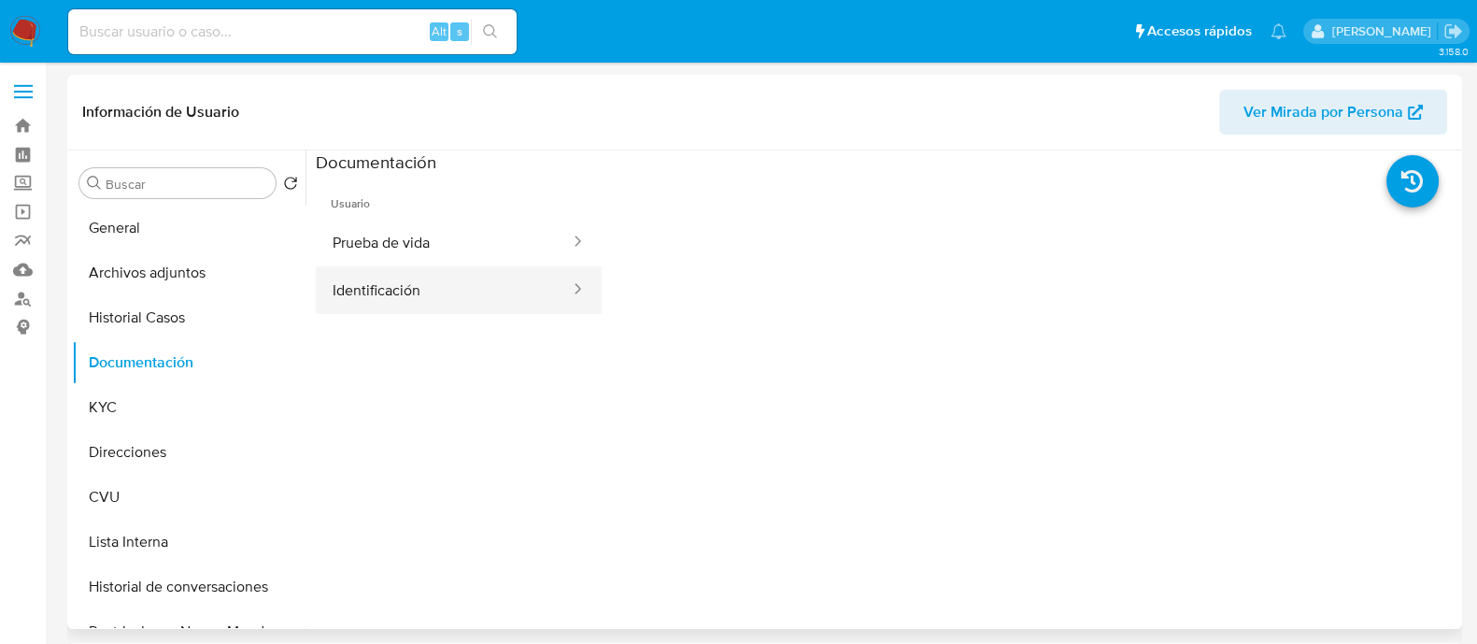
click at [379, 292] on button "Identificación" at bounding box center [444, 290] width 256 height 48
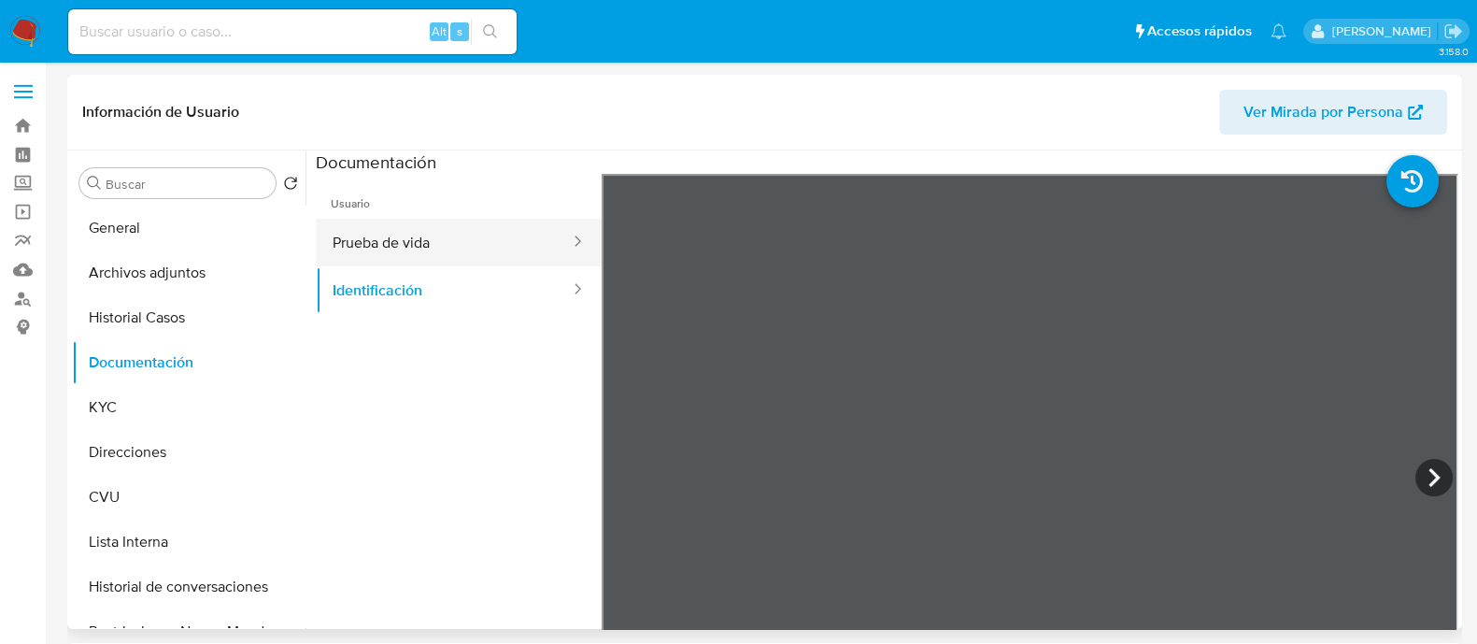
click at [495, 221] on button "Prueba de vida" at bounding box center [444, 243] width 256 height 48
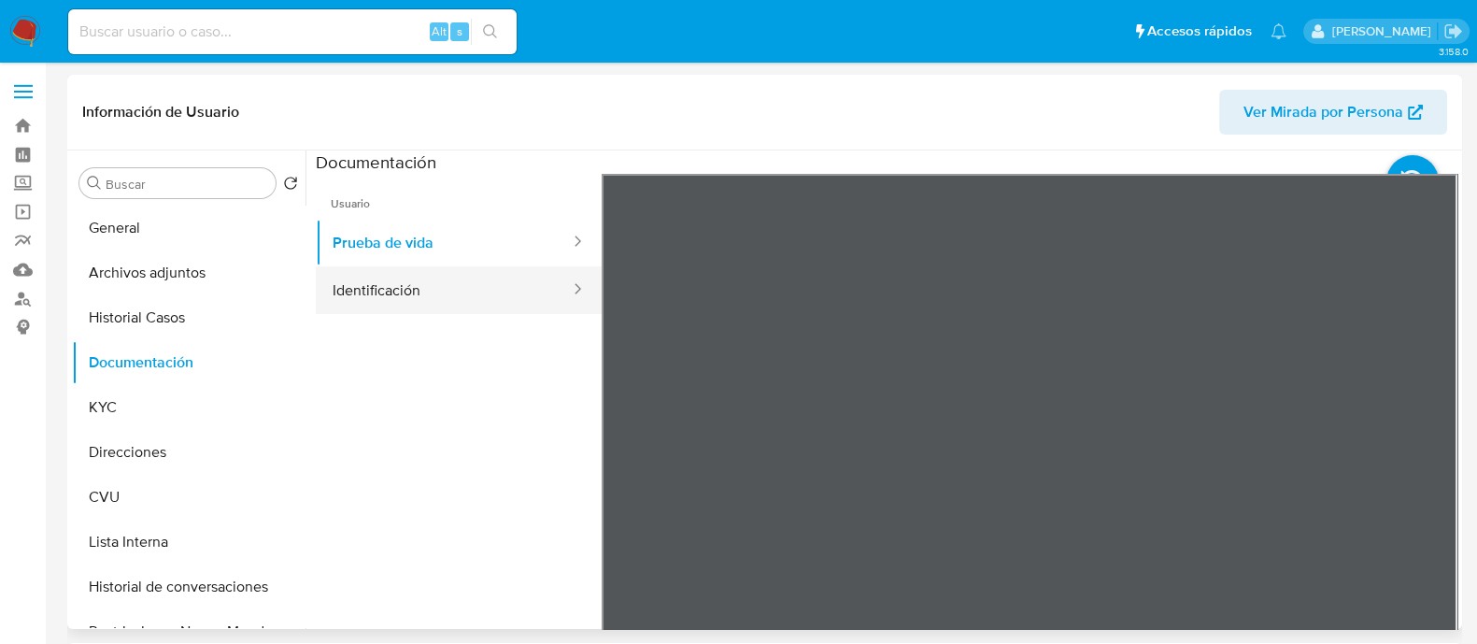
click at [516, 298] on button "Identificación" at bounding box center [444, 290] width 256 height 48
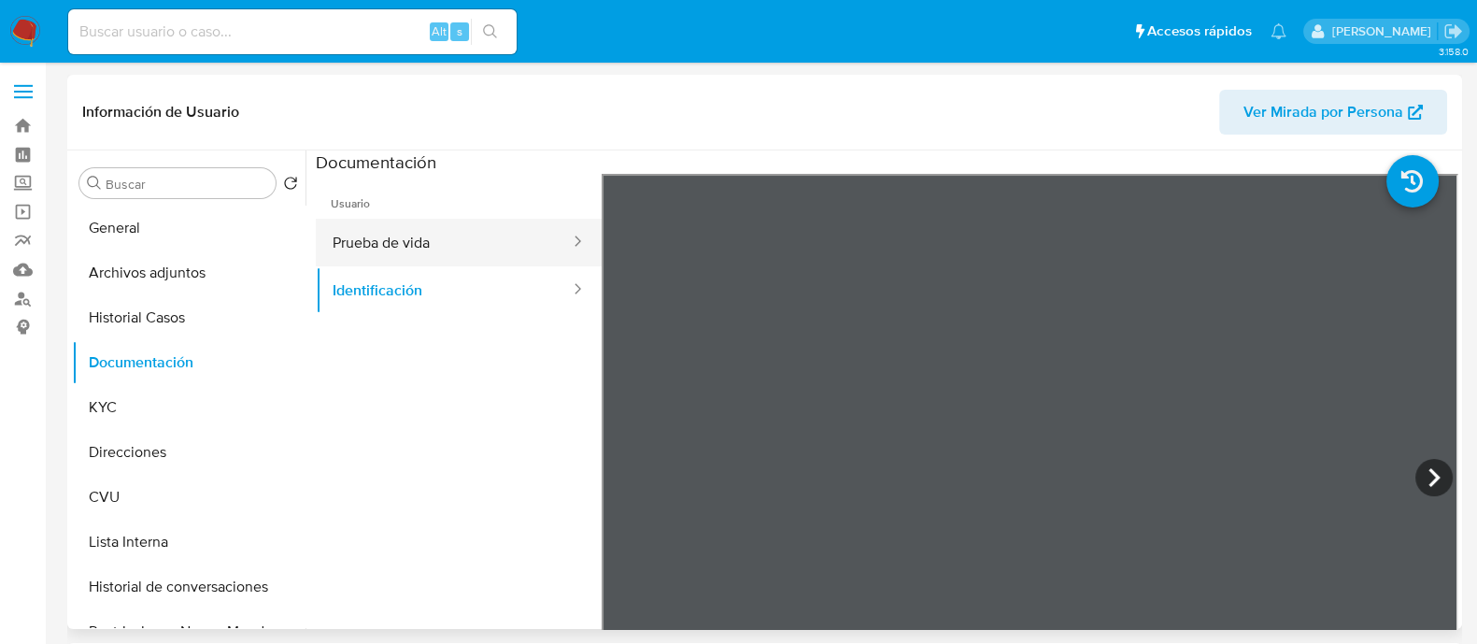
click at [393, 225] on button "Prueba de vida" at bounding box center [444, 243] width 256 height 48
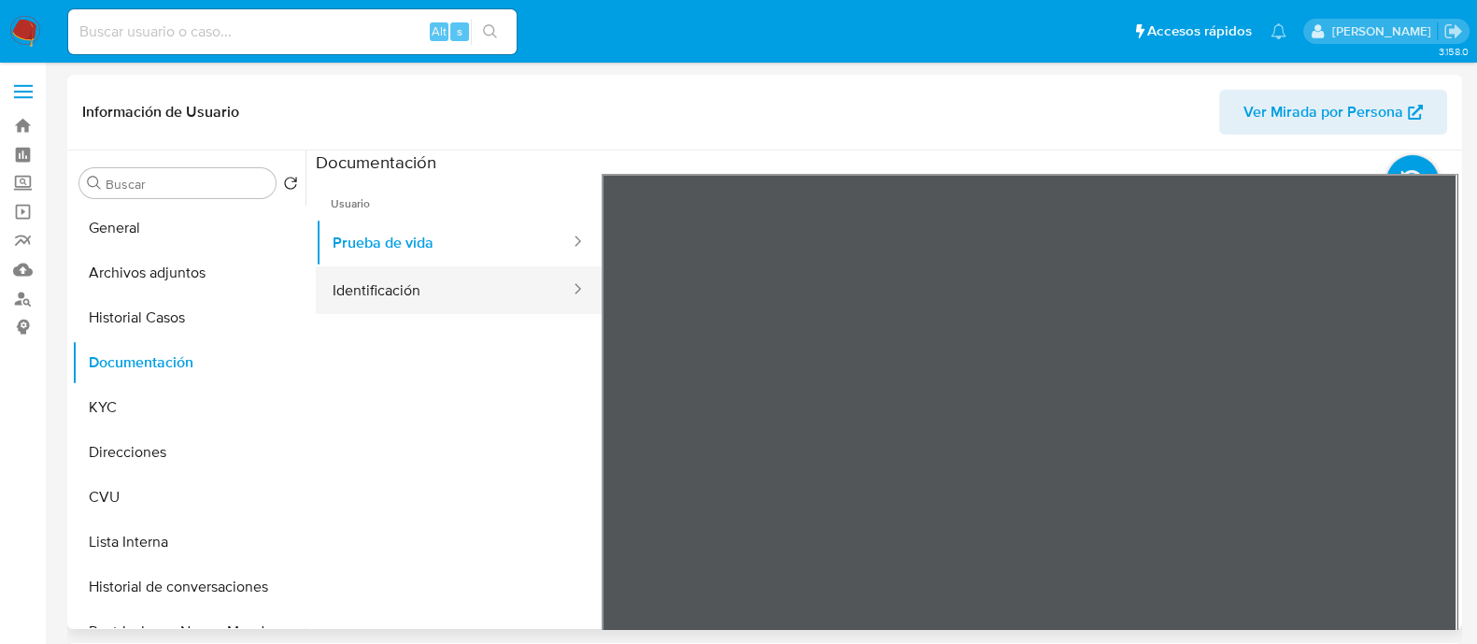
click at [328, 296] on button "Identificación" at bounding box center [444, 290] width 256 height 48
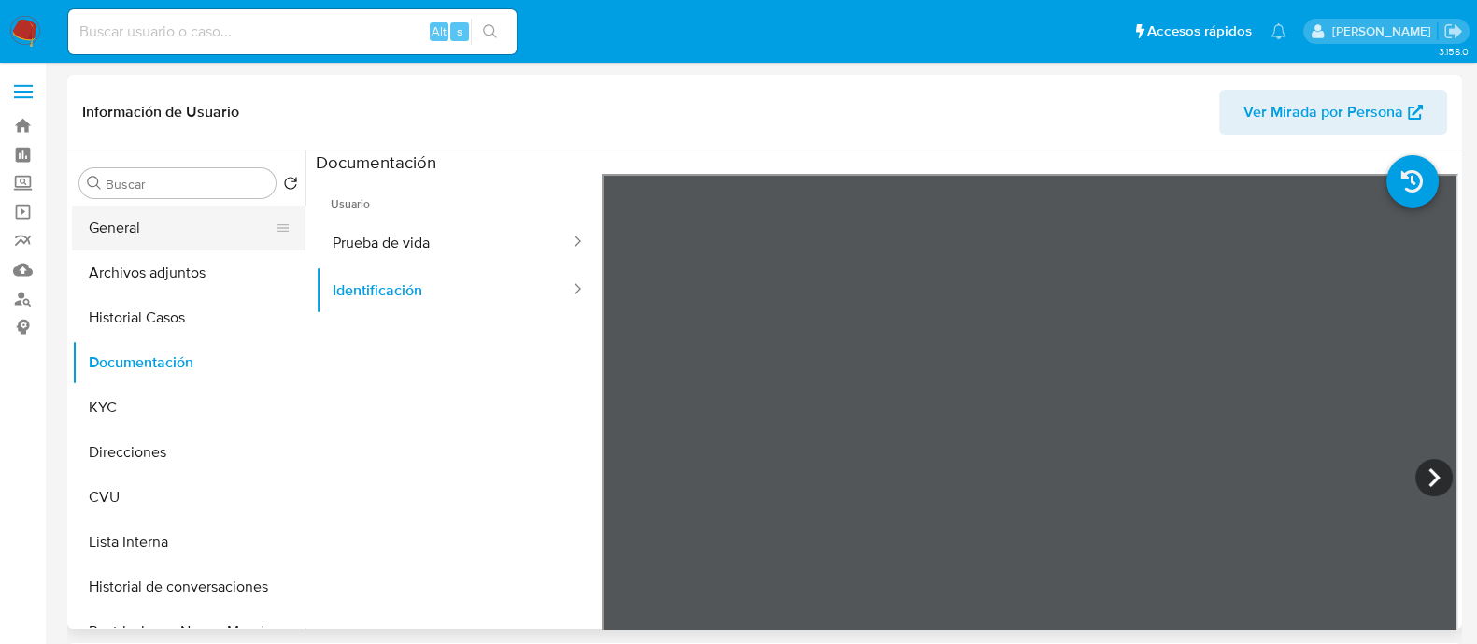
click at [163, 233] on button "General" at bounding box center [181, 228] width 219 height 45
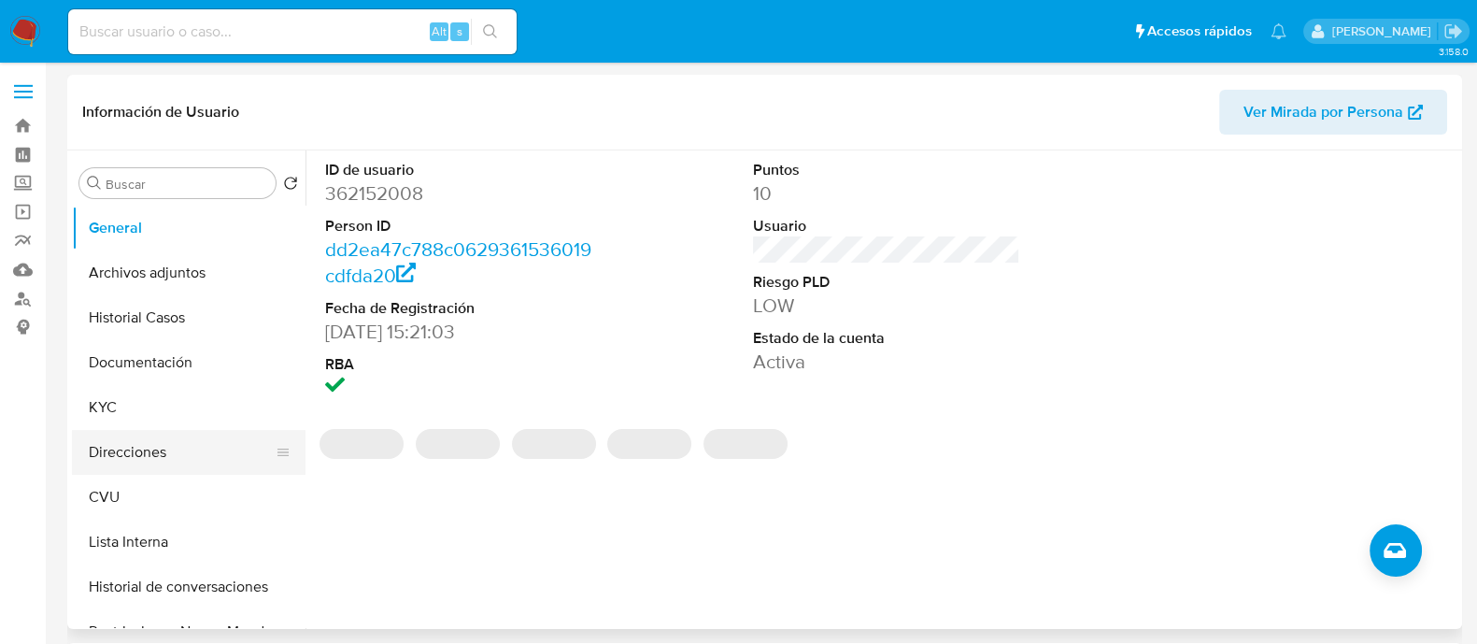
click at [113, 436] on button "Direcciones" at bounding box center [181, 452] width 219 height 45
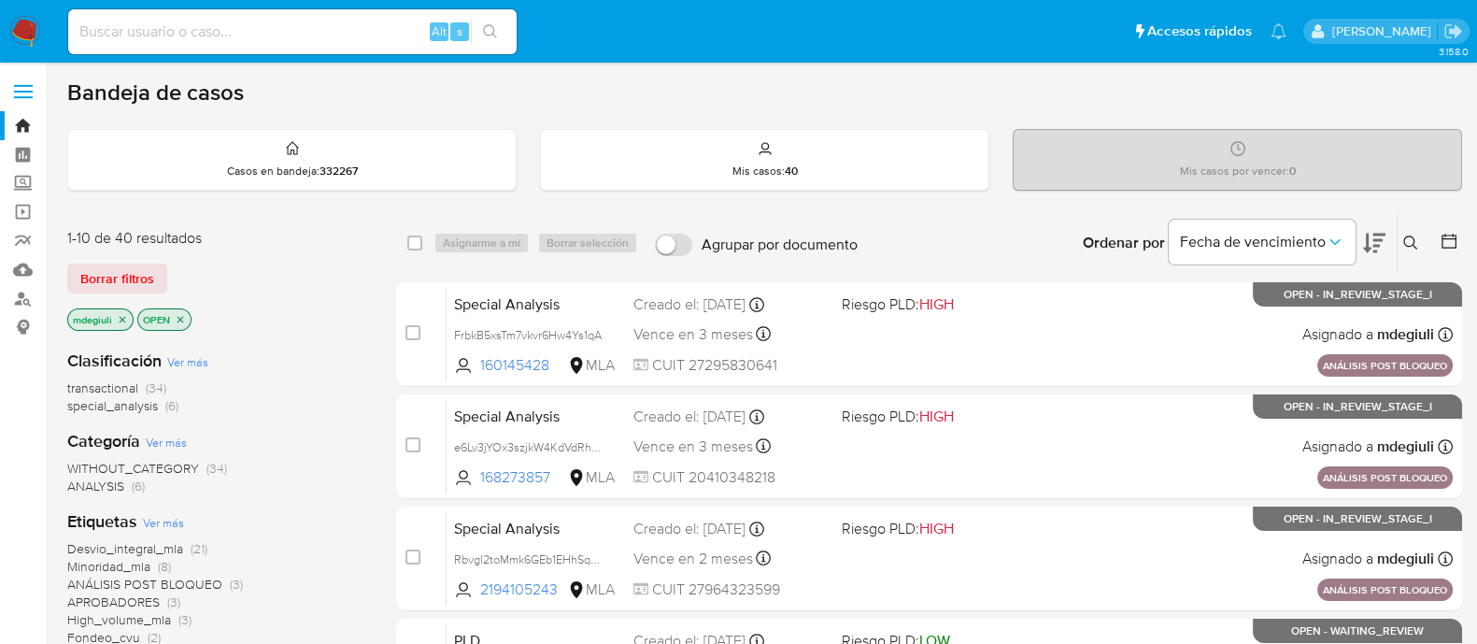
click at [1405, 242] on icon at bounding box center [1410, 242] width 15 height 15
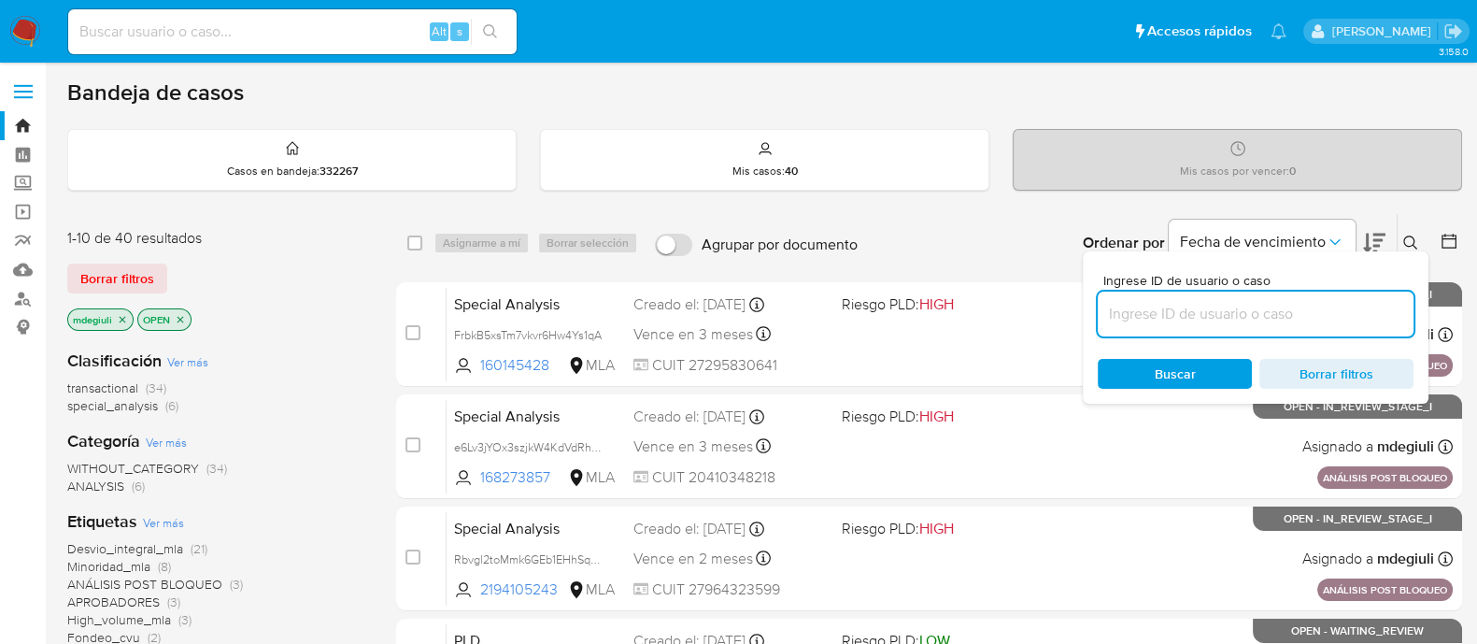
click at [1247, 317] on input at bounding box center [1256, 314] width 316 height 24
type input "aA4Up7BvziFYMTPQiFllt6a1"
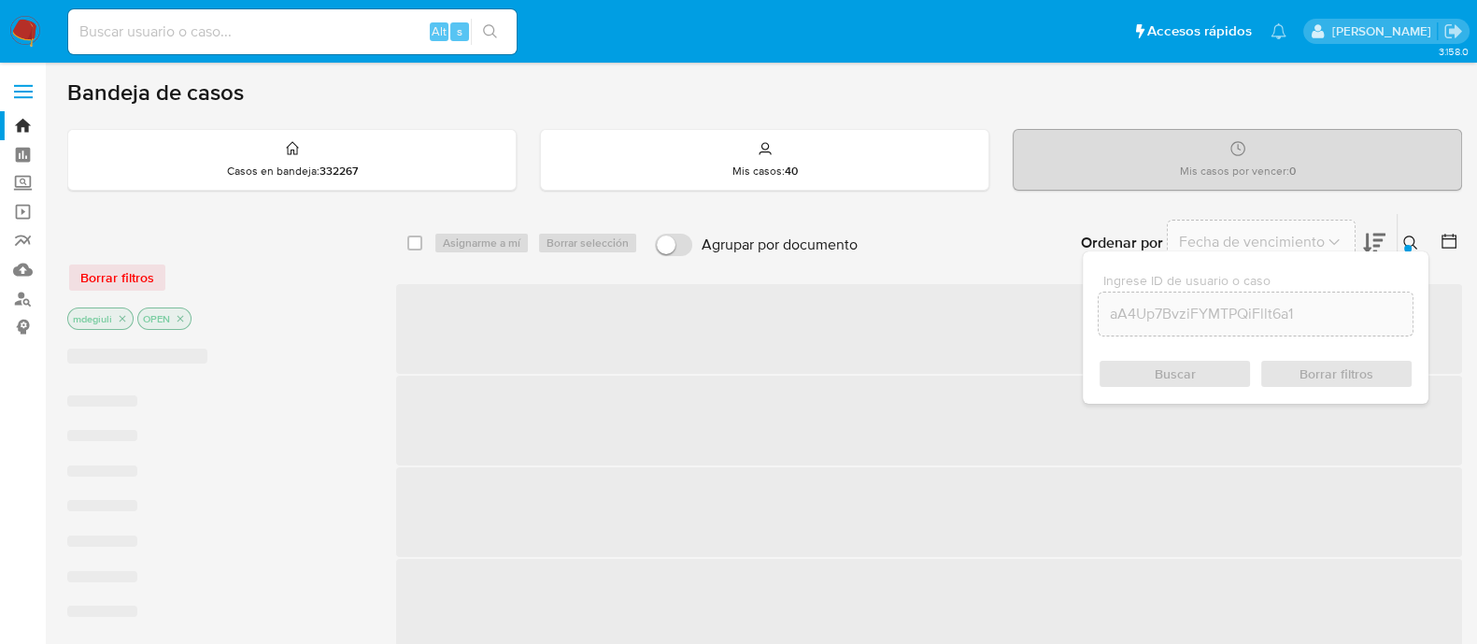
click at [1131, 365] on div "Buscar Borrar filtros" at bounding box center [1256, 374] width 316 height 30
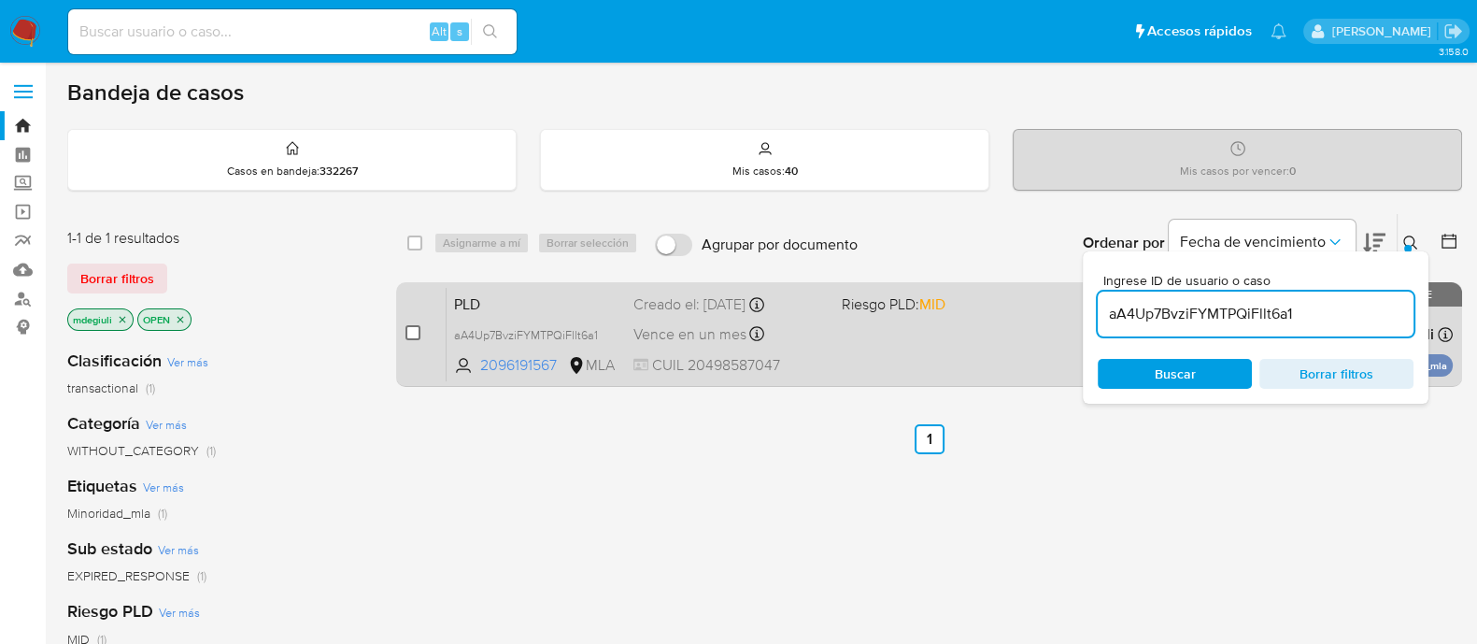
click at [405, 330] on input "checkbox" at bounding box center [412, 332] width 15 height 15
checkbox input "true"
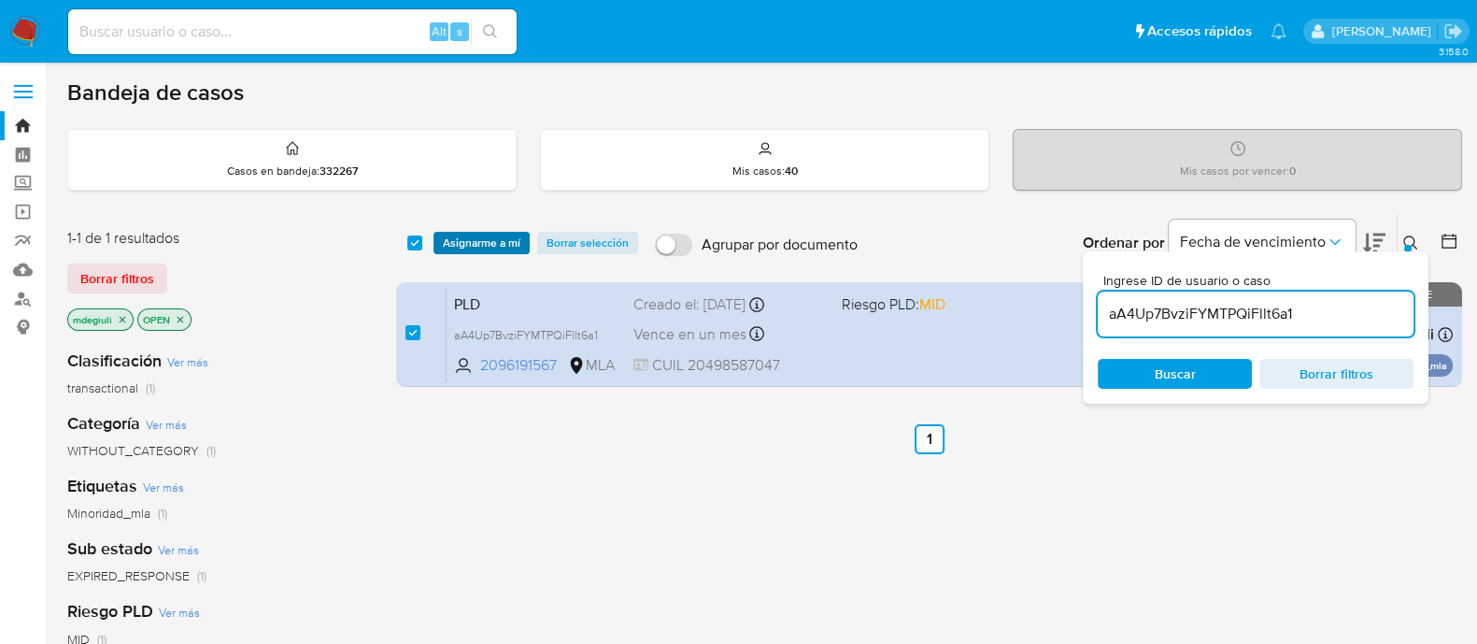
click at [462, 237] on span "Asignarme a mí" at bounding box center [482, 243] width 78 height 19
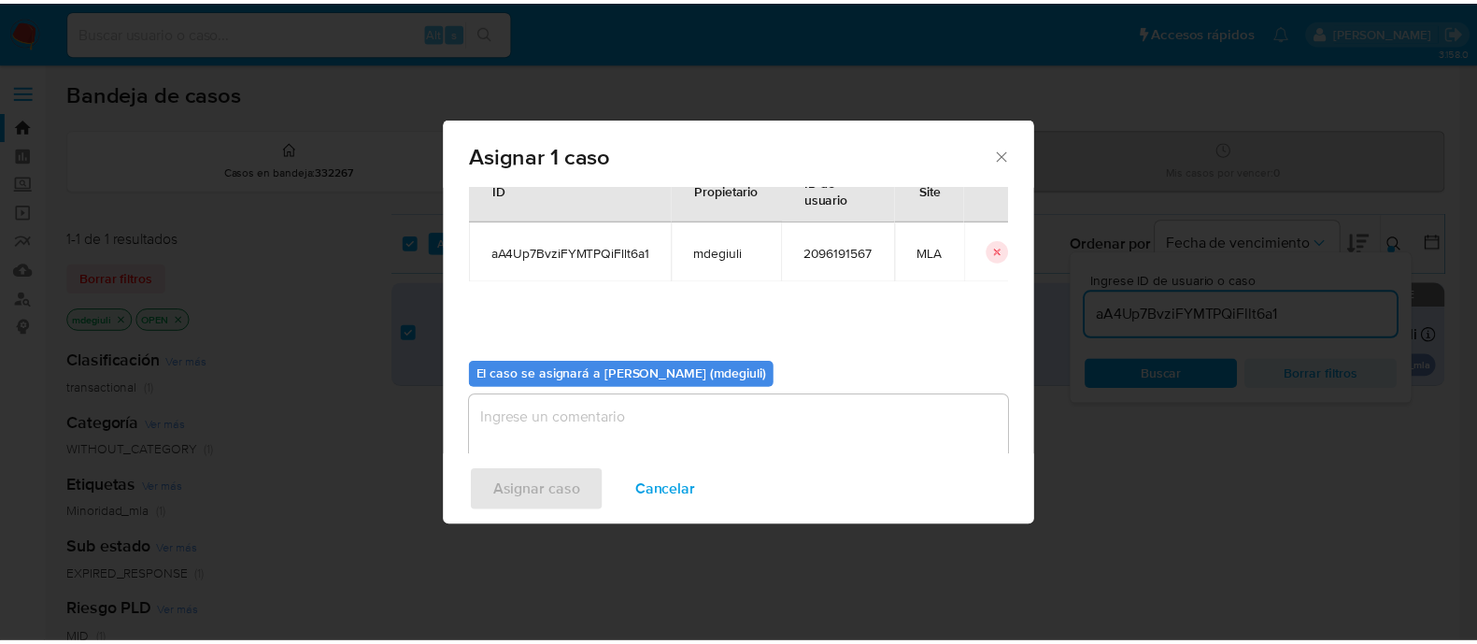
scroll to position [96, 0]
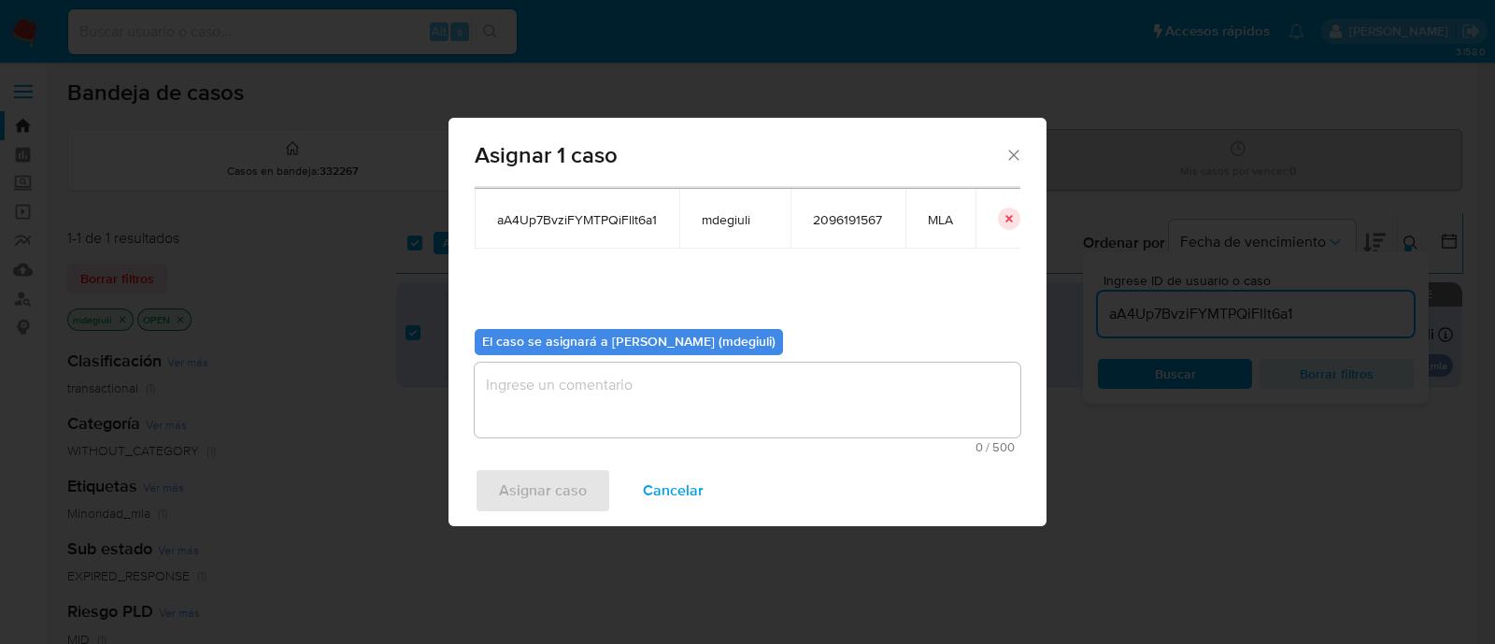
click at [605, 399] on textarea "assign-modal" at bounding box center [748, 400] width 546 height 75
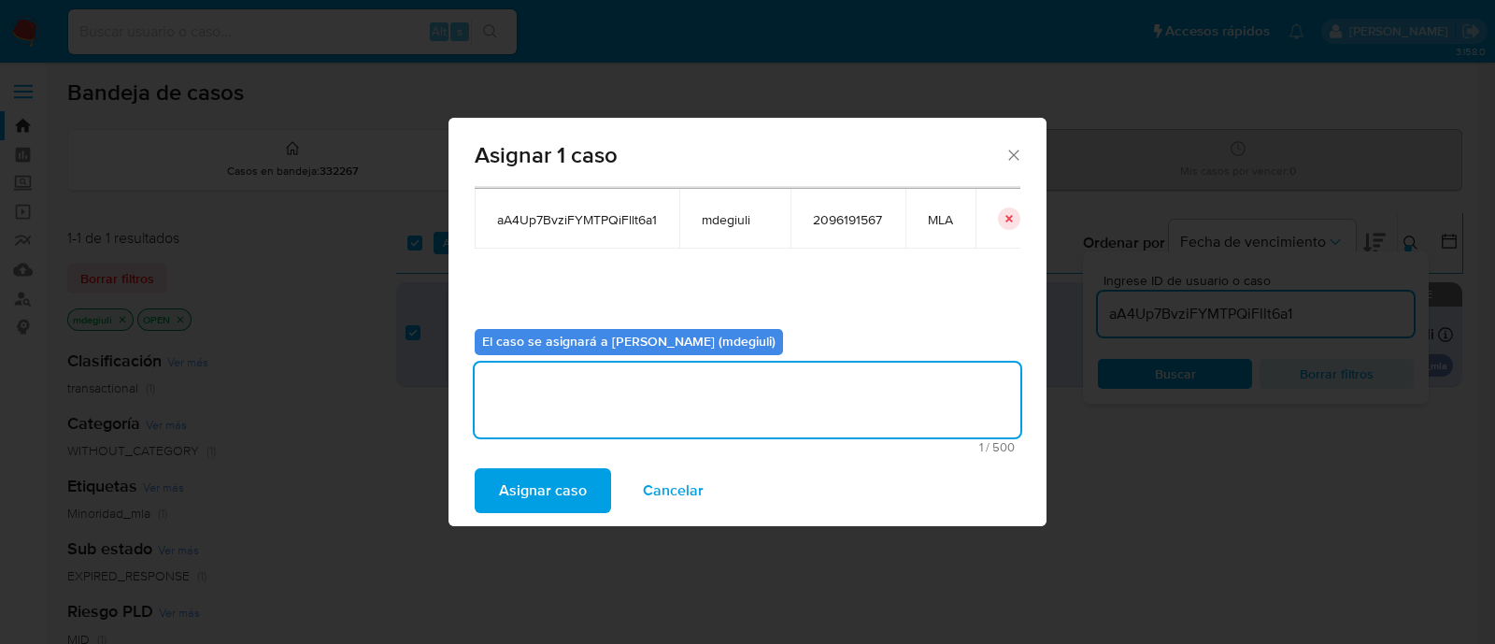
click at [559, 503] on span "Asignar caso" at bounding box center [543, 490] width 88 height 41
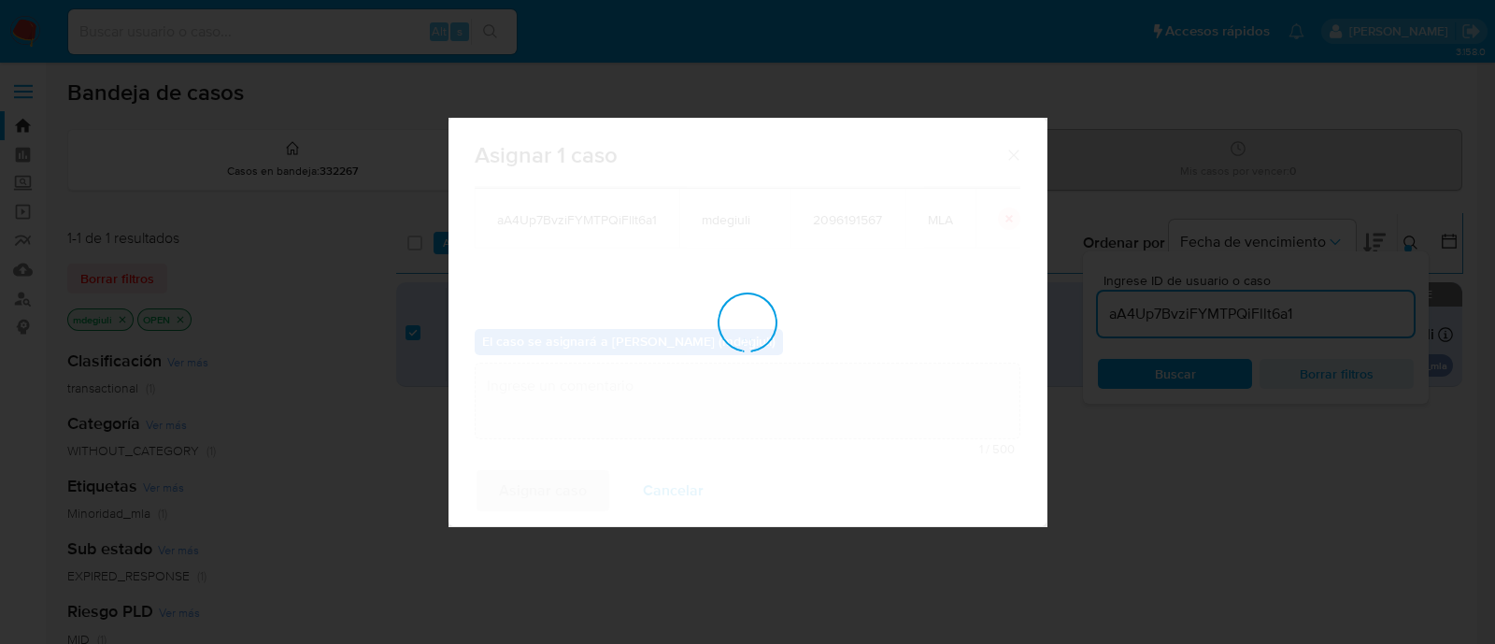
checkbox input "false"
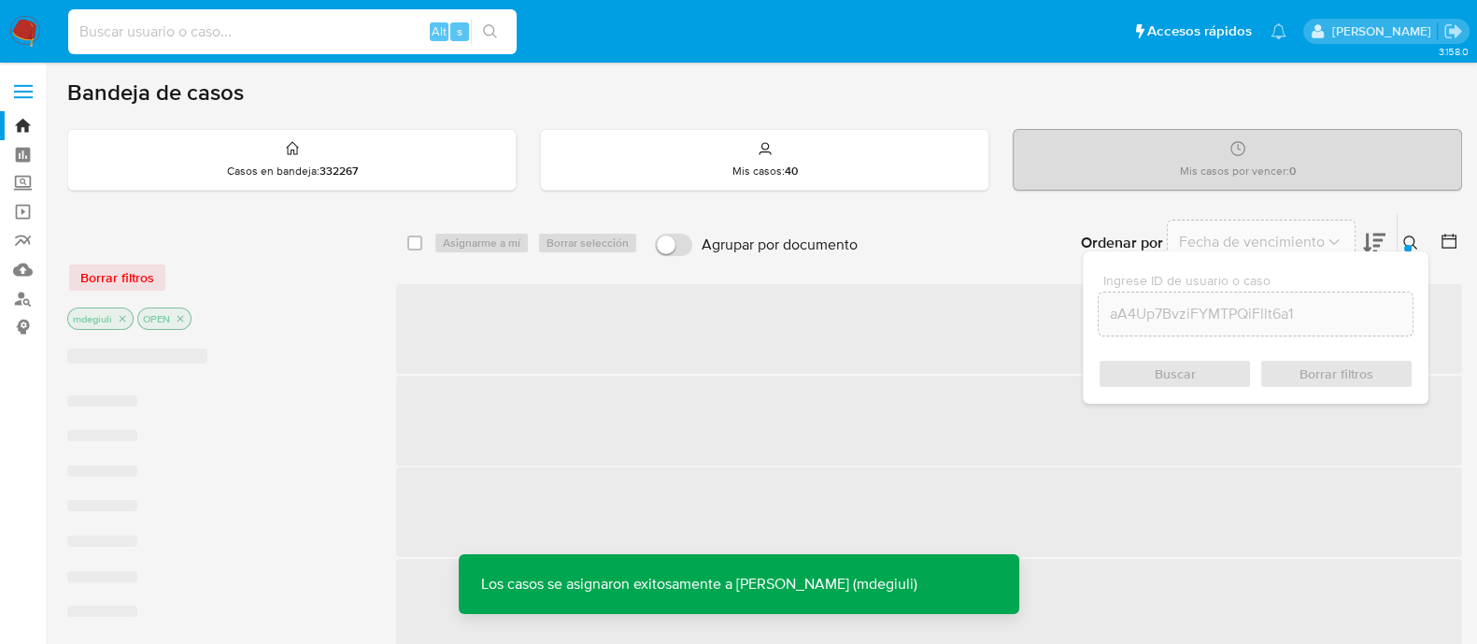
click at [216, 36] on input at bounding box center [292, 32] width 448 height 24
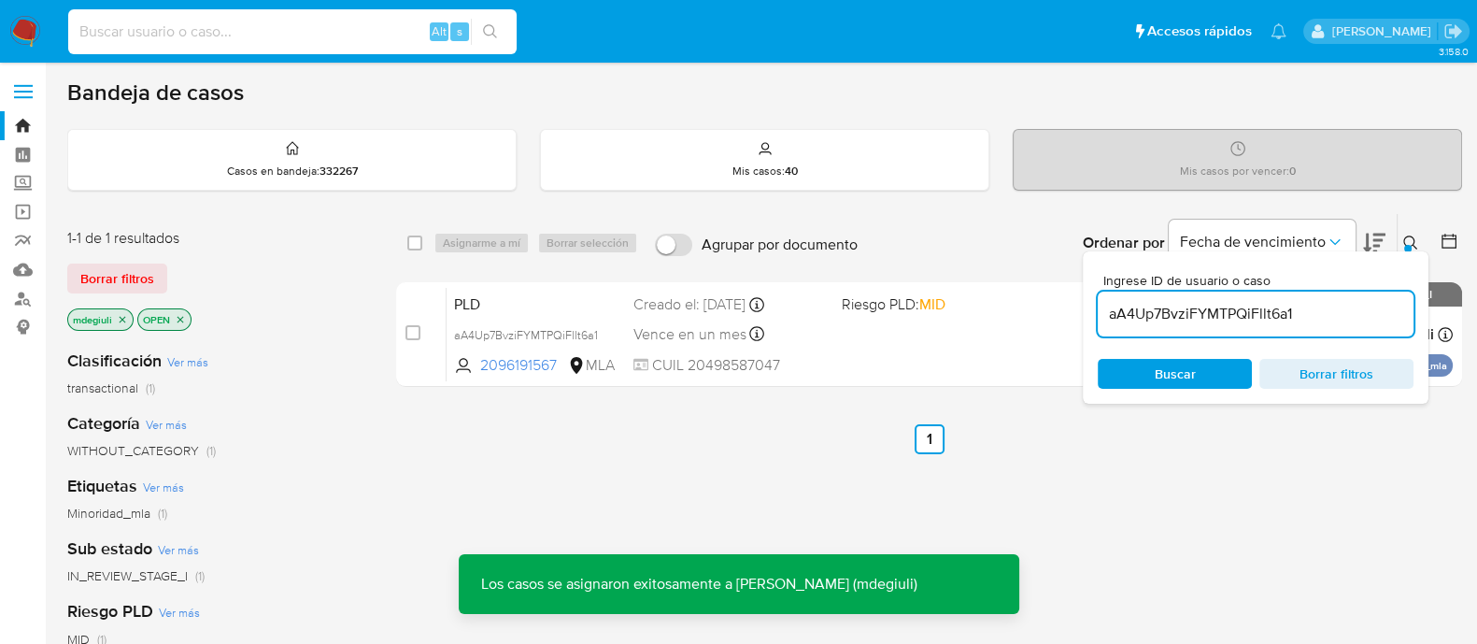
click at [216, 36] on input at bounding box center [292, 32] width 448 height 24
paste input "aA4Up7BvziFYMTPQiFllt6a1"
type input "aA4Up7BvziFYMTPQiFllt6a1"
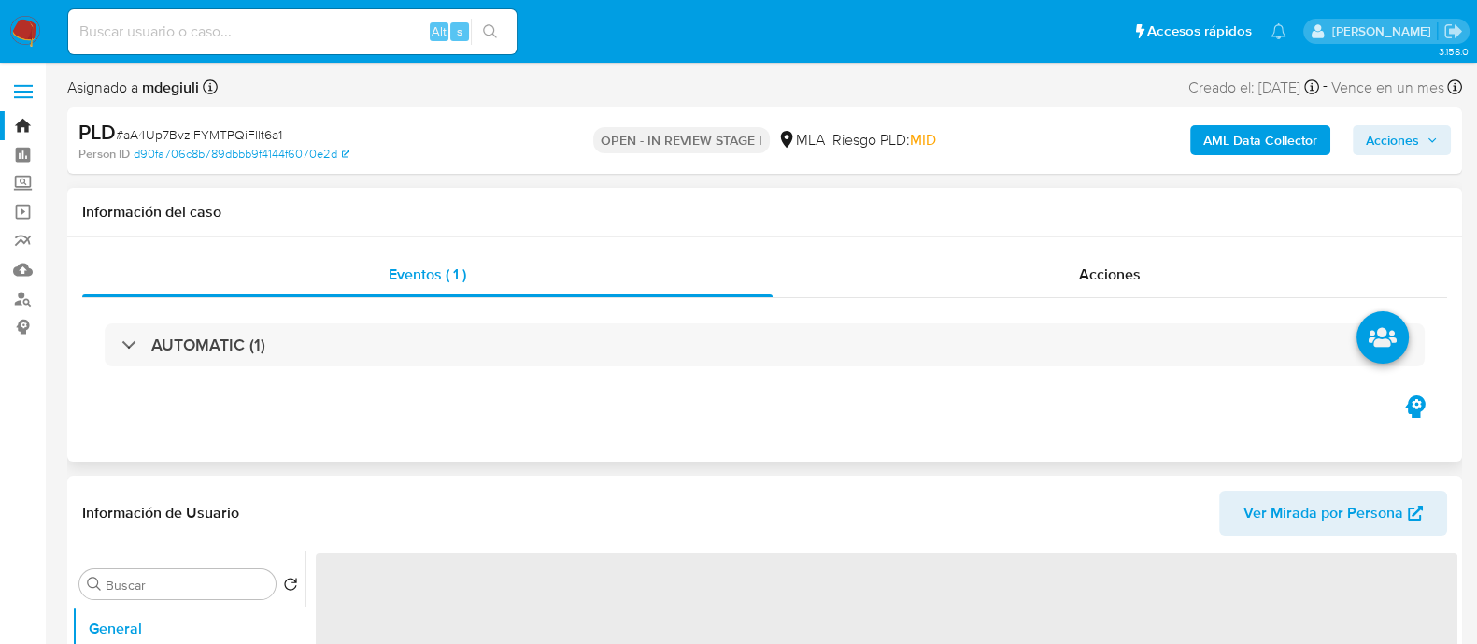
scroll to position [466, 0]
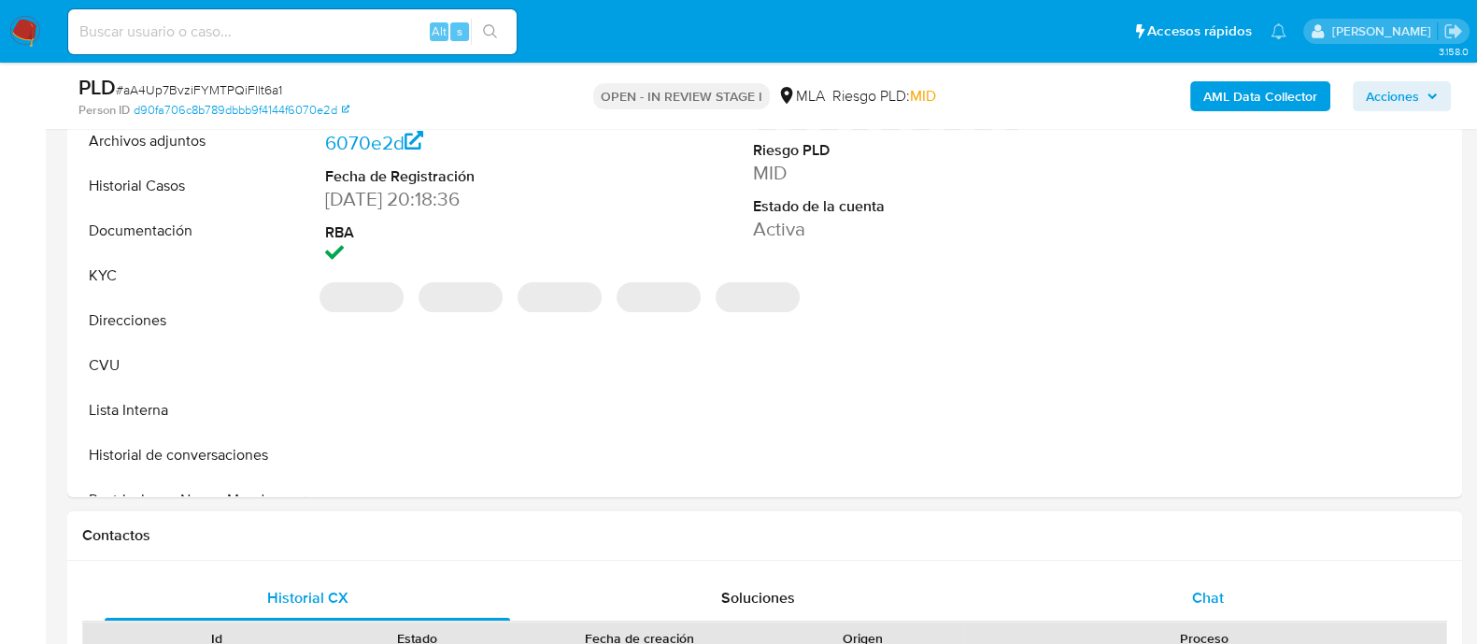
click at [1184, 581] on div "Chat" at bounding box center [1207, 598] width 405 height 45
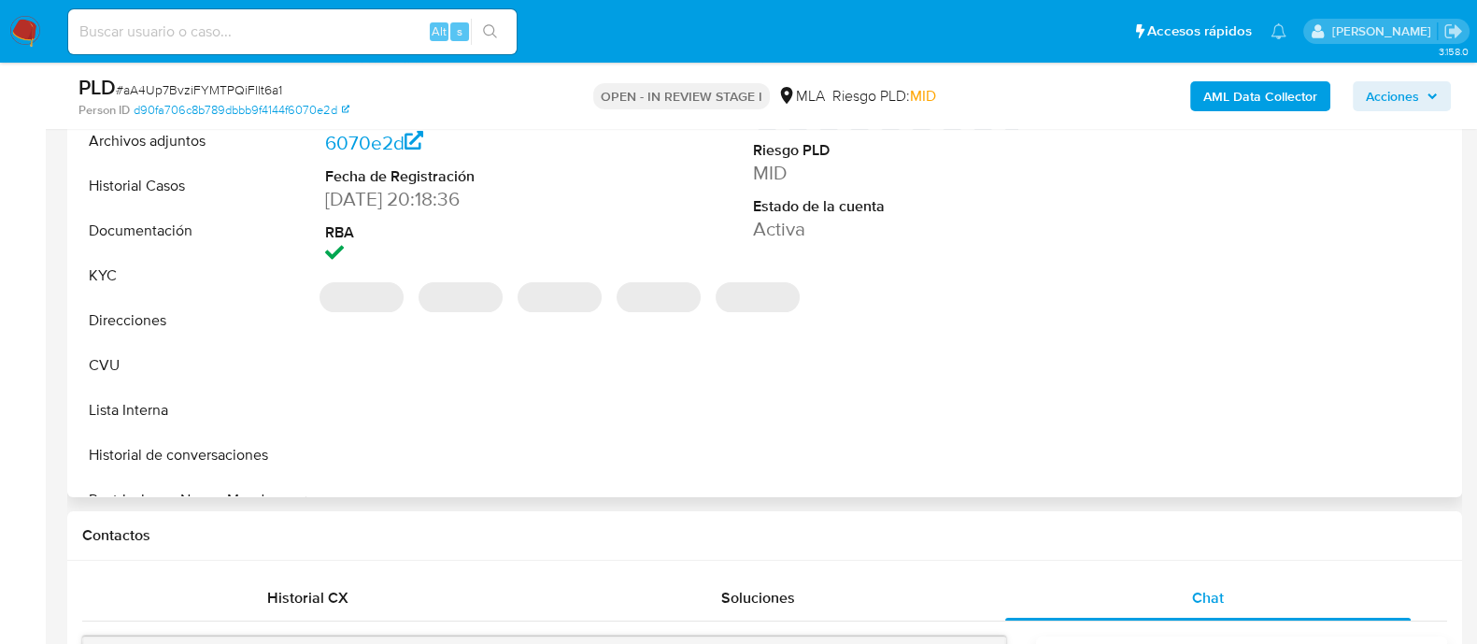
select select "10"
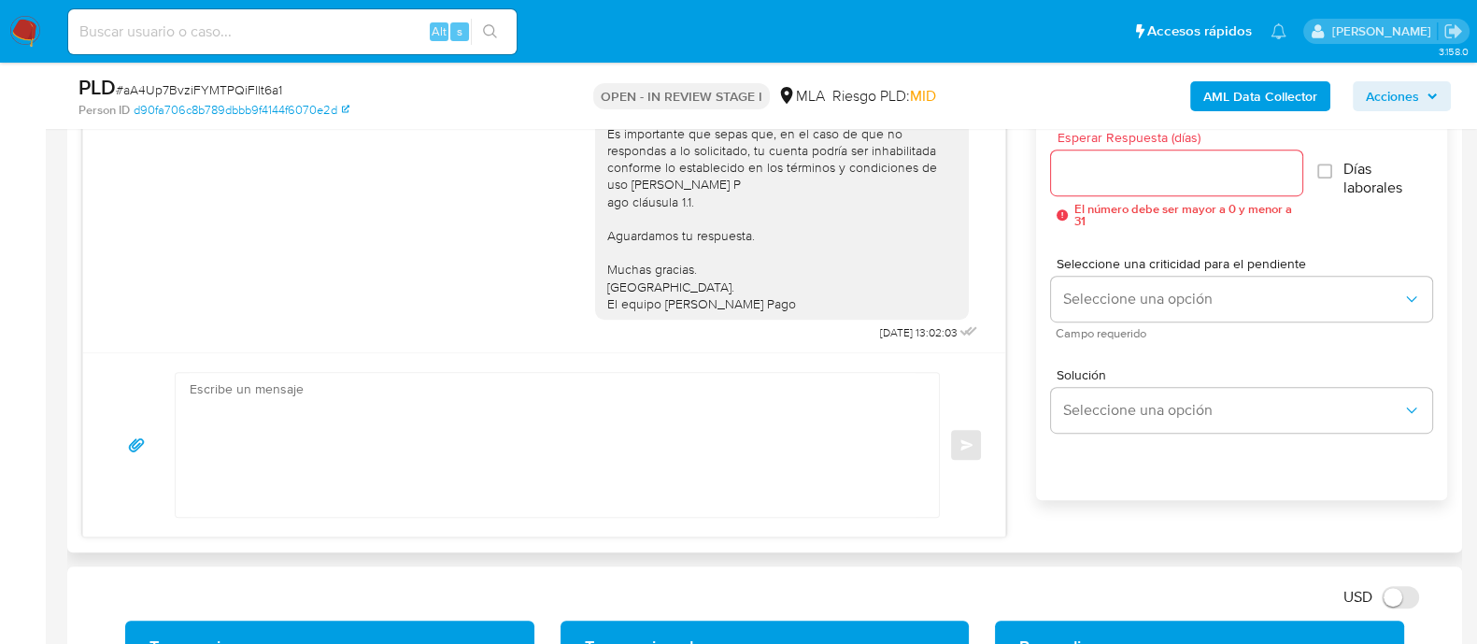
scroll to position [995, 0]
click at [320, 394] on textarea at bounding box center [553, 445] width 726 height 144
paste textarea "En función de las operaciones registradas en tu cuenta de Mercado Pago, necesit…"
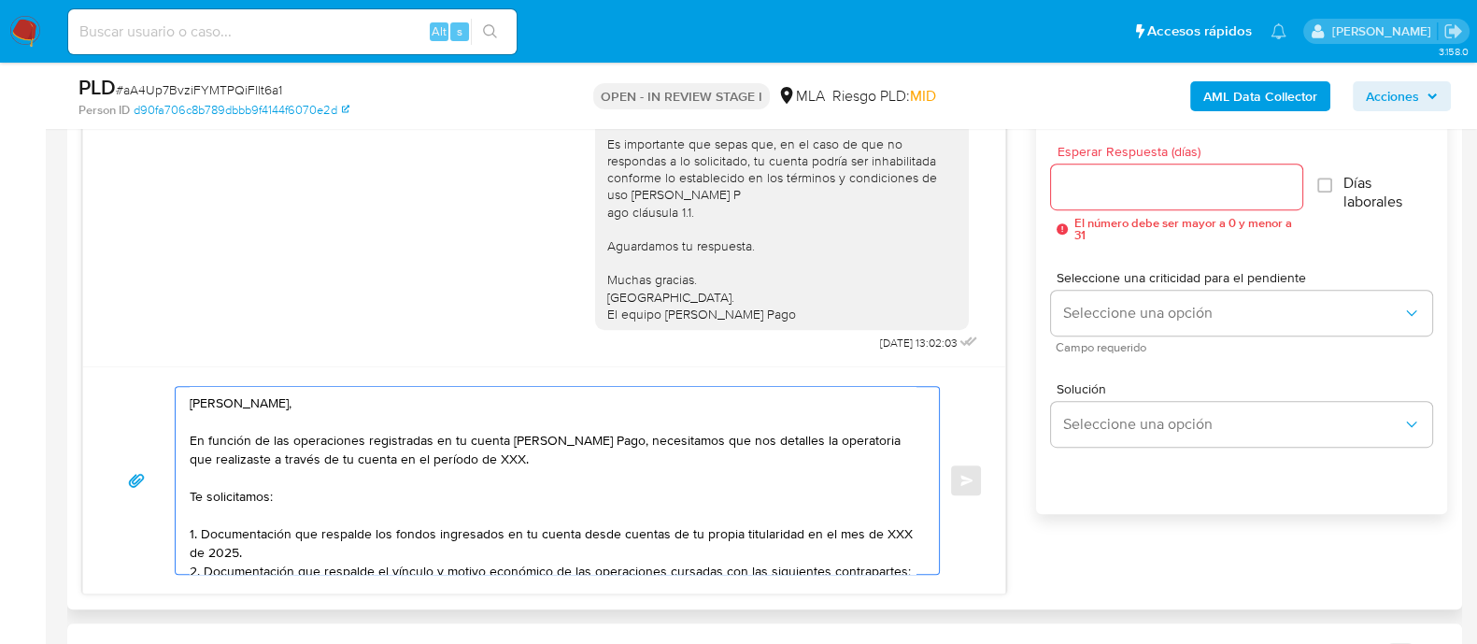
scroll to position [1051, 0]
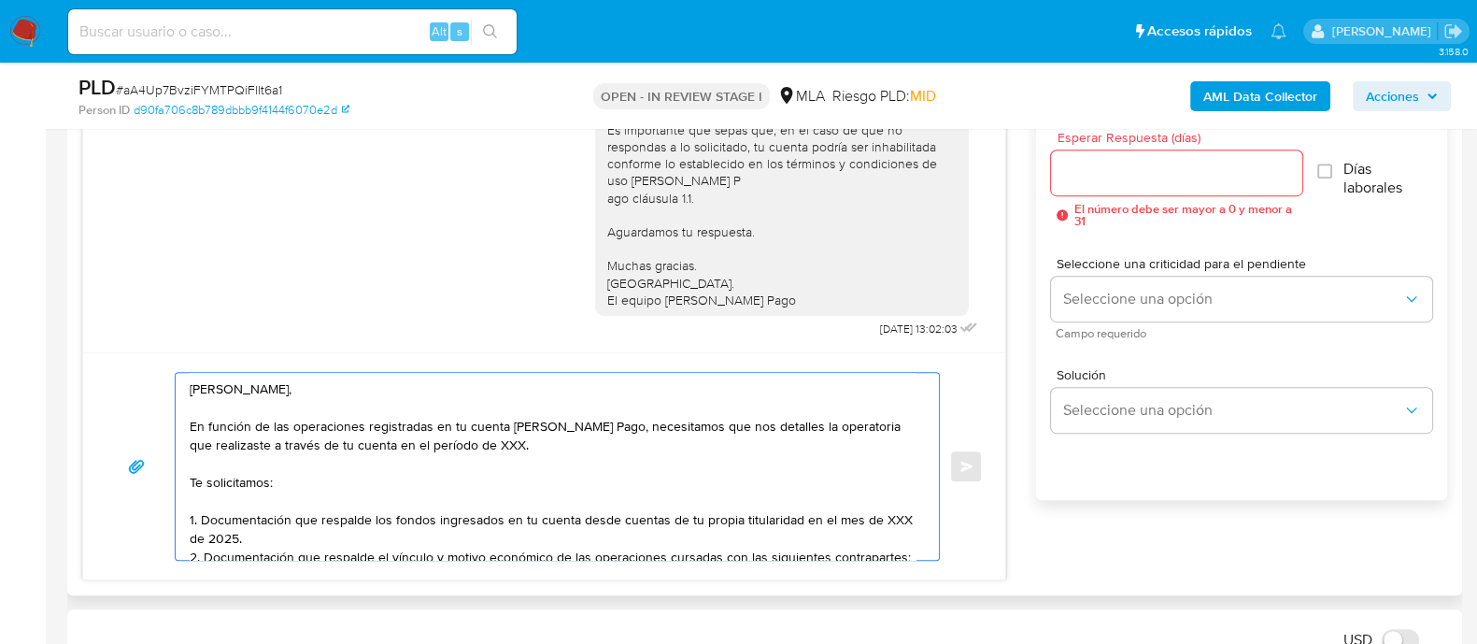
click at [480, 449] on textarea "Hola Alan, En función de las operaciones registradas en tu cuenta de Mercado Pa…" at bounding box center [553, 466] width 726 height 187
click at [655, 460] on textarea "Hola Alan, En función de las operaciones registradas en tu cuenta de Mercado Pa…" at bounding box center [553, 466] width 726 height 187
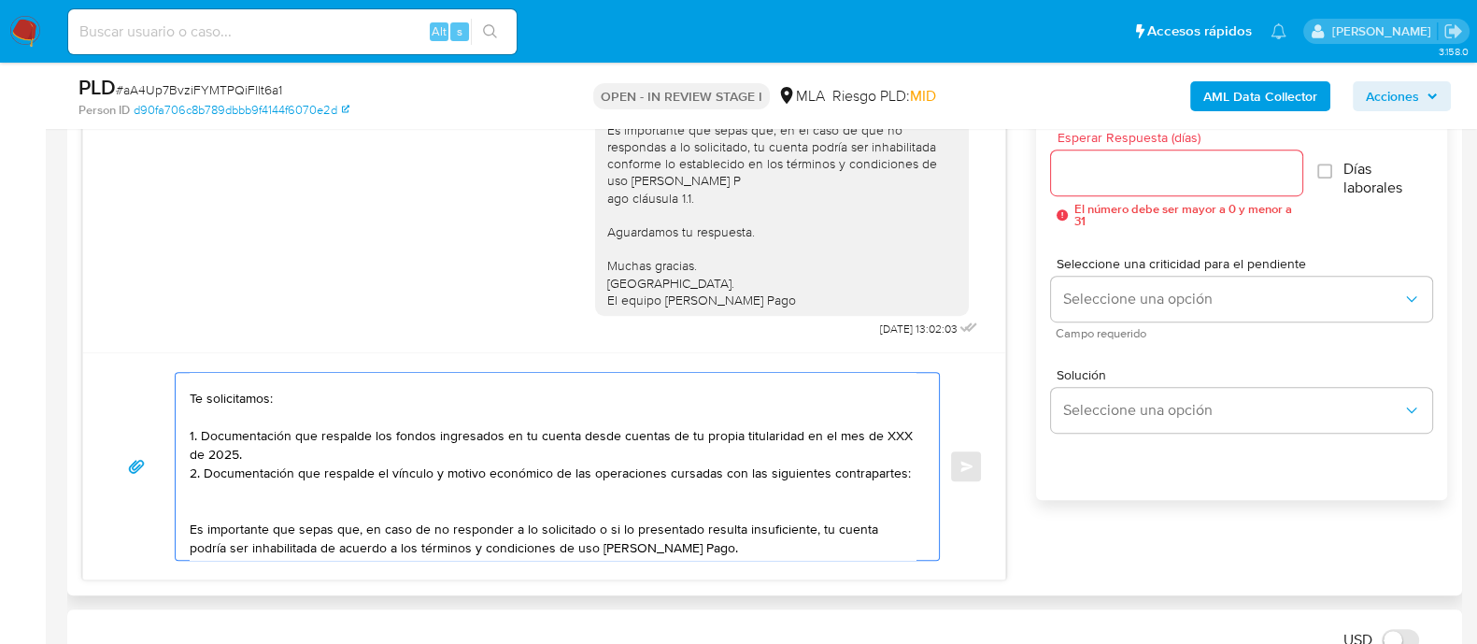
scroll to position [116, 0]
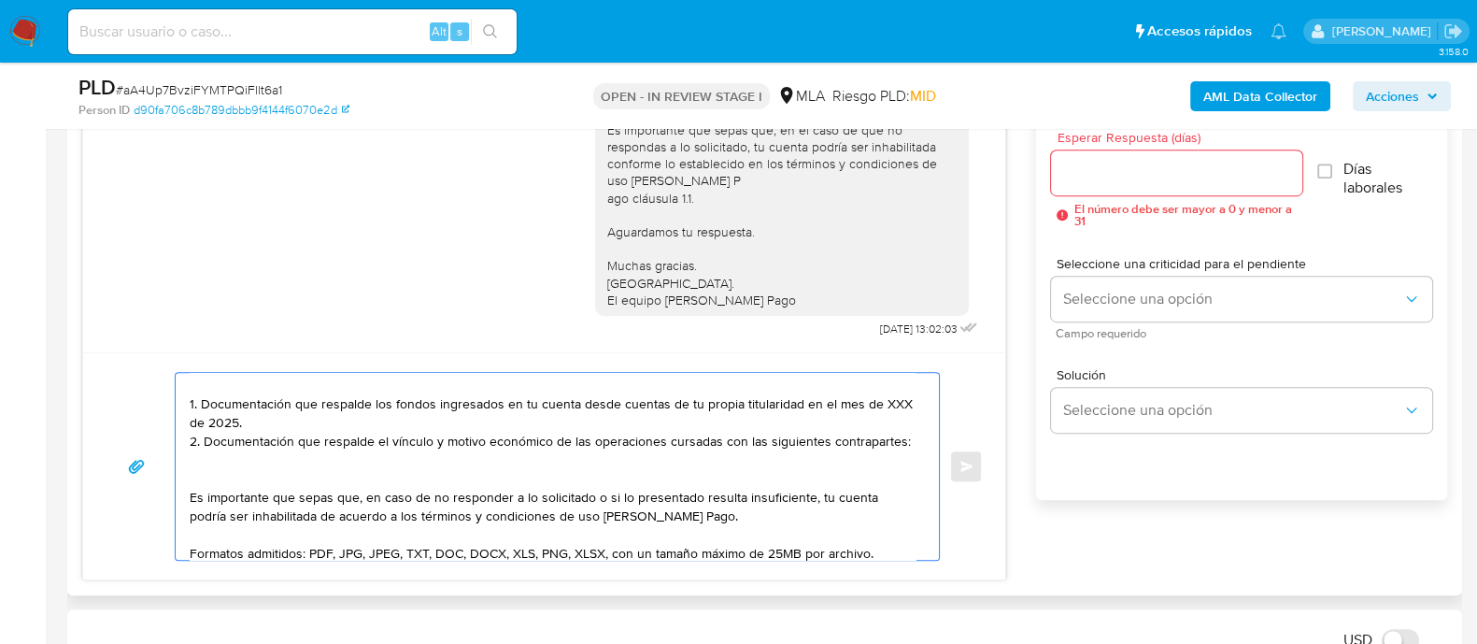
drag, startPoint x: 274, startPoint y: 415, endPoint x: 376, endPoint y: 401, distance: 102.8
click at [376, 401] on textarea "Hola Alan, En función de las operaciones registradas en tu cuenta de Mercado Pa…" at bounding box center [553, 466] width 726 height 187
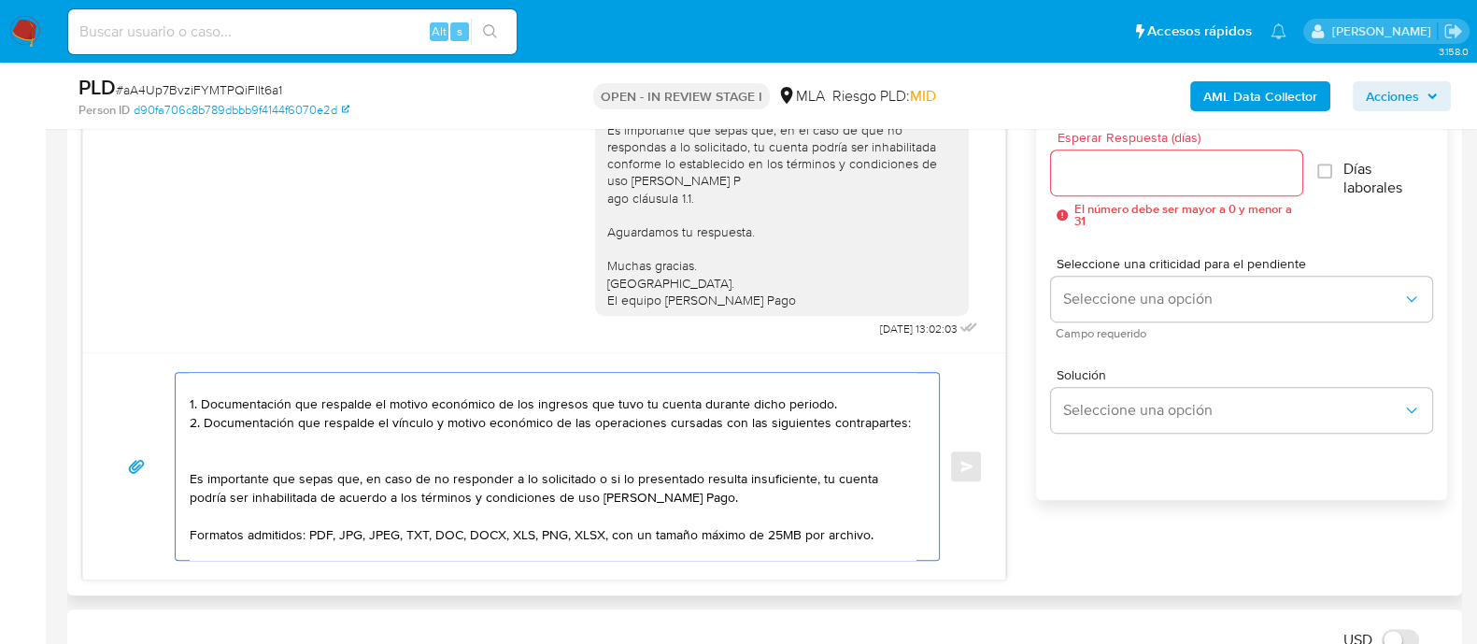
click at [423, 450] on textarea "Hola Alan, En función de las operaciones registradas en tu cuenta de Mercado Pa…" at bounding box center [553, 466] width 726 height 187
click at [411, 436] on textarea "Hola Alan, En función de las operaciones registradas en tu cuenta de Mercado Pa…" at bounding box center [553, 466] width 726 height 187
drag, startPoint x: 516, startPoint y: 403, endPoint x: 374, endPoint y: 405, distance: 142.0
click at [374, 405] on textarea "Hola Alan, En función de las operaciones registradas en tu cuenta de Mercado Pa…" at bounding box center [553, 466] width 726 height 187
click at [698, 403] on textarea "Hola Alan, En función de las operaciones registradas en tu cuenta de Mercado Pa…" at bounding box center [553, 466] width 726 height 187
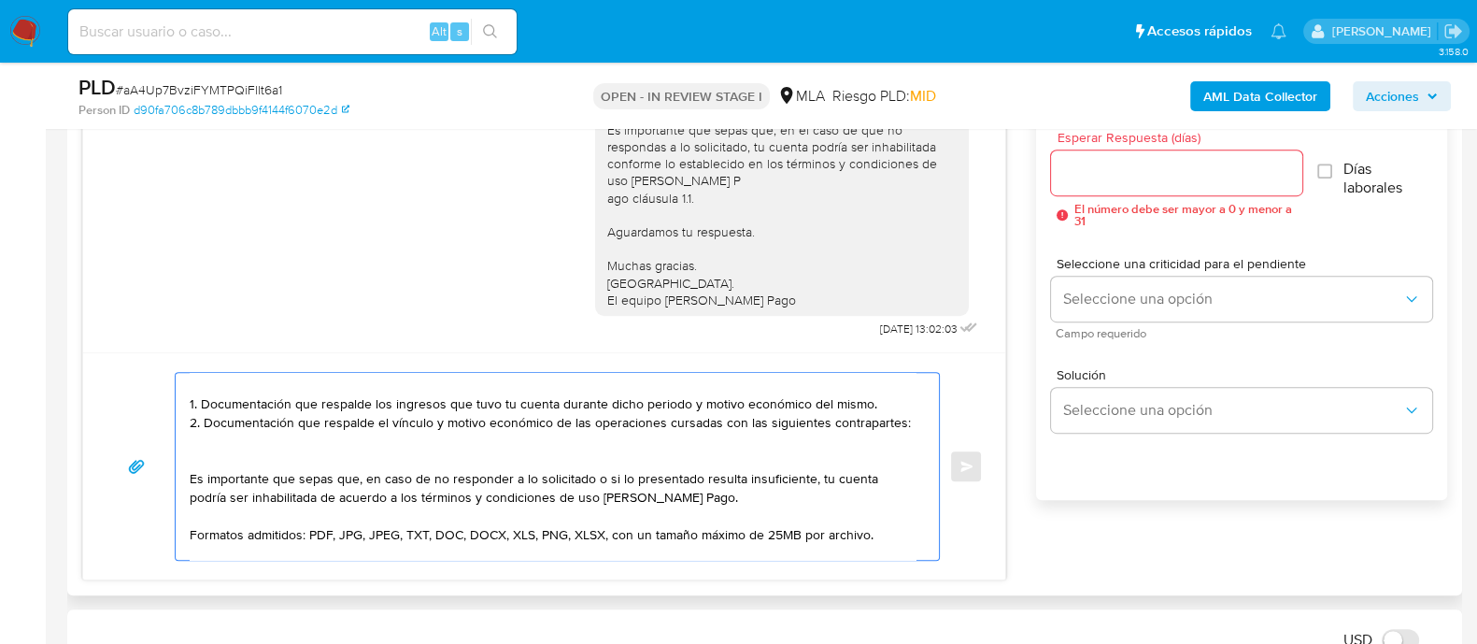
click at [730, 399] on textarea "Hola Alan, En función de las operaciones registradas en tu cuenta de Mercado Pa…" at bounding box center [553, 466] width 726 height 187
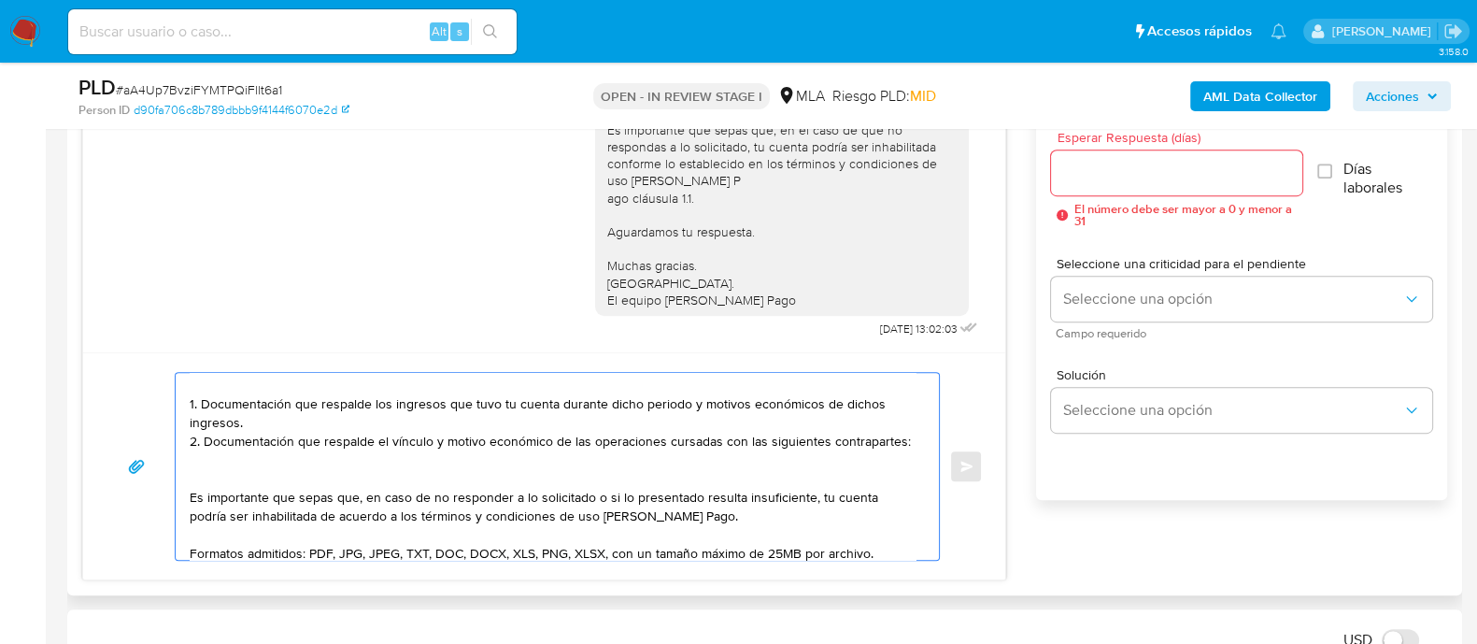
click at [453, 462] on textarea "Hola Alan, En función de las operaciones registradas en tu cuenta de Mercado Pa…" at bounding box center [553, 466] width 726 height 187
drag, startPoint x: 438, startPoint y: 404, endPoint x: 444, endPoint y: 422, distance: 19.5
click at [438, 404] on textarea "Hola Alan, En función de las operaciones registradas en tu cuenta de Mercado Pa…" at bounding box center [553, 466] width 726 height 187
drag, startPoint x: 287, startPoint y: 419, endPoint x: 175, endPoint y: 414, distance: 112.2
click at [176, 414] on div "Hola Alan, En función de las operaciones registradas en tu cuenta de Mercado Pa…" at bounding box center [553, 466] width 754 height 187
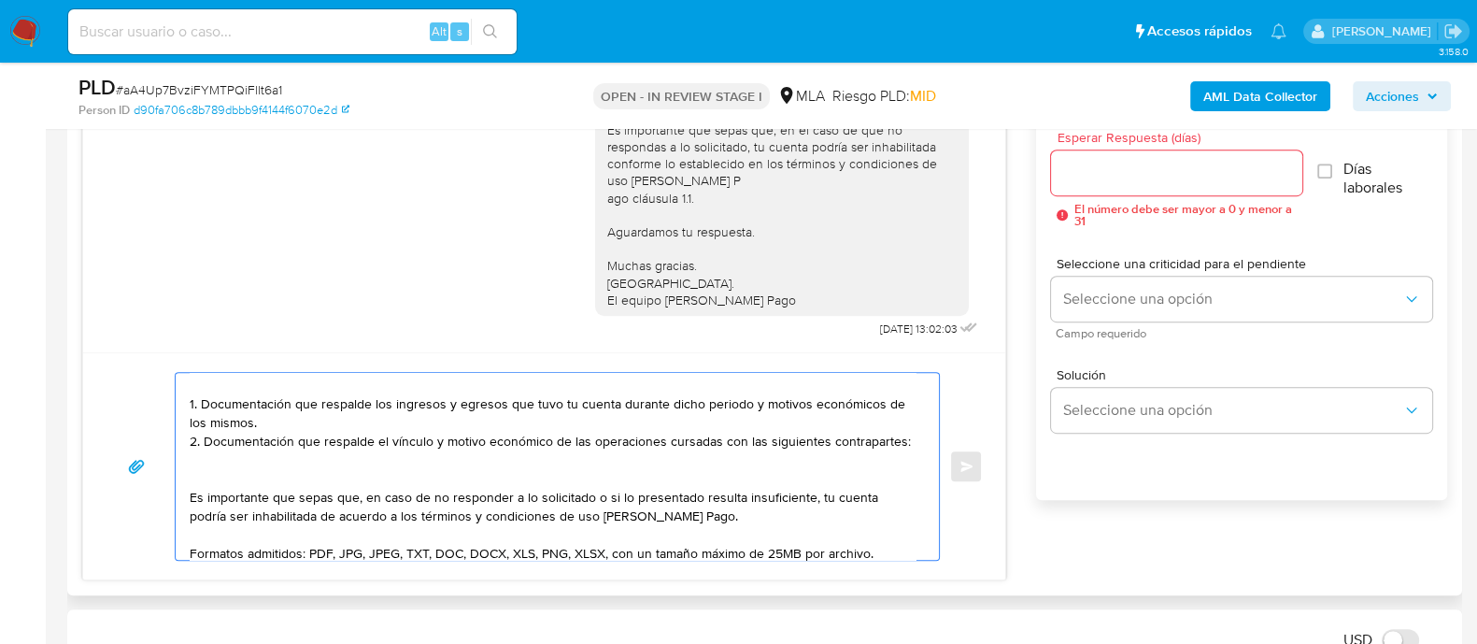
click at [446, 460] on textarea "Hola Alan, En función de las operaciones registradas en tu cuenta de Mercado Pa…" at bounding box center [553, 466] width 726 height 187
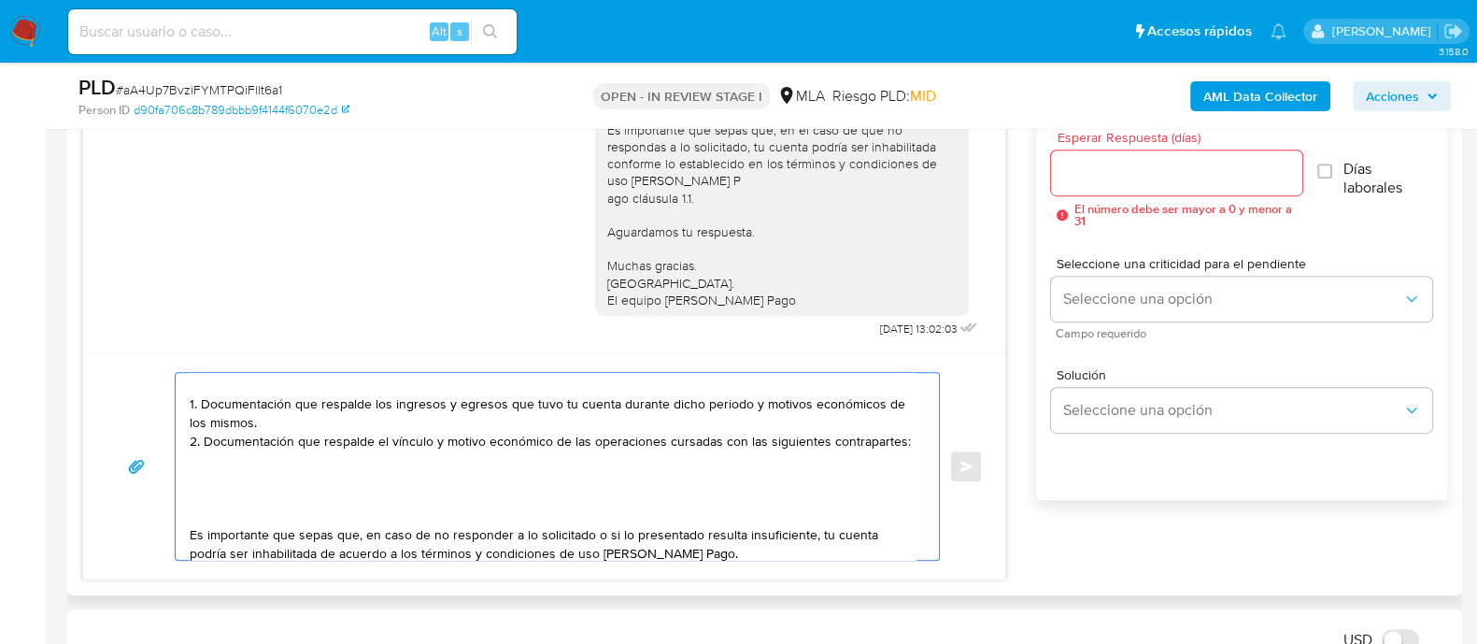
paste textarea "- Jorge Luis Rodriguez - CUIL 20289894145 - Ivón Angelica Painen - CUIT 2735571…"
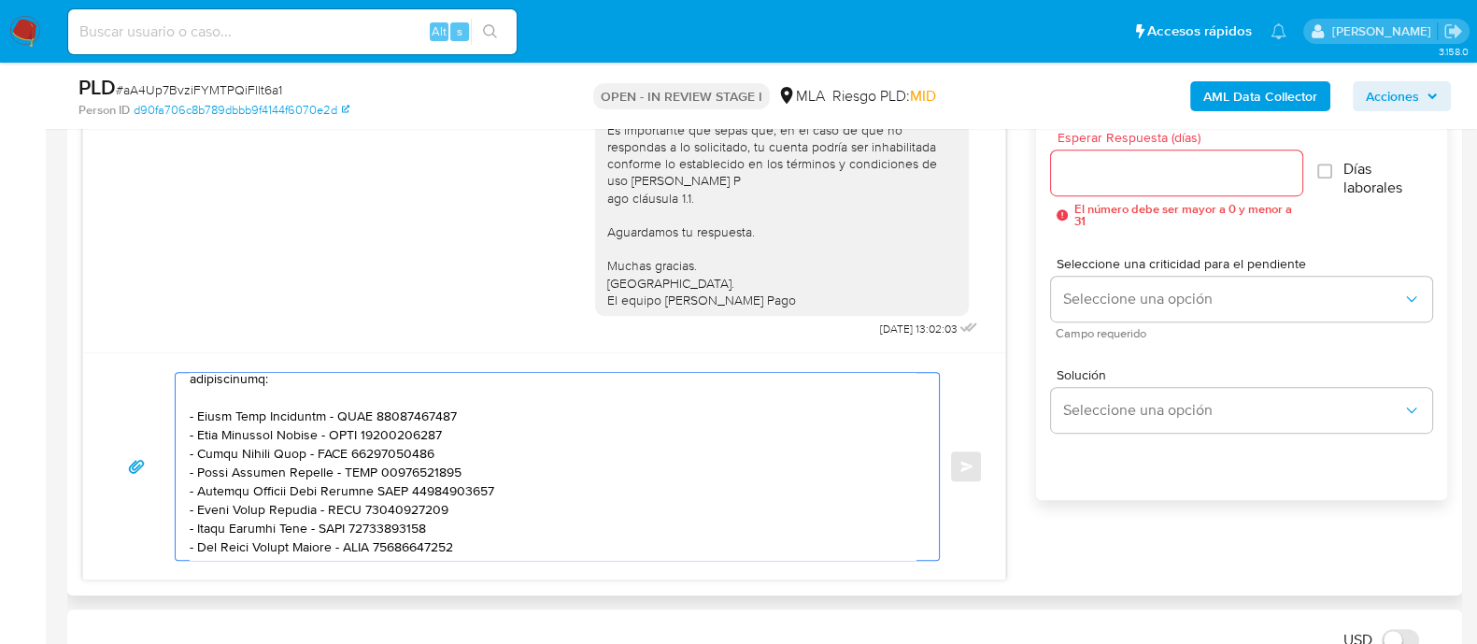
scroll to position [74, 0]
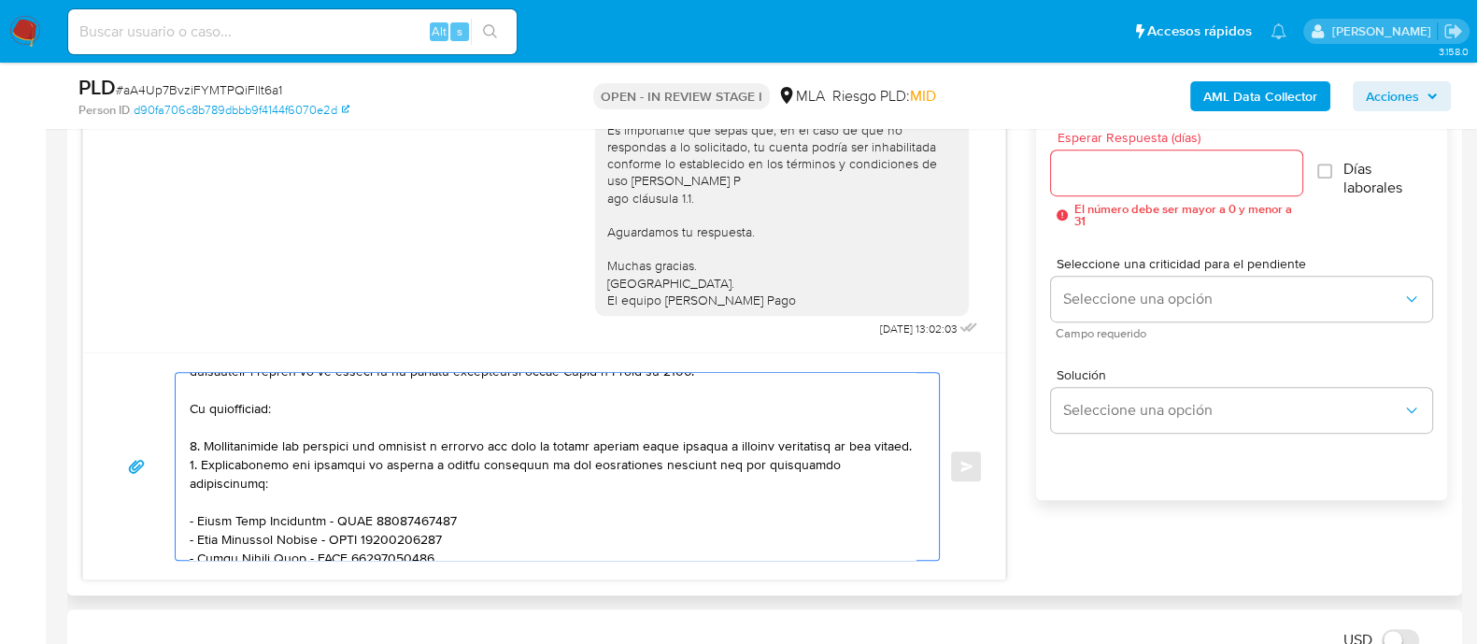
type textarea "Hola Alan, En función de las operaciones registradas en tu cuenta de Mercado Pa…"
click at [1072, 178] on input "Esperar Respuesta (días)" at bounding box center [1176, 173] width 250 height 24
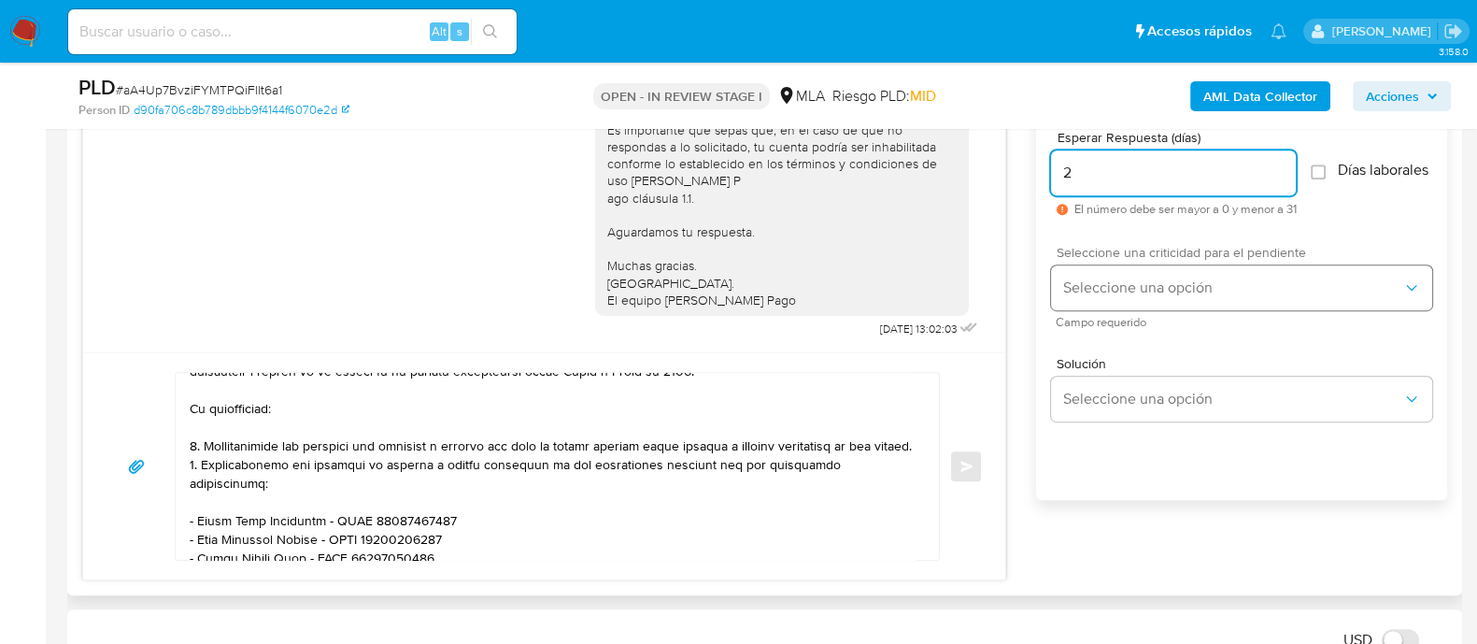
type input "2"
click at [1110, 297] on span "Seleccione una opción" at bounding box center [1232, 287] width 340 height 19
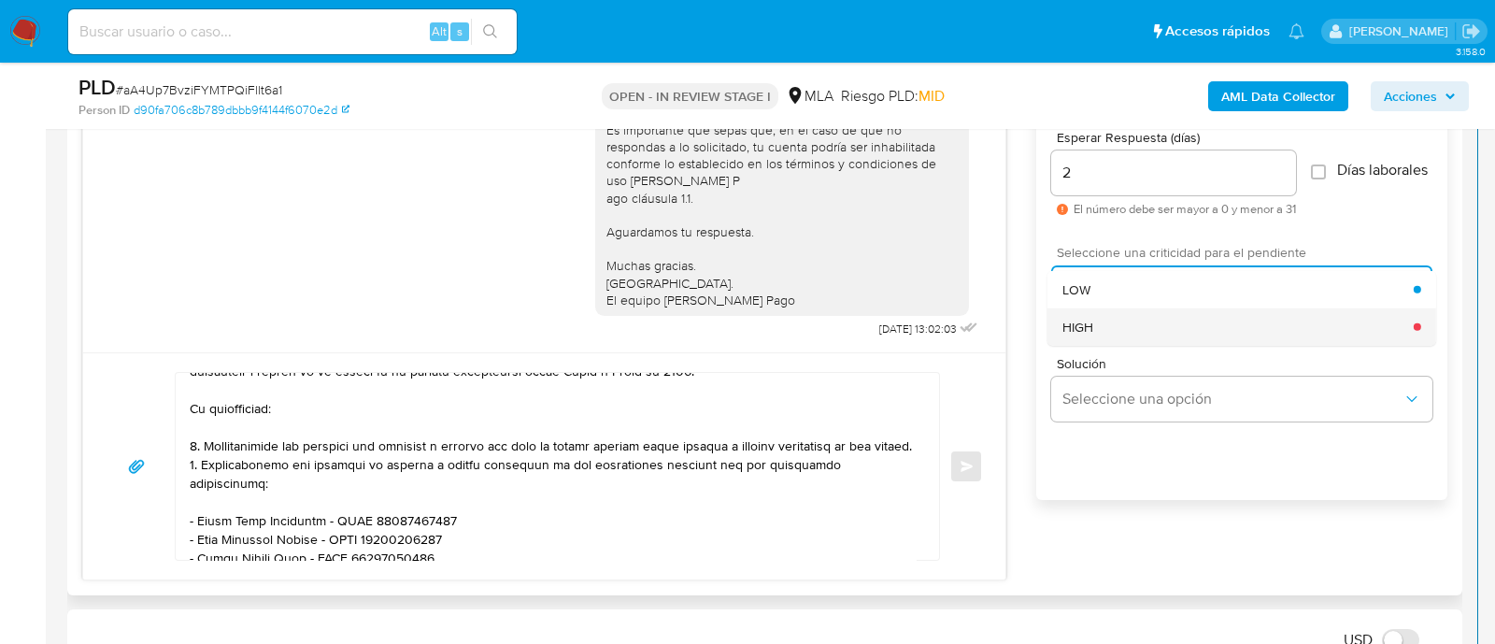
click at [1095, 333] on div "HIGH" at bounding box center [1237, 325] width 351 height 37
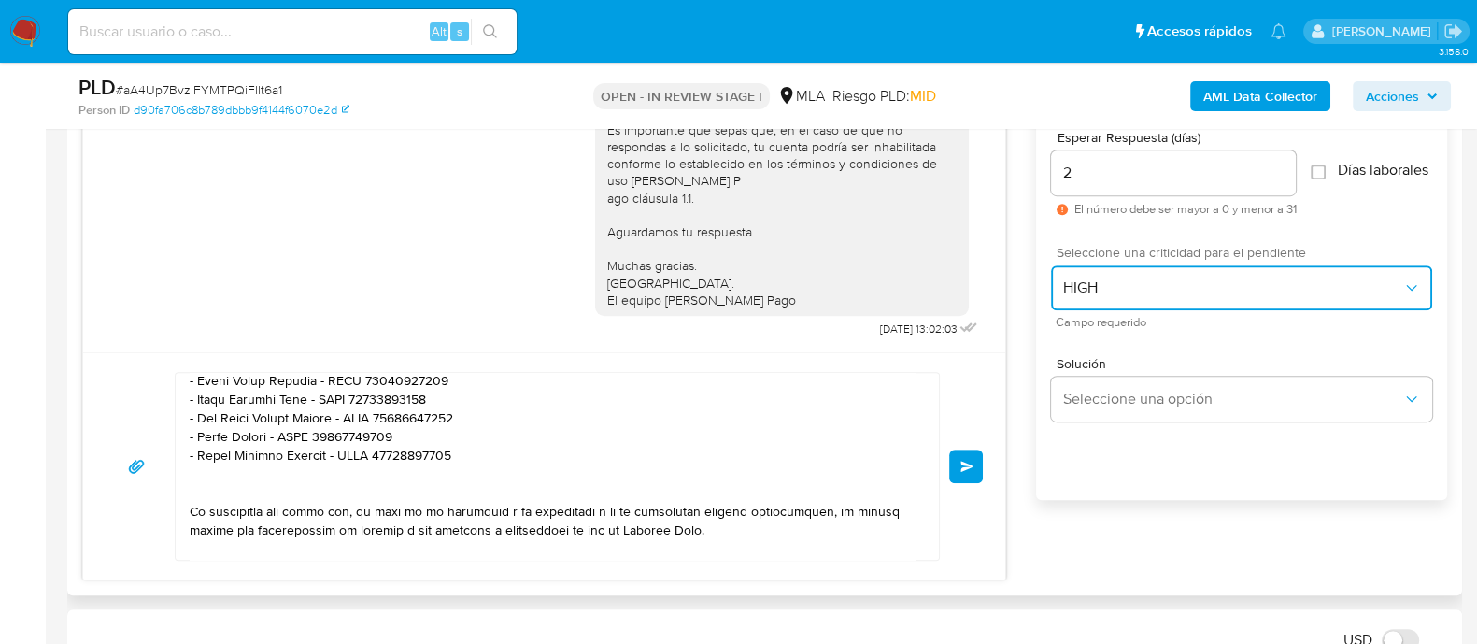
scroll to position [424, 0]
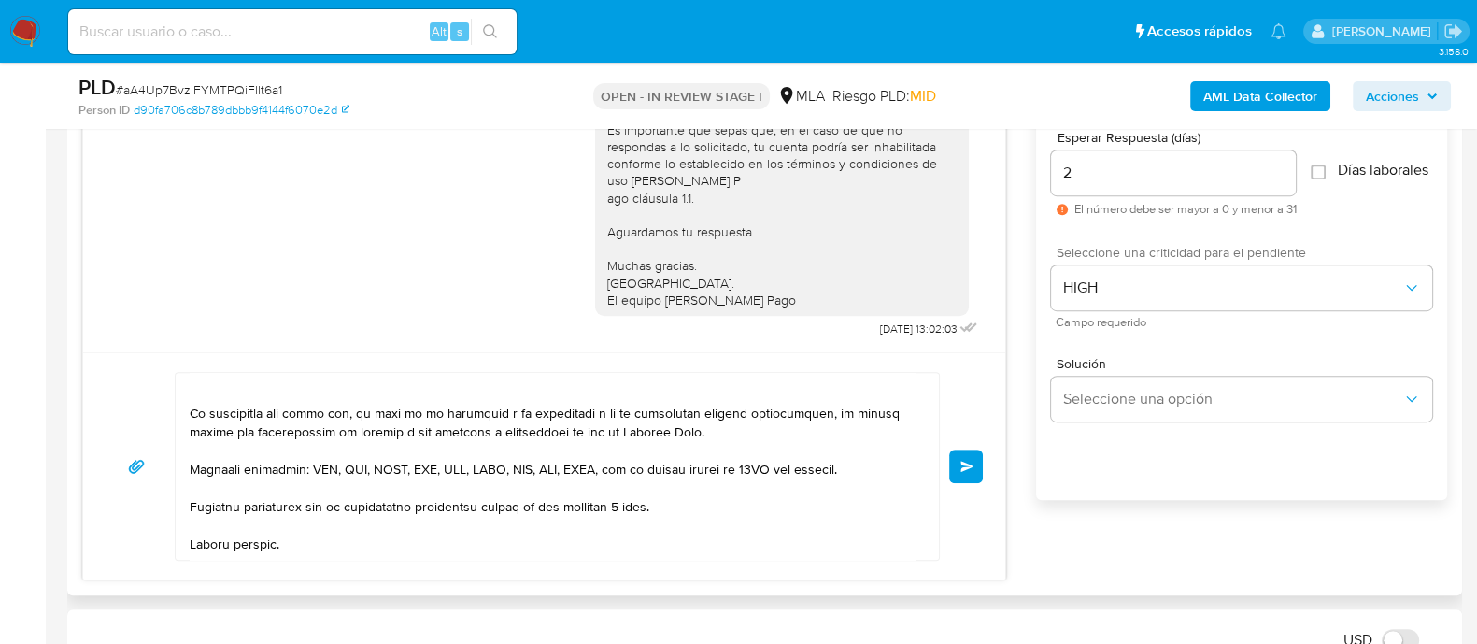
click at [969, 470] on span "Enviar" at bounding box center [966, 466] width 13 height 11
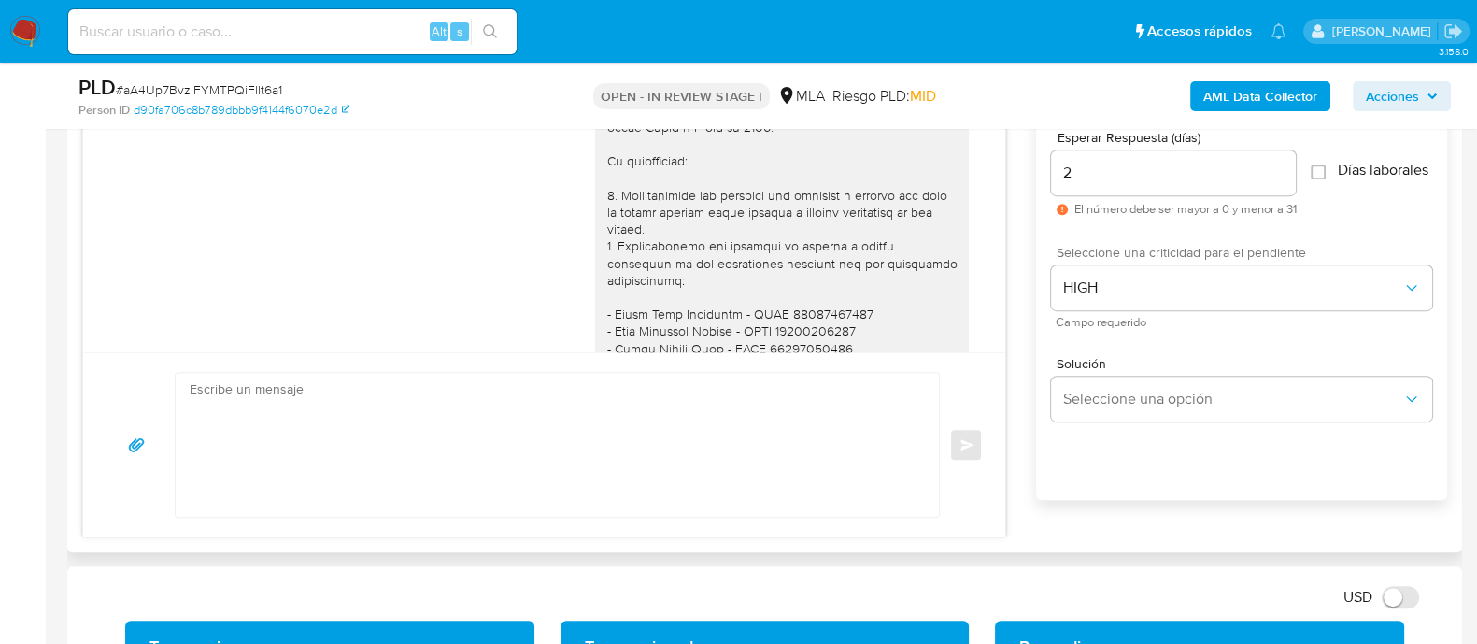
scroll to position [1261, 0]
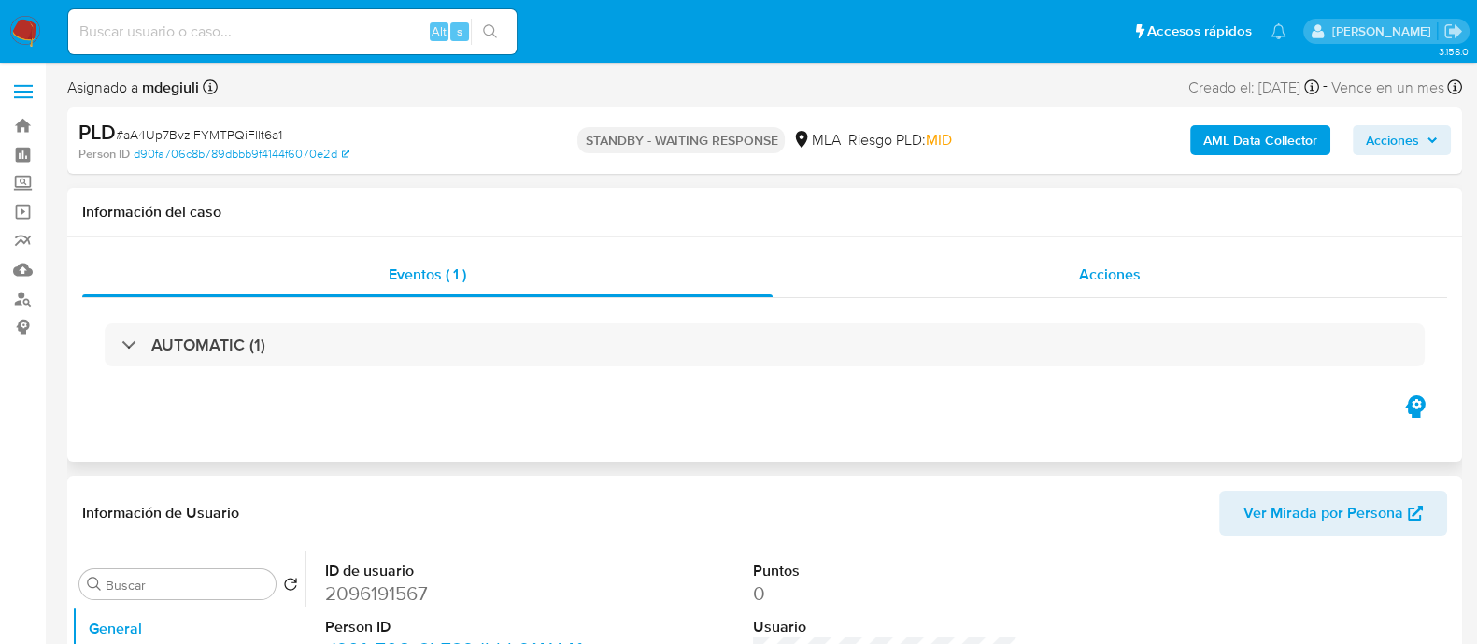
select select "10"
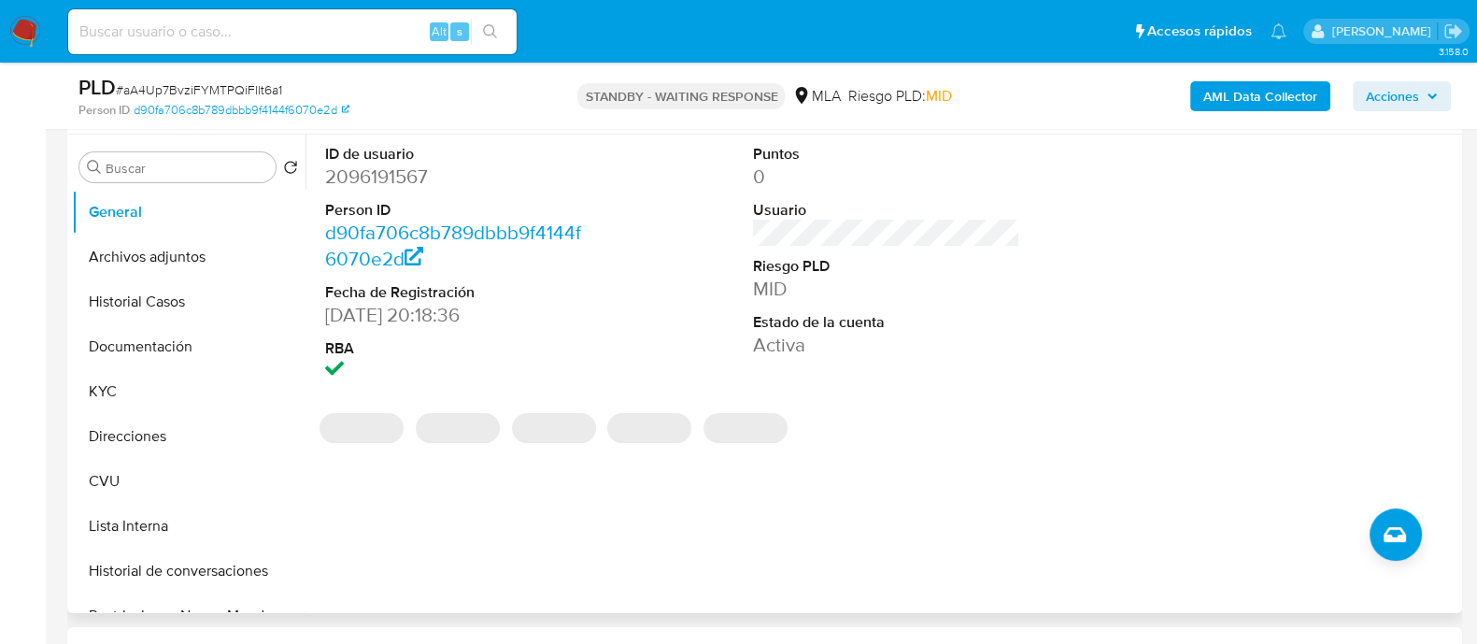
scroll to position [584, 0]
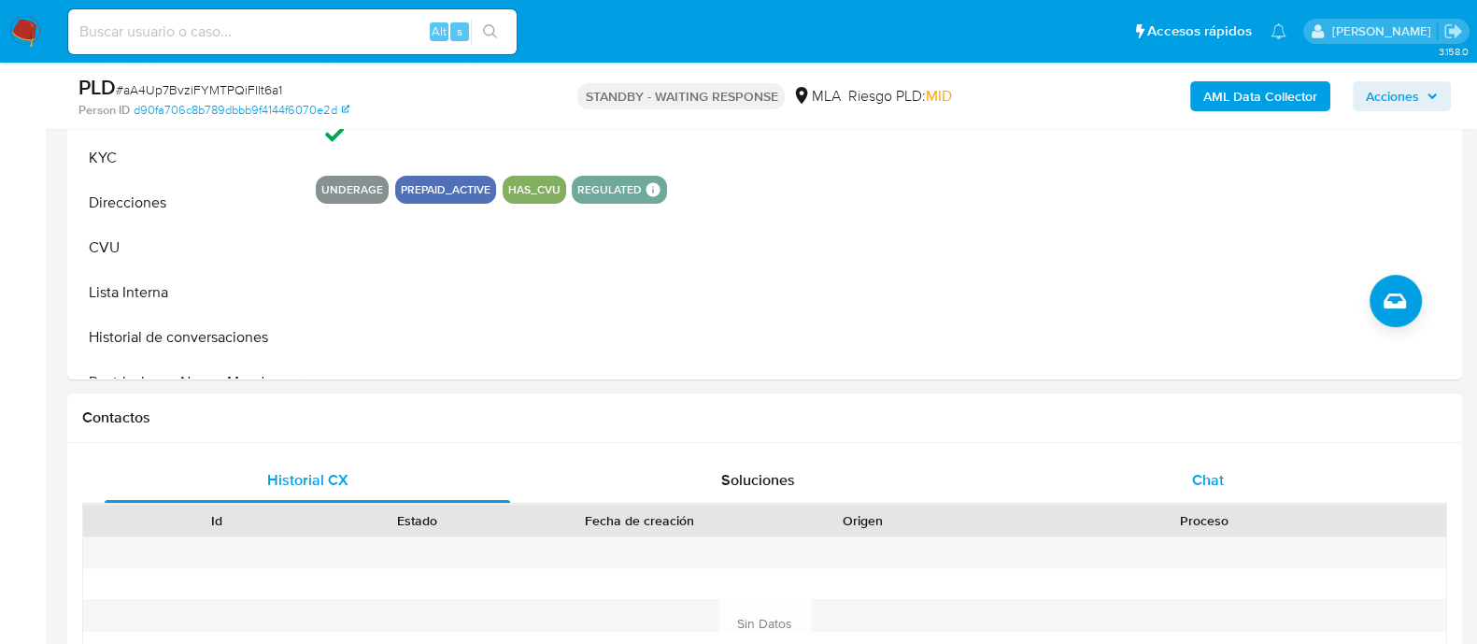
click at [1122, 469] on div "Chat" at bounding box center [1207, 480] width 405 height 45
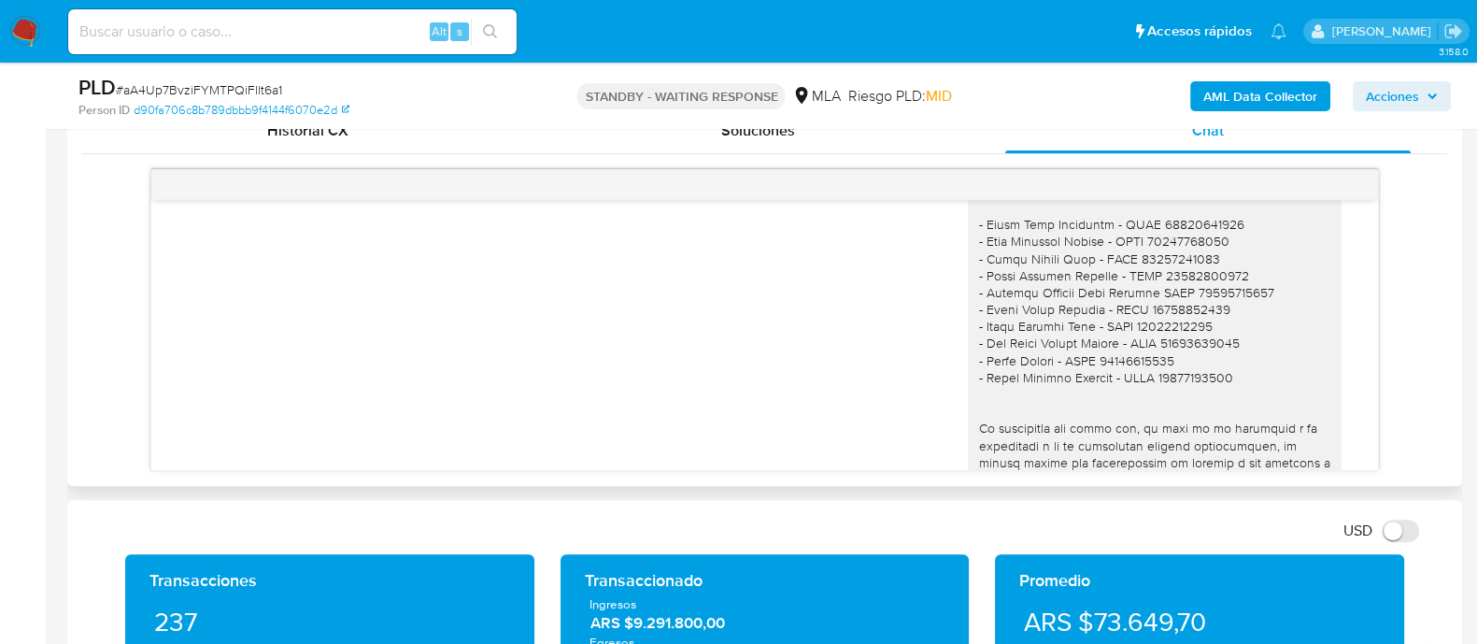
scroll to position [1727, 0]
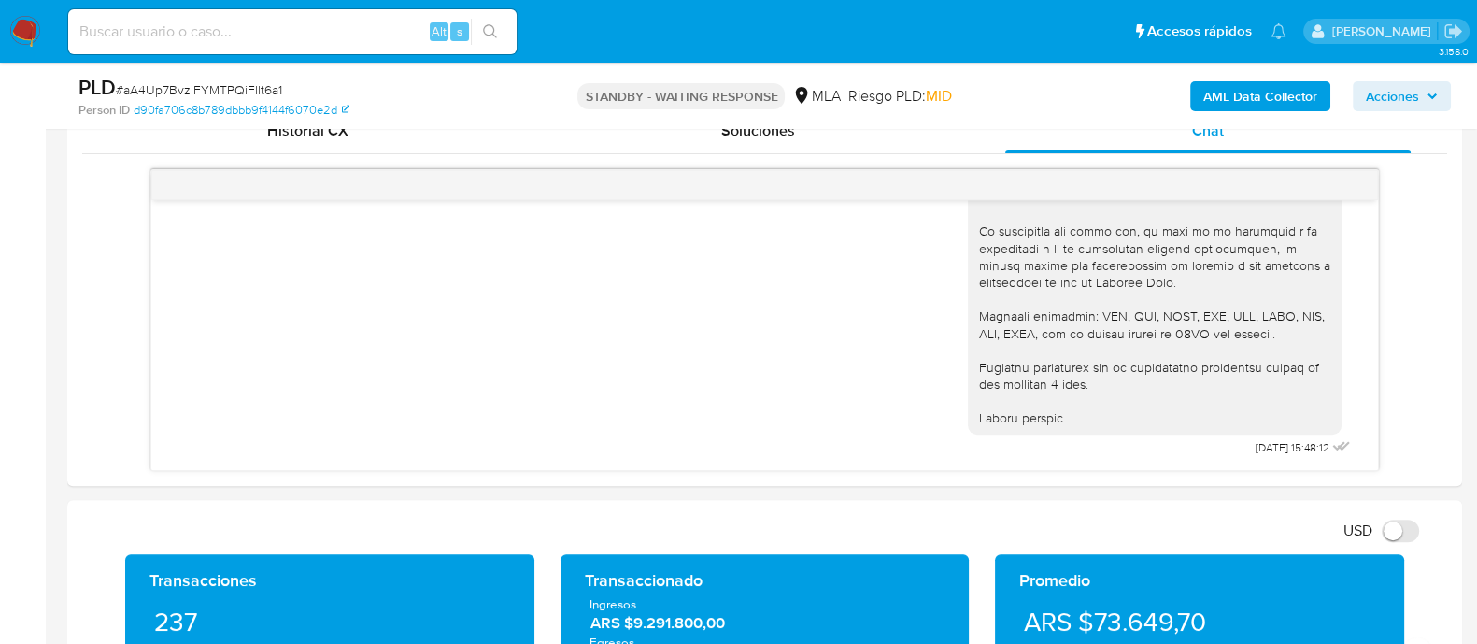
click at [216, 21] on input at bounding box center [292, 32] width 448 height 24
paste input "PZCseuFu53tycW6sWdtBei1o"
type input "PZCseuFu53tycW6sWdtBei1o"
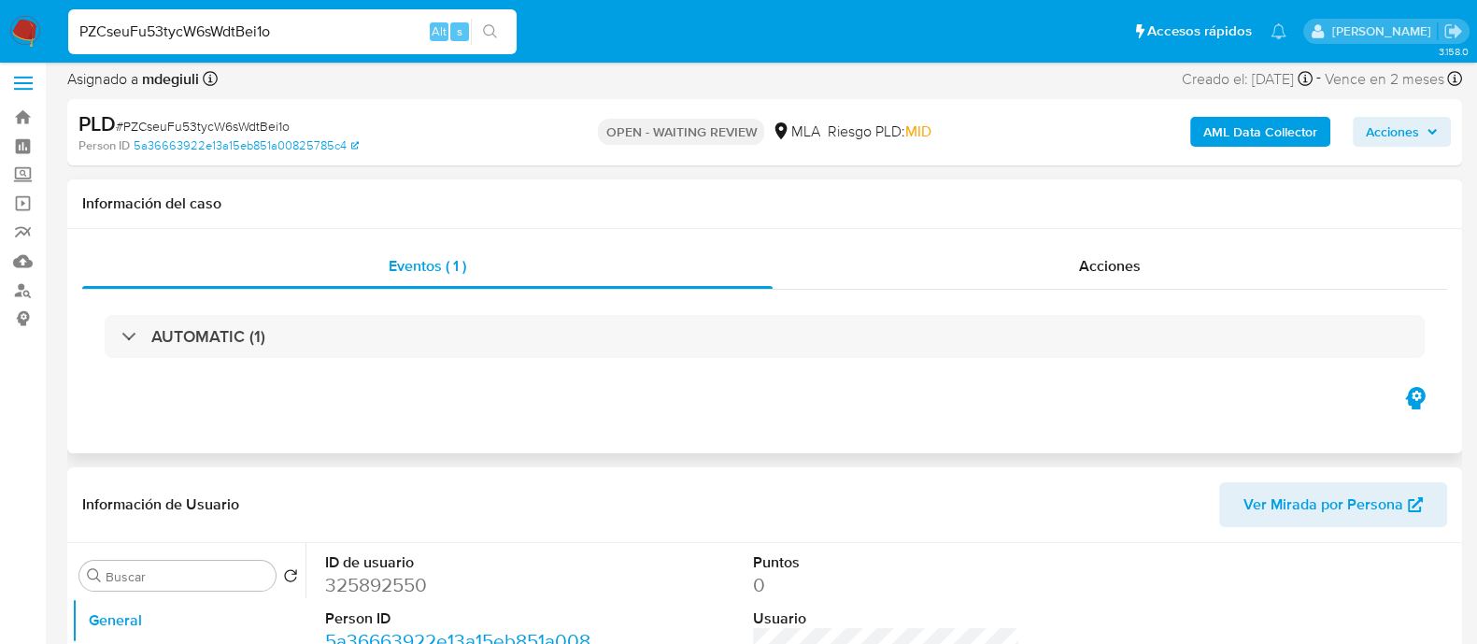
select select "10"
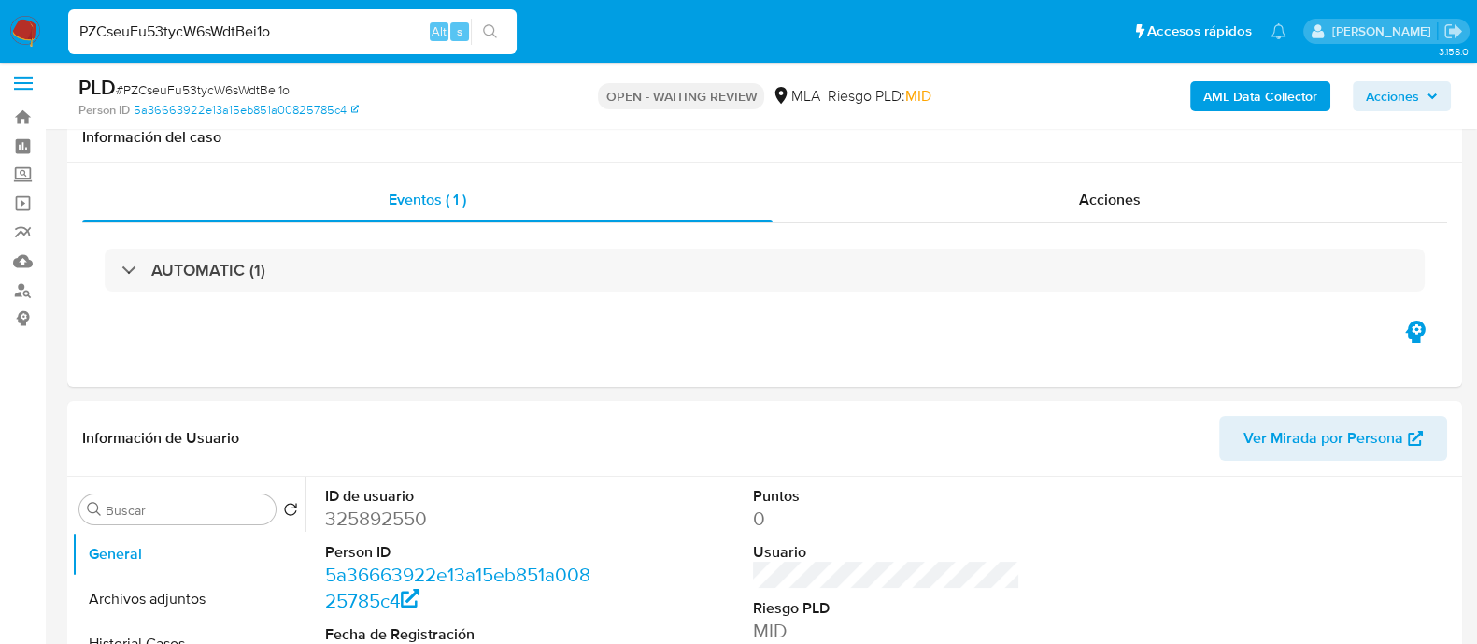
scroll to position [584, 0]
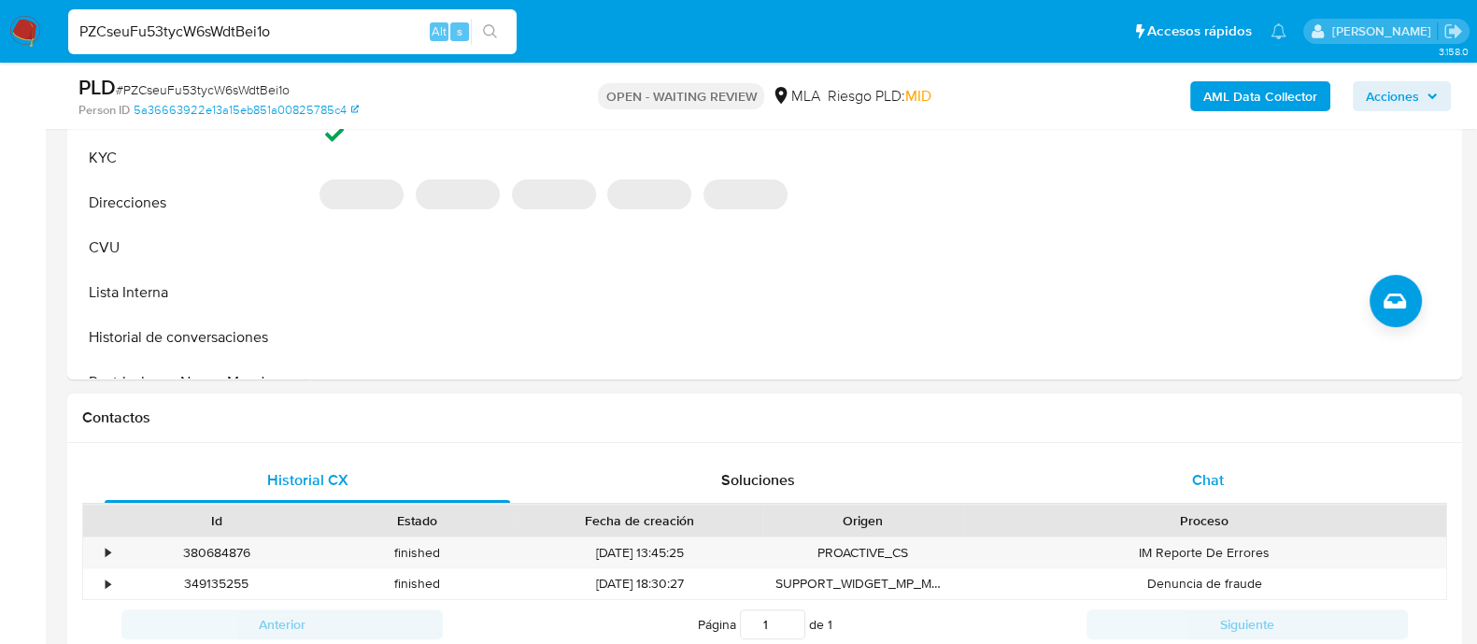
click at [1025, 483] on div "Chat" at bounding box center [1207, 480] width 405 height 45
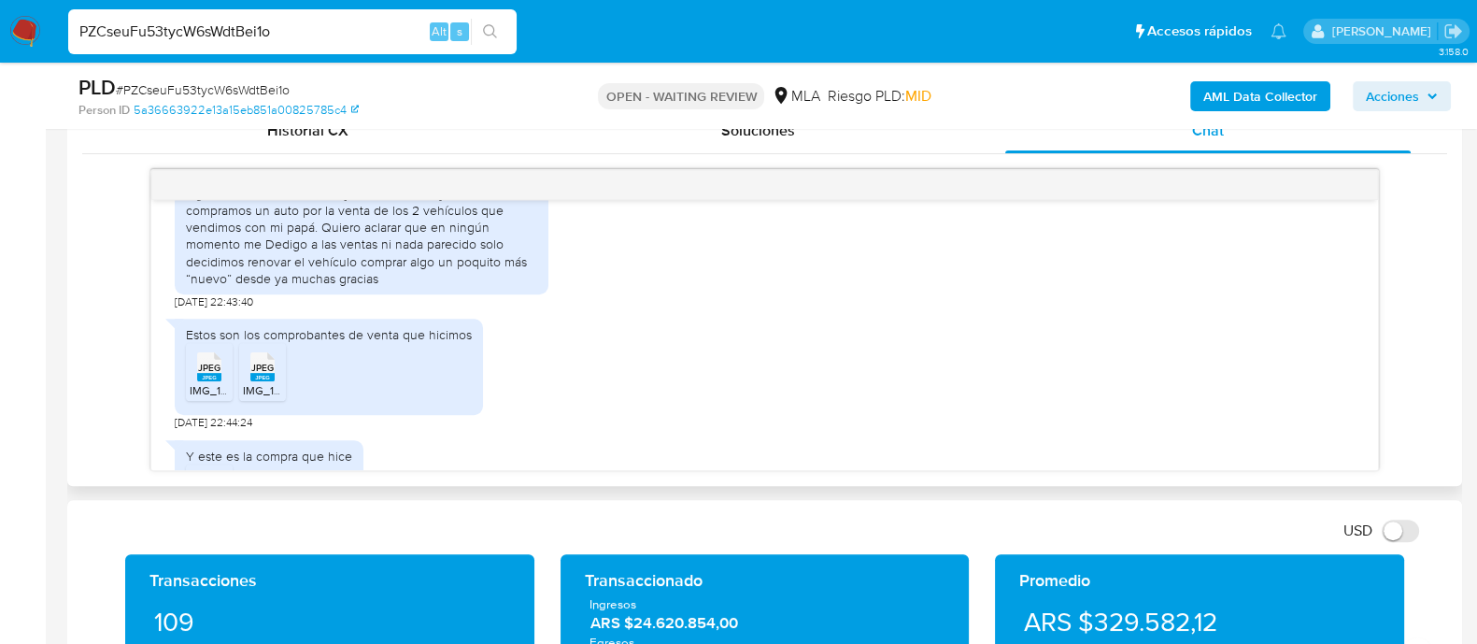
scroll to position [1925, 0]
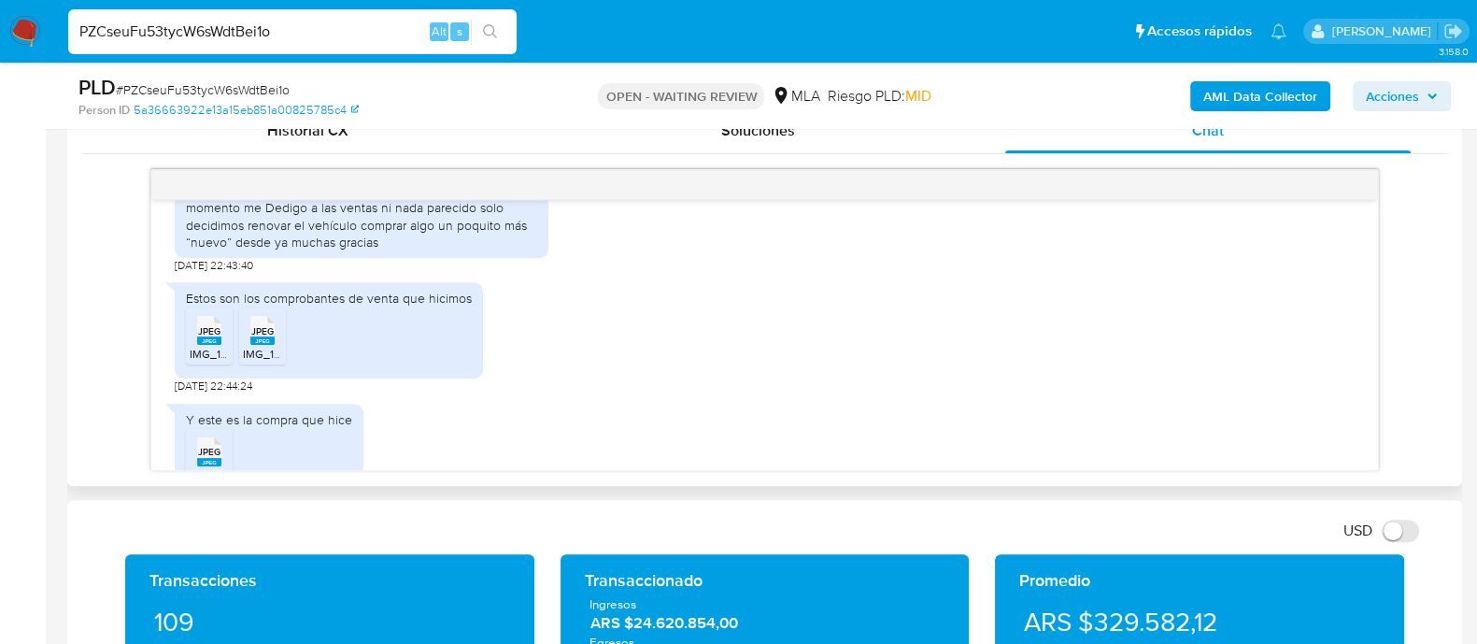
click at [206, 345] on rect at bounding box center [209, 340] width 24 height 8
click at [264, 337] on span "JPEG" at bounding box center [262, 331] width 22 height 12
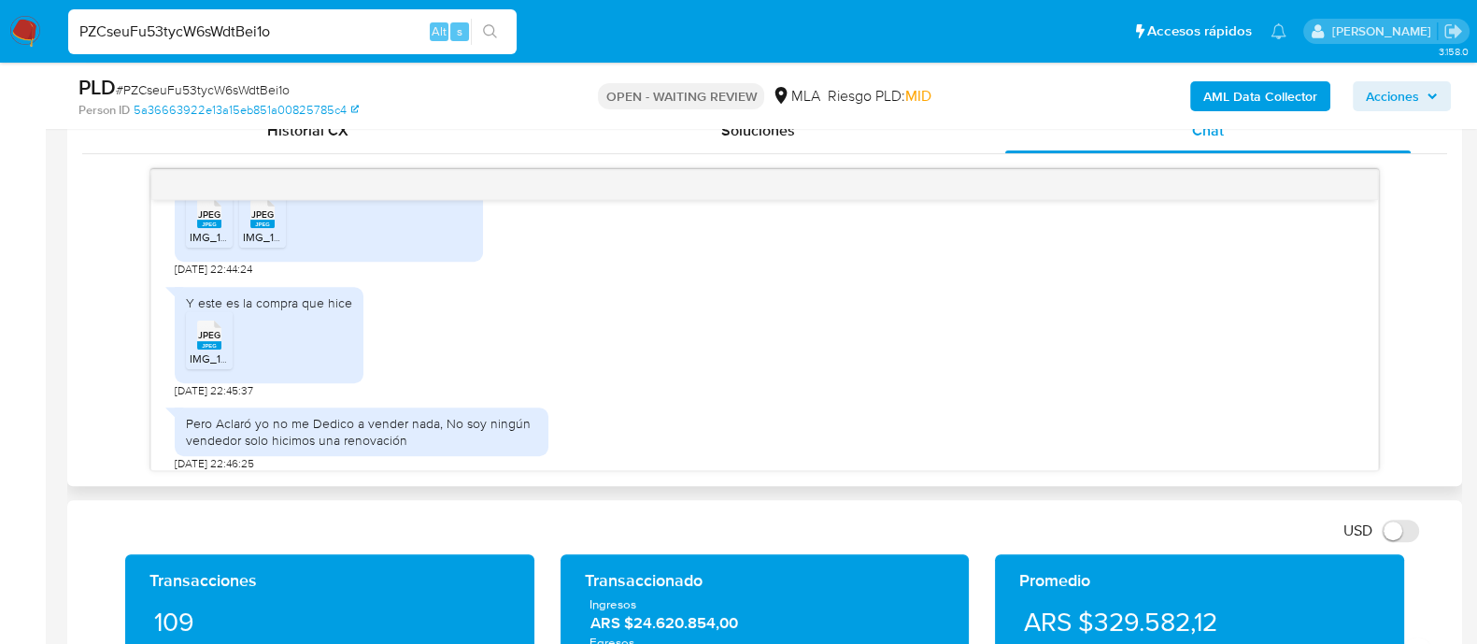
click at [210, 341] on span "JPEG" at bounding box center [209, 335] width 22 height 12
click at [794, 353] on div "Y este es la compra que hice JPEG JPEG IMG_1213.jpeg 09/09/2025 22:45:37" at bounding box center [765, 337] width 1180 height 121
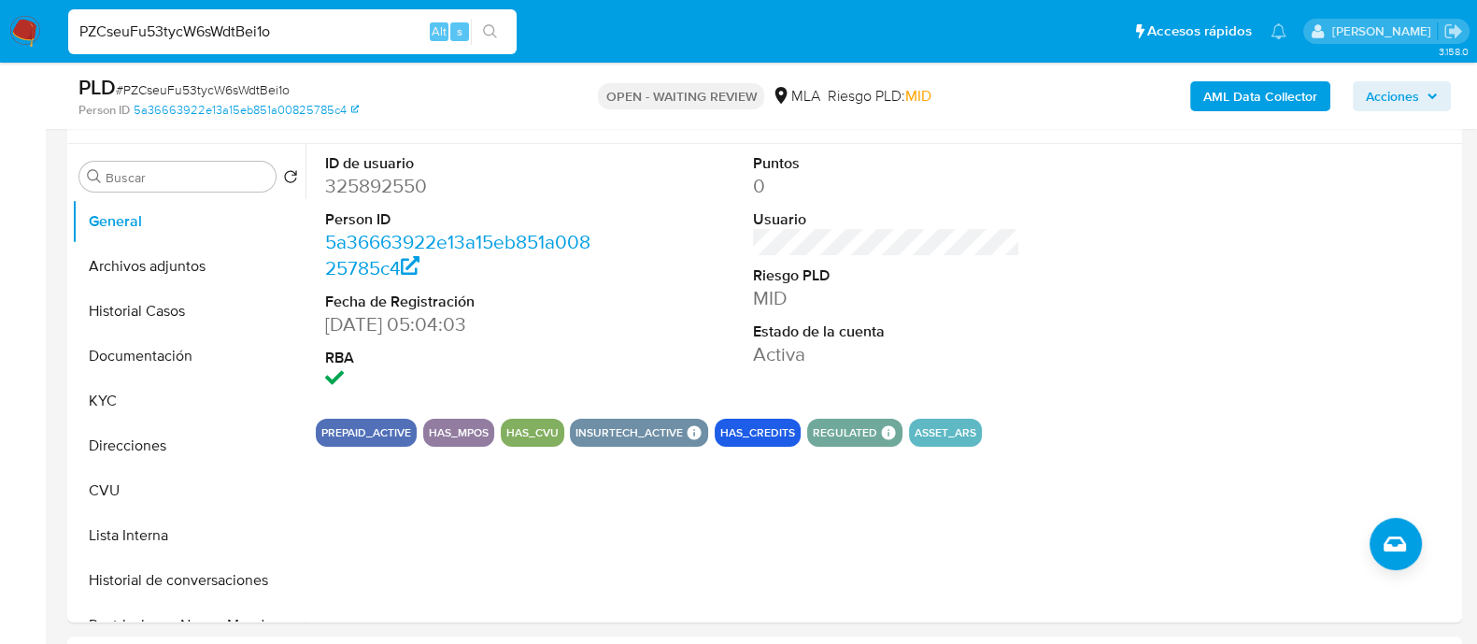
scroll to position [350, 0]
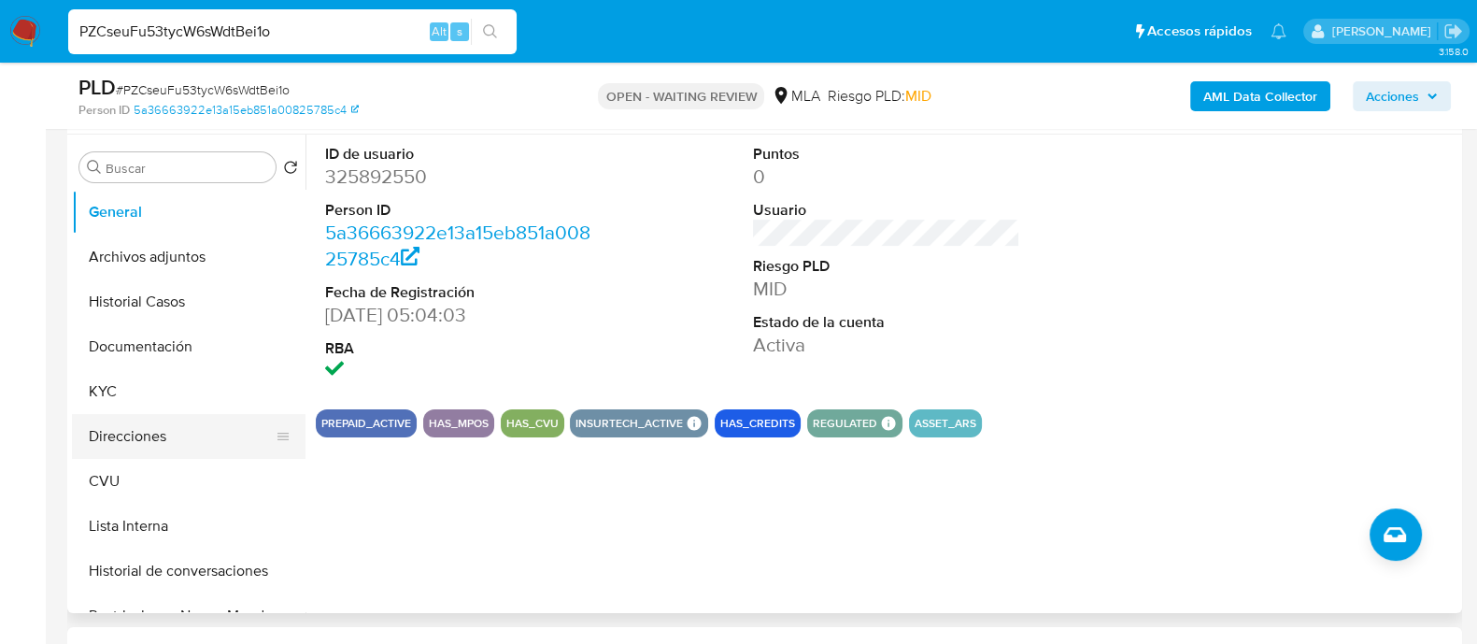
click at [107, 419] on button "Direcciones" at bounding box center [181, 436] width 219 height 45
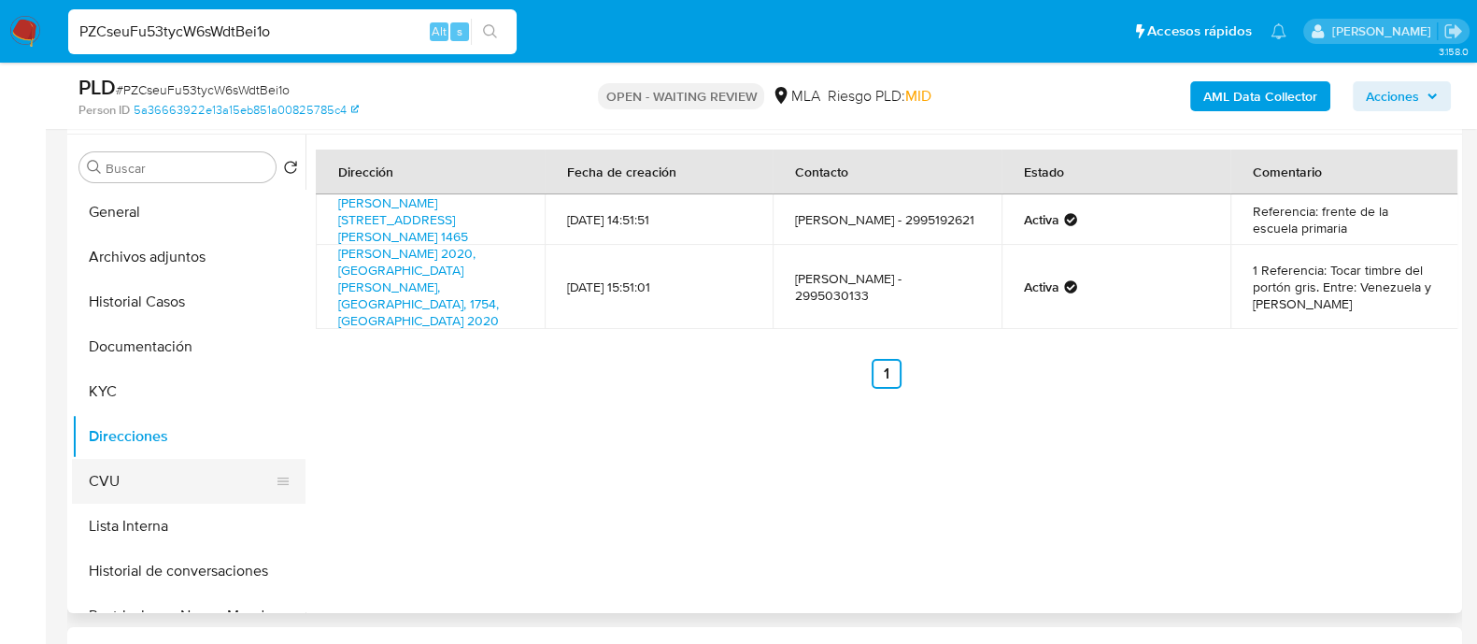
click at [168, 464] on button "CVU" at bounding box center [181, 481] width 219 height 45
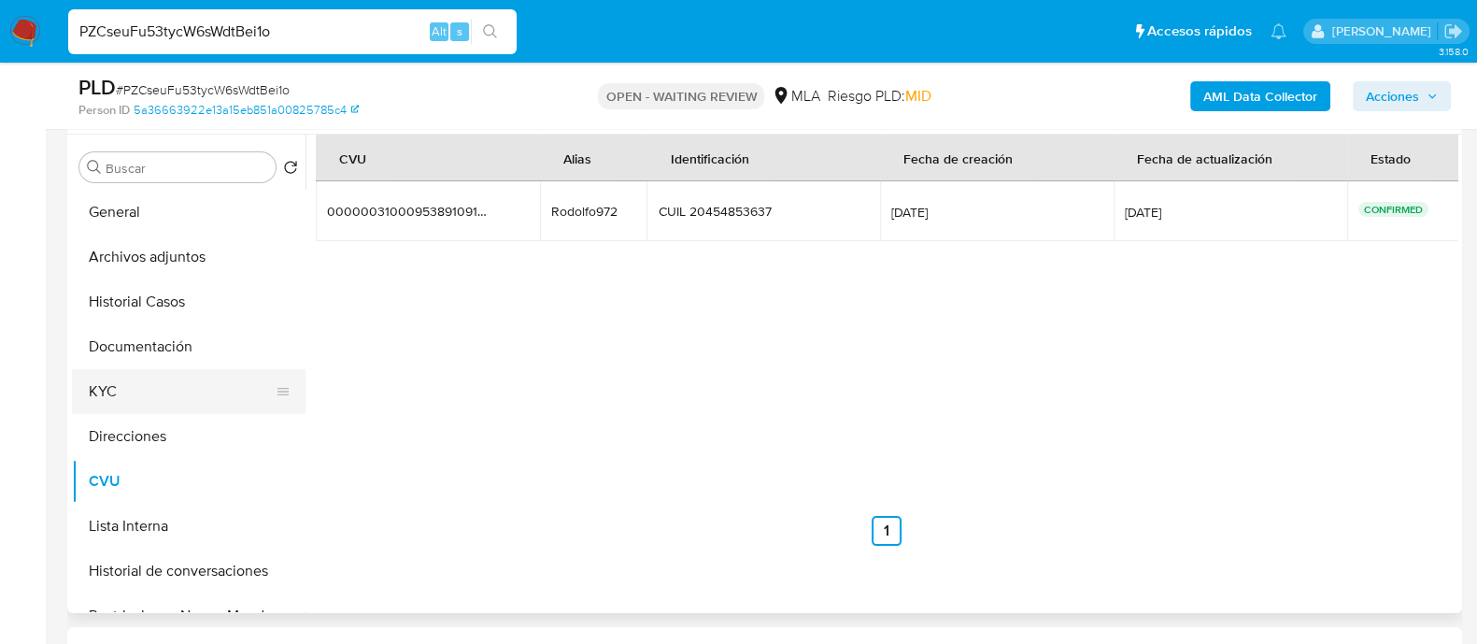
click at [126, 399] on button "KYC" at bounding box center [181, 391] width 219 height 45
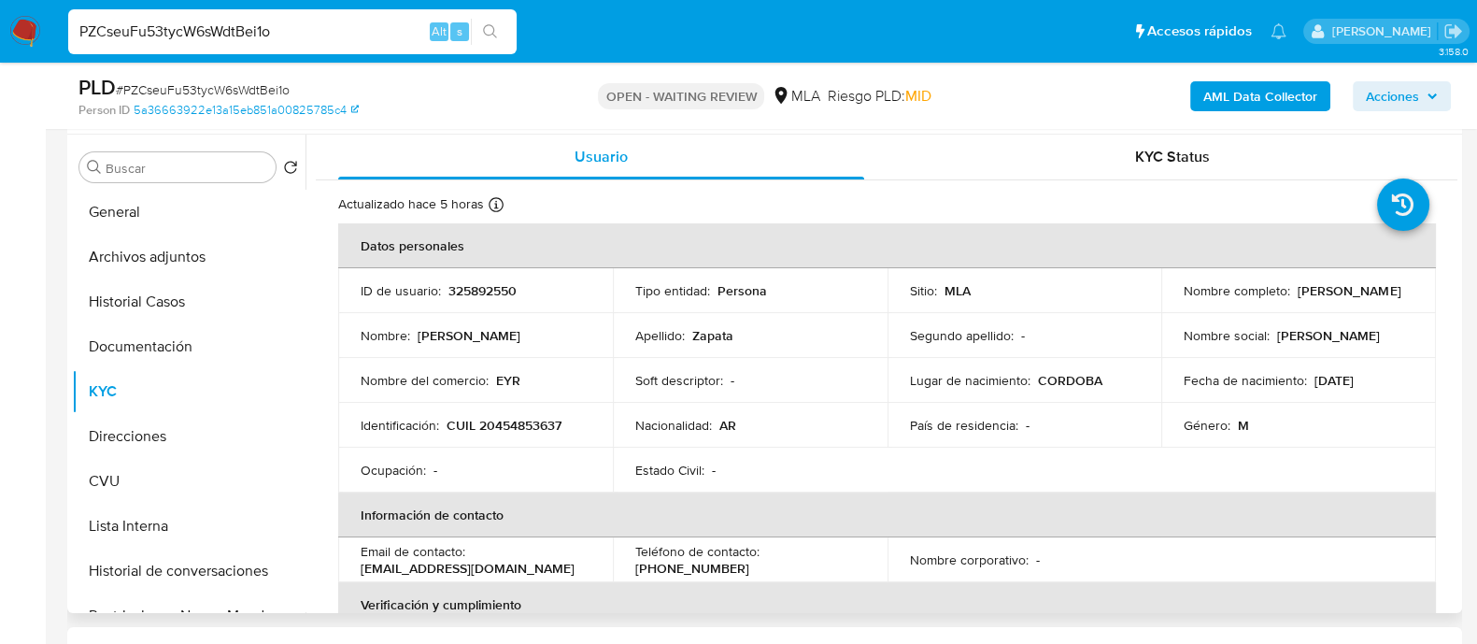
click at [482, 295] on p "325892550" at bounding box center [482, 290] width 68 height 17
copy p "325892550"
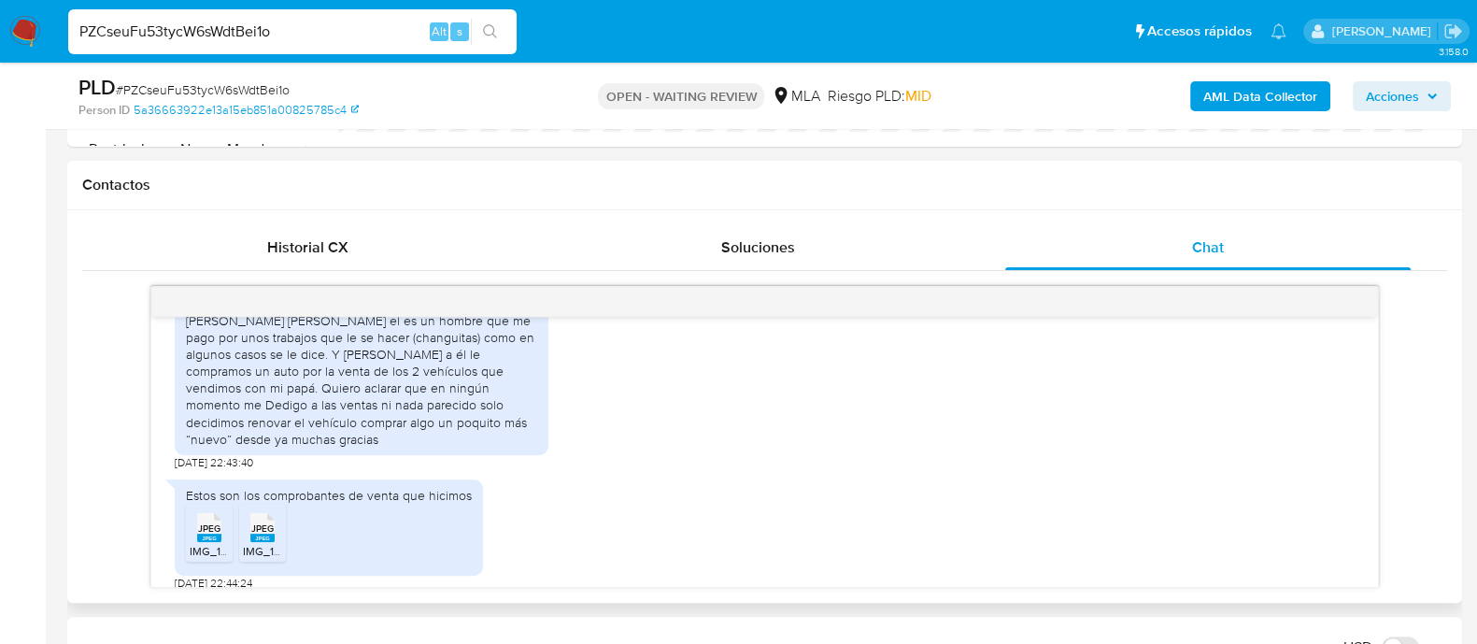
scroll to position [1808, 0]
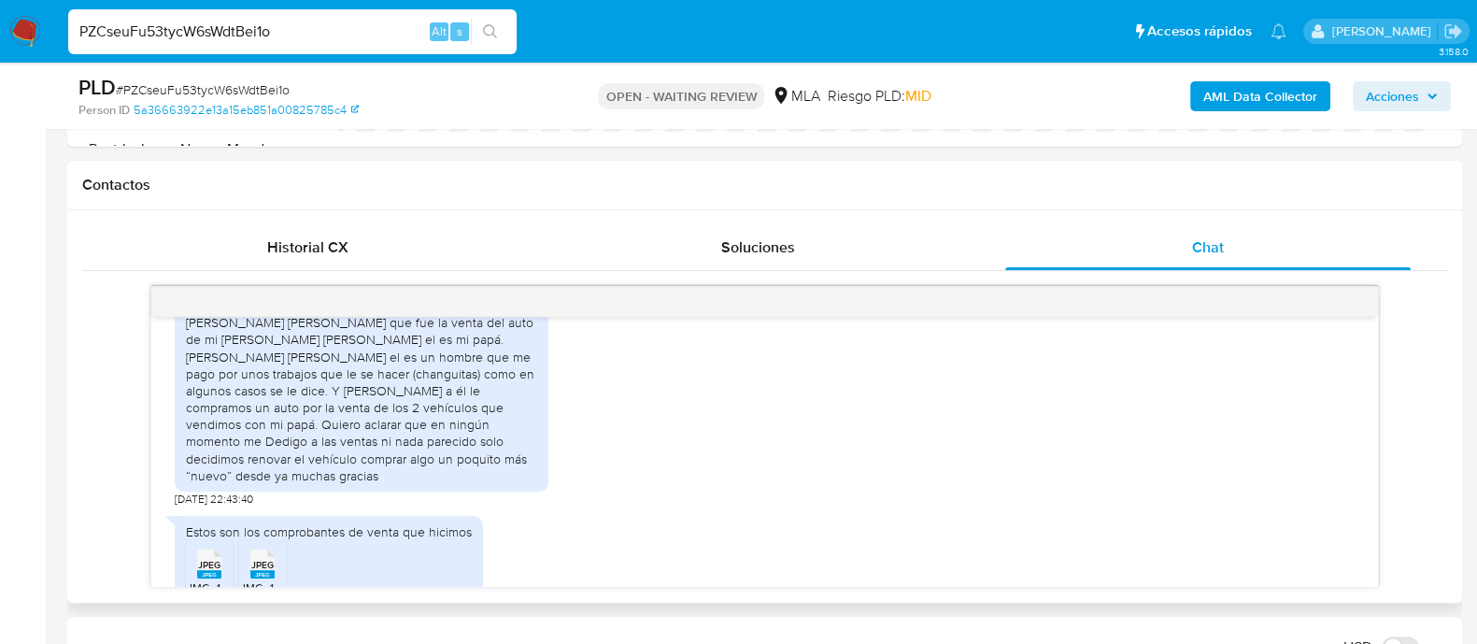
click at [546, 447] on div "Hola buenas, me dirijo a usted, yo le voy a enviar los comprobantes de compra-v…" at bounding box center [362, 382] width 374 height 219
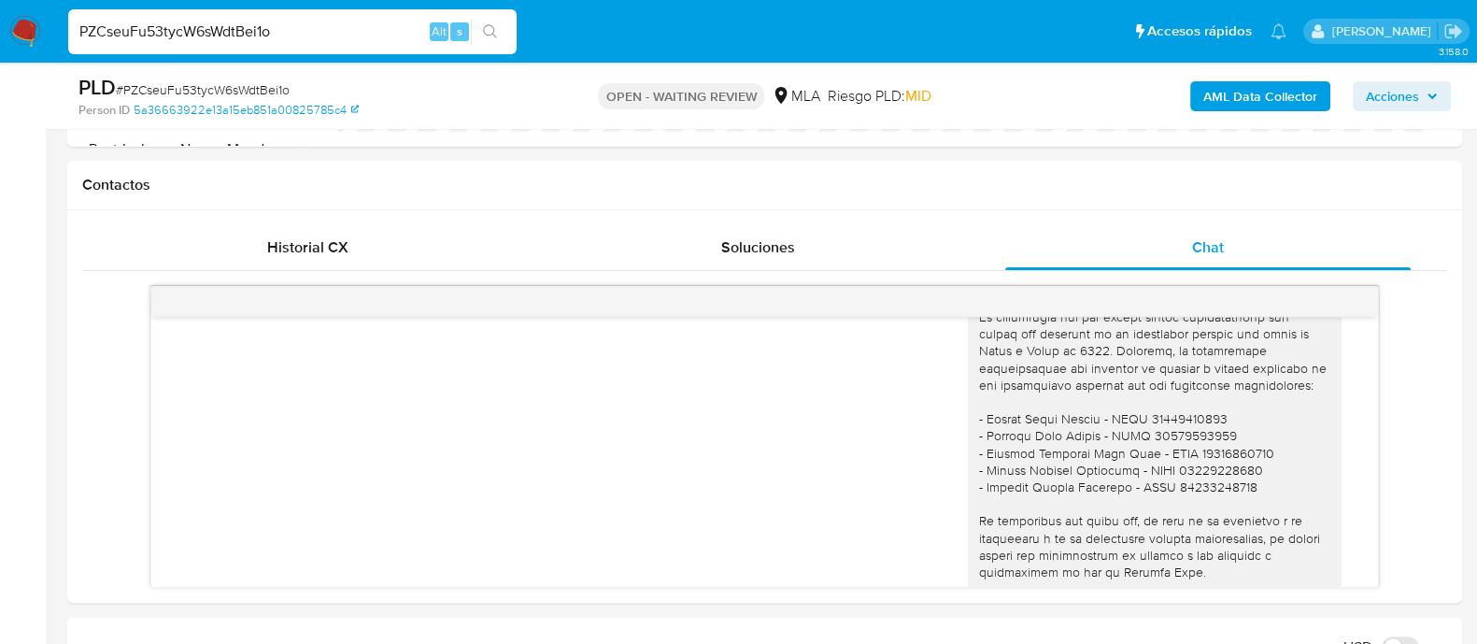
scroll to position [1694, 0]
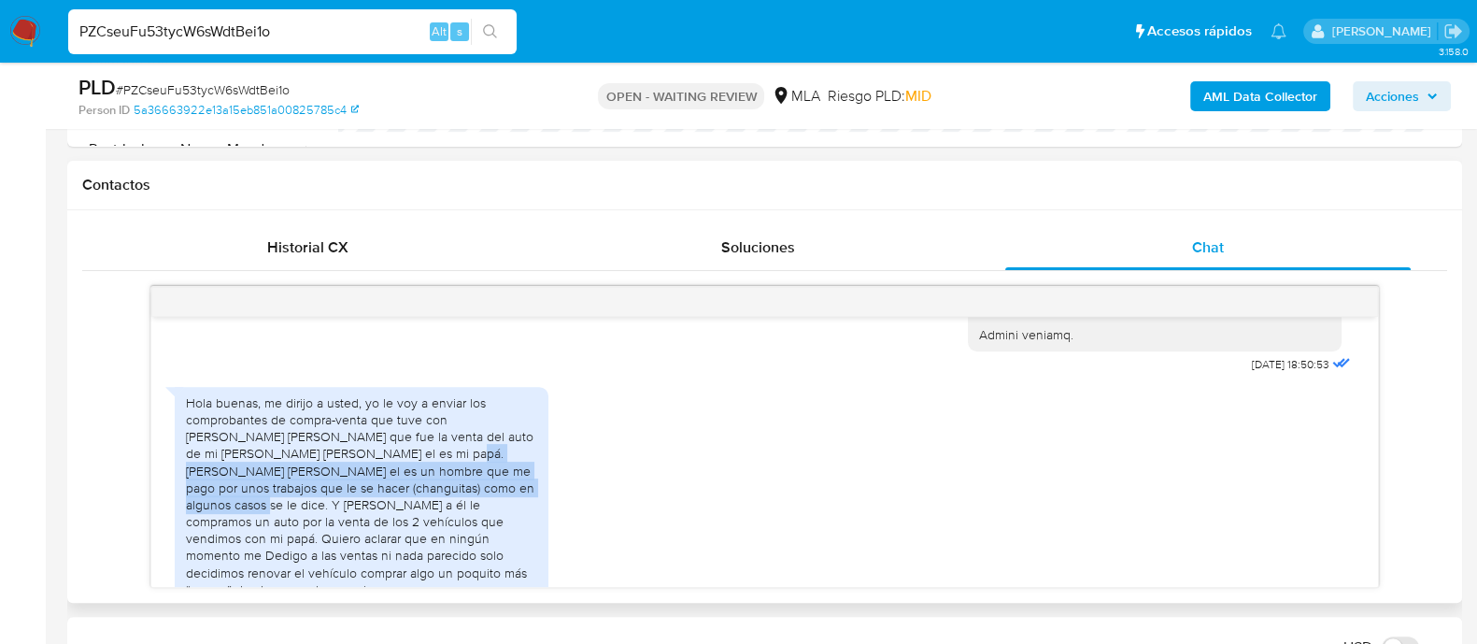
drag, startPoint x: 346, startPoint y: 485, endPoint x: 450, endPoint y: 512, distance: 108.1
click at [450, 512] on div "Hola buenas, me dirijo a usted, yo le voy a enviar los comprobantes de compra-v…" at bounding box center [361, 496] width 351 height 204
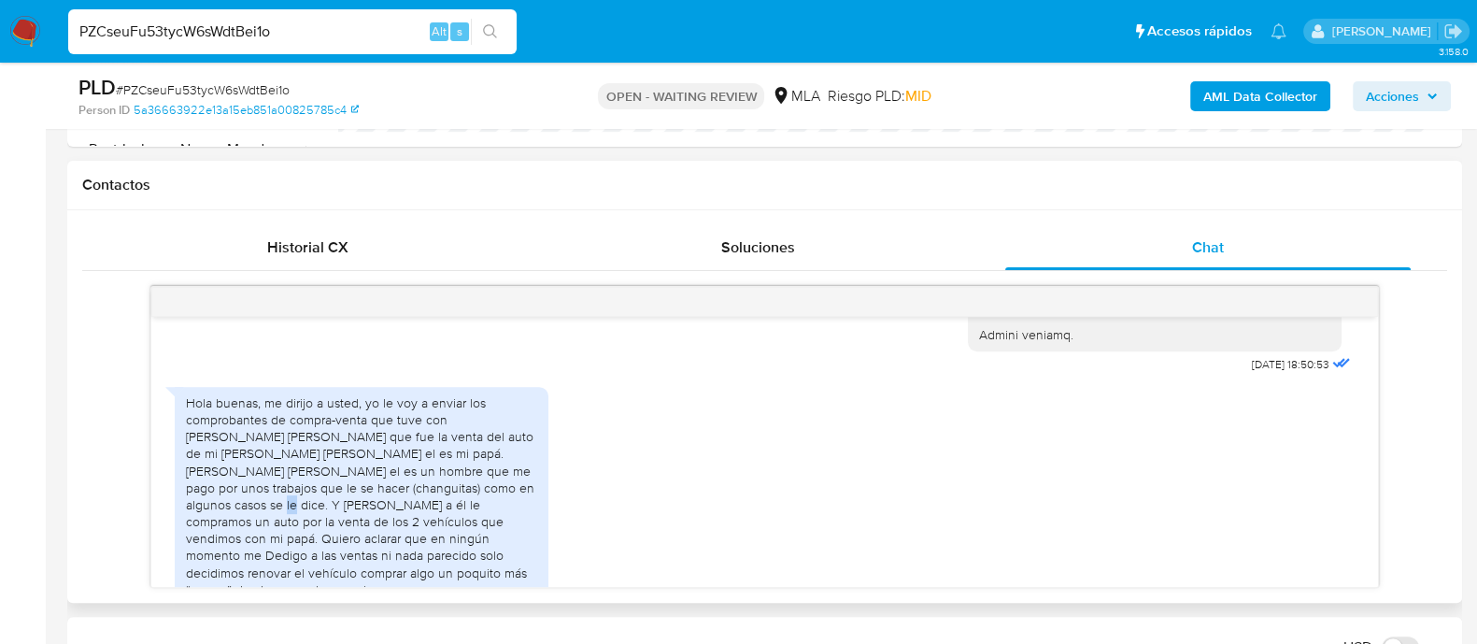
drag, startPoint x: 466, startPoint y: 517, endPoint x: 476, endPoint y: 527, distance: 14.5
click at [476, 527] on div "Hola buenas, me dirijo a usted, yo le voy a enviar los comprobantes de compra-v…" at bounding box center [361, 496] width 351 height 204
click at [350, 552] on div "Hola buenas, me dirijo a usted, yo le voy a enviar los comprobantes de compra-v…" at bounding box center [361, 496] width 351 height 204
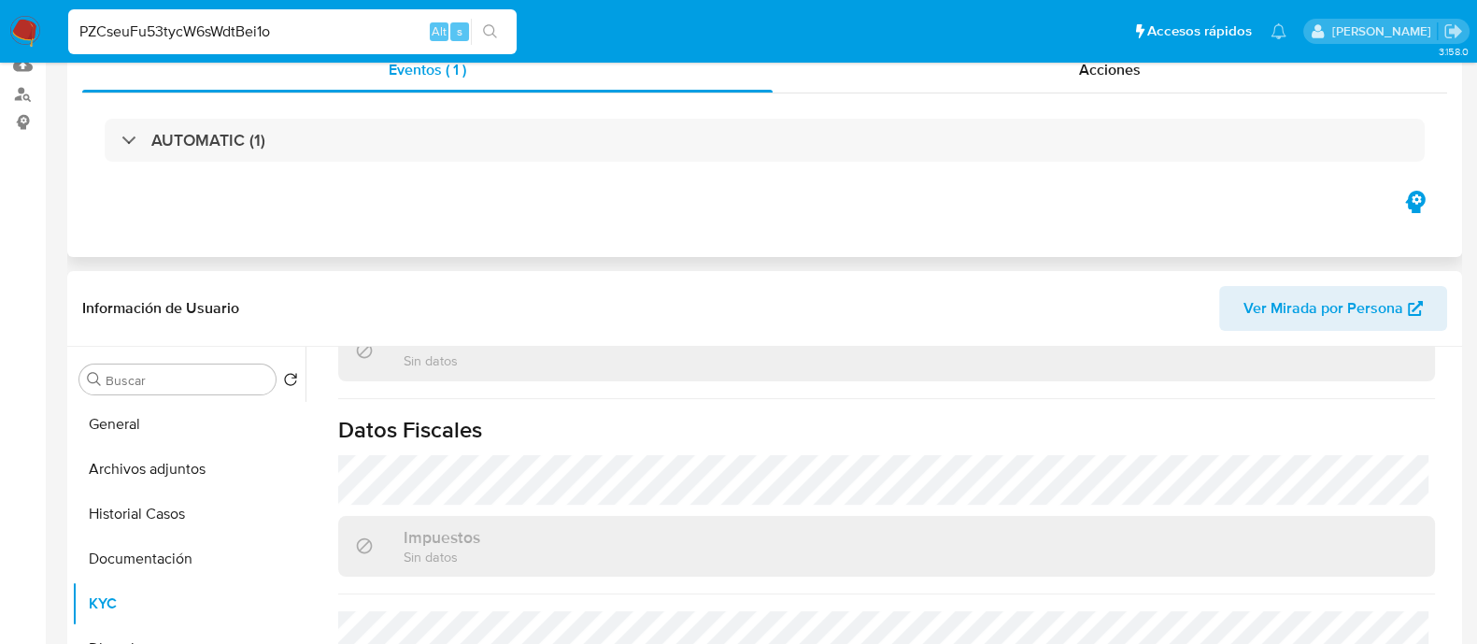
scroll to position [350, 0]
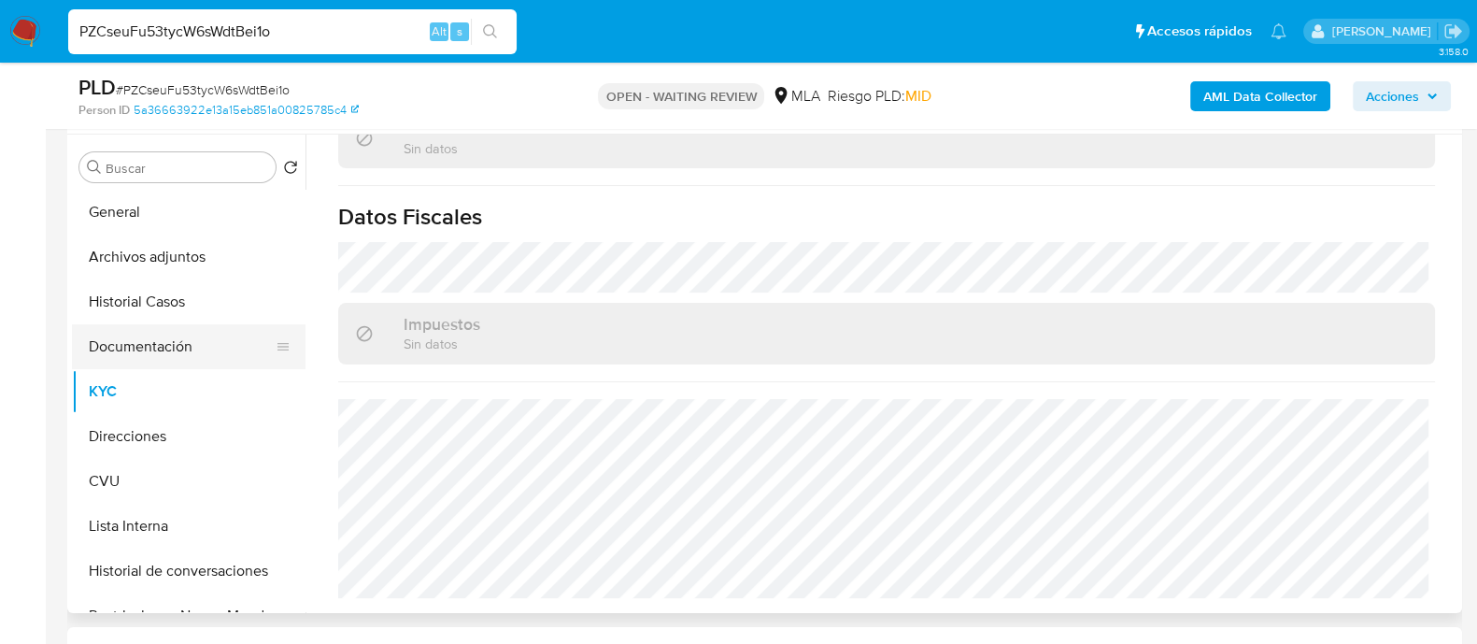
click at [147, 346] on button "Documentación" at bounding box center [181, 346] width 219 height 45
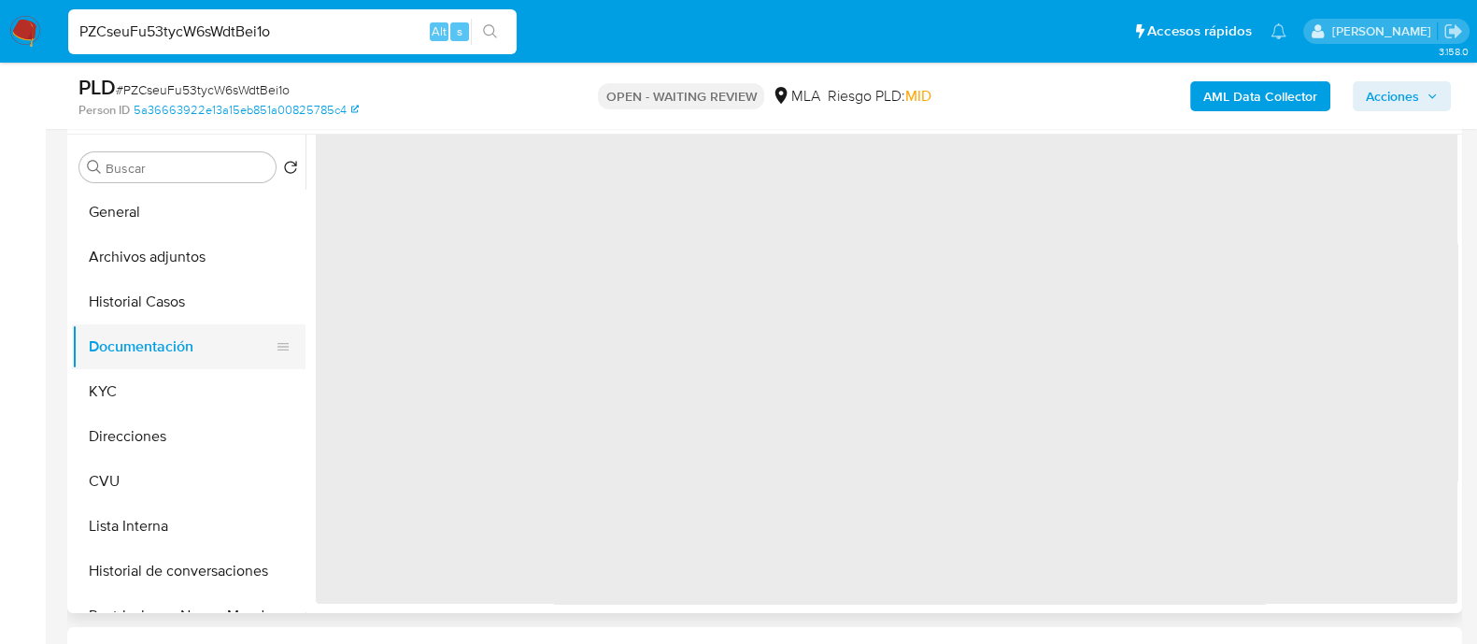
scroll to position [0, 0]
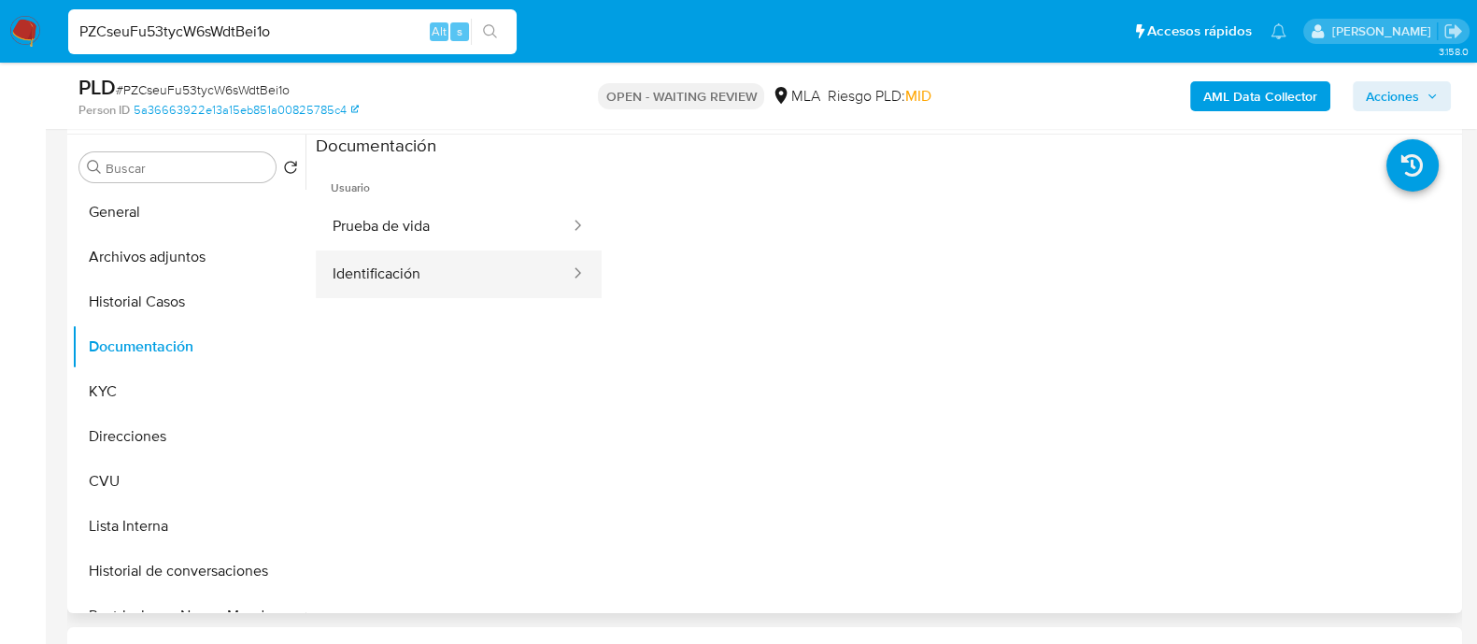
click at [416, 261] on button "Identificación" at bounding box center [444, 274] width 256 height 48
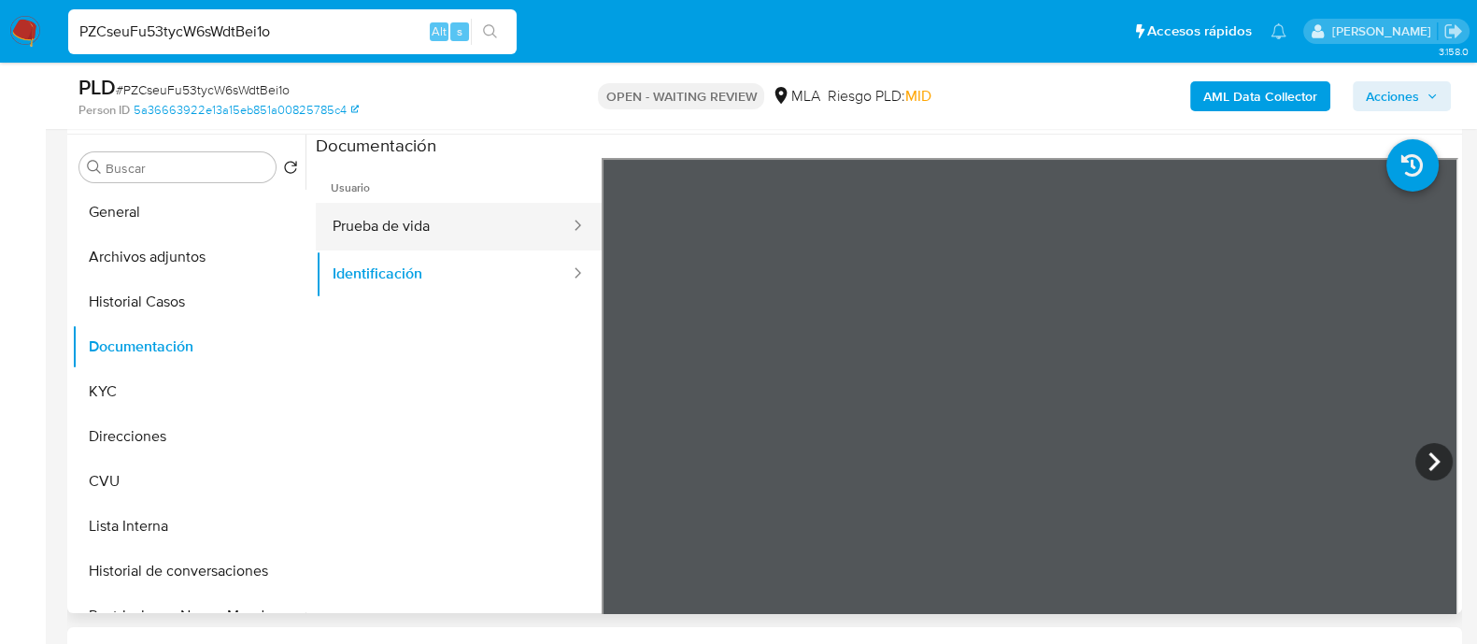
click at [483, 235] on button "Prueba de vida" at bounding box center [444, 227] width 256 height 48
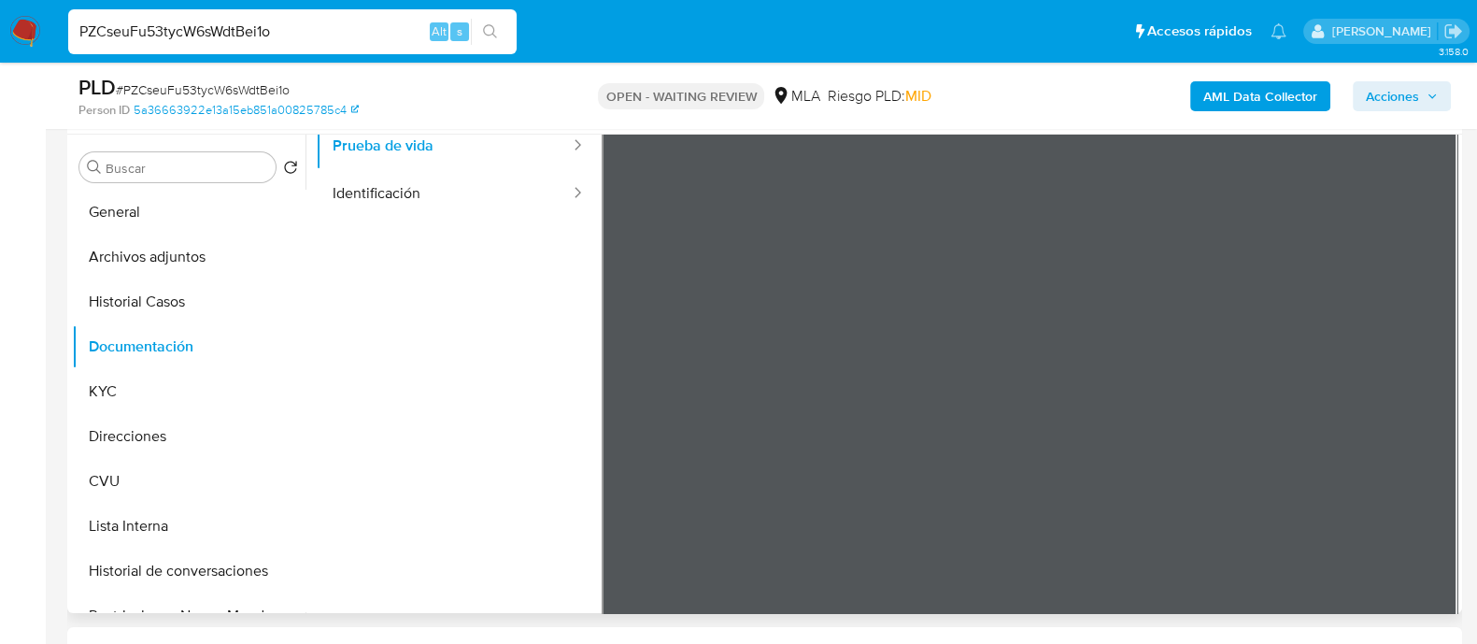
scroll to position [116, 0]
click at [417, 154] on button "Identificación" at bounding box center [444, 159] width 256 height 48
click at [126, 296] on button "Historial Casos" at bounding box center [181, 301] width 219 height 45
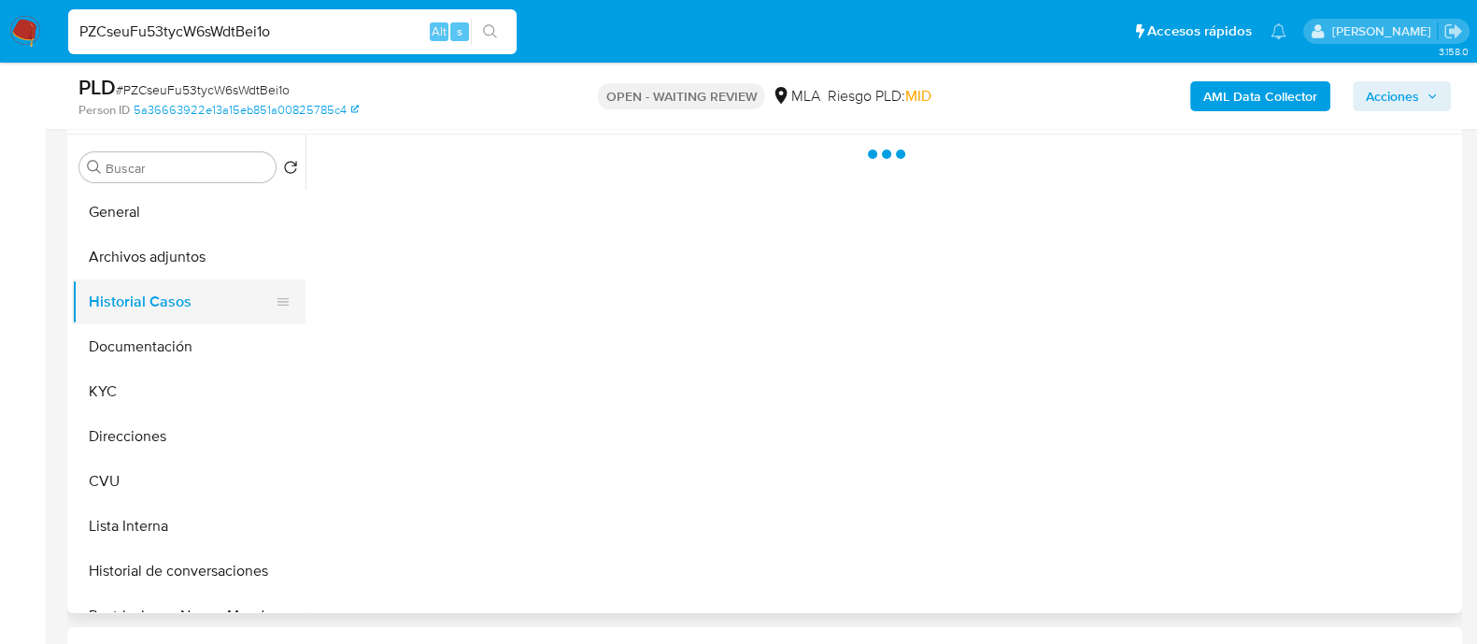
scroll to position [0, 0]
click at [121, 399] on button "KYC" at bounding box center [181, 391] width 219 height 45
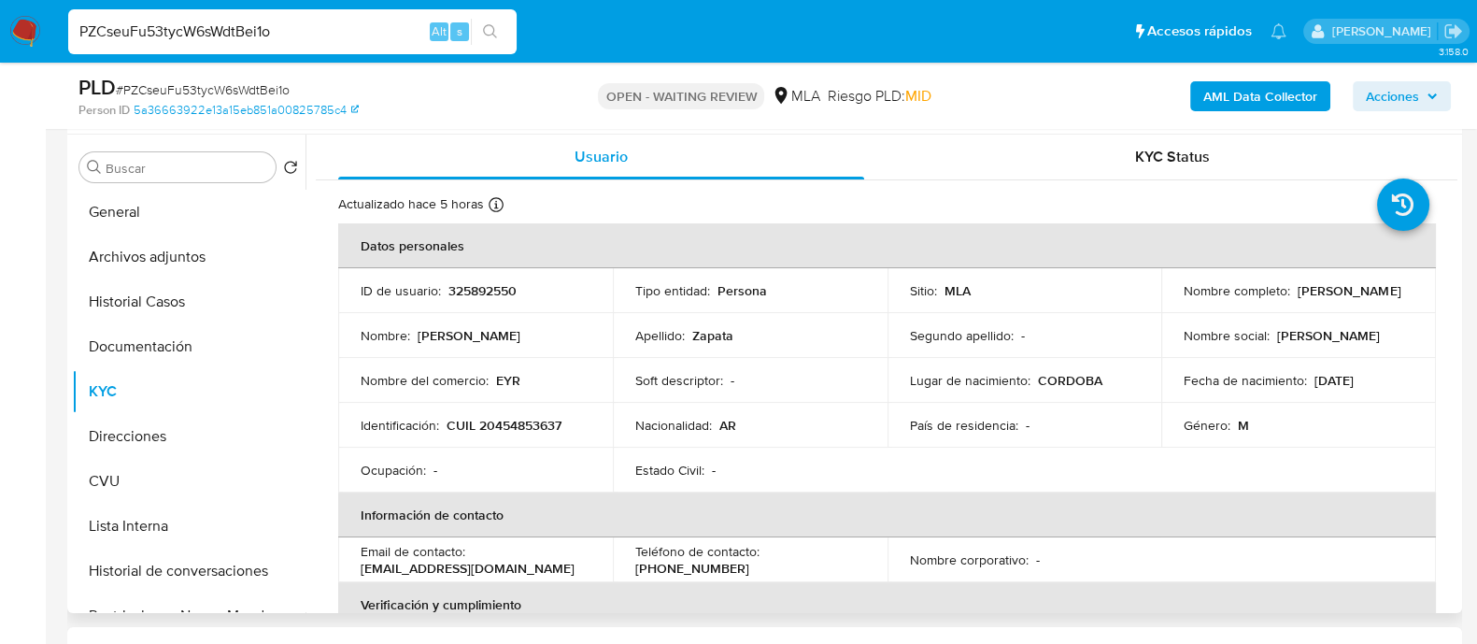
click at [517, 429] on p "CUIL 20454853637" at bounding box center [504, 425] width 115 height 17
copy p "20454853637"
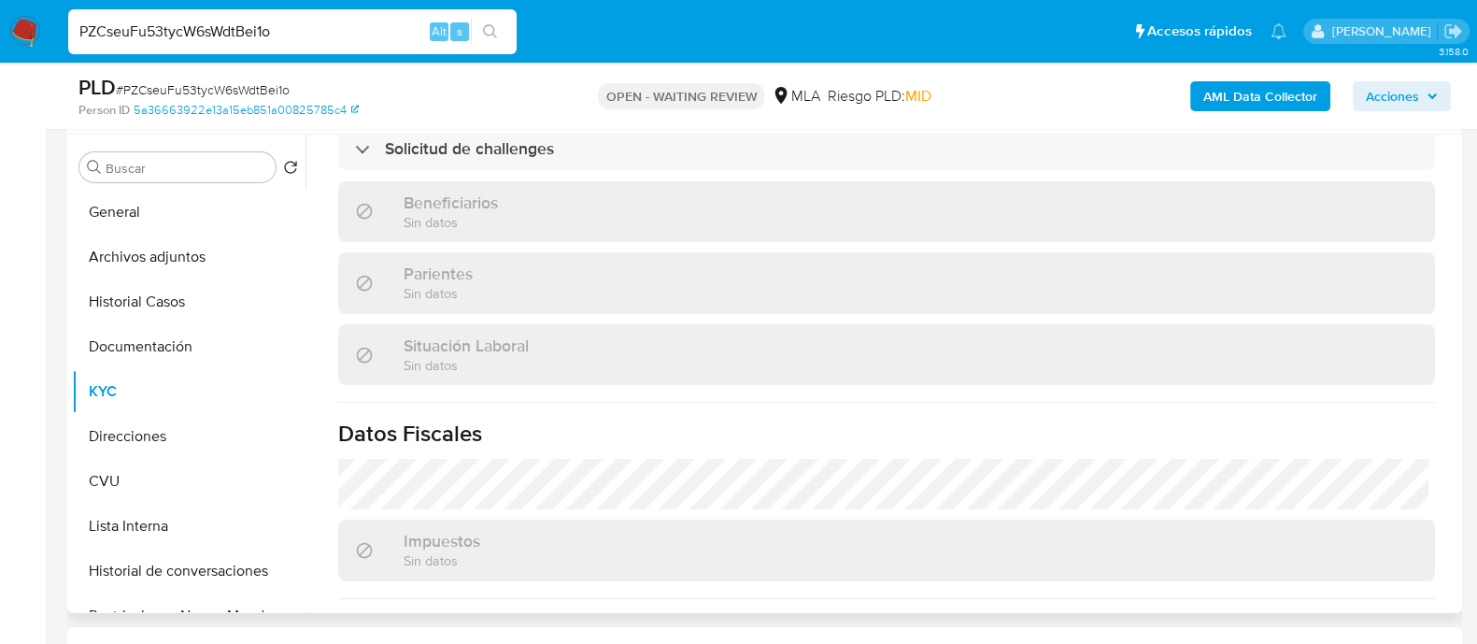
scroll to position [1001, 0]
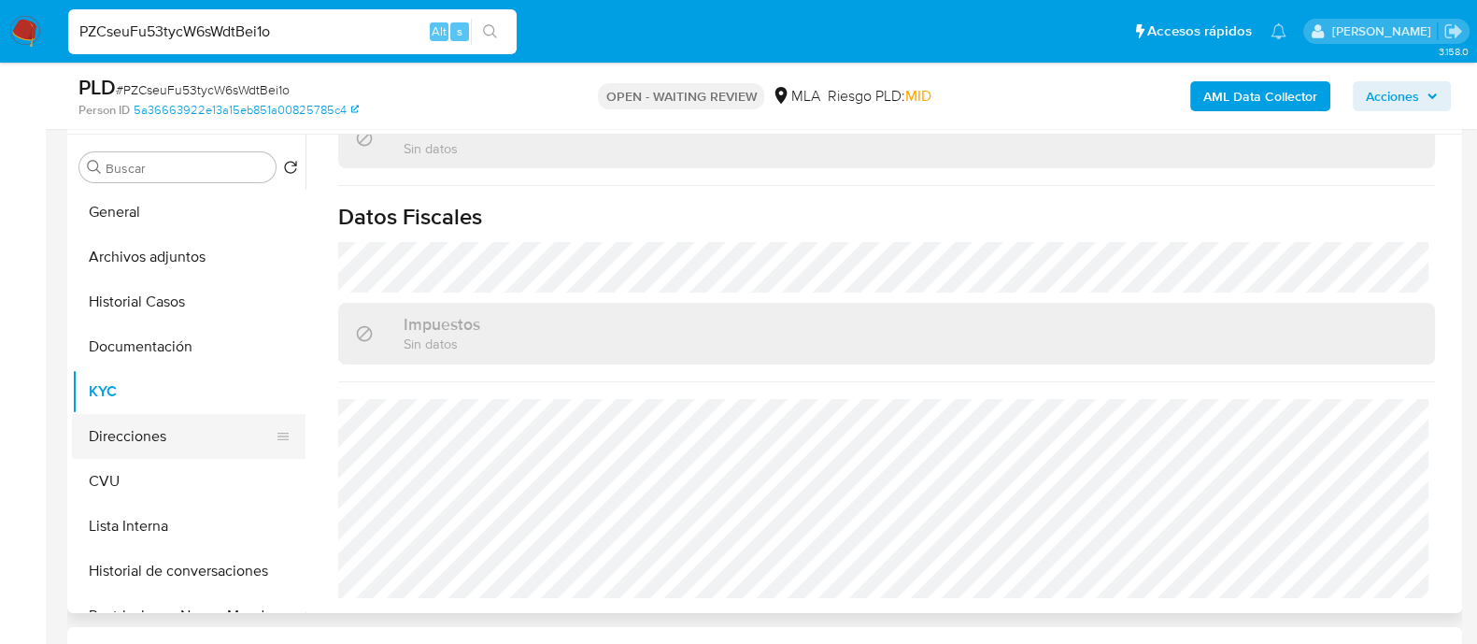
click at [178, 436] on button "Direcciones" at bounding box center [181, 436] width 219 height 45
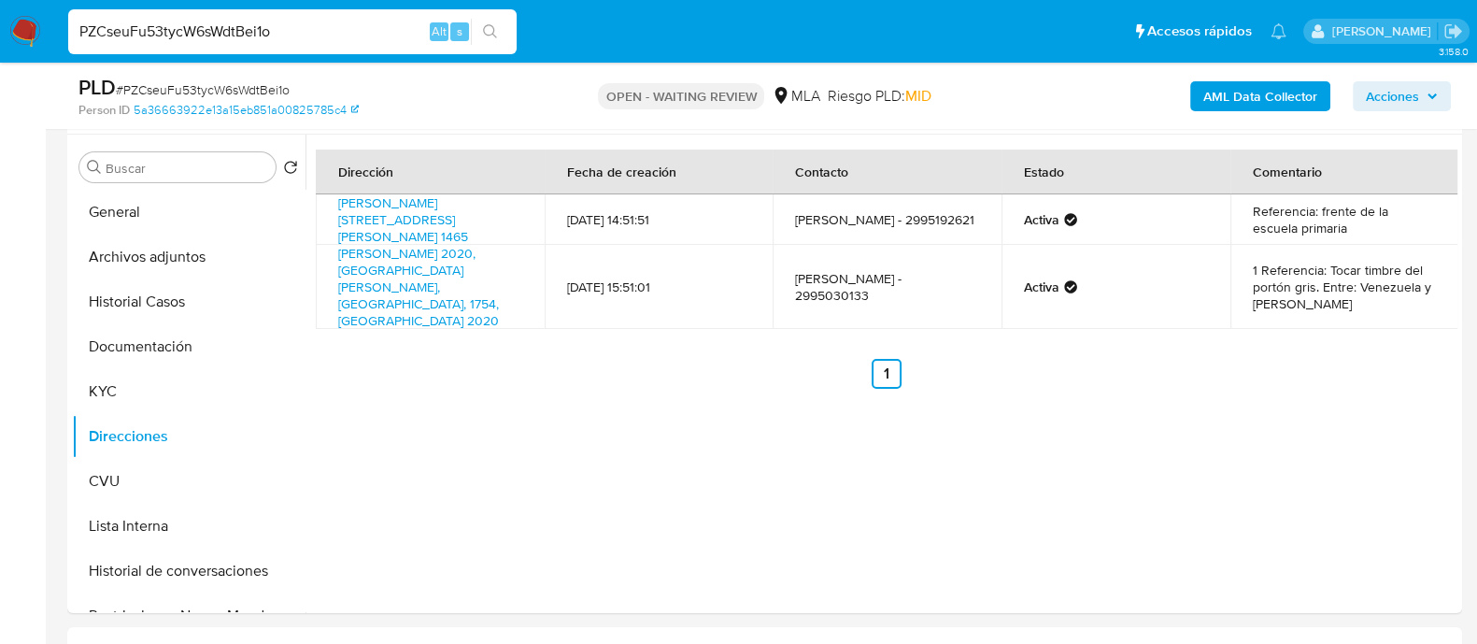
click at [171, 37] on input "PZCseuFu53tycW6sWdtBei1o" at bounding box center [292, 32] width 448 height 24
paste input "9telgunpd6ZUvnao3UjaPJlH"
type input "9telgunpd6ZUvnao3UjaPJlH"
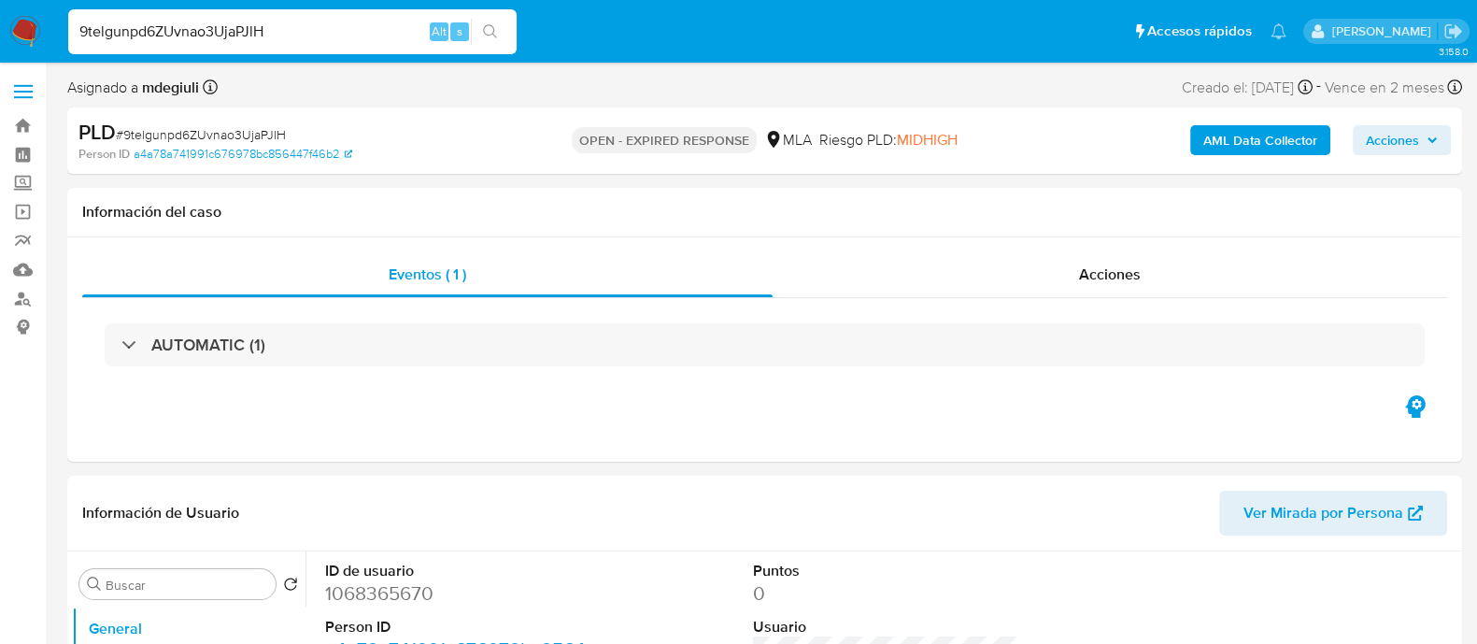
select select "10"
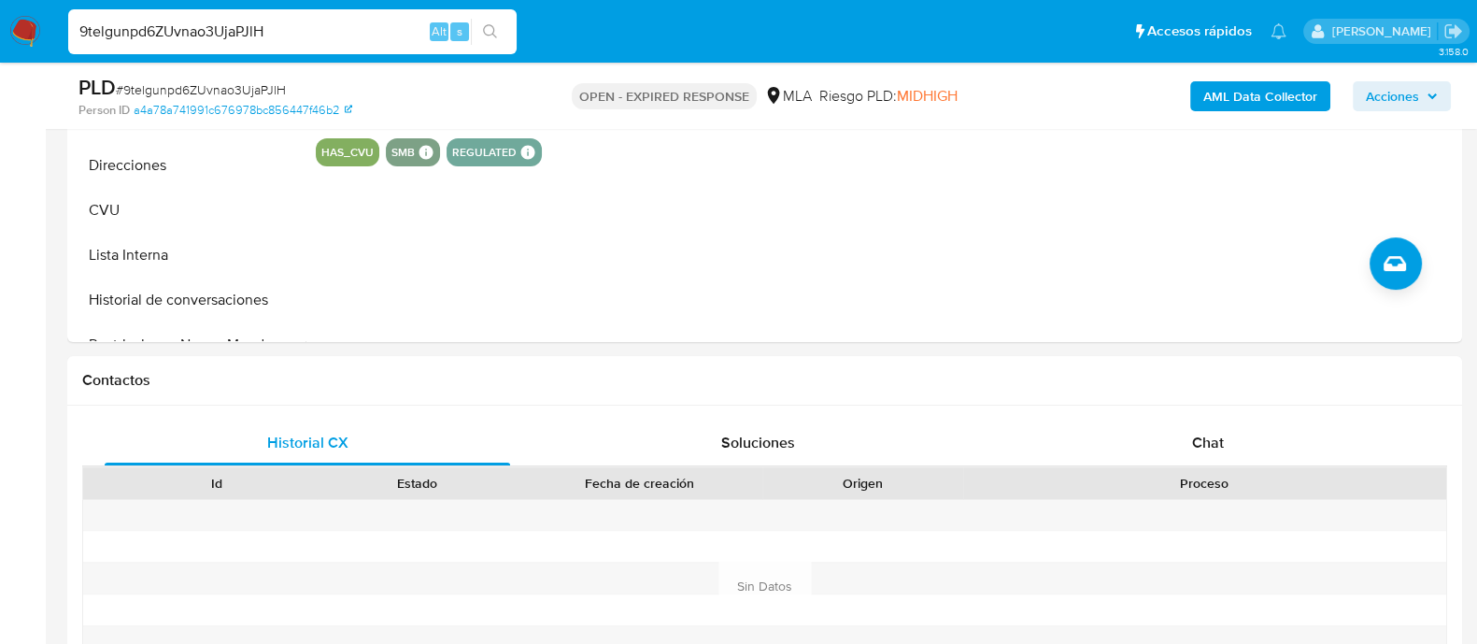
scroll to position [701, 0]
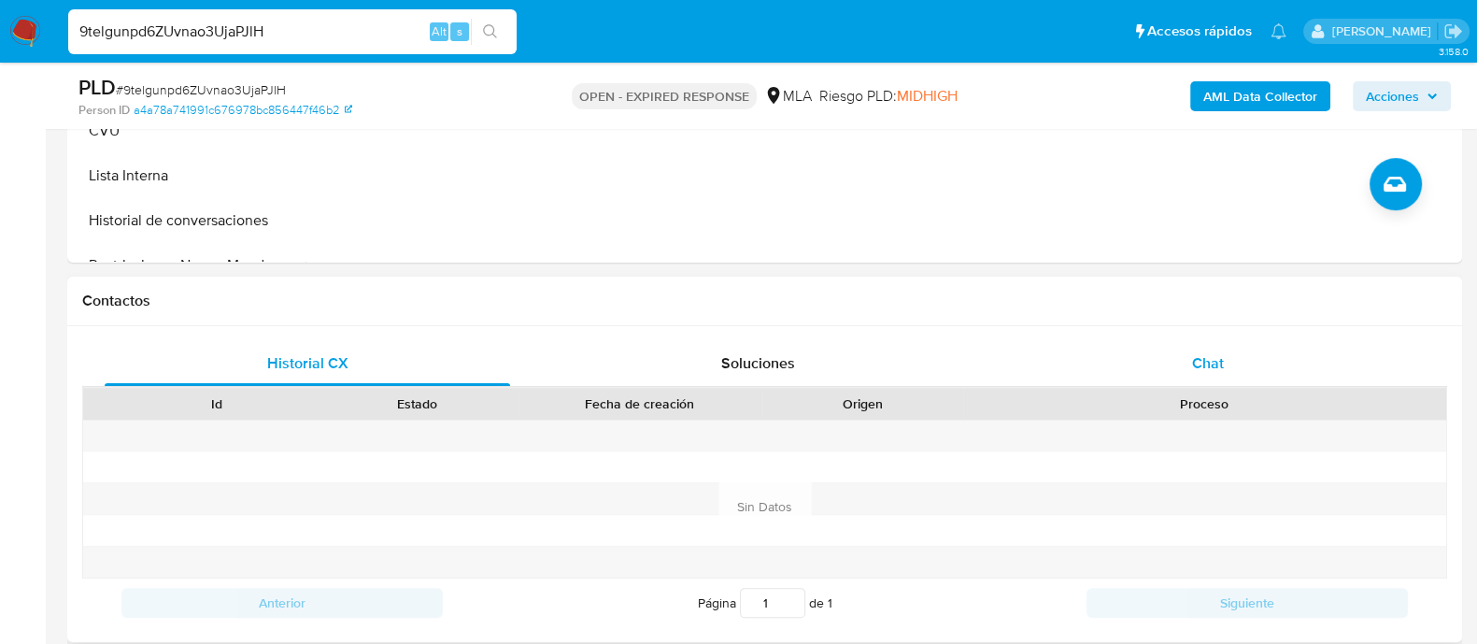
click at [1110, 375] on div "Chat" at bounding box center [1207, 363] width 405 height 45
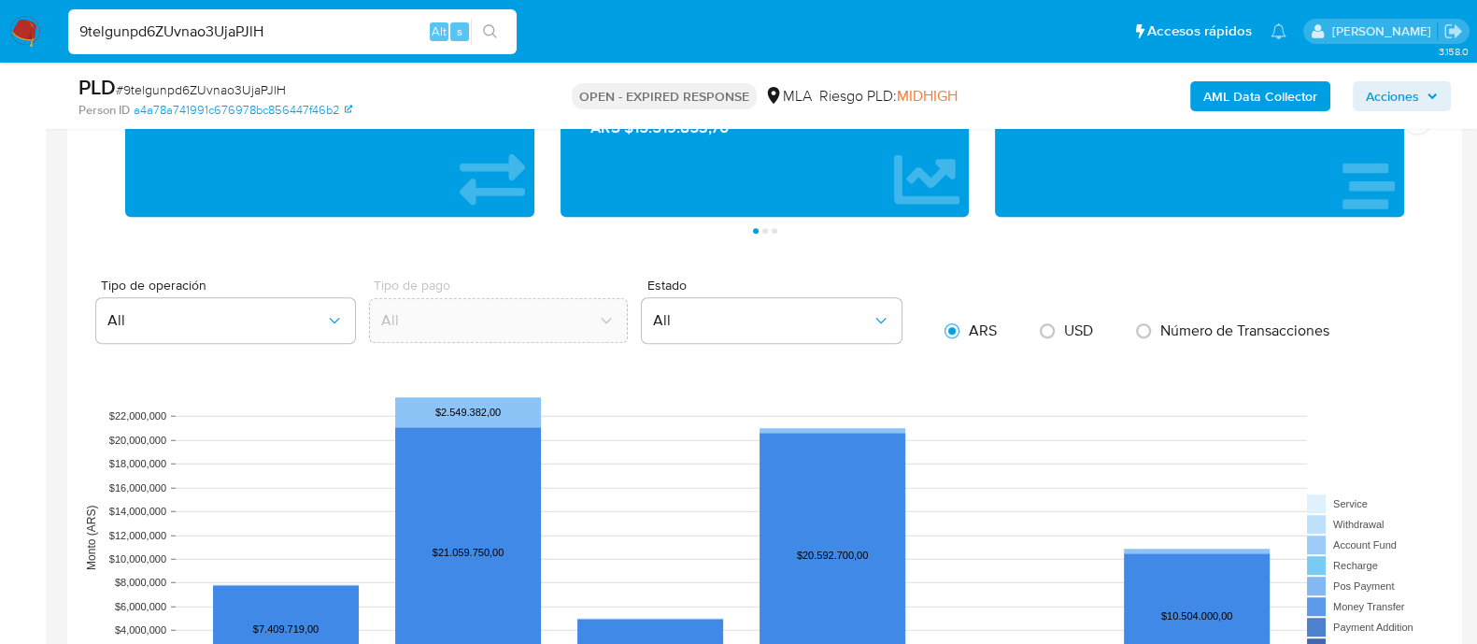
scroll to position [1285, 0]
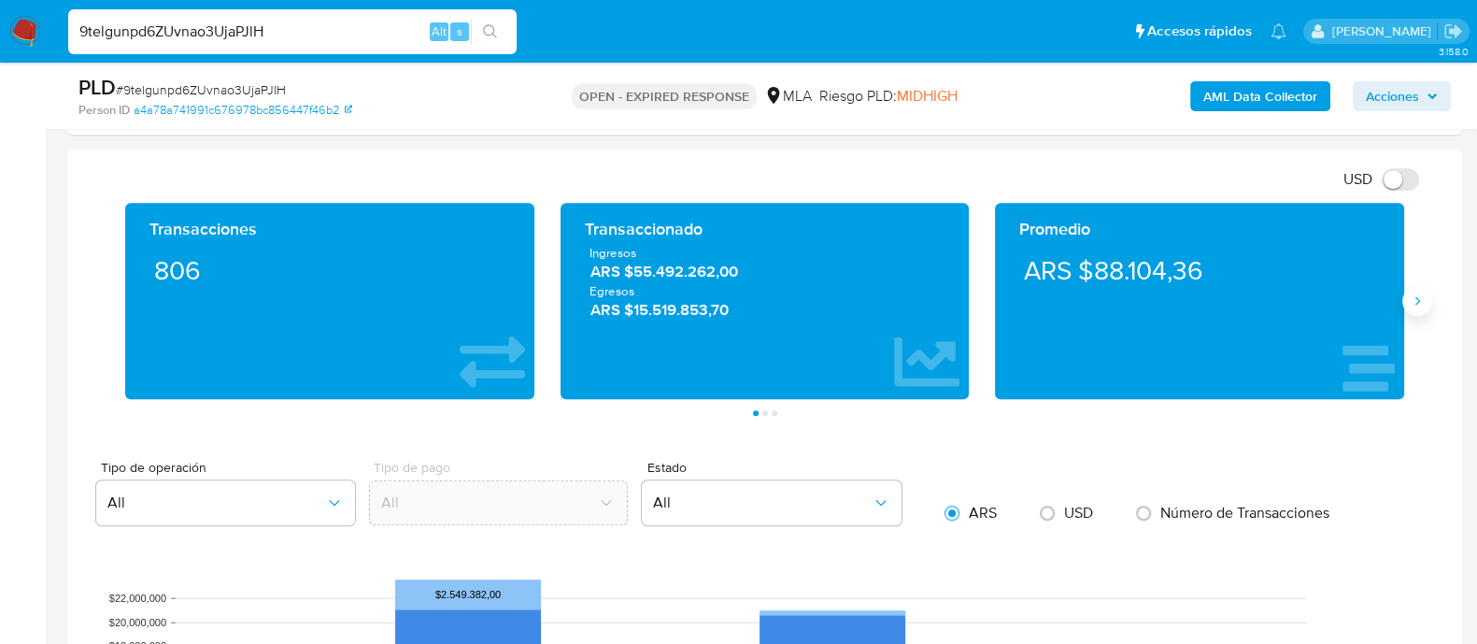
click at [1418, 303] on icon "Siguiente" at bounding box center [1417, 300] width 15 height 15
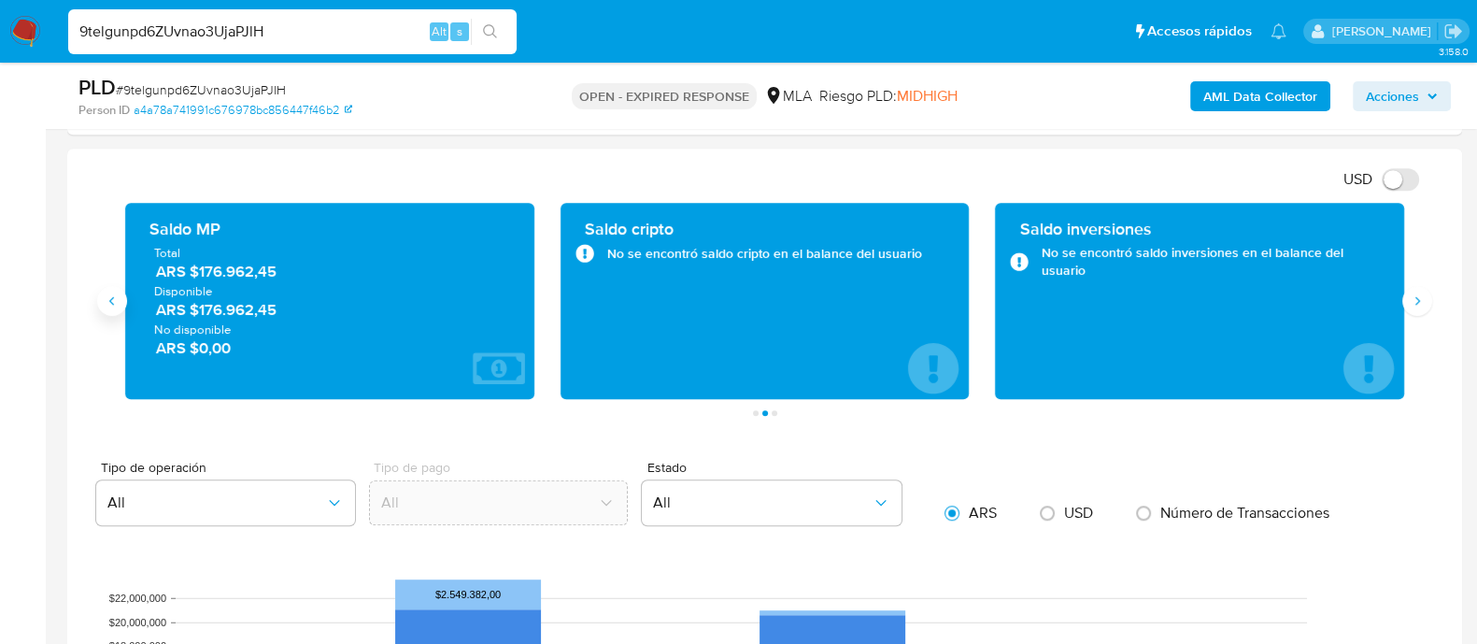
click at [118, 308] on button "Anterior" at bounding box center [112, 301] width 30 height 30
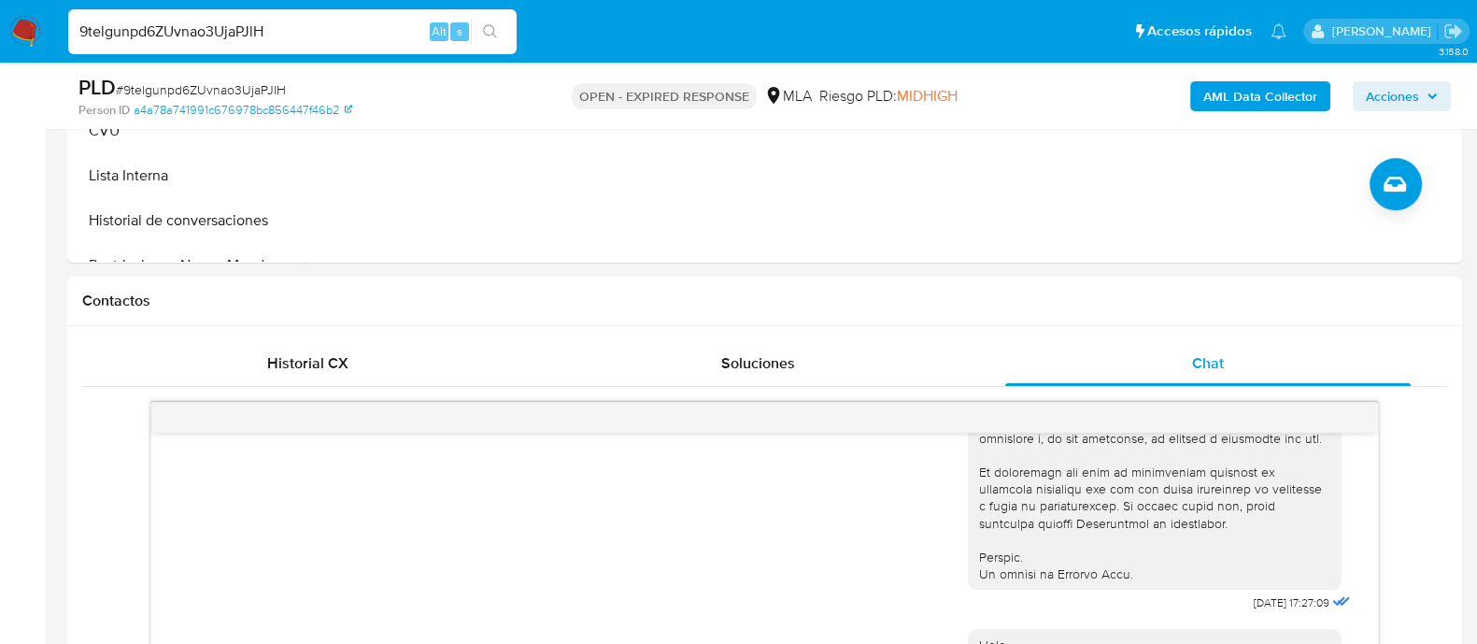
scroll to position [350, 0]
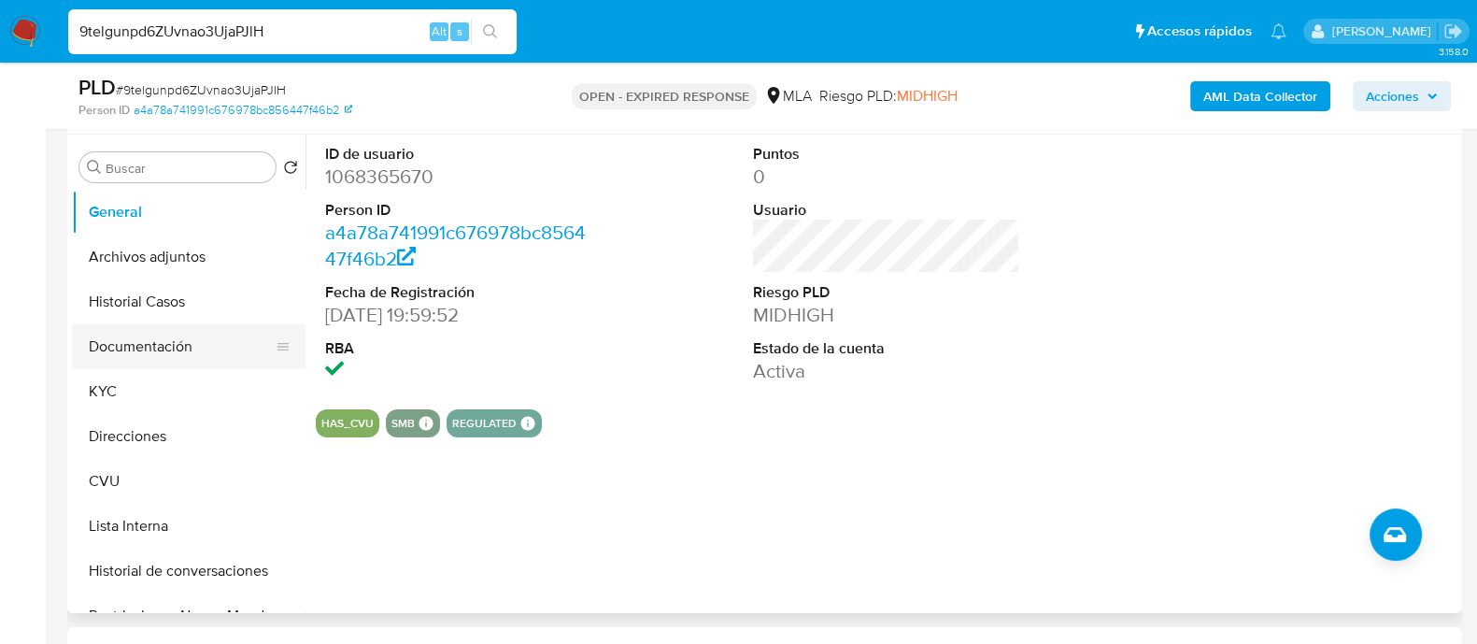
click at [152, 348] on button "Documentación" at bounding box center [181, 346] width 219 height 45
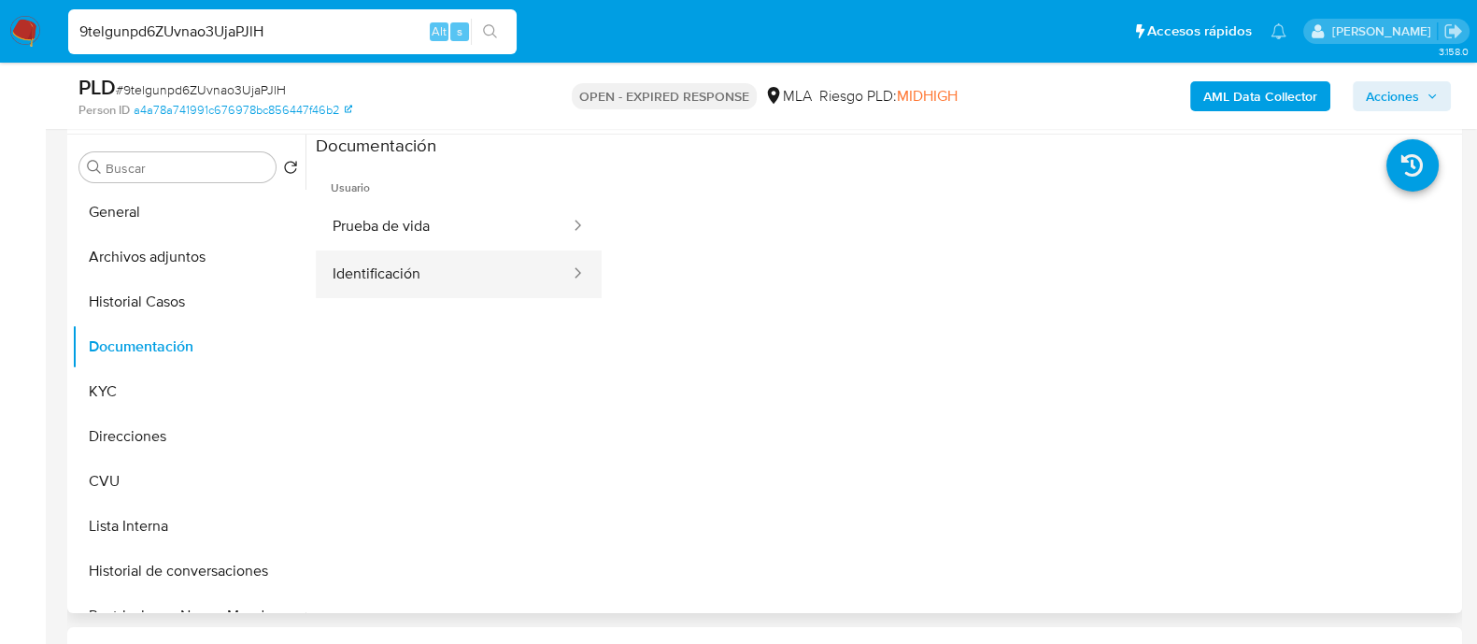
click at [411, 264] on button "Identificación" at bounding box center [444, 274] width 256 height 48
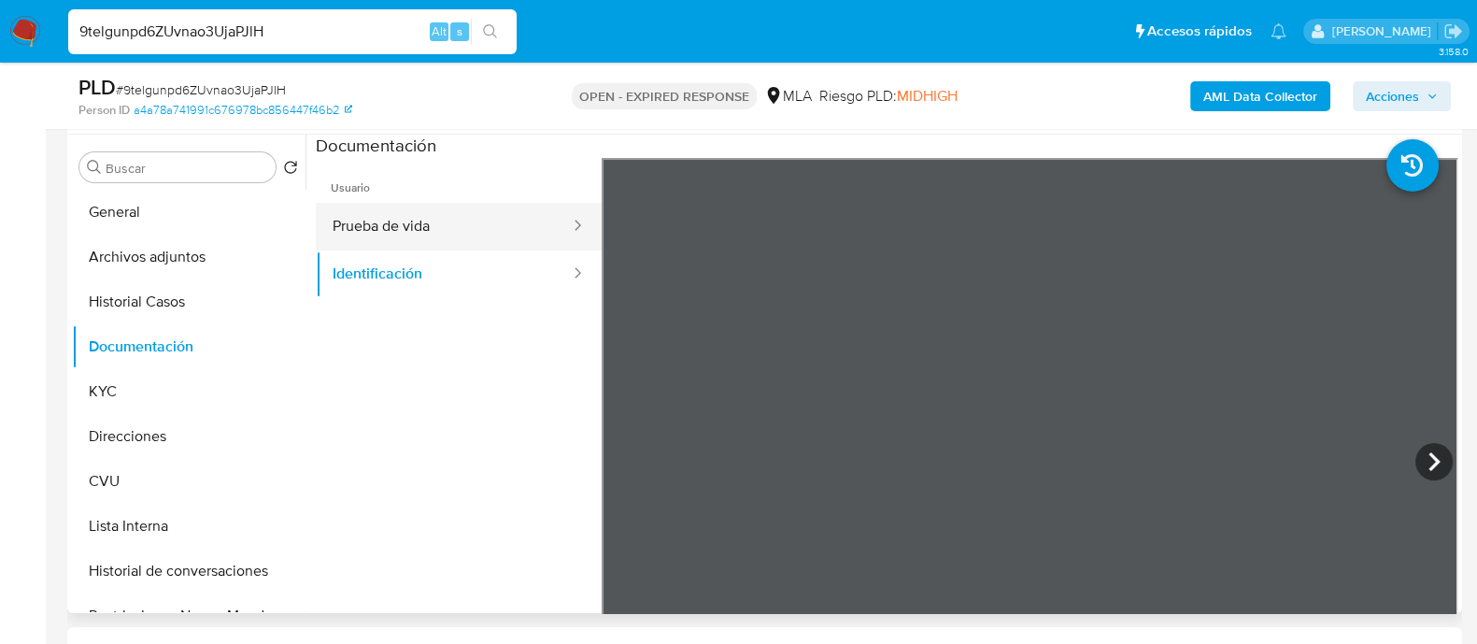
click at [370, 225] on button "Prueba de vida" at bounding box center [444, 227] width 256 height 48
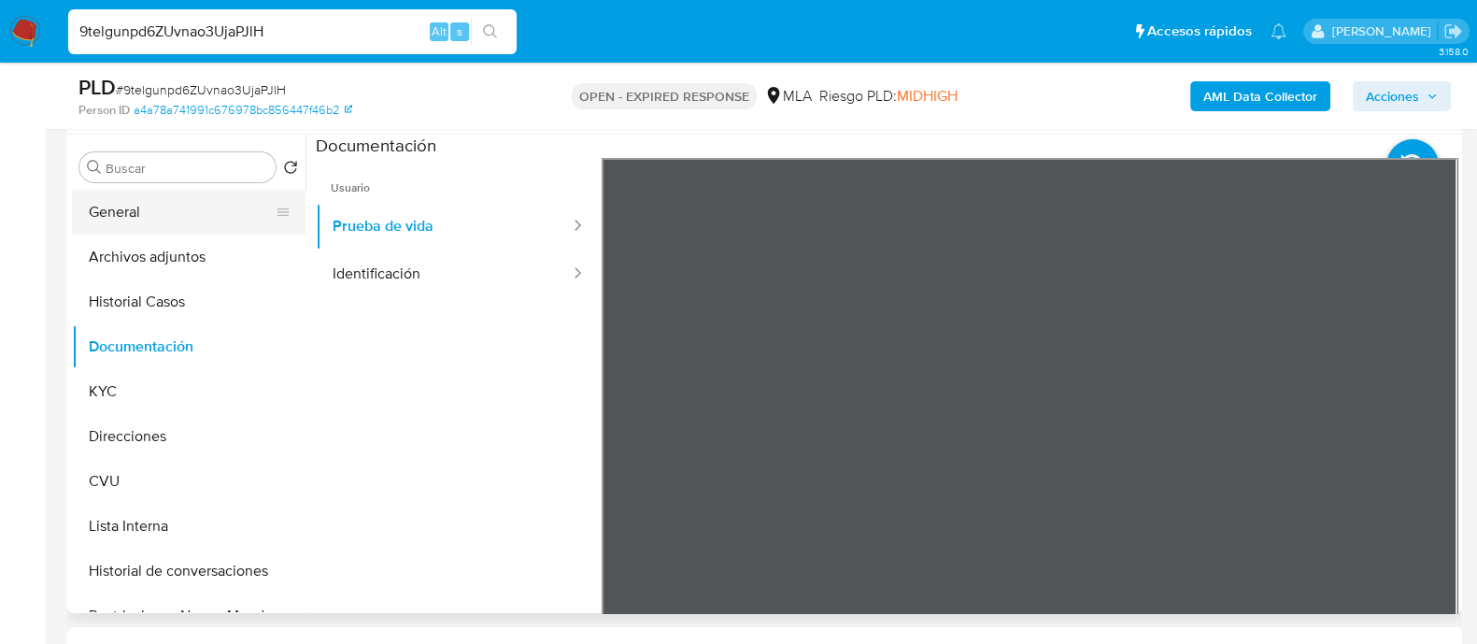
click at [206, 199] on button "General" at bounding box center [181, 212] width 219 height 45
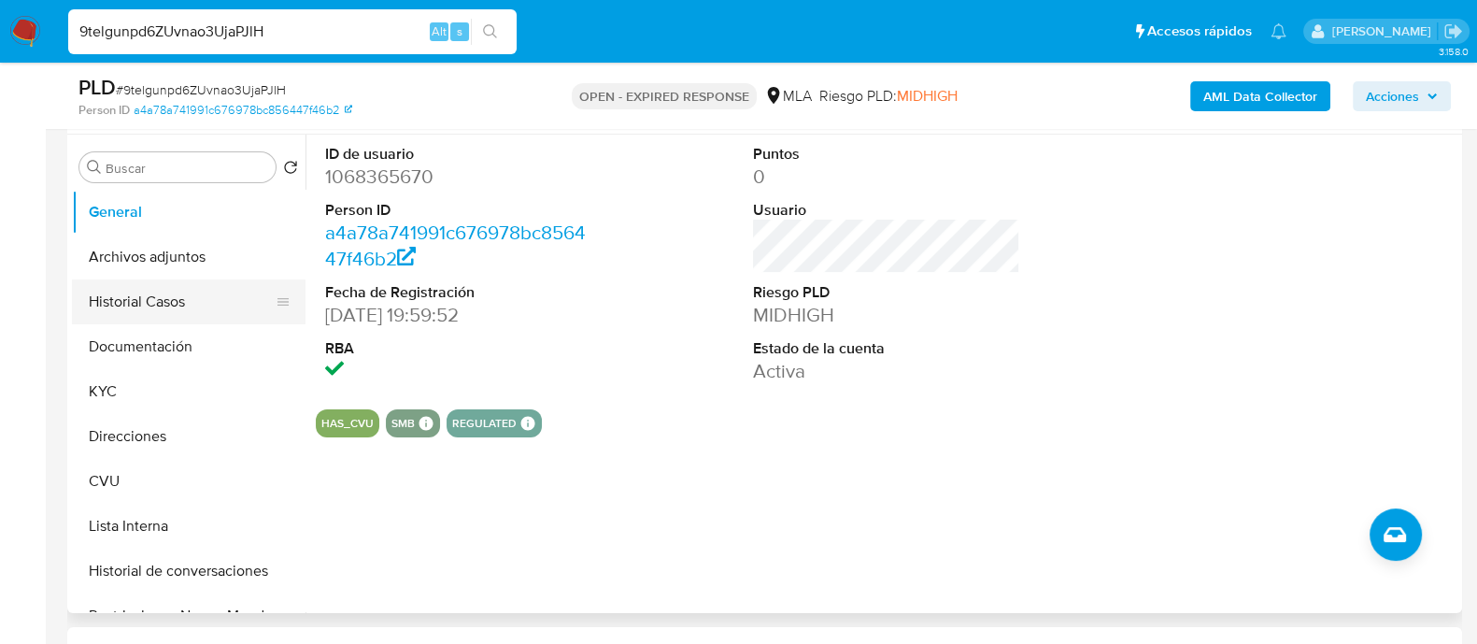
click at [152, 300] on button "Historial Casos" at bounding box center [181, 301] width 219 height 45
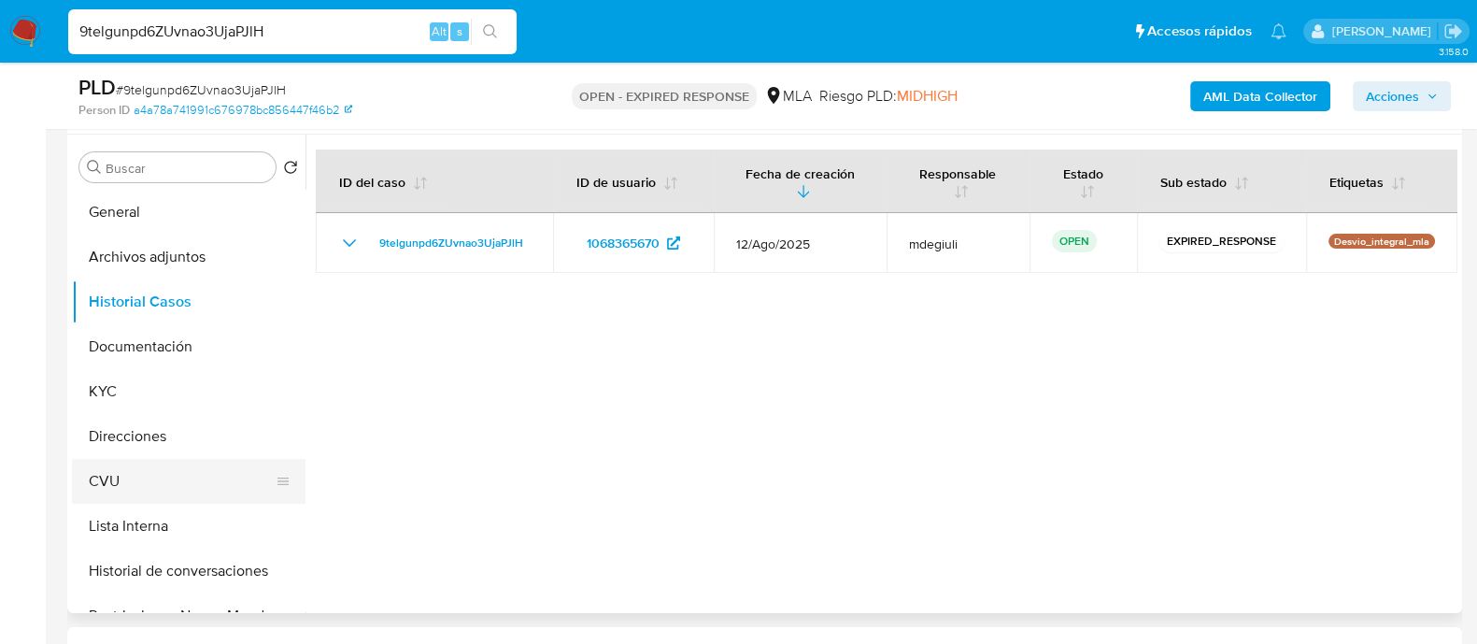
click at [157, 490] on button "CVU" at bounding box center [181, 481] width 219 height 45
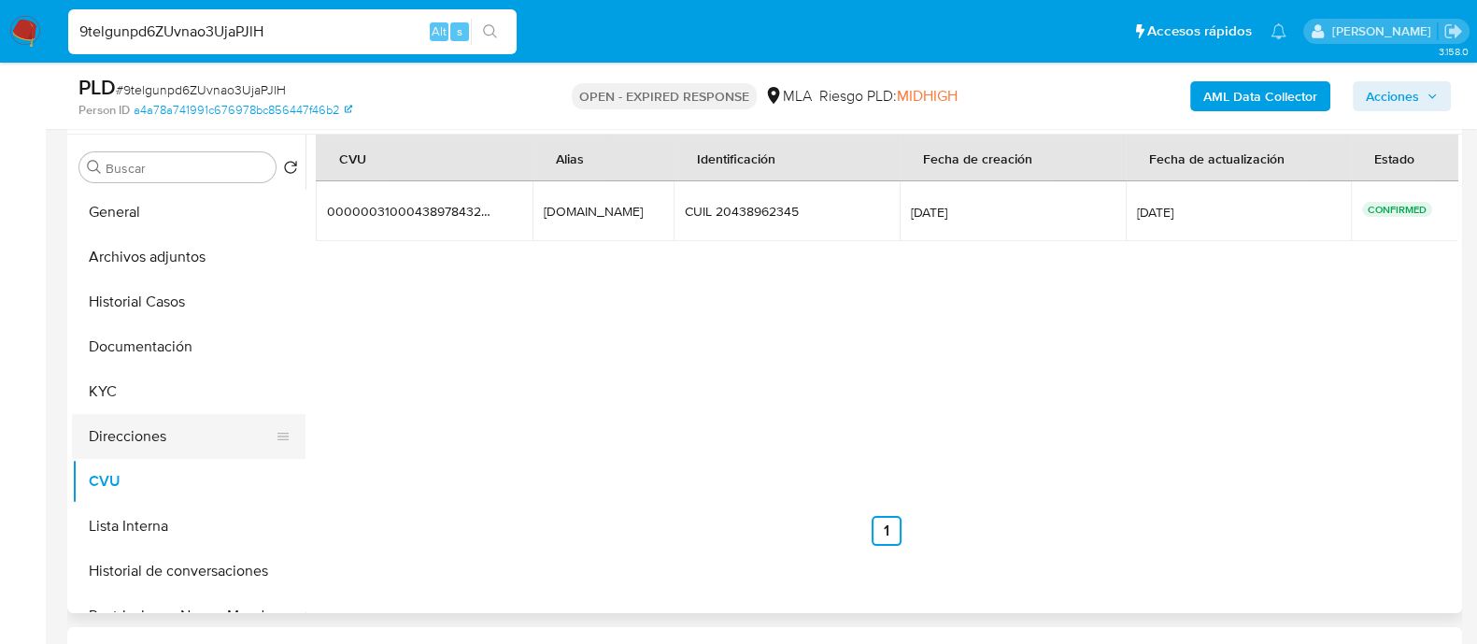
click at [162, 444] on button "Direcciones" at bounding box center [181, 436] width 219 height 45
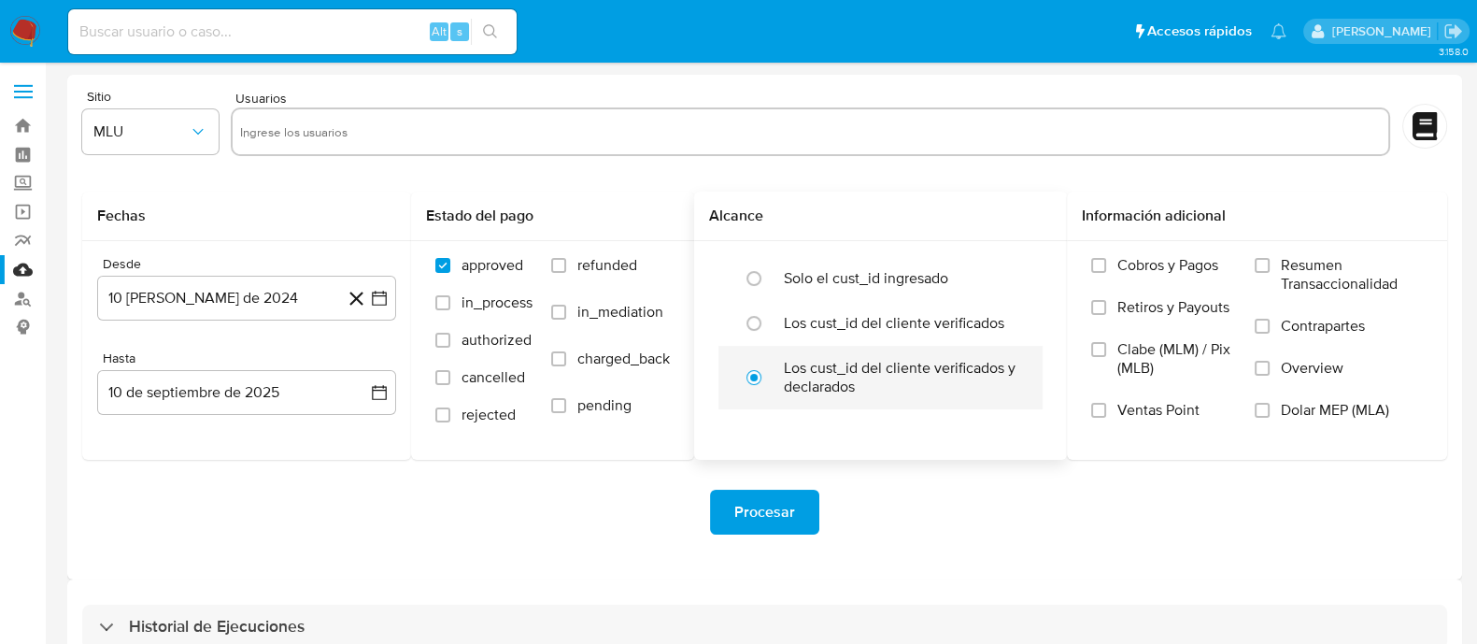
scroll to position [109, 0]
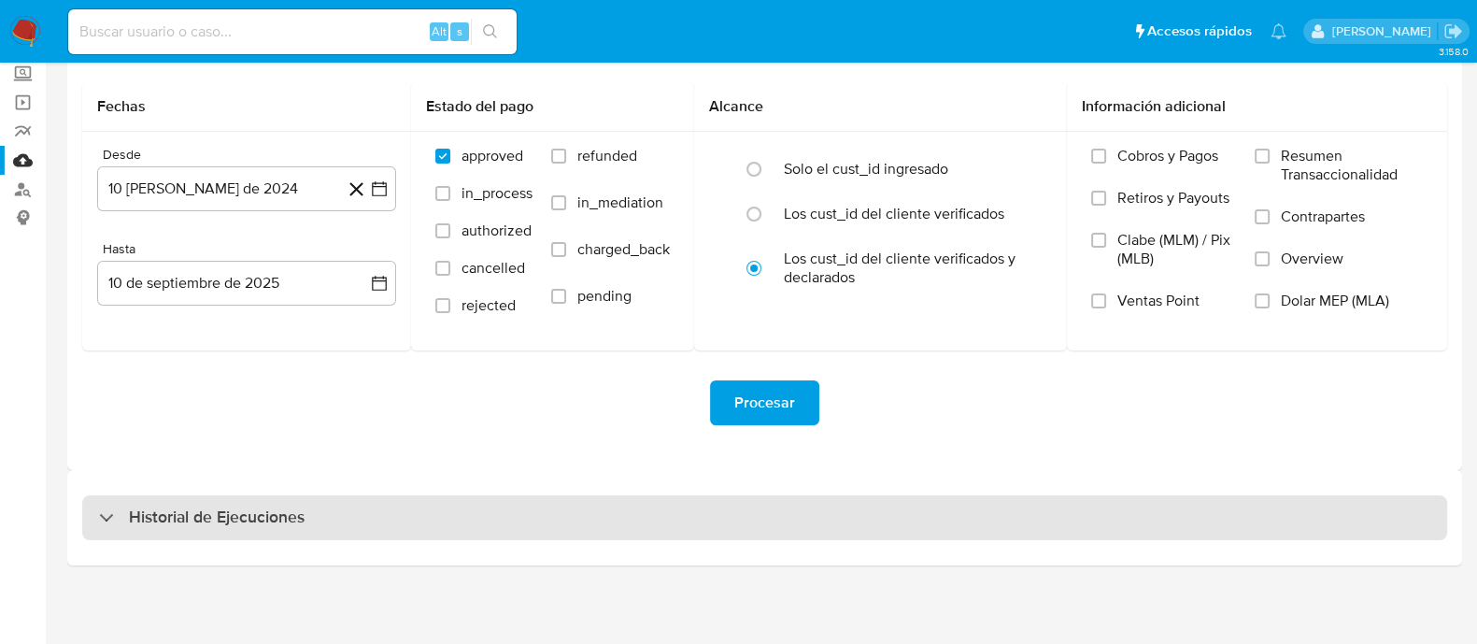
click at [282, 517] on h3 "Historial de Ejecuciones" at bounding box center [217, 517] width 176 height 22
select select "10"
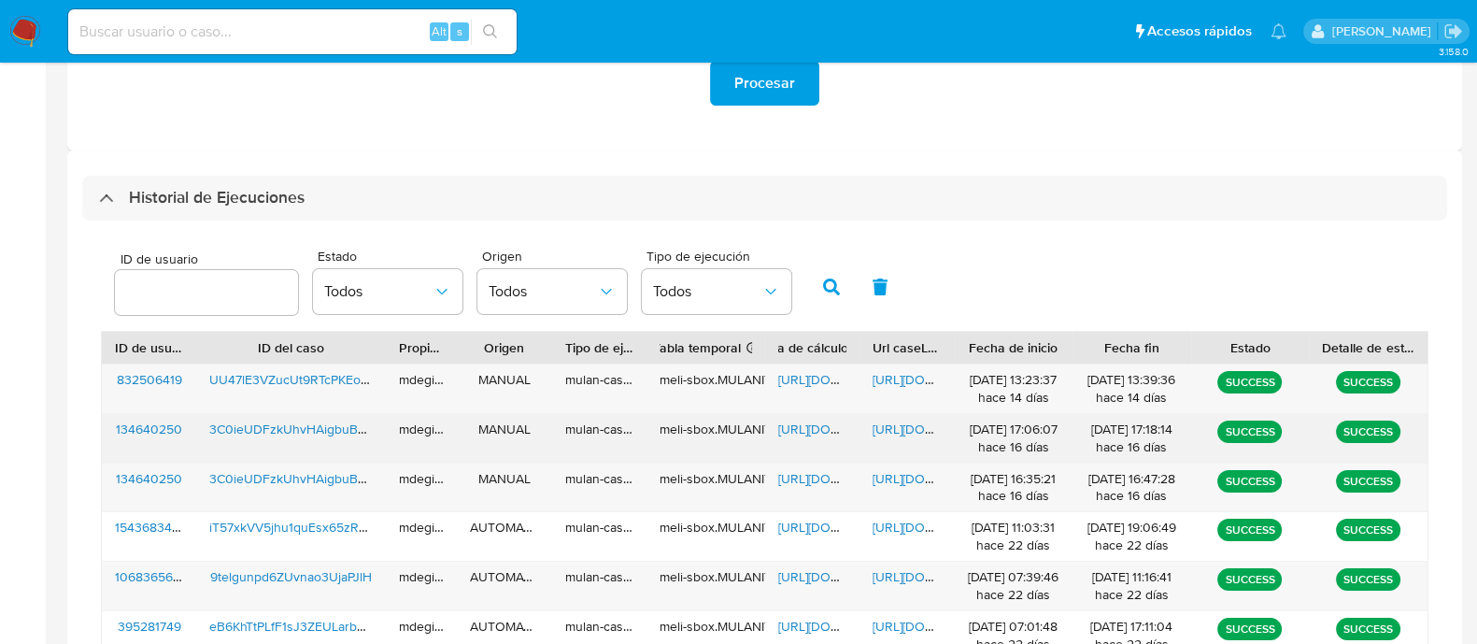
scroll to position [460, 0]
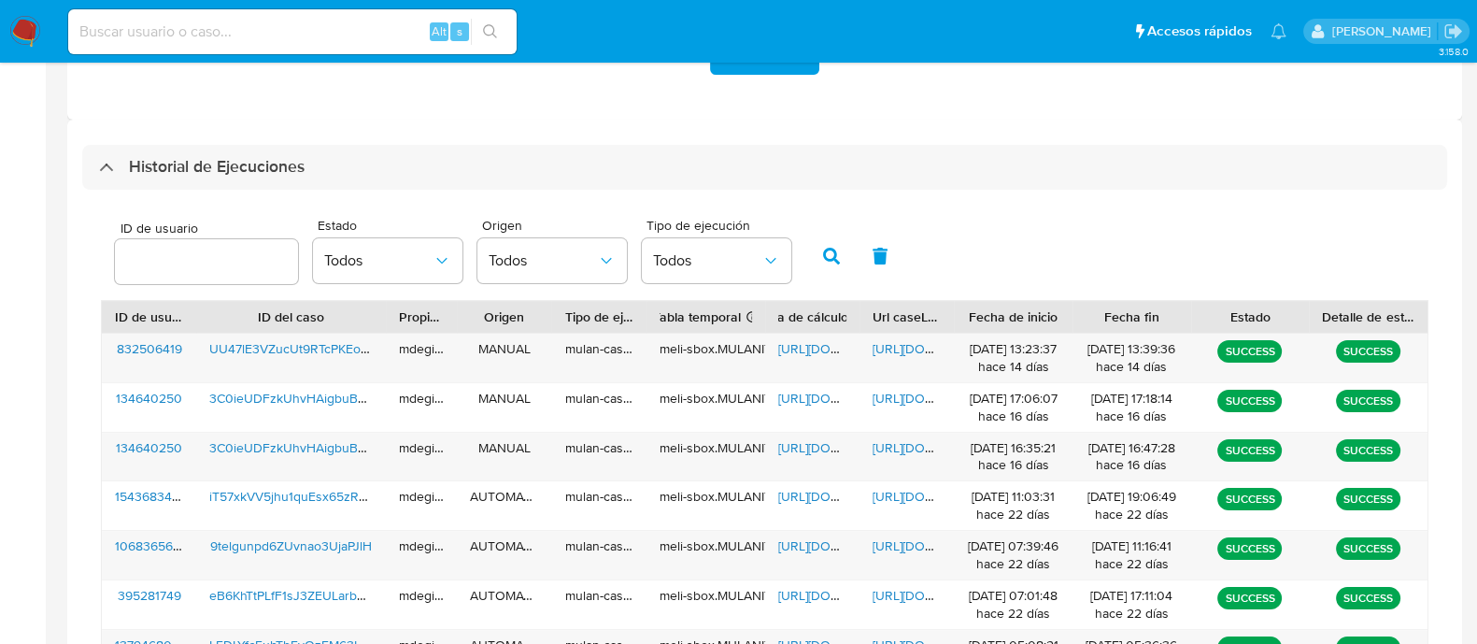
click at [189, 260] on input "number" at bounding box center [206, 261] width 183 height 24
type input "325892550"
click at [823, 263] on icon "button" at bounding box center [831, 256] width 17 height 17
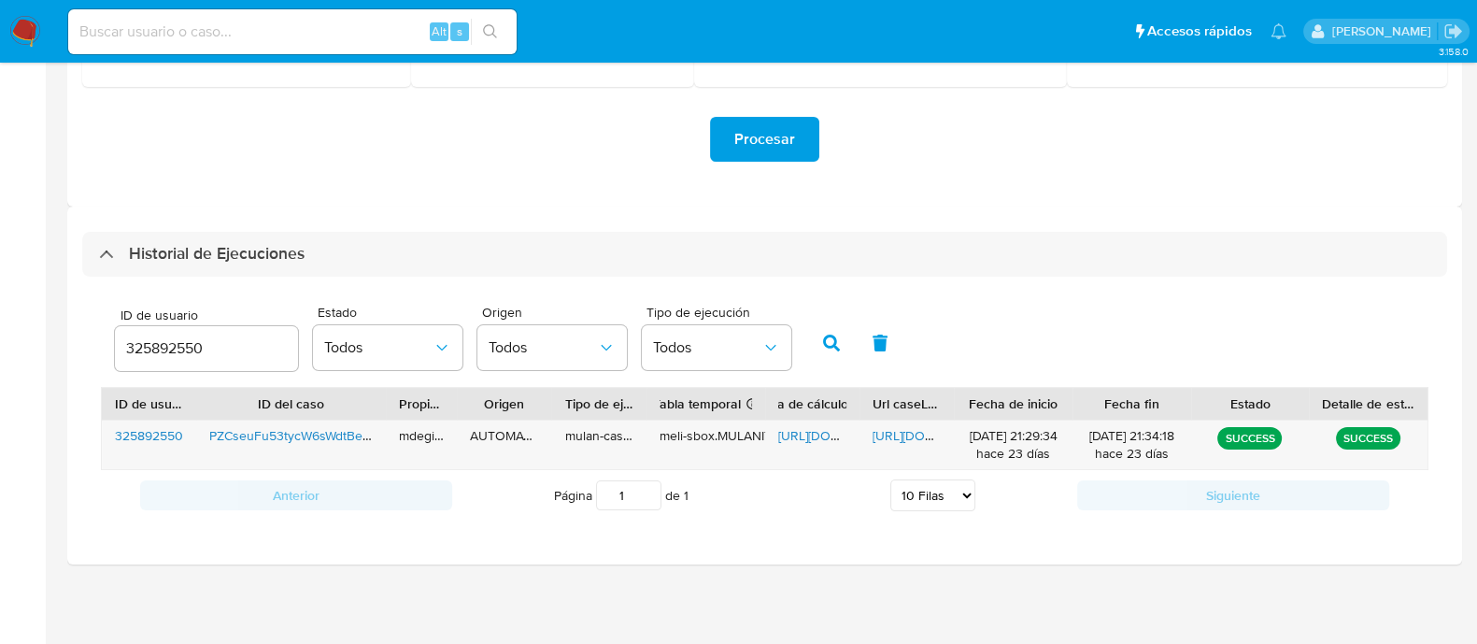
scroll to position [370, 0]
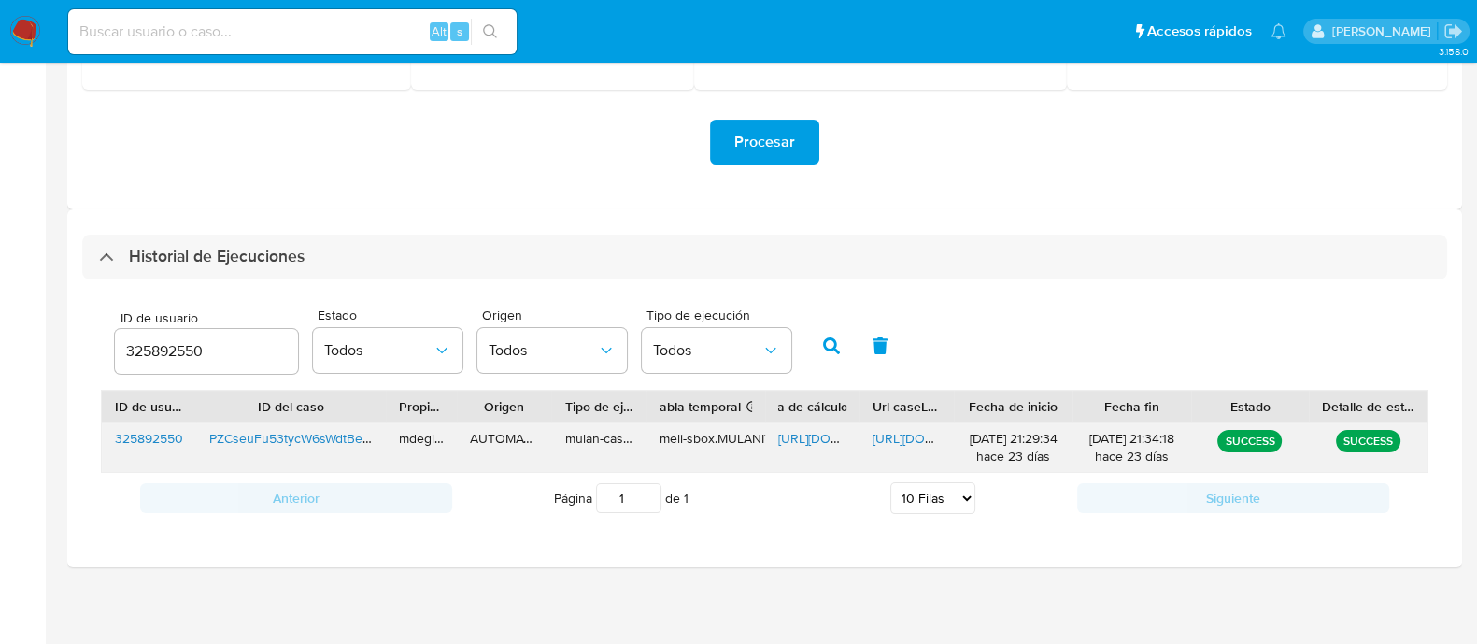
click at [810, 433] on span "[URL][DOMAIN_NAME]" at bounding box center [842, 438] width 129 height 19
click at [911, 432] on span "[URL][DOMAIN_NAME]" at bounding box center [937, 438] width 129 height 19
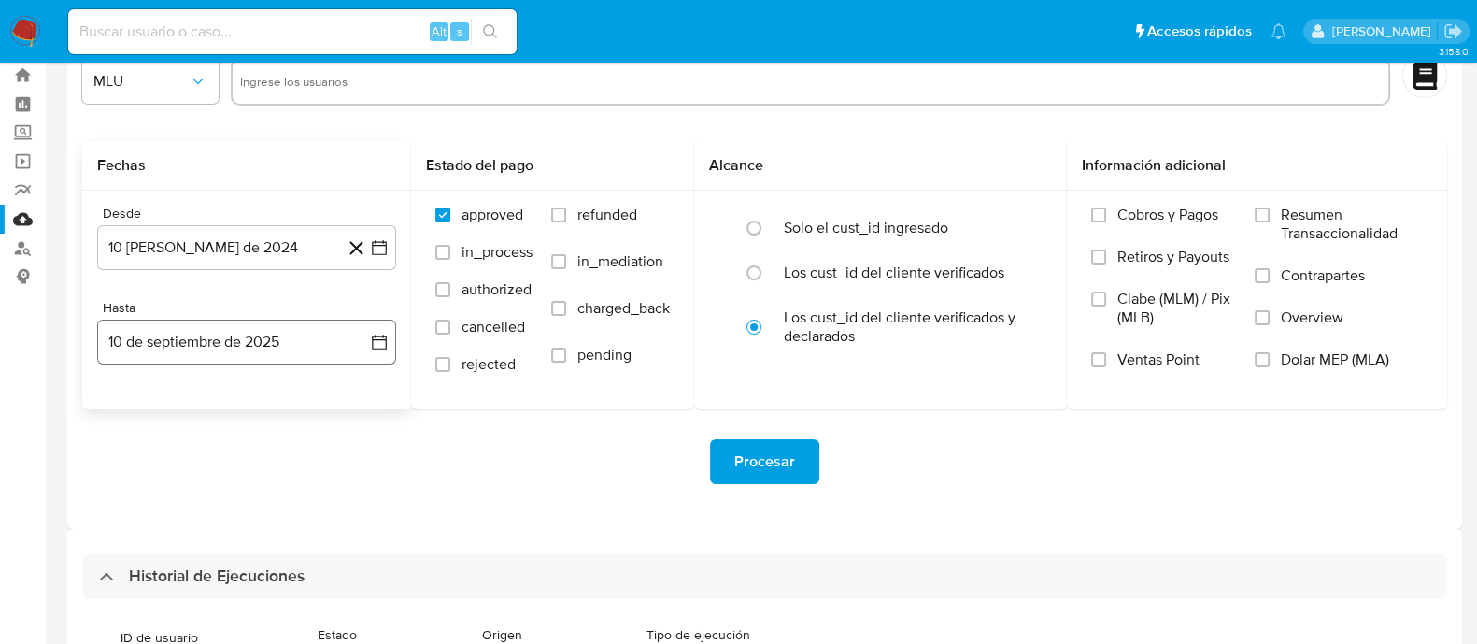
scroll to position [0, 0]
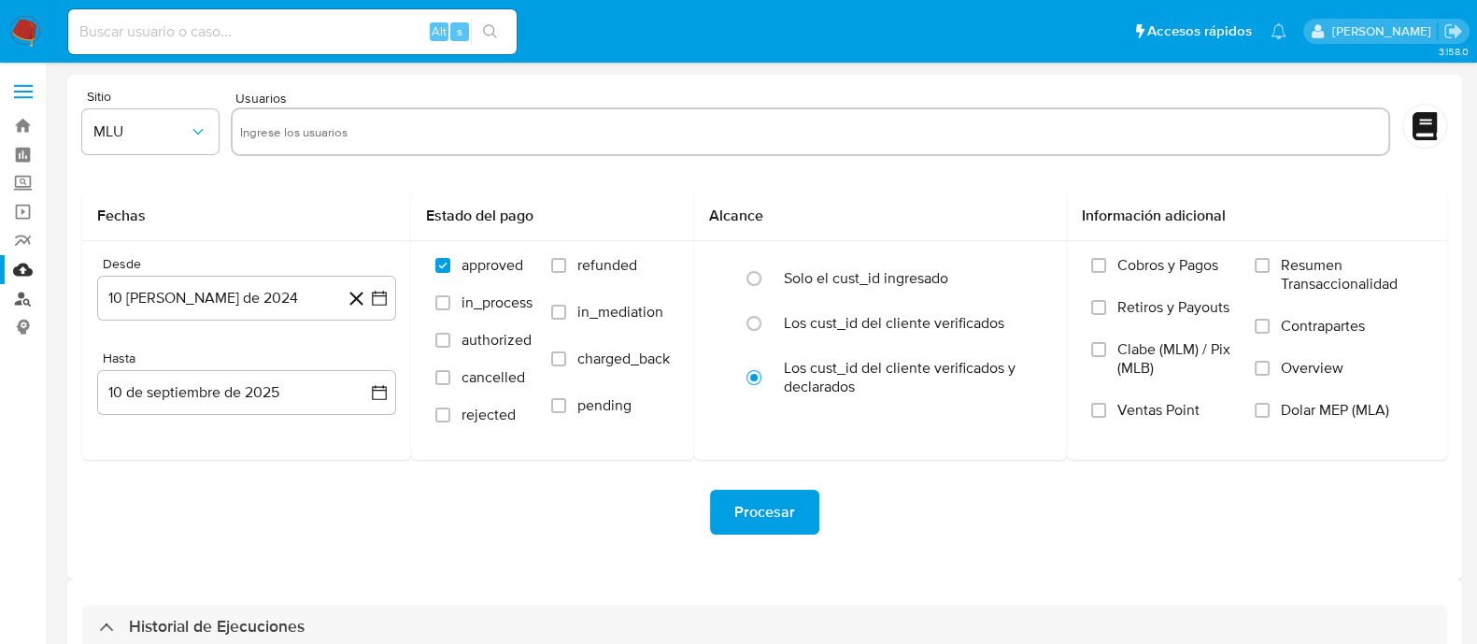
click at [28, 306] on link "Buscador de personas" at bounding box center [111, 298] width 222 height 29
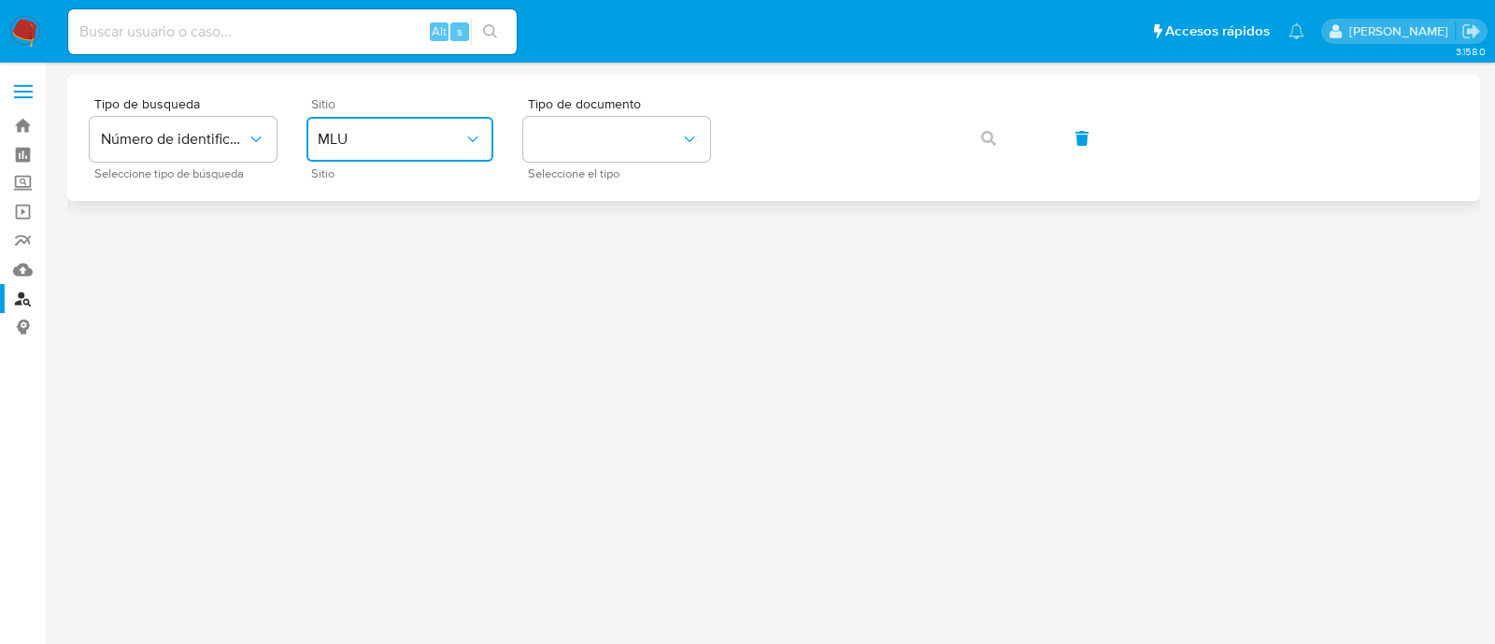
click at [341, 125] on button "MLU" at bounding box center [399, 139] width 187 height 45
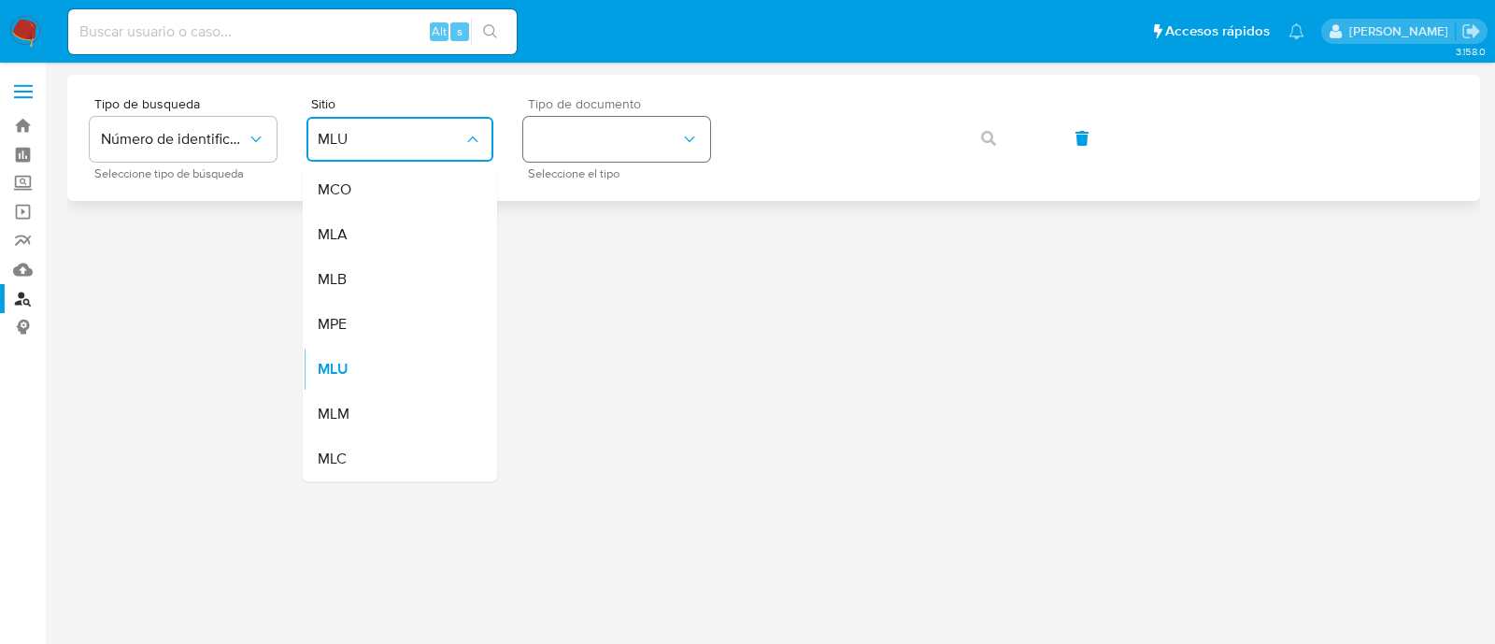
drag, startPoint x: 392, startPoint y: 234, endPoint x: 579, endPoint y: 137, distance: 210.2
click at [397, 230] on div "MLA" at bounding box center [394, 234] width 153 height 45
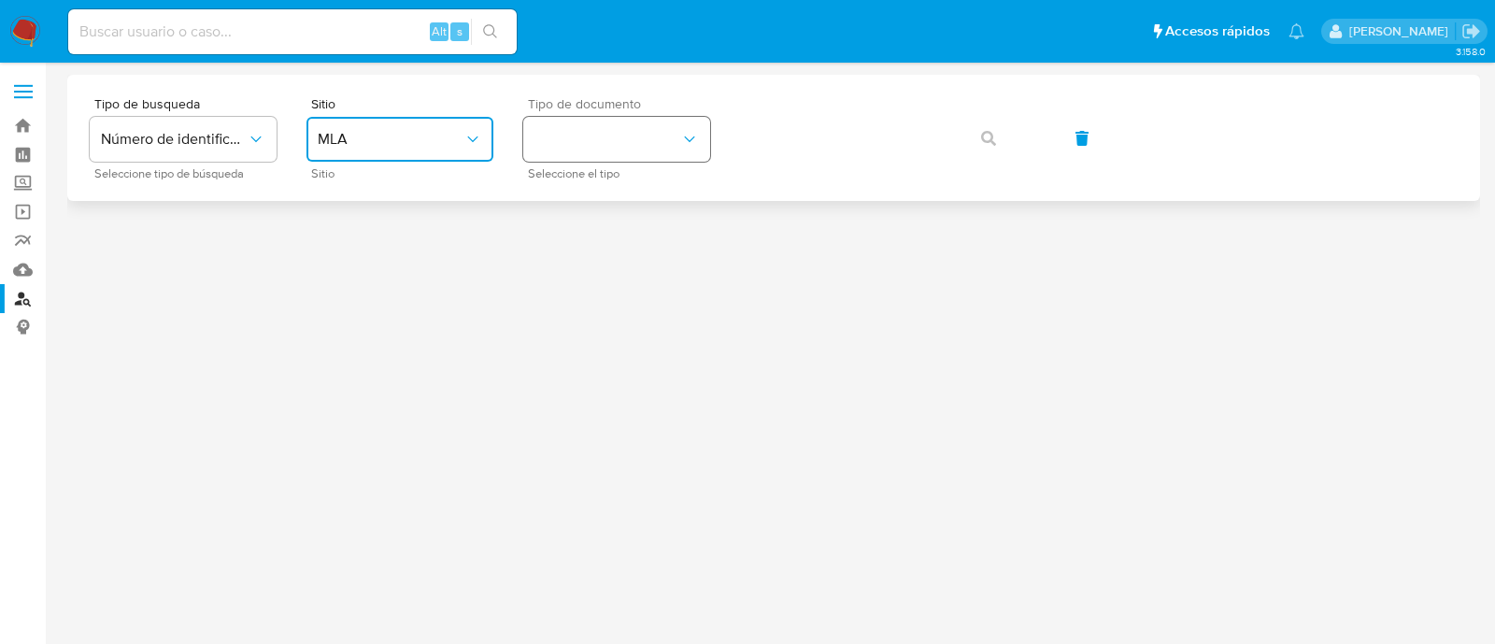
click at [651, 137] on button "identificationType" at bounding box center [616, 139] width 187 height 45
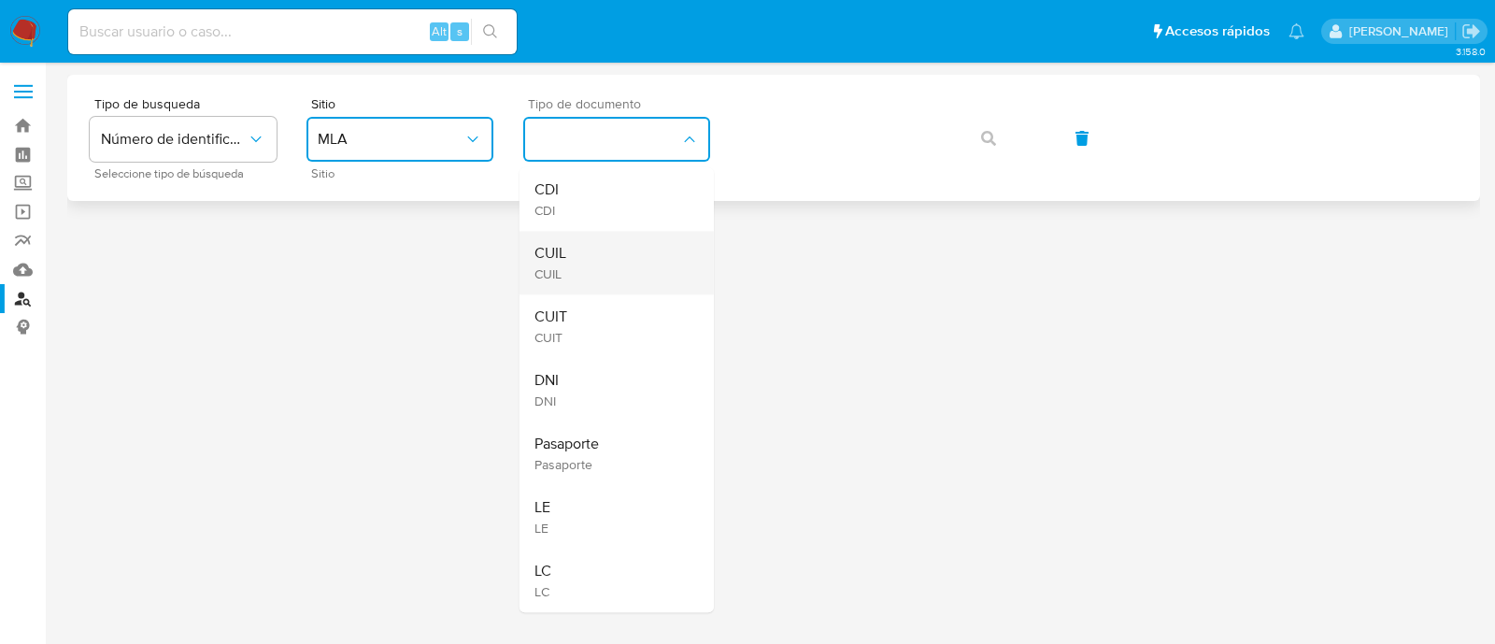
click at [596, 250] on div "CUIL CUIL" at bounding box center [610, 263] width 153 height 64
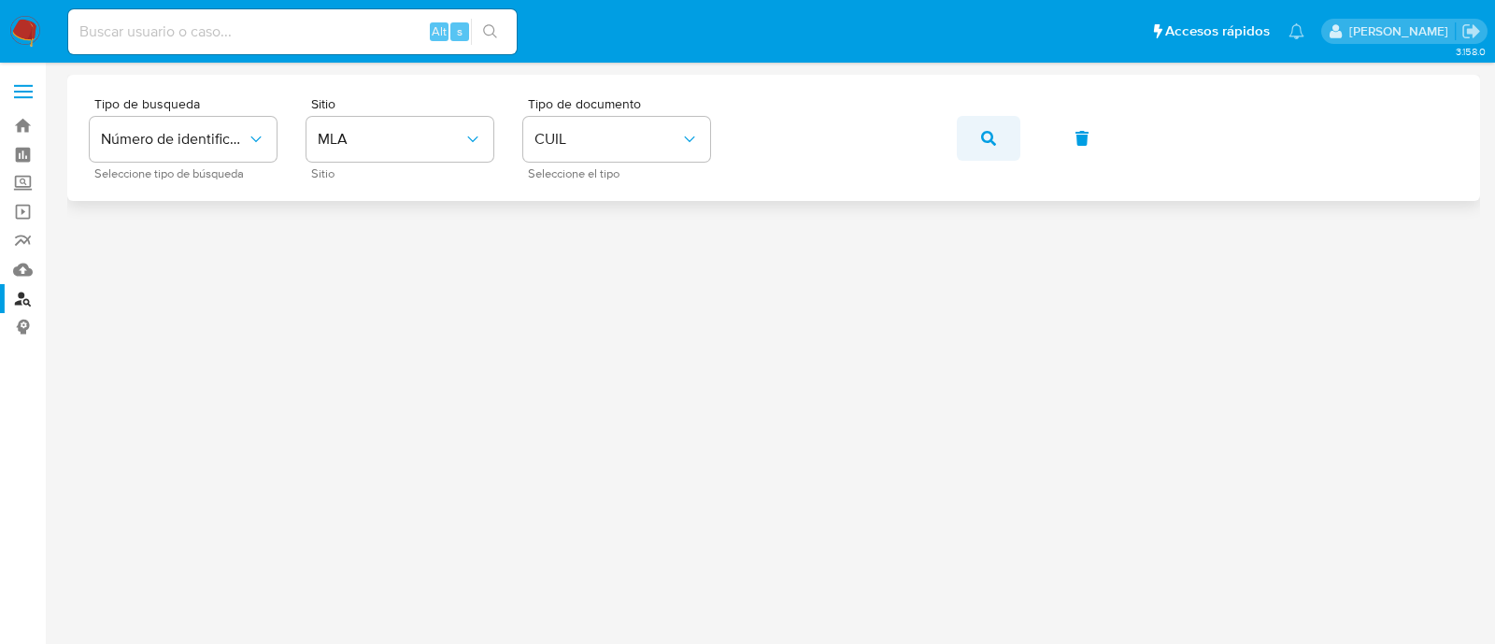
click at [989, 128] on span "button" at bounding box center [988, 138] width 15 height 41
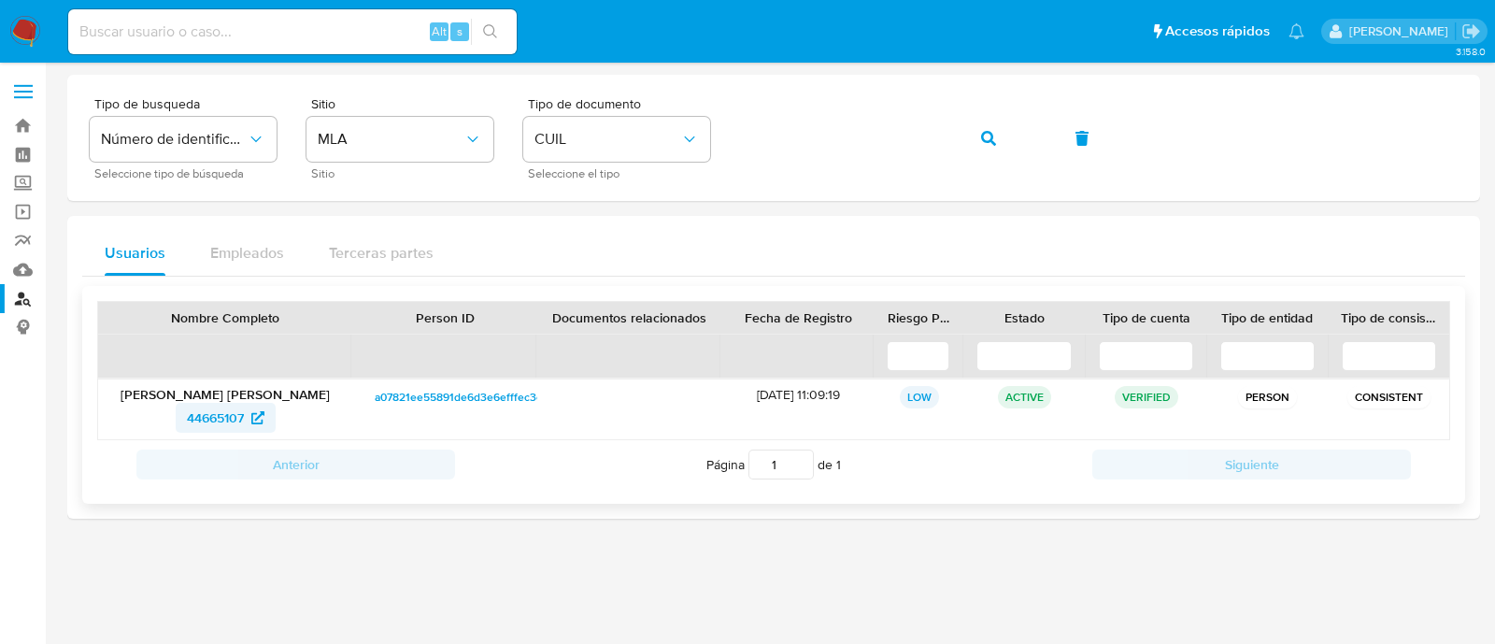
click at [200, 413] on span "44665107" at bounding box center [215, 418] width 57 height 30
click at [979, 133] on button "button" at bounding box center [989, 138] width 64 height 45
click at [192, 410] on span "579267638" at bounding box center [214, 418] width 65 height 30
click at [1000, 151] on button "button" at bounding box center [989, 138] width 64 height 45
click at [249, 413] on span "579267638" at bounding box center [225, 418] width 86 height 30
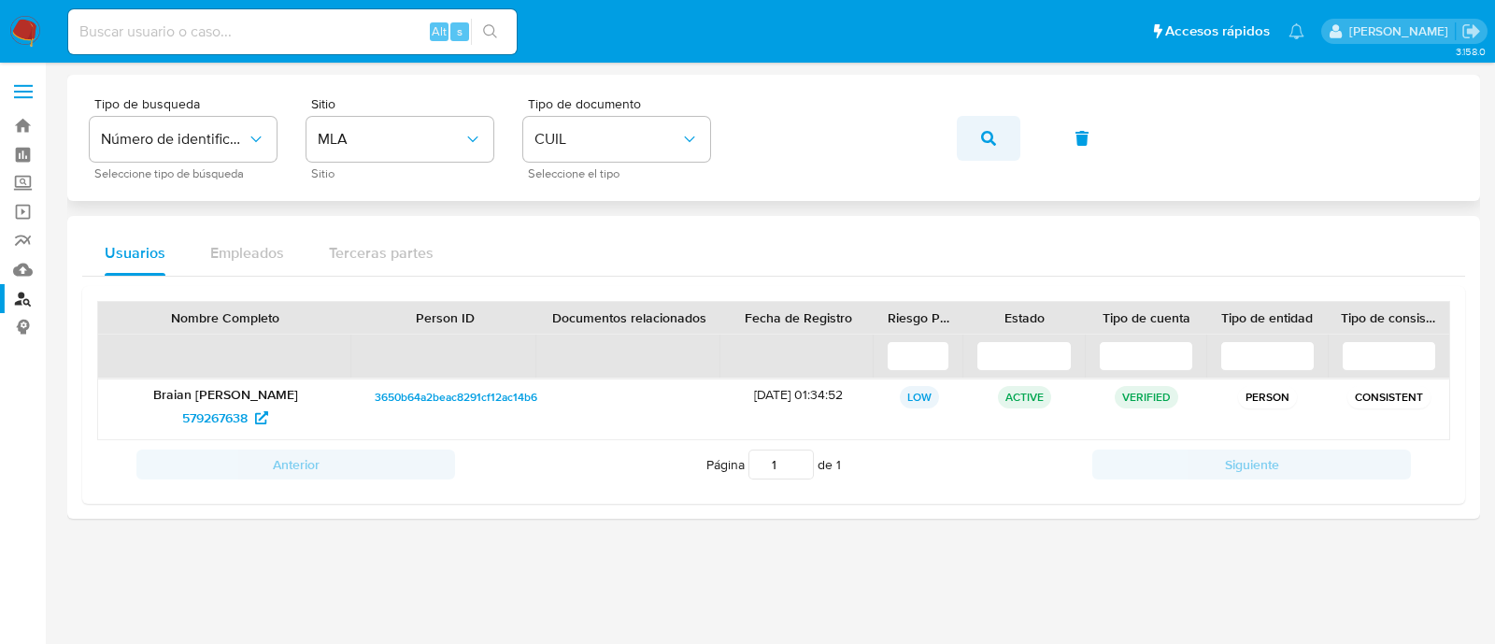
click at [977, 142] on button "button" at bounding box center [989, 138] width 64 height 45
click at [220, 417] on span "579267638" at bounding box center [214, 418] width 65 height 30
click at [977, 145] on button "button" at bounding box center [989, 138] width 64 height 45
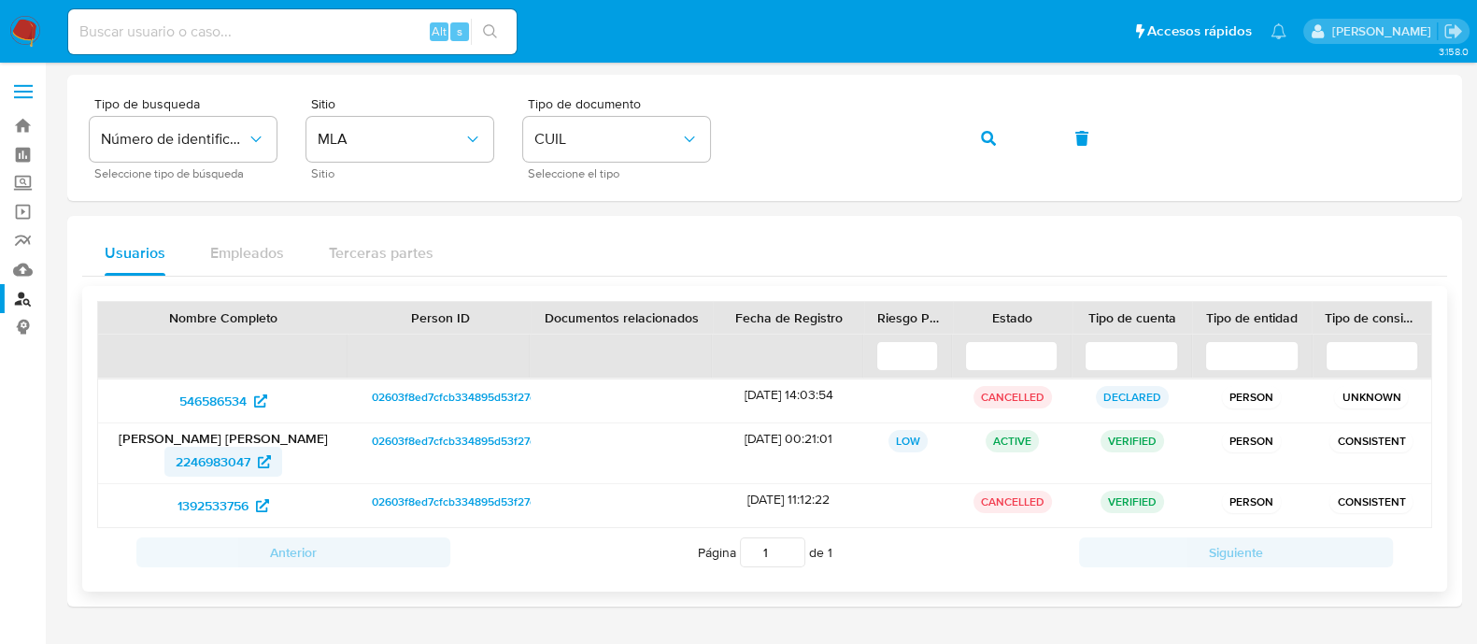
click at [223, 453] on span "2246983047" at bounding box center [213, 462] width 75 height 30
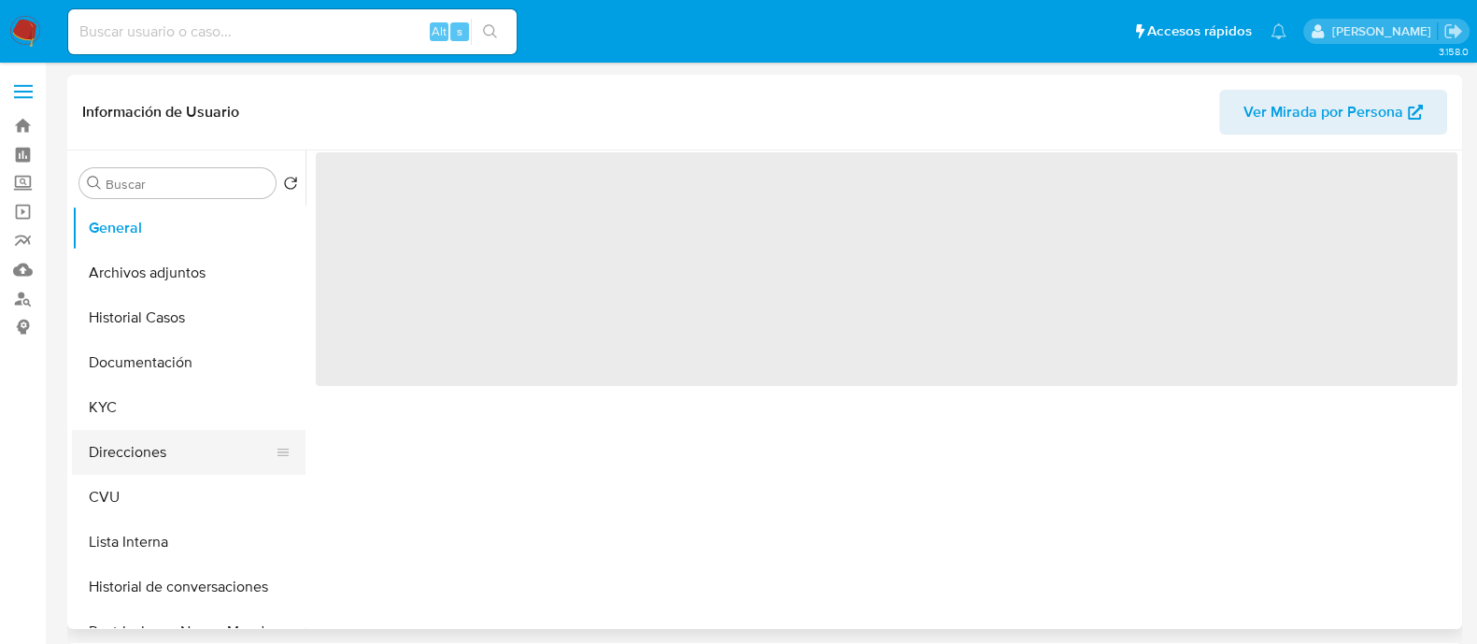
click at [156, 438] on button "Direcciones" at bounding box center [181, 452] width 219 height 45
select select "10"
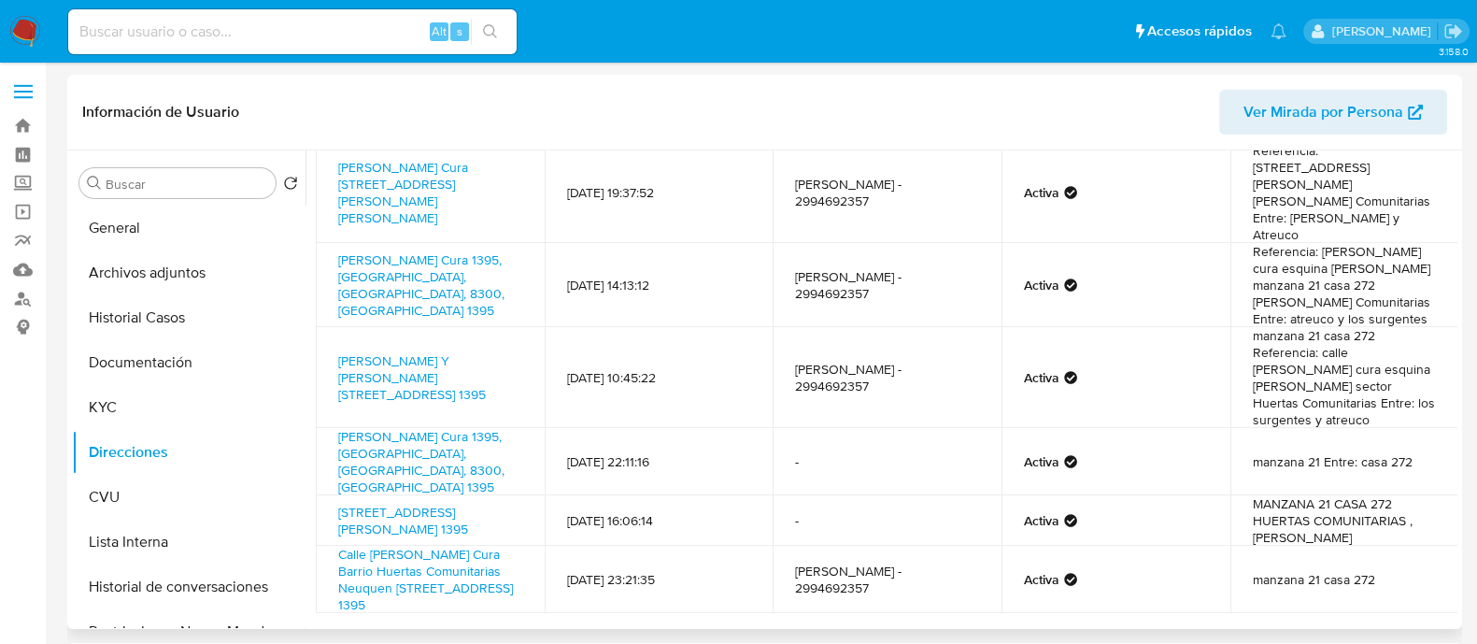
scroll to position [102, 0]
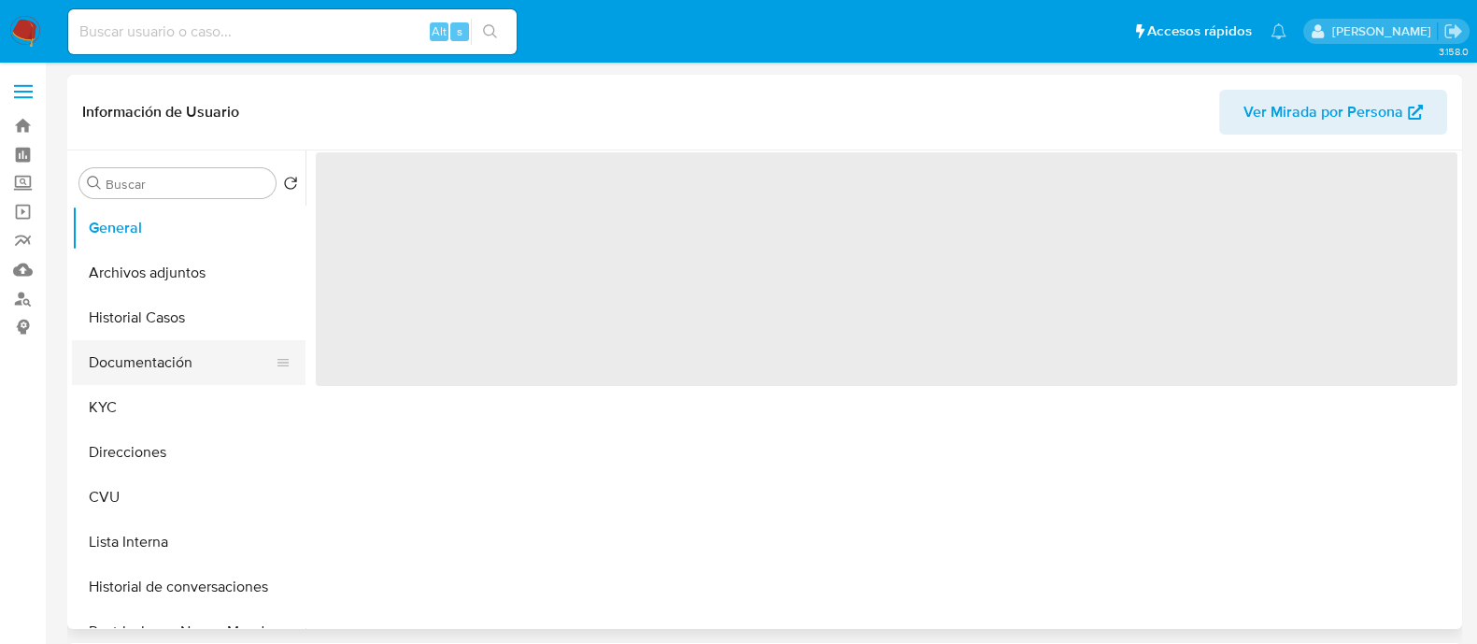
click at [164, 353] on button "Documentación" at bounding box center [181, 362] width 219 height 45
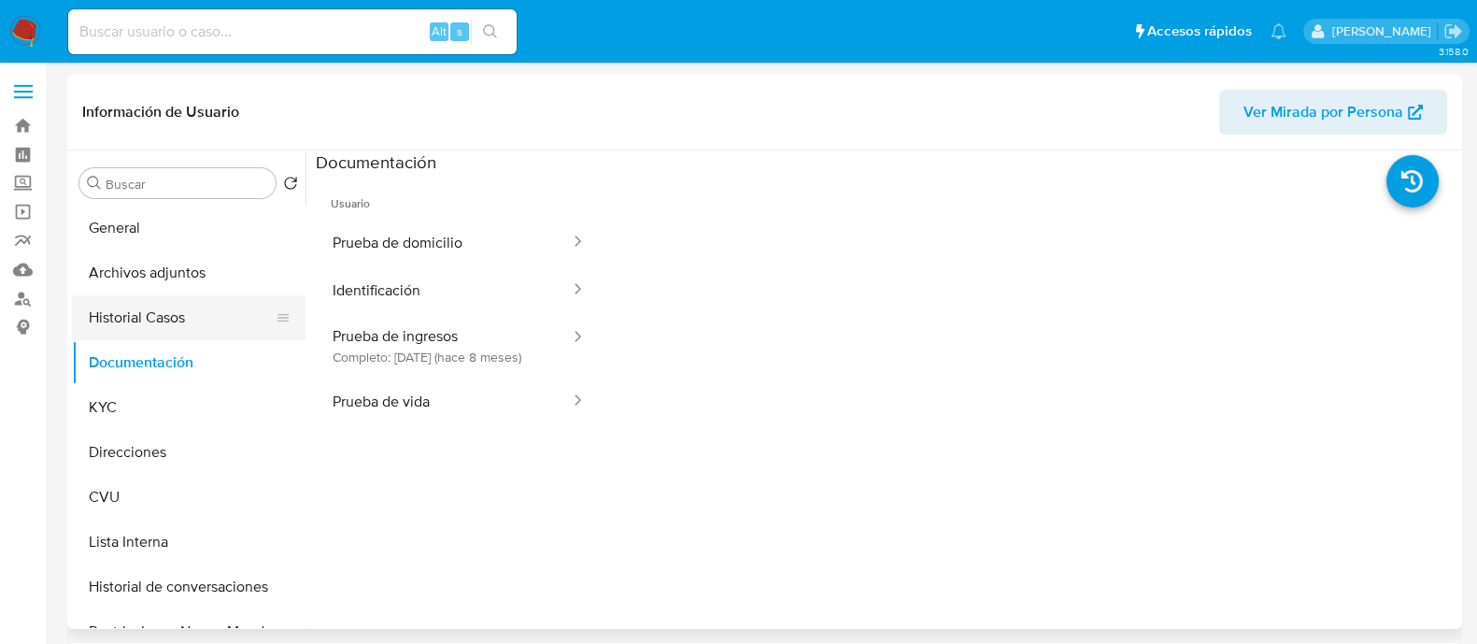
select select "10"
click at [130, 459] on button "Direcciones" at bounding box center [181, 452] width 219 height 45
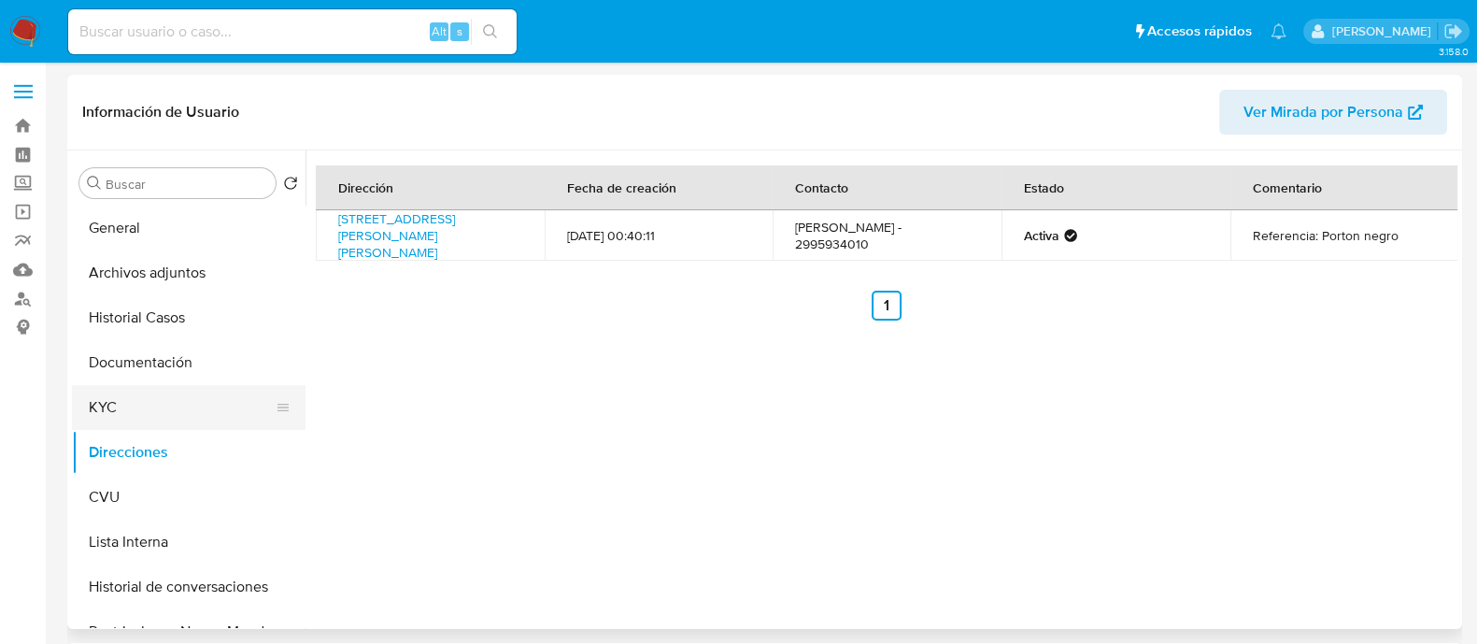
click at [120, 388] on button "KYC" at bounding box center [181, 407] width 219 height 45
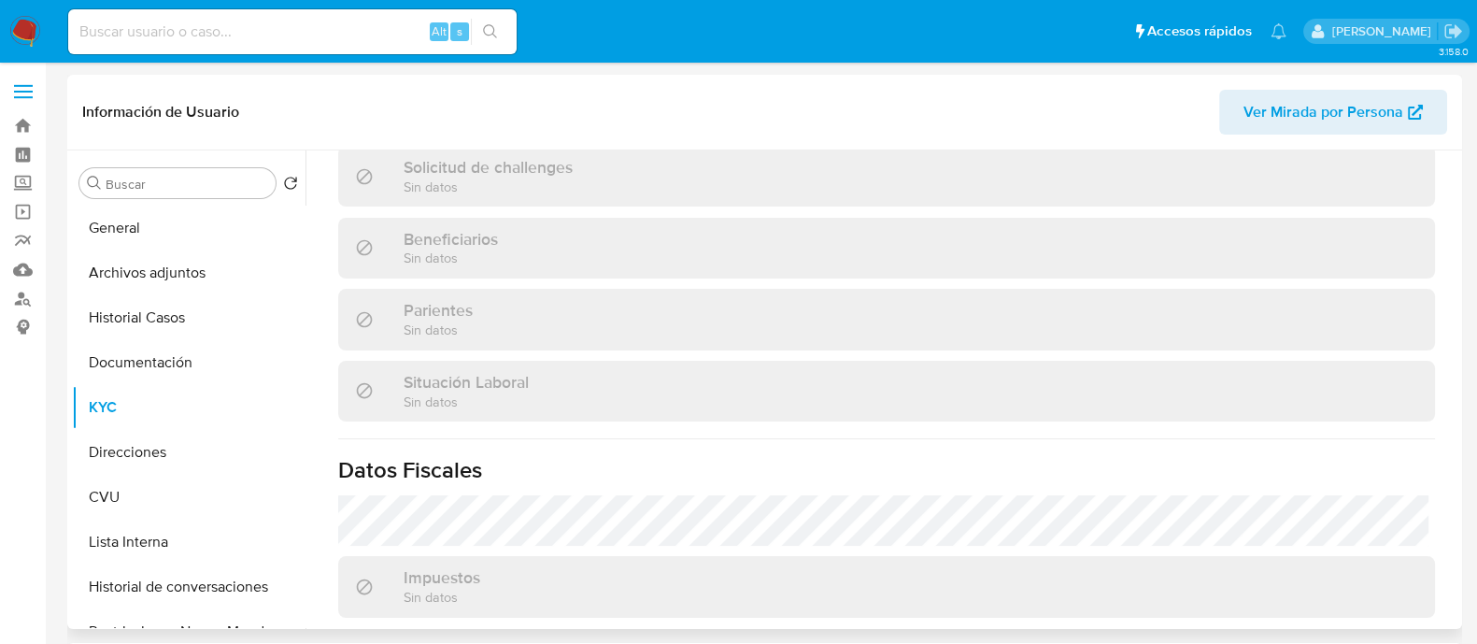
scroll to position [1000, 0]
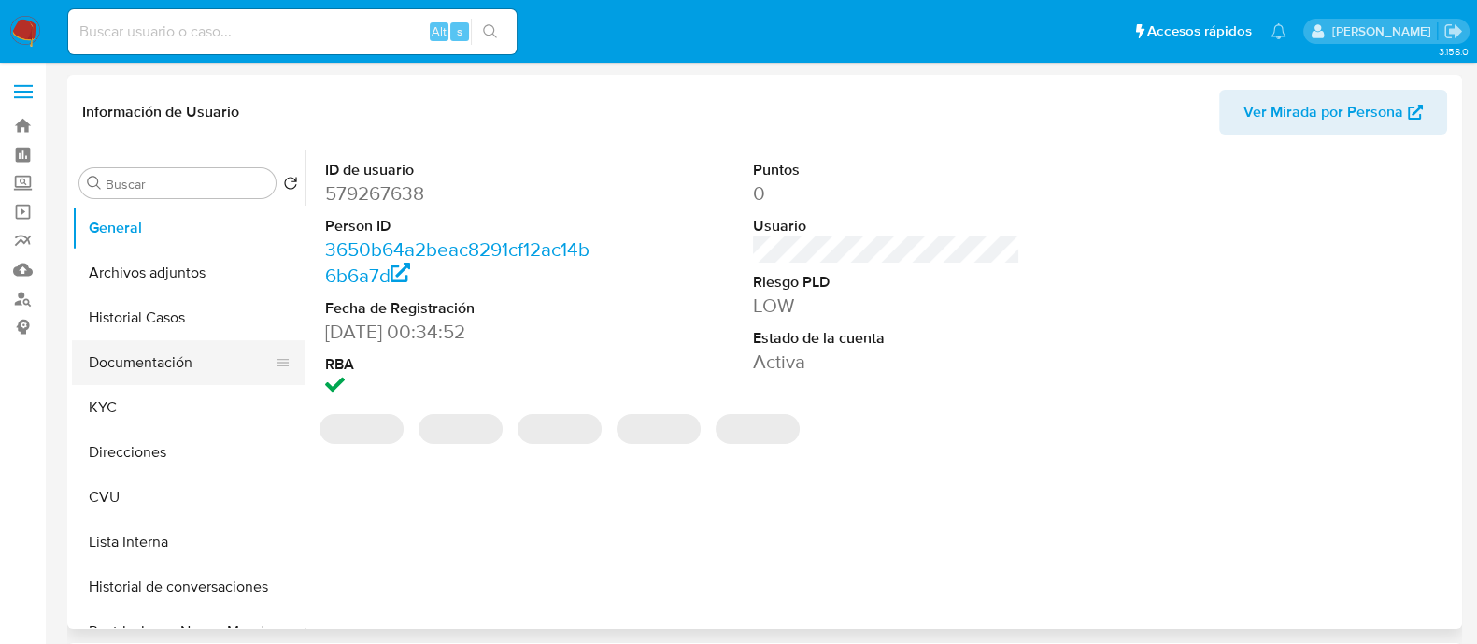
select select "10"
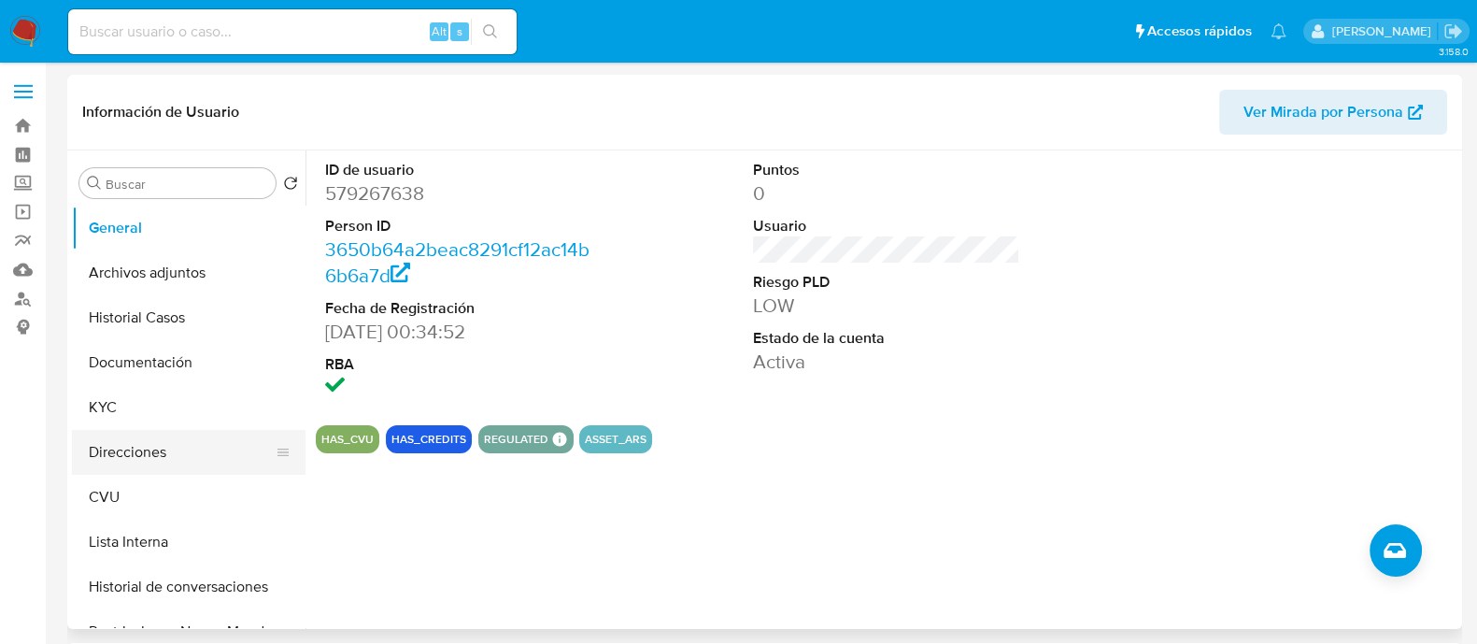
click at [149, 458] on button "Direcciones" at bounding box center [181, 452] width 219 height 45
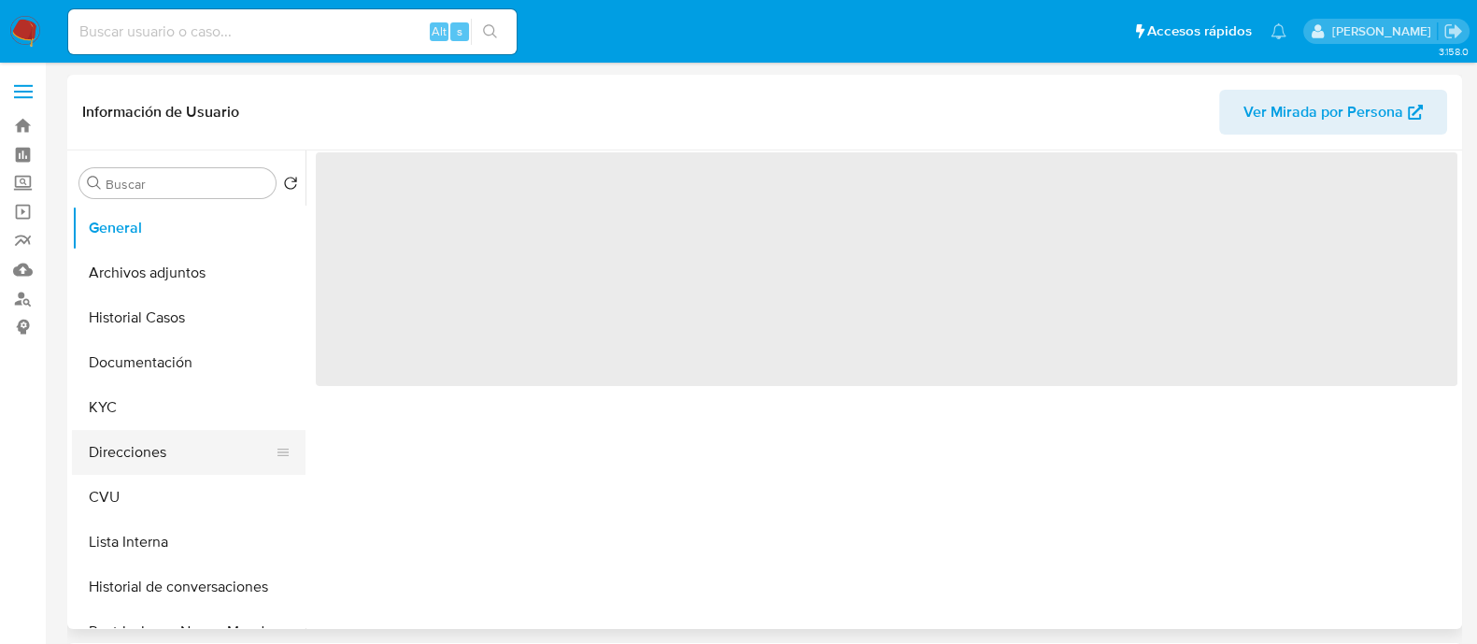
click at [127, 453] on button "Direcciones" at bounding box center [181, 452] width 219 height 45
select select "10"
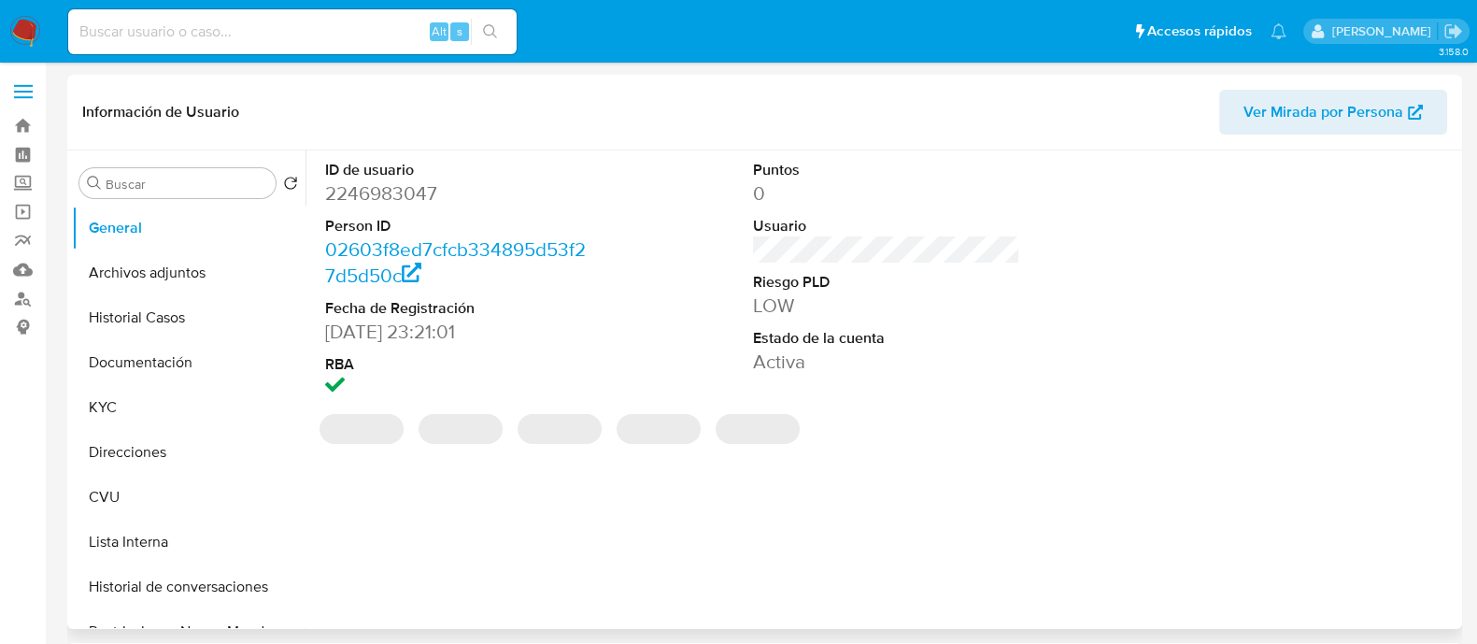
select select "10"
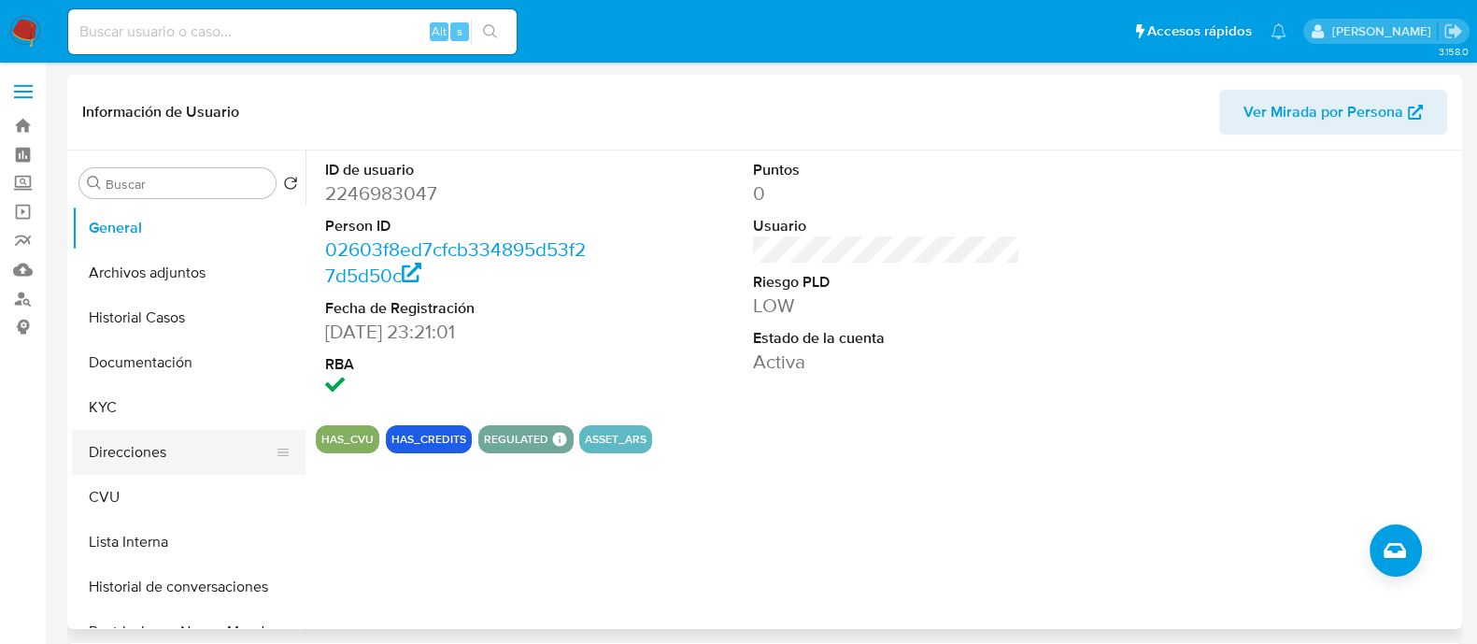
click at [149, 445] on button "Direcciones" at bounding box center [181, 452] width 219 height 45
